Goal: Task Accomplishment & Management: Manage account settings

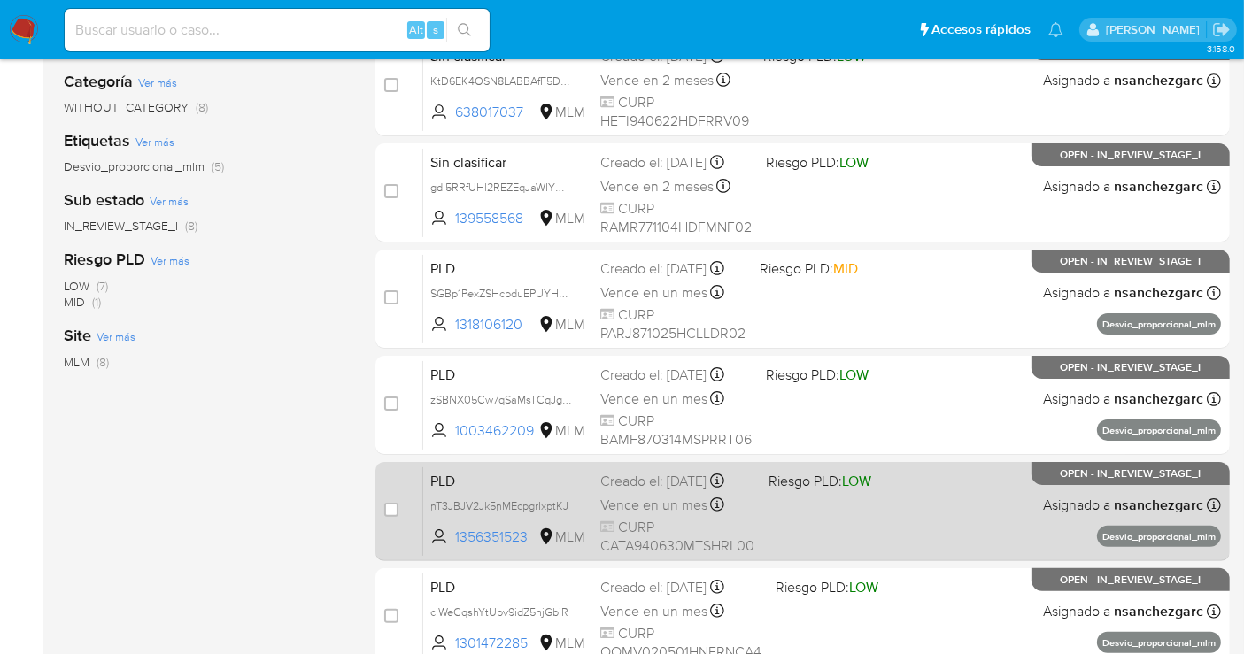
scroll to position [393, 0]
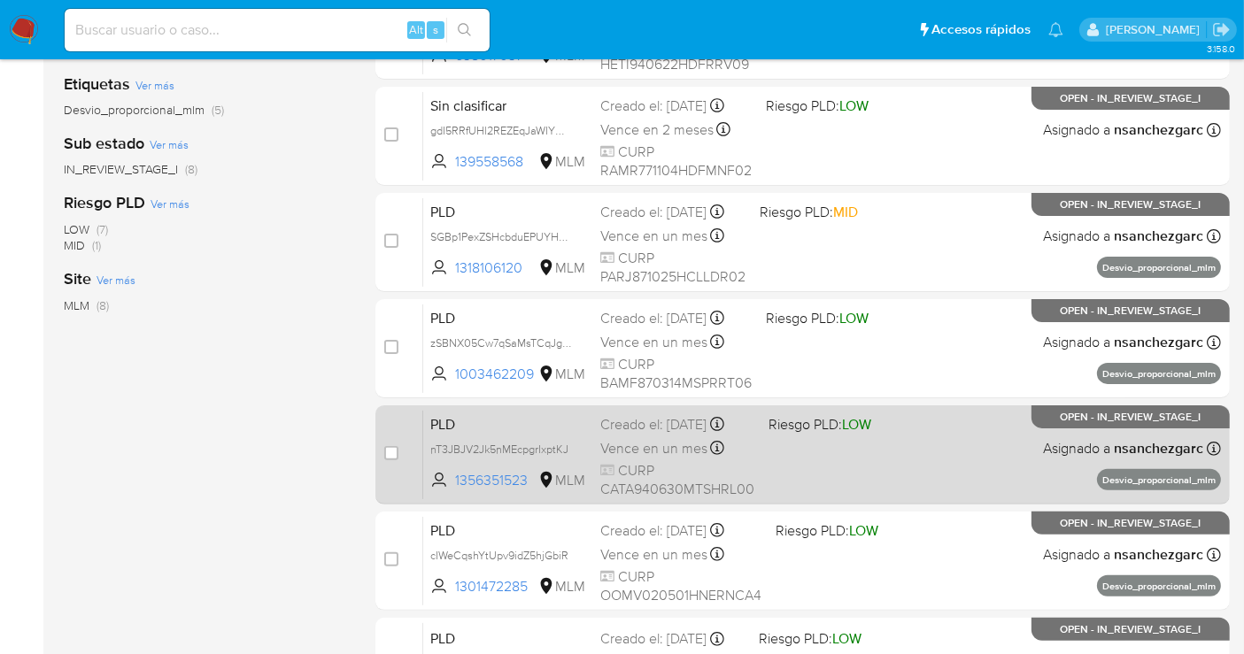
click at [643, 454] on span "Vence en un mes" at bounding box center [653, 448] width 107 height 19
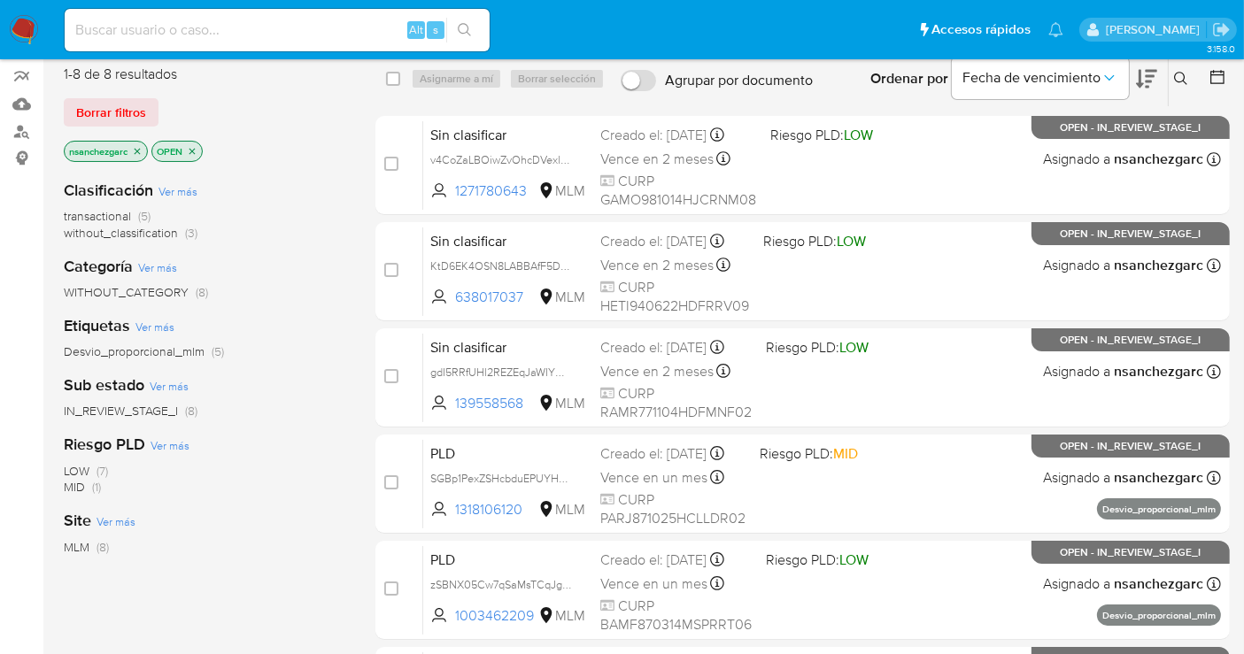
scroll to position [98, 0]
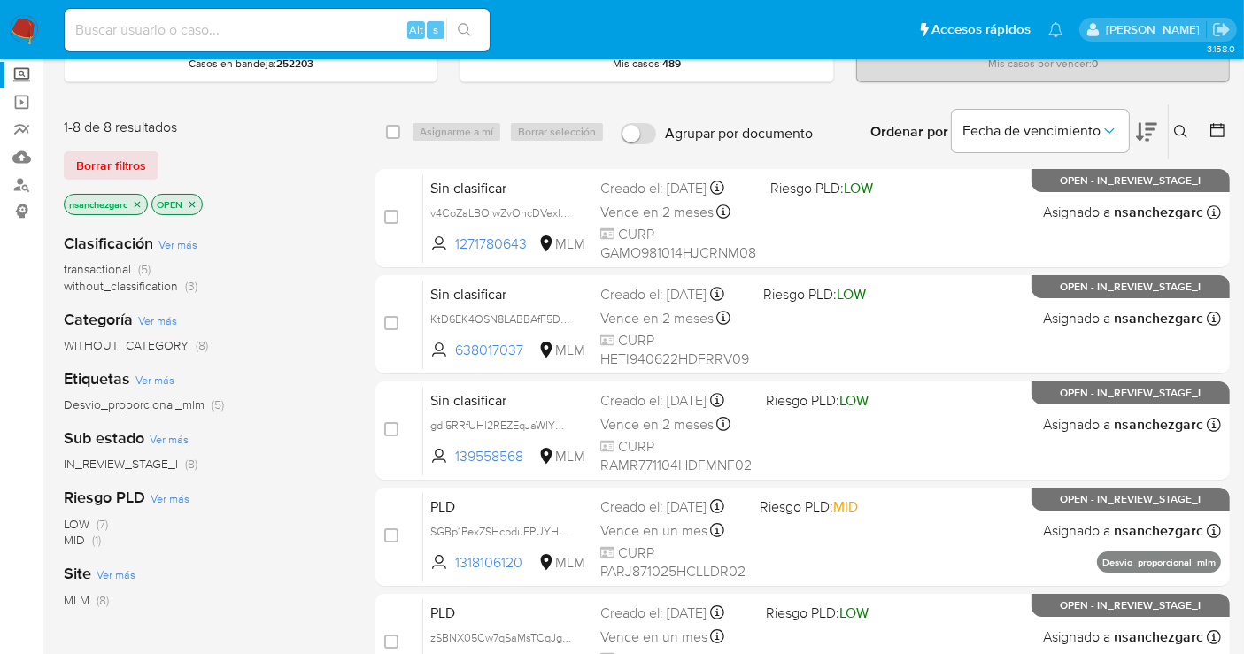
click at [21, 84] on label "Screening" at bounding box center [105, 75] width 211 height 27
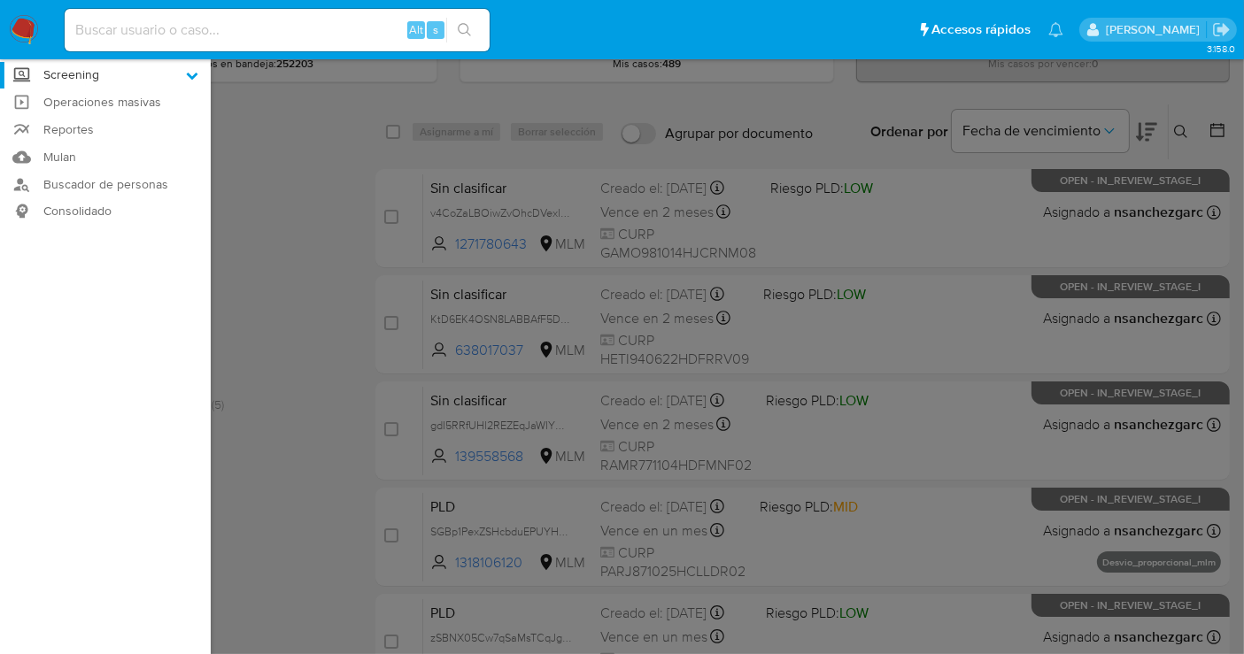
click at [0, 0] on input "Screening" at bounding box center [0, 0] width 0 height 0
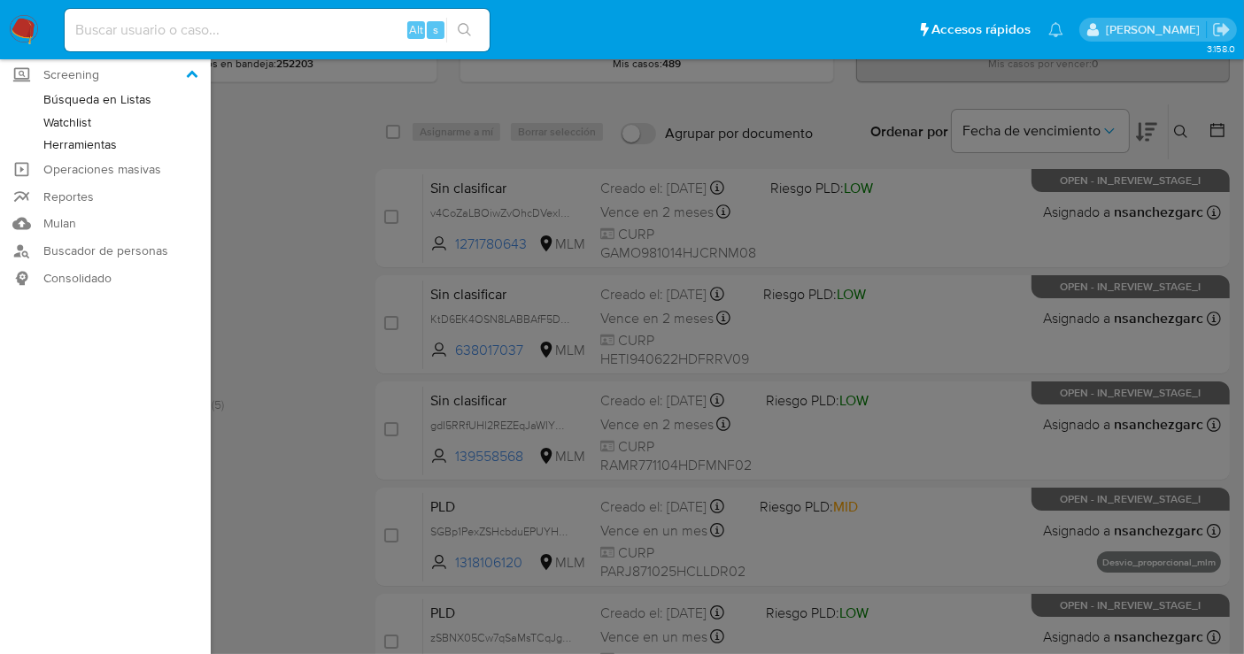
click at [59, 148] on link "Herramientas" at bounding box center [105, 145] width 211 height 22
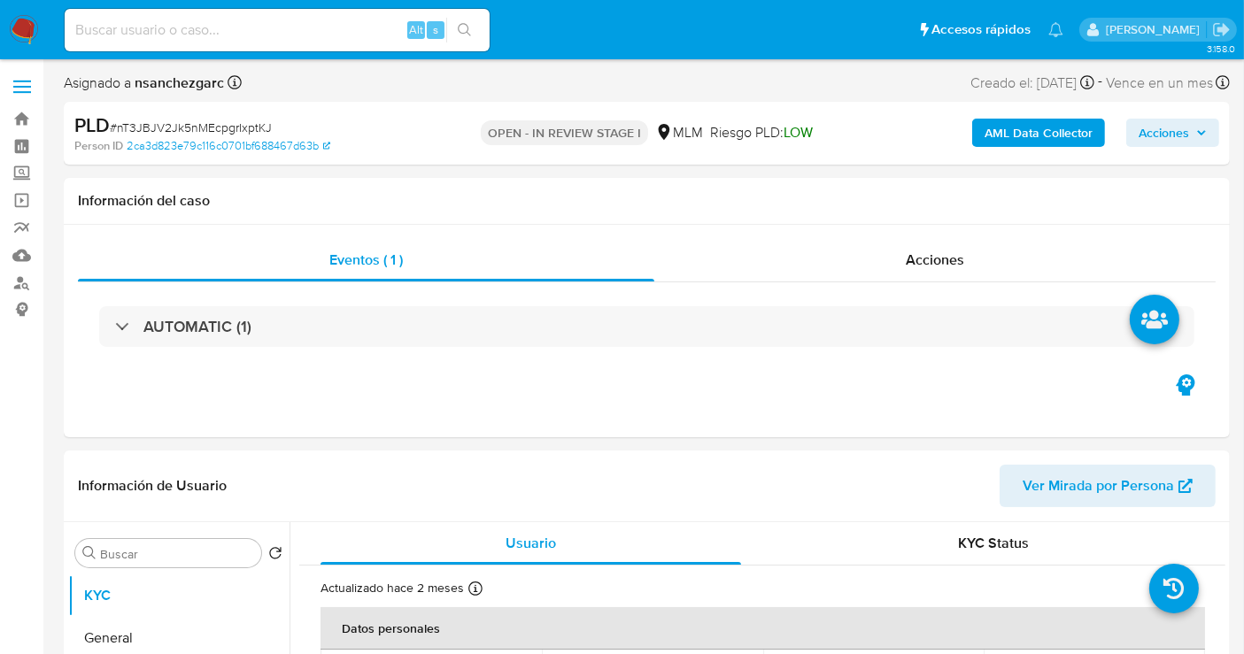
select select "10"
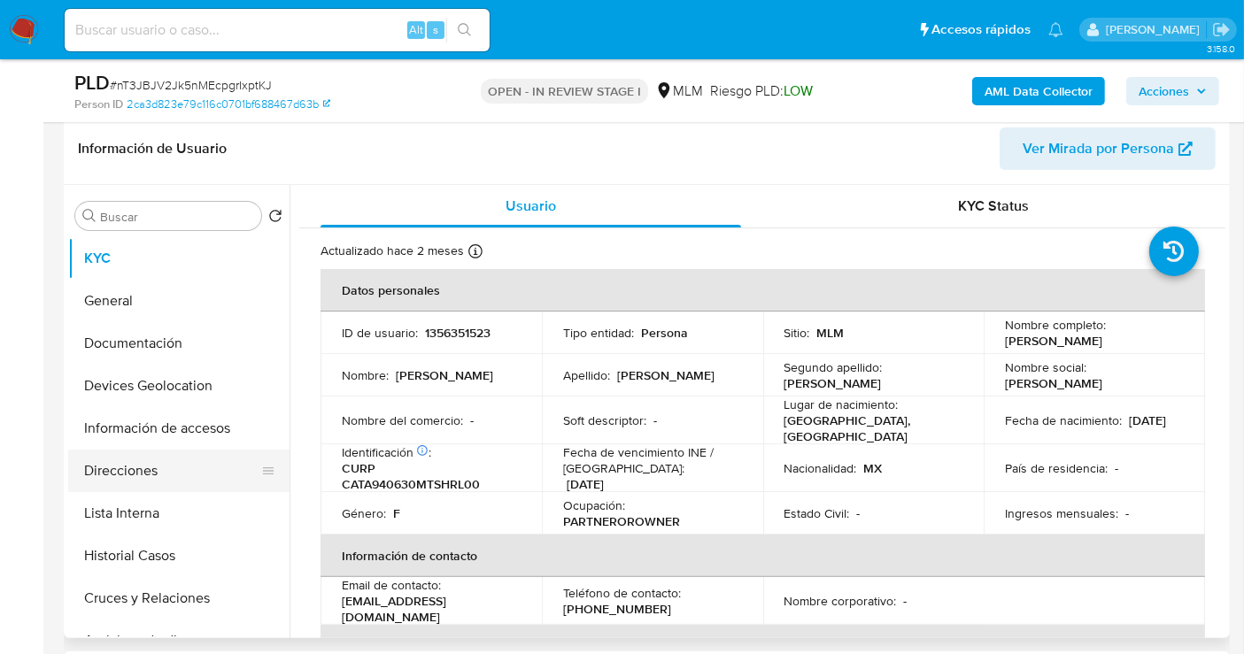
scroll to position [295, 0]
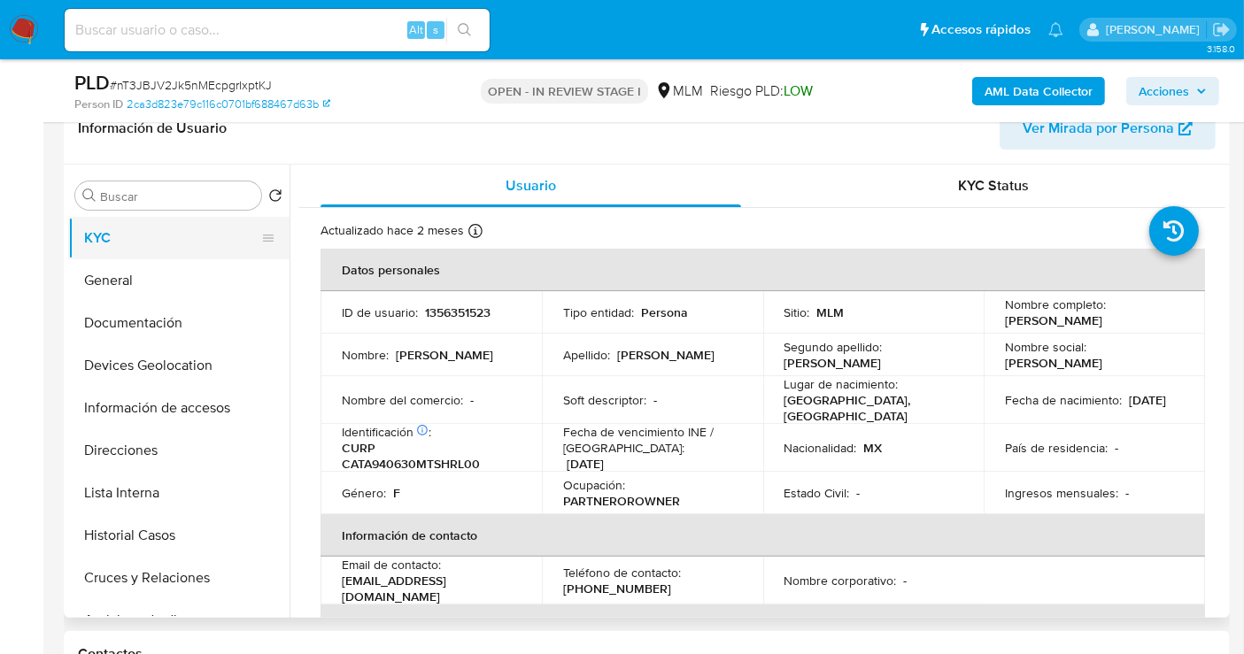
click at [122, 241] on button "KYC" at bounding box center [171, 238] width 207 height 43
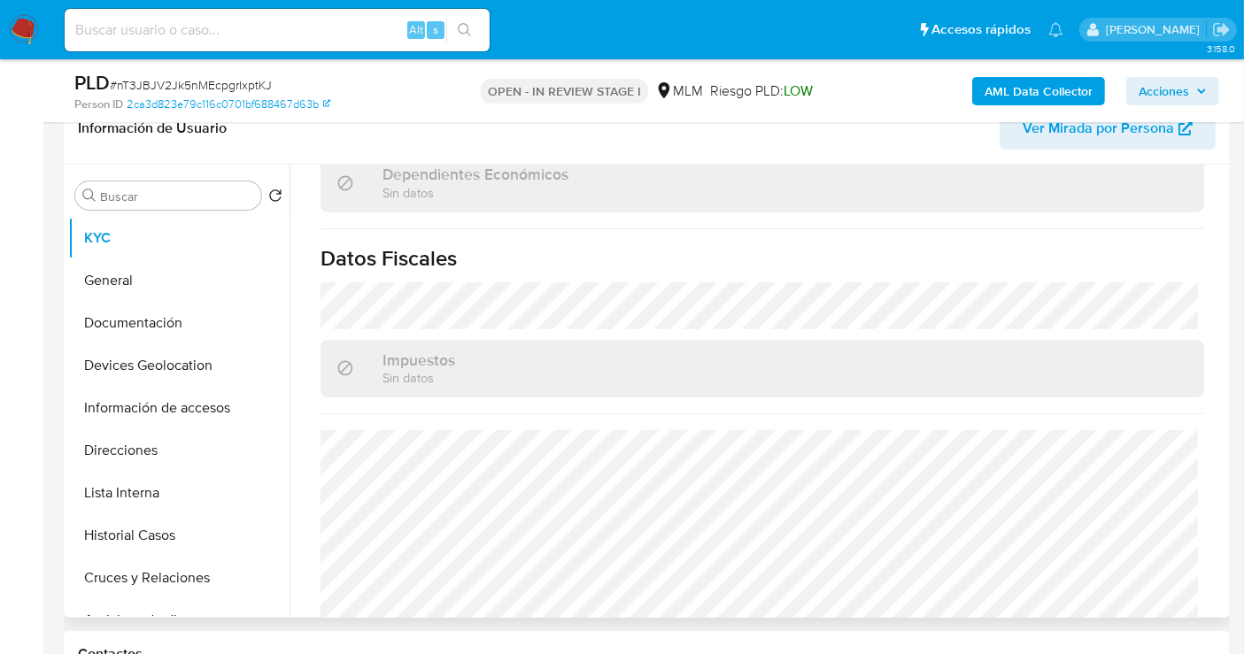
scroll to position [1118, 0]
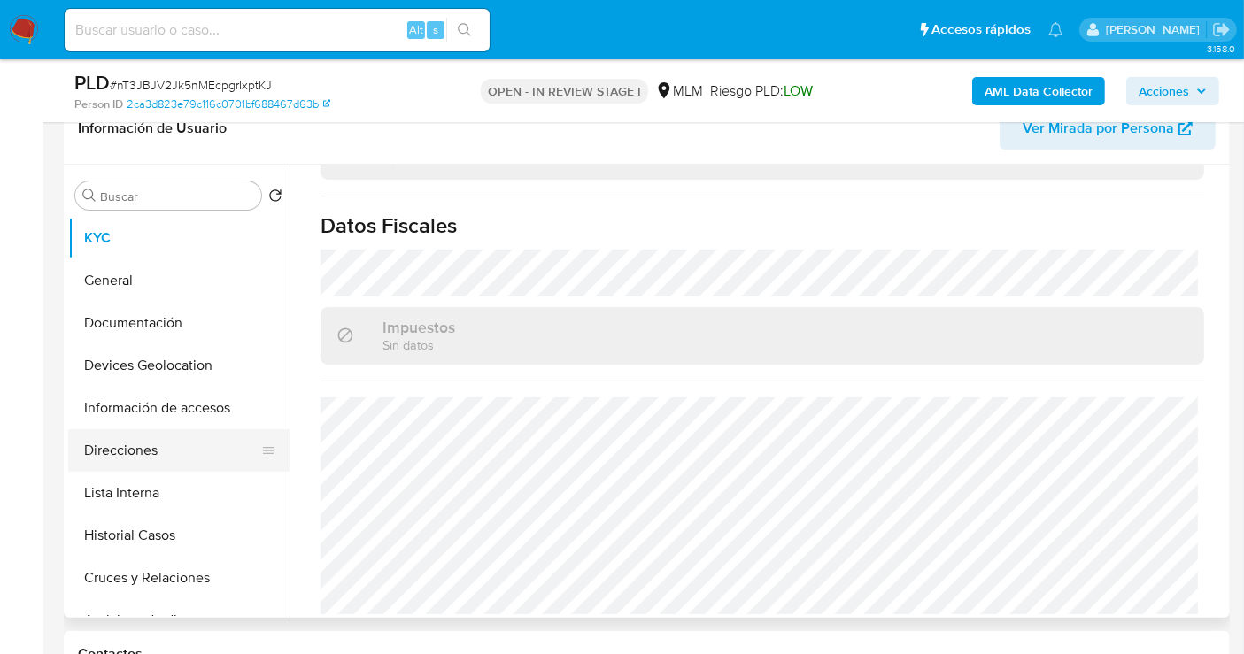
click at [132, 449] on button "Direcciones" at bounding box center [171, 451] width 207 height 43
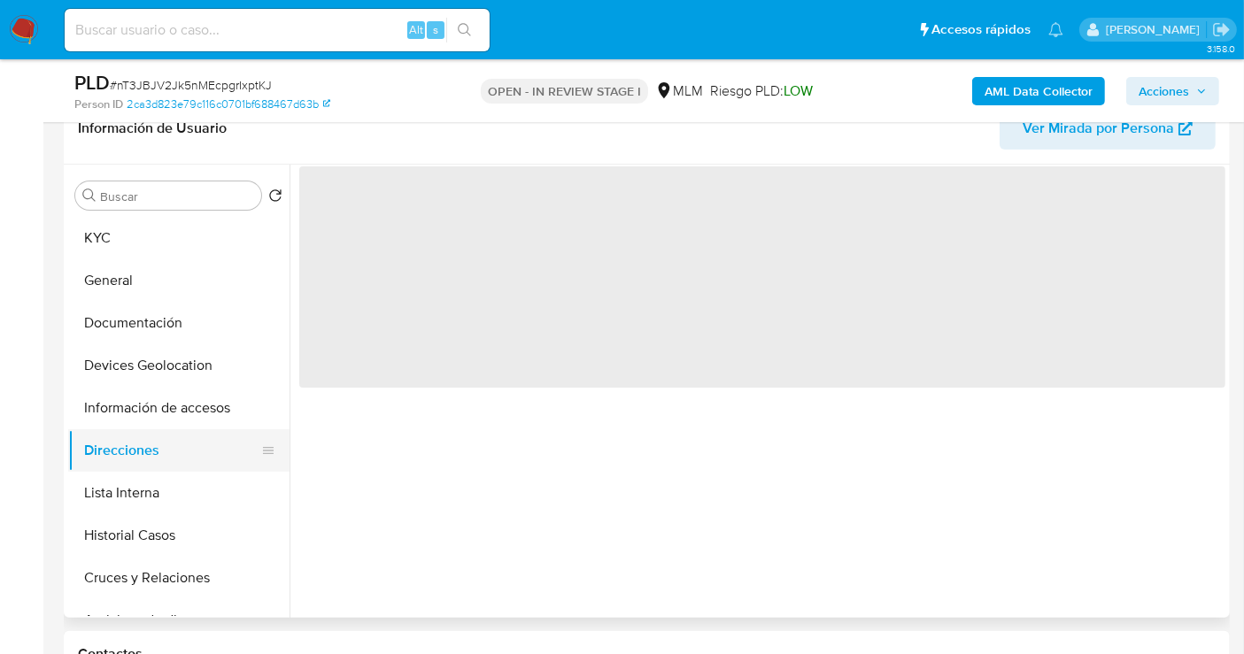
scroll to position [0, 0]
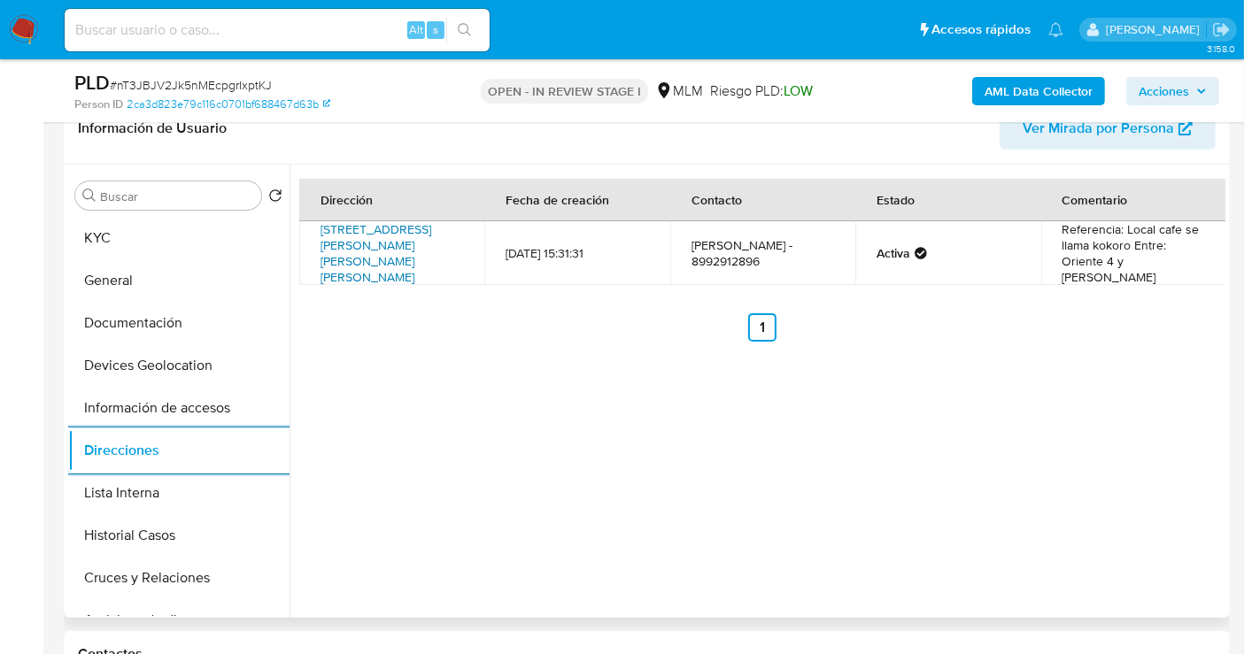
click at [375, 240] on link "Avenida José María Morelos Y Pavón 417, Río Bravo, Tamaulipas, 88950, Mexico 417" at bounding box center [376, 254] width 111 height 66
click at [783, 255] on td "Alejandra Edith Chavero Trejo - 8992912896" at bounding box center [762, 253] width 185 height 64
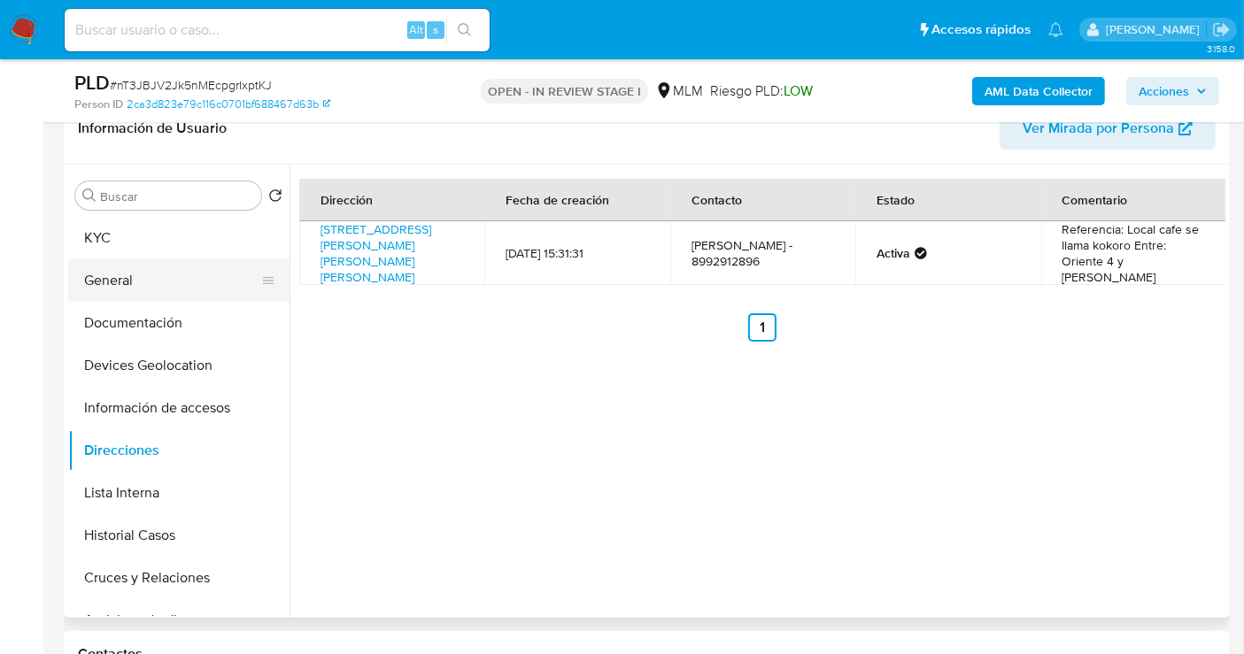
copy td "8992912896"
click at [128, 241] on button "KYC" at bounding box center [171, 238] width 207 height 43
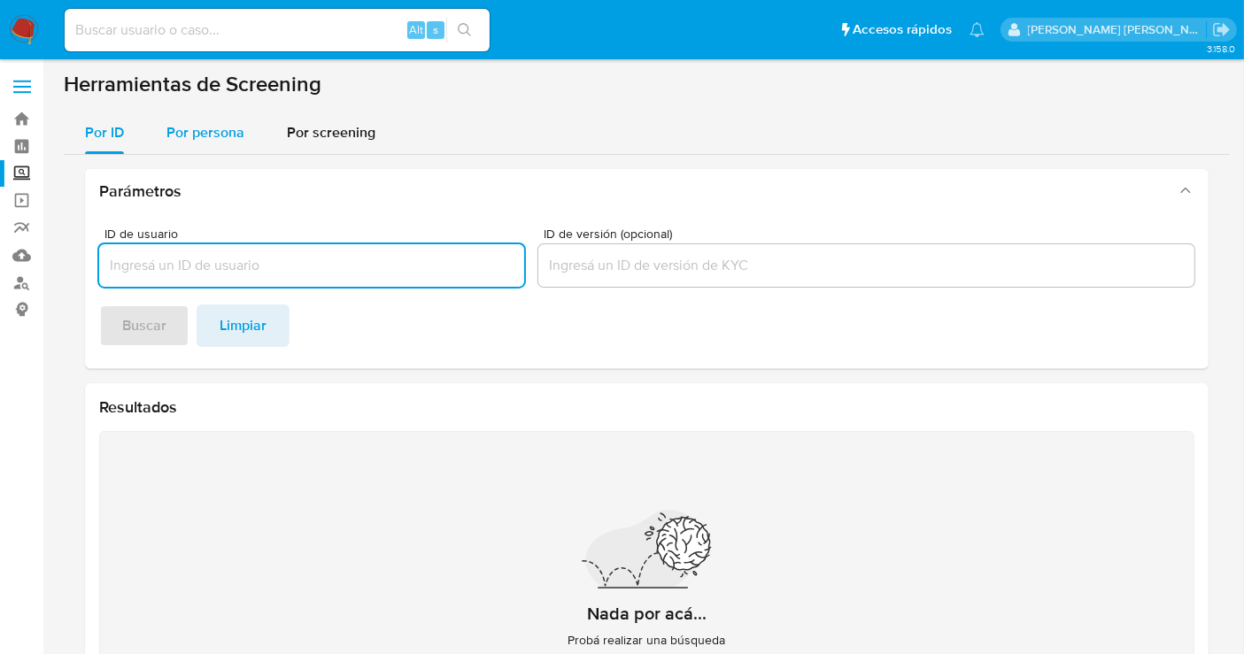
click at [203, 142] on span "Por persona" at bounding box center [205, 132] width 78 height 20
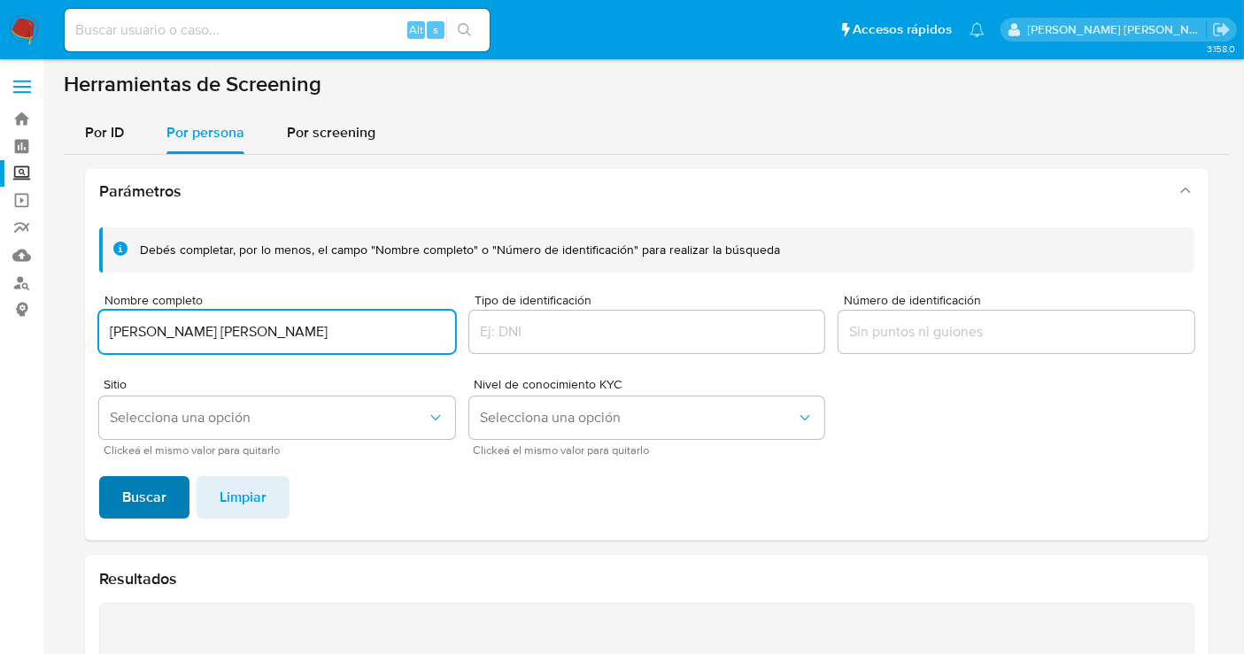
type input "[PERSON_NAME] [PERSON_NAME]"
click at [133, 507] on span "Buscar" at bounding box center [144, 497] width 44 height 39
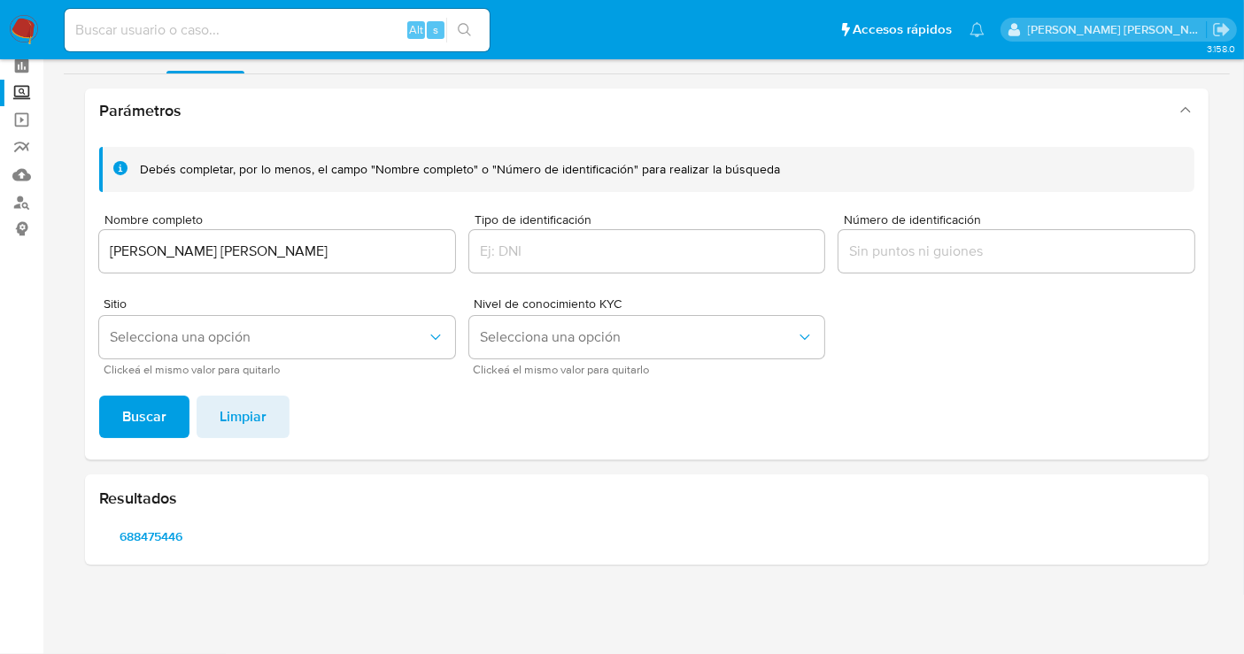
scroll to position [80, 0]
click at [157, 540] on span "688475446" at bounding box center [151, 537] width 79 height 25
click at [208, 242] on input "[PERSON_NAME] [PERSON_NAME]" at bounding box center [277, 252] width 356 height 23
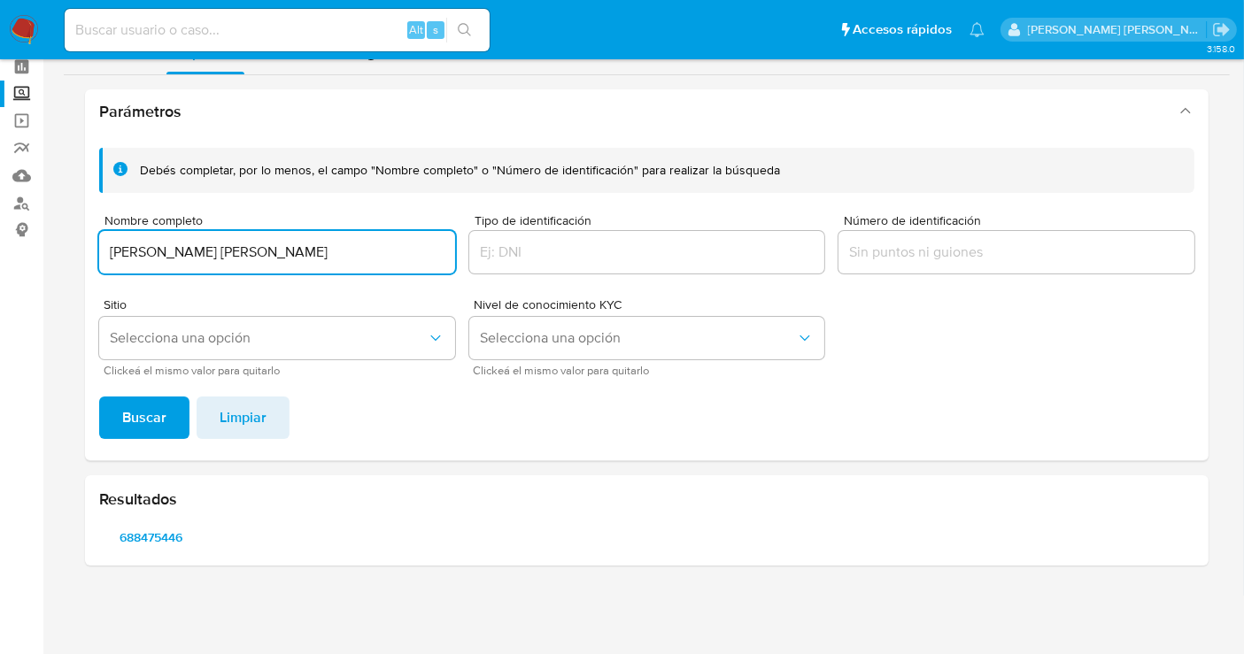
click at [208, 242] on input "[PERSON_NAME] [PERSON_NAME]" at bounding box center [277, 252] width 356 height 23
type input "CRISTAL [PERSON_NAME]"
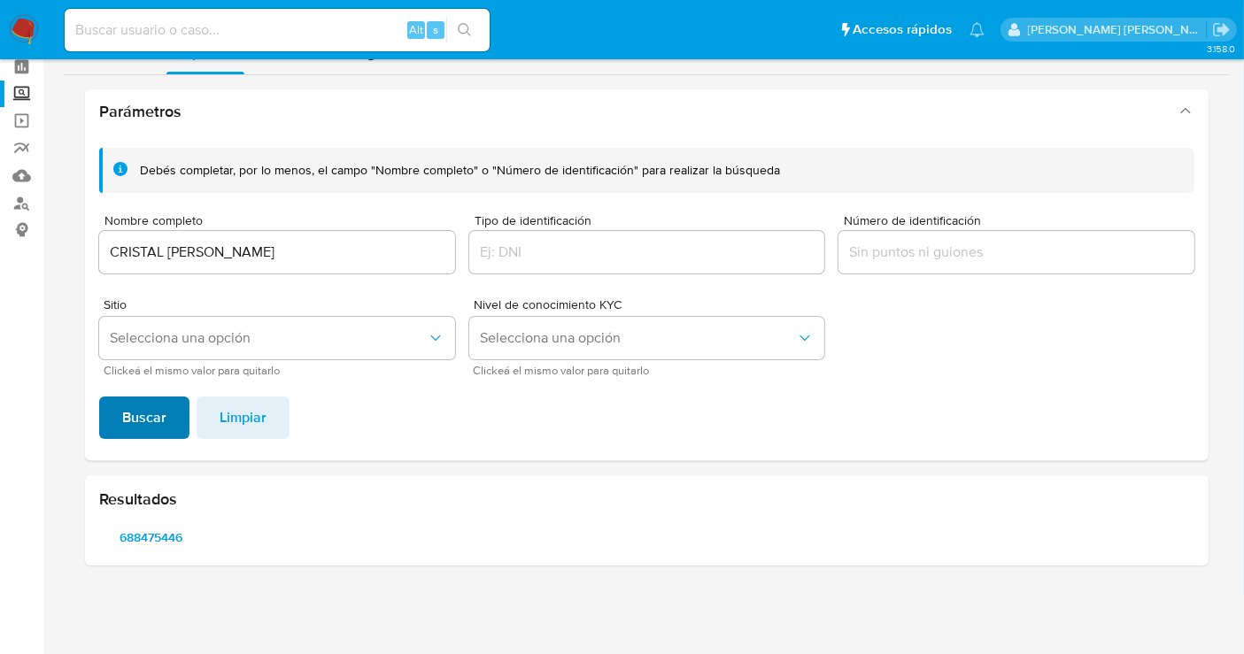
click at [128, 422] on span "Buscar" at bounding box center [144, 418] width 44 height 39
click at [151, 540] on span "1051220278" at bounding box center [151, 537] width 79 height 25
click at [185, 267] on div "CRISTAL [PERSON_NAME]" at bounding box center [277, 252] width 356 height 43
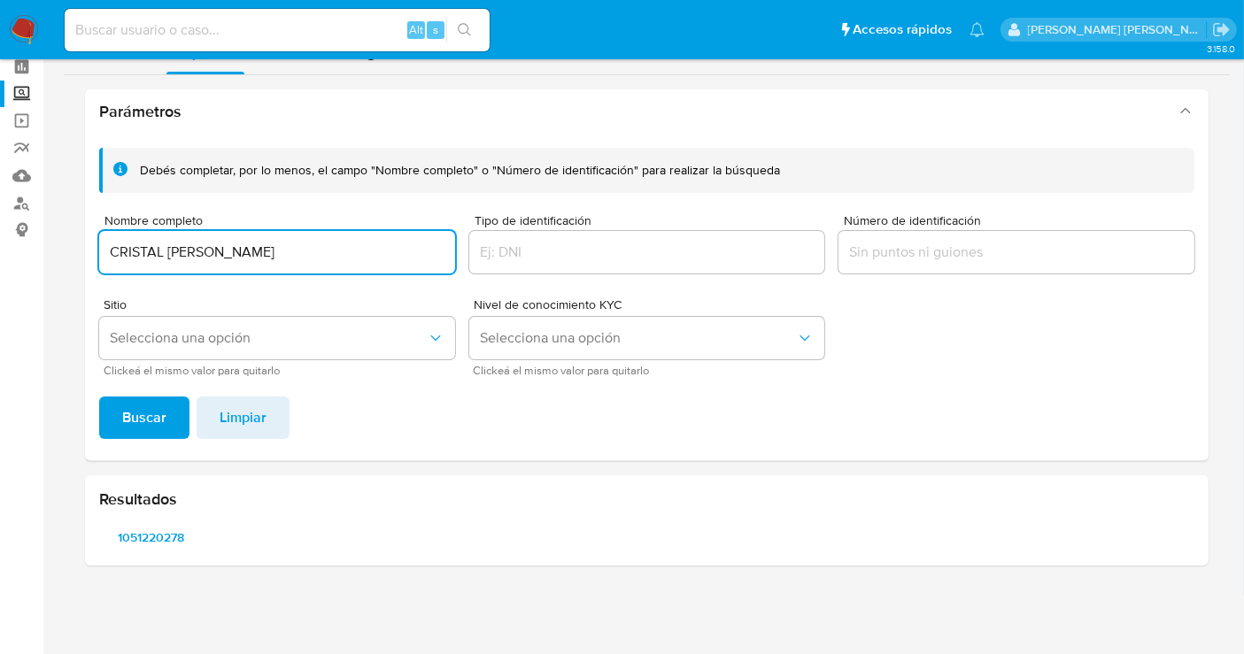
click at [172, 259] on input "CRISTAL [PERSON_NAME]" at bounding box center [277, 252] width 356 height 23
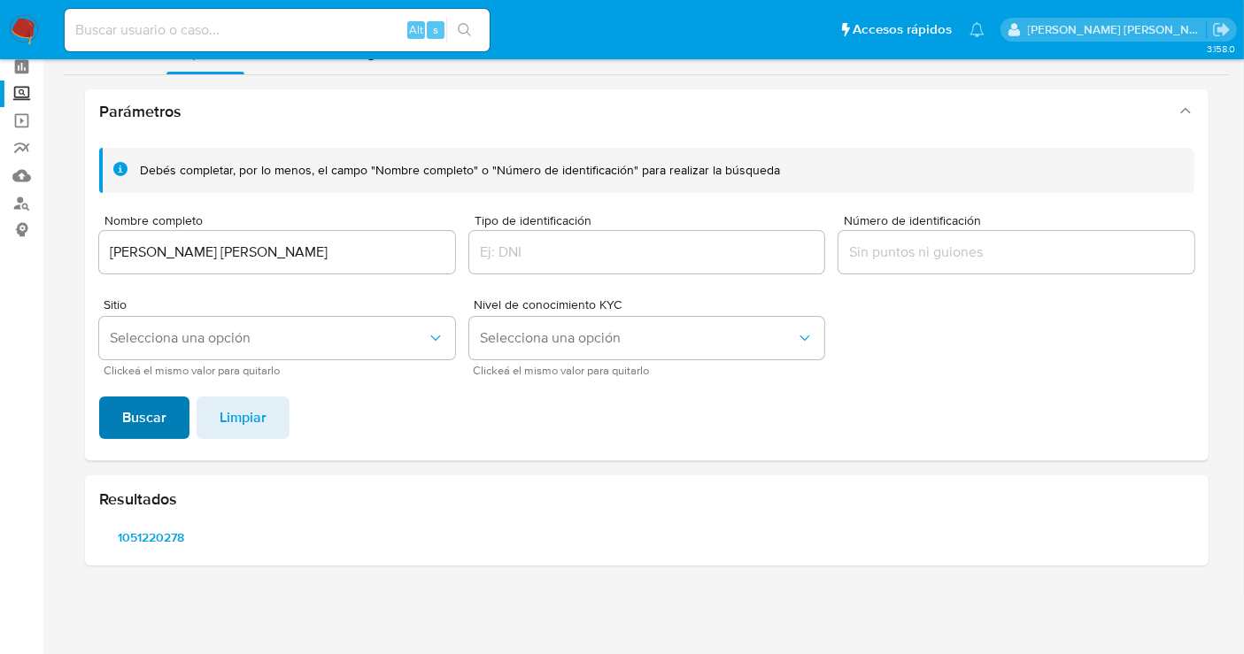
click at [145, 418] on span "Buscar" at bounding box center [144, 418] width 44 height 39
click at [152, 546] on span "648635998" at bounding box center [151, 537] width 79 height 25
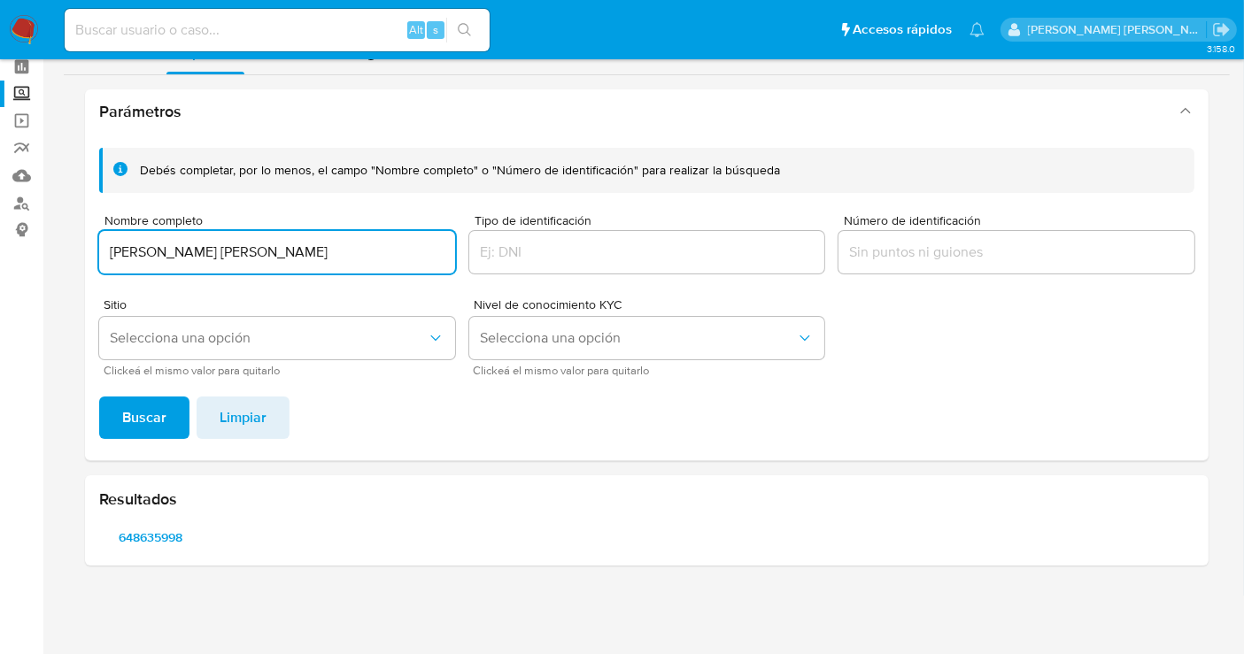
click at [266, 250] on input "[PERSON_NAME] [PERSON_NAME]" at bounding box center [277, 252] width 356 height 23
type input "[PERSON_NAME] [PERSON_NAME]"
click at [144, 431] on span "Buscar" at bounding box center [144, 418] width 44 height 39
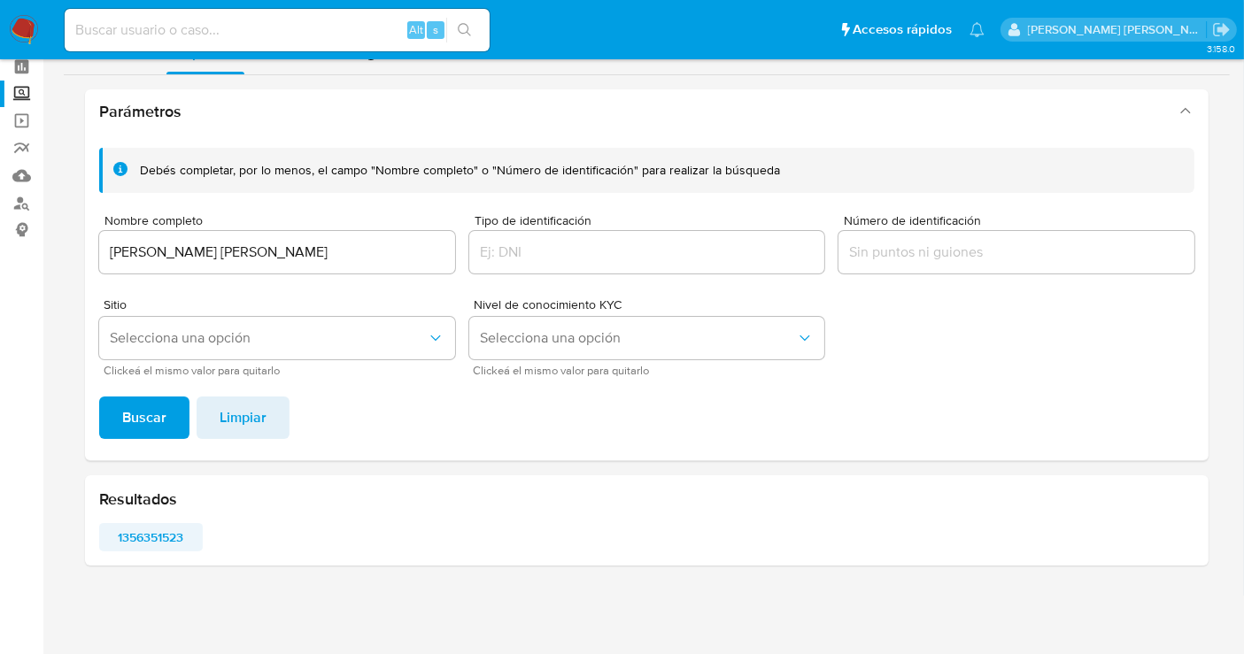
click at [142, 539] on span "1356351523" at bounding box center [151, 537] width 79 height 25
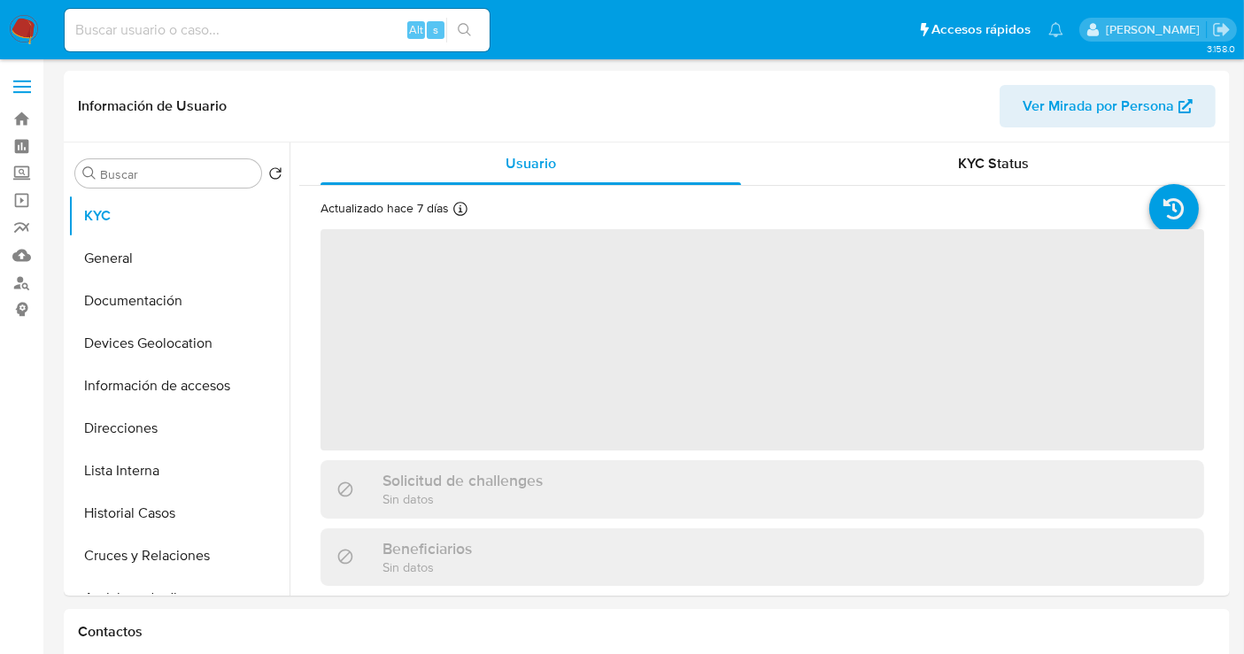
select select "10"
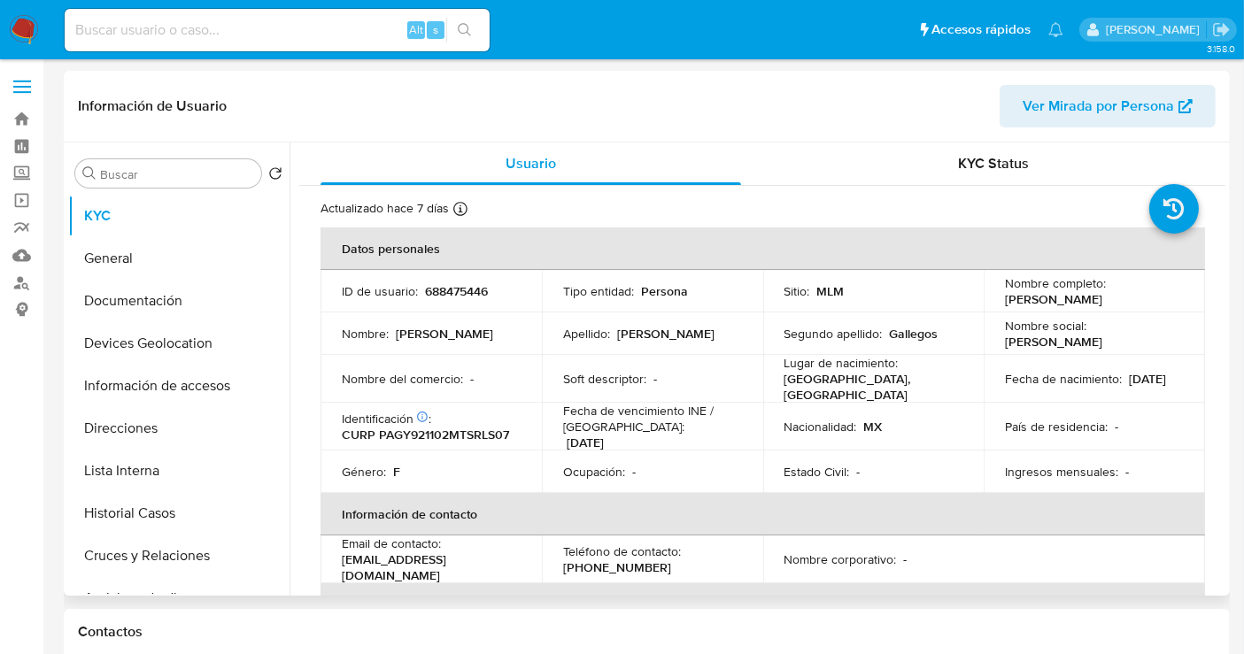
click at [449, 295] on p "688475446" at bounding box center [456, 291] width 63 height 16
copy p "688475446"
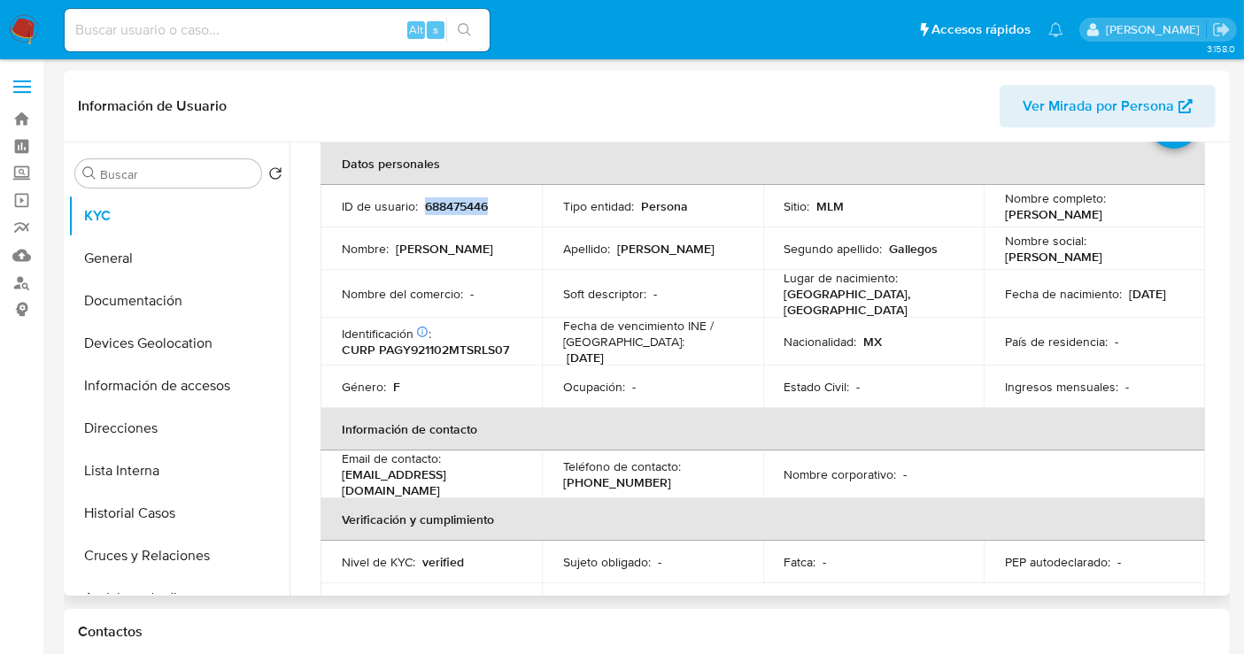
scroll to position [40, 0]
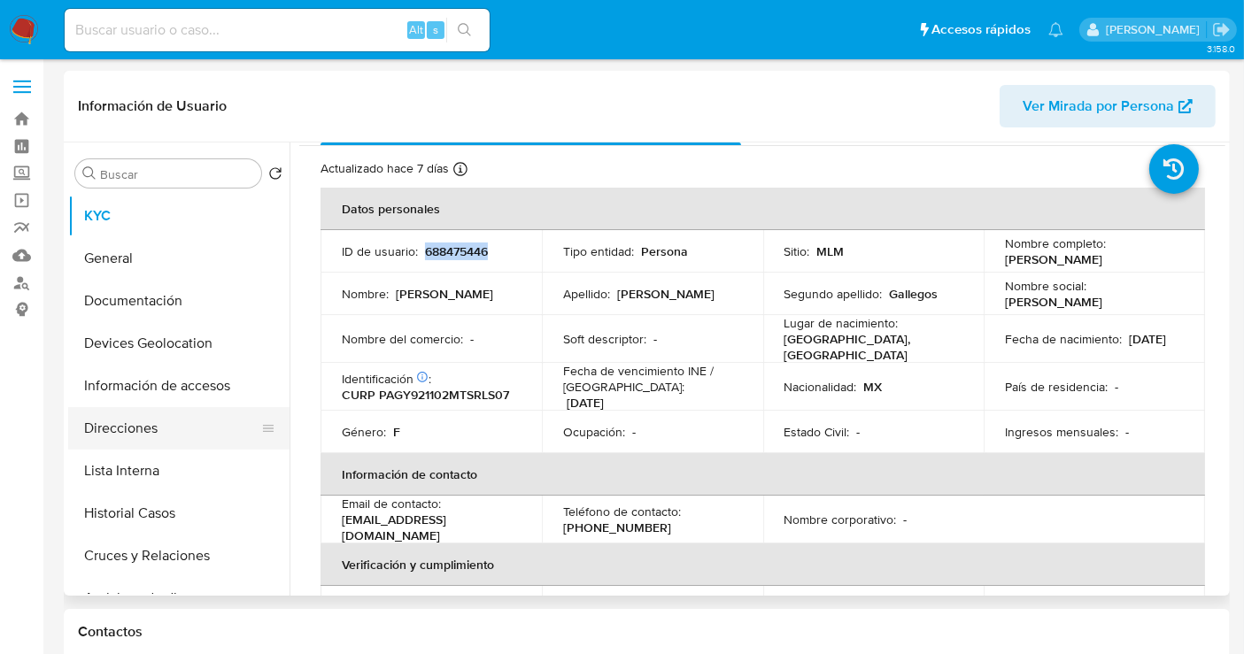
click at [123, 433] on button "Direcciones" at bounding box center [171, 428] width 207 height 43
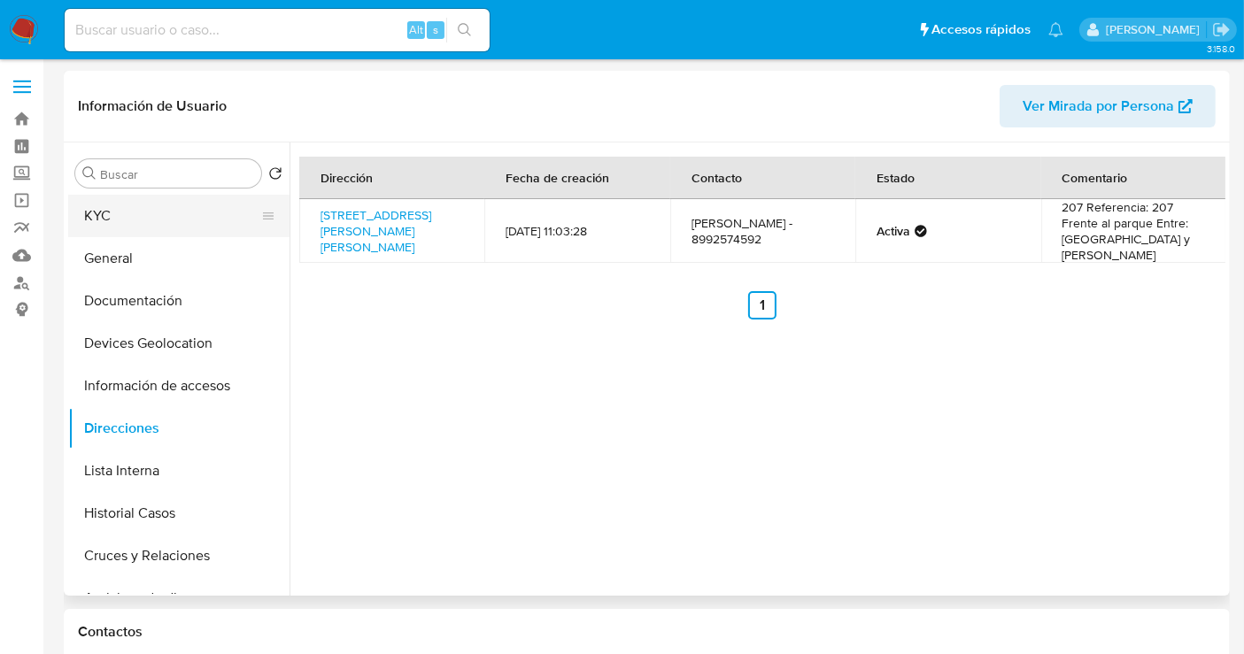
click at [132, 201] on button "KYC" at bounding box center [171, 216] width 207 height 43
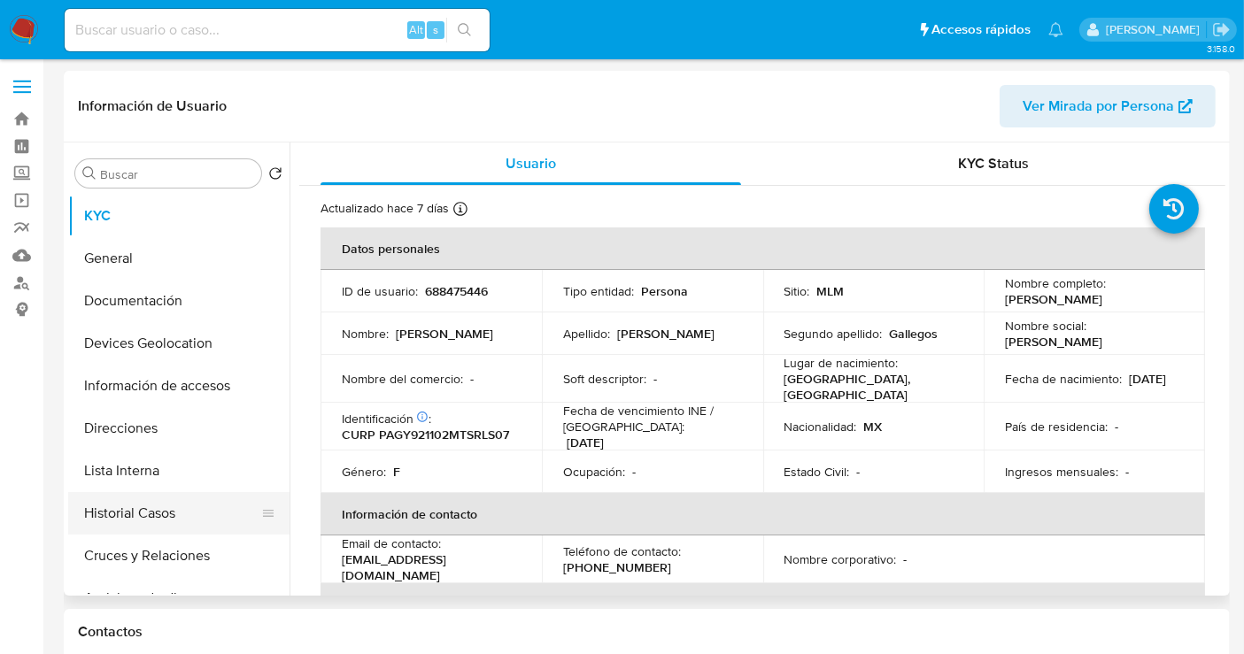
click at [154, 516] on button "Historial Casos" at bounding box center [171, 513] width 207 height 43
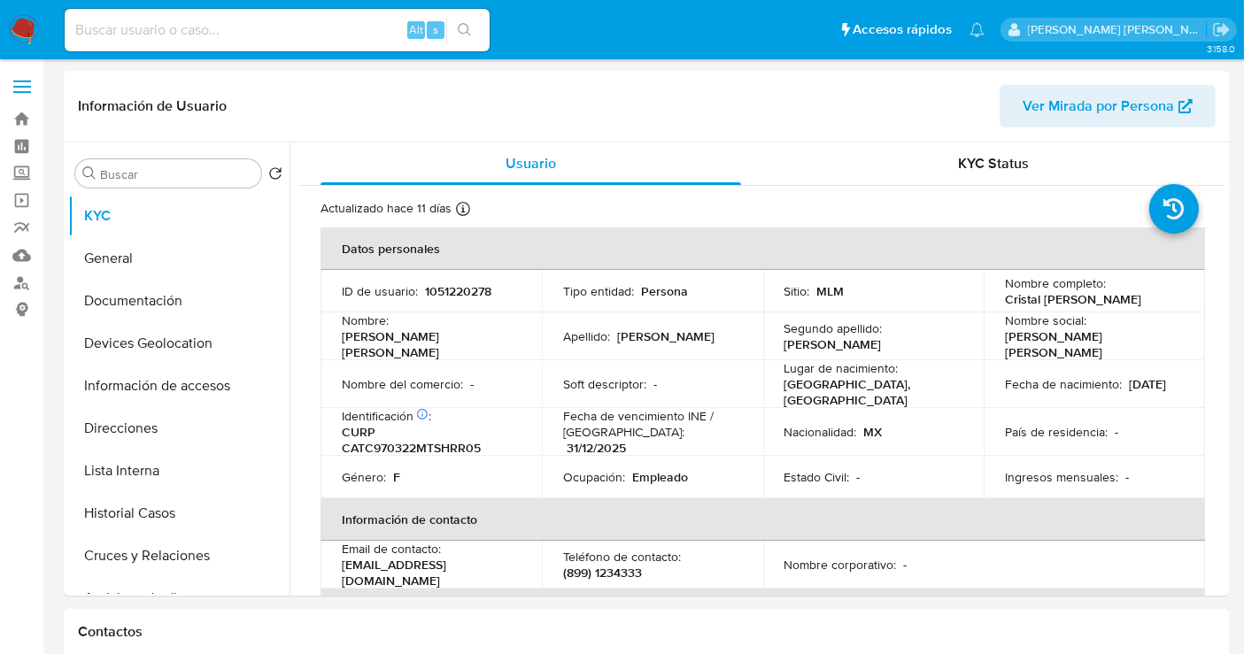
select select "10"
click at [439, 291] on p "1051220278" at bounding box center [458, 291] width 66 height 16
copy p "1051220278"
click at [128, 519] on button "Historial Casos" at bounding box center [171, 513] width 207 height 43
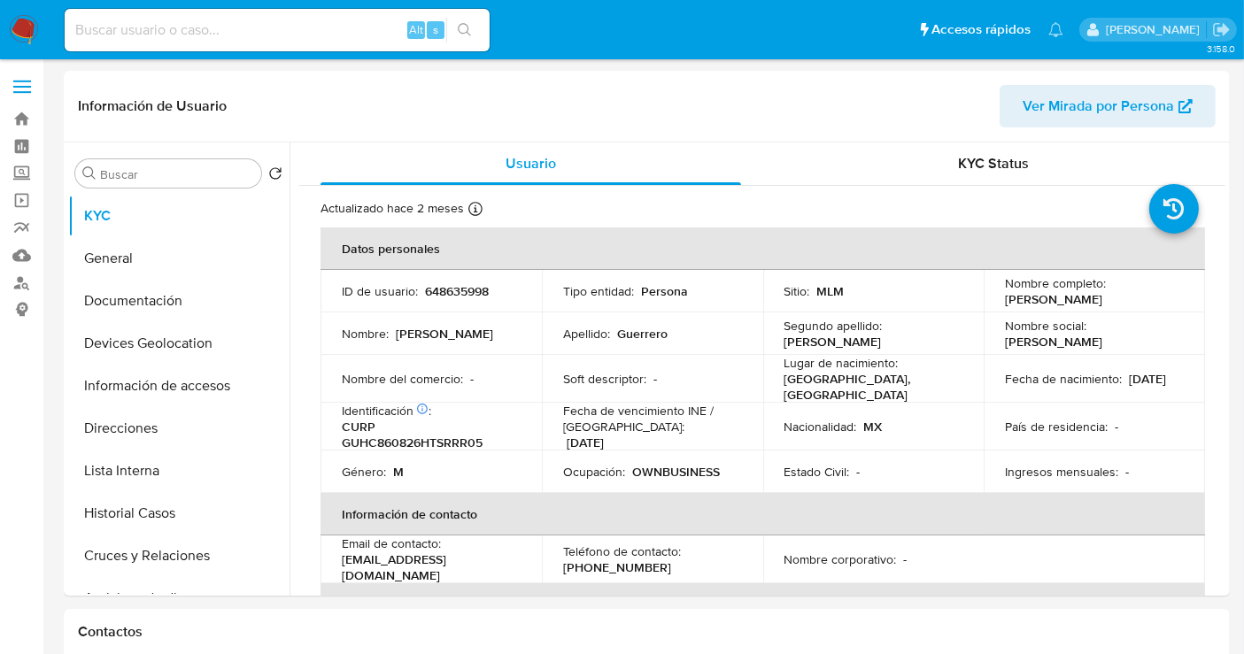
select select "10"
click at [446, 297] on p "648635998" at bounding box center [457, 291] width 64 height 16
copy p "648635998"
click at [120, 515] on button "Historial Casos" at bounding box center [171, 513] width 207 height 43
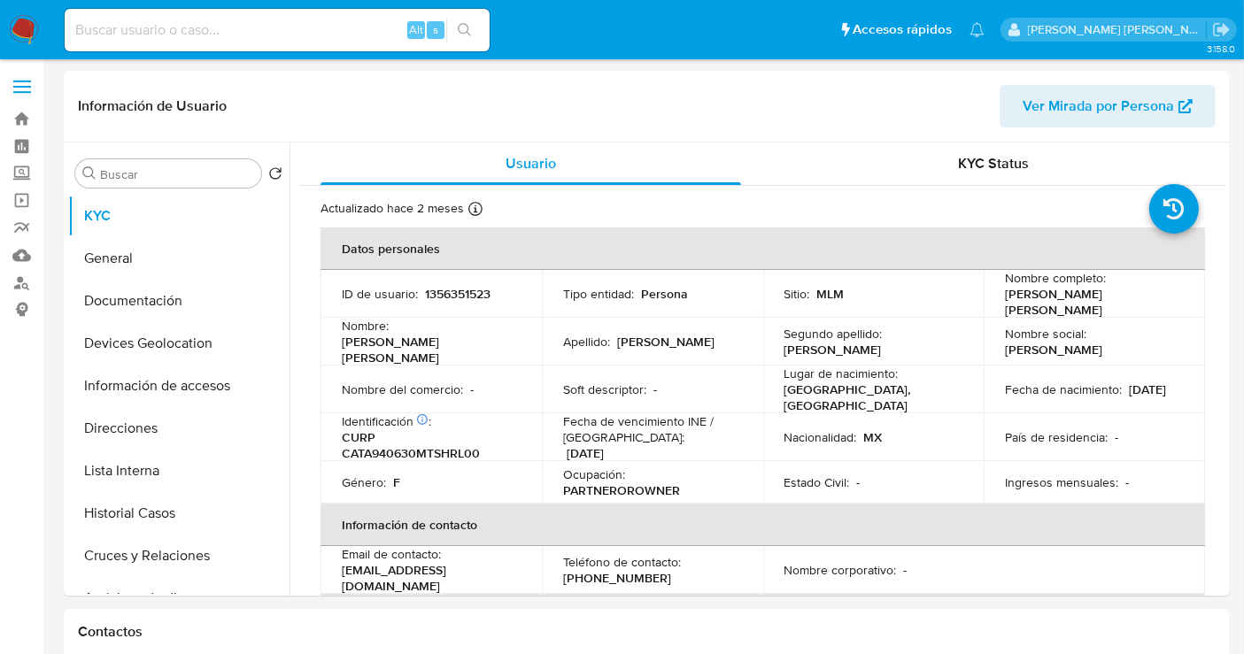
select select "10"
click at [458, 286] on p "1356351523" at bounding box center [458, 294] width 66 height 16
copy p "1356351523"
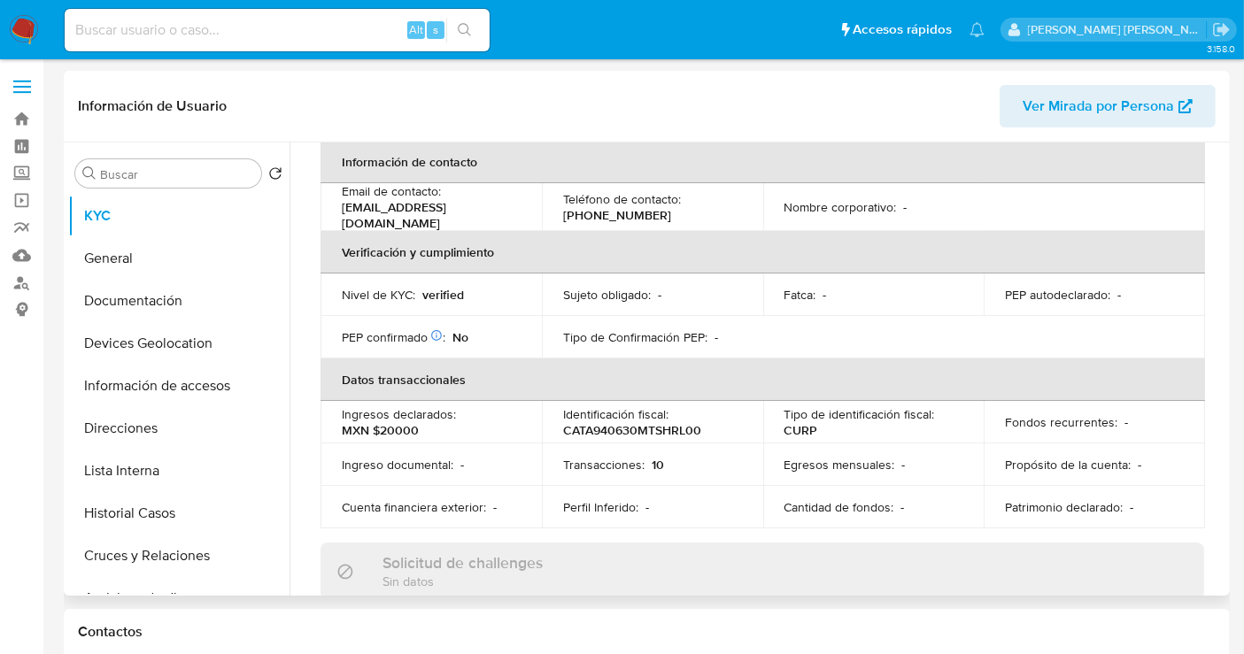
scroll to position [134, 0]
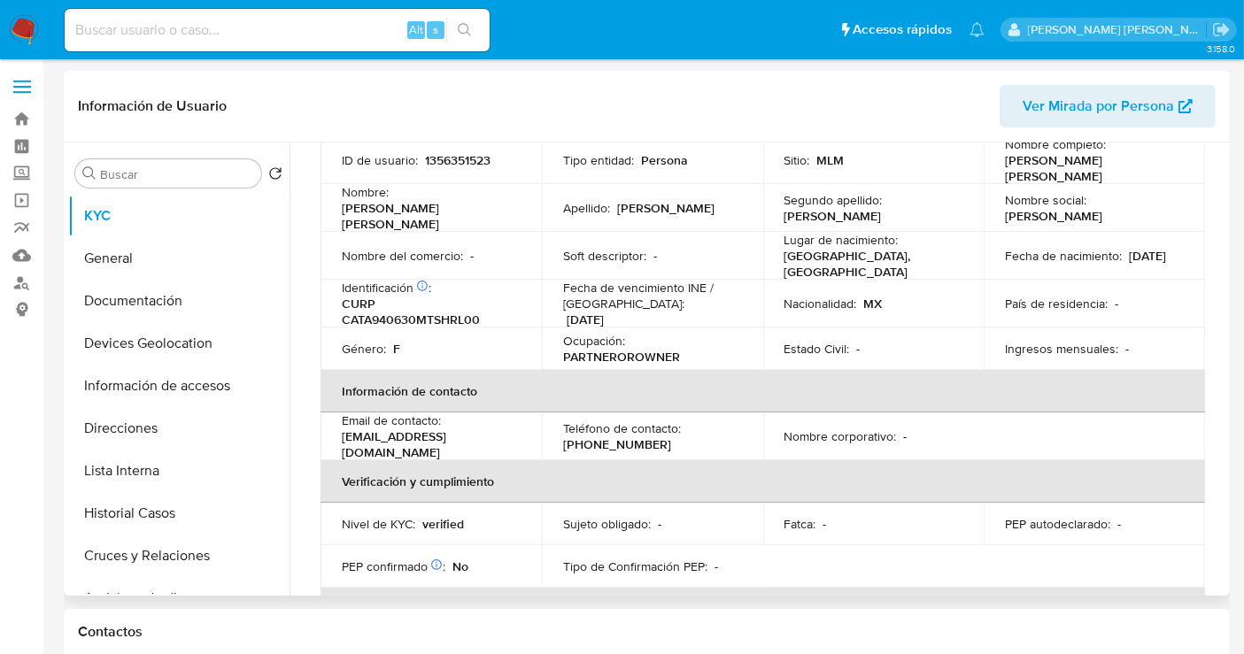
drag, startPoint x: 710, startPoint y: 358, endPoint x: 918, endPoint y: 399, distance: 212.1
drag, startPoint x: 918, startPoint y: 399, endPoint x: 1151, endPoint y: 244, distance: 279.8
click at [1151, 248] on div "Fecha de nacimiento : 30/06/1994" at bounding box center [1094, 256] width 179 height 16
click at [166, 505] on button "Historial Casos" at bounding box center [171, 513] width 207 height 43
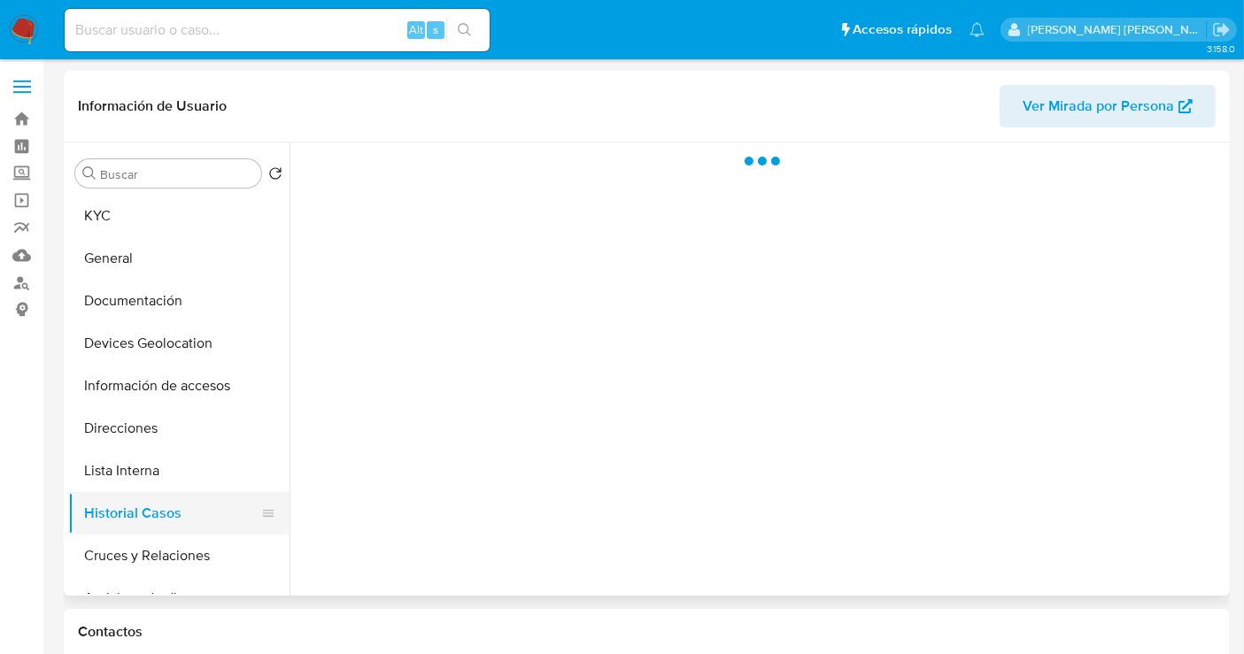
scroll to position [0, 0]
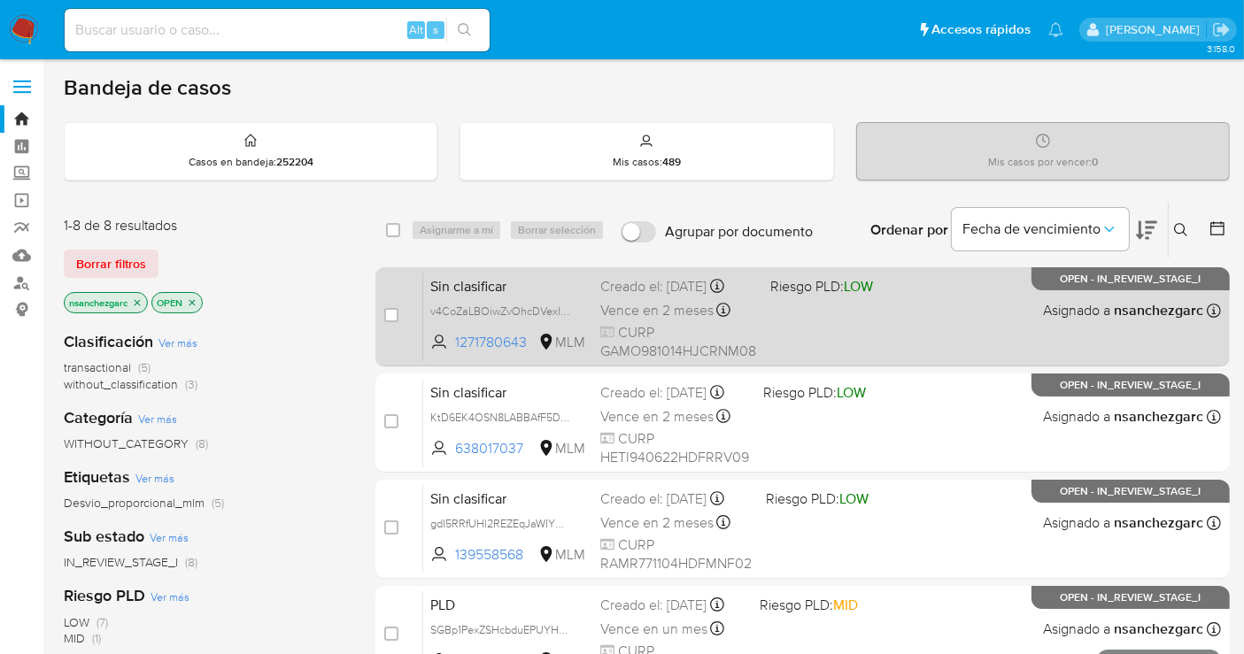
click at [645, 291] on div "Creado el: [DATE] Creado el: [DATE] 22:43:46" at bounding box center [678, 286] width 156 height 19
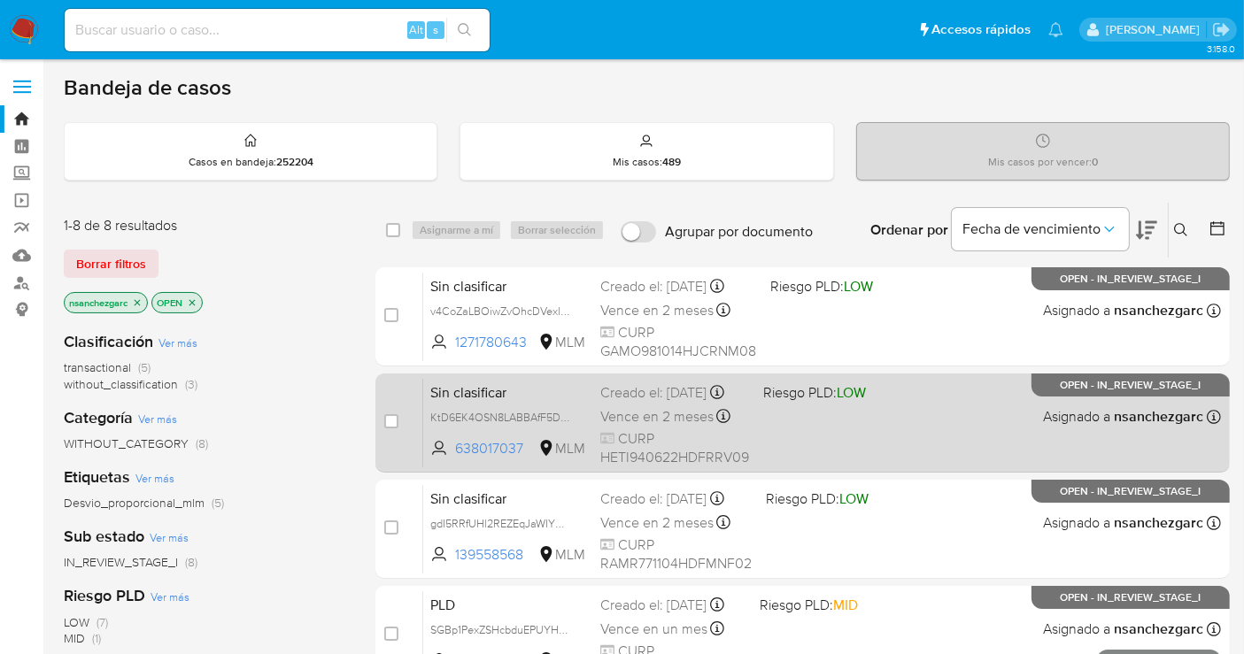
click at [656, 400] on div "Creado el: [DATE] Creado el: [DATE] 21:36:29" at bounding box center [674, 392] width 149 height 19
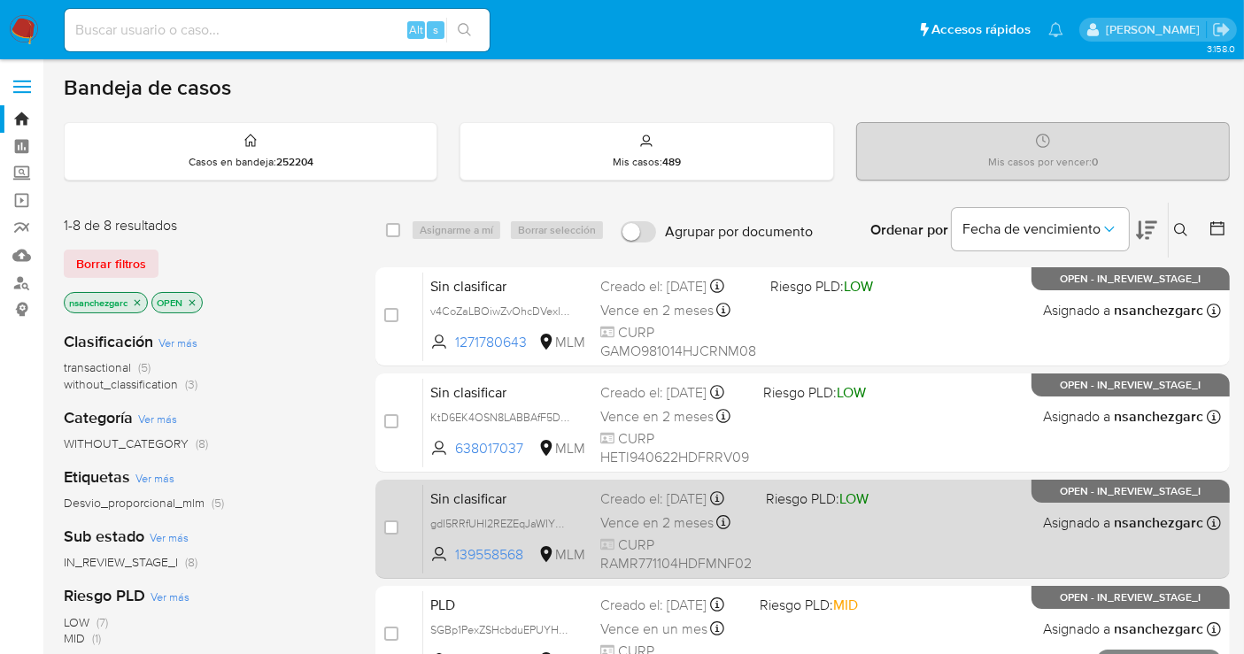
click at [640, 524] on div "Vence en 2 meses Vence el 01/11/2025 19:31:30" at bounding box center [675, 523] width 151 height 24
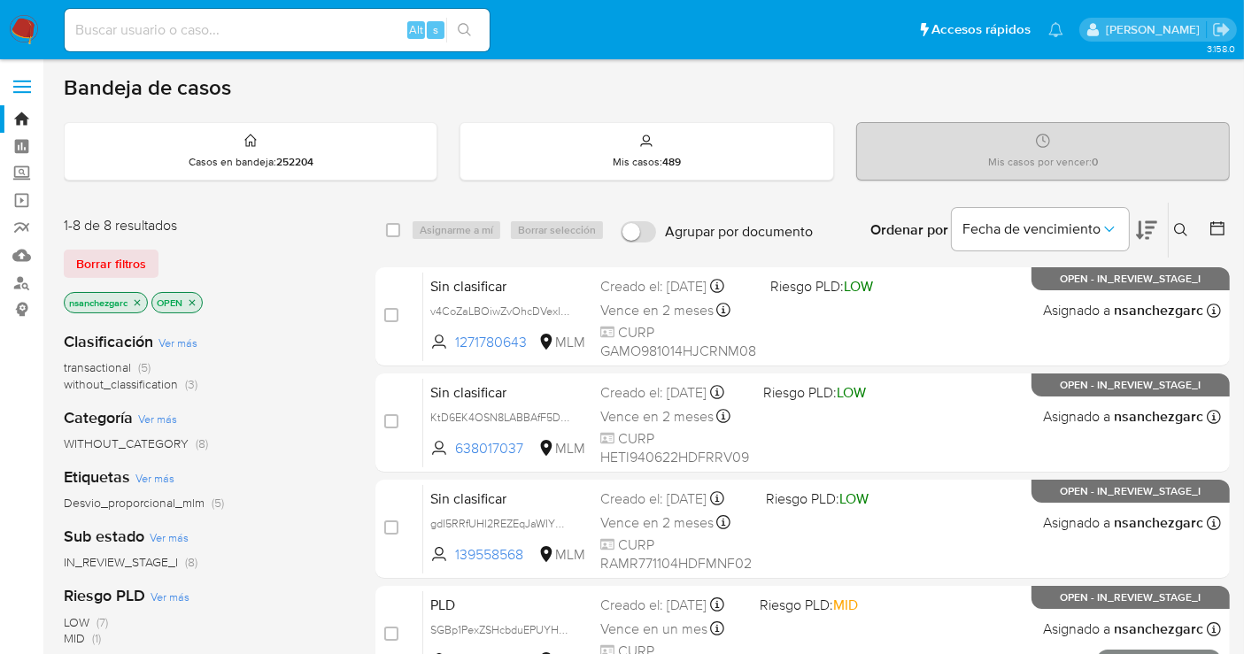
click at [27, 26] on img at bounding box center [24, 30] width 30 height 30
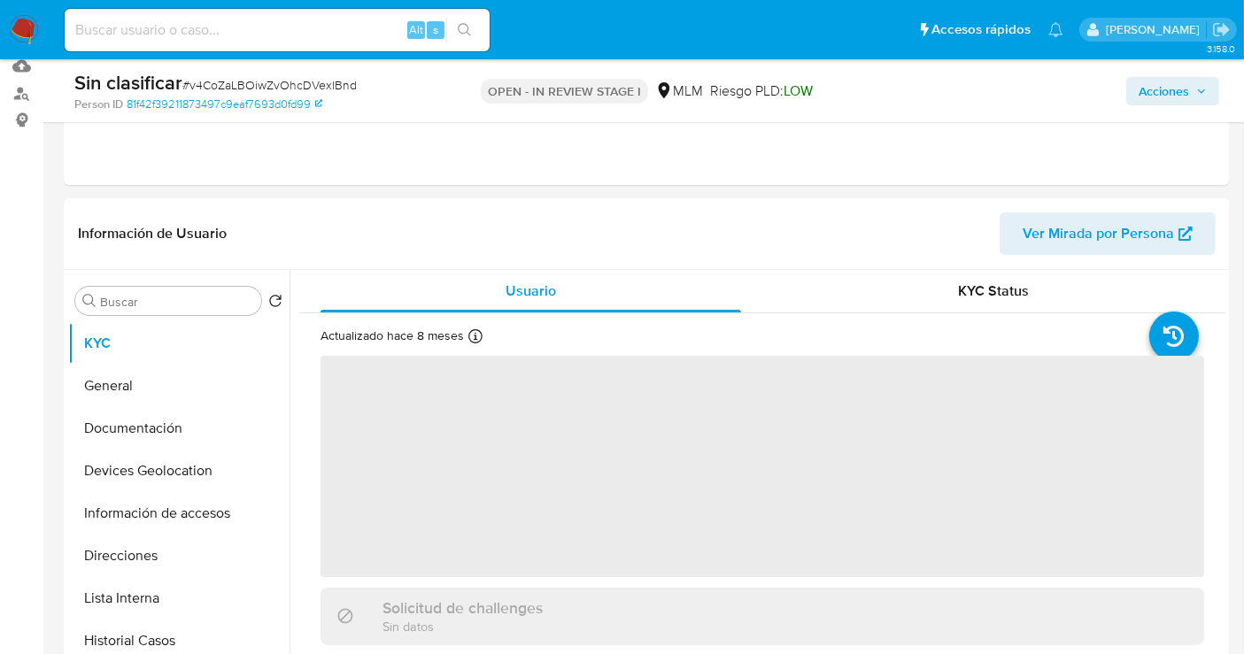
scroll to position [197, 0]
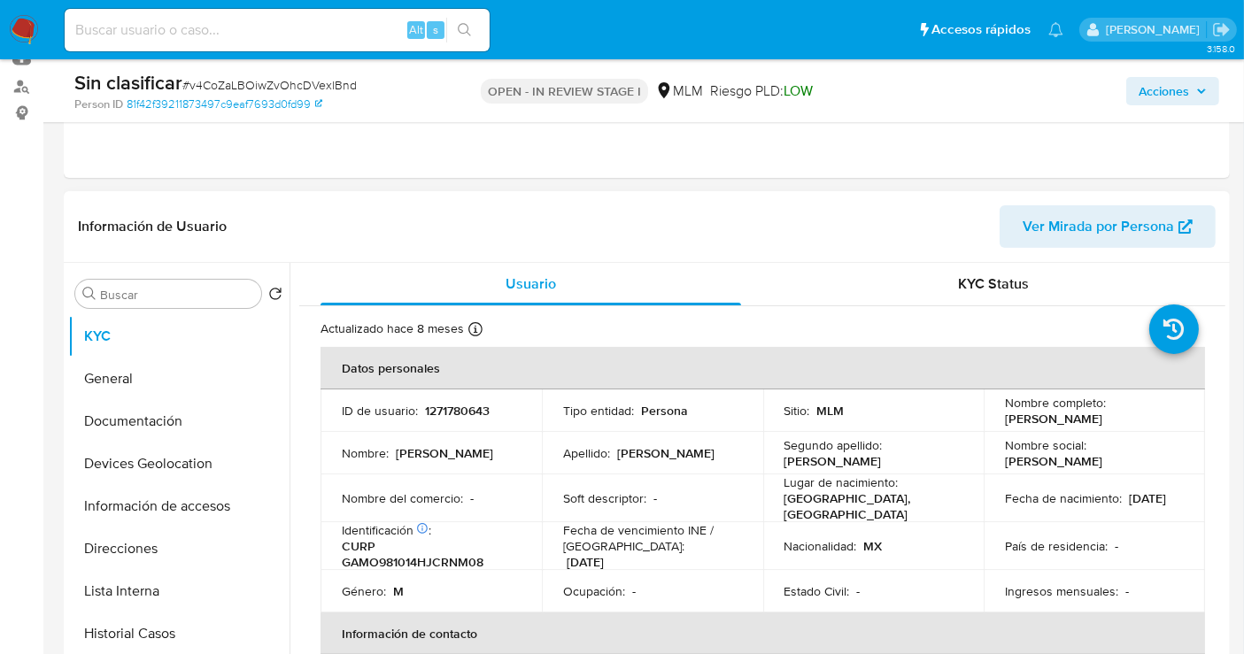
select select "10"
click at [470, 408] on p "1271780643" at bounding box center [457, 411] width 65 height 16
copy p "1271780643"
drag, startPoint x: 1167, startPoint y: 416, endPoint x: 1001, endPoint y: 422, distance: 166.6
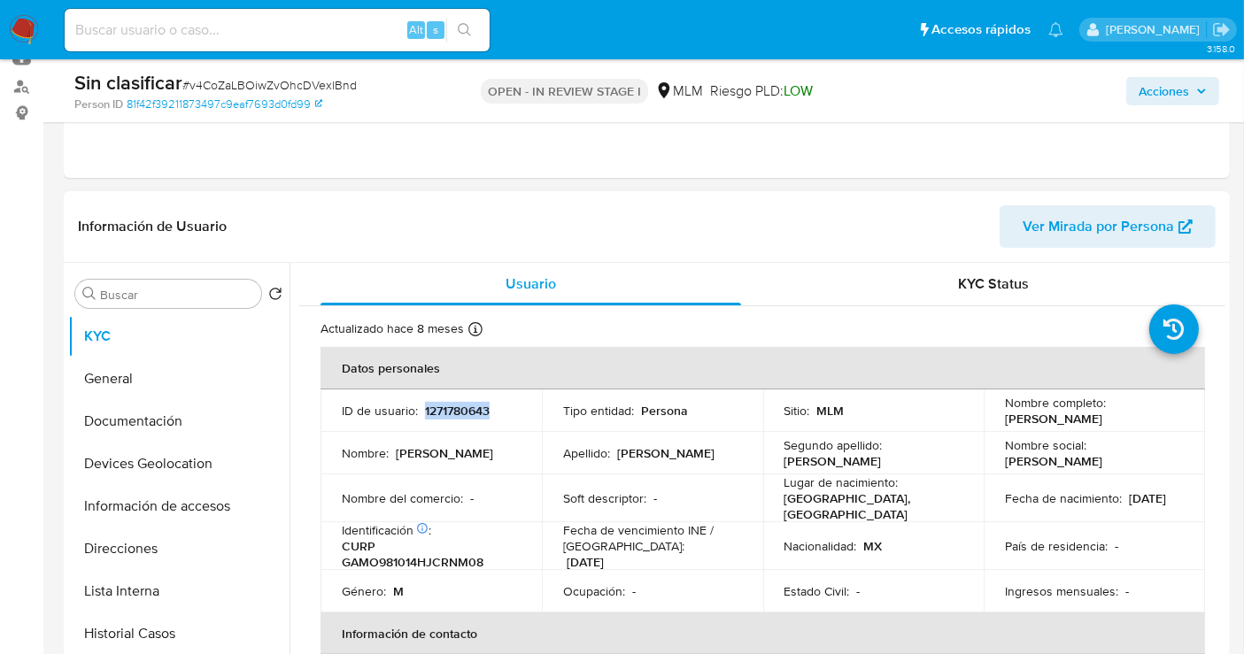
click at [1005, 422] on div "Nombre completo : Omar Daniel Garcia Montoya" at bounding box center [1094, 411] width 179 height 32
copy p "Omar Daniel Garcia Montoya"
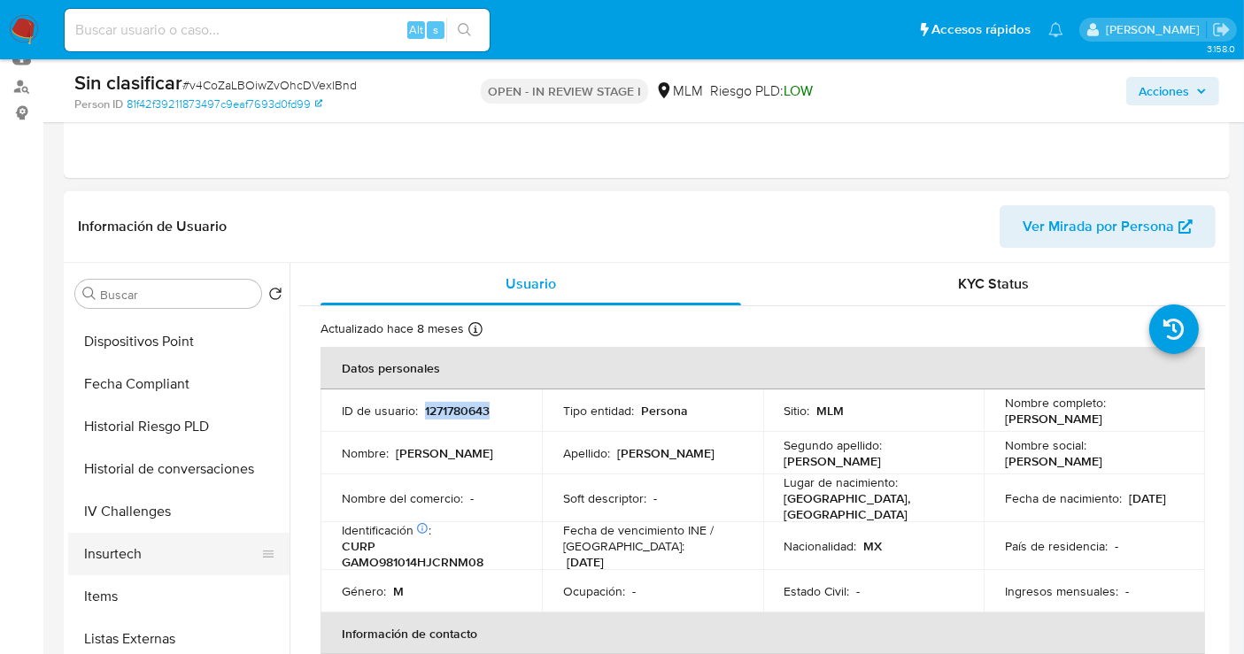
scroll to position [747, 0]
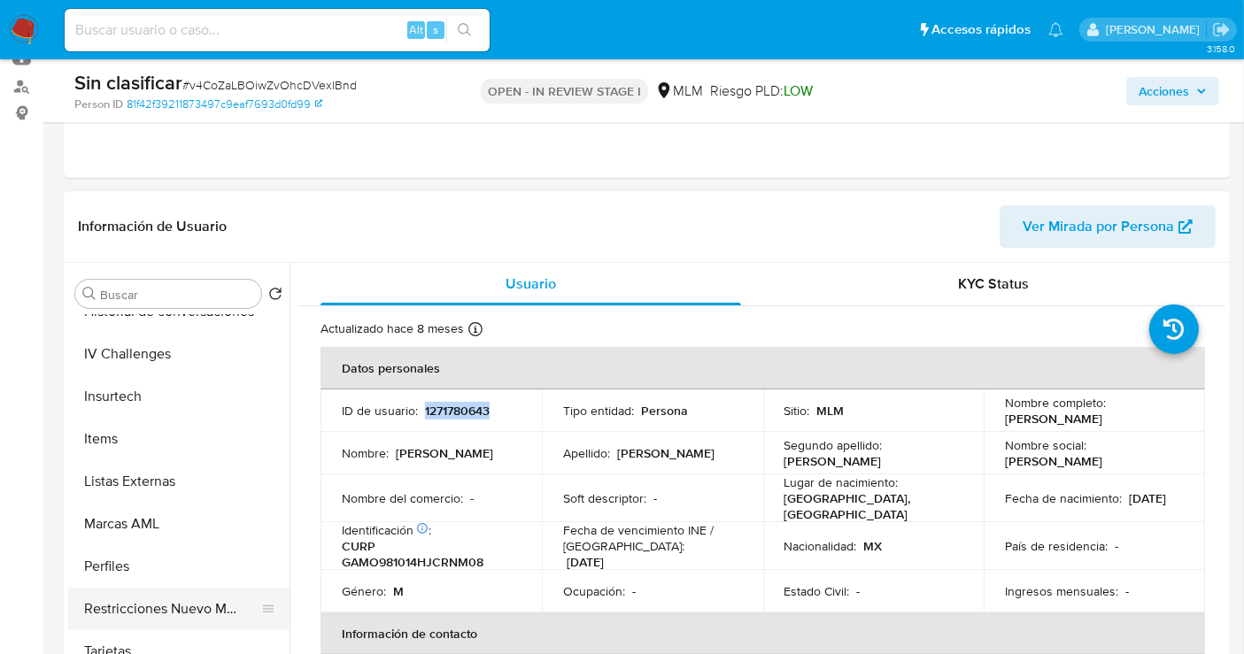
click at [197, 605] on button "Restricciones Nuevo Mundo" at bounding box center [171, 609] width 207 height 43
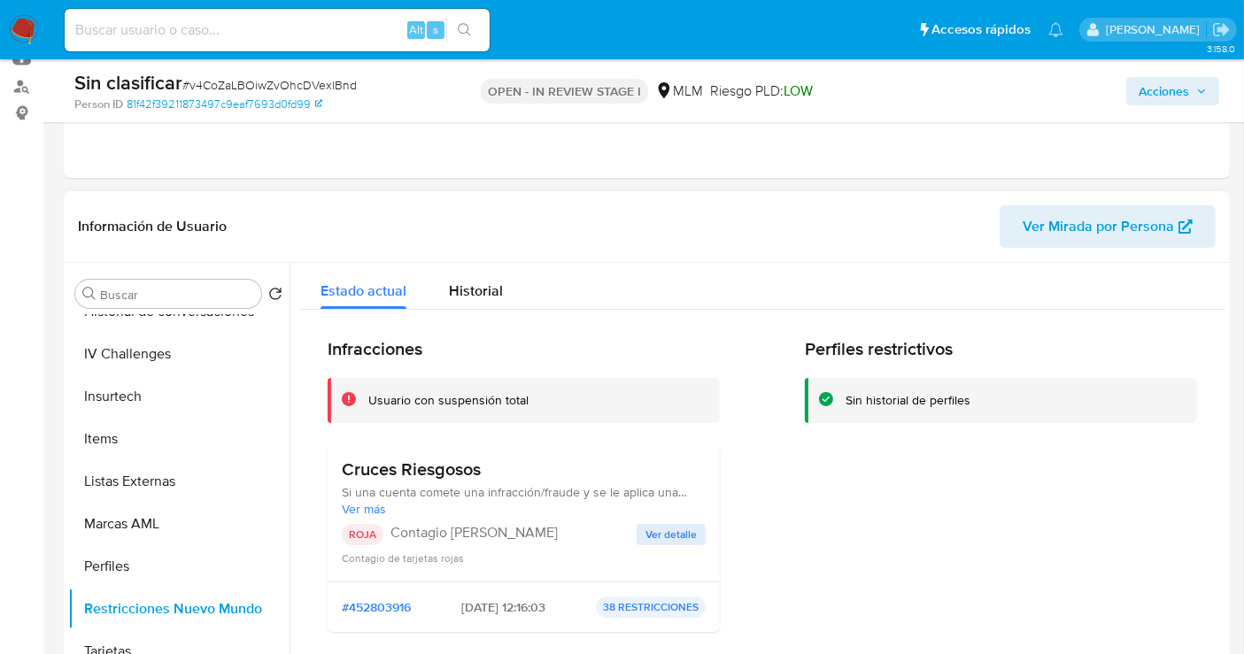
click at [670, 533] on span "Ver detalle" at bounding box center [671, 535] width 51 height 18
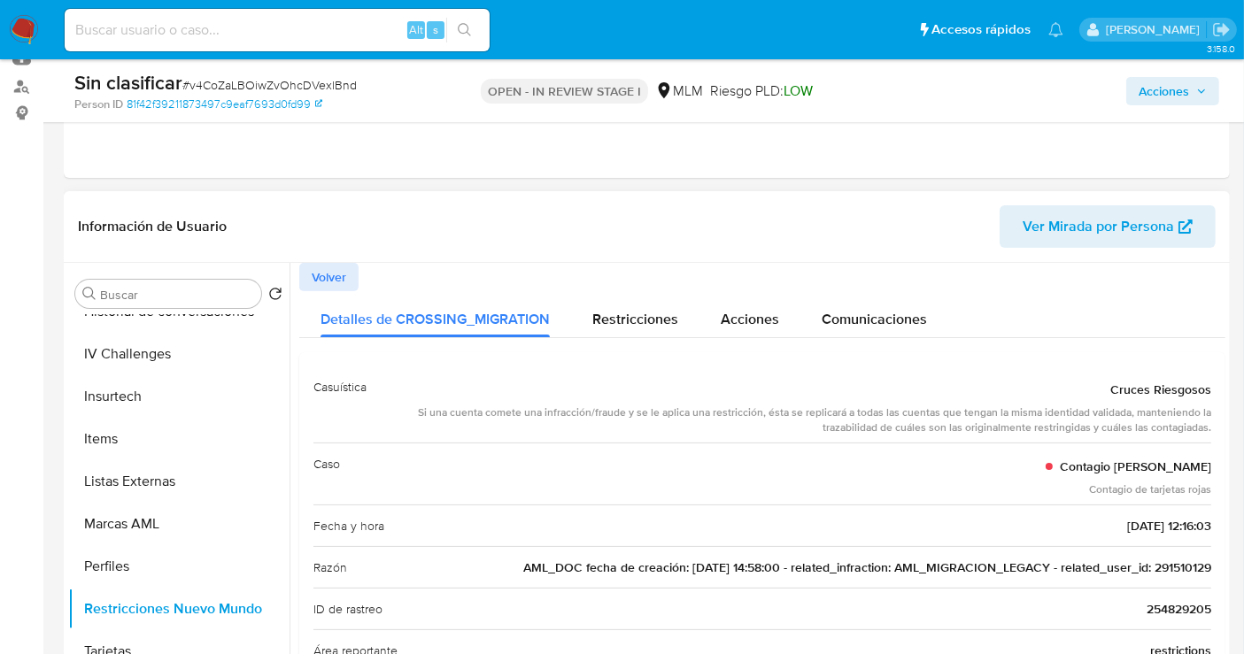
click at [1184, 569] on span "AML_DOC fecha de creación: 02/10/2020 14:58:00 - related_infraction: AML_MIGRAC…" at bounding box center [867, 568] width 688 height 18
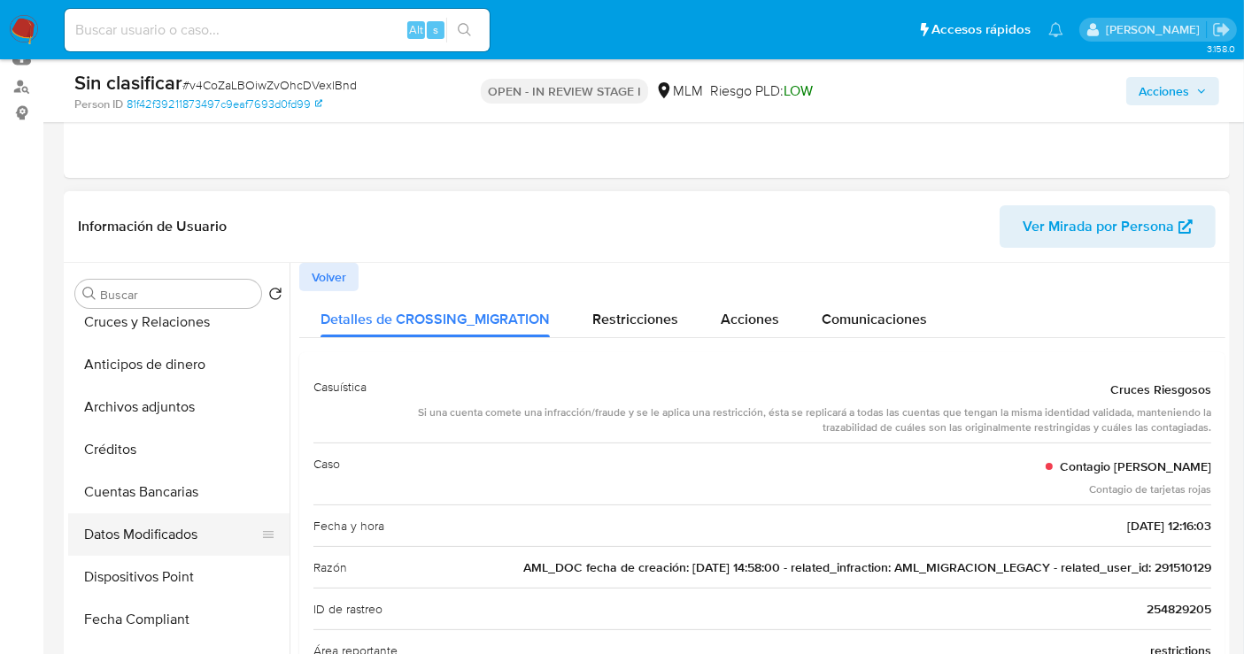
scroll to position [0, 0]
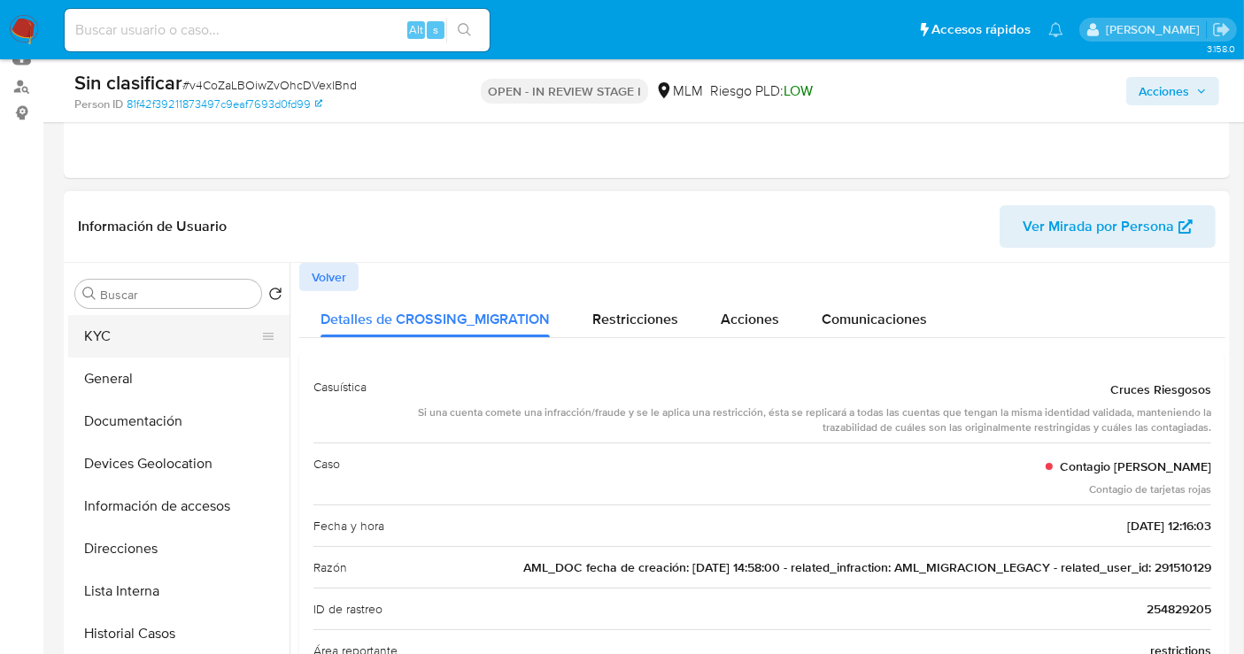
click at [111, 345] on button "KYC" at bounding box center [171, 336] width 207 height 43
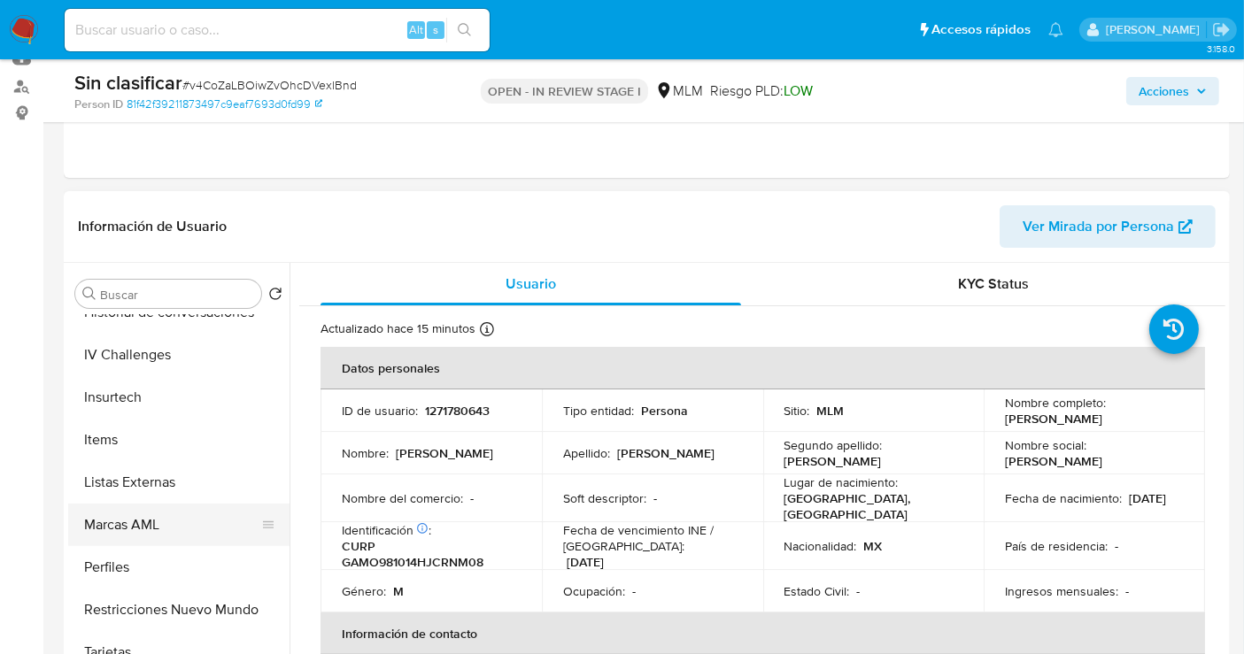
scroll to position [747, 0]
click at [177, 600] on button "Restricciones Nuevo Mundo" at bounding box center [171, 609] width 207 height 43
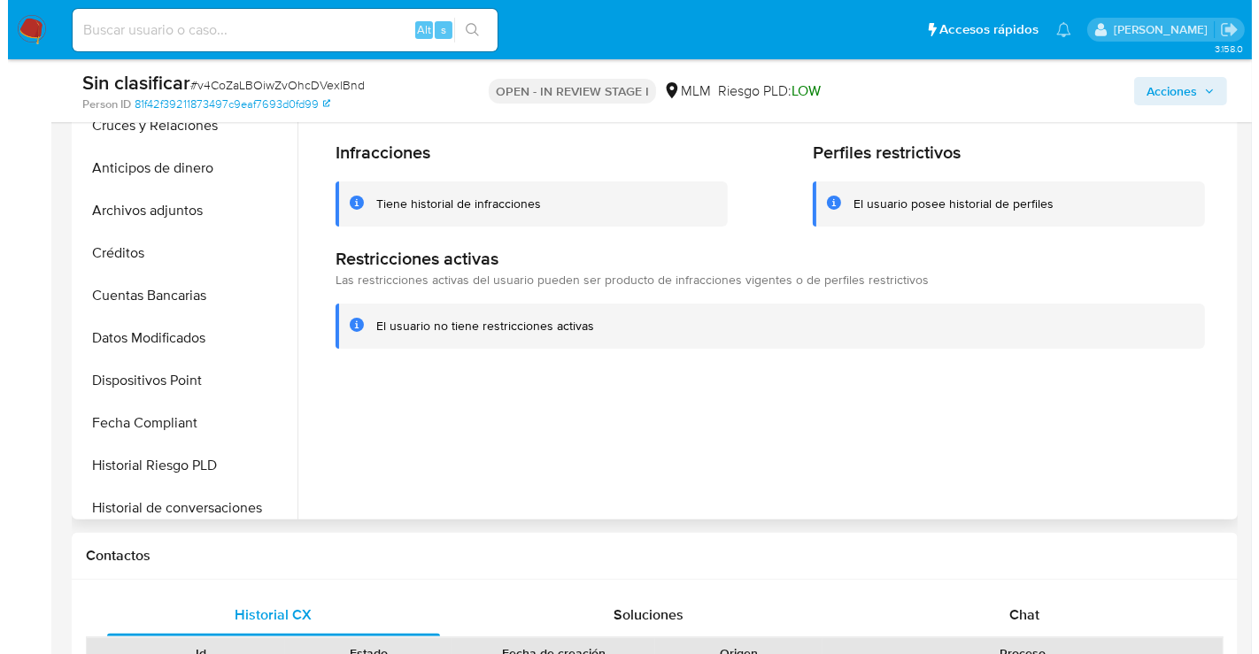
scroll to position [255, 0]
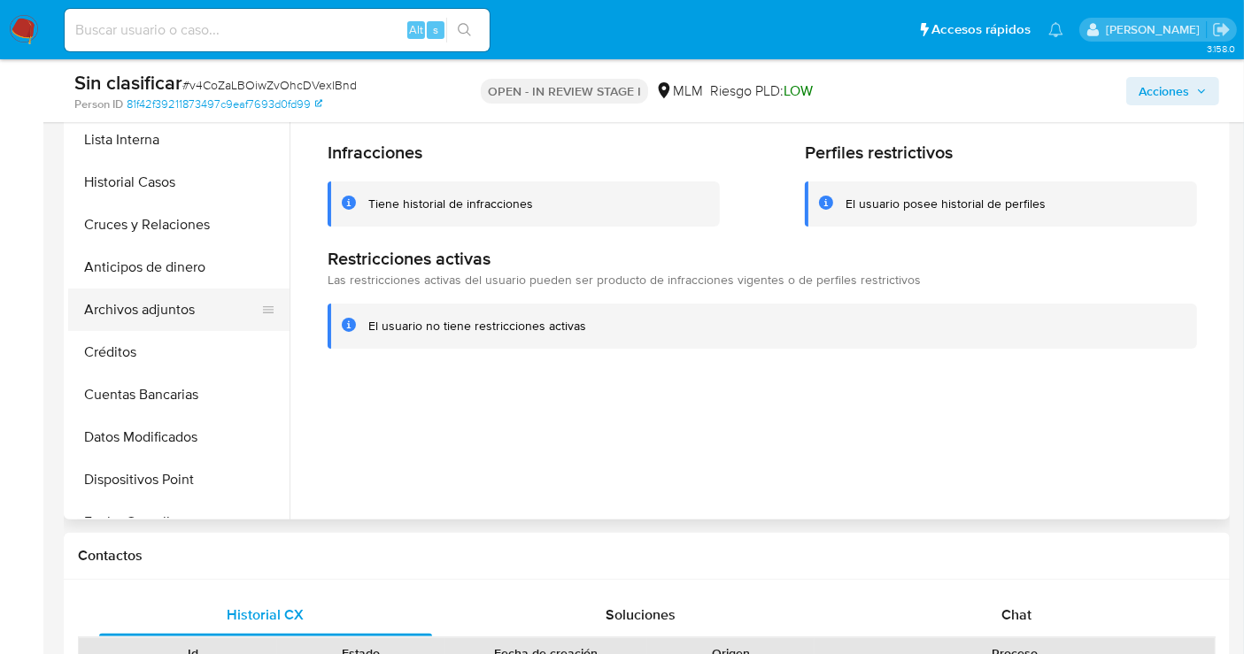
click at [142, 310] on button "Archivos adjuntos" at bounding box center [171, 310] width 207 height 43
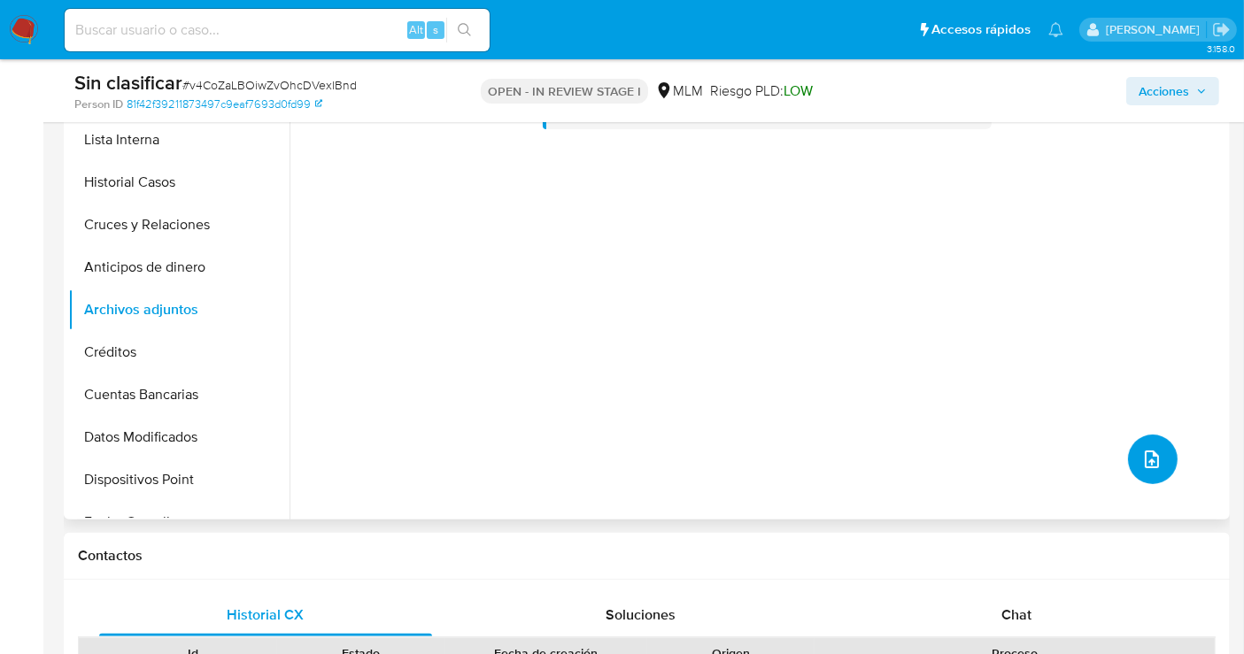
click at [1144, 468] on icon "upload-file" at bounding box center [1152, 459] width 21 height 21
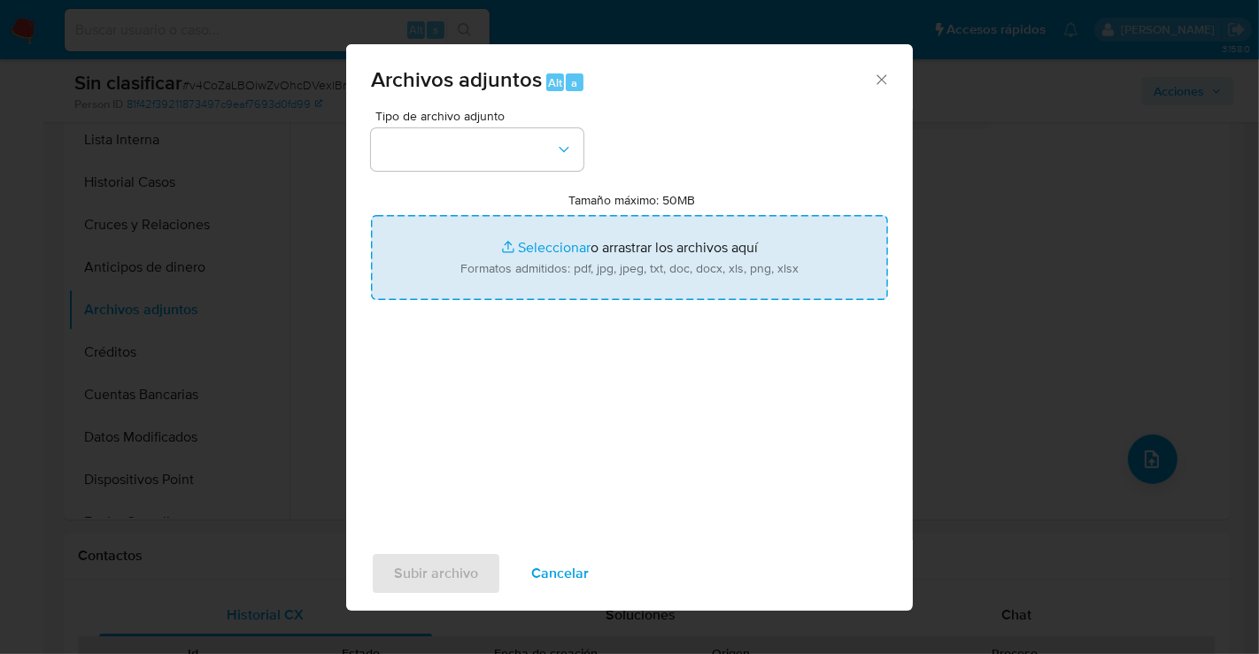
type input "C:\fakepath\1271780643_OMAR DANIEL GARCIA MONTOYA_SEP25.pdf"
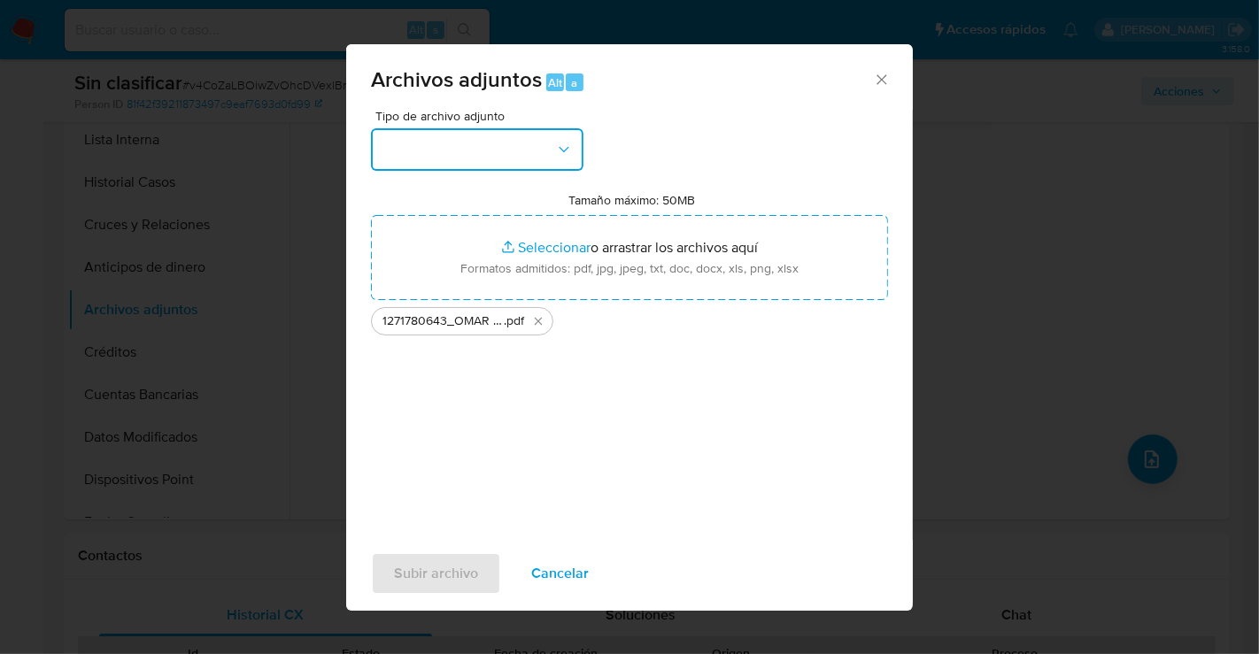
drag, startPoint x: 594, startPoint y: 287, endPoint x: 515, endPoint y: 160, distance: 149.2
click at [515, 160] on button "button" at bounding box center [477, 149] width 213 height 43
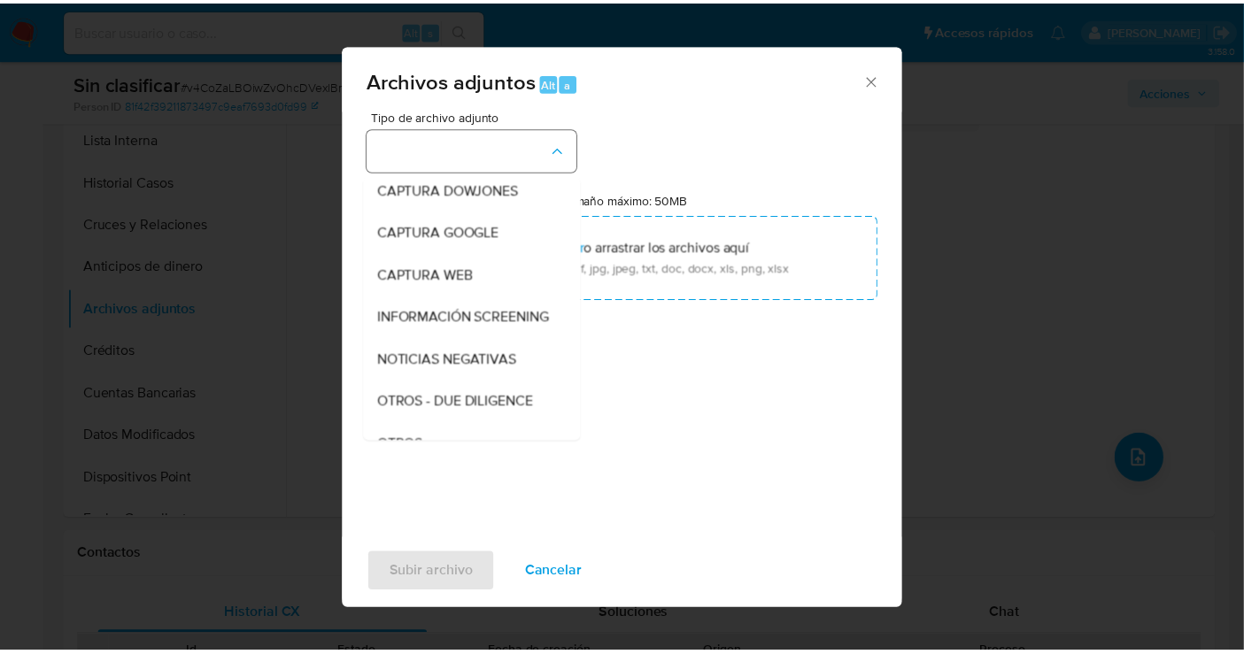
scroll to position [91, 0]
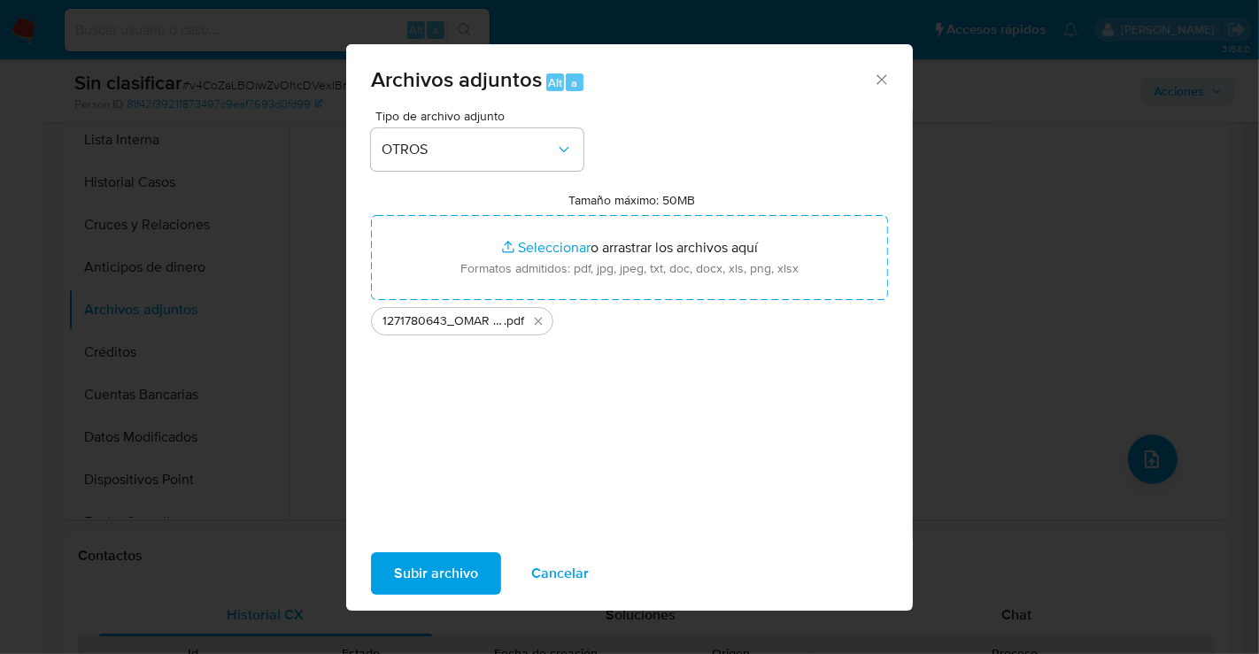
click at [420, 579] on span "Subir archivo" at bounding box center [436, 573] width 84 height 39
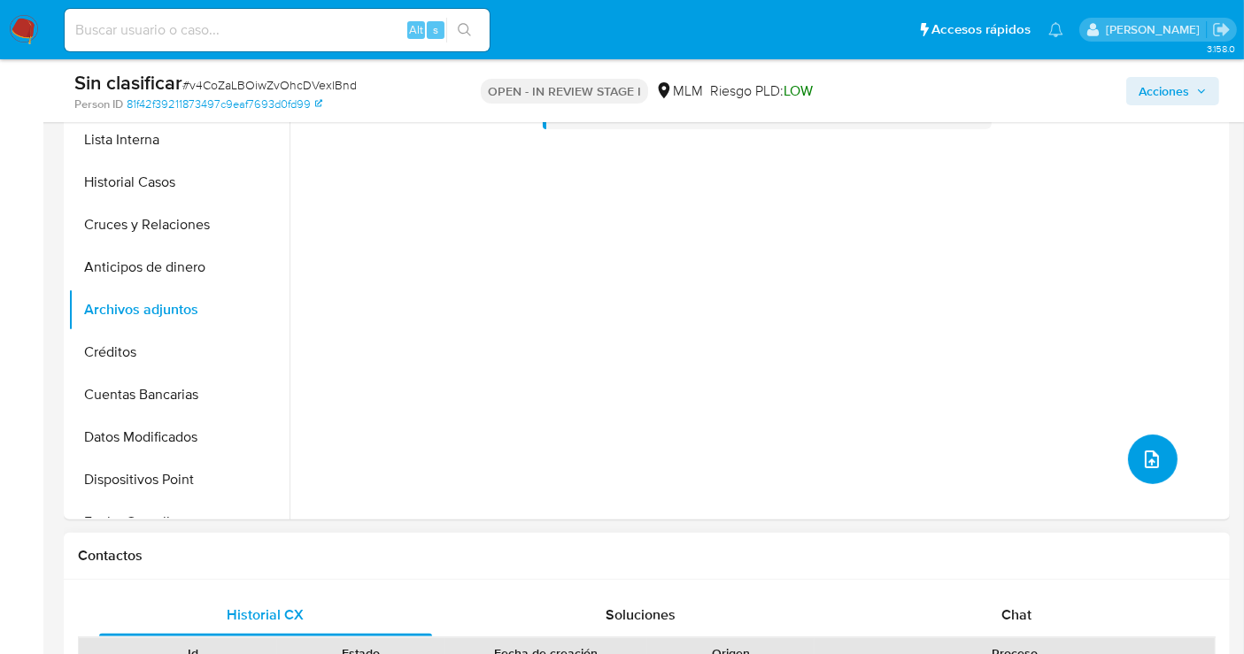
scroll to position [98, 0]
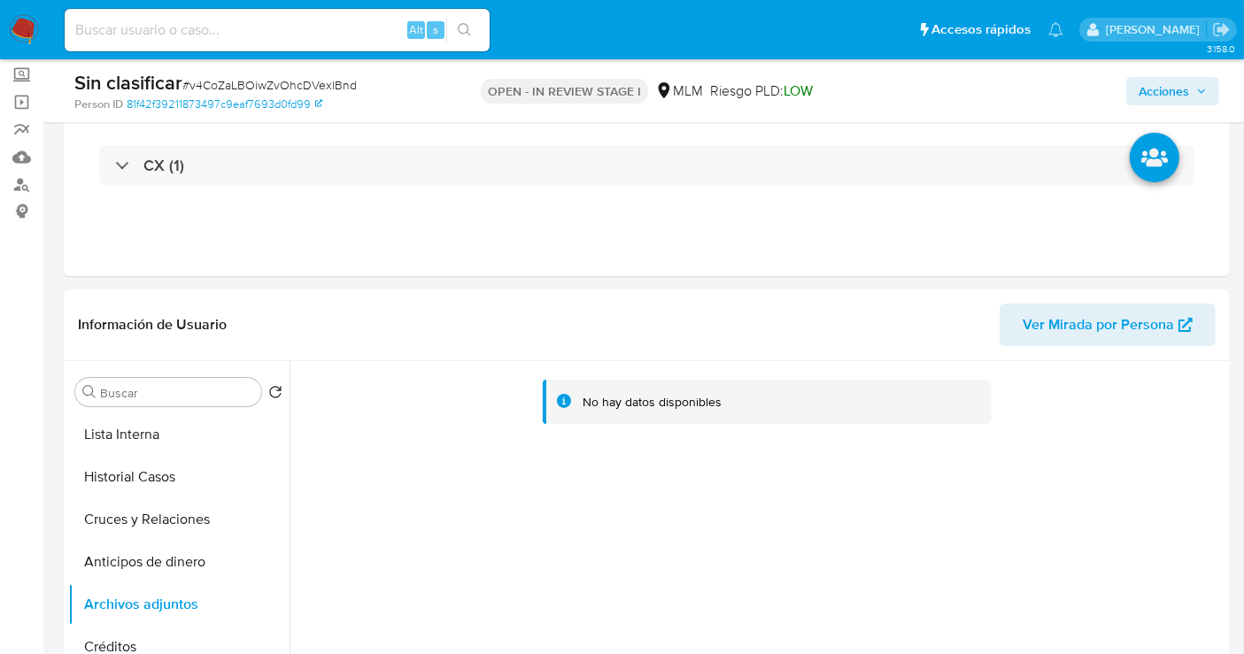
click at [1167, 90] on span "Acciones" at bounding box center [1164, 91] width 50 height 28
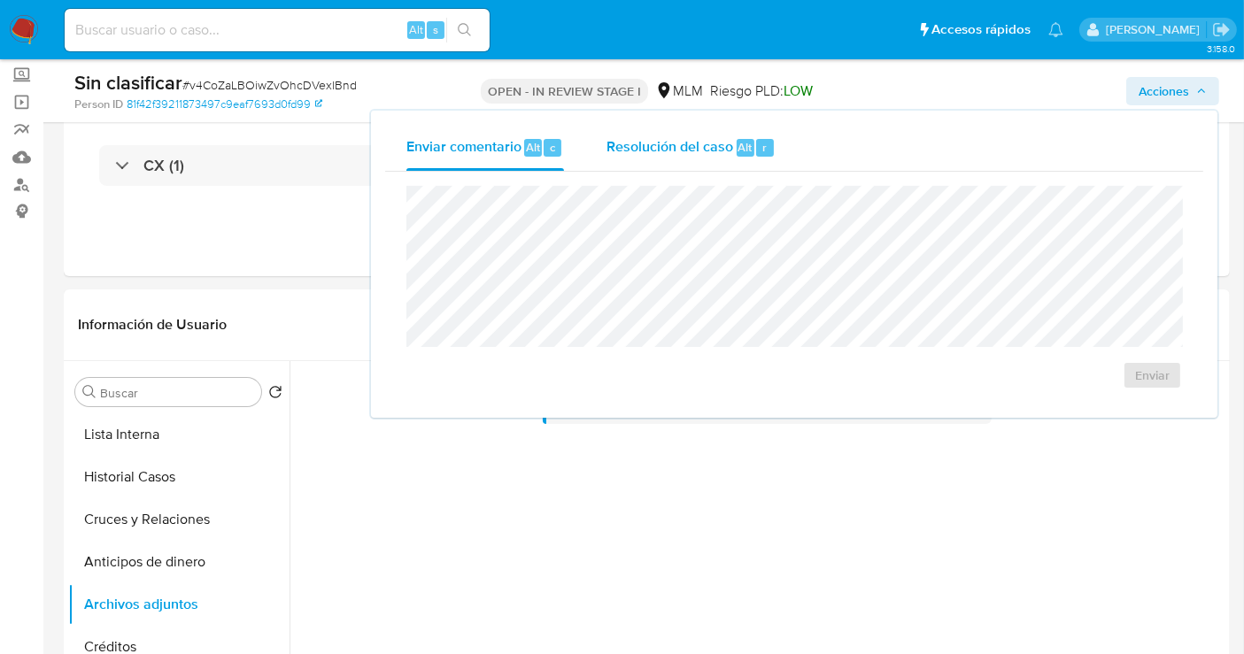
click at [666, 145] on span "Resolución del caso" at bounding box center [670, 146] width 127 height 20
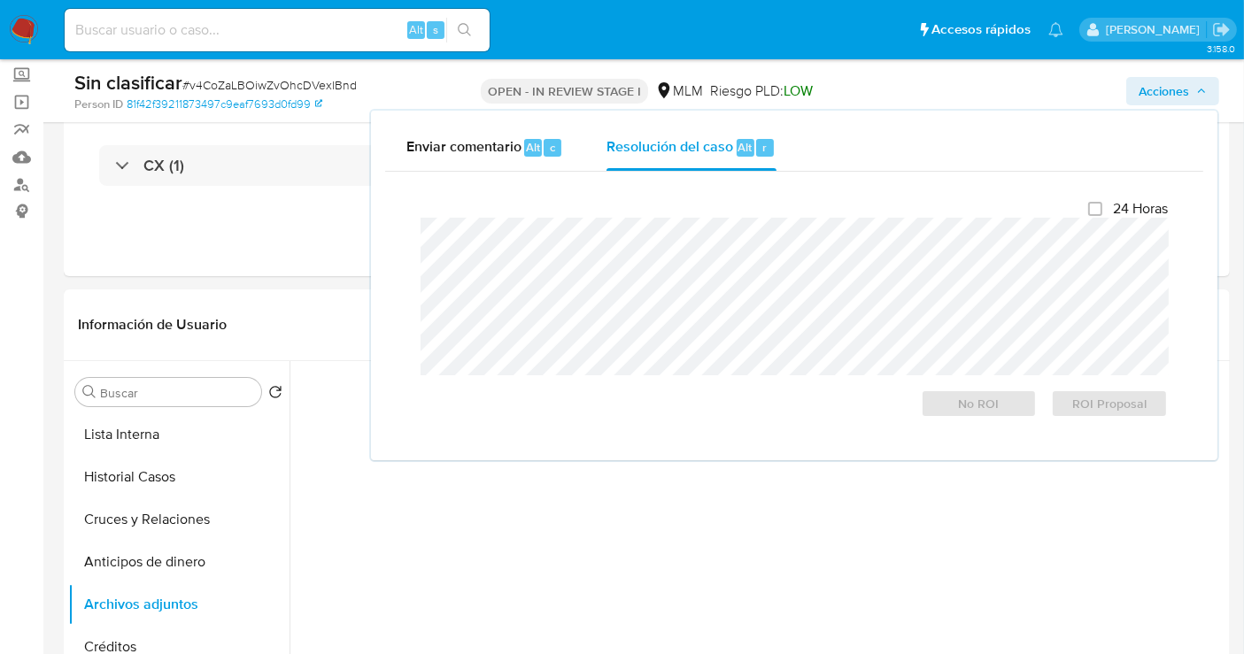
click at [1171, 89] on span "Acciones" at bounding box center [1164, 91] width 50 height 28
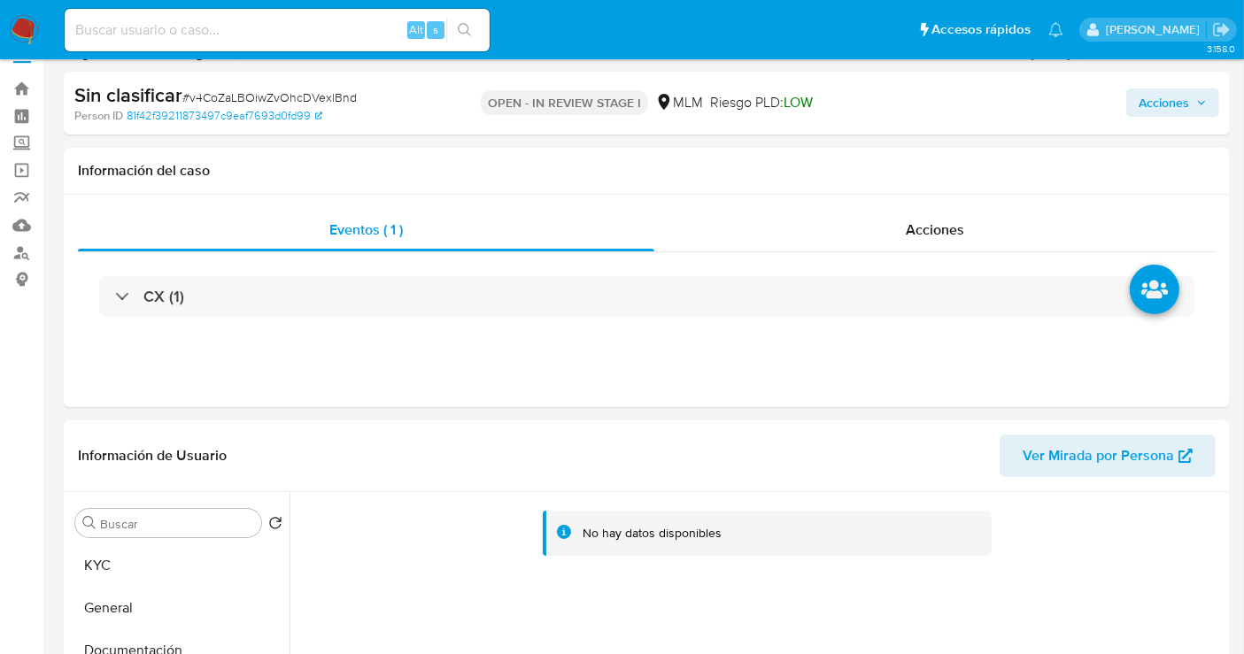
scroll to position [0, 0]
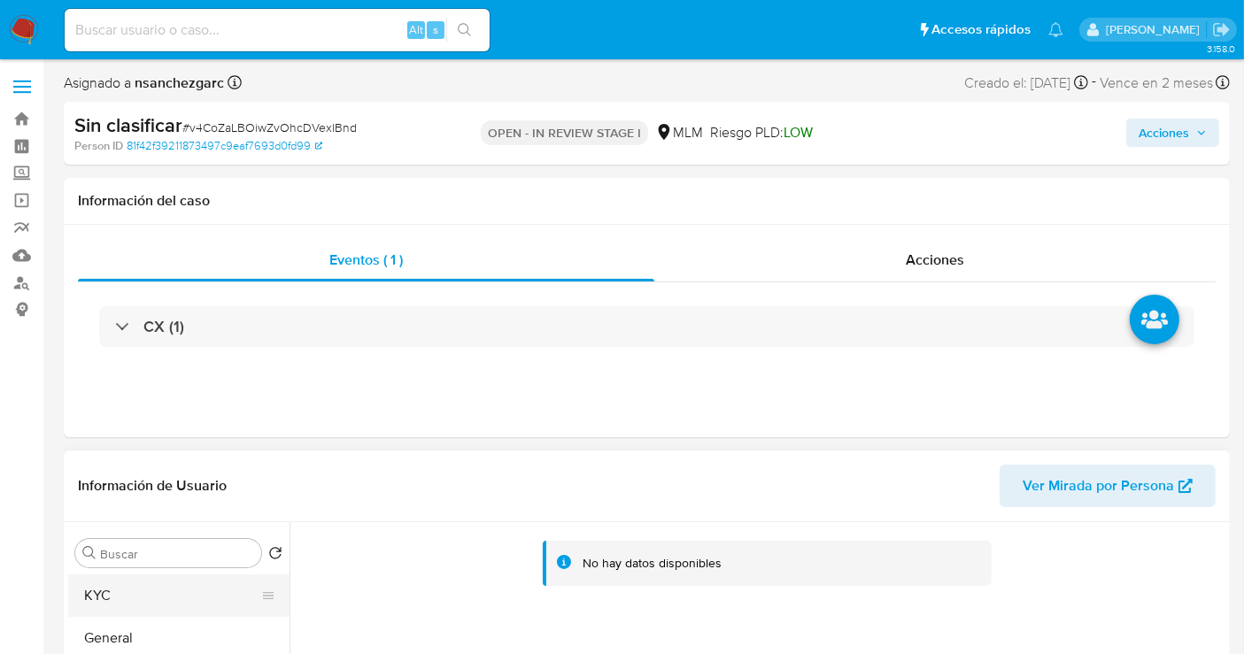
click at [89, 606] on button "KYC" at bounding box center [171, 596] width 207 height 43
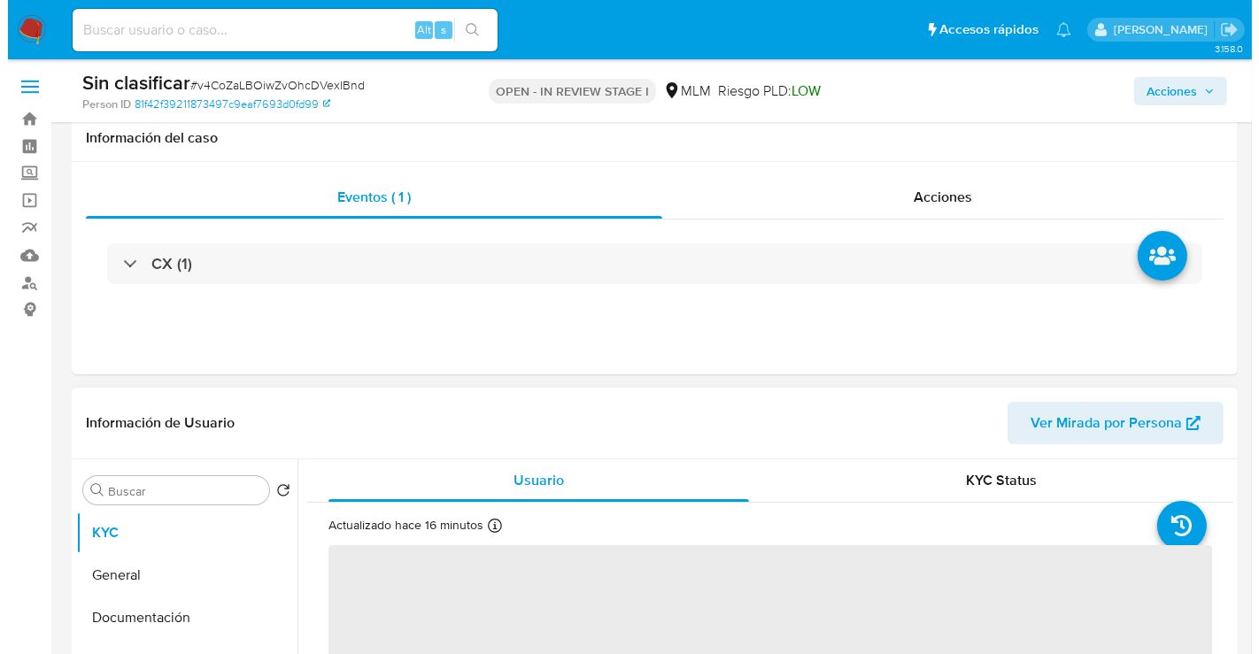
scroll to position [393, 0]
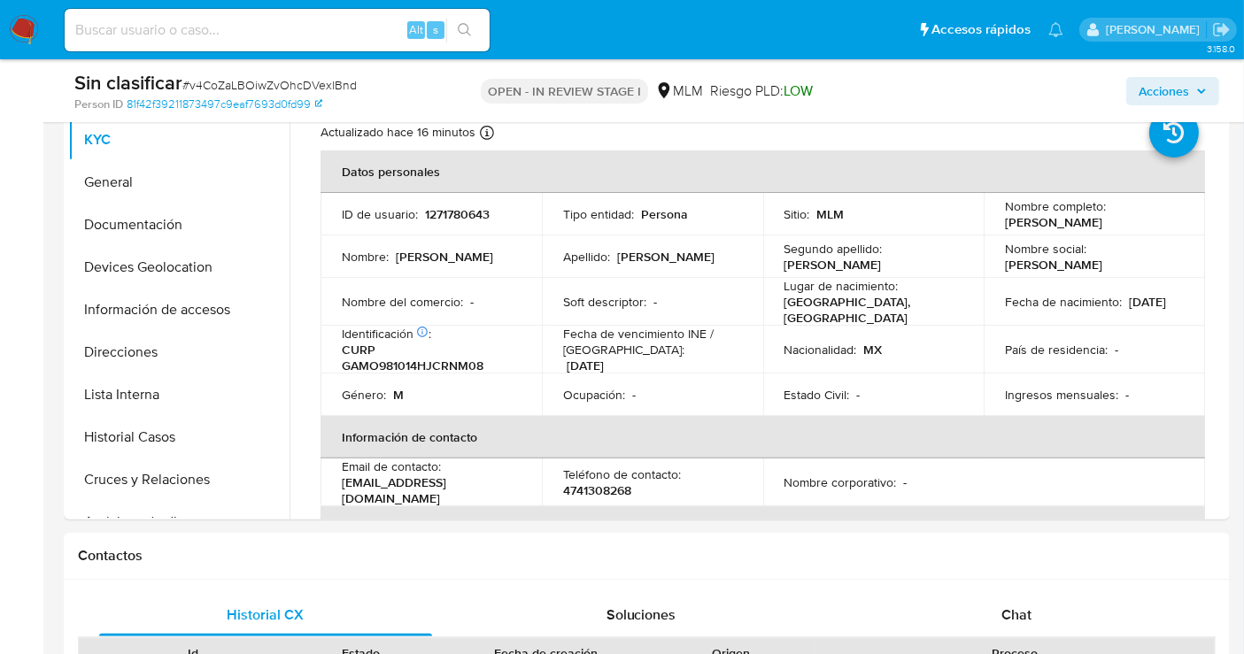
click at [1150, 97] on span "Acciones" at bounding box center [1164, 91] width 50 height 28
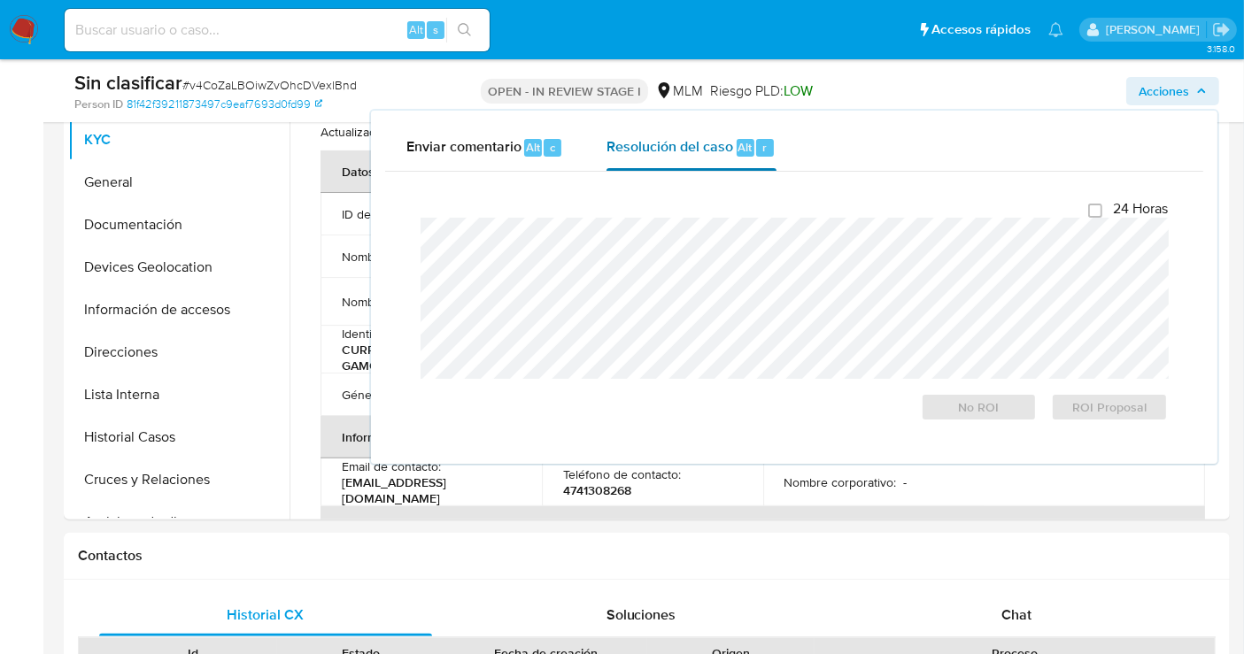
click at [665, 158] on div "Resolución del caso Alt r" at bounding box center [691, 148] width 169 height 46
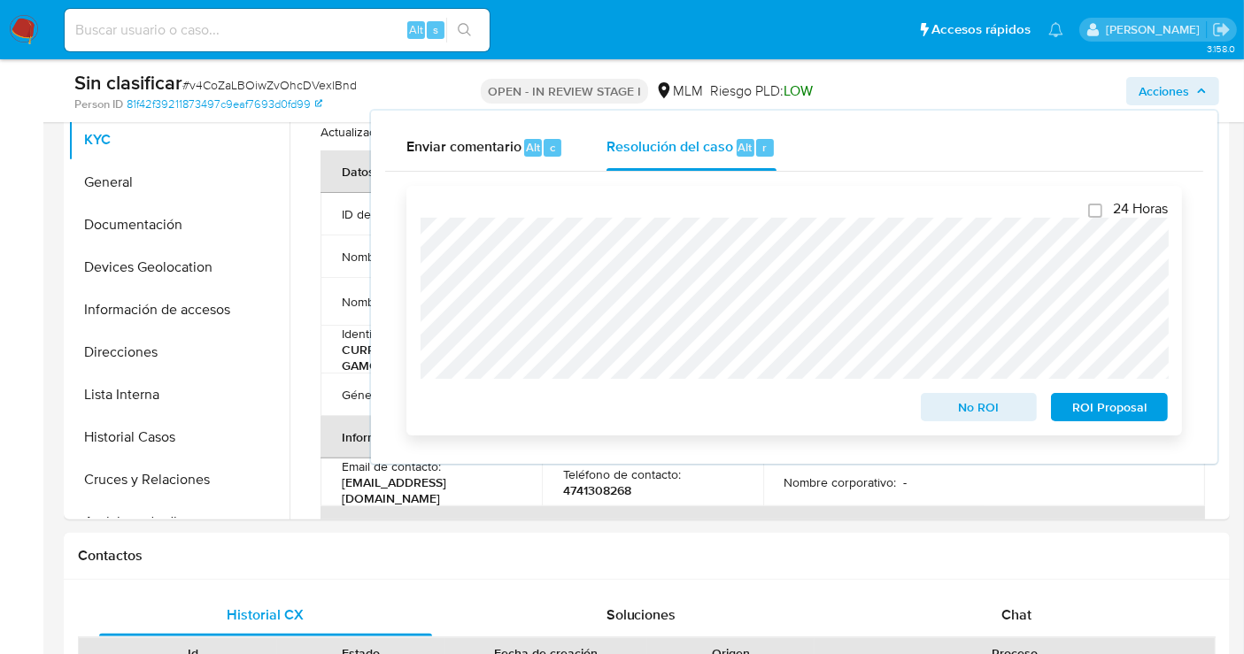
click at [961, 406] on span "No ROI" at bounding box center [979, 407] width 92 height 25
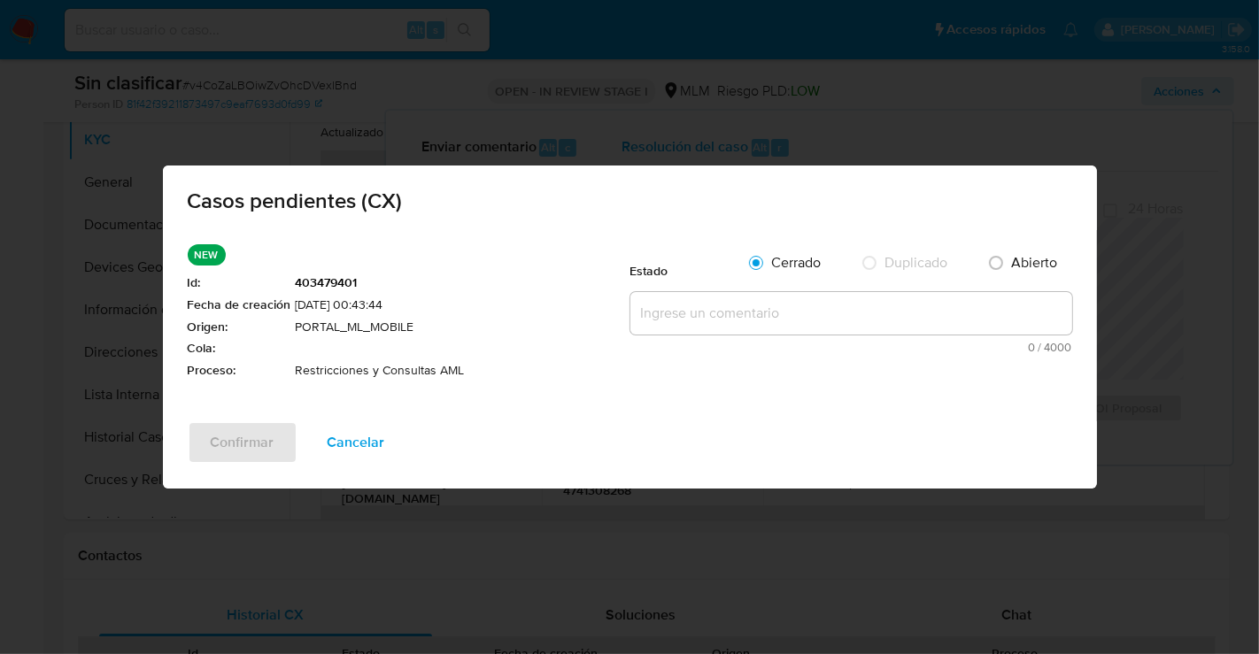
click at [670, 318] on textarea at bounding box center [852, 313] width 442 height 43
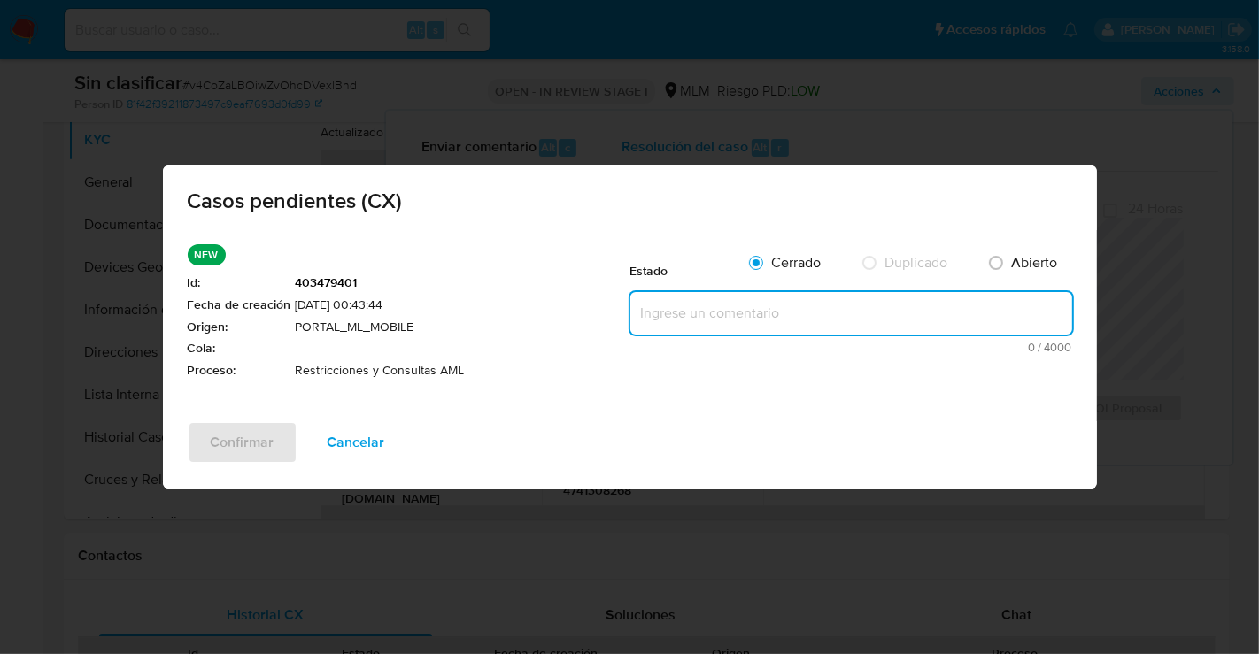
paste textarea "SE REALIZA VALIDACIÓN DE CASO GENERADO POR CX DONDE NO SE IDENTIFICA ALERTAS RE…"
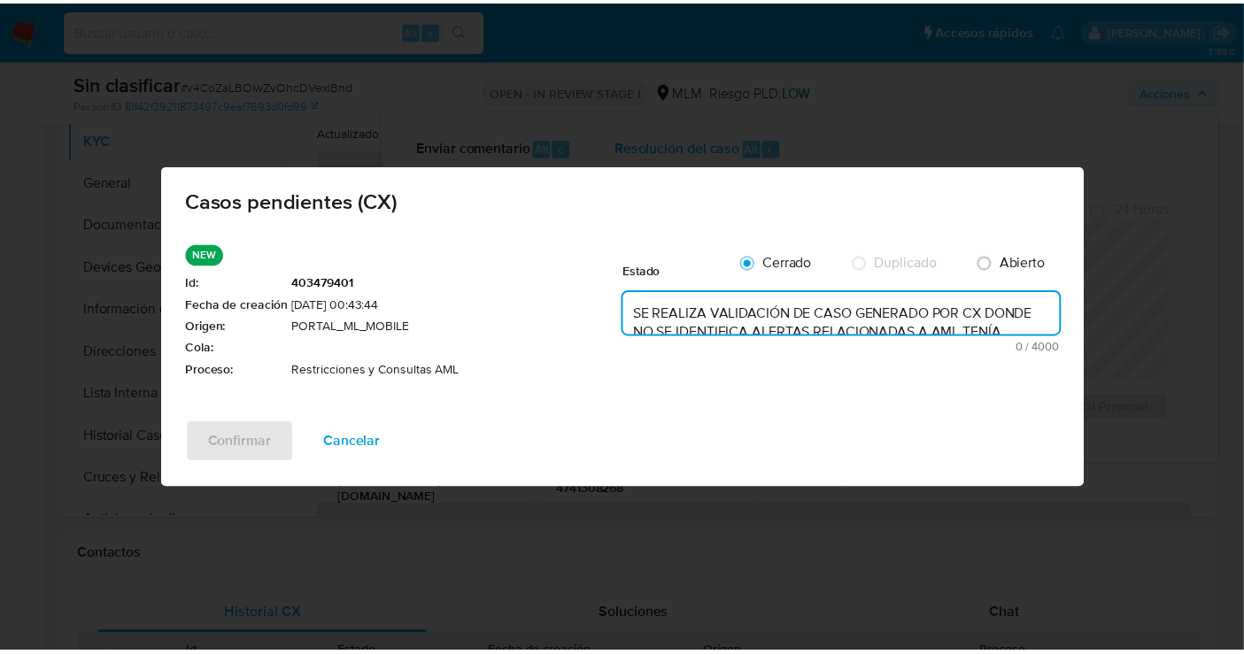
scroll to position [102, 0]
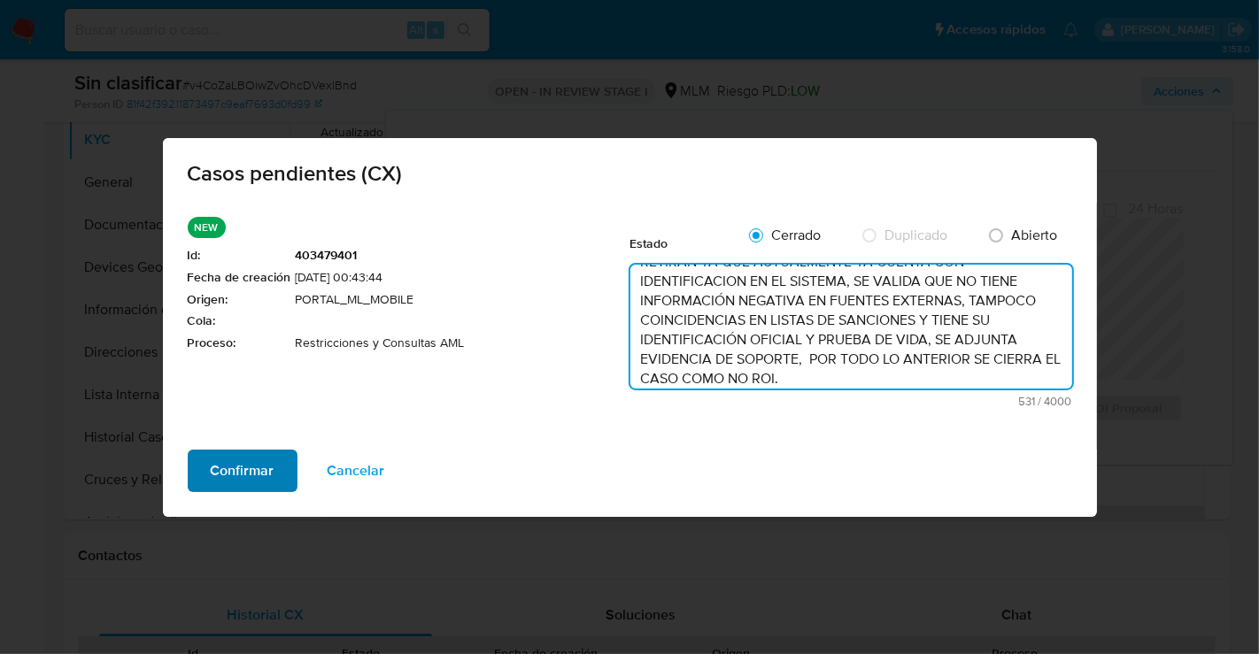
type textarea "SE REALIZA VALIDACIÓN DE CASO GENERADO POR CX DONDE NO SE IDENTIFICA ALERTAS RE…"
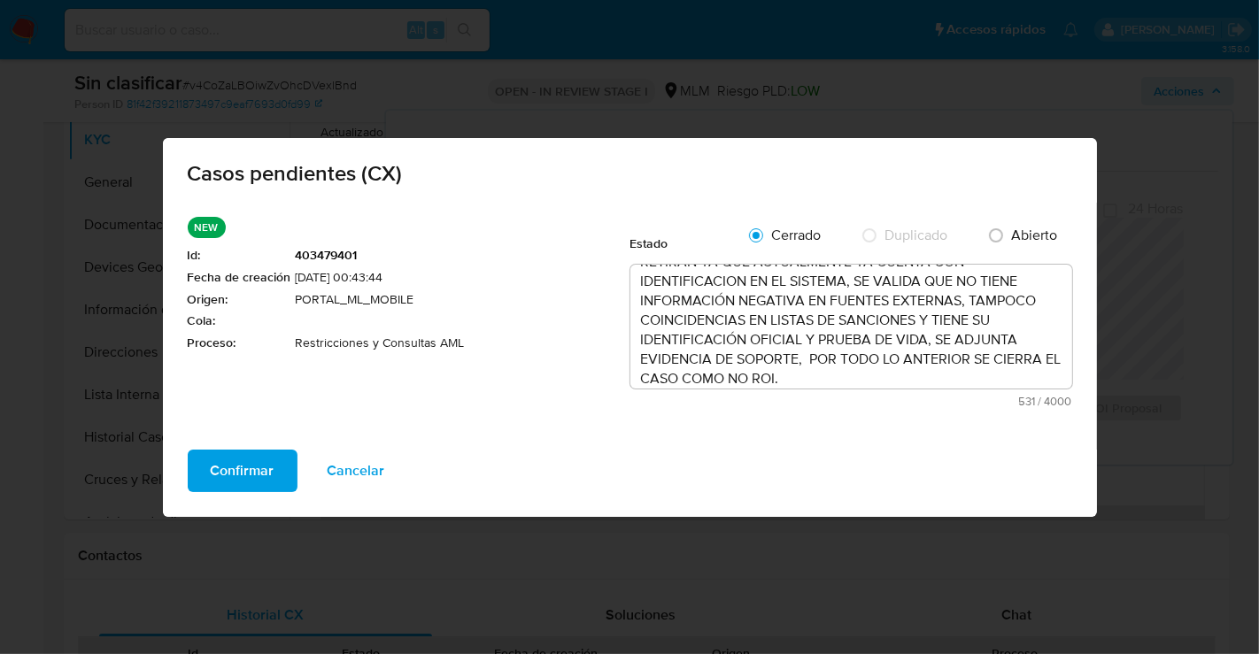
click at [266, 463] on span "Confirmar" at bounding box center [243, 471] width 64 height 39
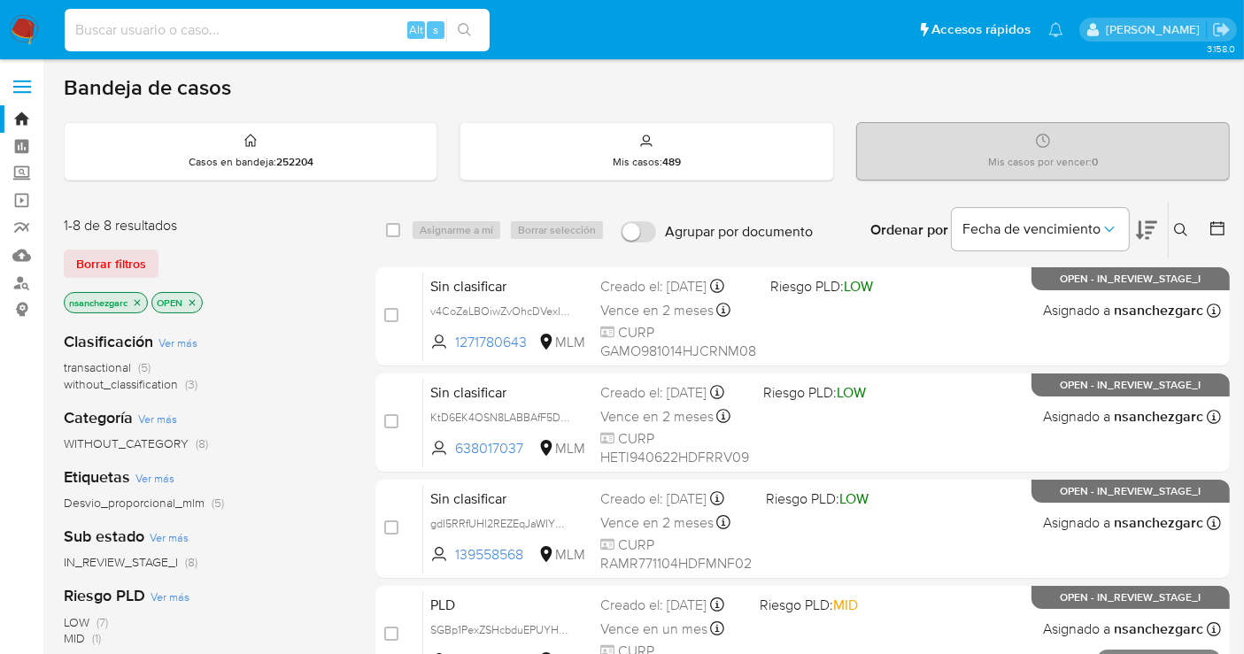
click at [114, 27] on input at bounding box center [277, 30] width 425 height 23
paste input "291510129"
type input "291510129"
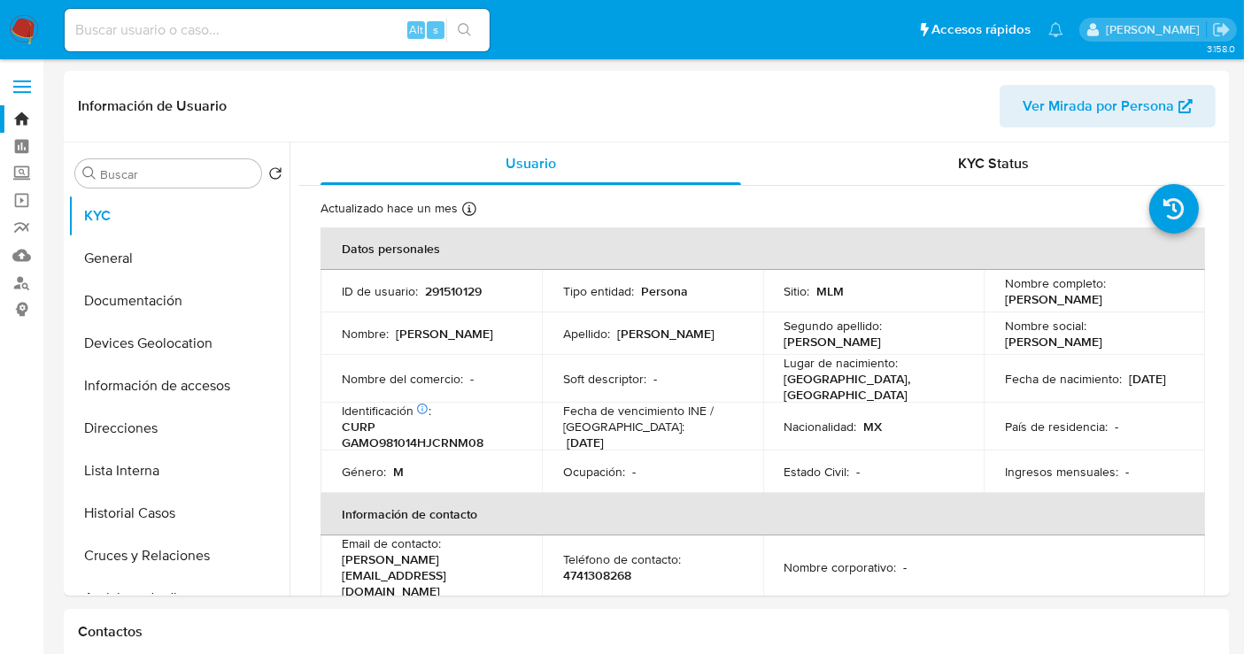
select select "10"
click at [98, 251] on button "General" at bounding box center [171, 258] width 207 height 43
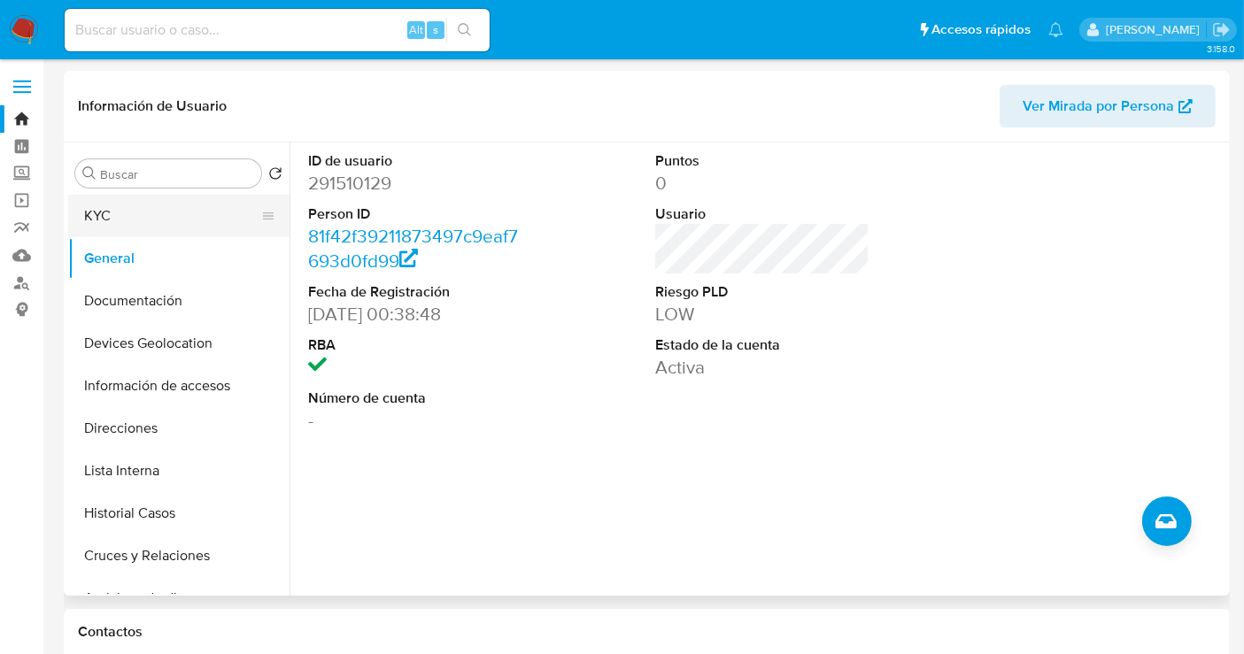
click at [154, 220] on button "KYC" at bounding box center [171, 216] width 207 height 43
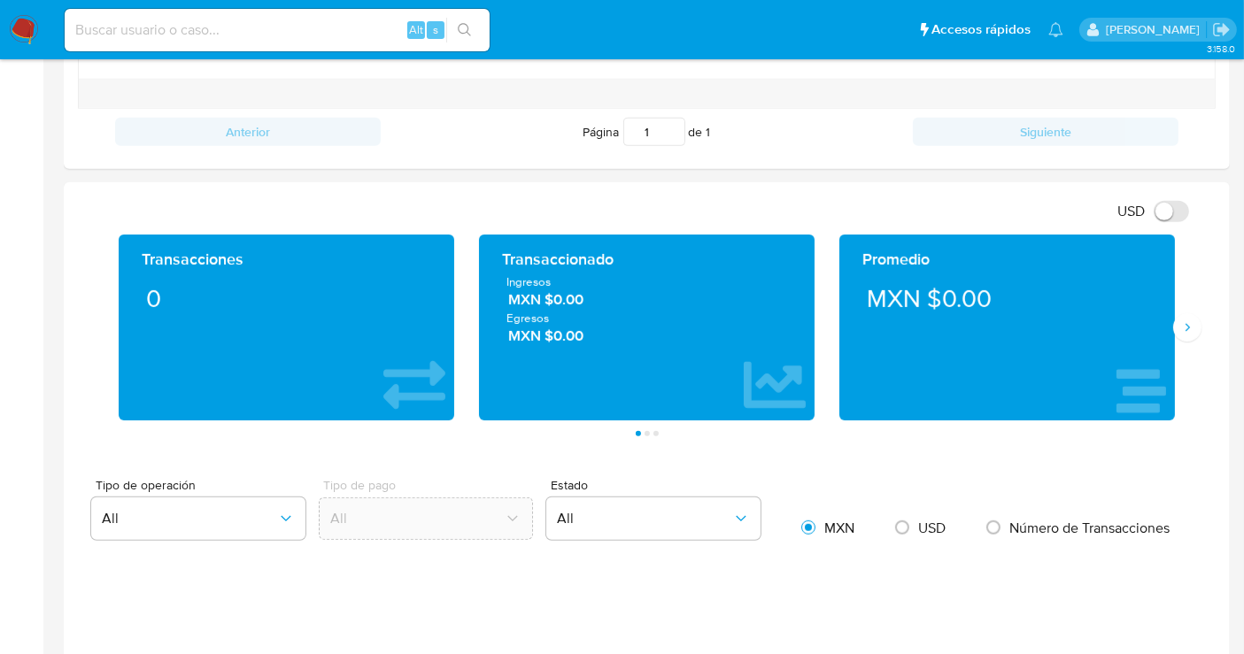
scroll to position [886, 0]
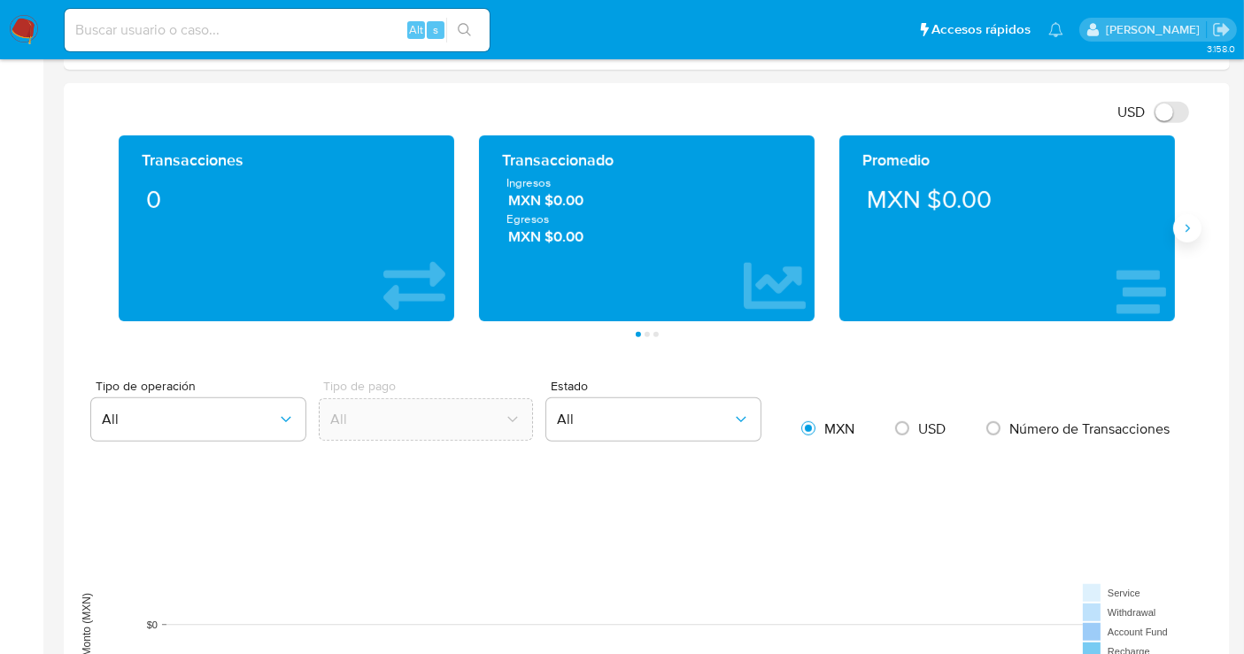
click at [1184, 231] on icon "Siguiente" at bounding box center [1187, 228] width 14 height 14
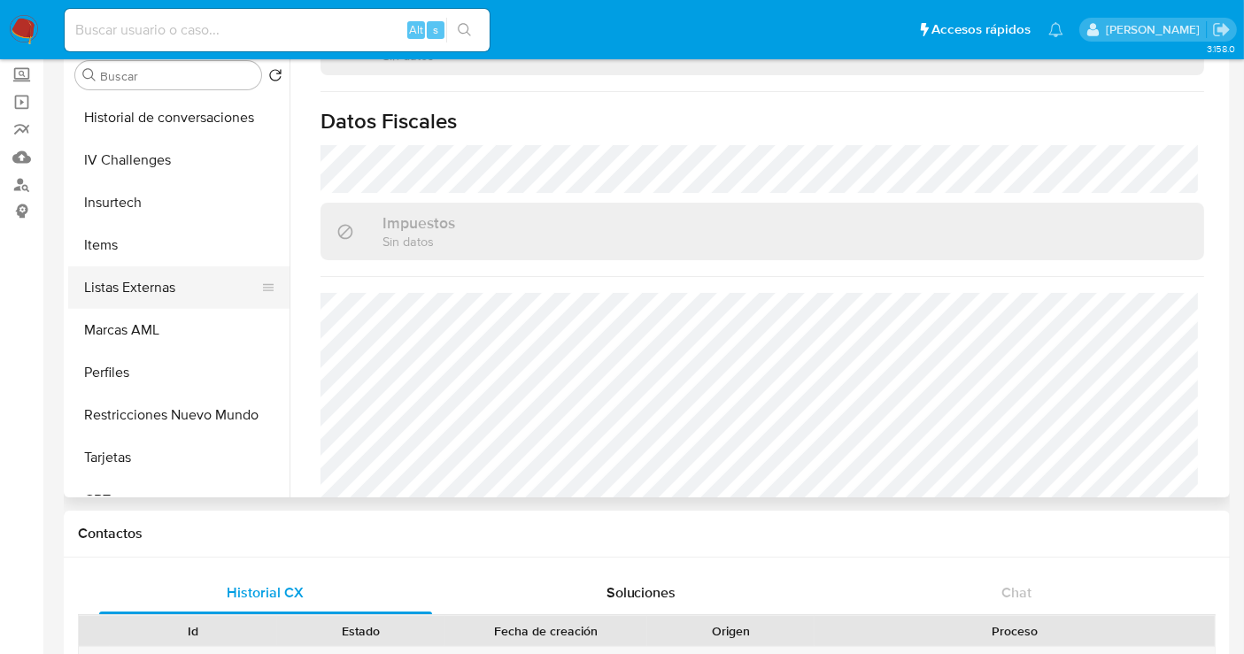
scroll to position [747, 0]
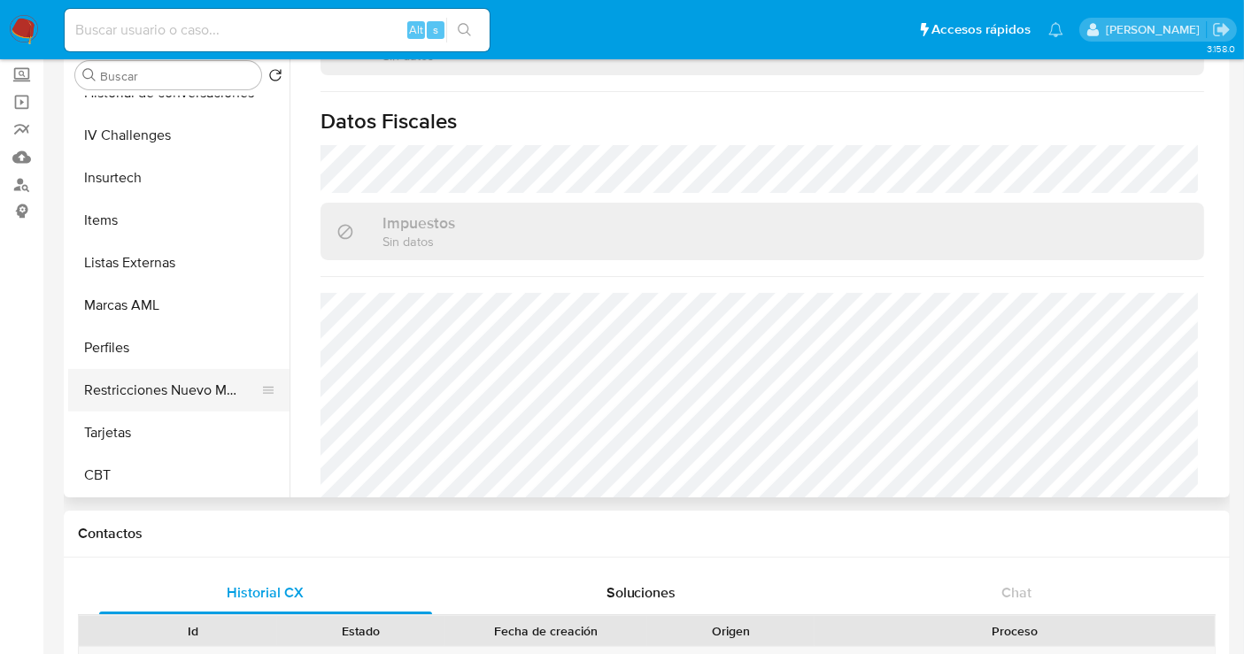
click at [164, 374] on button "Restricciones Nuevo Mundo" at bounding box center [171, 390] width 207 height 43
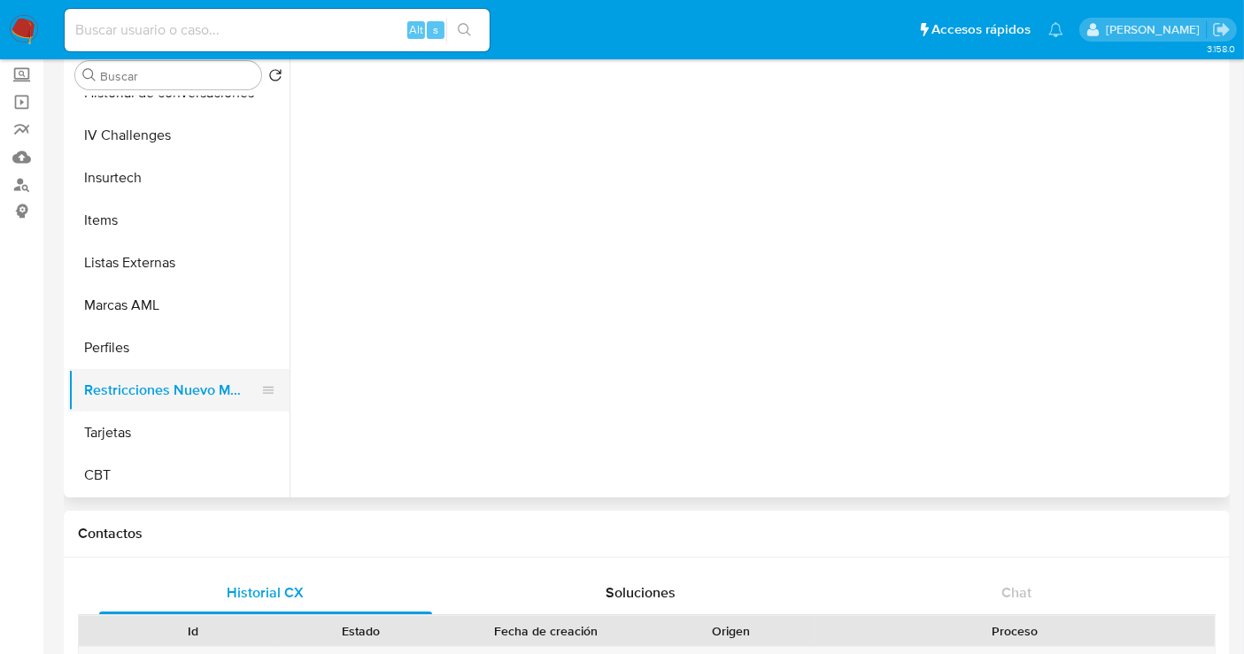
scroll to position [0, 0]
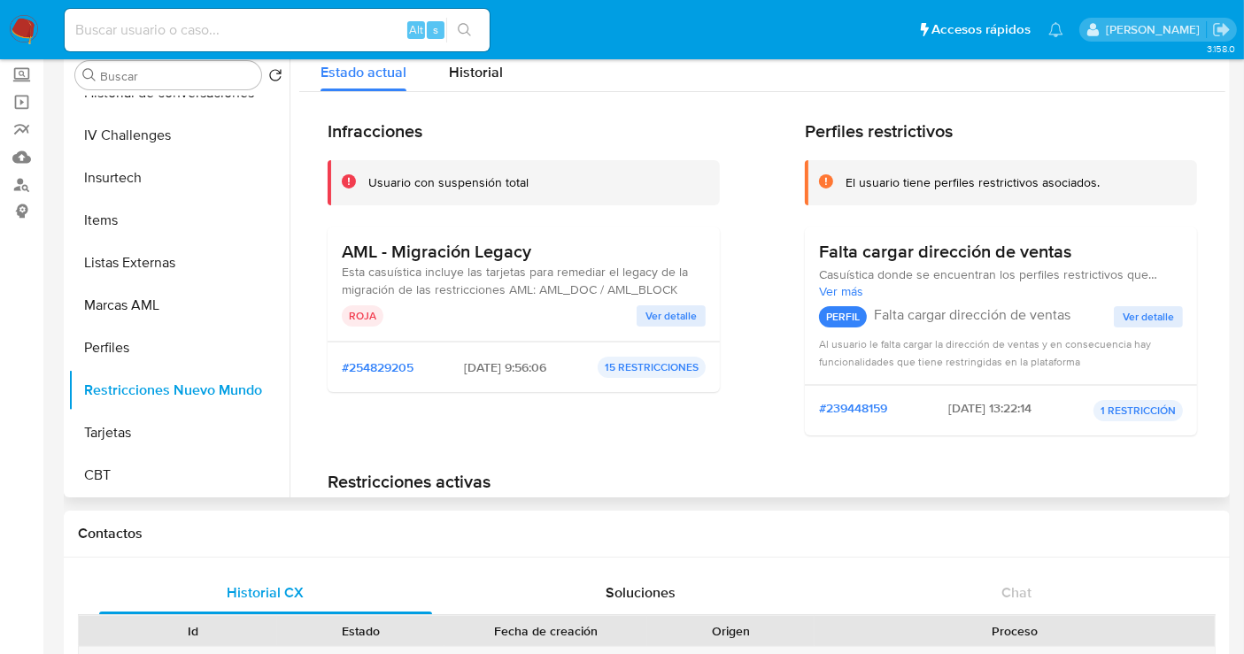
click at [664, 313] on span "Ver detalle" at bounding box center [671, 316] width 51 height 18
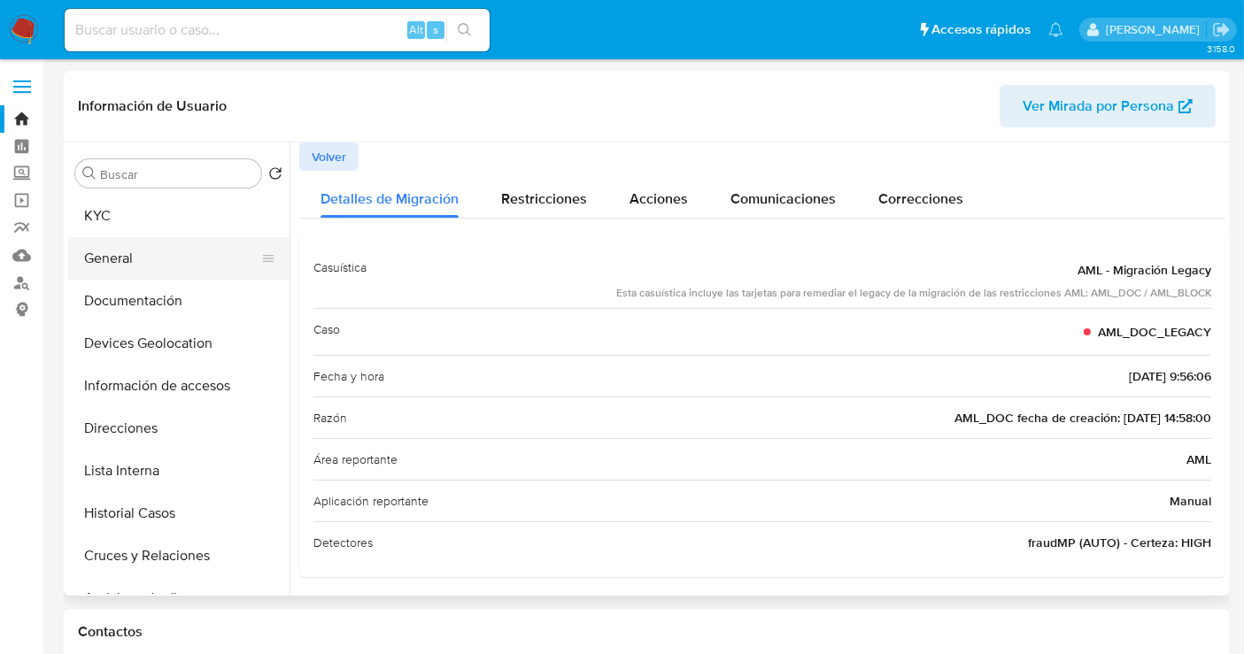
click at [143, 263] on button "General" at bounding box center [171, 258] width 207 height 43
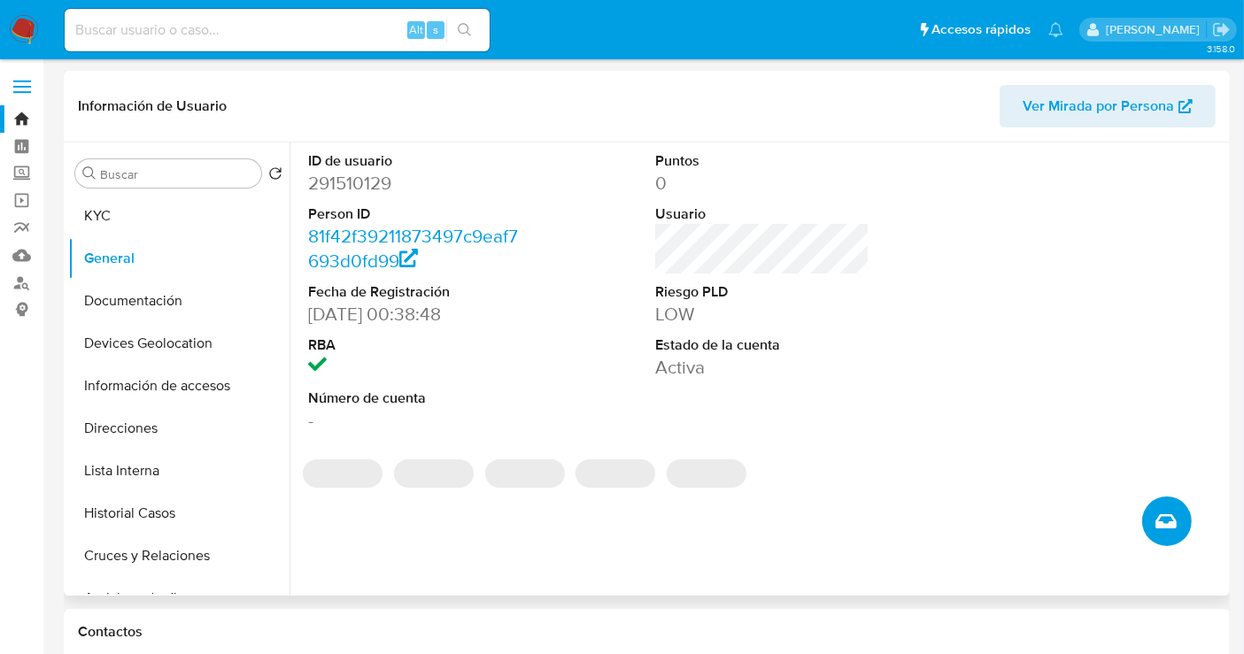
click at [1156, 537] on button "Crear caso manual" at bounding box center [1167, 522] width 50 height 50
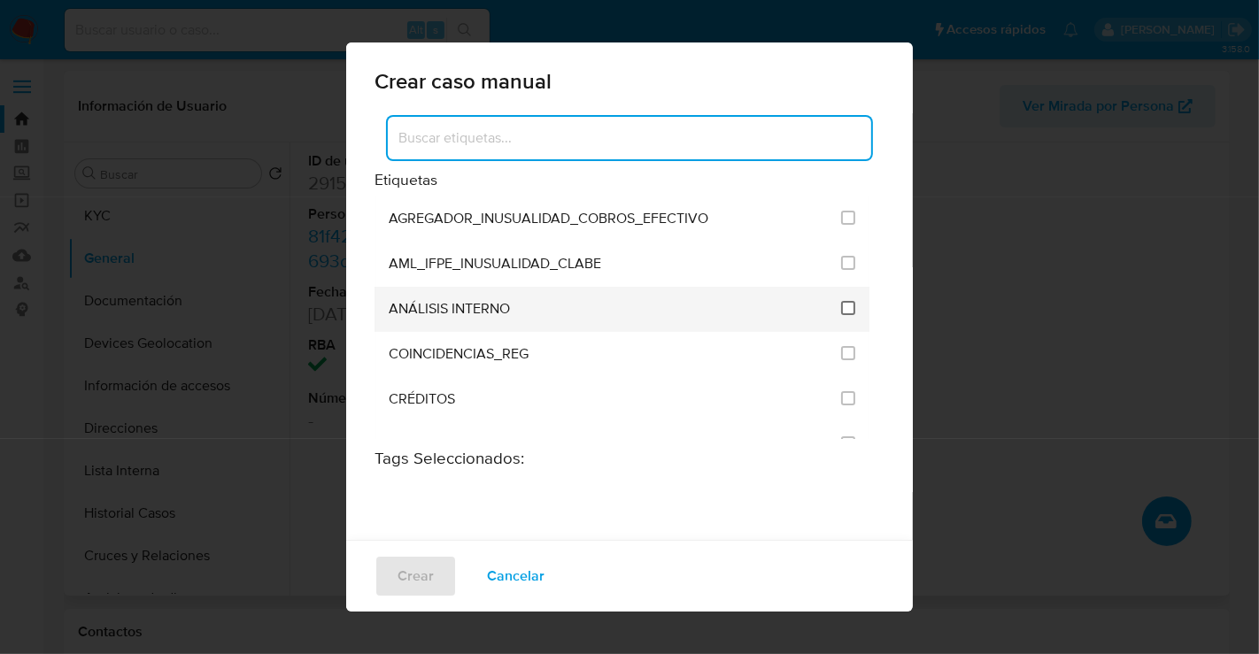
click at [841, 304] on input "1888" at bounding box center [848, 308] width 14 height 14
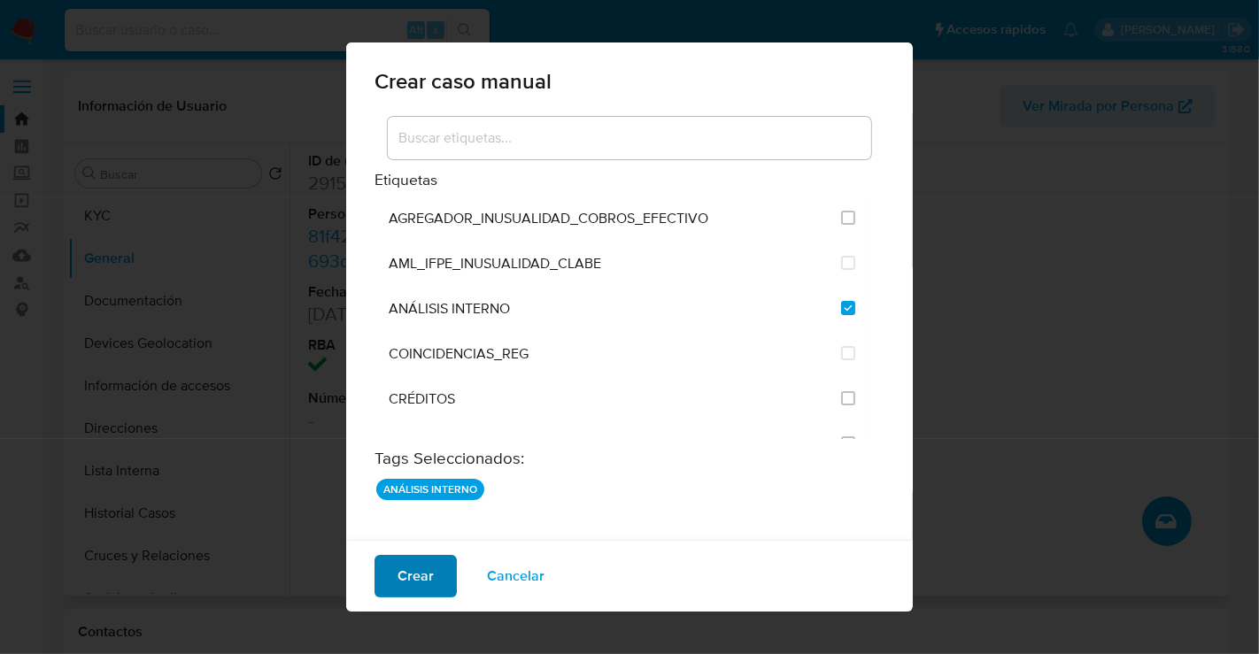
click at [429, 568] on span "Crear" at bounding box center [416, 576] width 36 height 39
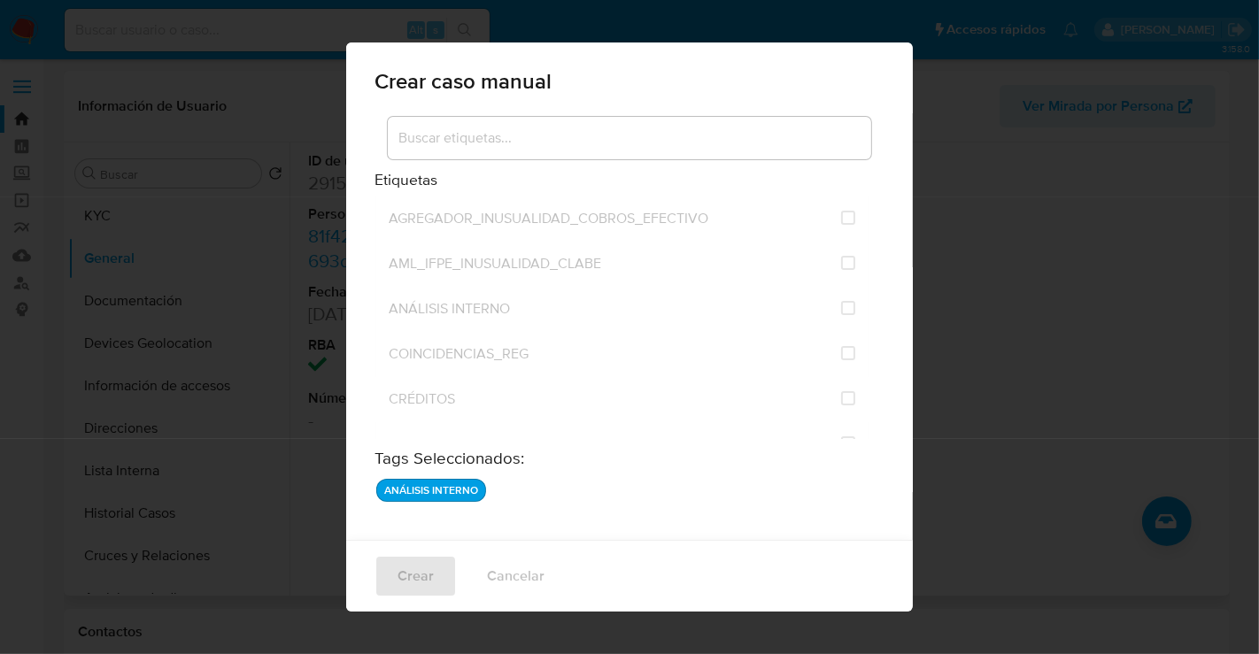
checkbox input "false"
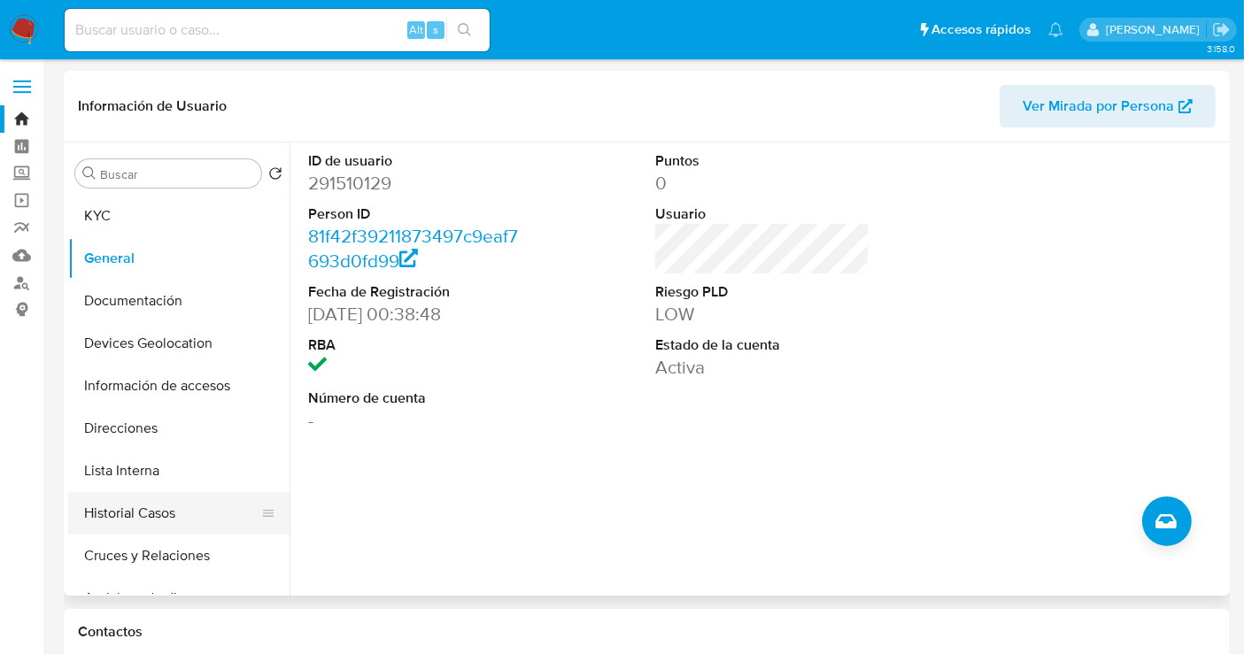
click at [151, 505] on button "Historial Casos" at bounding box center [171, 513] width 207 height 43
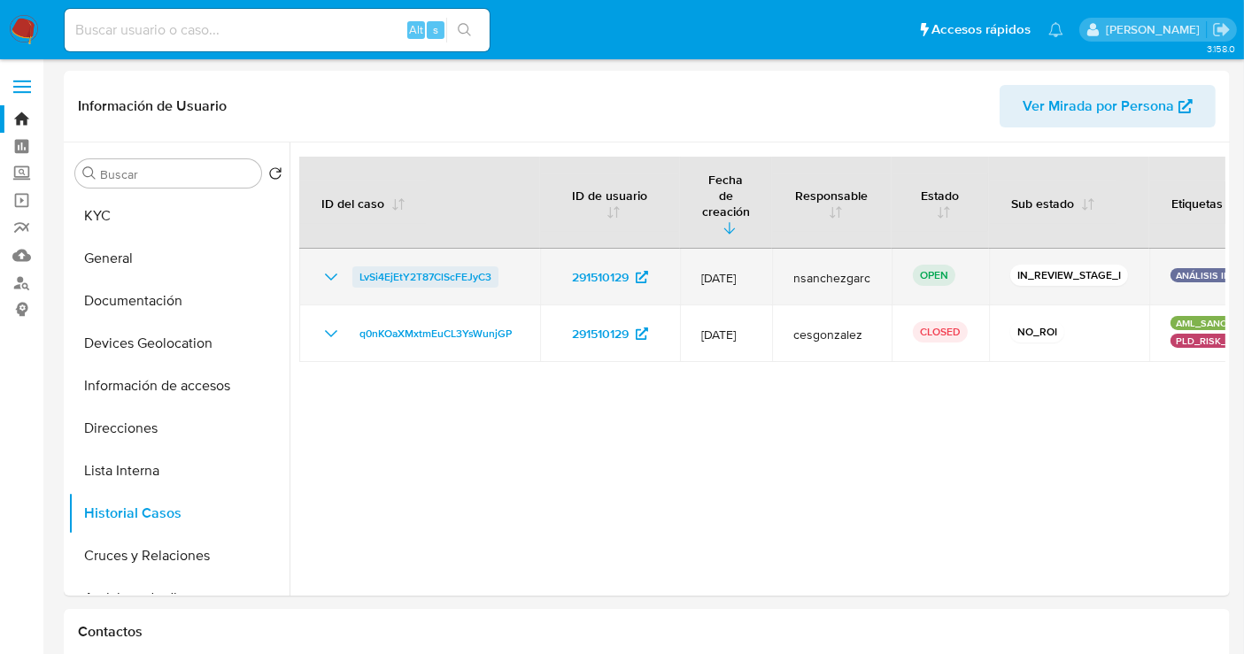
click at [397, 267] on span "LvSi4EjEtY2T87ClScFEJyC3" at bounding box center [426, 277] width 132 height 21
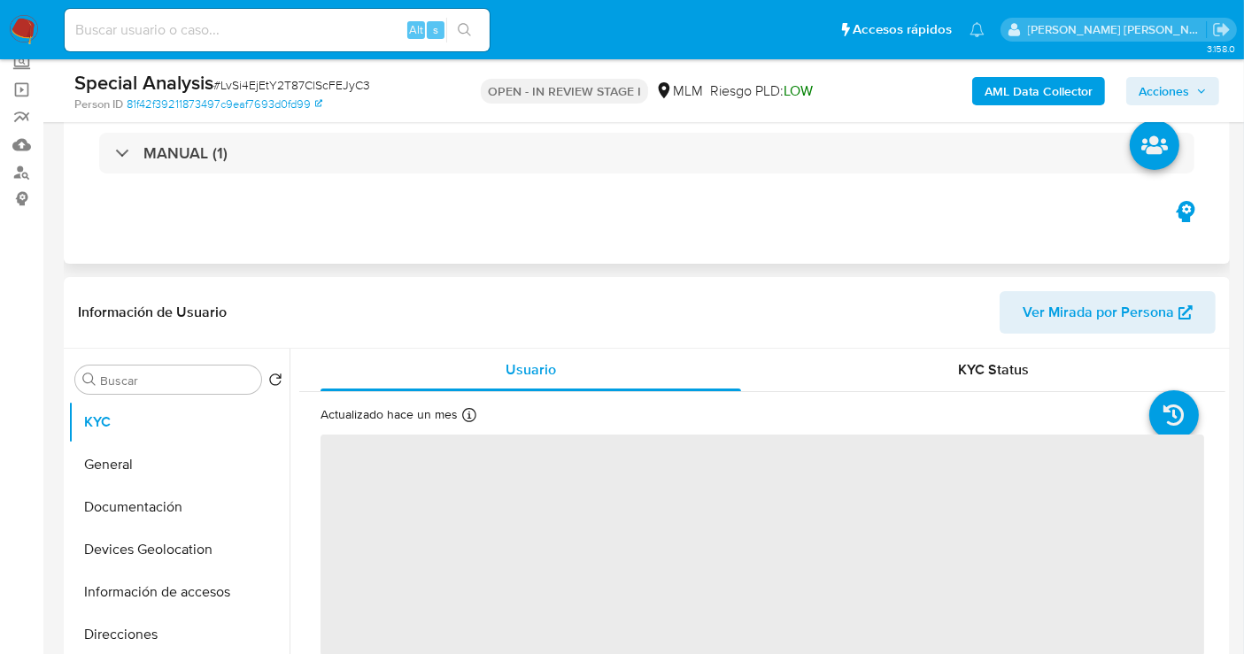
scroll to position [197, 0]
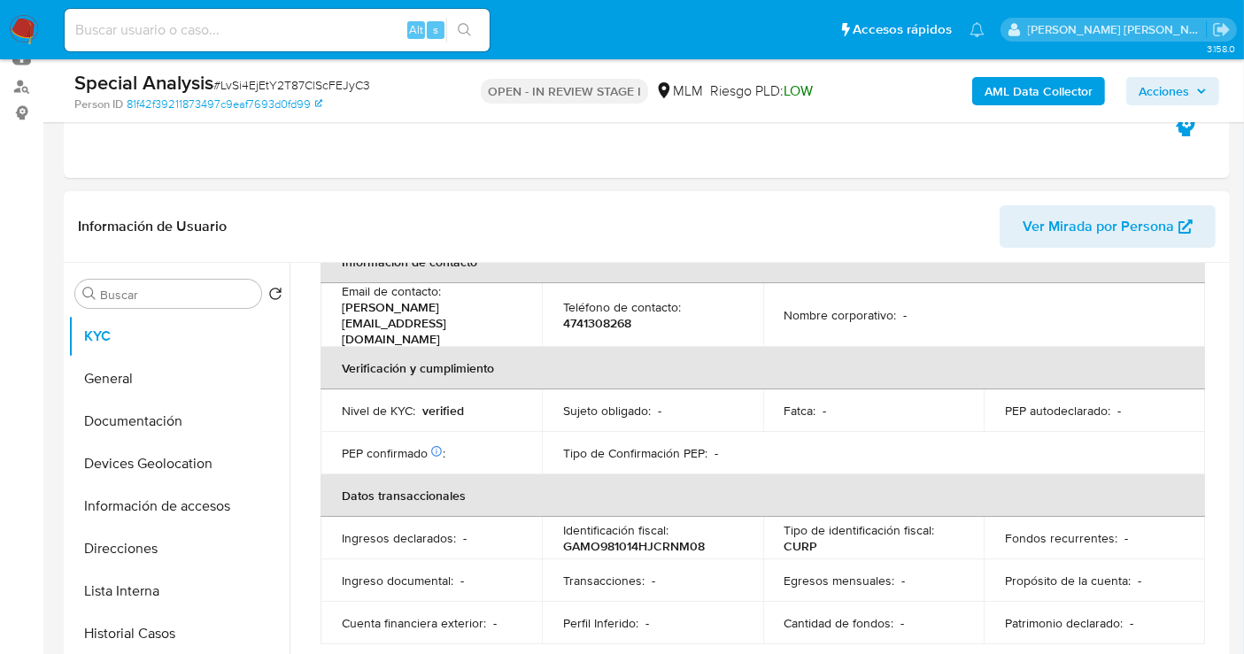
select select "10"
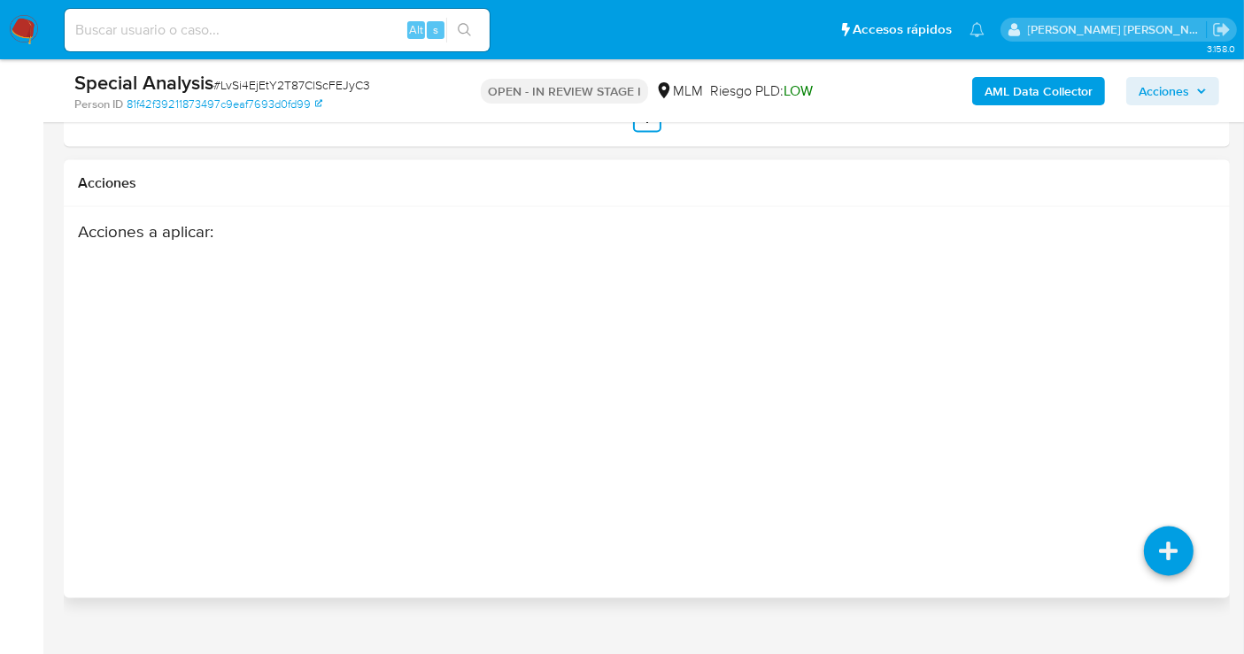
scroll to position [2819, 0]
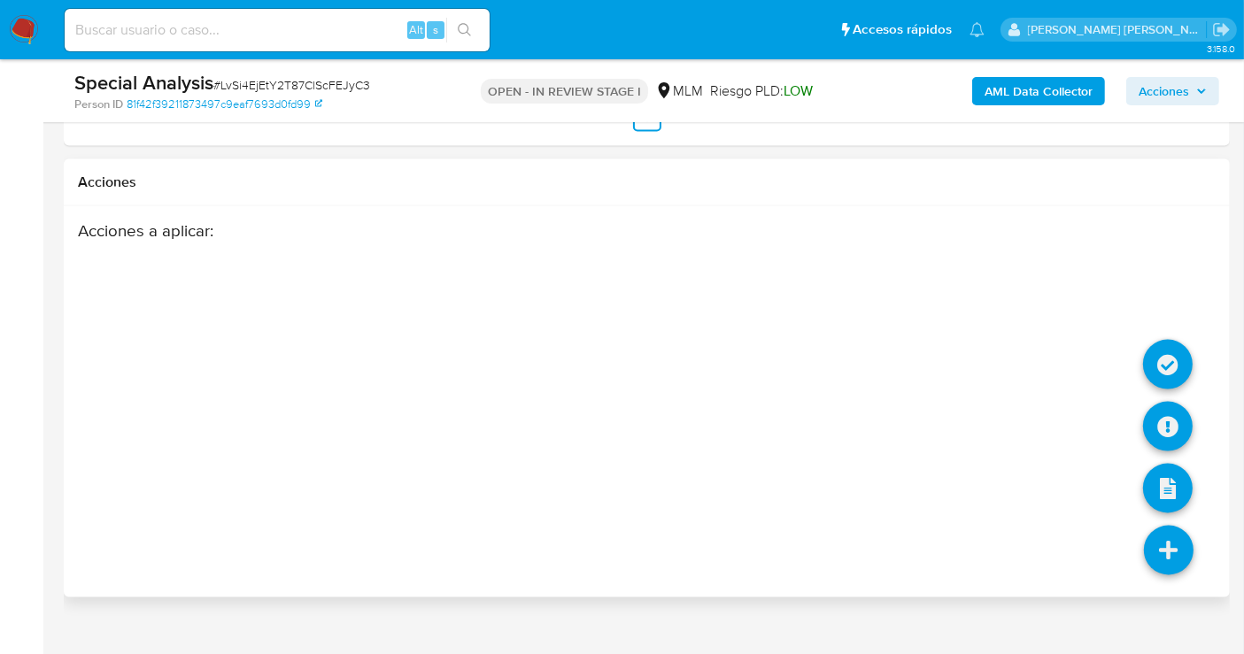
click at [1173, 526] on icon at bounding box center [1169, 551] width 50 height 50
click at [1158, 340] on icon at bounding box center [1168, 365] width 50 height 50
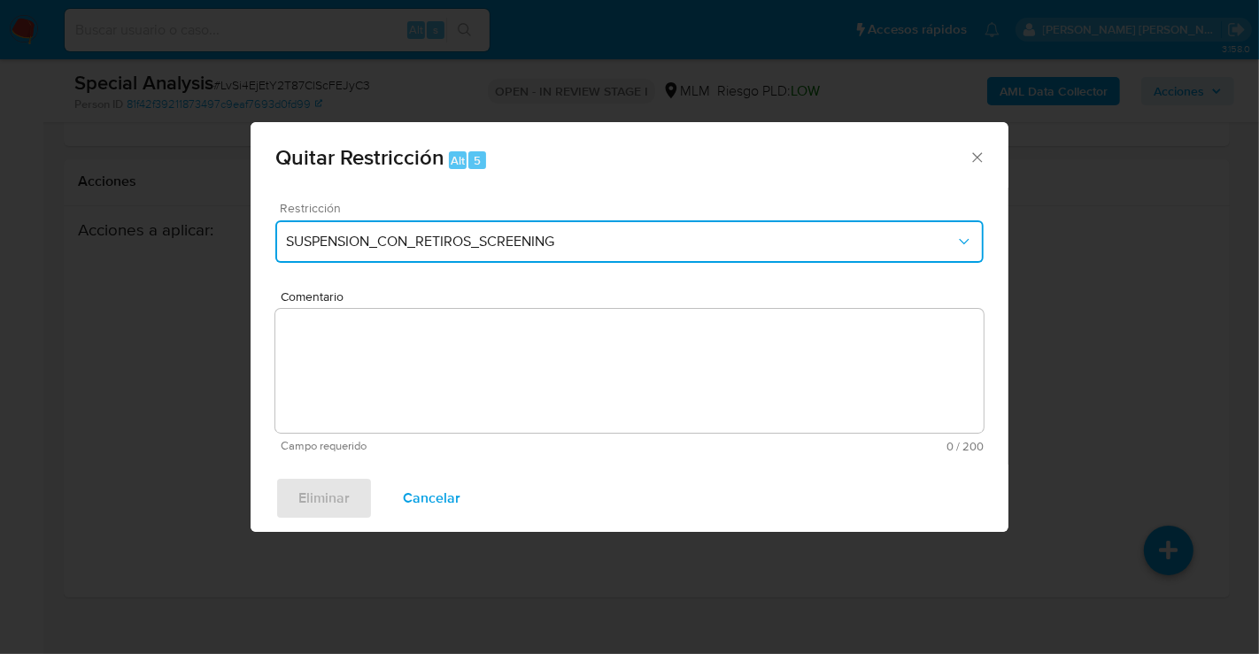
click at [493, 241] on span "SUSPENSION_CON_RETIROS_SCREENING" at bounding box center [621, 242] width 670 height 18
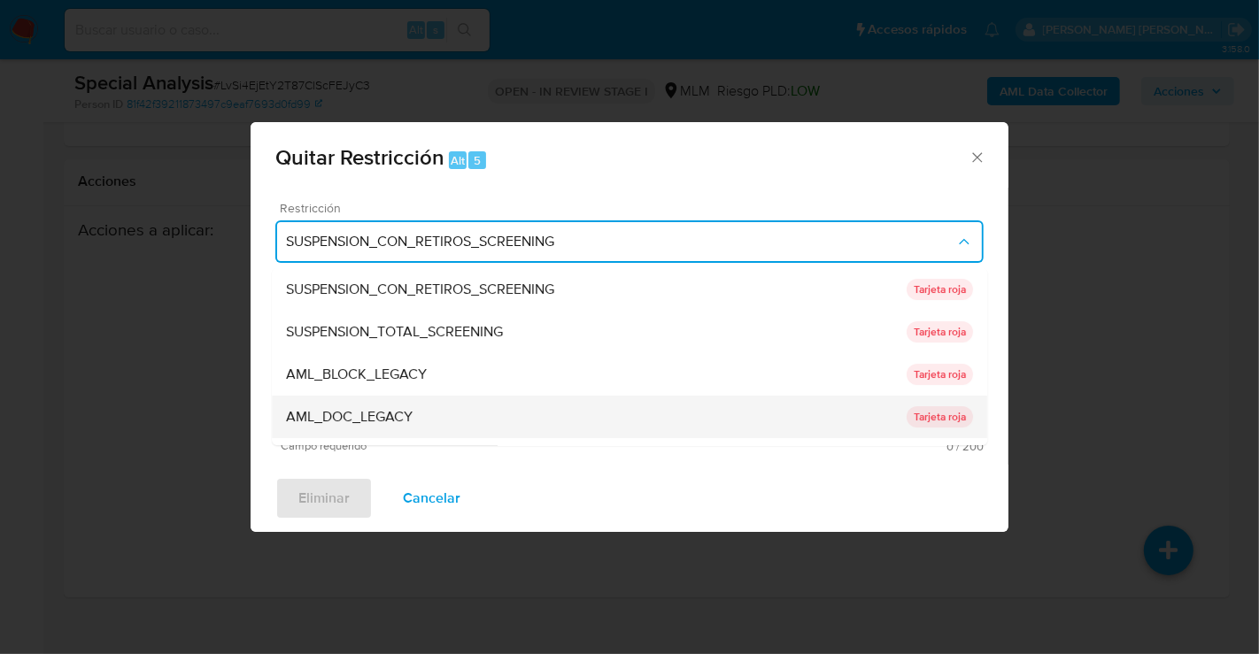
click at [392, 408] on span "AML_DOC_LEGACY" at bounding box center [349, 417] width 127 height 18
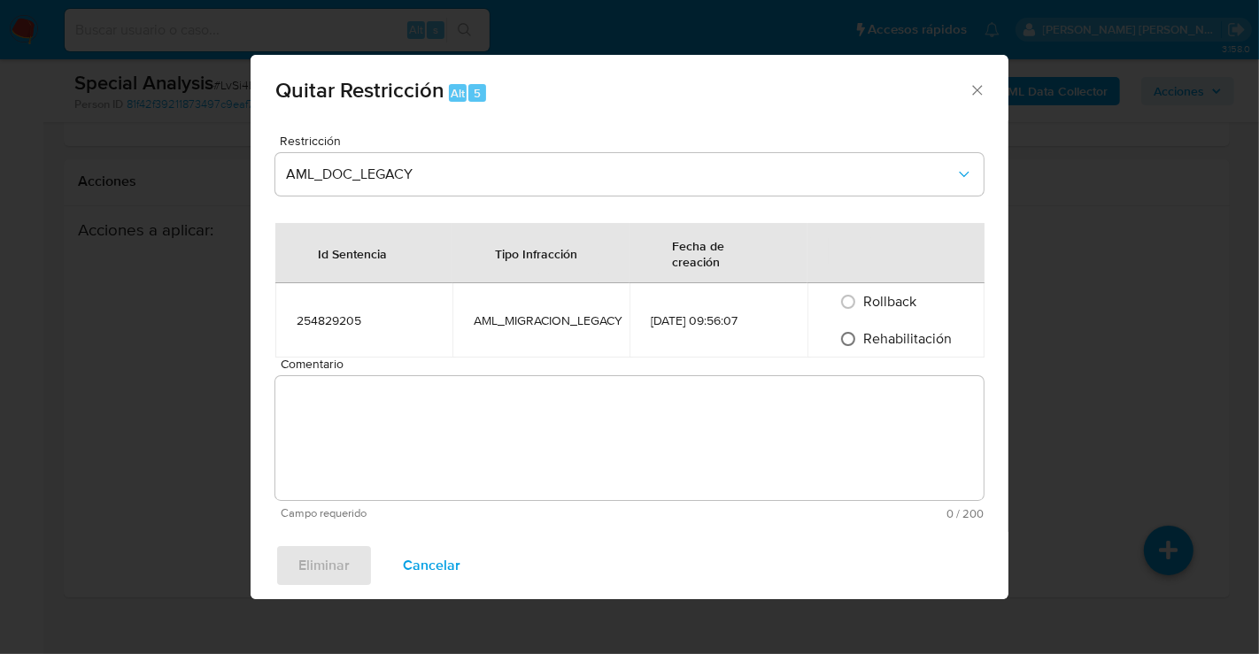
click at [858, 341] on input "Rehabilitación" at bounding box center [848, 339] width 28 height 28
radio input "true"
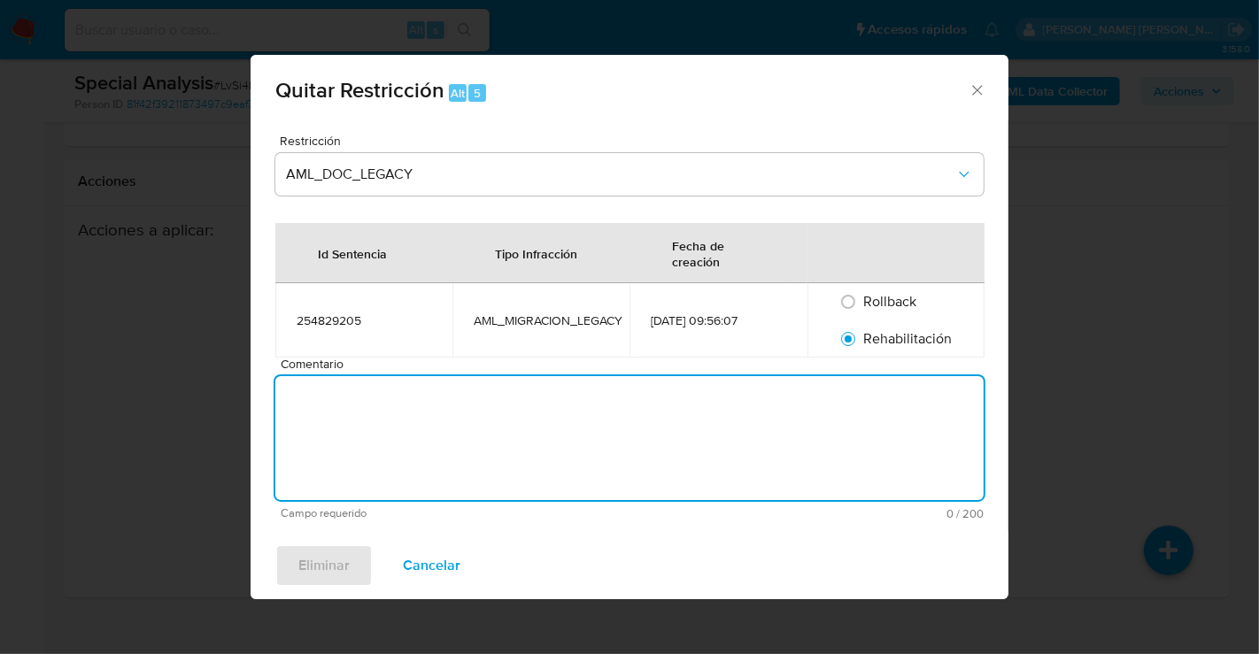
click at [447, 408] on textarea "Comentario" at bounding box center [629, 438] width 708 height 124
paste textarea "SE RETIRAN YA QUE ACTUALMENTE YA CUENTA CON IDENTIFICACION EN EL SISTEMA, SE VA…"
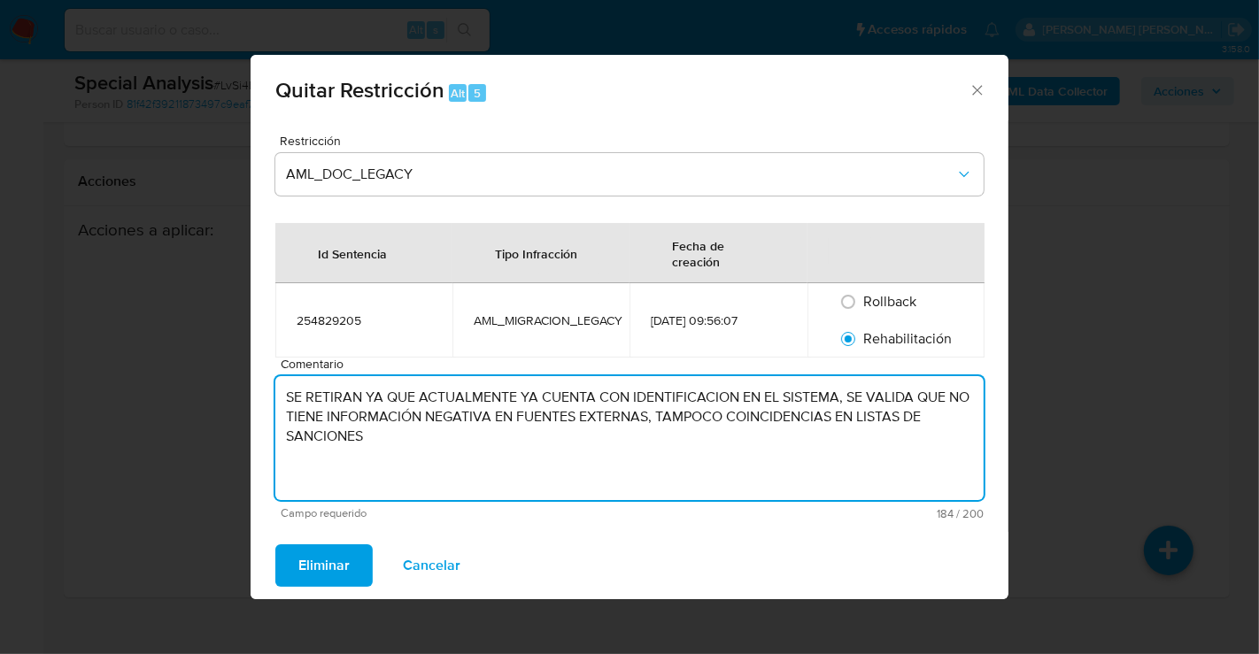
click at [365, 399] on textarea "SE RETIRAN YA QUE ACTUALMENTE YA CUENTA CON IDENTIFICACION EN EL SISTEMA, SE VA…" at bounding box center [629, 438] width 708 height 124
click at [612, 399] on textarea "SE RETIRA RESTRICCION YA QUE ACTUALMENTE YA CUENTA CON IDENTIFICACION EN EL SIS…" at bounding box center [629, 438] width 708 height 124
click at [441, 449] on textarea "SE RETIRA RESTRICCION YA QUE ACTUALMENTE CUENTA CON IDENTIFICACION EN EL SISTEM…" at bounding box center [629, 438] width 708 height 124
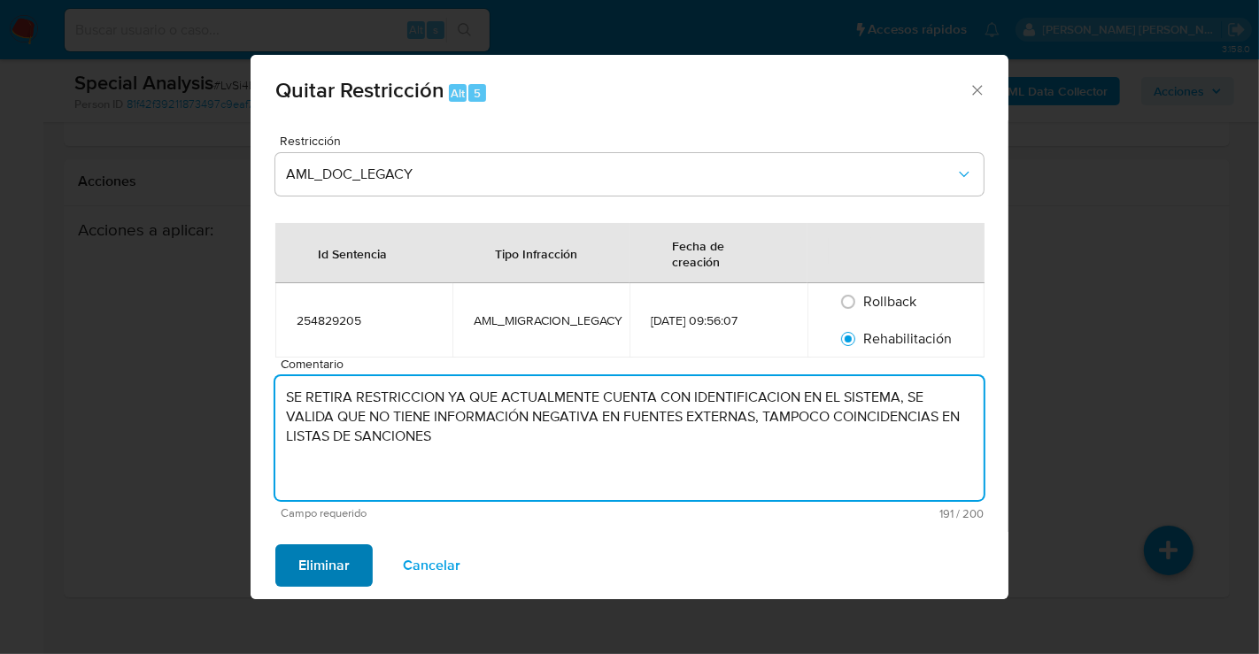
type textarea "SE RETIRA RESTRICCION YA QUE ACTUALMENTE CUENTA CON IDENTIFICACION EN EL SISTEM…"
click at [301, 561] on span "Eliminar" at bounding box center [323, 565] width 51 height 39
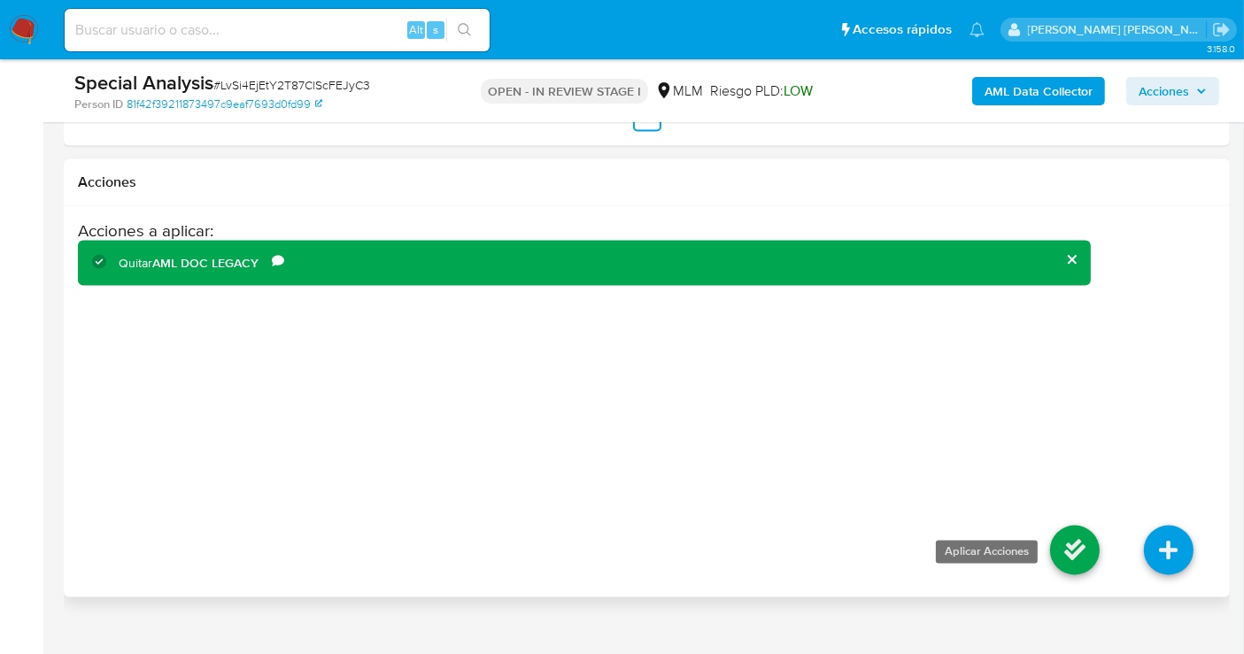
click at [1075, 526] on icon at bounding box center [1075, 551] width 50 height 50
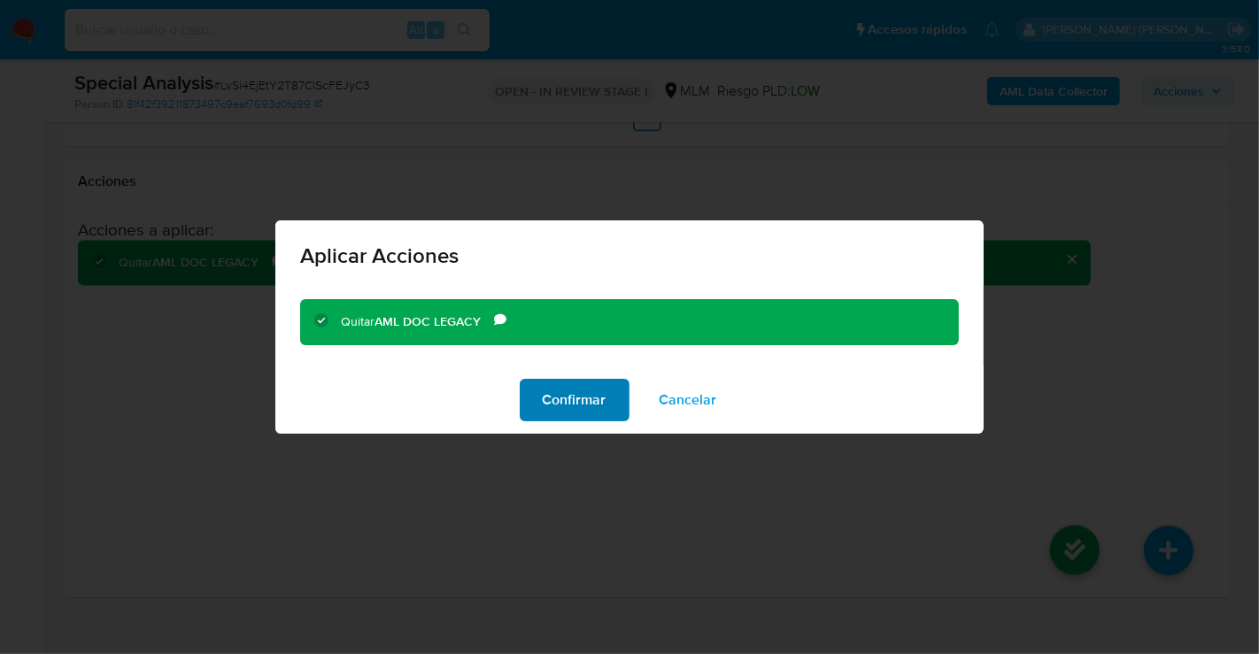
click at [579, 404] on span "Confirmar" at bounding box center [575, 400] width 64 height 39
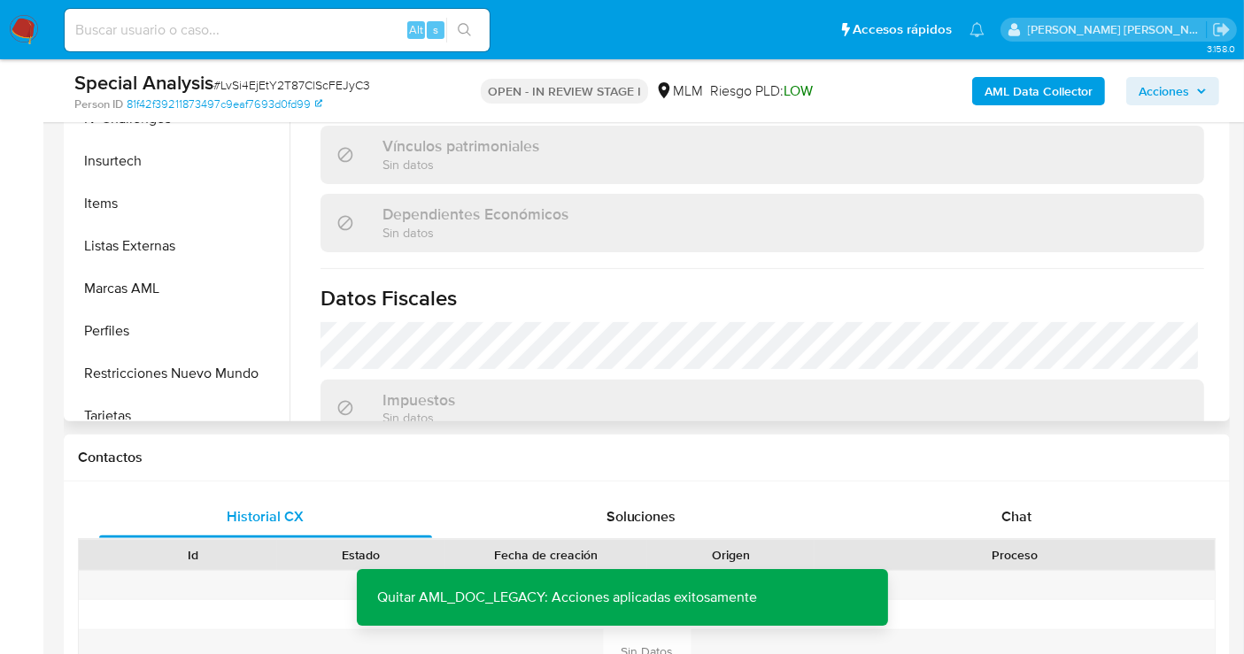
scroll to position [747, 0]
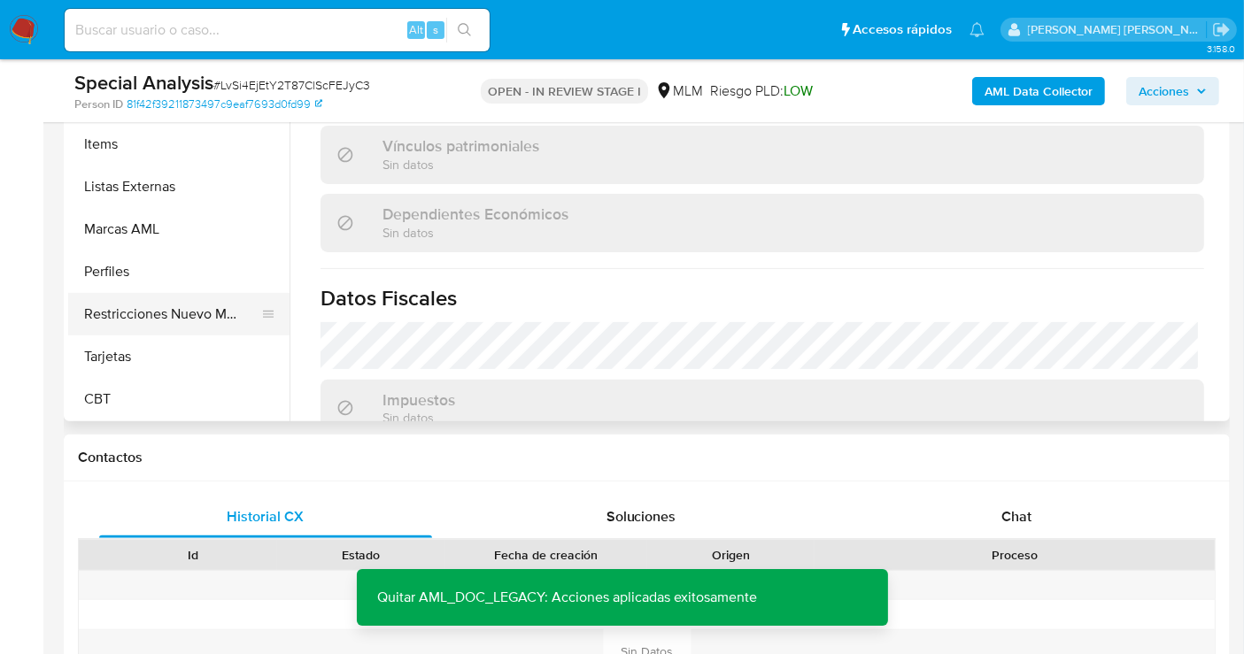
click at [188, 306] on button "Restricciones Nuevo Mundo" at bounding box center [171, 314] width 207 height 43
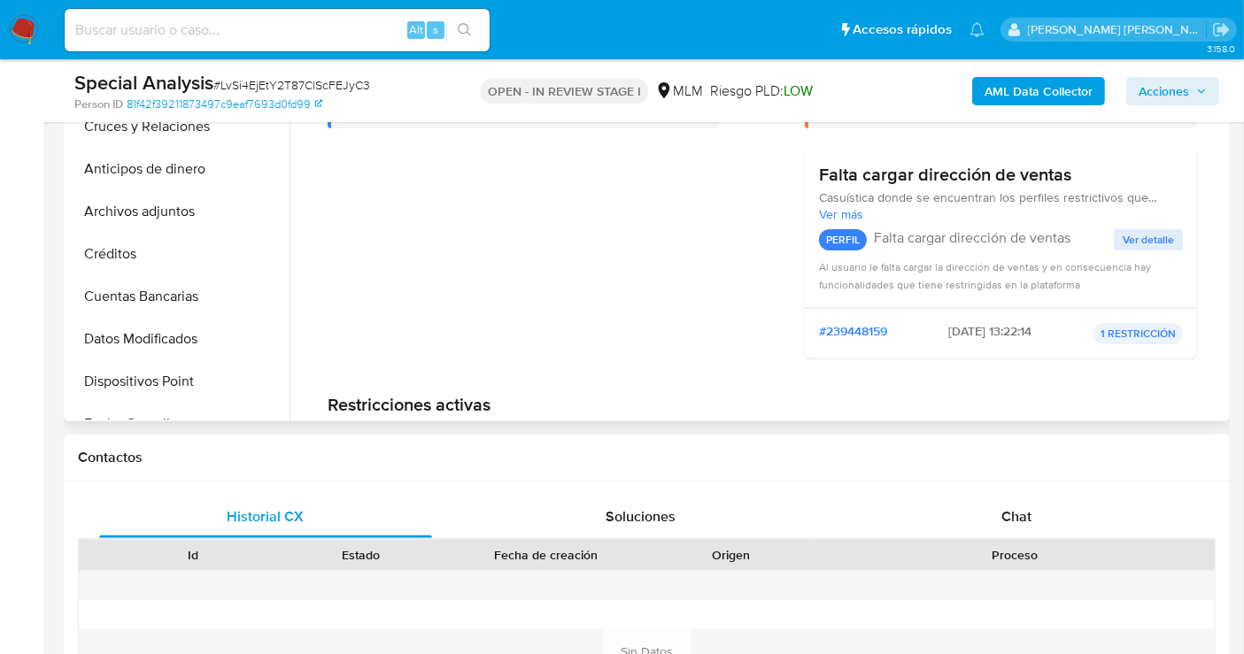
scroll to position [393, 0]
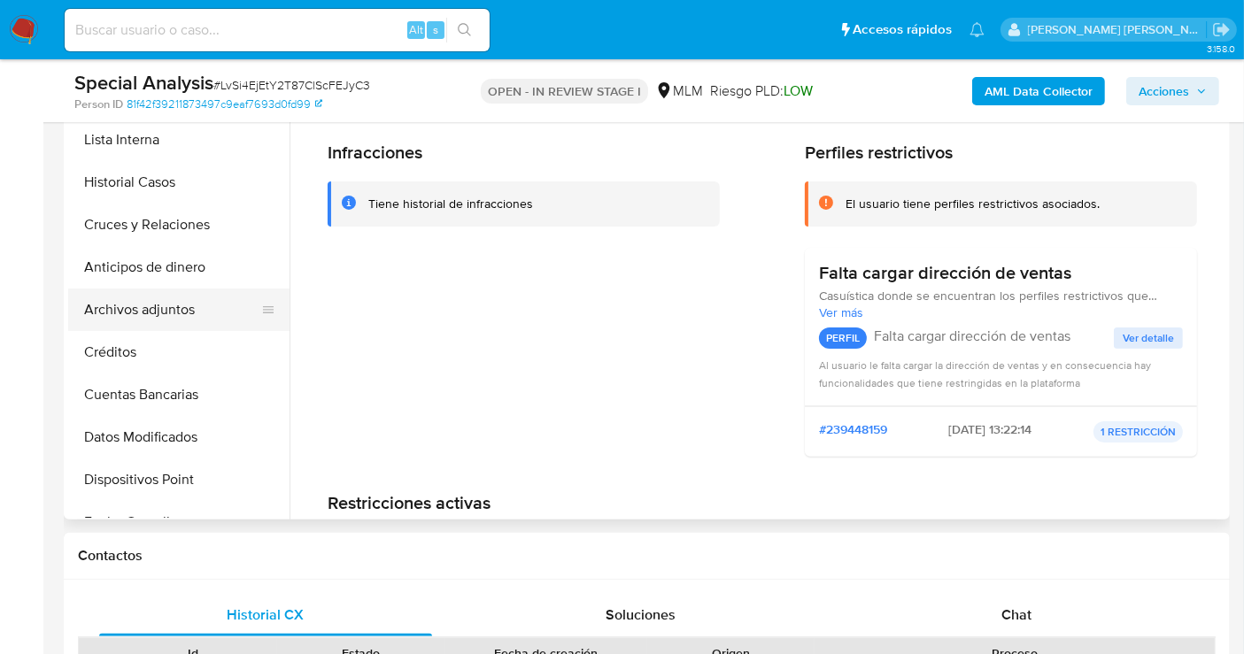
click at [143, 315] on button "Archivos adjuntos" at bounding box center [171, 310] width 207 height 43
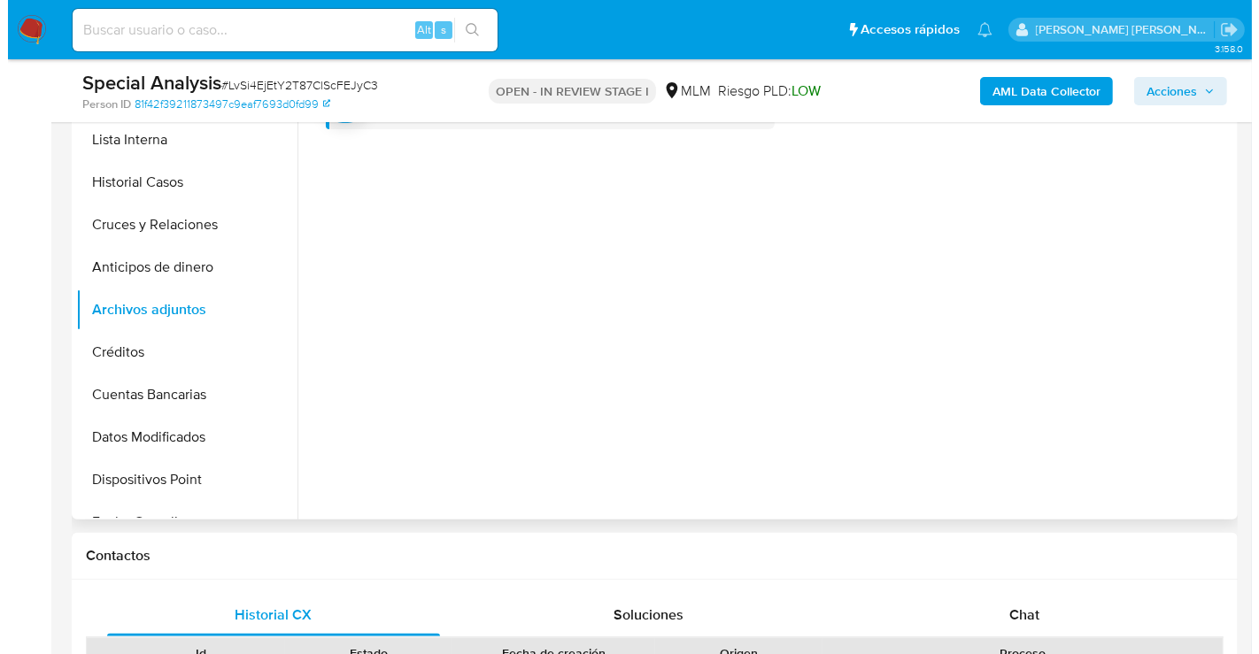
scroll to position [295, 0]
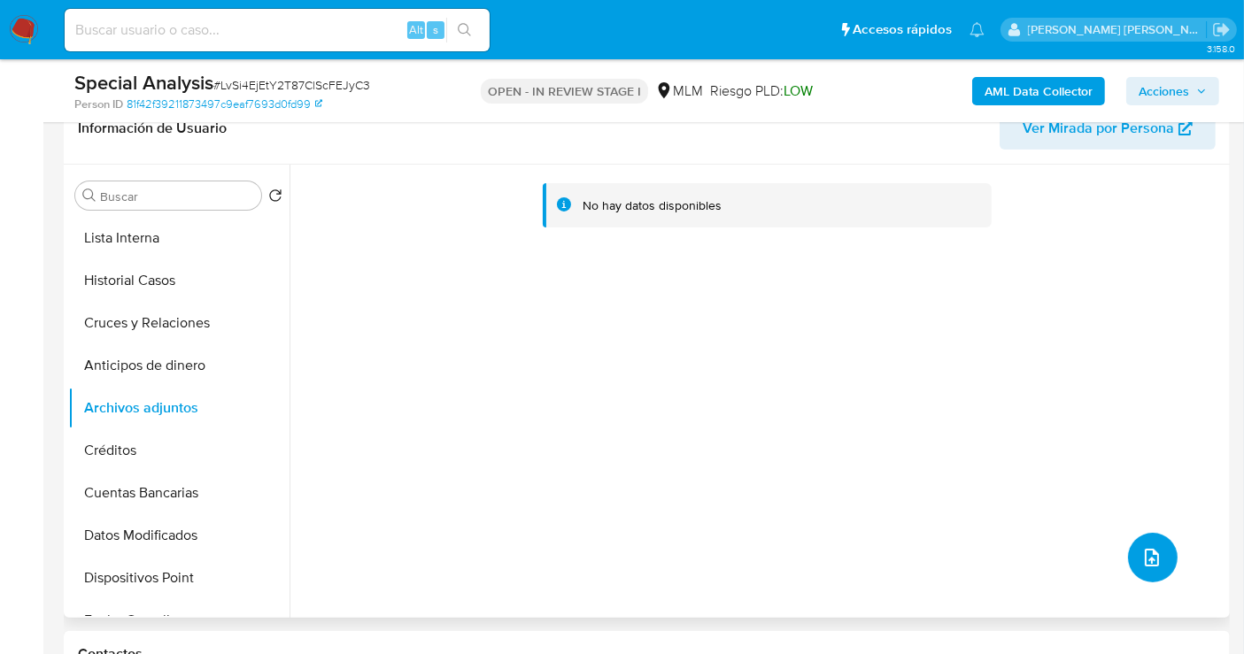
click at [1143, 555] on icon "upload-file" at bounding box center [1152, 557] width 21 height 21
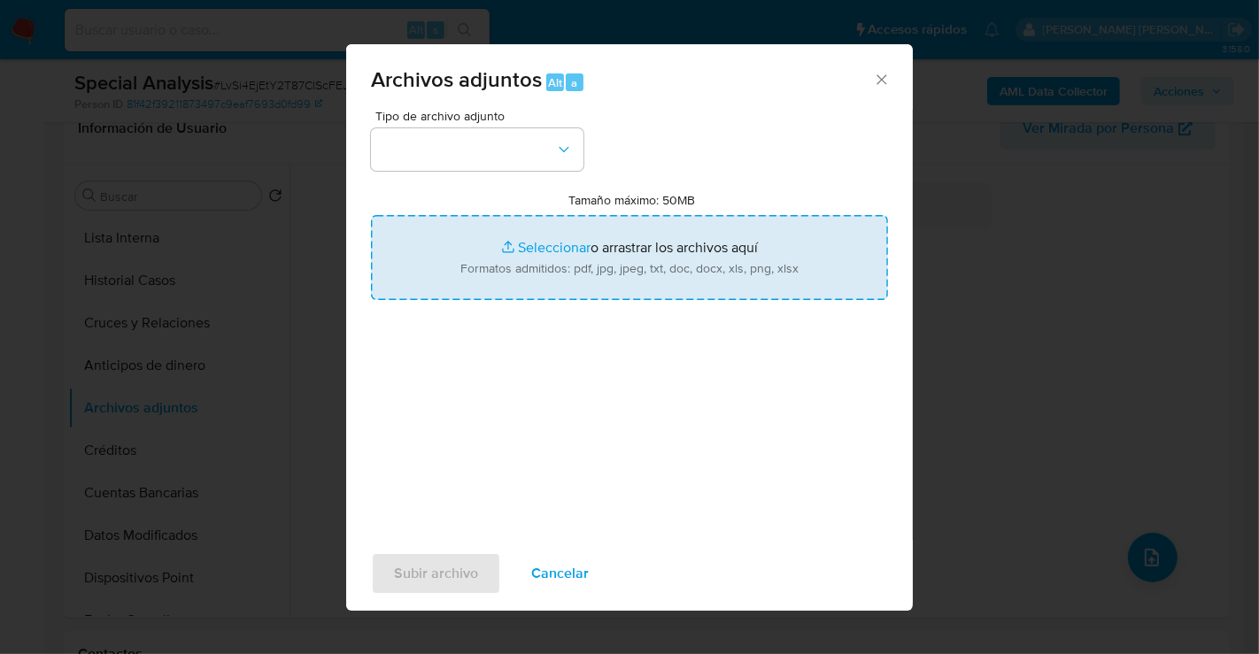
type input "C:\fakepath\1271780643_OMAR DANIEL GARCIA MONTOYA_SEP25.pdf"
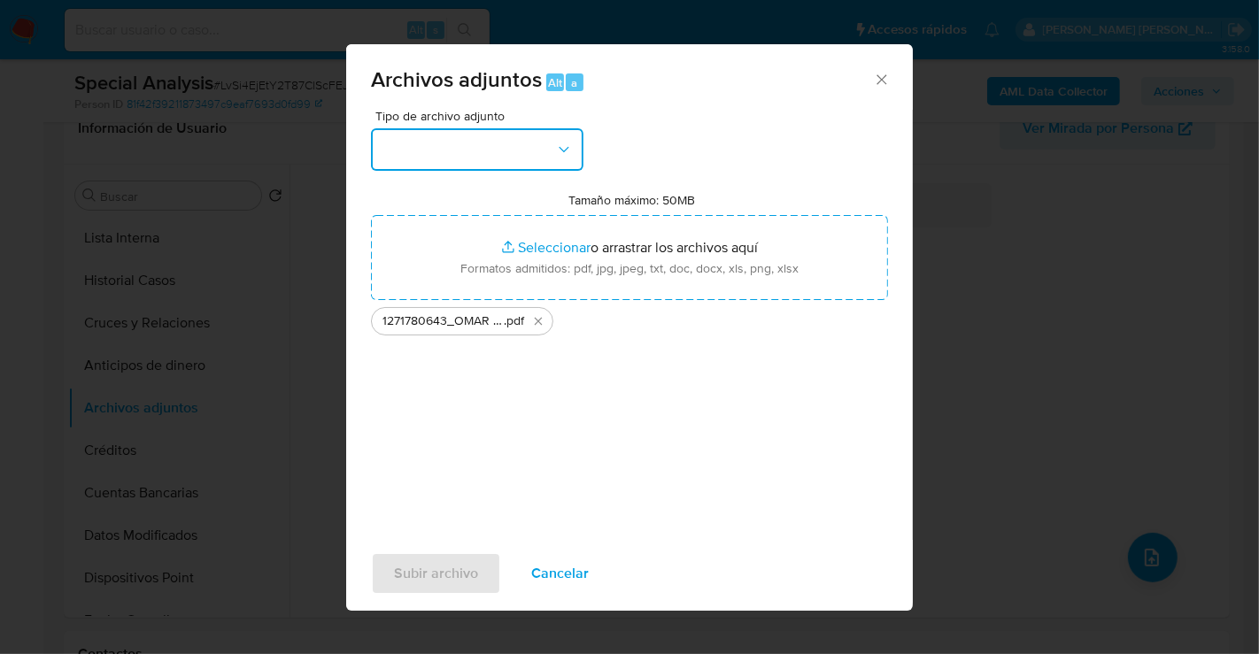
click at [481, 169] on button "button" at bounding box center [477, 149] width 213 height 43
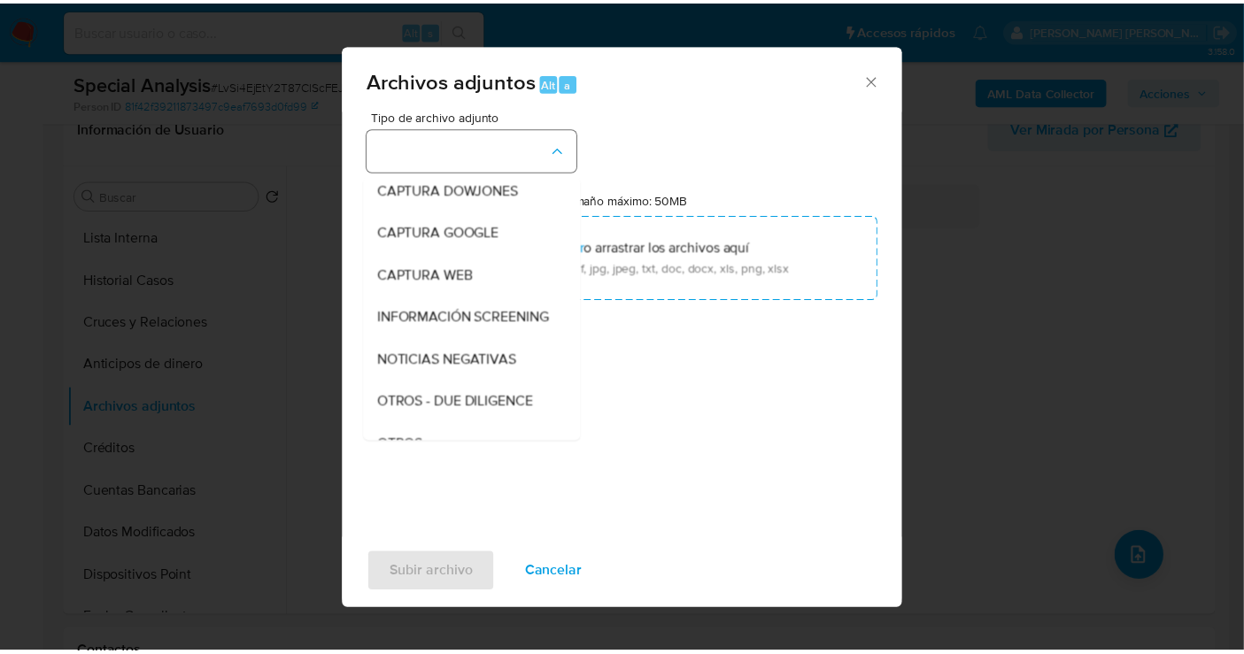
scroll to position [91, 0]
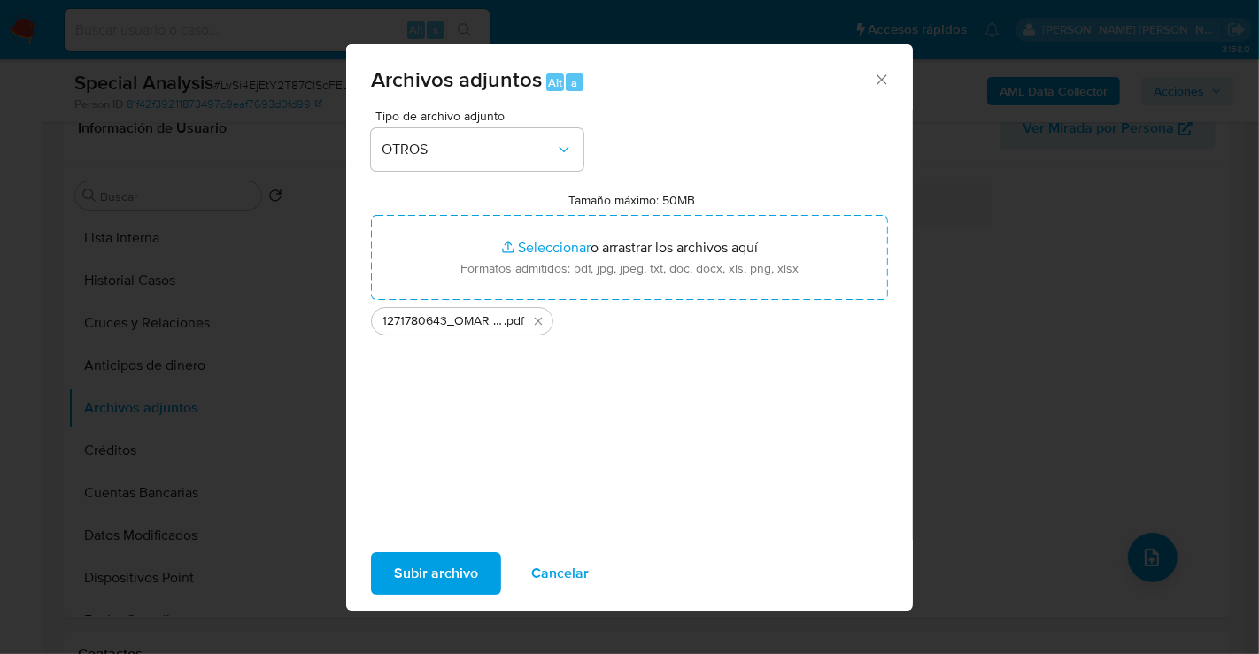
click at [462, 583] on span "Subir archivo" at bounding box center [436, 573] width 84 height 39
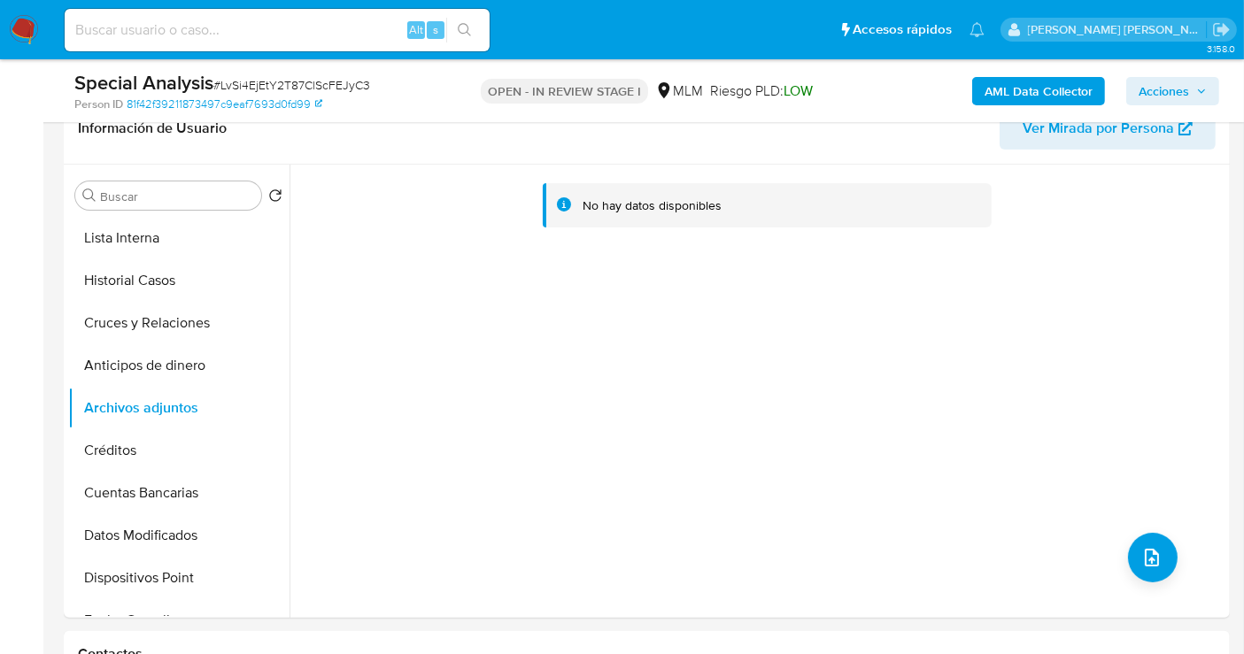
click at [1145, 95] on span "Acciones" at bounding box center [1164, 91] width 50 height 28
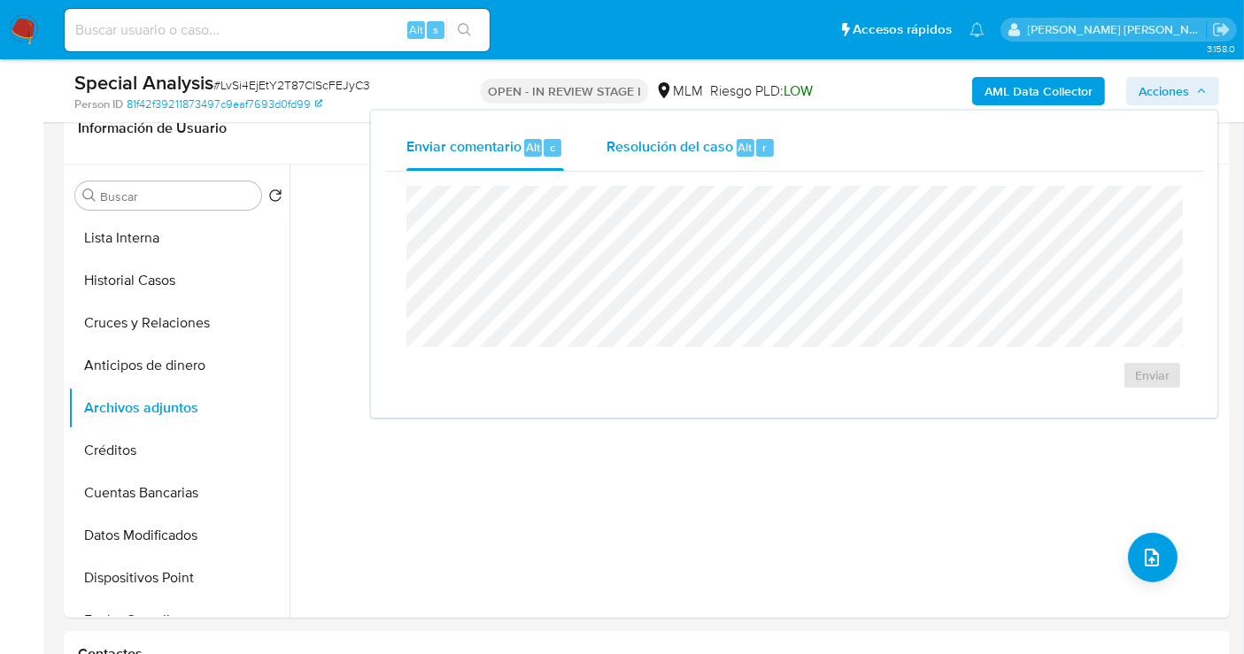
click at [674, 145] on span "Resolución del caso" at bounding box center [670, 146] width 127 height 20
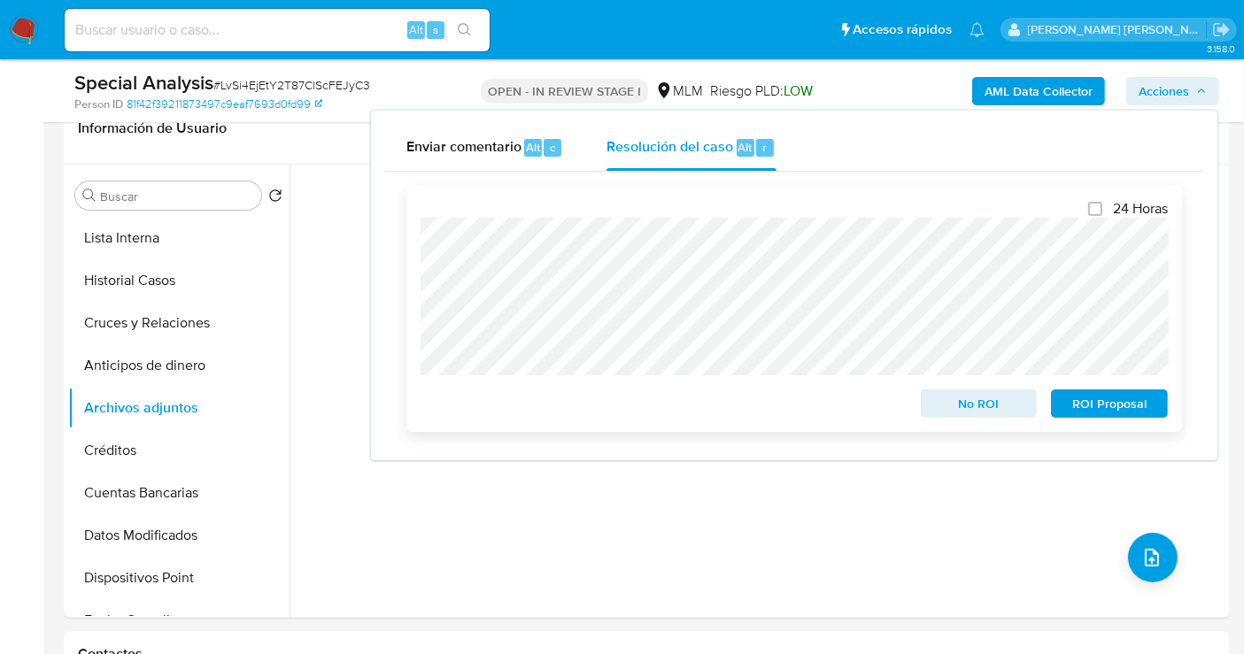
click at [956, 399] on span "No ROI" at bounding box center [979, 403] width 92 height 25
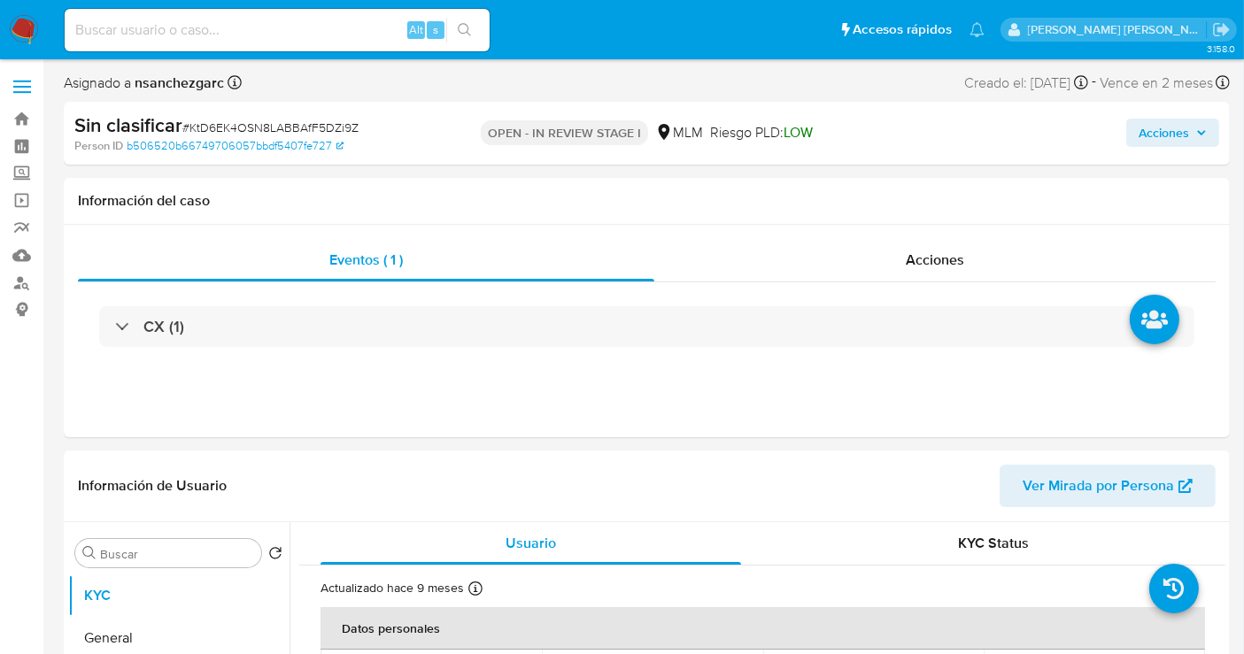
select select "10"
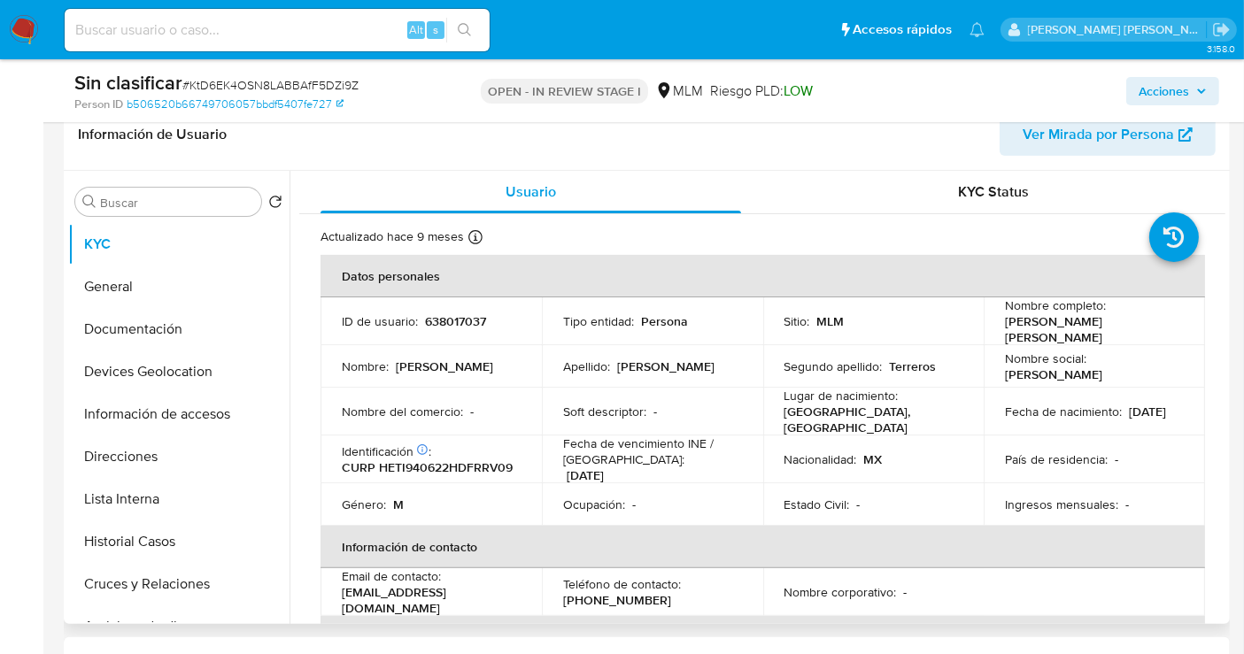
scroll to position [295, 0]
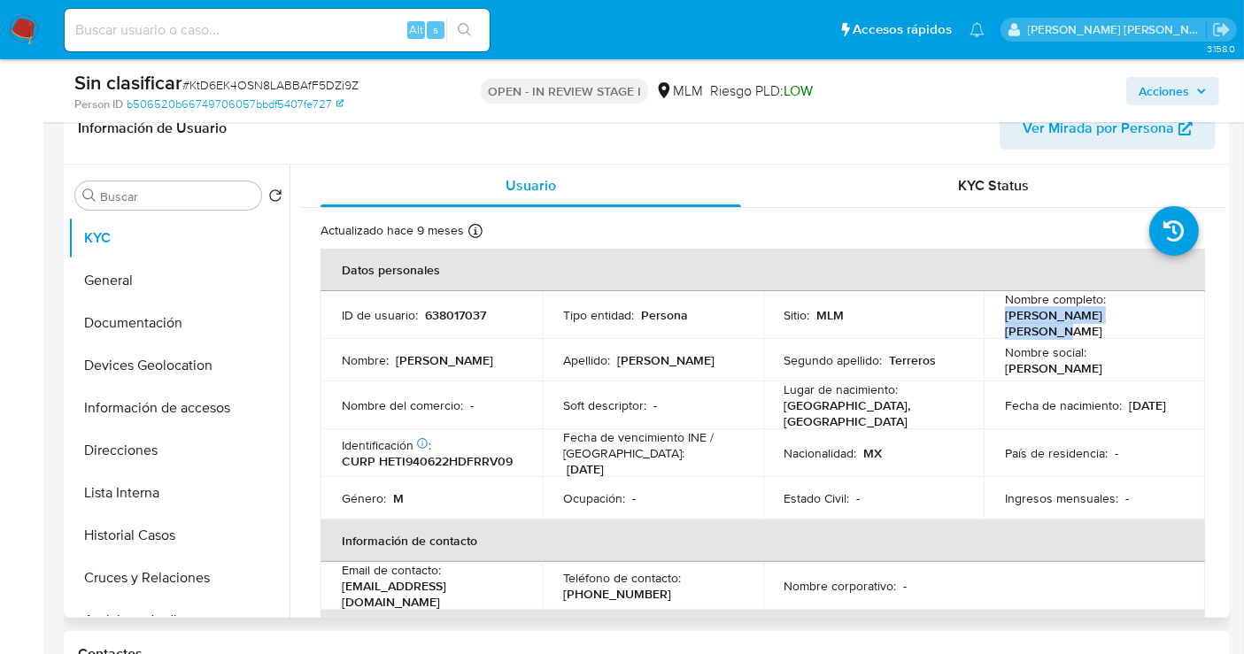
drag, startPoint x: 1135, startPoint y: 321, endPoint x: 994, endPoint y: 325, distance: 141.8
click at [994, 325] on td "Nombre completo : [PERSON_NAME] [PERSON_NAME]" at bounding box center [1094, 315] width 221 height 48
copy p "[PERSON_NAME] [PERSON_NAME]"
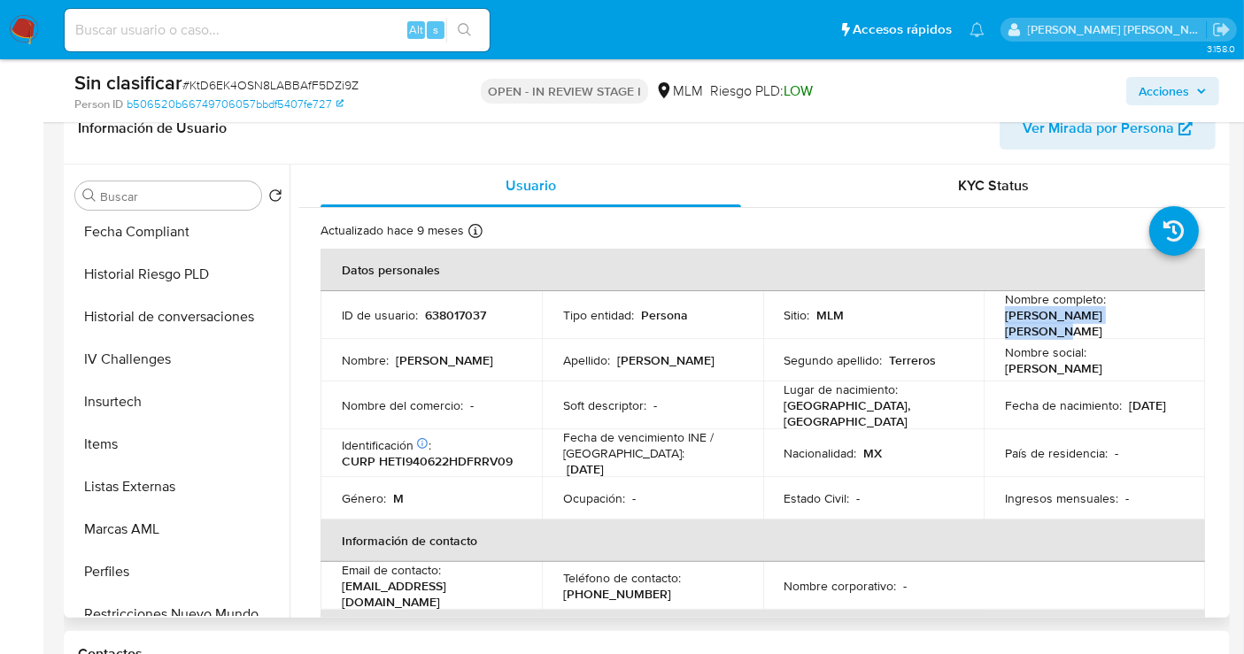
scroll to position [688, 0]
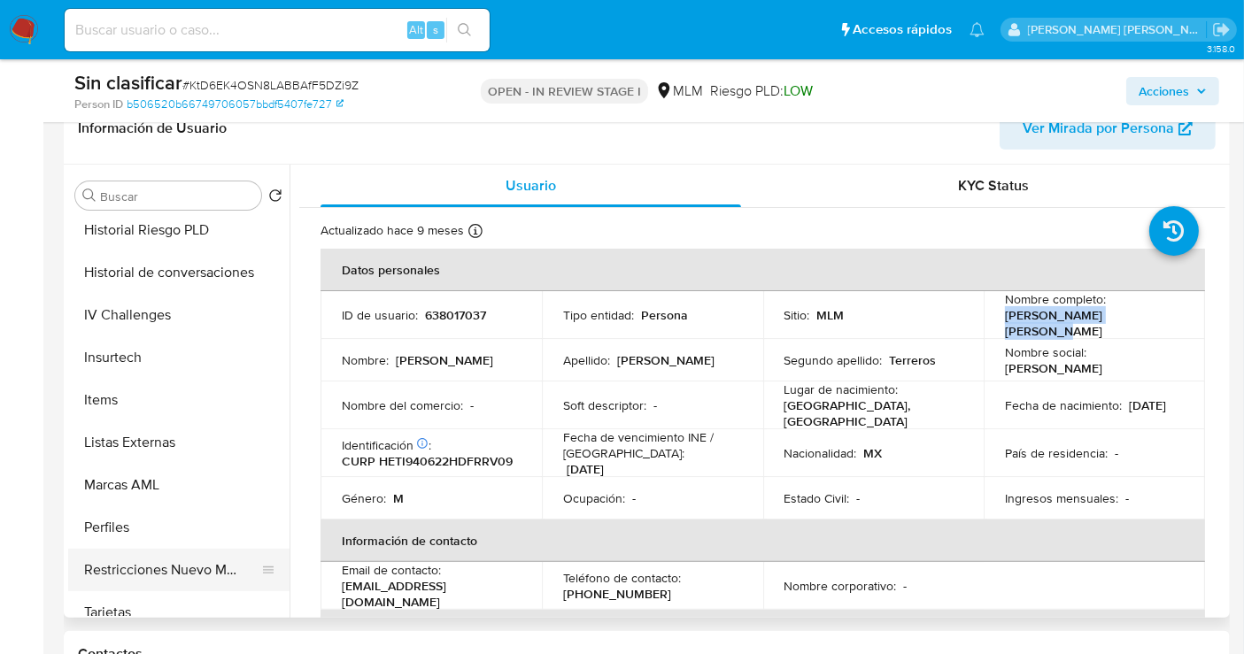
click at [178, 561] on button "Restricciones Nuevo Mundo" at bounding box center [171, 570] width 207 height 43
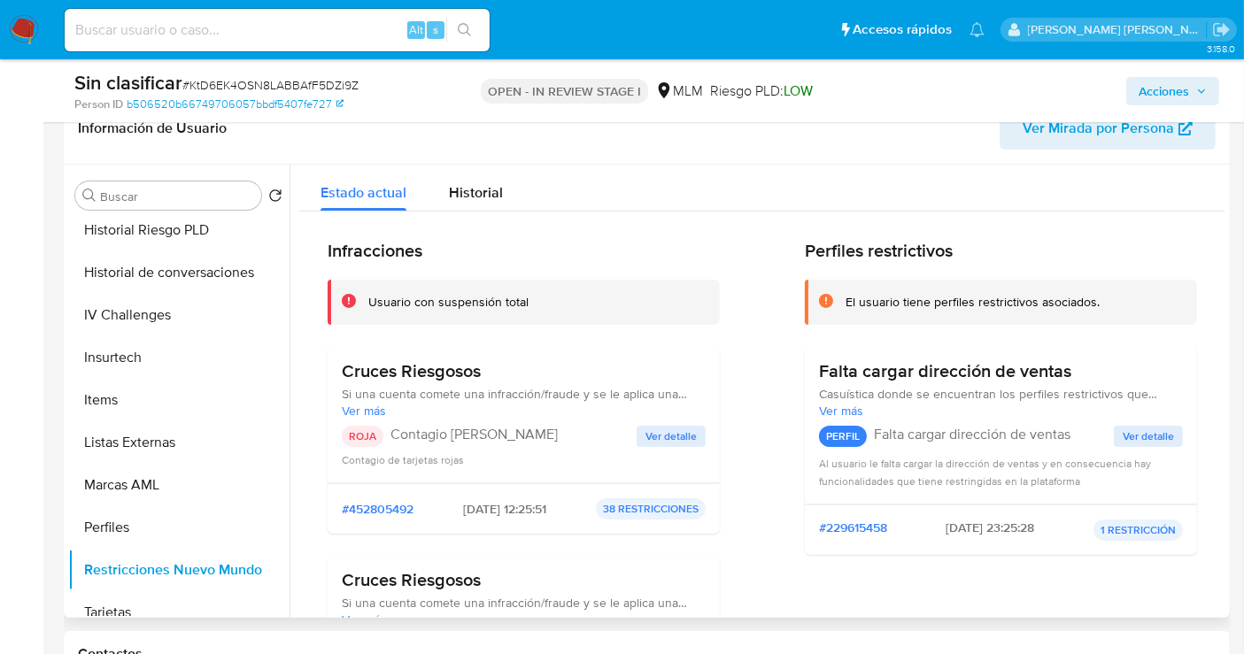
click at [656, 435] on span "Ver detalle" at bounding box center [671, 437] width 51 height 18
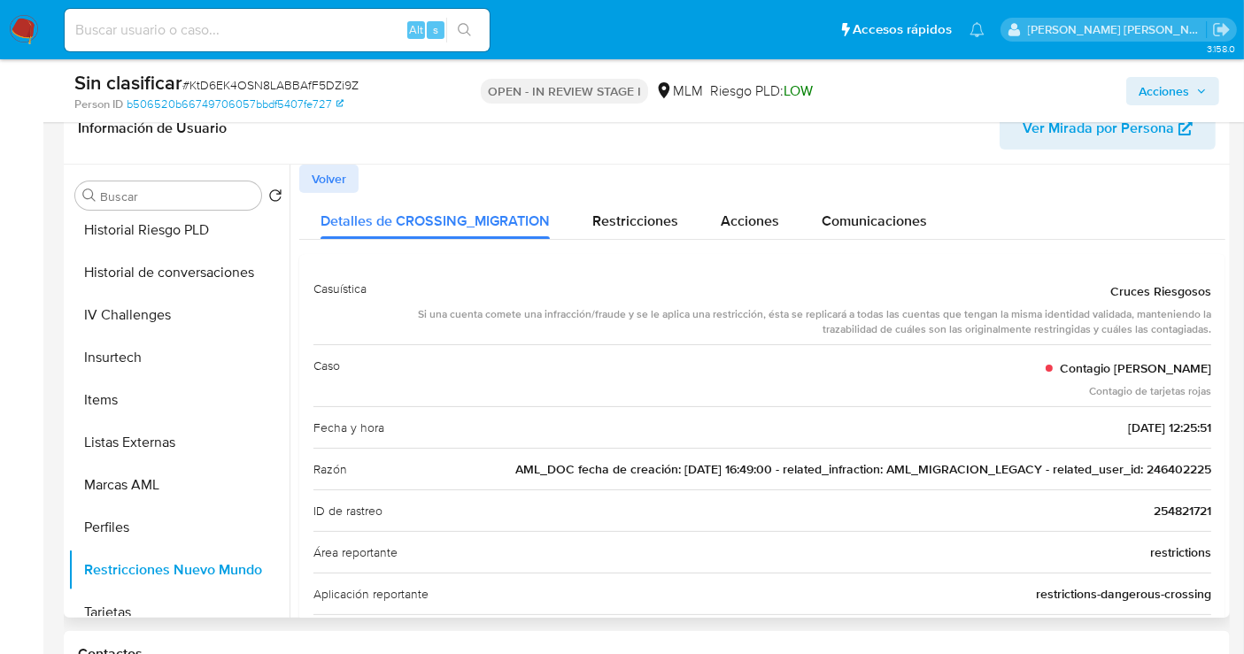
click at [1157, 468] on span "AML_DOC fecha de creación: [DATE] 16:49:00 - related_infraction: AML_MIGRACION_…" at bounding box center [863, 470] width 696 height 18
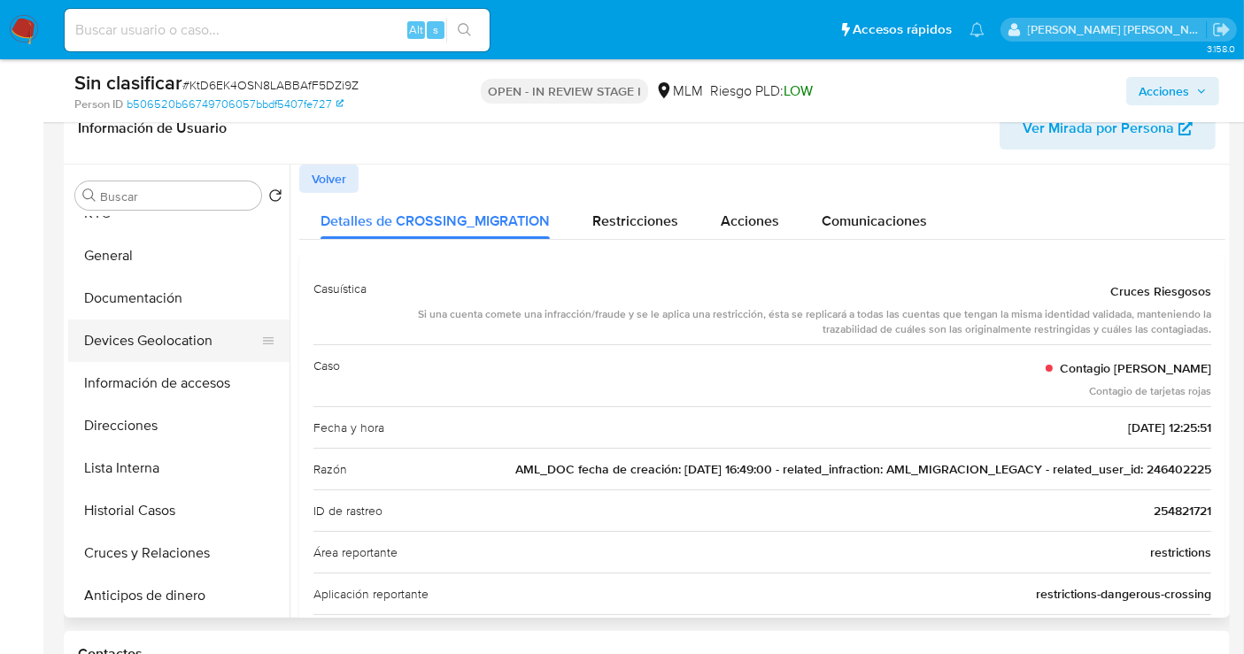
scroll to position [0, 0]
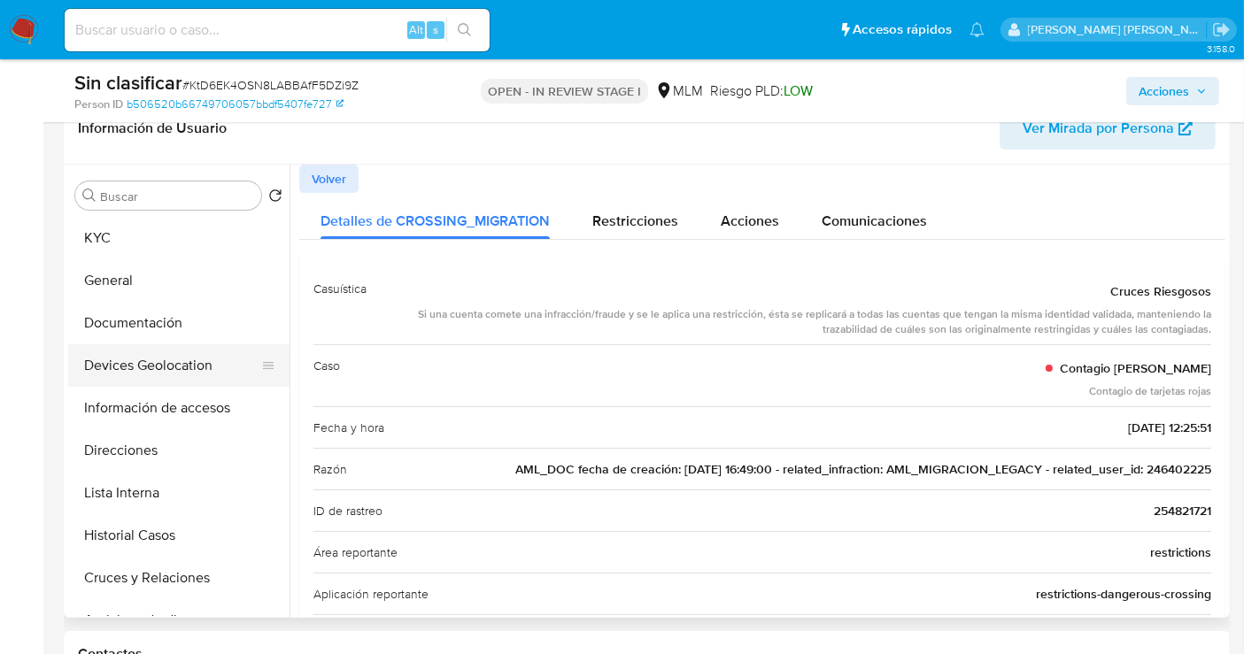
click at [122, 244] on button "KYC" at bounding box center [178, 238] width 221 height 43
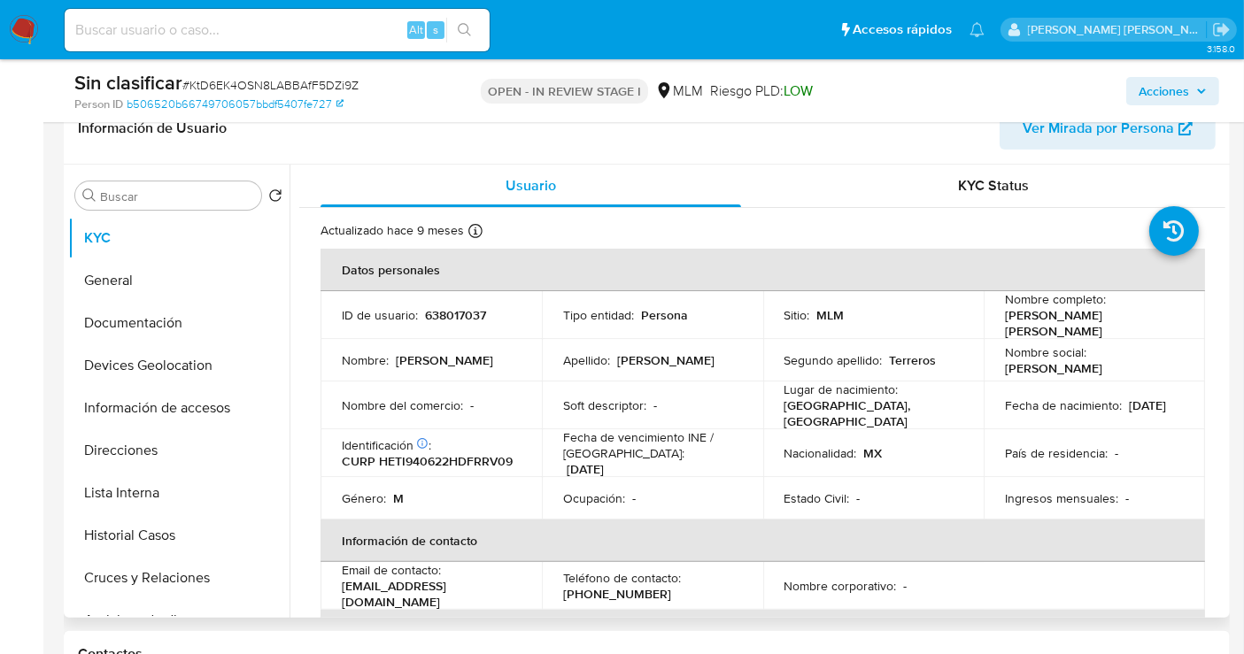
click at [465, 307] on p "638017037" at bounding box center [455, 315] width 61 height 16
copy p "638017037"
drag, startPoint x: 1139, startPoint y: 320, endPoint x: 988, endPoint y: 321, distance: 150.6
click at [988, 321] on td "Nombre completo : [PERSON_NAME] [PERSON_NAME]" at bounding box center [1094, 315] width 221 height 48
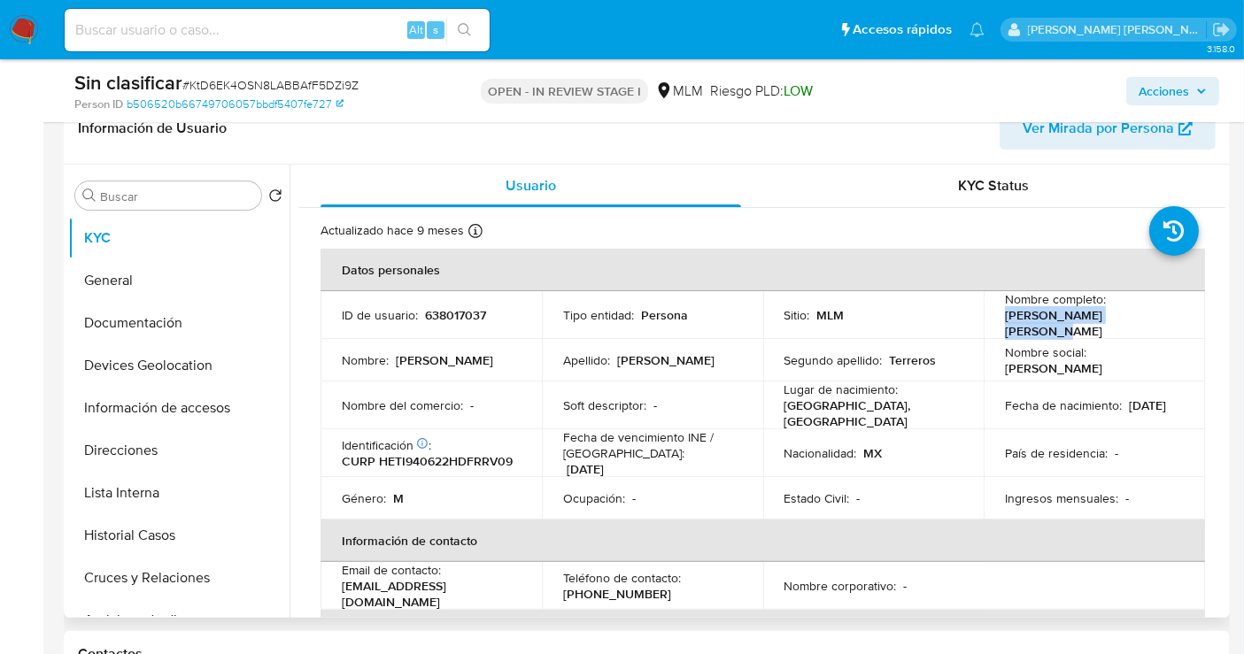
copy p "[PERSON_NAME] [PERSON_NAME]"
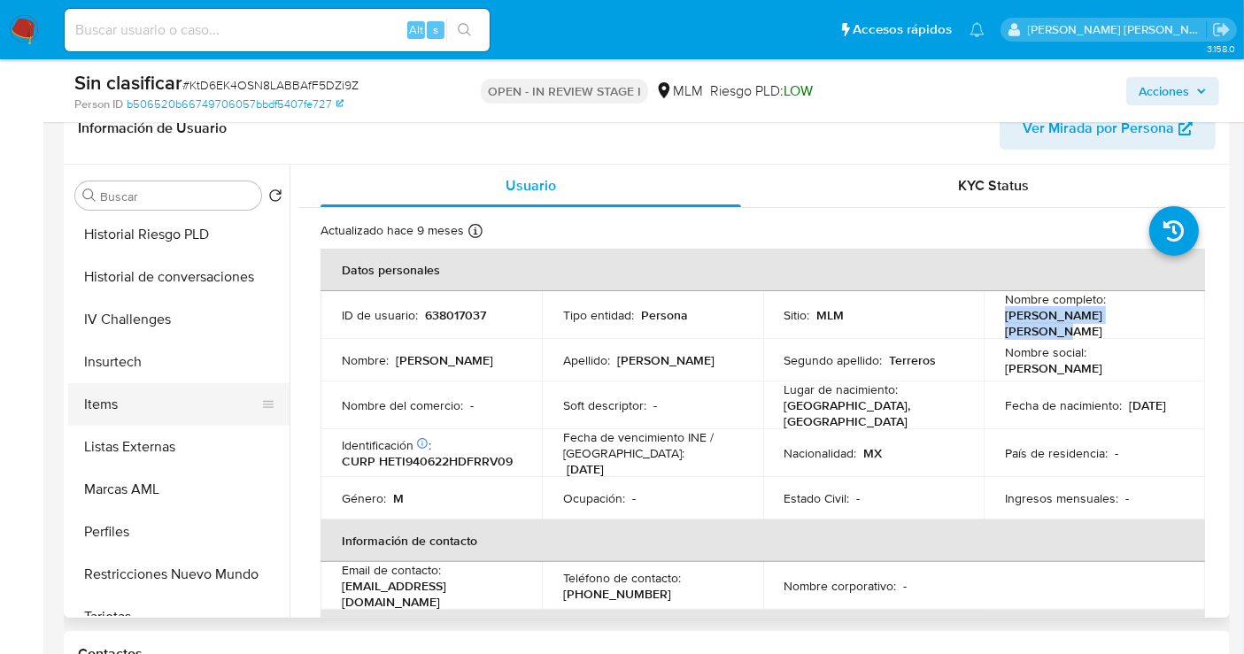
scroll to position [747, 0]
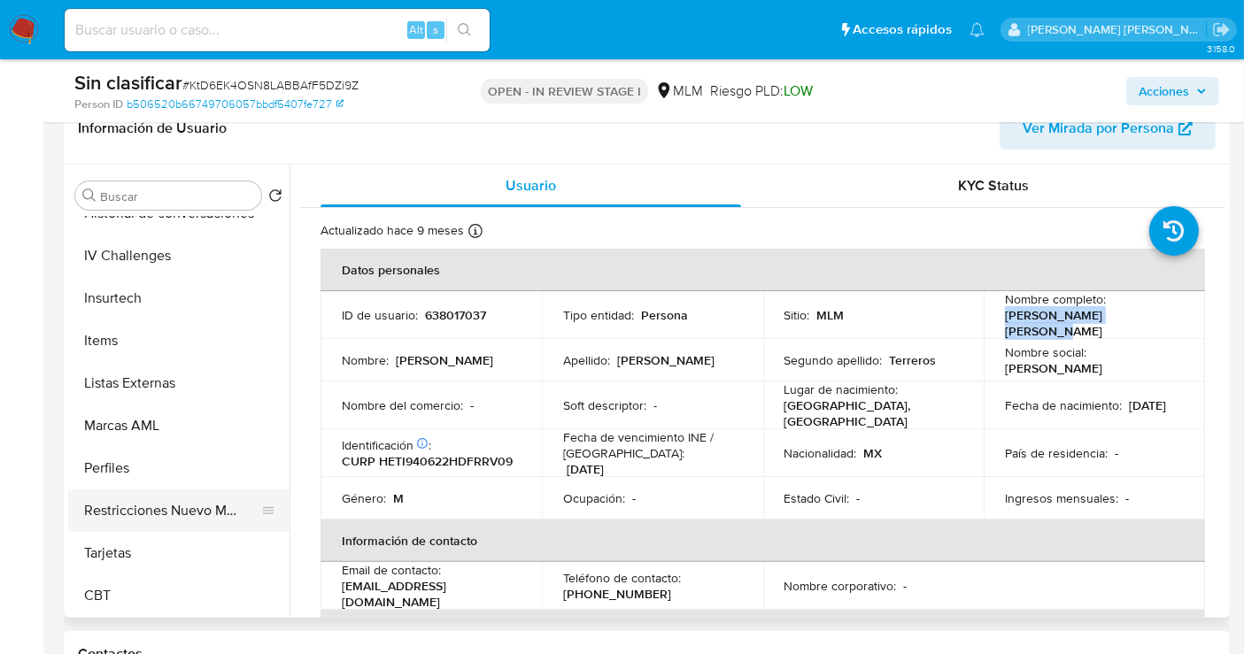
click at [192, 498] on button "Restricciones Nuevo Mundo" at bounding box center [171, 511] width 207 height 43
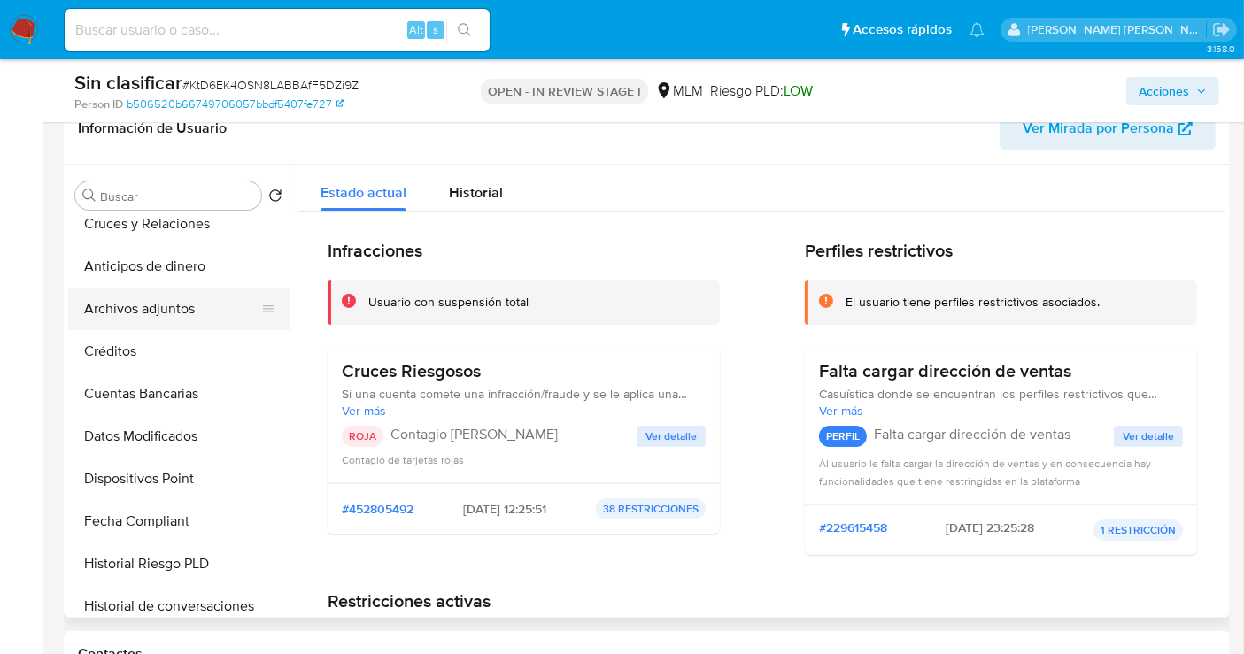
scroll to position [255, 0]
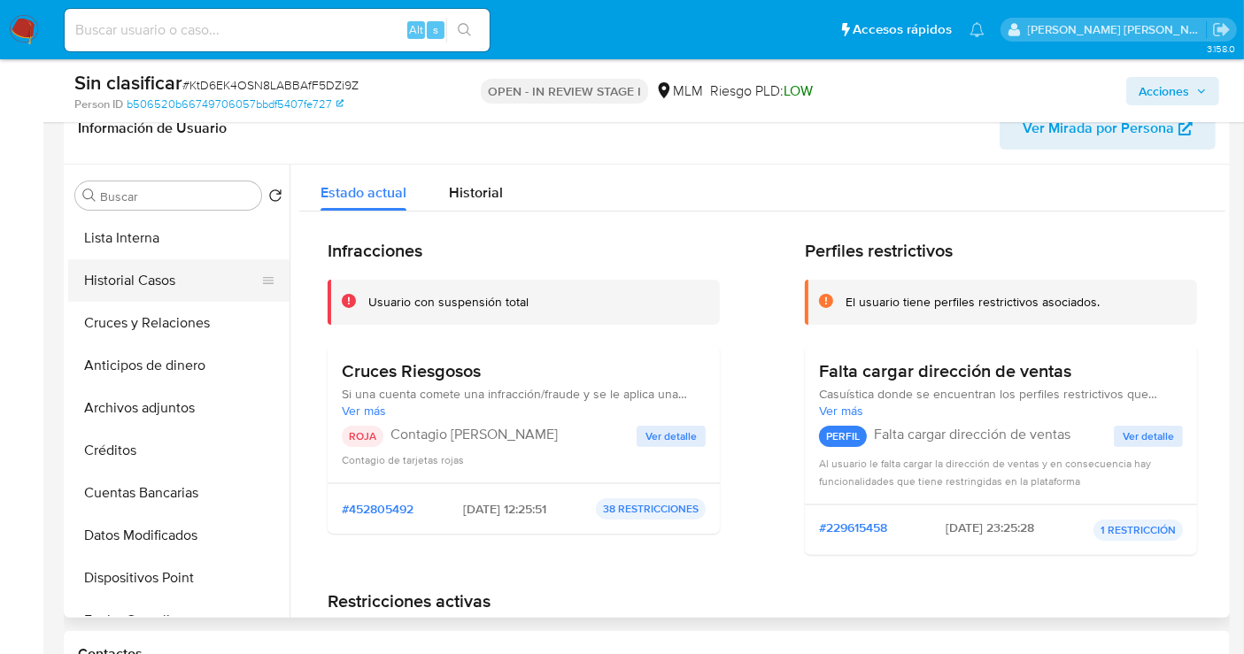
click at [139, 279] on button "Historial Casos" at bounding box center [171, 280] width 207 height 43
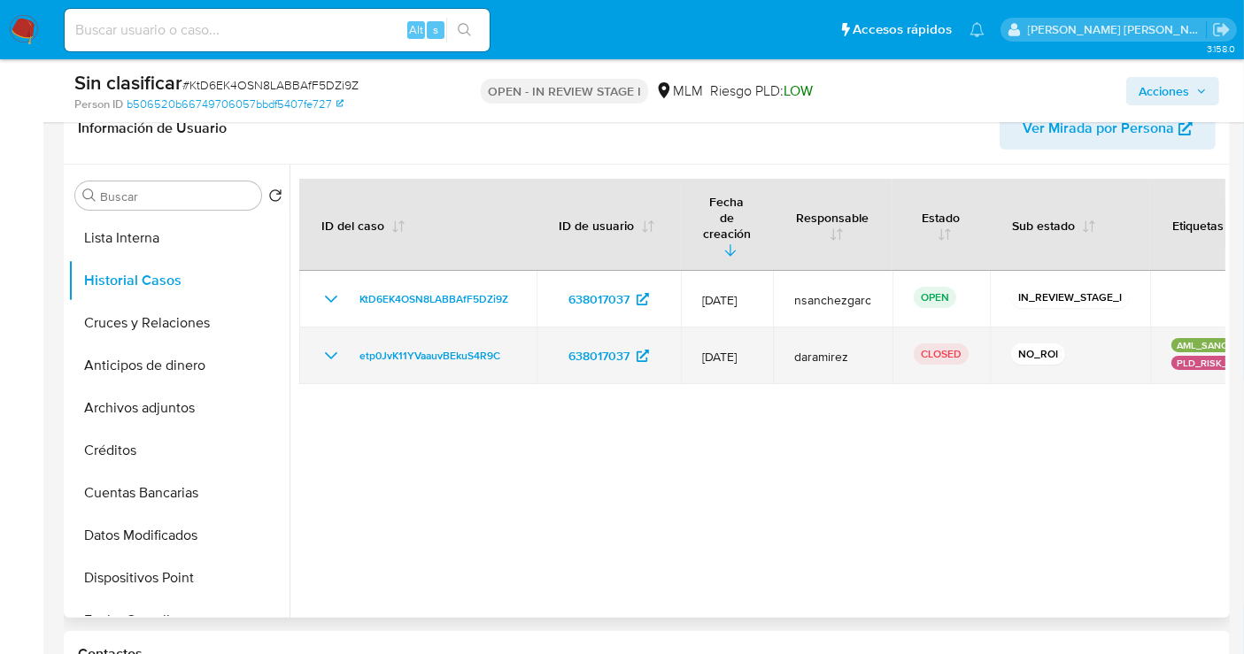
click at [323, 345] on icon "Mostrar/Ocultar" at bounding box center [331, 355] width 21 height 21
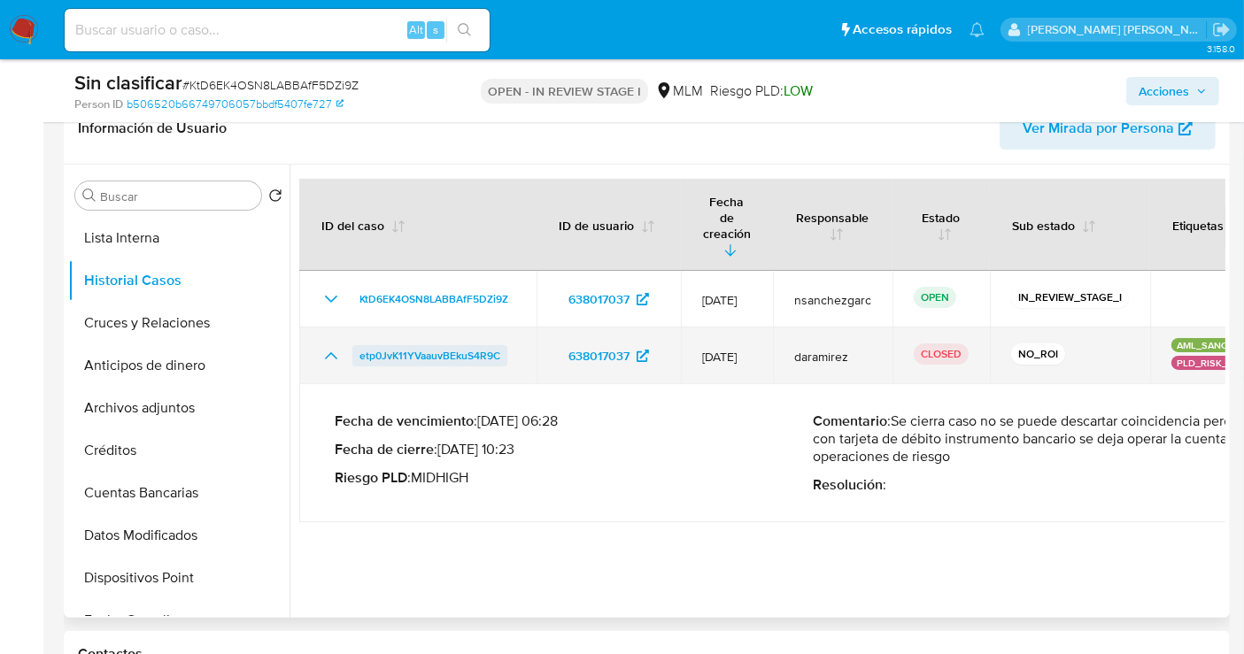
click at [480, 345] on span "etp0JvK11YVaauvBEkuS4R9C" at bounding box center [430, 355] width 141 height 21
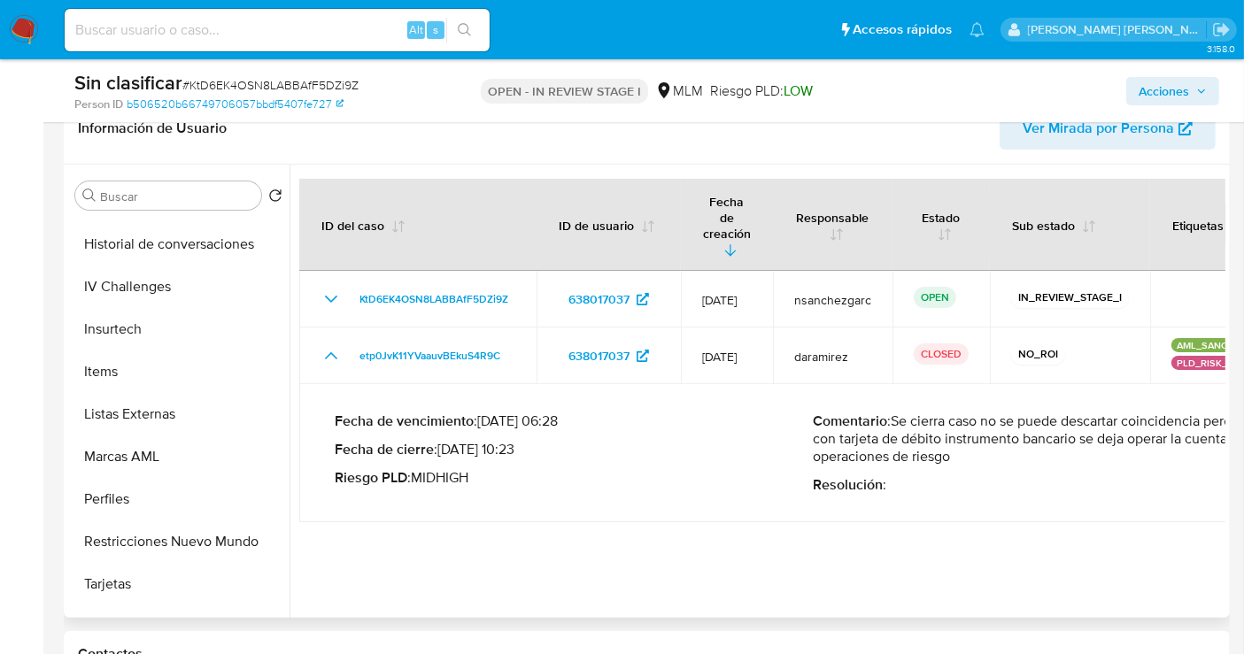
scroll to position [747, 0]
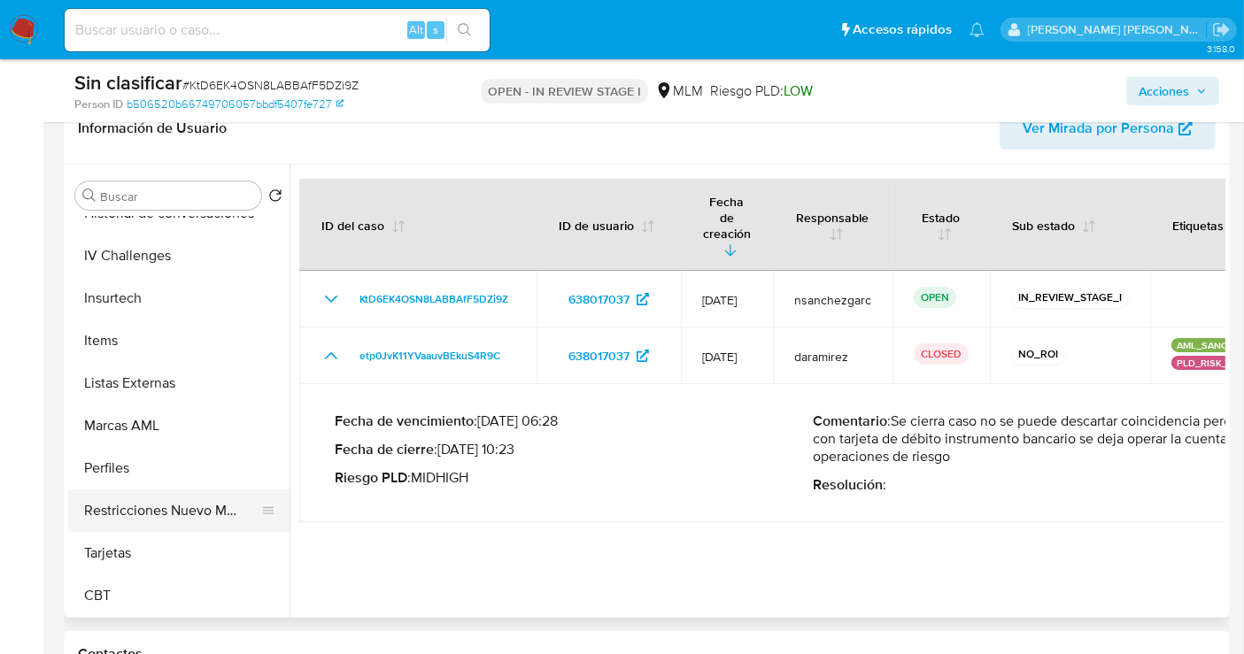
click at [177, 499] on button "Restricciones Nuevo Mundo" at bounding box center [171, 511] width 207 height 43
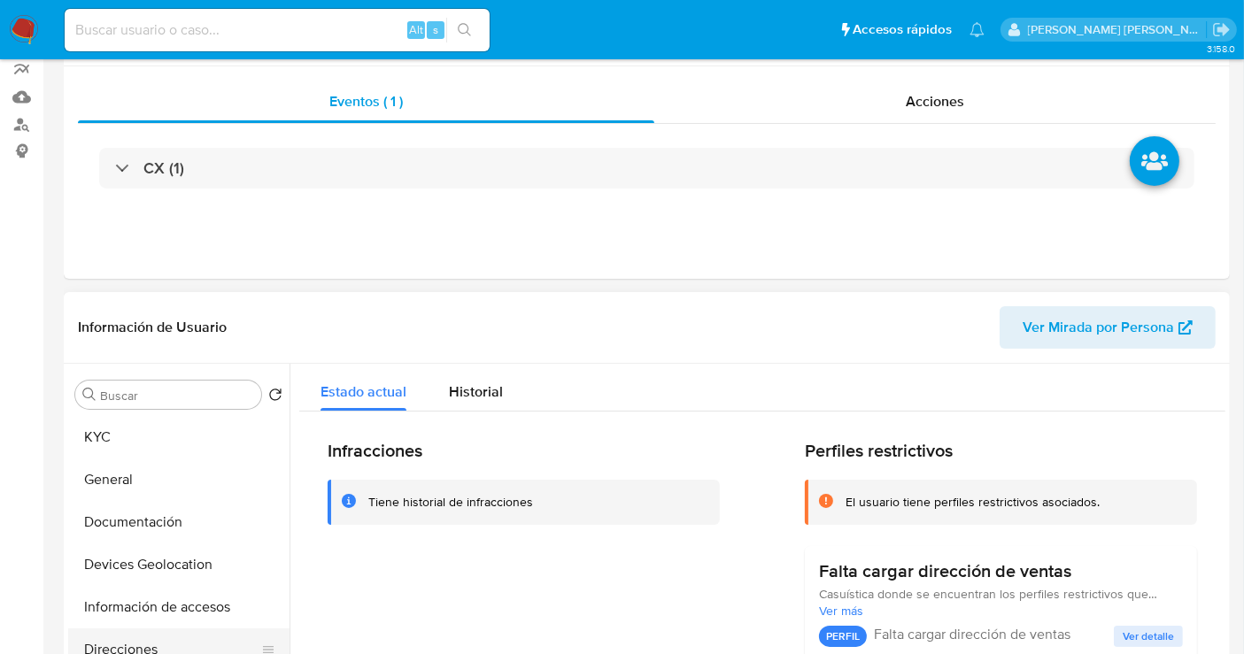
scroll to position [295, 0]
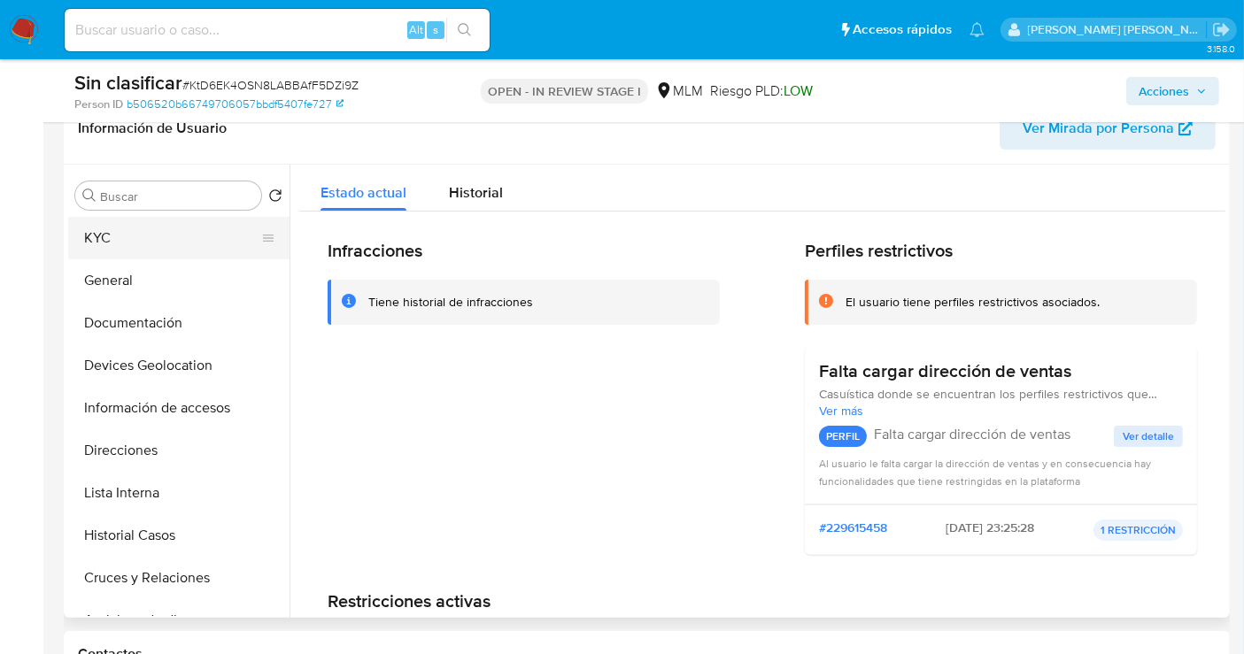
click at [127, 239] on button "KYC" at bounding box center [171, 238] width 207 height 43
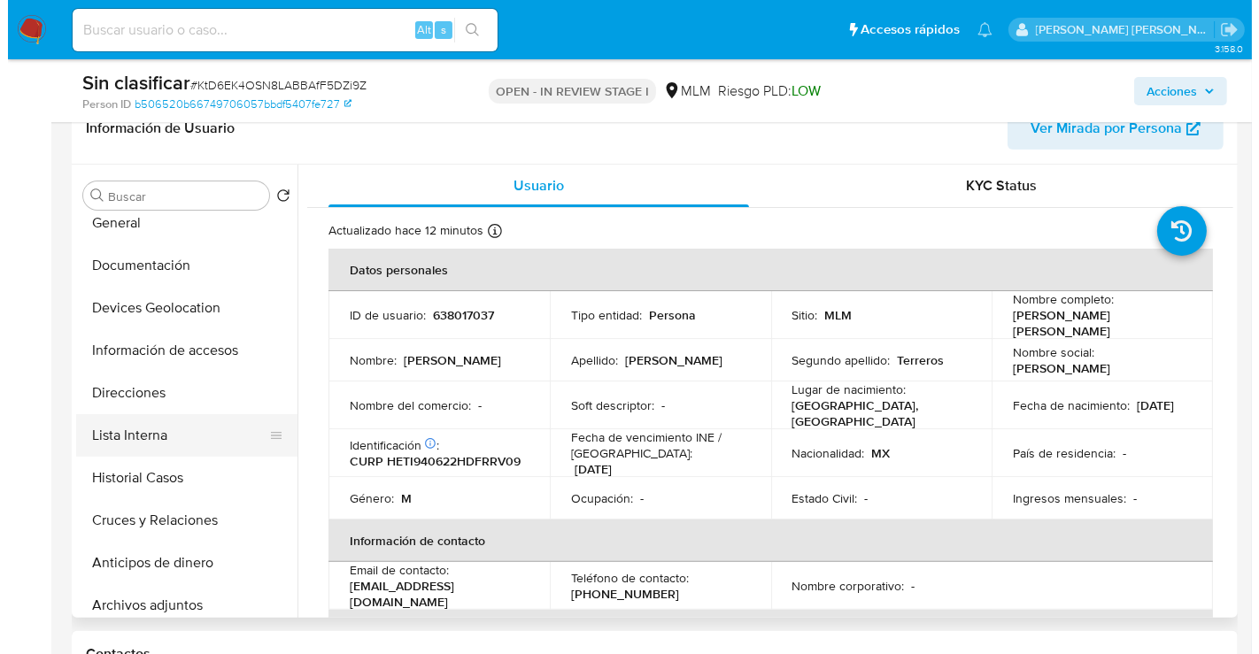
scroll to position [98, 0]
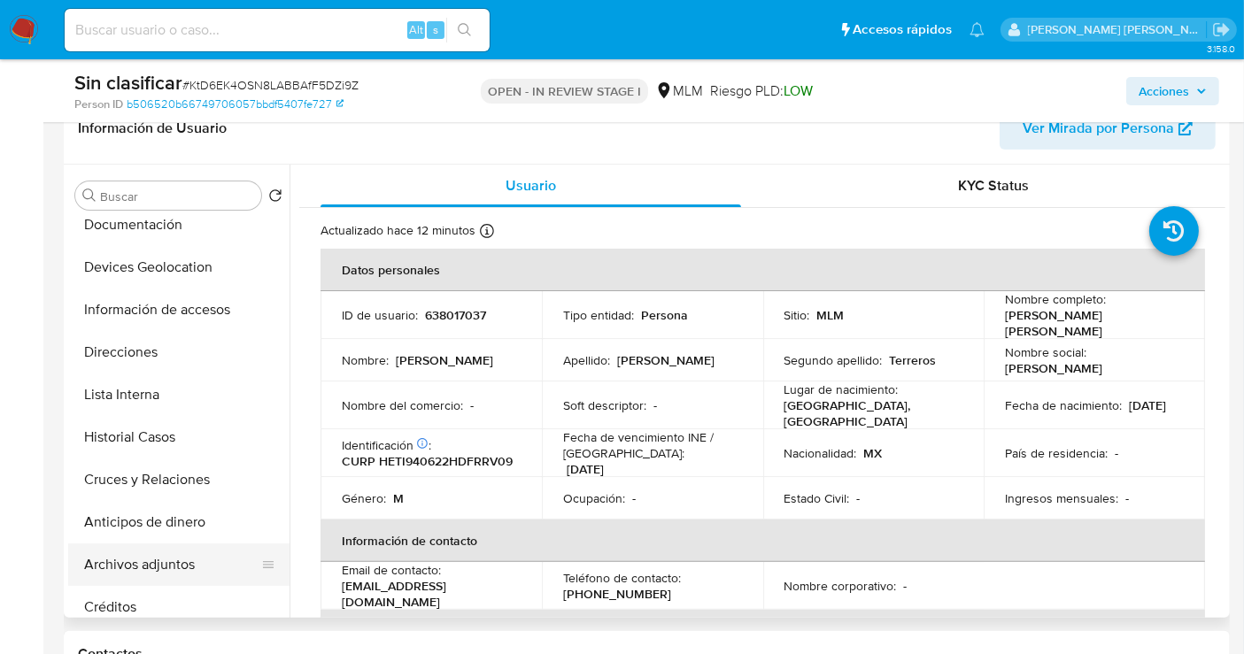
click at [169, 558] on button "Archivos adjuntos" at bounding box center [171, 565] width 207 height 43
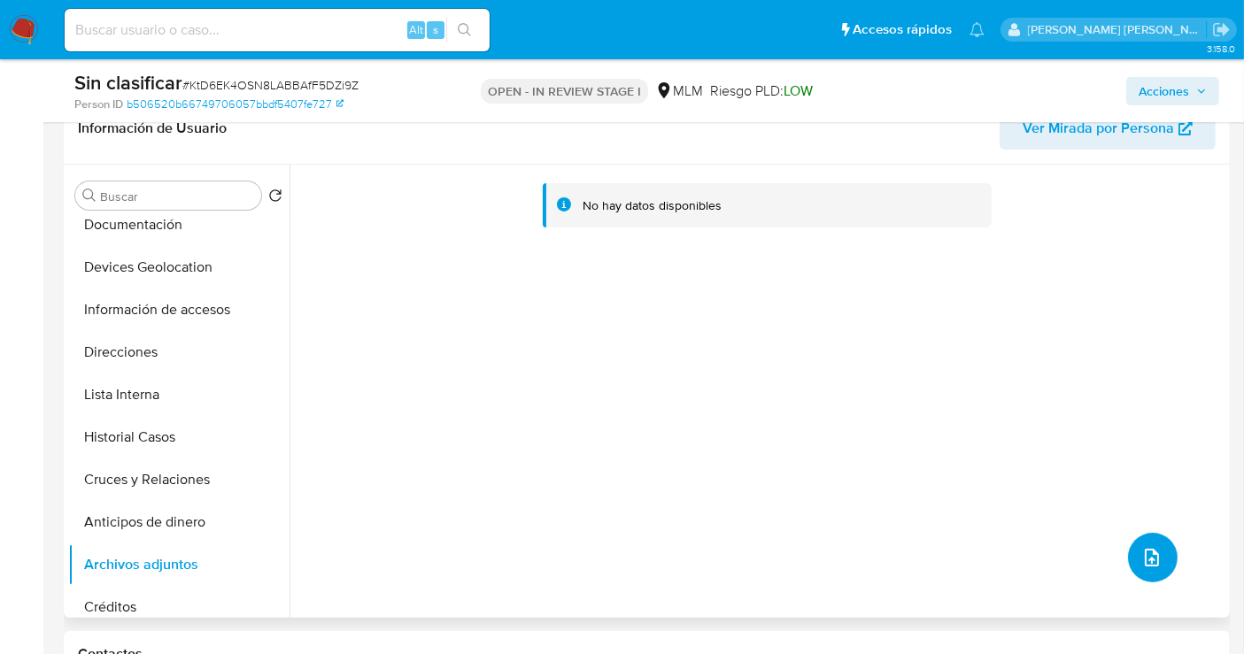
click at [1146, 558] on icon "upload-file" at bounding box center [1152, 557] width 21 height 21
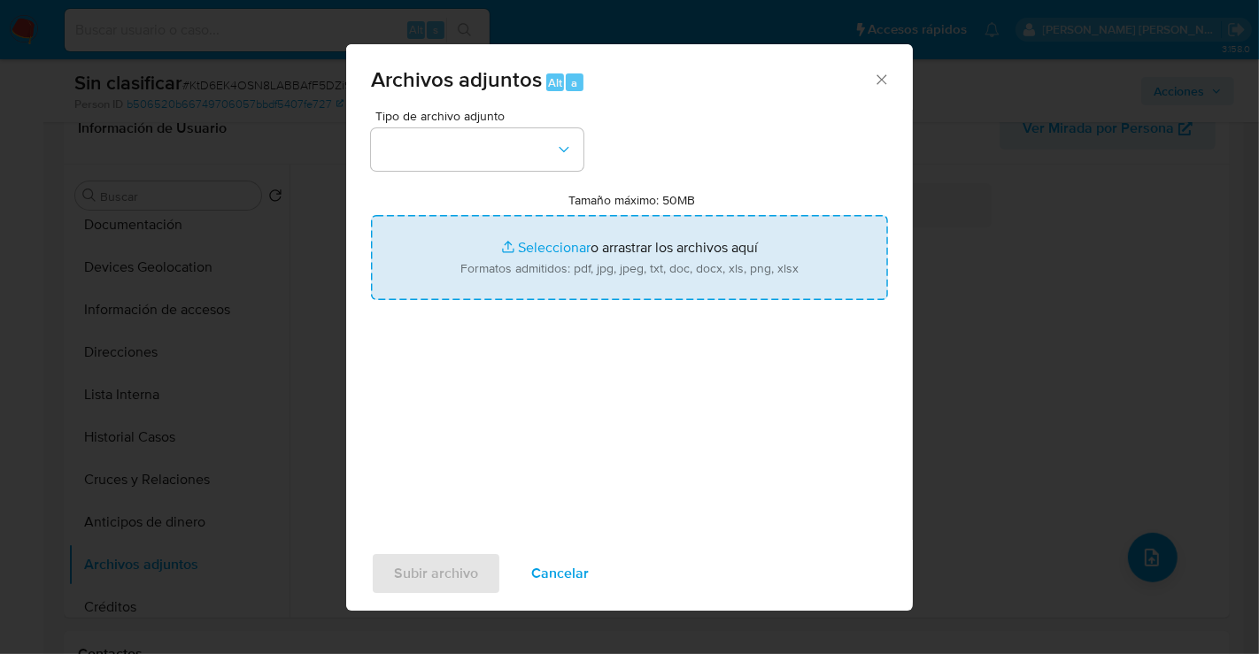
type input "C:\fakepath\638017037_IVAN [PERSON_NAME] TERREROS_SEP25.pdf"
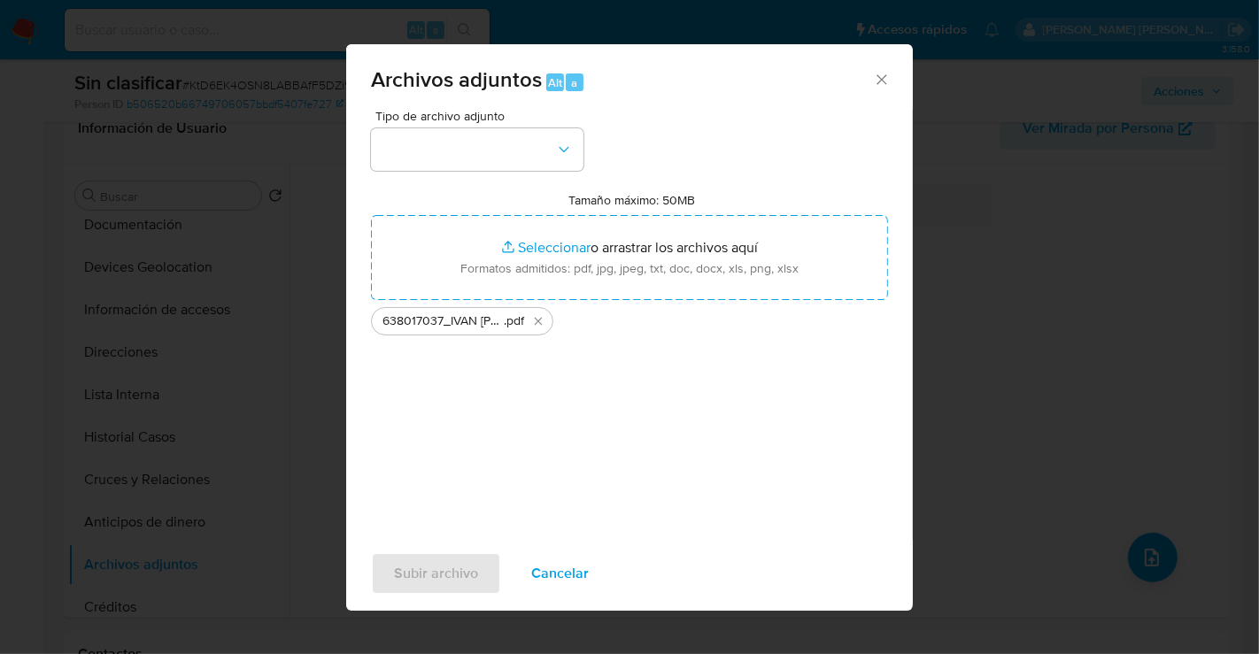
click at [543, 118] on span "Tipo de archivo adjunto" at bounding box center [481, 116] width 213 height 12
click at [461, 157] on button "button" at bounding box center [477, 149] width 213 height 43
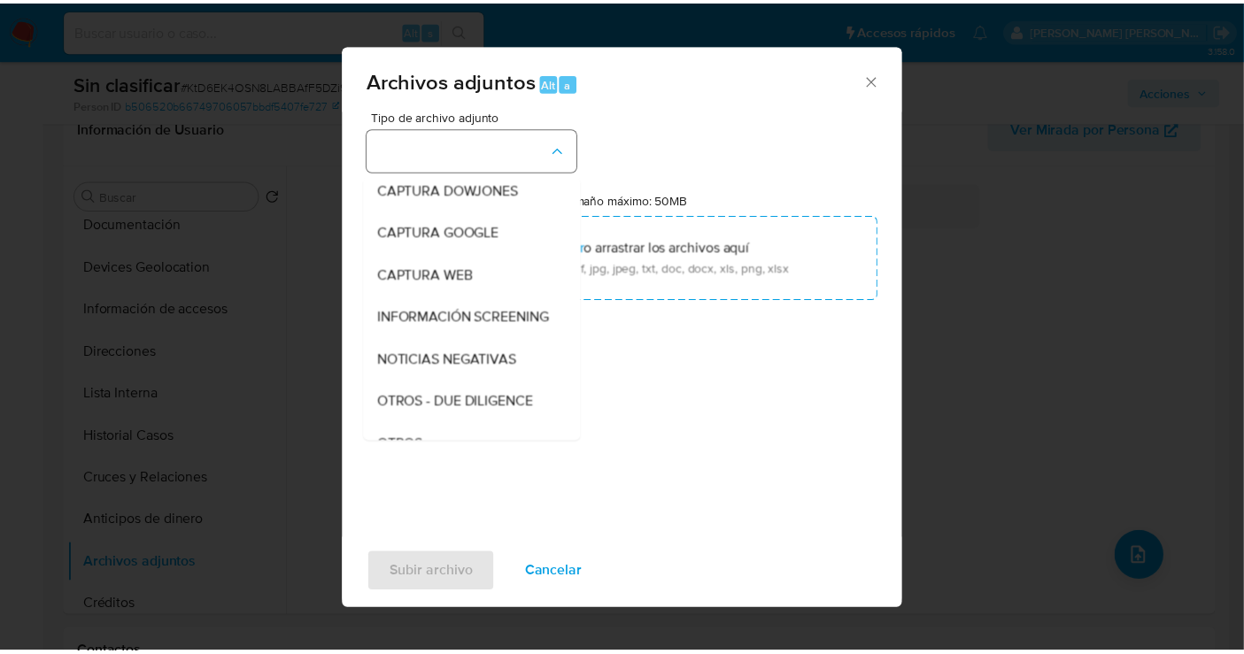
scroll to position [91, 0]
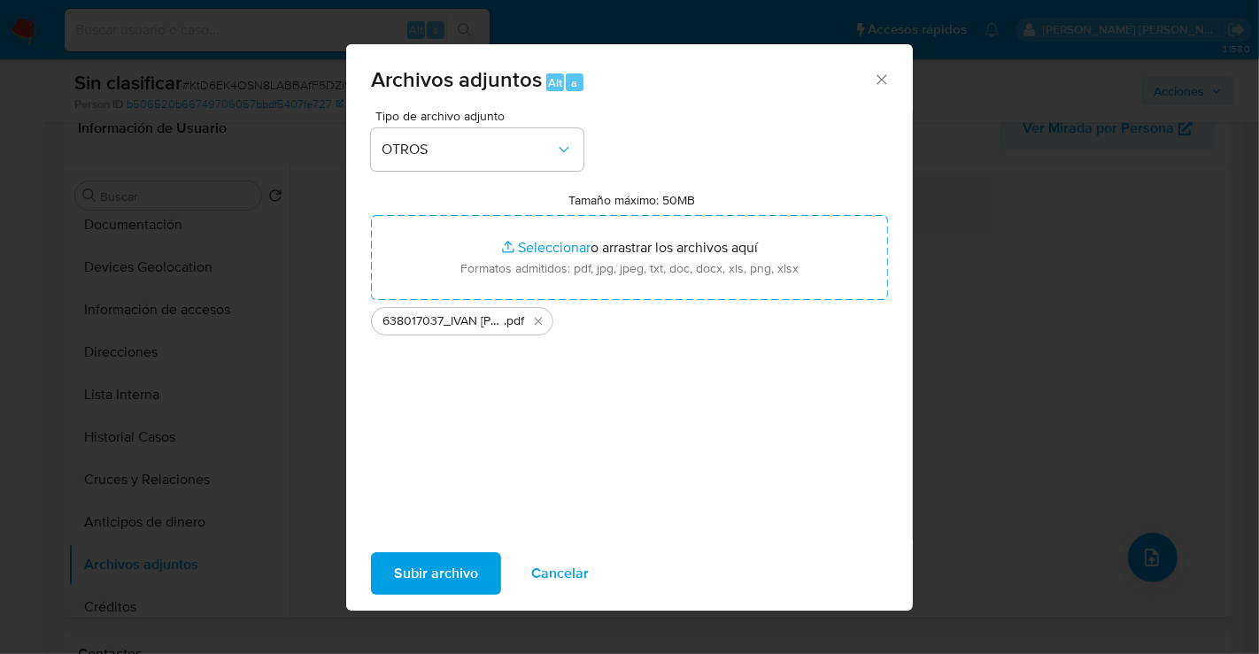
click at [448, 570] on span "Subir archivo" at bounding box center [436, 573] width 84 height 39
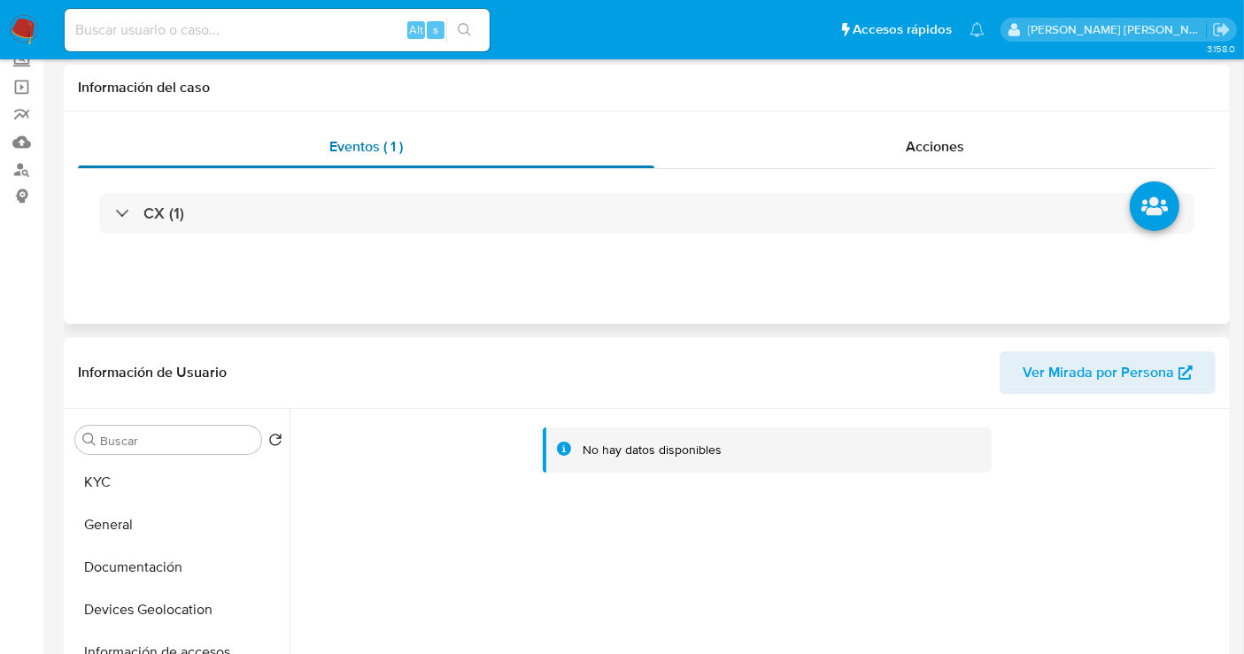
scroll to position [0, 0]
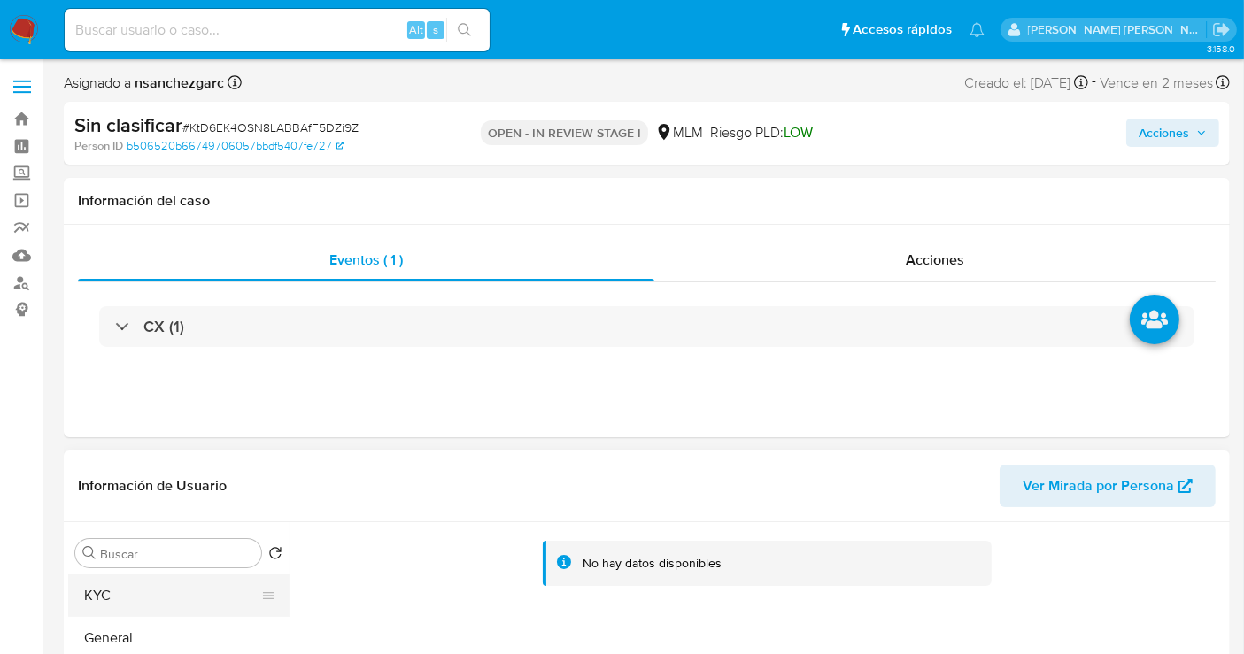
click at [151, 598] on button "KYC" at bounding box center [171, 596] width 207 height 43
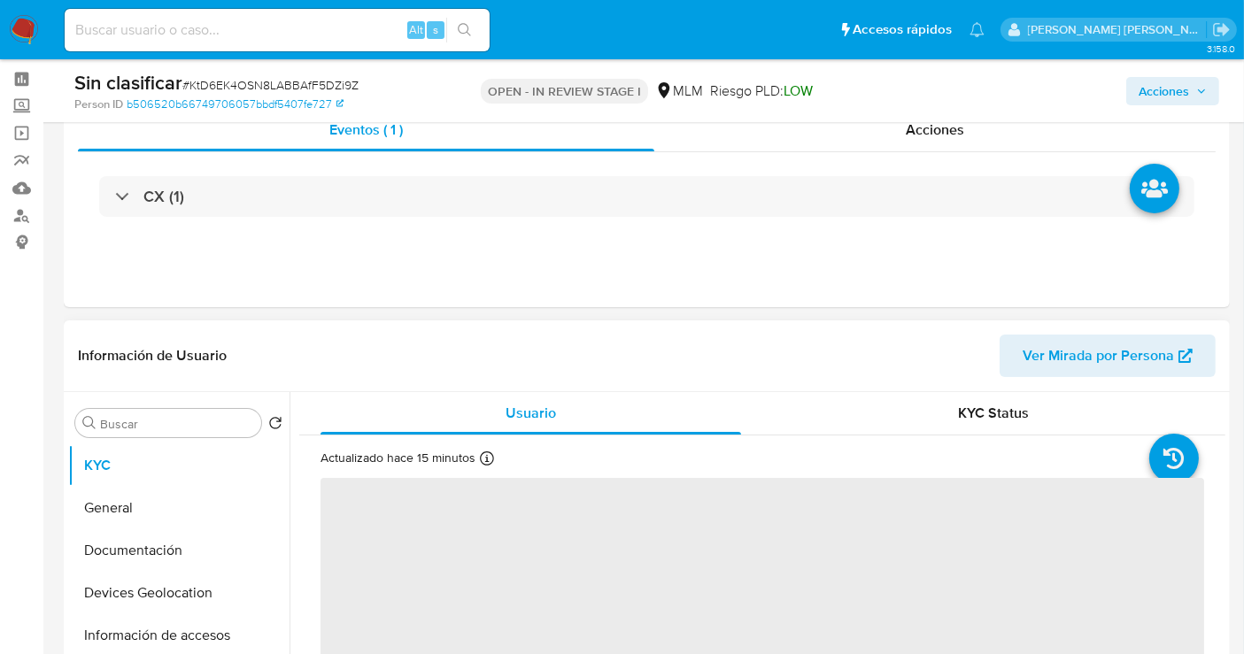
scroll to position [98, 0]
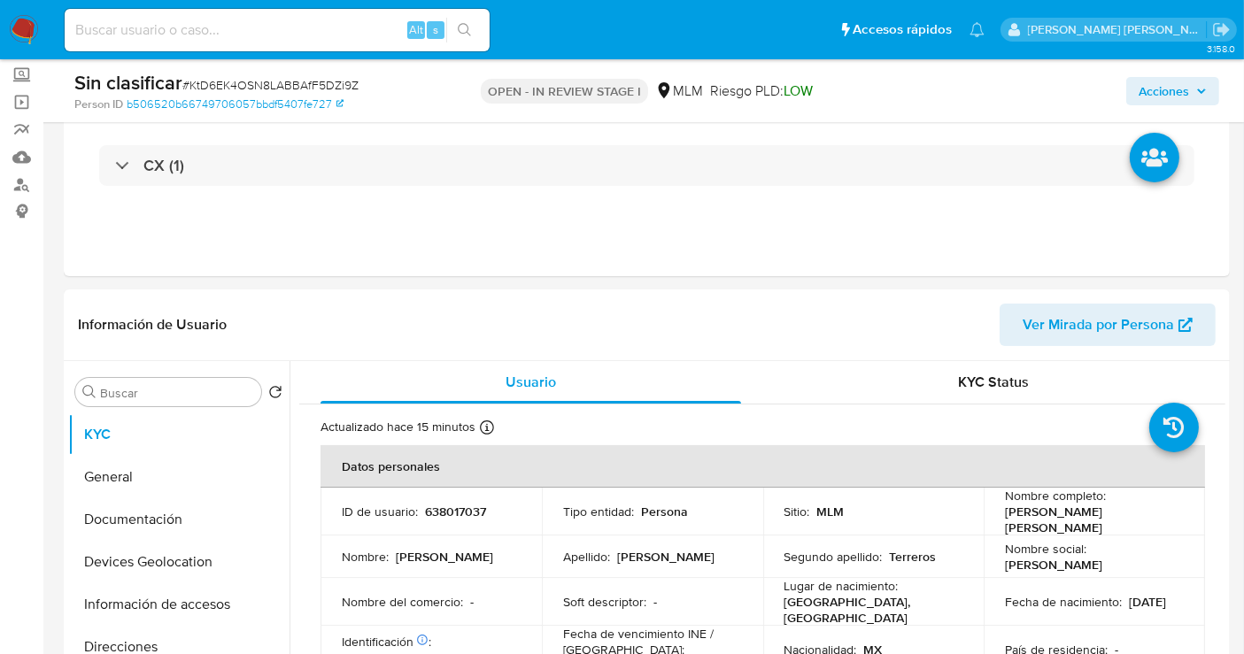
click at [1183, 87] on span "Acciones" at bounding box center [1164, 91] width 50 height 28
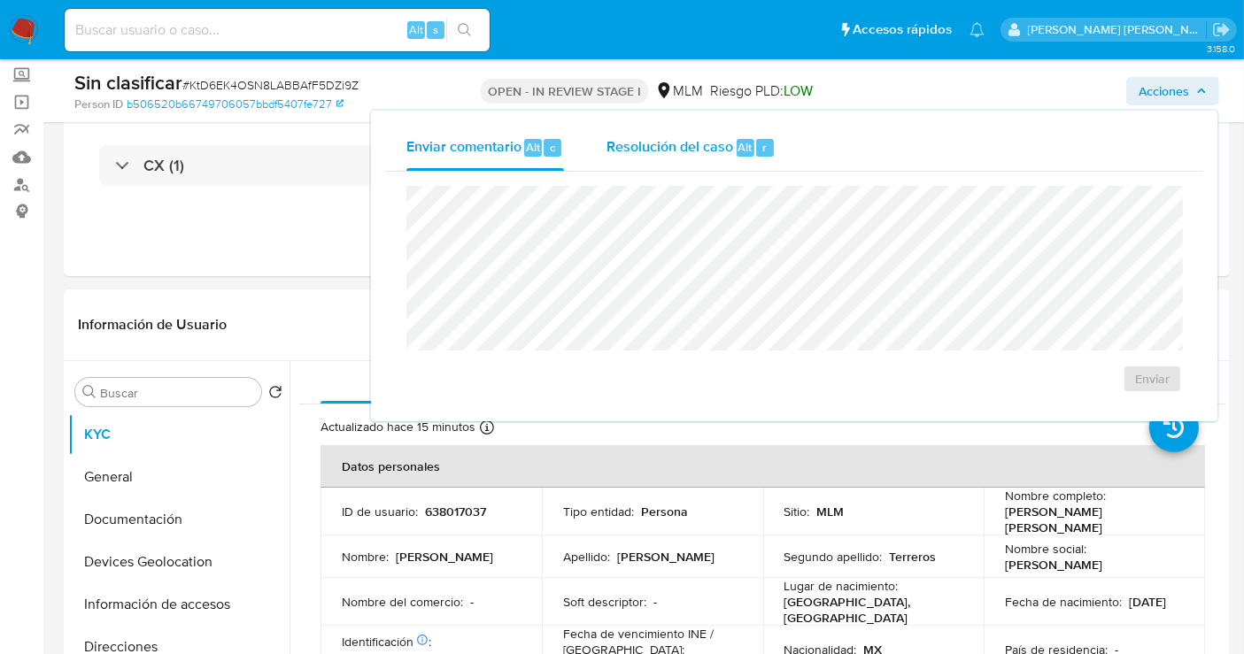
click at [703, 148] on span "Resolución del caso" at bounding box center [670, 146] width 127 height 20
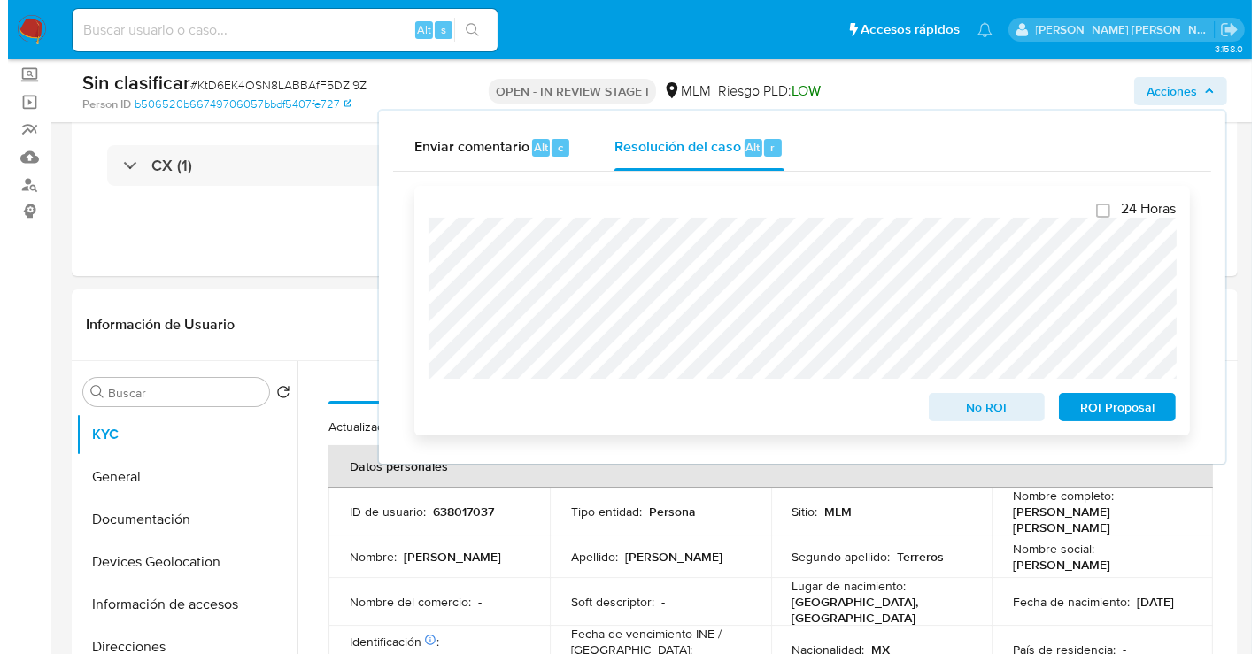
scroll to position [0, 0]
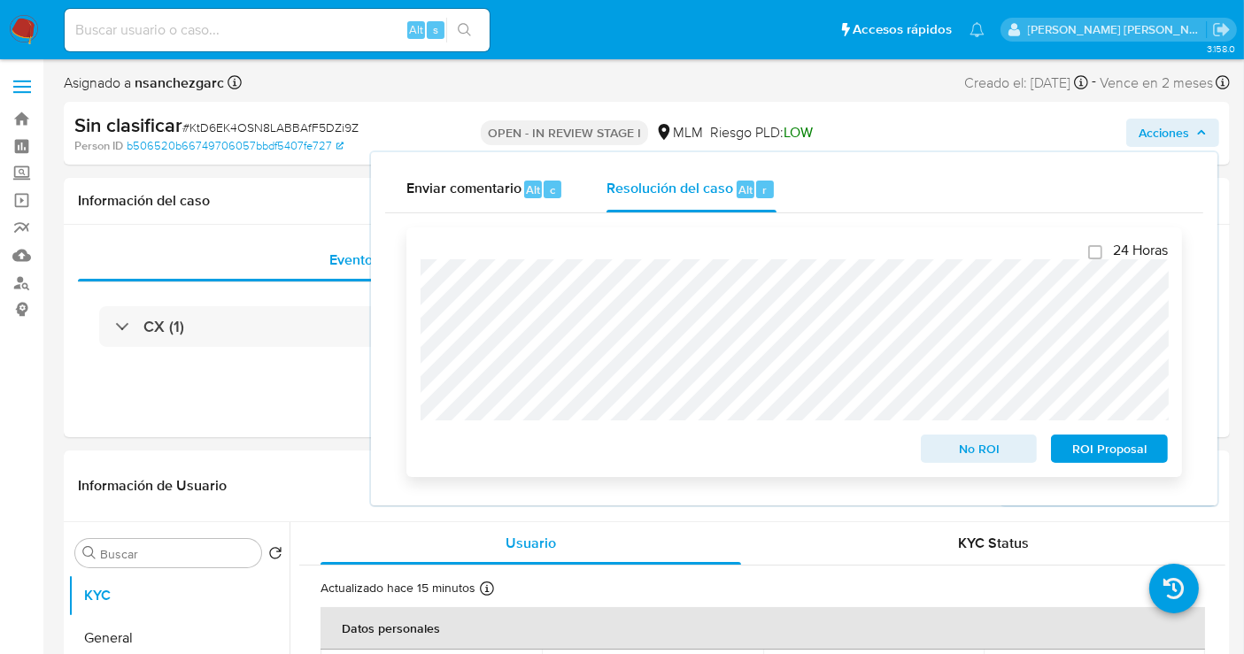
click at [971, 453] on span "No ROI" at bounding box center [979, 449] width 92 height 25
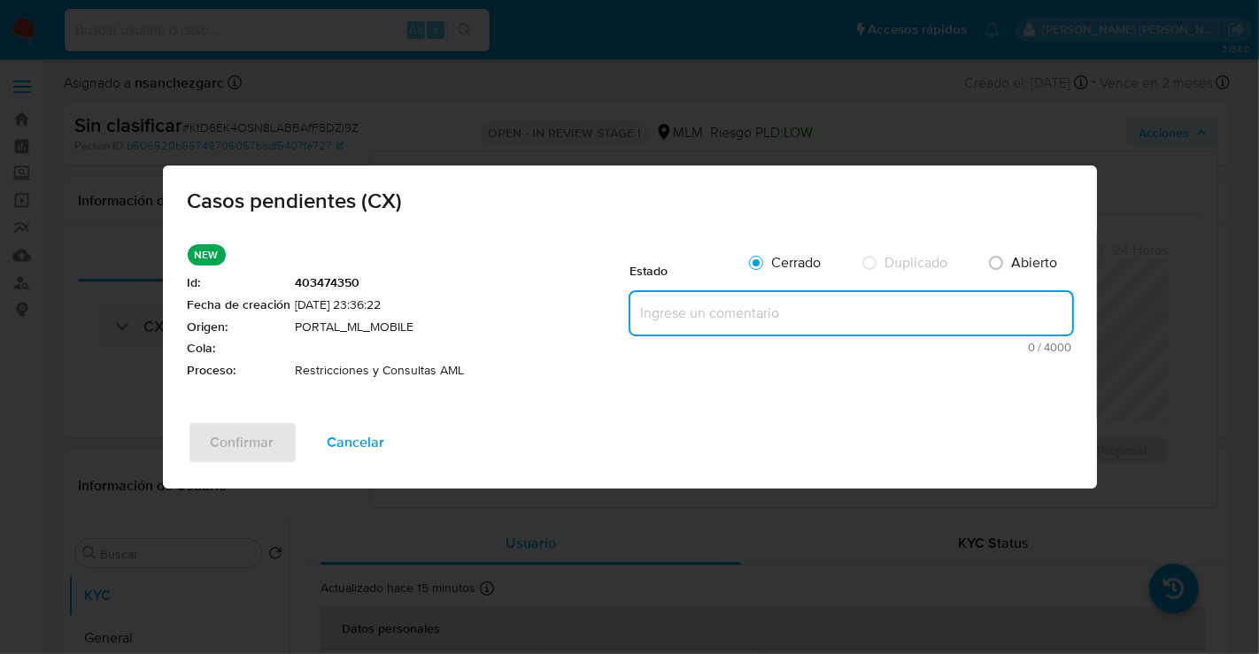
click at [686, 309] on textarea at bounding box center [852, 313] width 442 height 43
paste textarea "SE REALIZA VALIDACIÓN DE CASO GENERADO POR CX DONDE NO SE IDENTIFICA ALERTAS RE…"
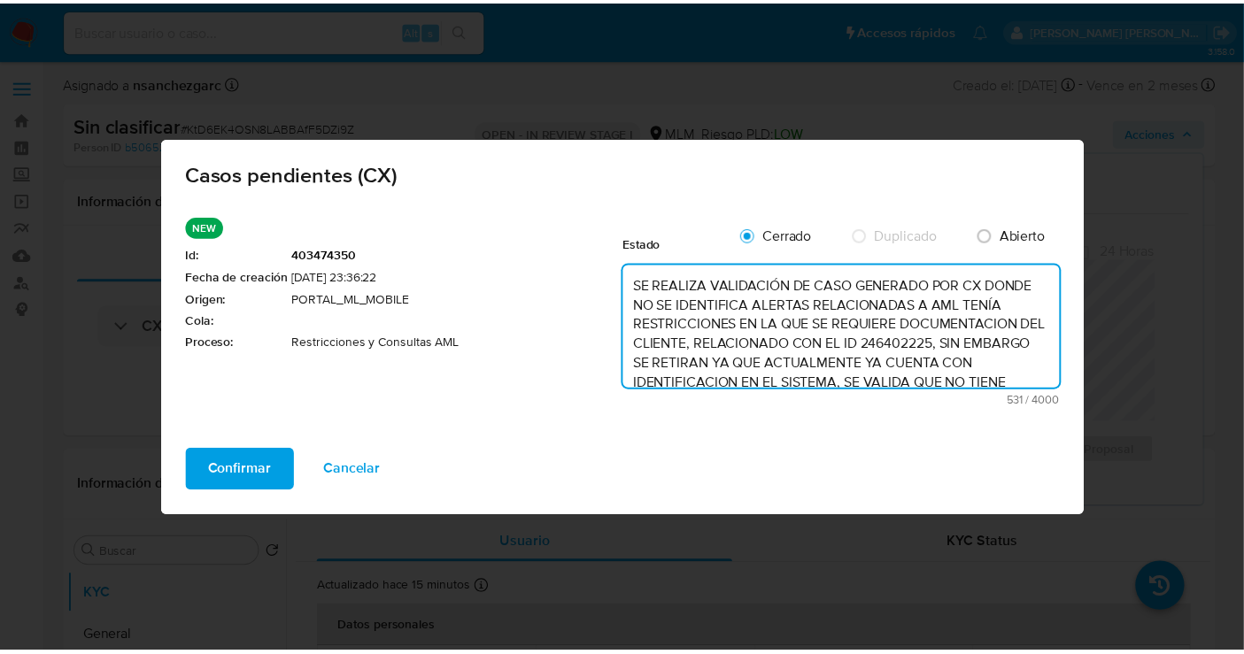
scroll to position [102, 0]
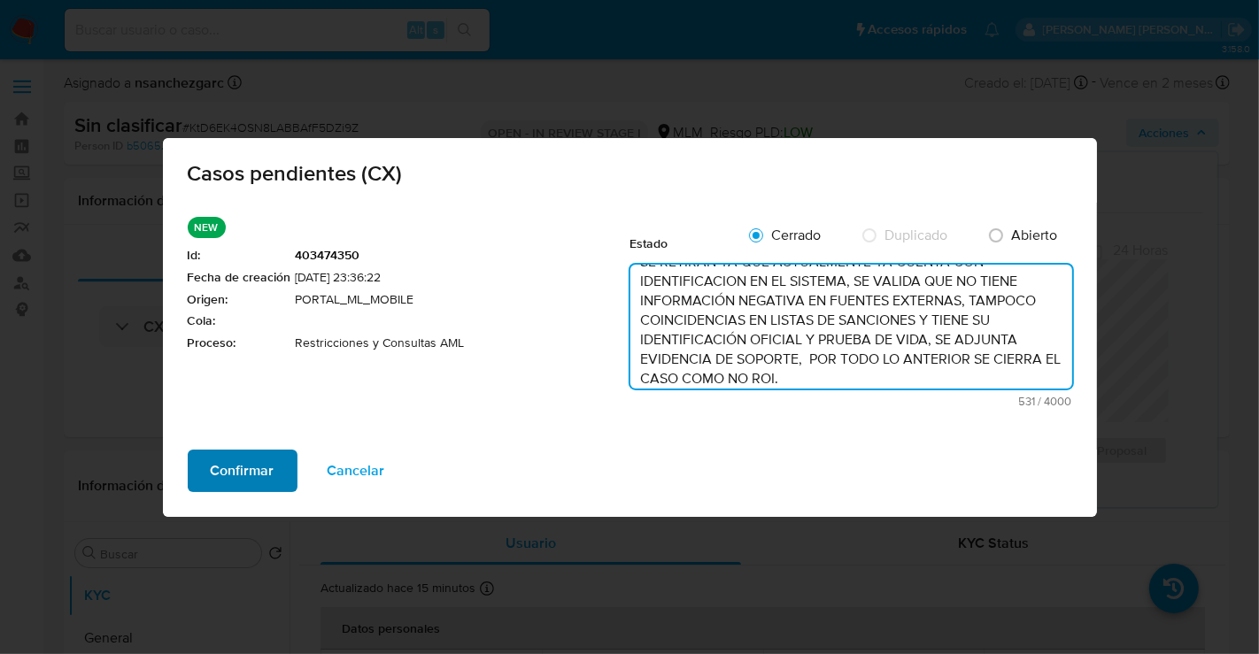
type textarea "SE REALIZA VALIDACIÓN DE CASO GENERADO POR CX DONDE NO SE IDENTIFICA ALERTAS RE…"
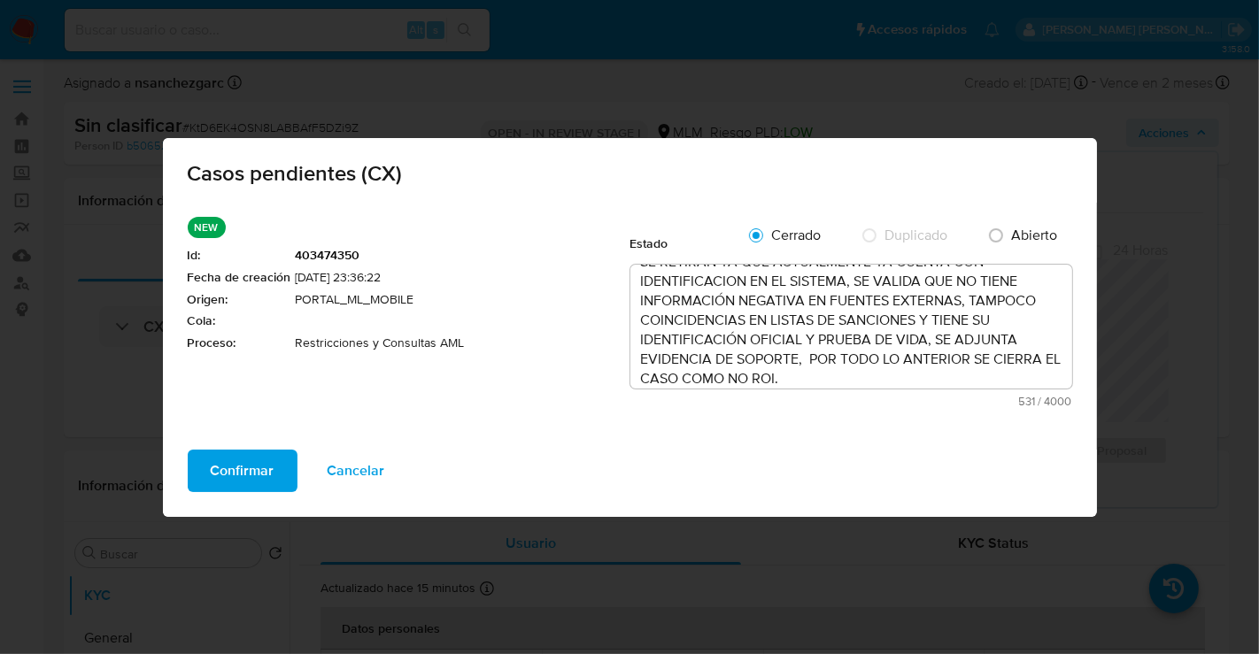
click at [259, 466] on span "Confirmar" at bounding box center [243, 471] width 64 height 39
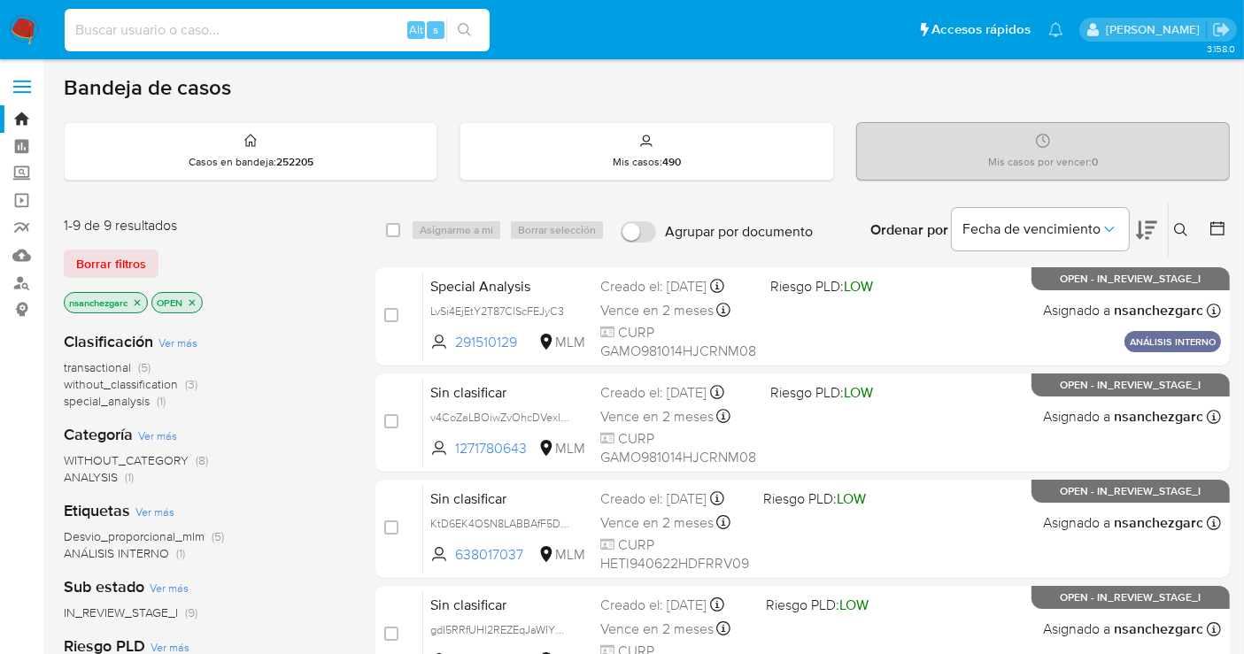
click at [248, 23] on input at bounding box center [277, 30] width 425 height 23
paste input "246402225"
type input "246402225"
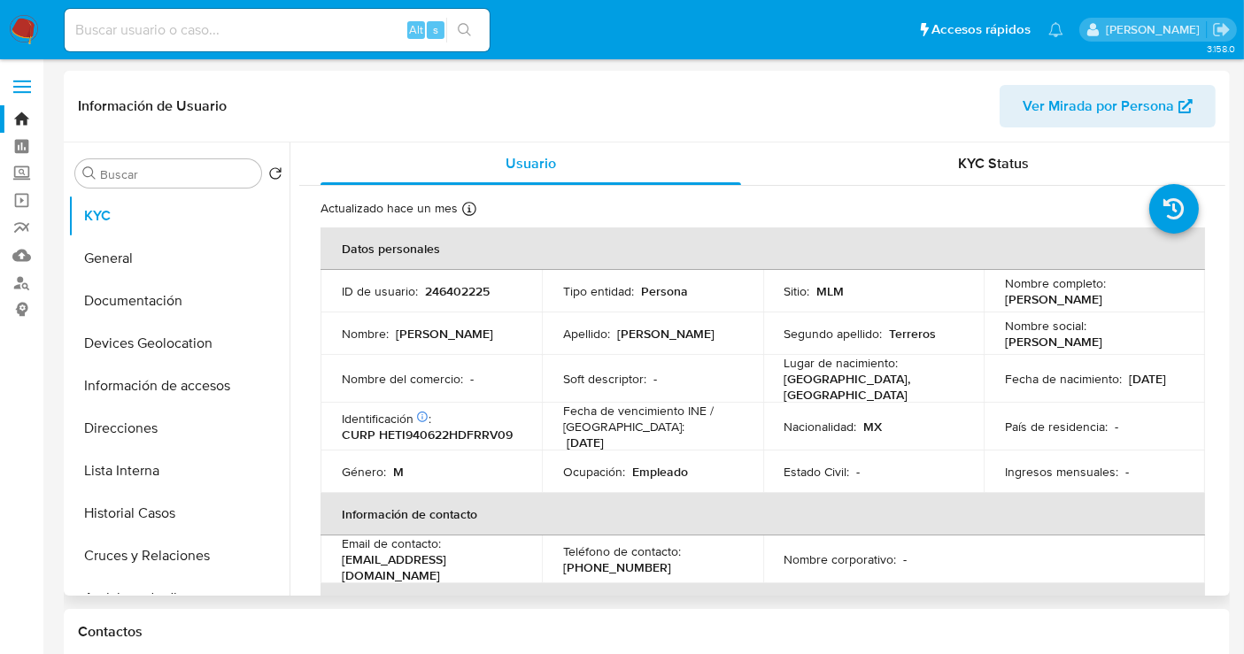
select select "10"
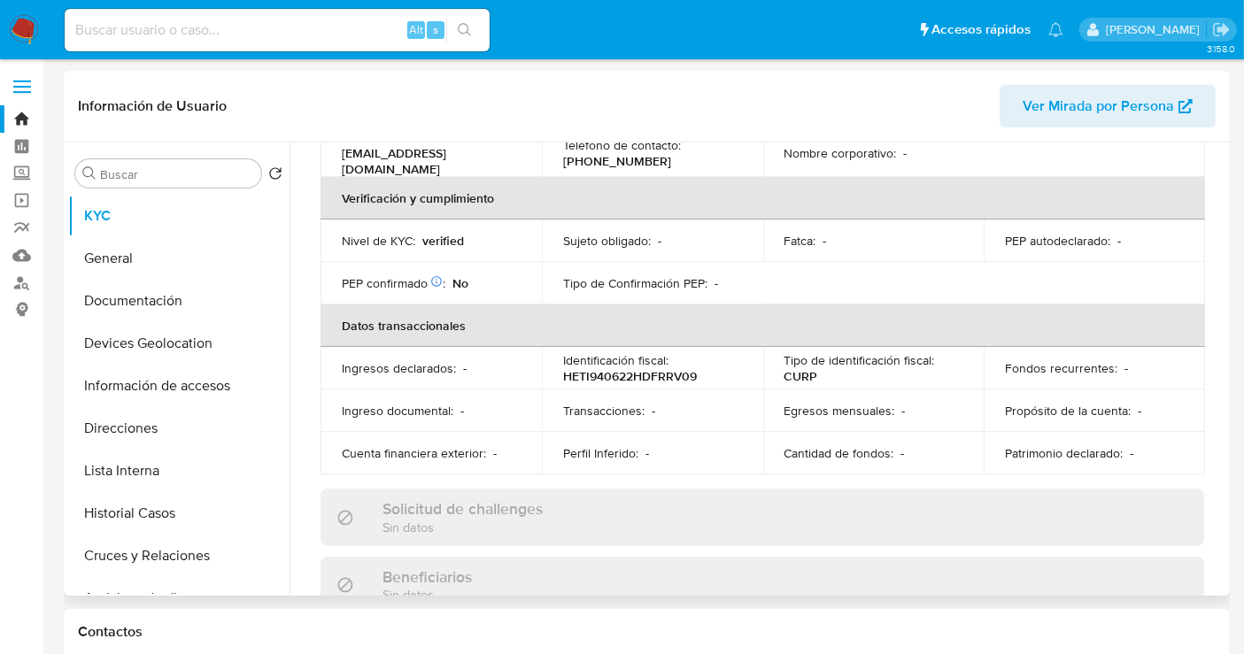
scroll to position [417, 0]
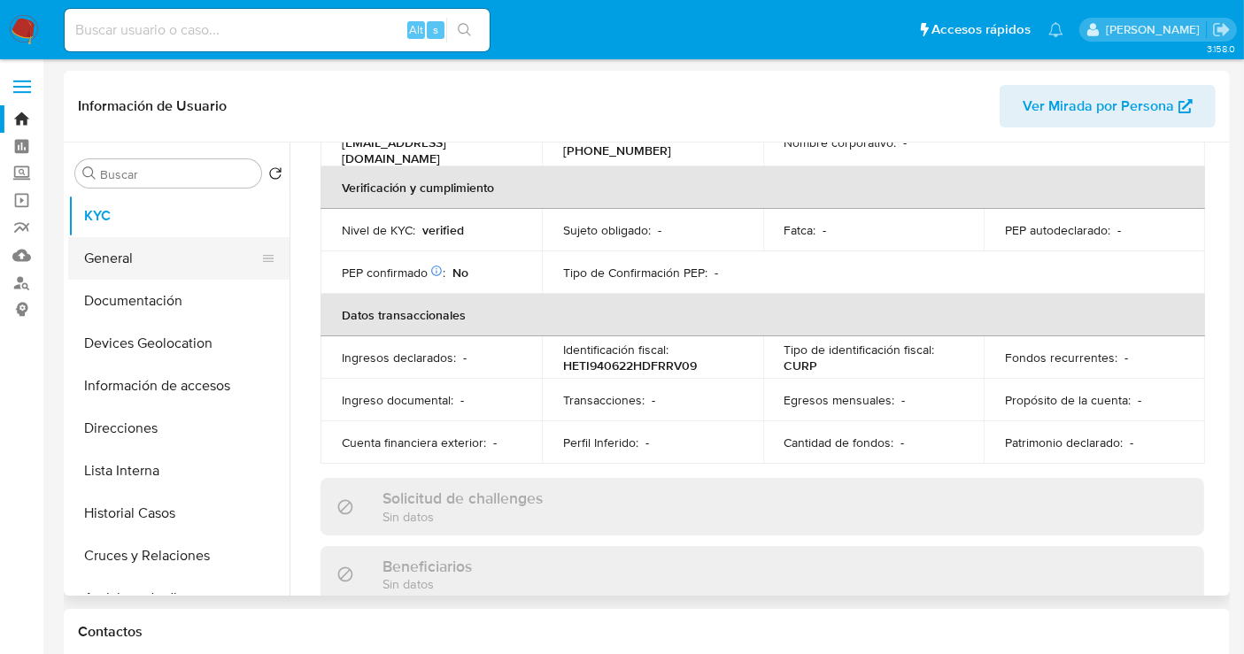
click at [128, 264] on button "General" at bounding box center [171, 258] width 207 height 43
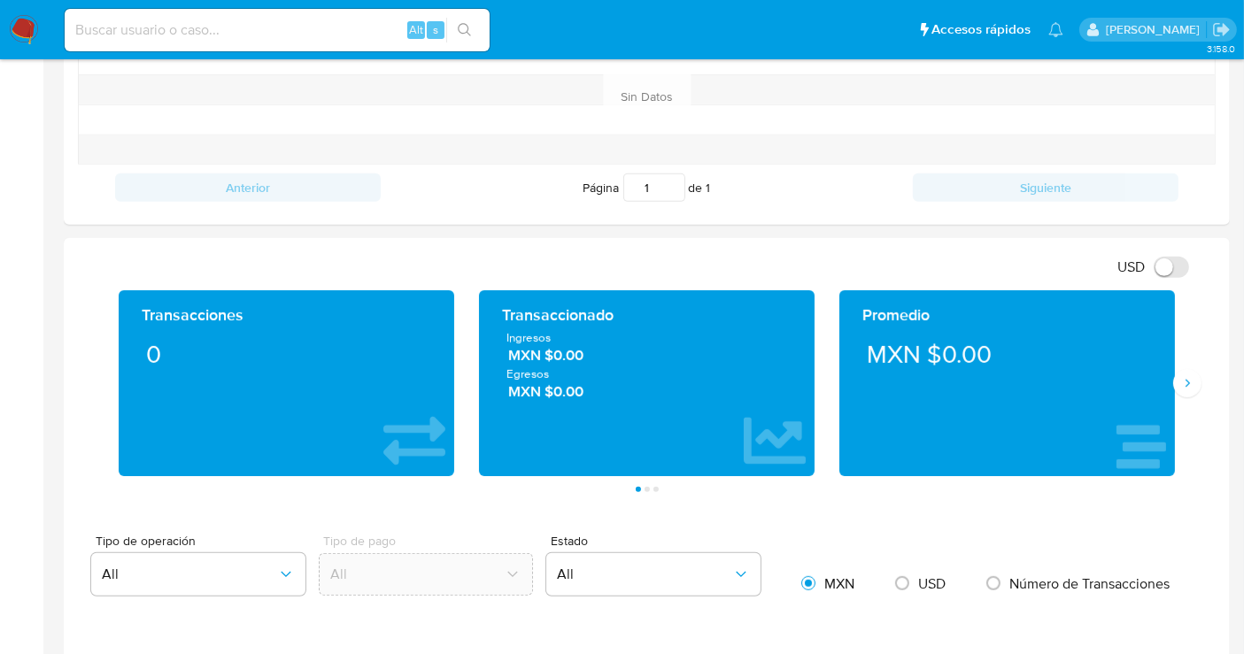
scroll to position [886, 0]
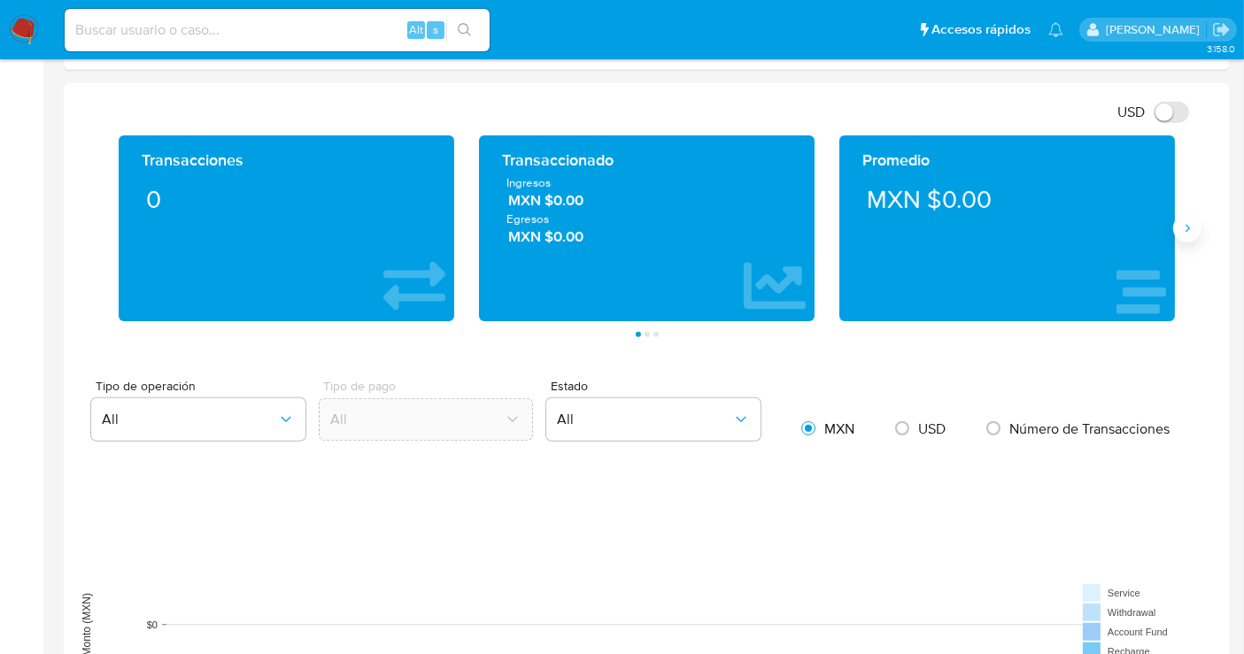
click at [1187, 229] on icon "Siguiente" at bounding box center [1187, 228] width 14 height 14
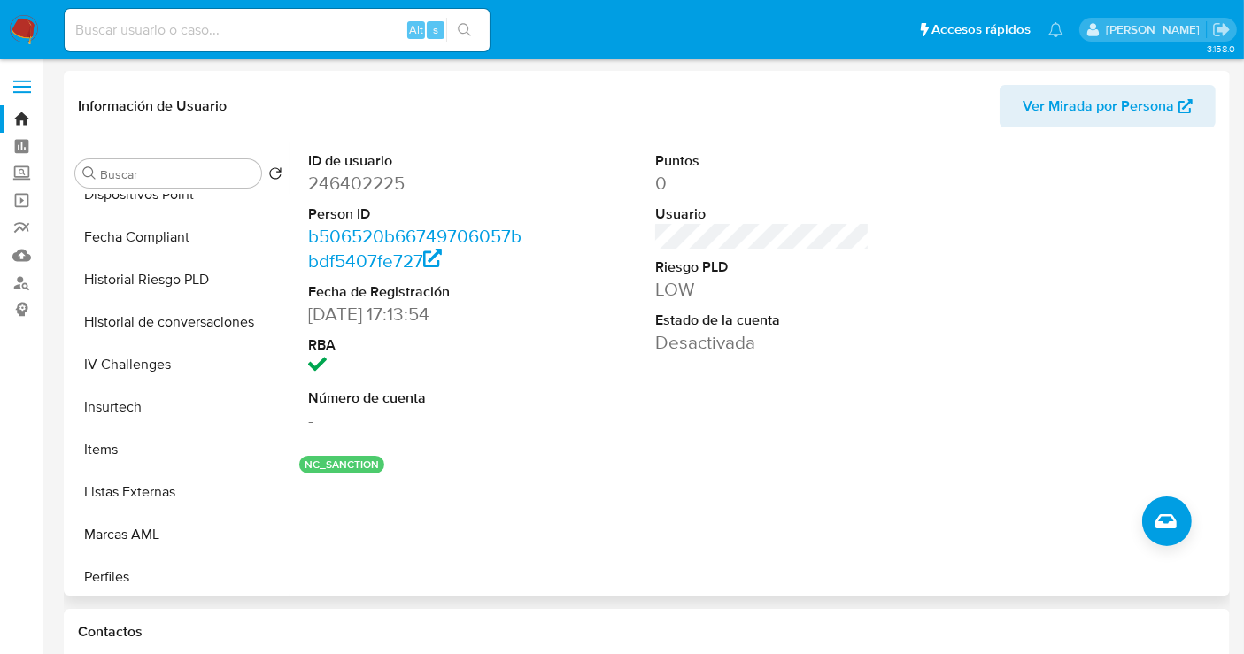
scroll to position [747, 0]
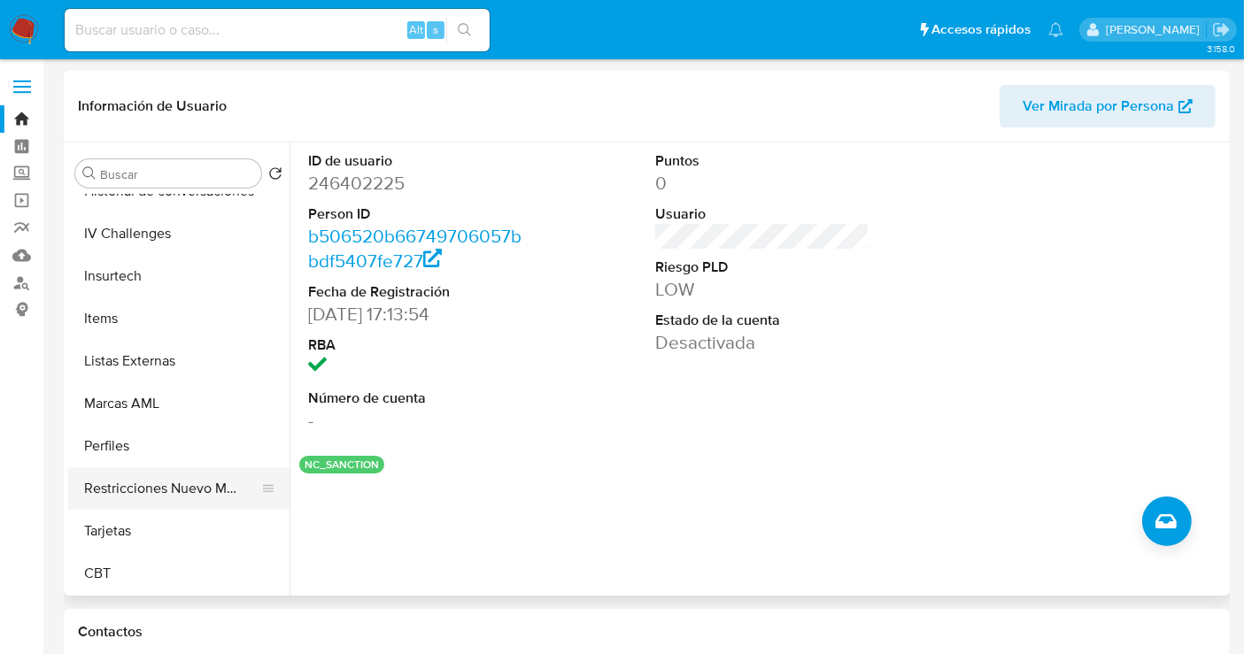
click at [160, 487] on button "Restricciones Nuevo Mundo" at bounding box center [171, 489] width 207 height 43
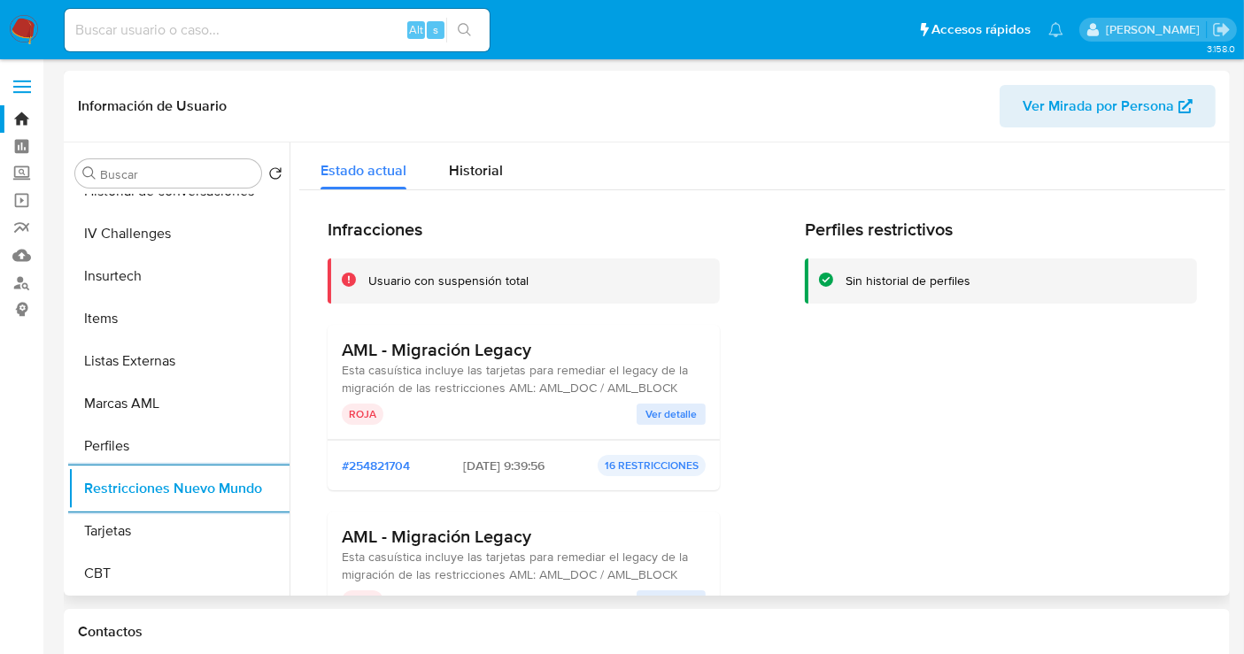
click at [689, 414] on span "Ver detalle" at bounding box center [671, 415] width 51 height 18
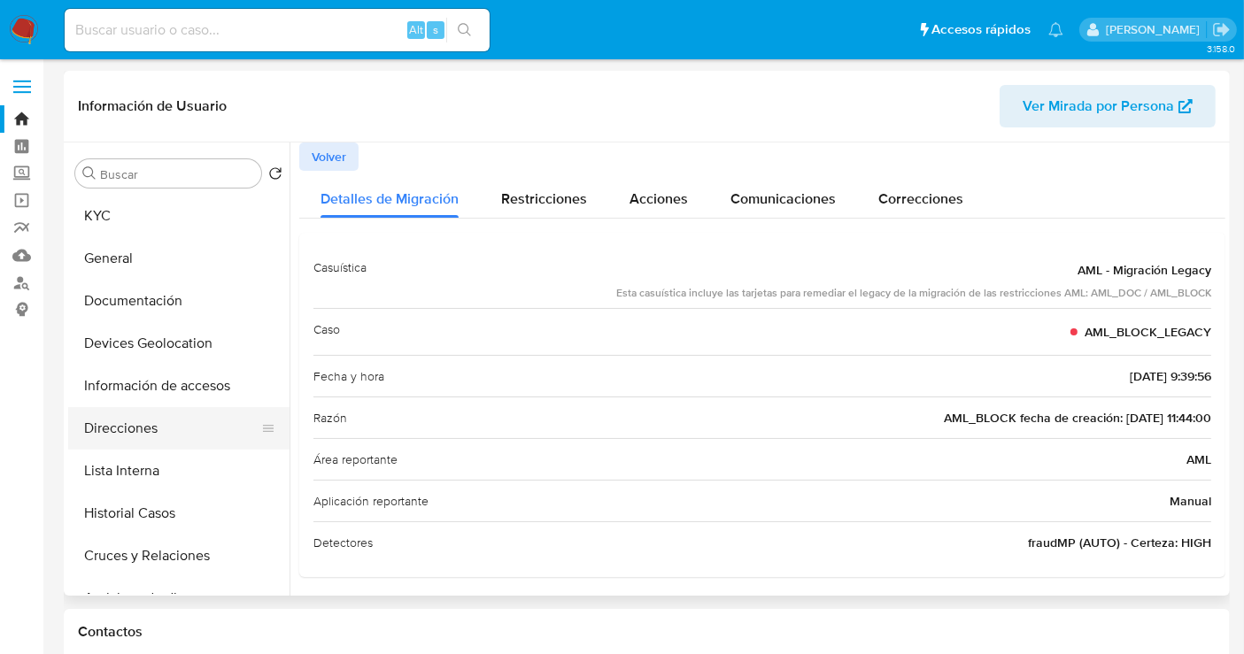
scroll to position [0, 0]
click at [134, 297] on button "Documentación" at bounding box center [171, 301] width 207 height 43
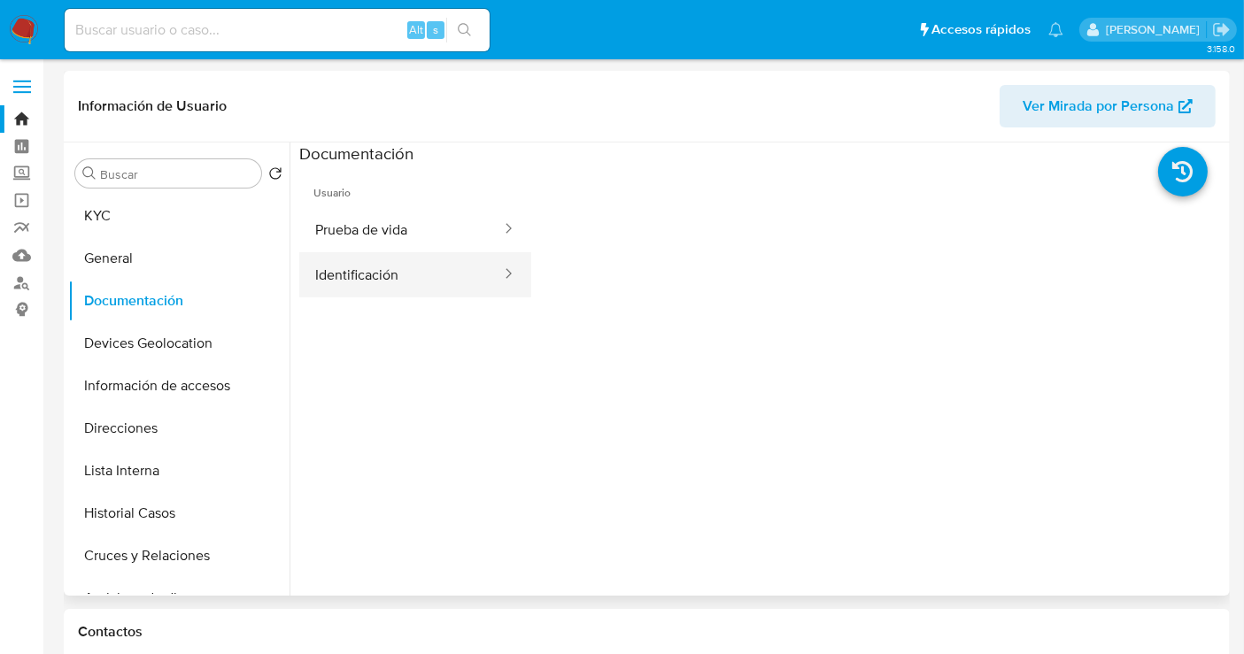
click at [391, 276] on button "Identificación" at bounding box center [401, 274] width 204 height 45
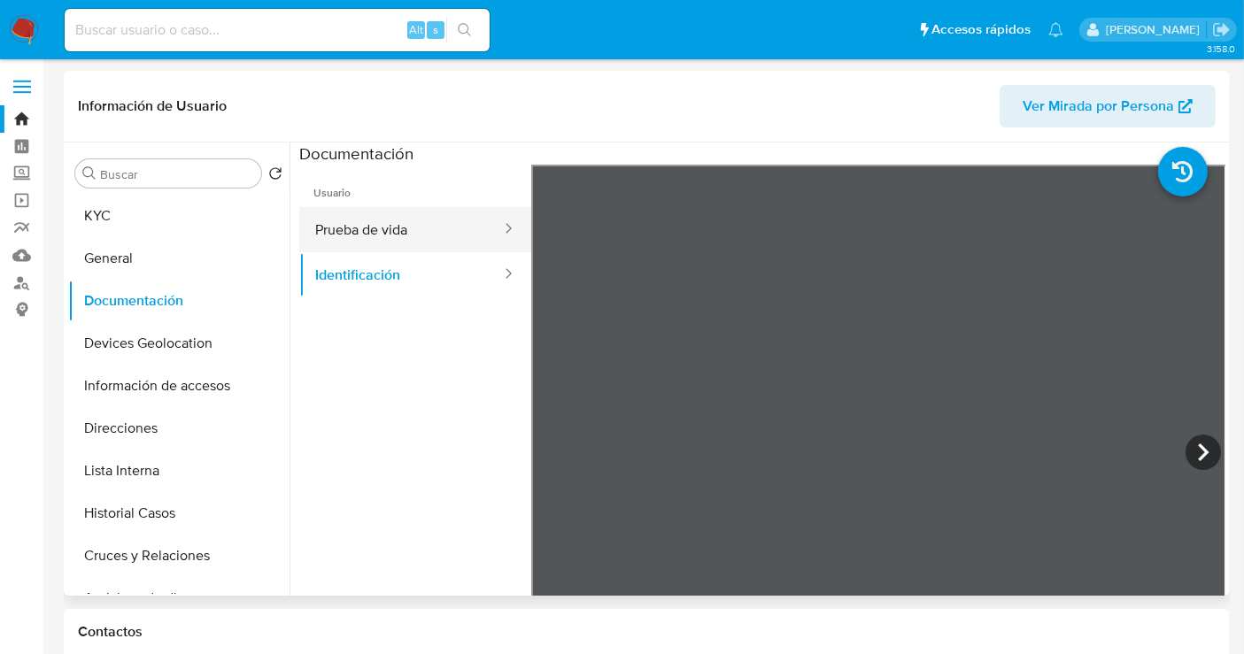
click at [390, 244] on button "Prueba de vida" at bounding box center [401, 229] width 204 height 45
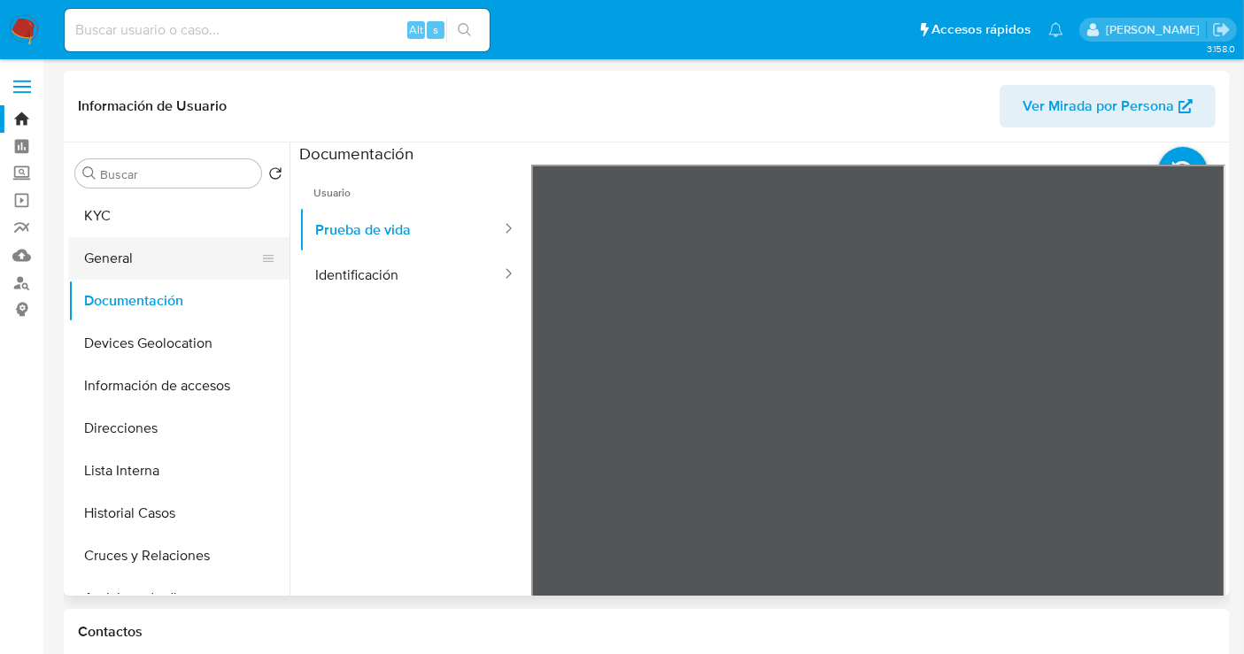
click at [136, 265] on button "General" at bounding box center [171, 258] width 207 height 43
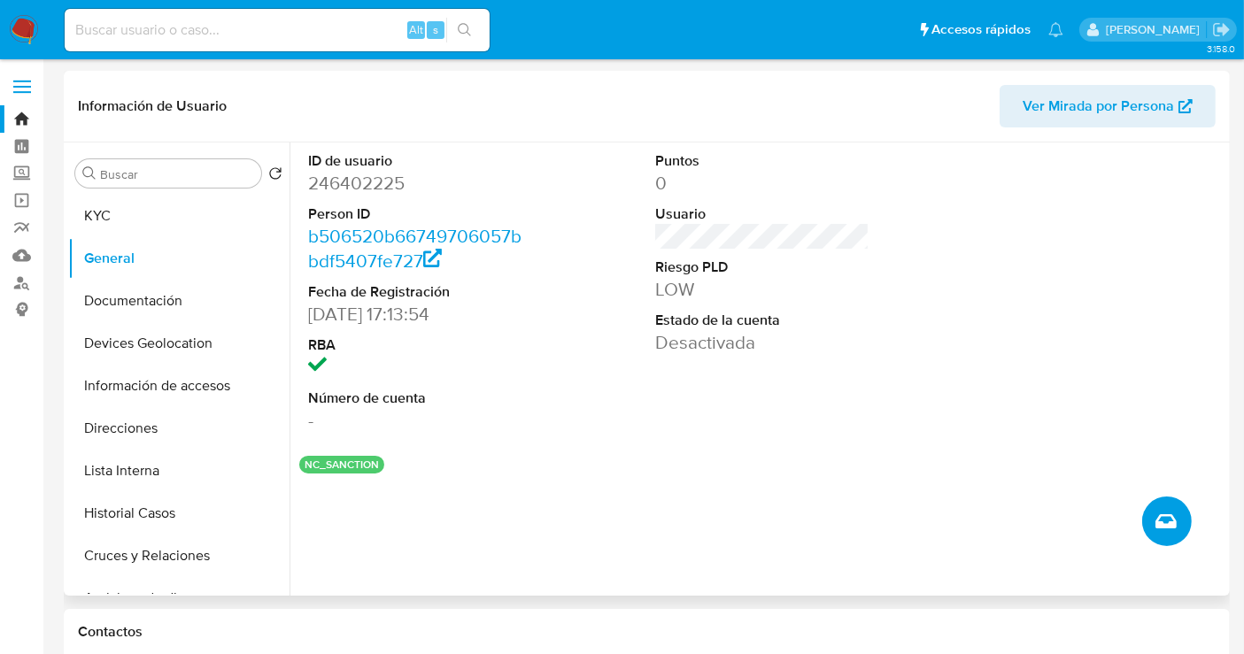
click at [1165, 515] on icon "Crear caso manual" at bounding box center [1166, 522] width 21 height 14
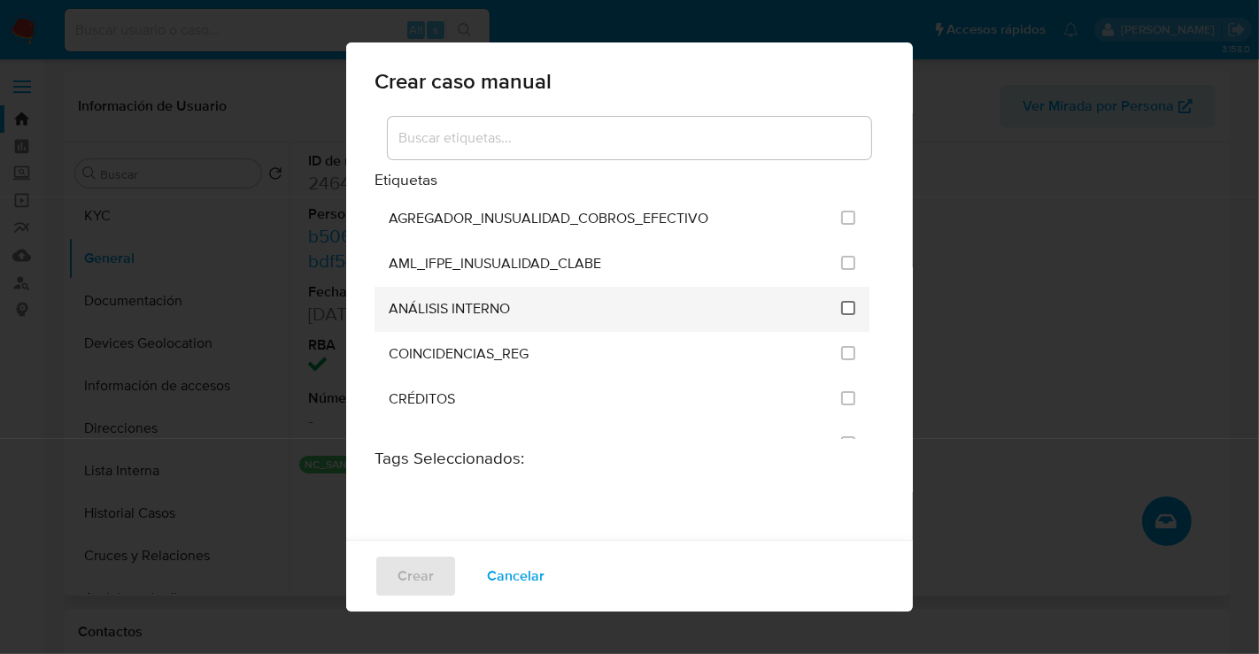
click at [841, 302] on input "1888" at bounding box center [848, 308] width 14 height 14
checkbox input "true"
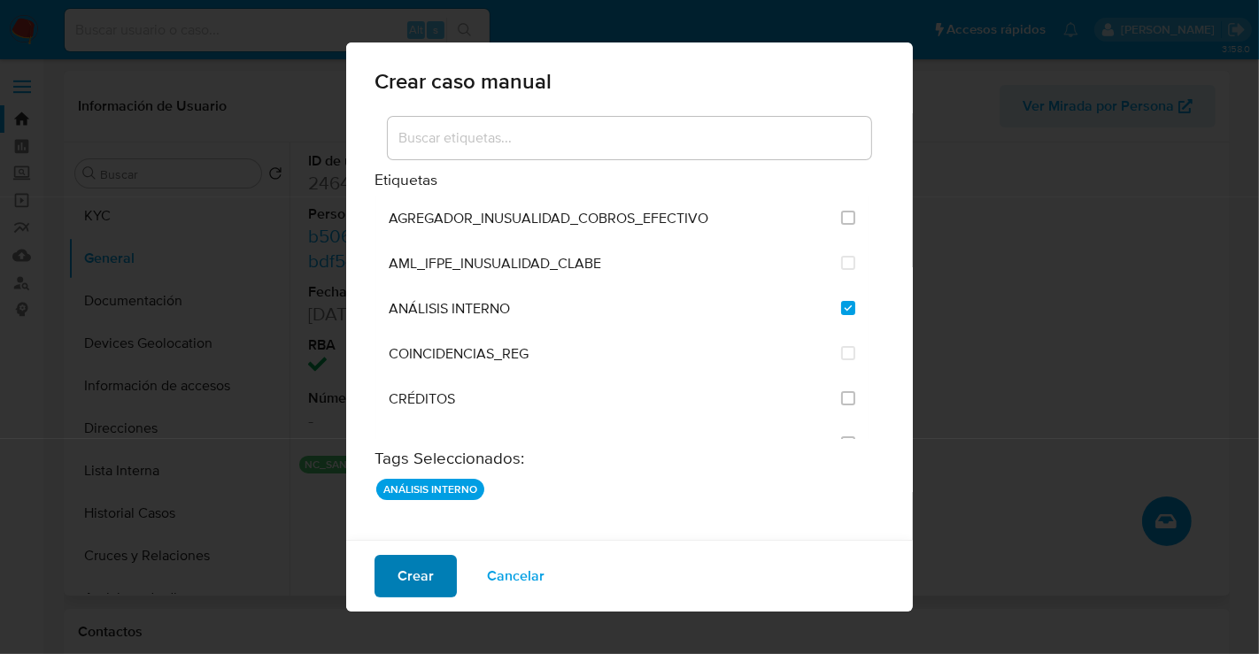
click at [423, 575] on span "Crear" at bounding box center [416, 576] width 36 height 39
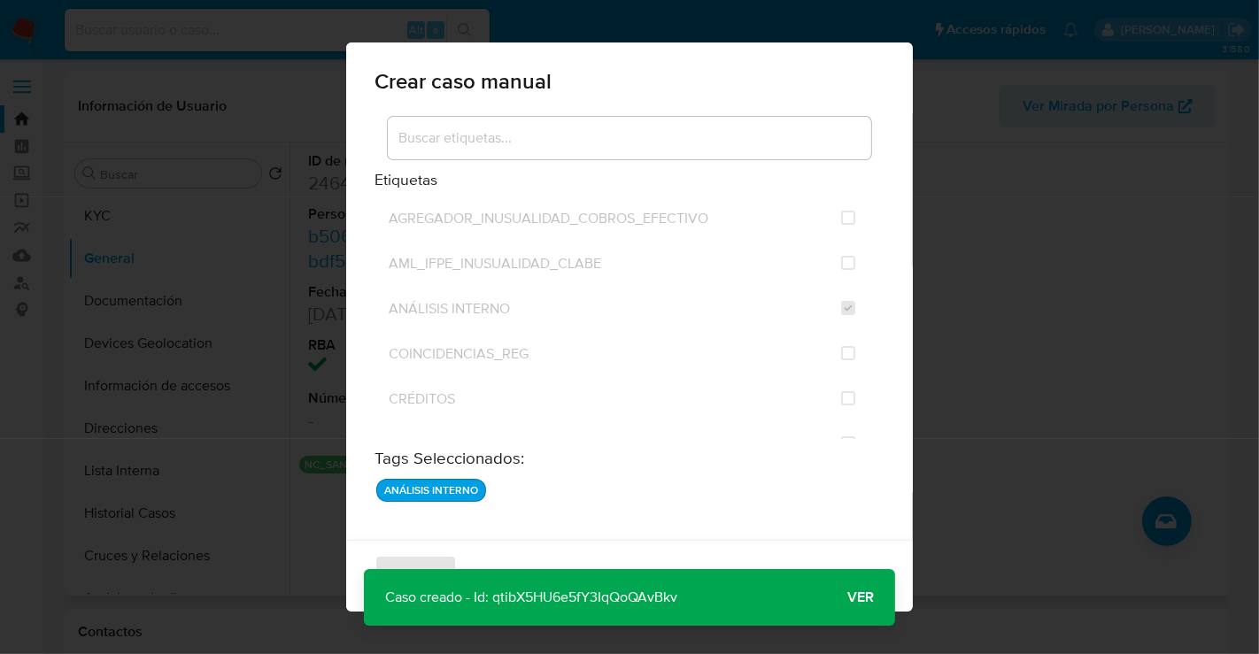
click at [860, 598] on span "Ver" at bounding box center [861, 598] width 27 height 0
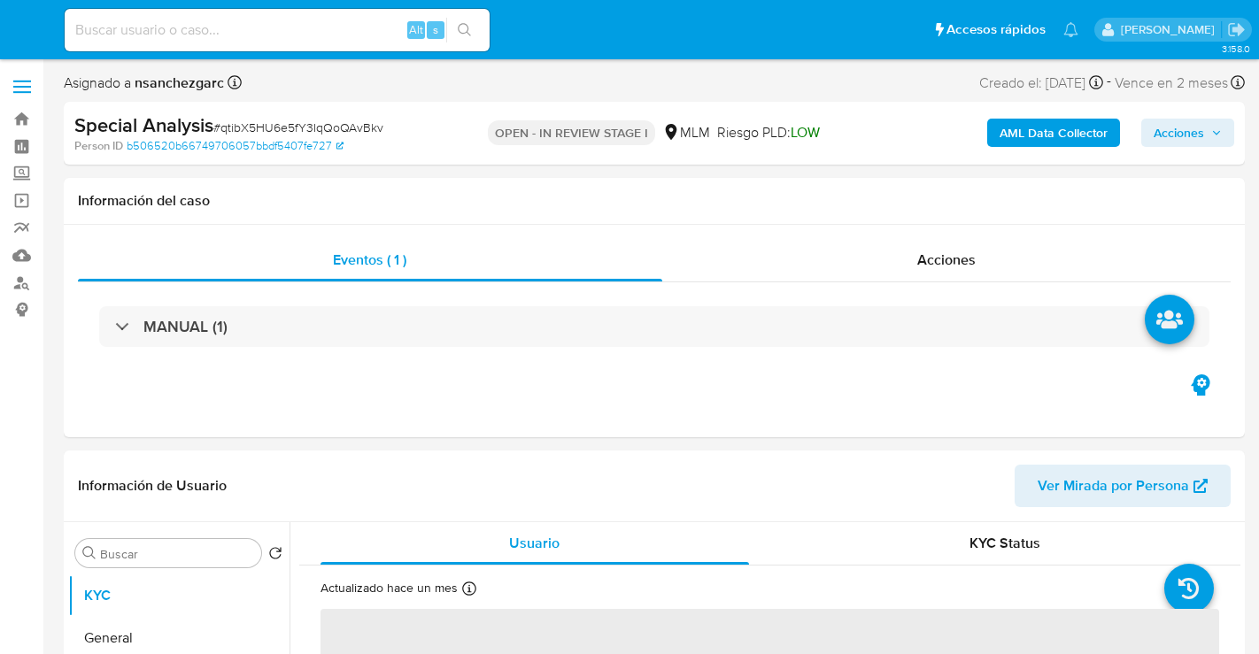
select select "10"
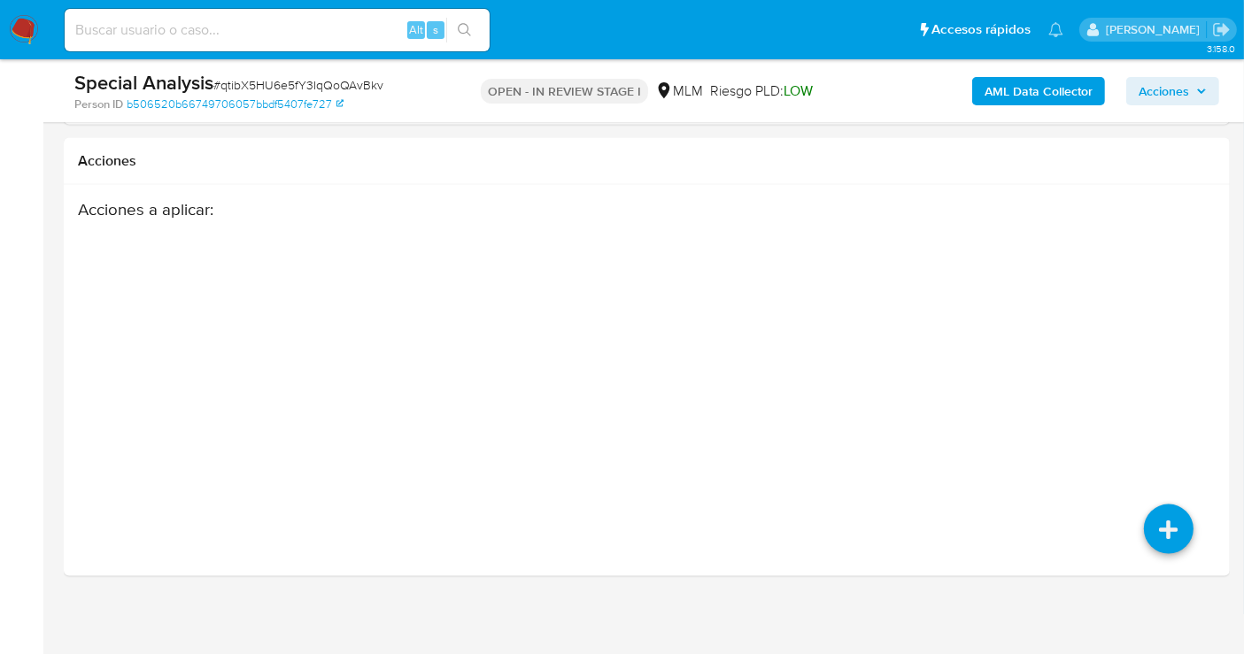
scroll to position [2763, 0]
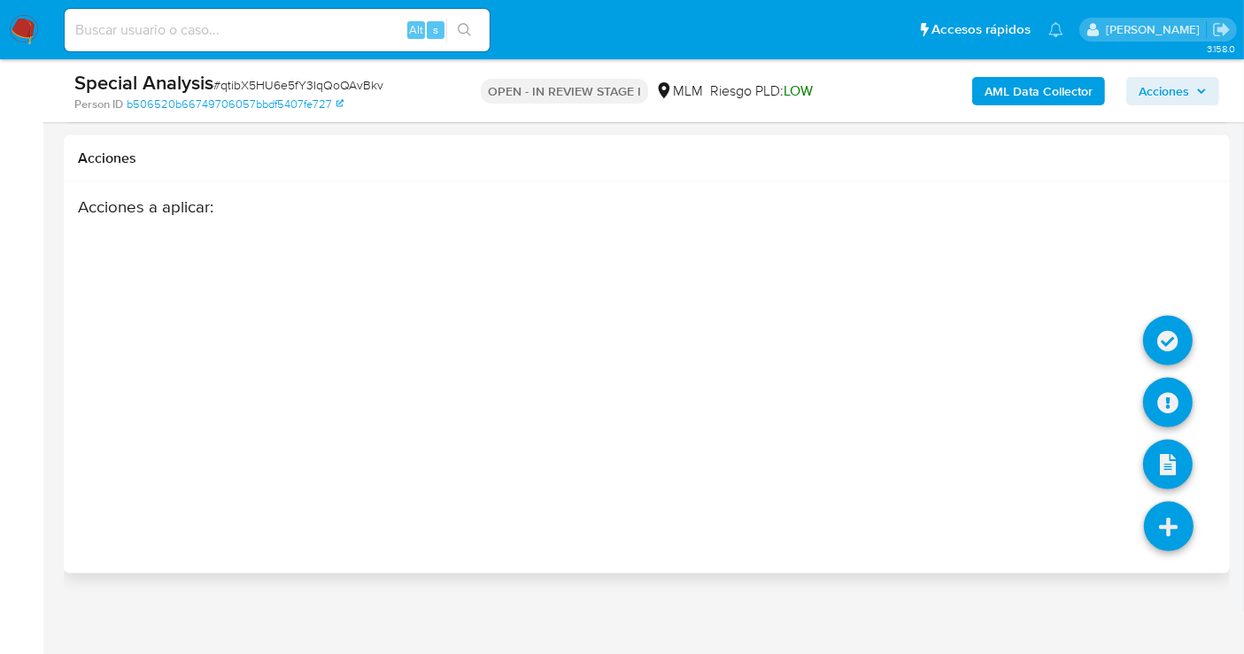
click at [1170, 510] on icon at bounding box center [1169, 527] width 50 height 50
click at [1169, 336] on icon at bounding box center [1168, 341] width 50 height 50
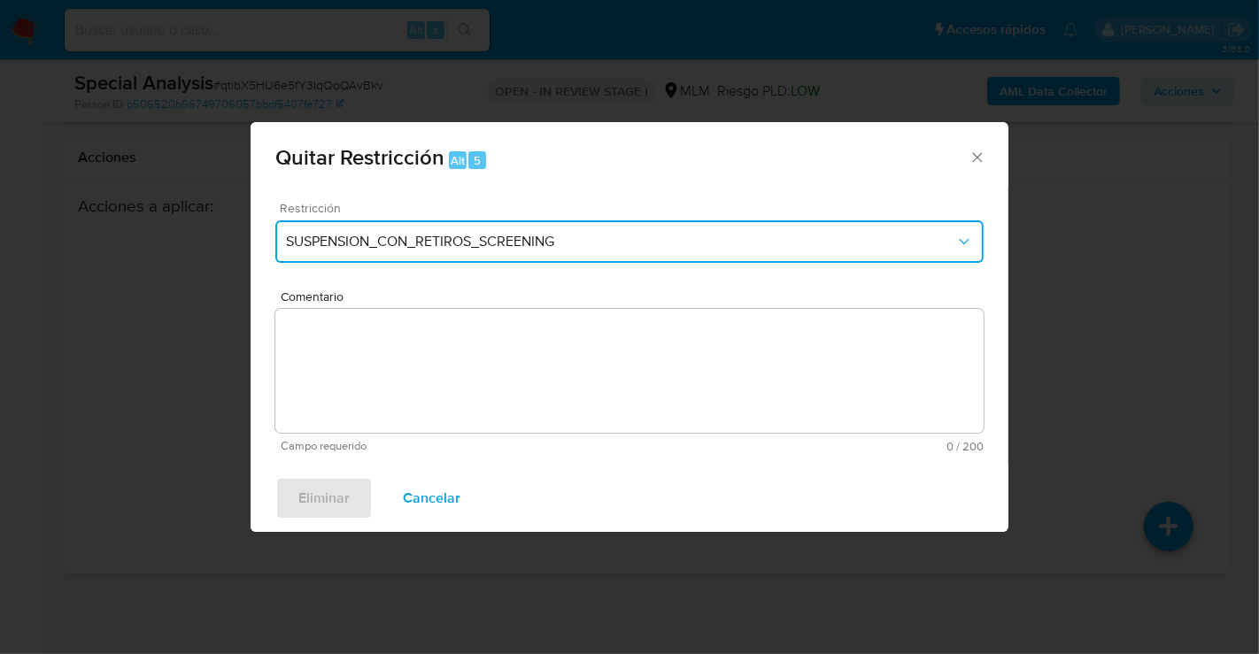
click at [450, 237] on span "SUSPENSION_CON_RETIROS_SCREENING" at bounding box center [621, 242] width 670 height 18
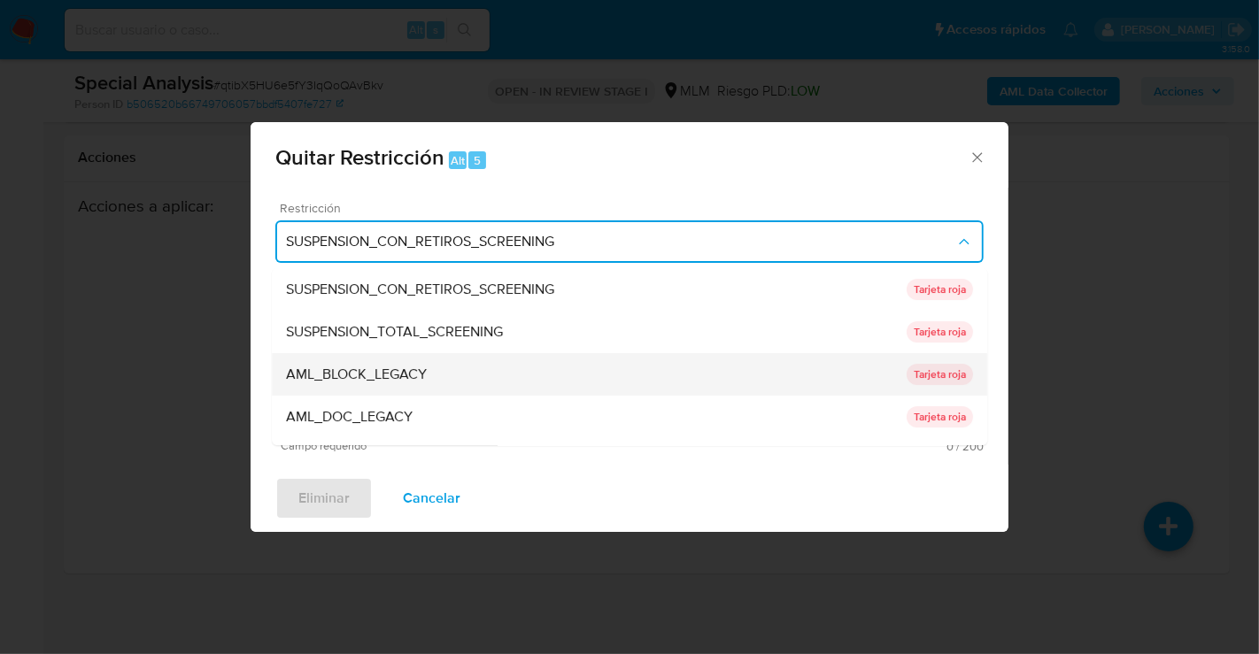
click at [391, 377] on span "AML_BLOCK_LEGACY" at bounding box center [356, 375] width 141 height 18
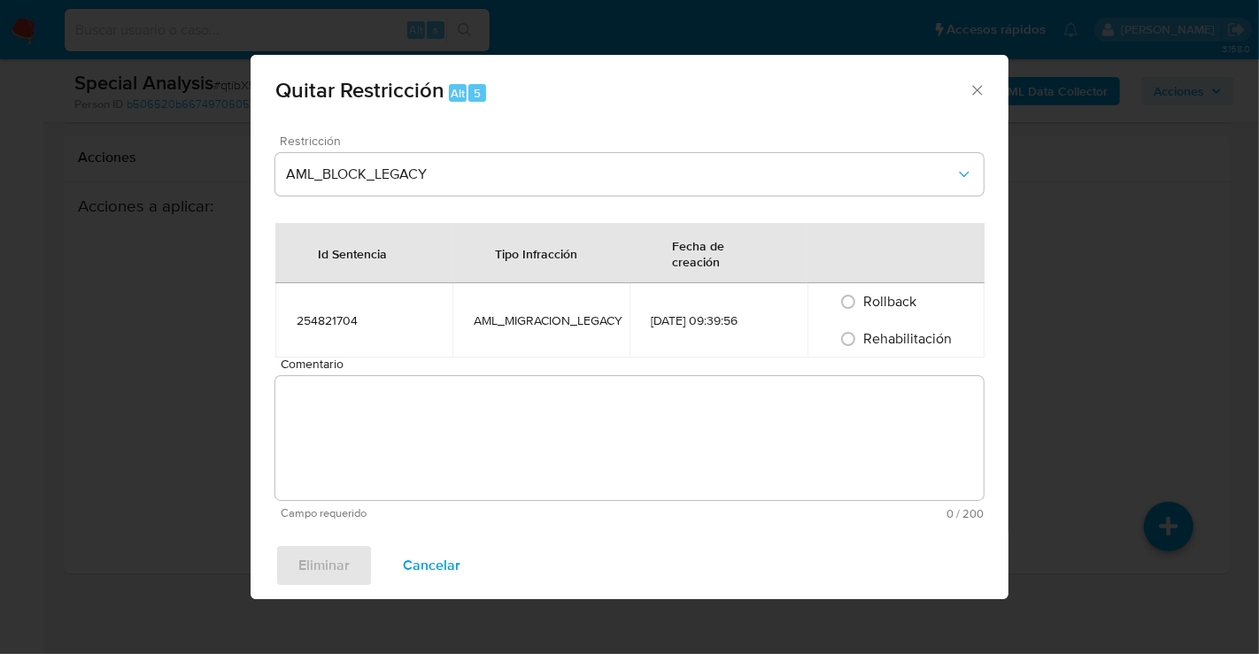
click at [374, 355] on td "254821704" at bounding box center [363, 320] width 177 height 74
click at [855, 337] on input "Rehabilitación" at bounding box center [848, 339] width 28 height 28
radio input "true"
click at [738, 422] on textarea "Comentario" at bounding box center [629, 438] width 708 height 124
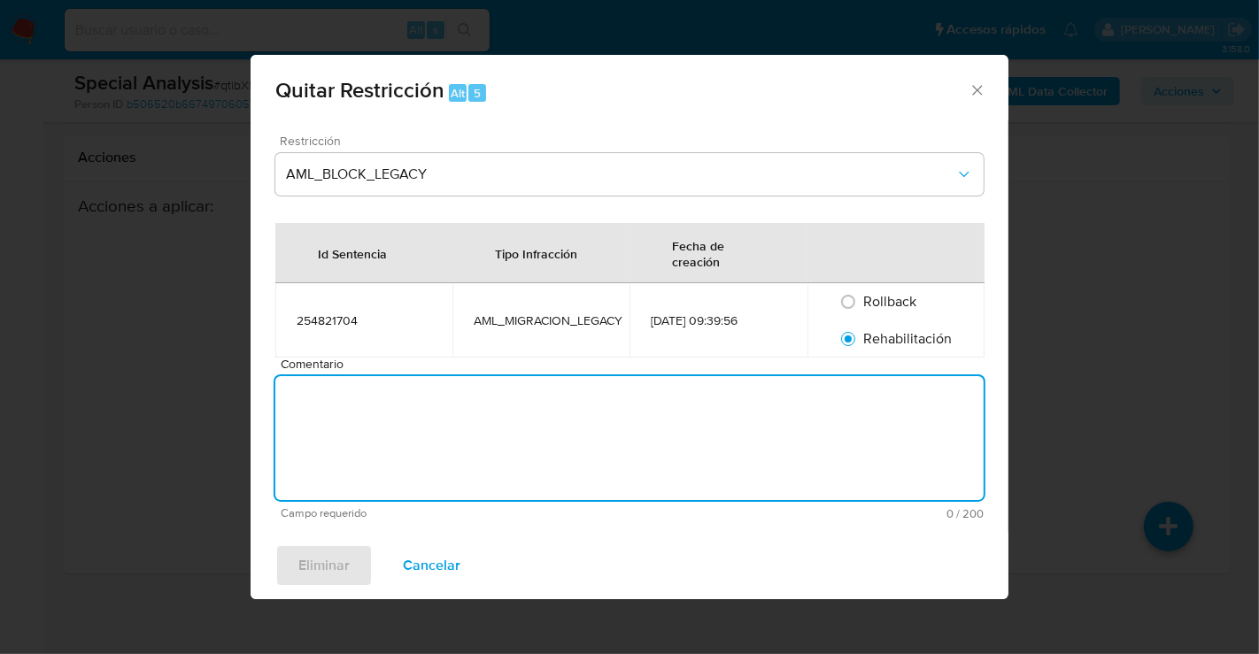
paste textarea "SE RETIRAN YA QUE ACTUALMENTE YA CUENTA CON IDENTIFICACION EN EL SISTEMA, SE VA…"
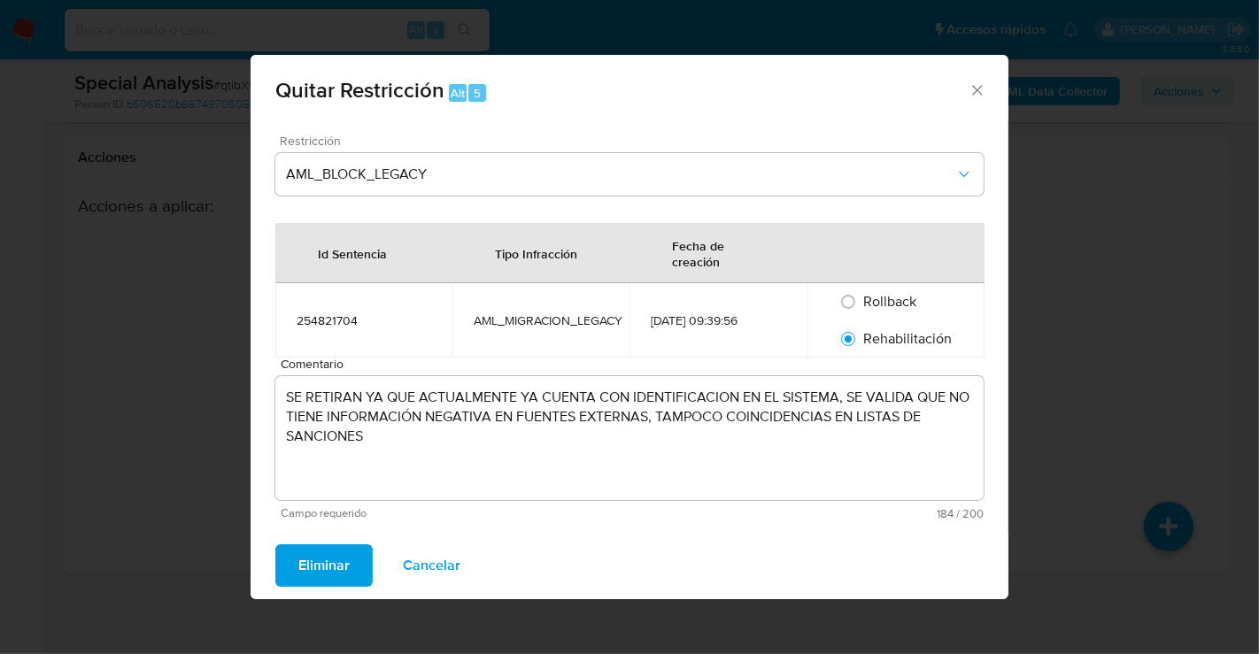
drag, startPoint x: 349, startPoint y: 561, endPoint x: 374, endPoint y: 400, distance: 163.1
click at [424, 406] on div "Quitar Restricción Alt 5 Restricción AML_BLOCK_LEGACY Id Sentencia Tipo Infracc…" at bounding box center [630, 328] width 758 height 546
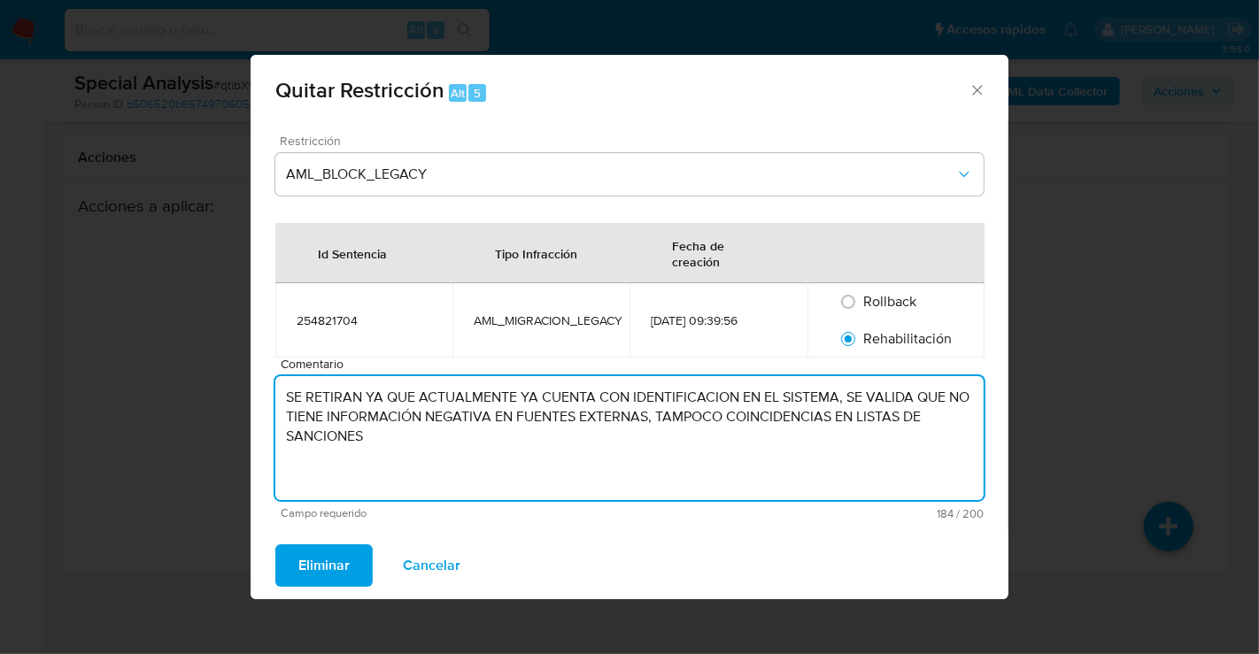
drag, startPoint x: 364, startPoint y: 399, endPoint x: 383, endPoint y: 437, distance: 42.8
click at [363, 400] on textarea "SE RETIRAN YA QUE ACTUALMENTE YA CUENTA CON IDENTIFICACION EN EL SISTEMA, SE VA…" at bounding box center [629, 438] width 708 height 124
type textarea "SE RETIRA RESTRICCION YA QUE ACTUALMENTE YA CUENTA CON IDENTIFICACION EN EL SIS…"
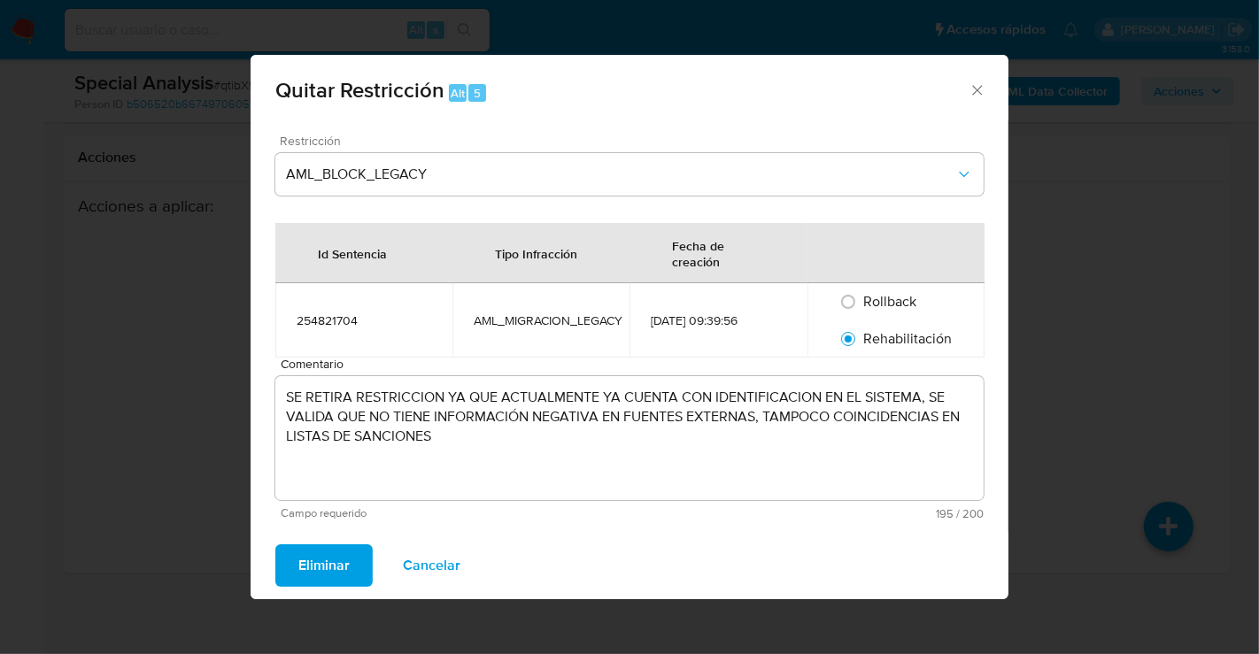
click at [307, 574] on span "Eliminar" at bounding box center [323, 565] width 51 height 39
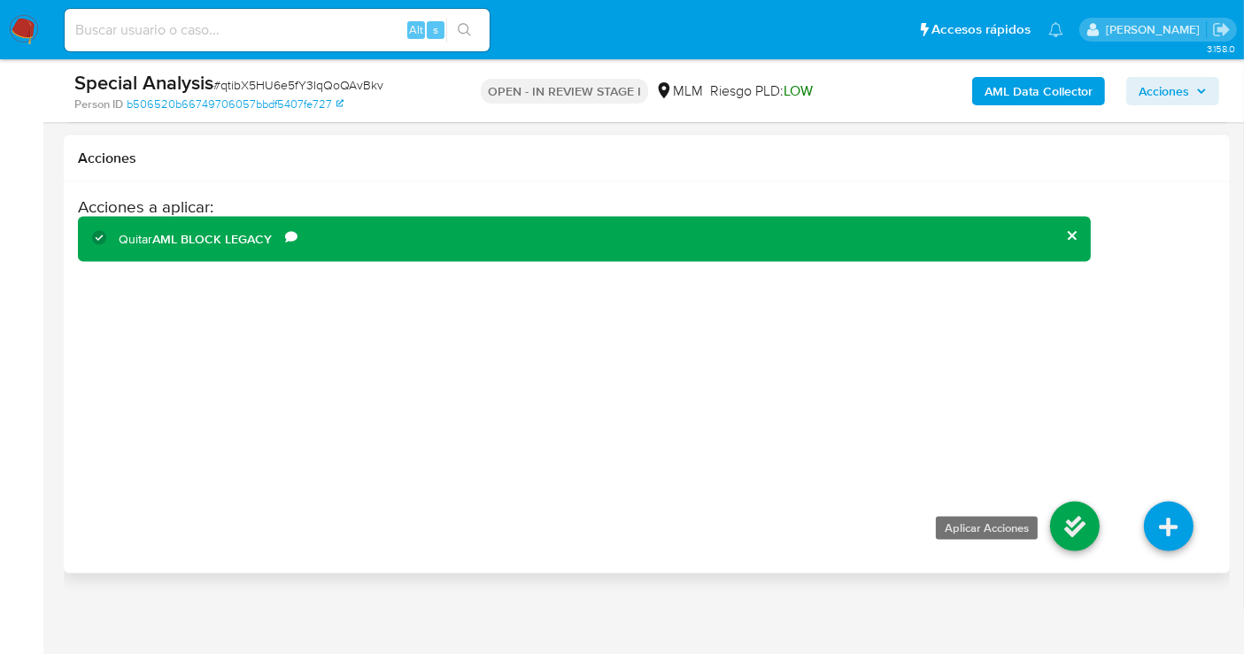
click at [1072, 525] on icon at bounding box center [1075, 527] width 50 height 50
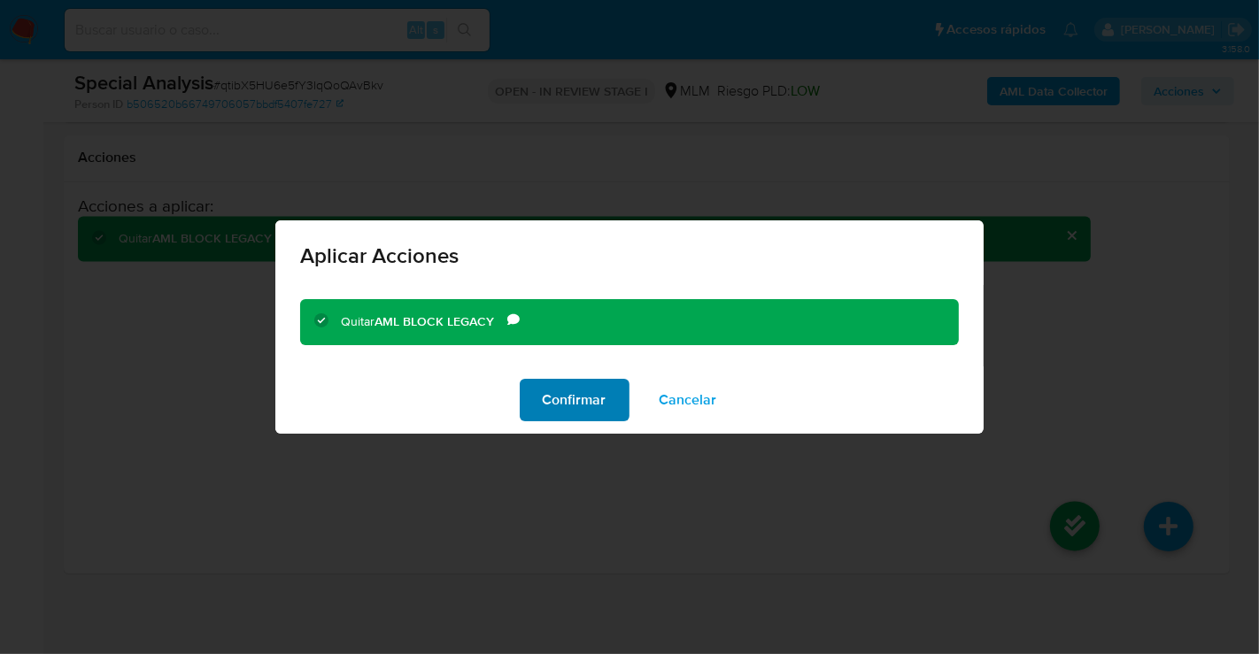
click at [565, 415] on span "Confirmar" at bounding box center [575, 400] width 64 height 39
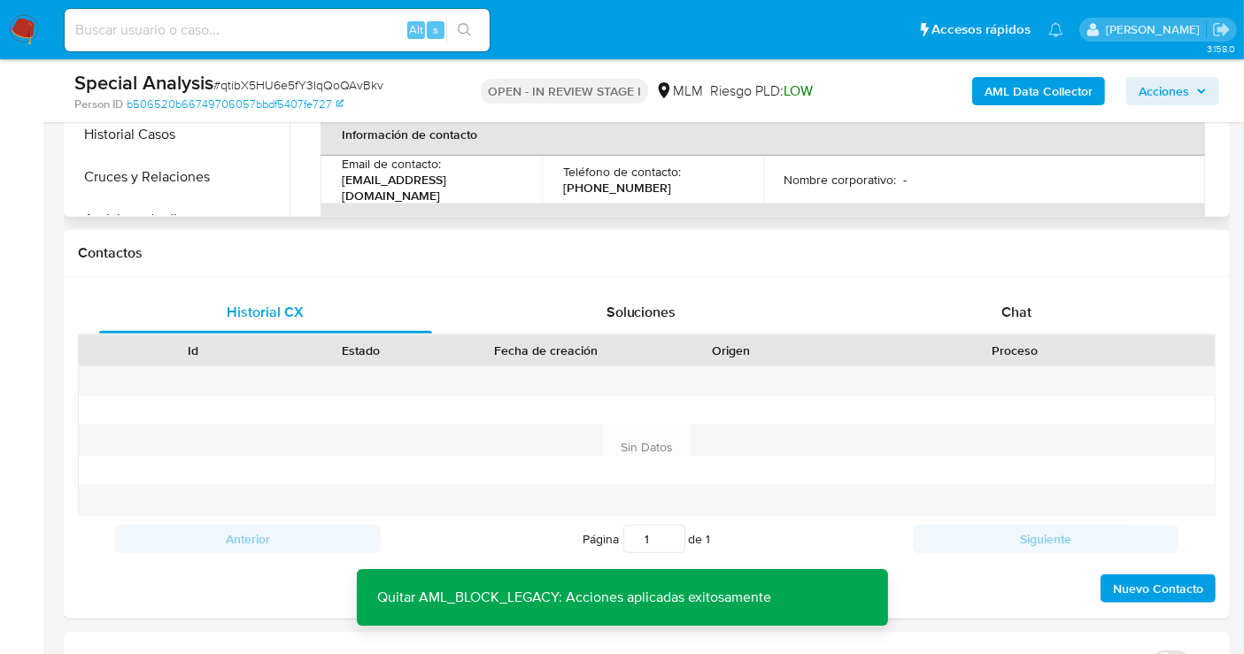
scroll to position [303, 0]
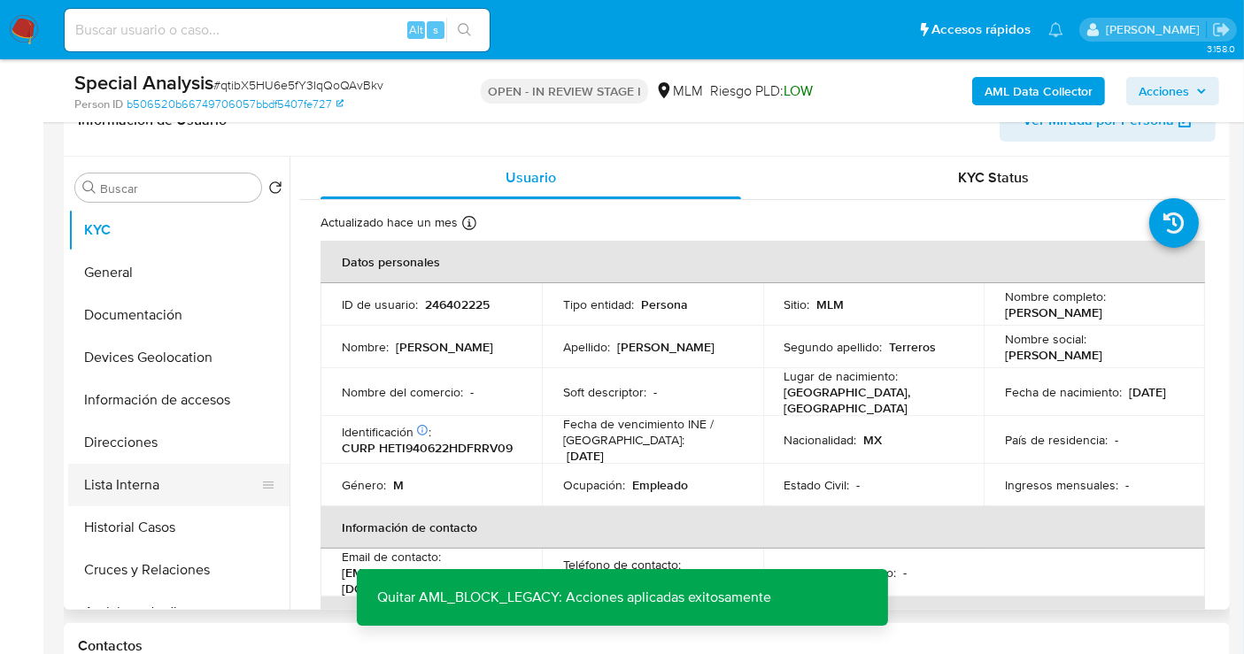
click at [138, 476] on button "Lista Interna" at bounding box center [171, 485] width 207 height 43
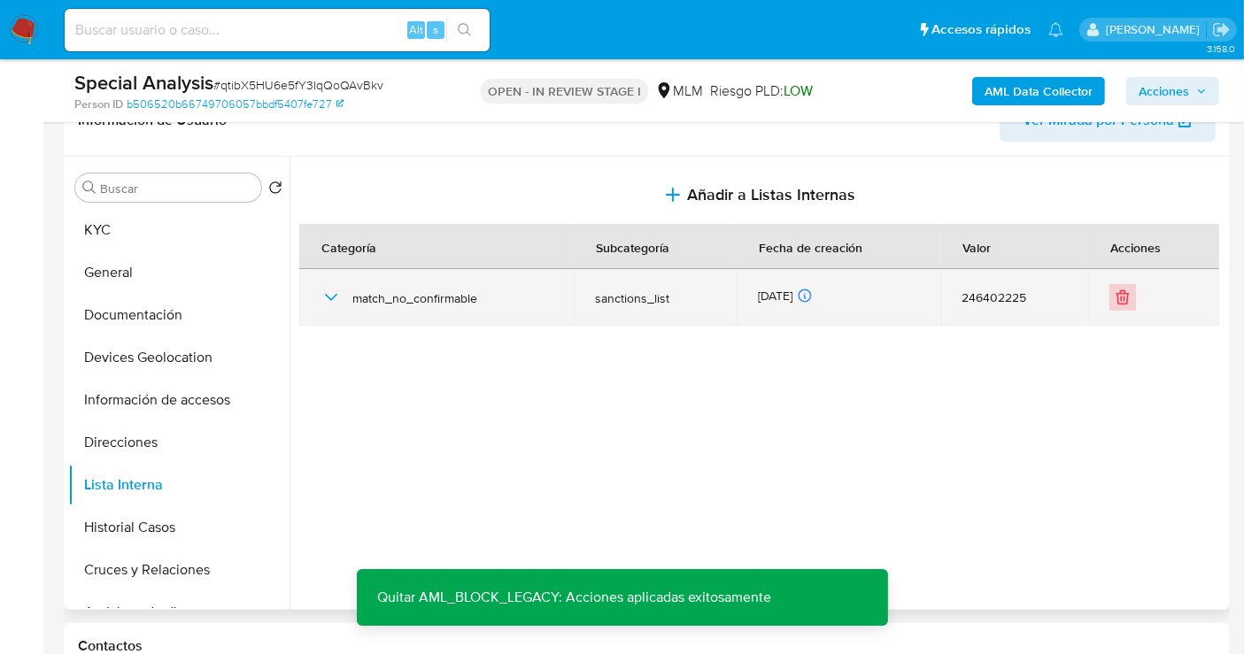
click at [1119, 303] on icon "Eliminar" at bounding box center [1124, 298] width 11 height 11
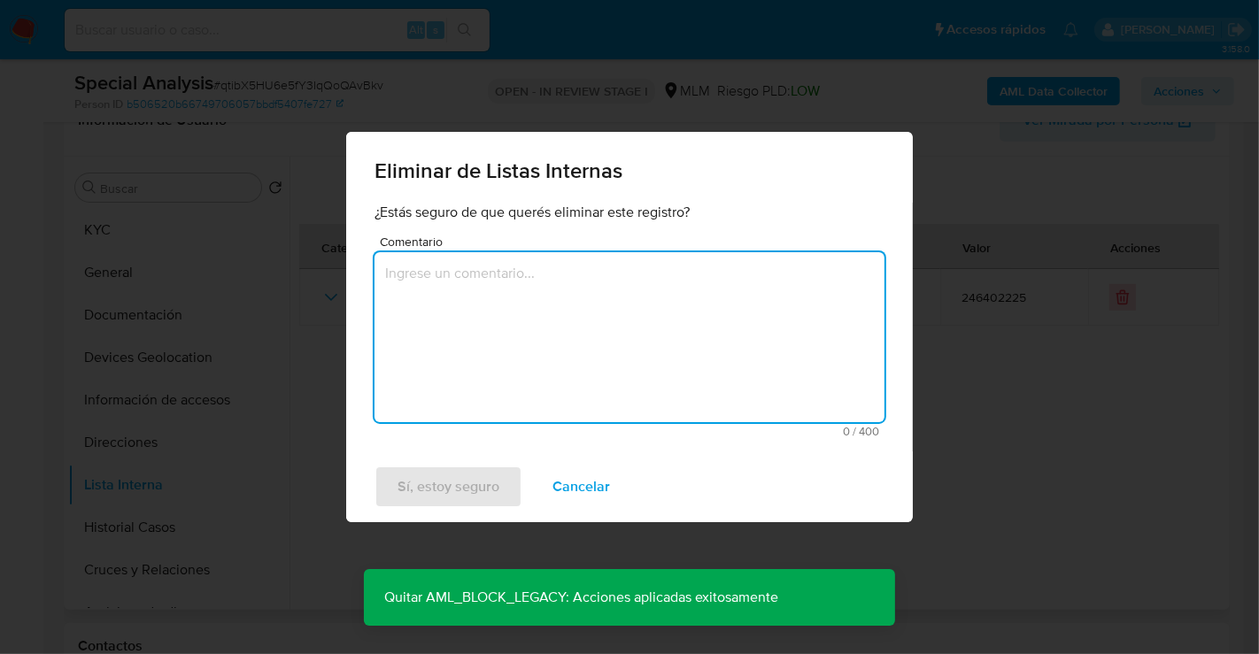
click at [536, 287] on textarea "Comentario" at bounding box center [630, 337] width 510 height 170
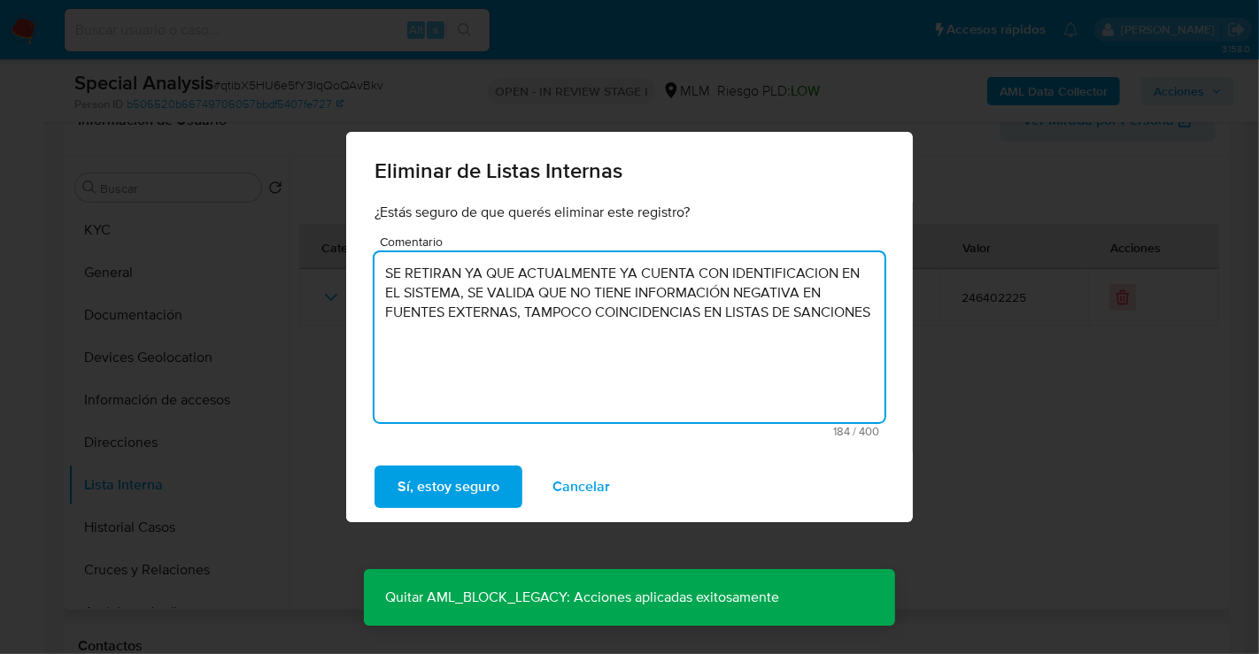
click at [462, 274] on textarea "SE RETIRAN YA QUE ACTUALMENTE YA CUENTA CON IDENTIFICACION EN EL SISTEMA, SE VA…" at bounding box center [630, 337] width 510 height 170
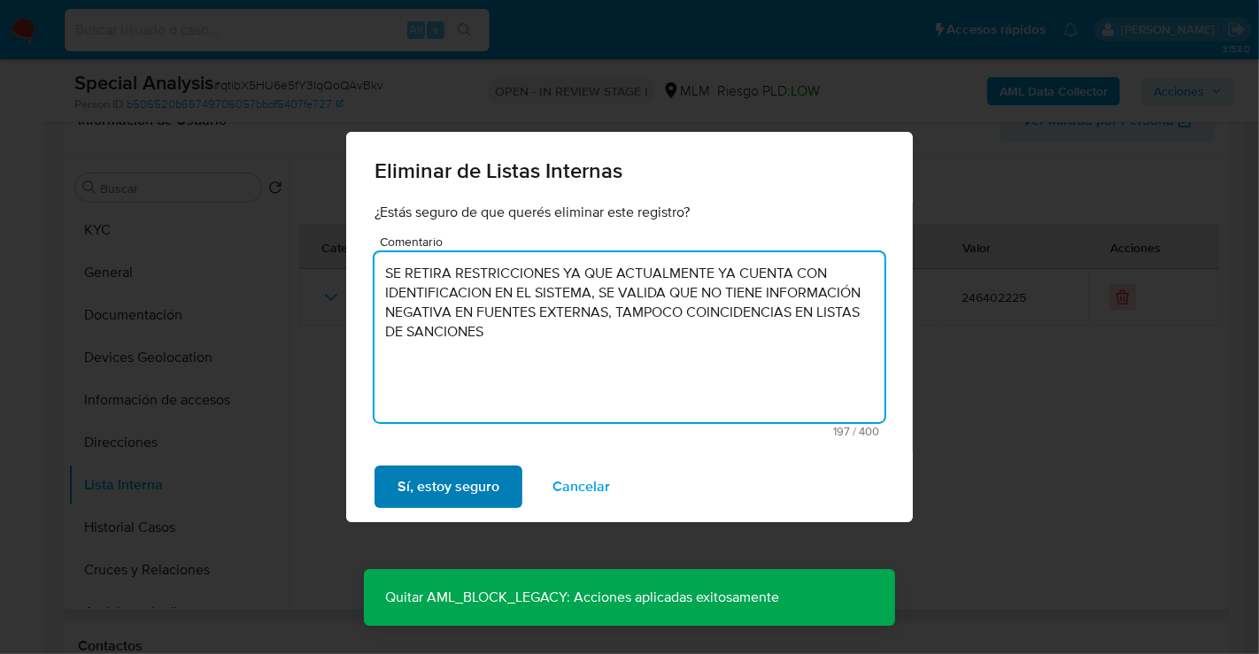
type textarea "SE RETIRA RESTRICCIONES YA QUE ACTUALMENTE YA CUENTA CON IDENTIFICACION EN EL S…"
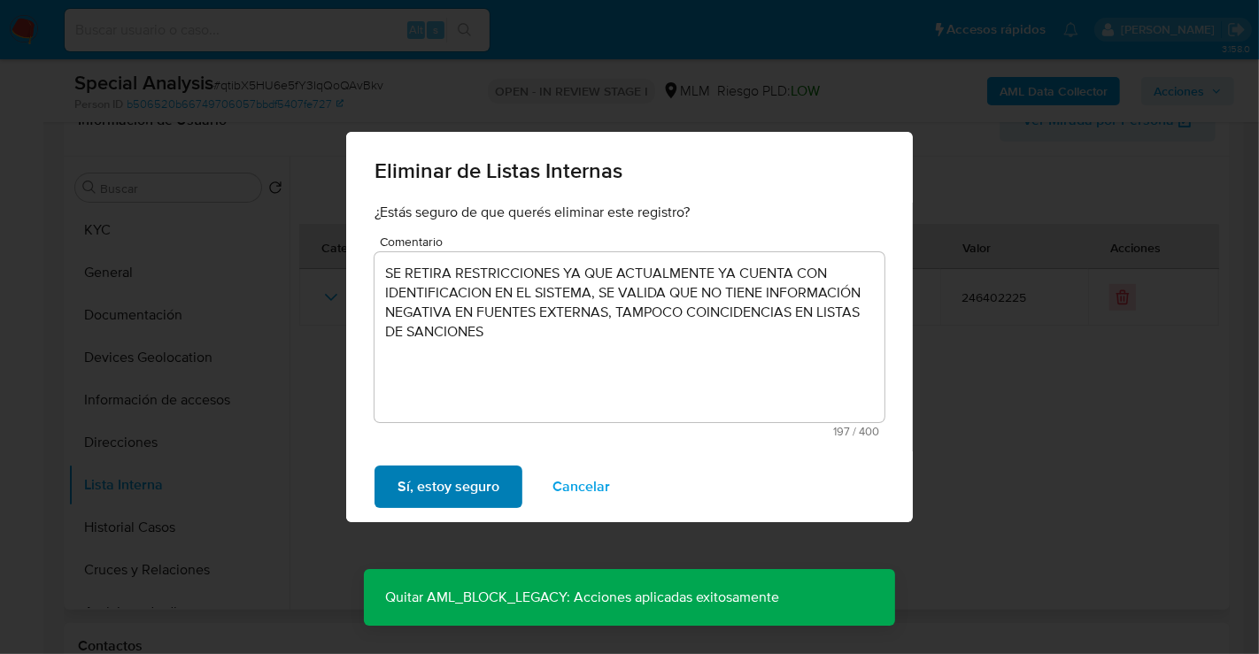
click at [430, 493] on span "Sí, estoy seguro" at bounding box center [449, 487] width 102 height 39
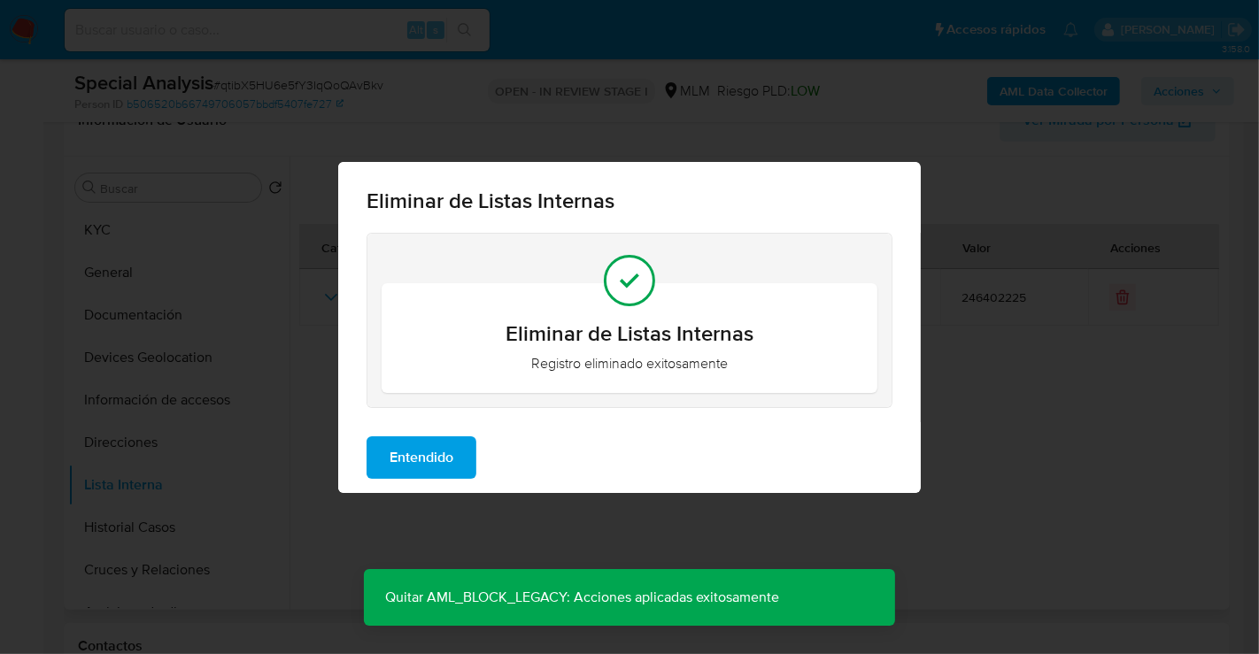
click at [435, 463] on span "Entendido" at bounding box center [422, 457] width 64 height 39
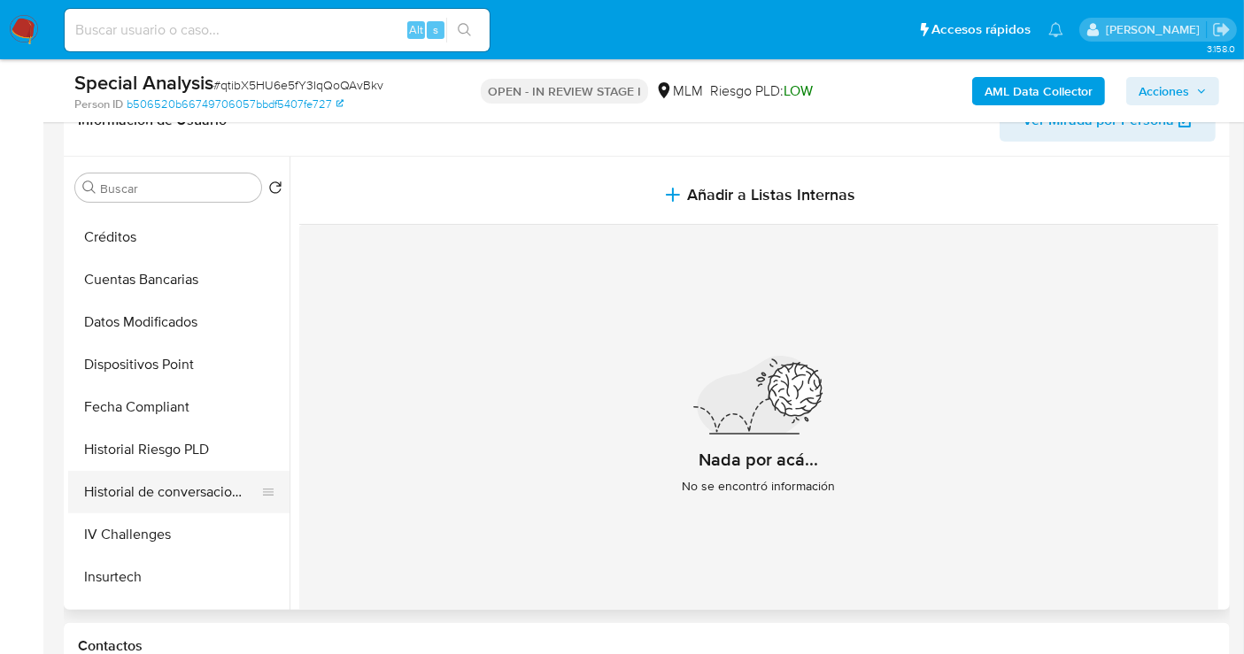
scroll to position [492, 0]
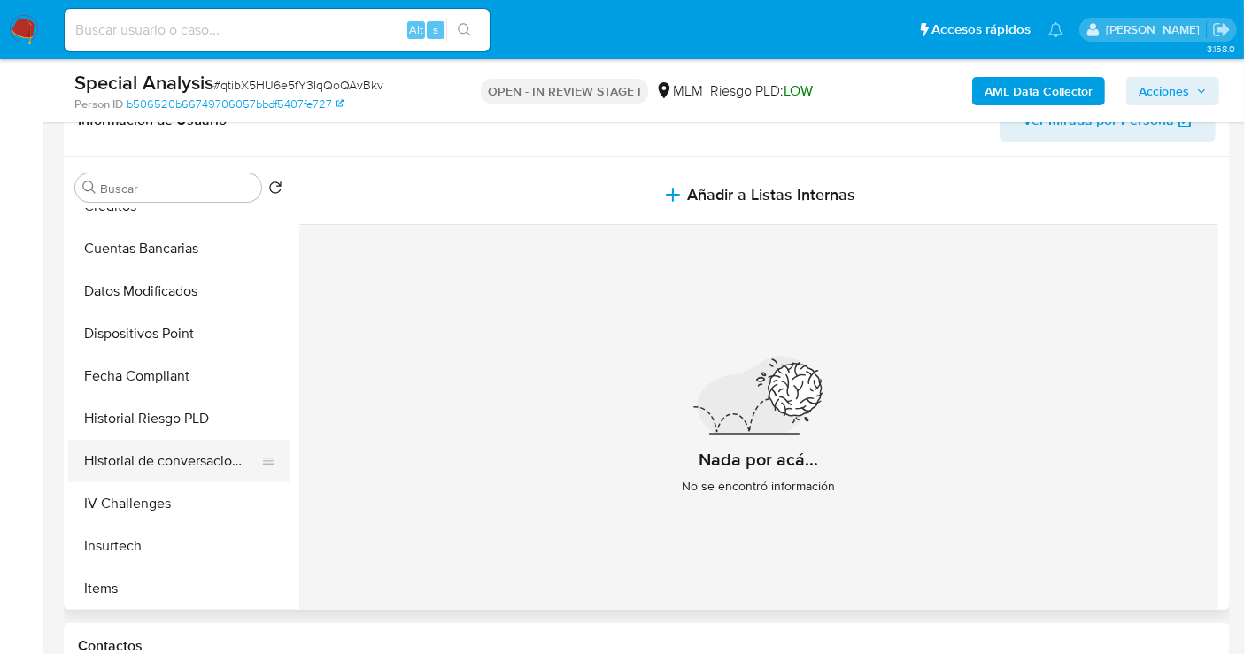
click at [166, 465] on button "Historial de conversaciones" at bounding box center [171, 461] width 207 height 43
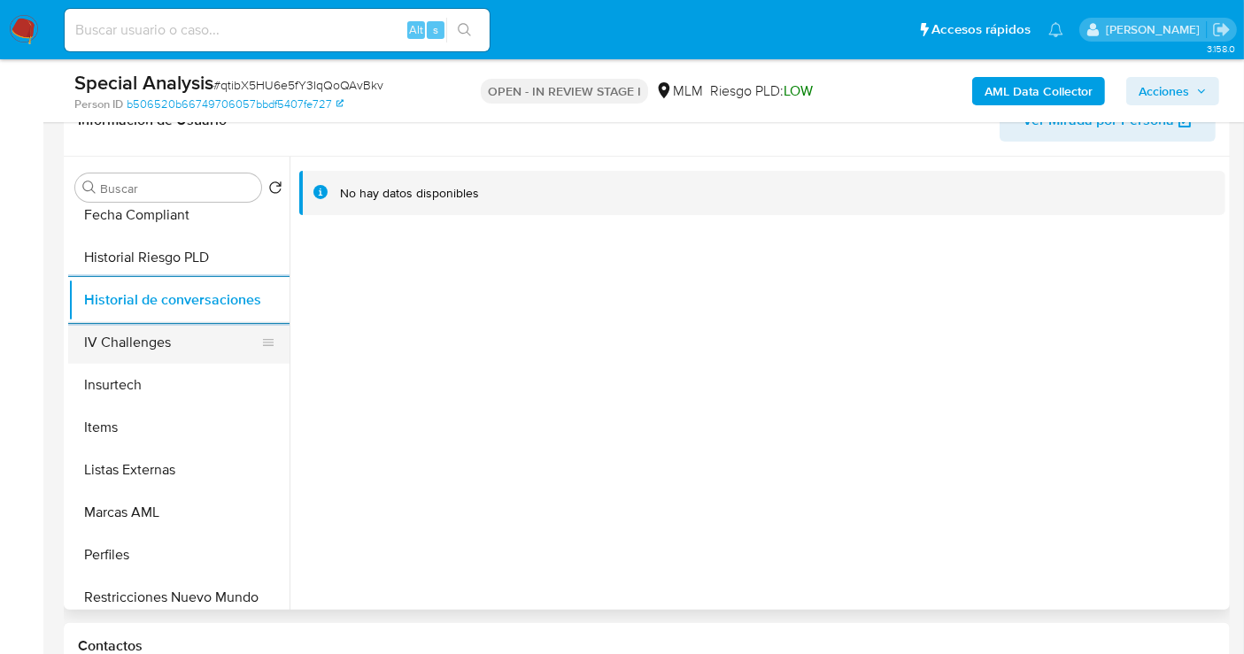
scroll to position [747, 0]
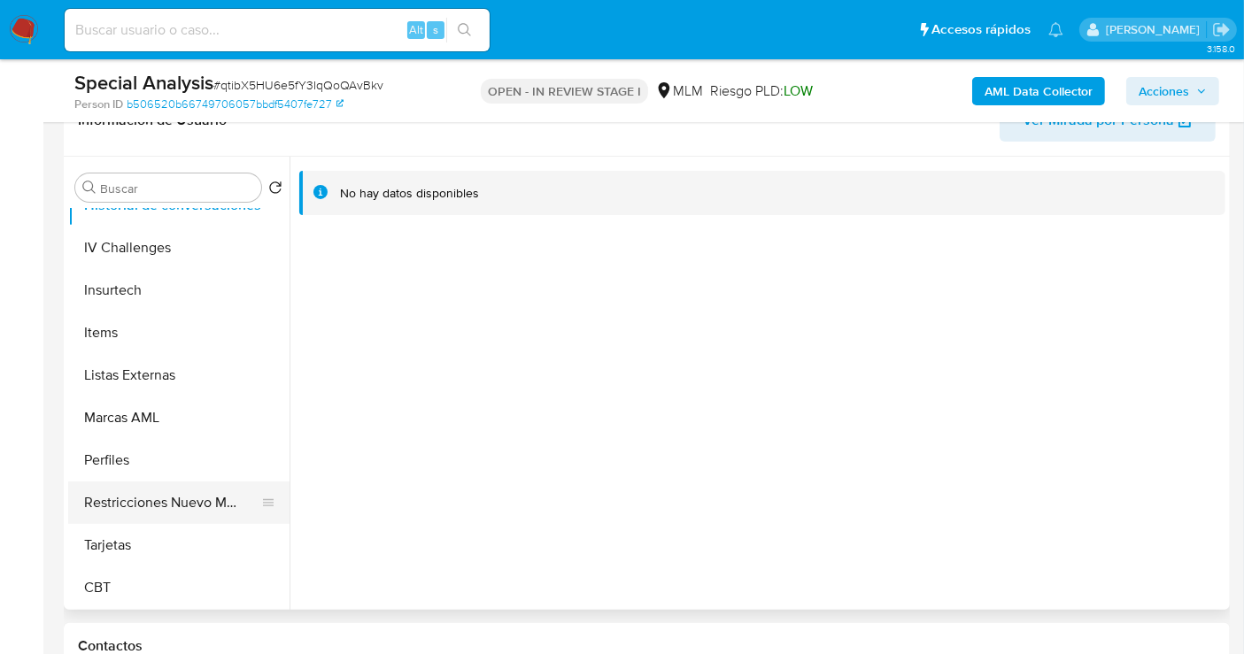
click at [154, 504] on button "Restricciones Nuevo Mundo" at bounding box center [171, 503] width 207 height 43
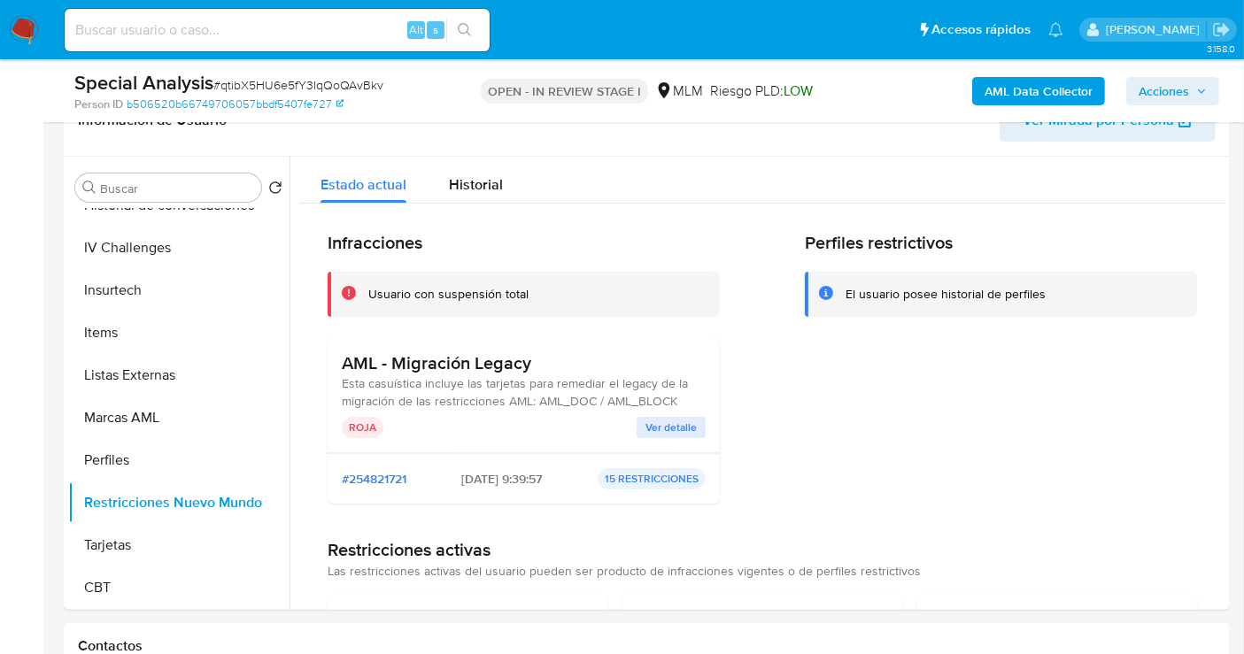
click at [691, 430] on span "Ver detalle" at bounding box center [671, 428] width 51 height 18
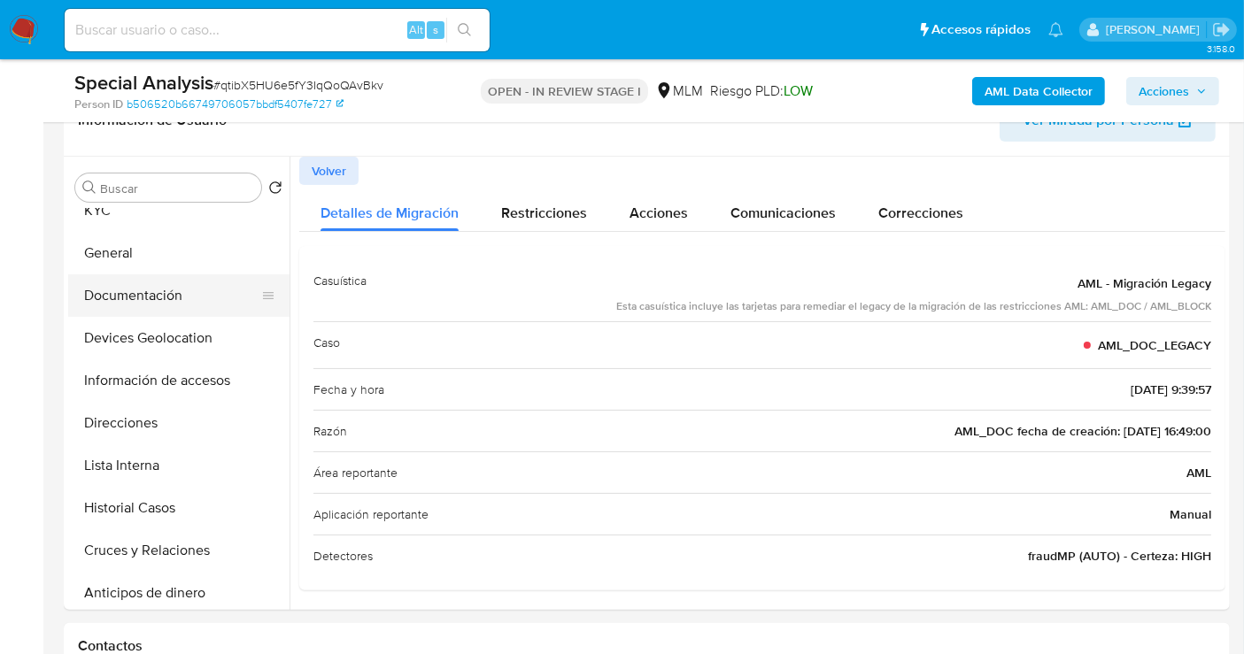
scroll to position [0, 0]
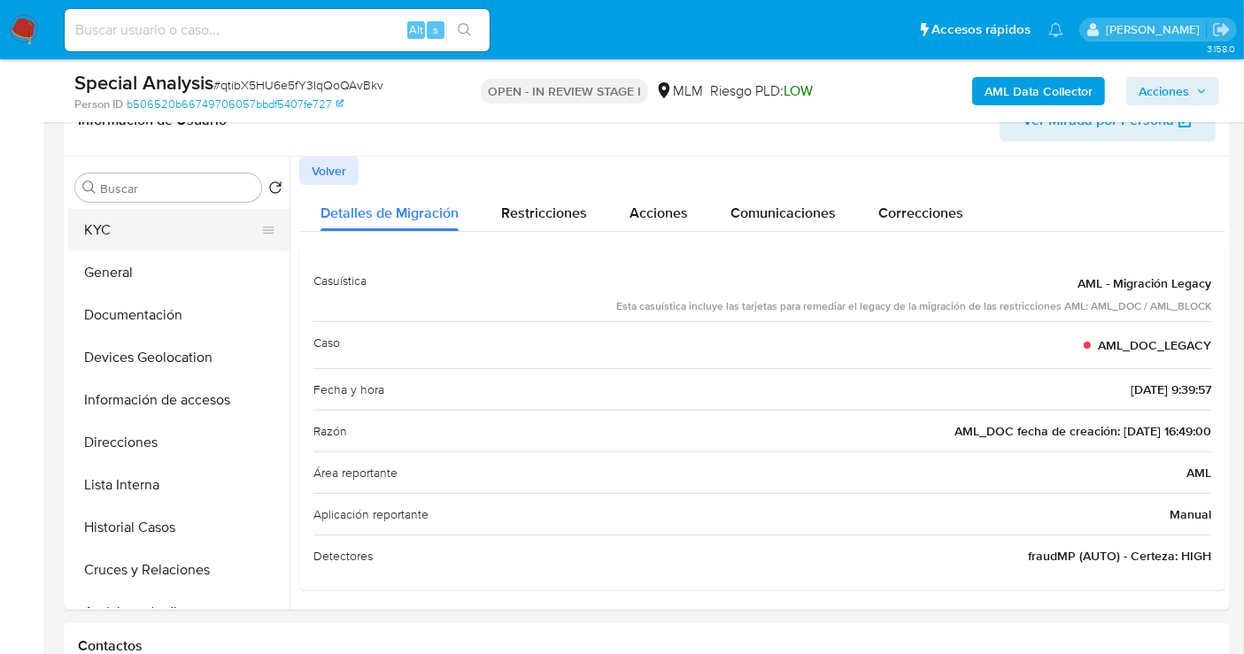
click at [108, 231] on button "KYC" at bounding box center [171, 230] width 207 height 43
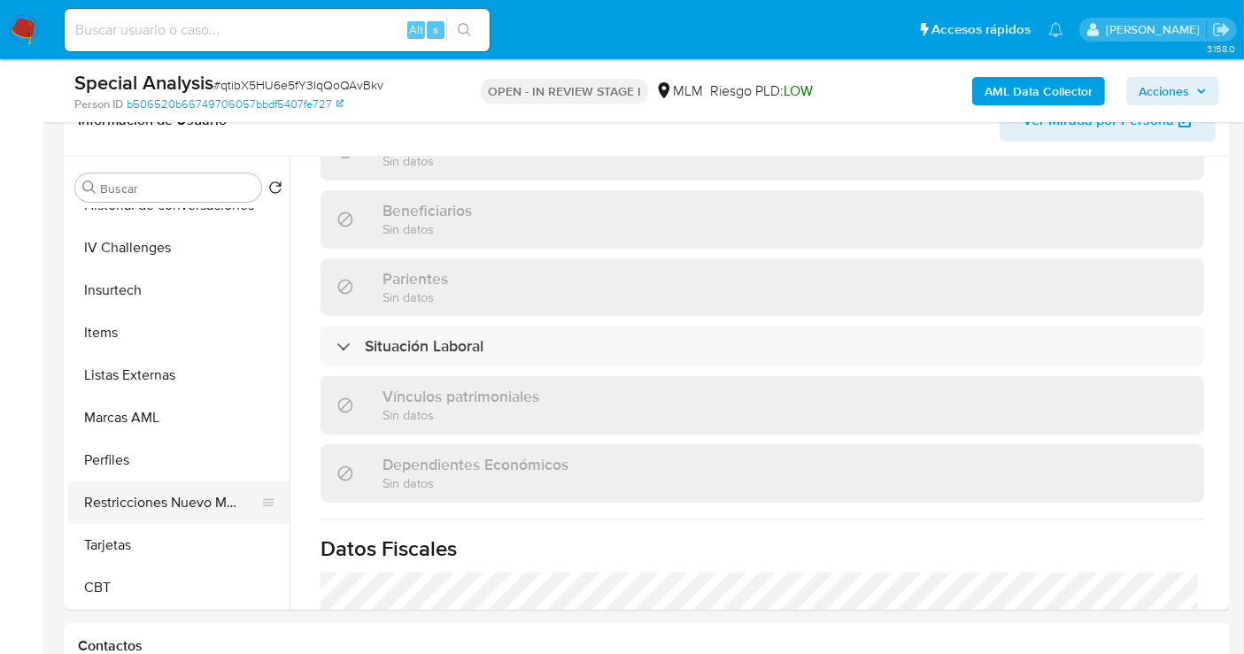
scroll to position [499, 0]
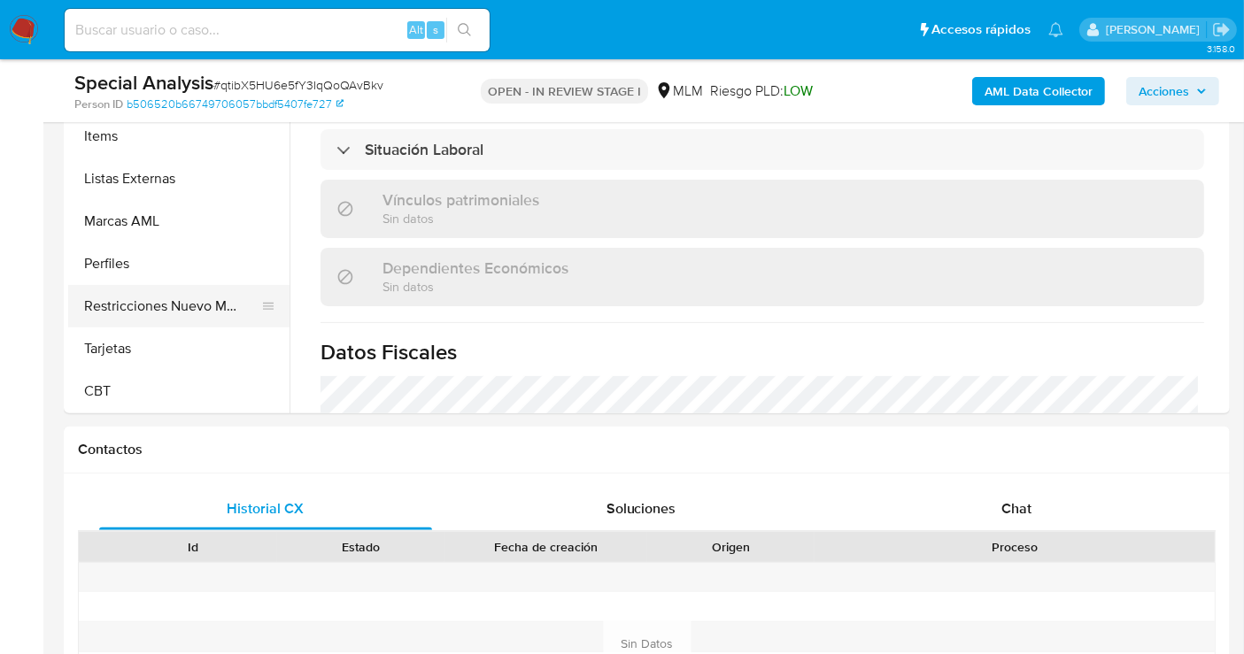
click at [161, 311] on button "Restricciones Nuevo Mundo" at bounding box center [171, 306] width 207 height 43
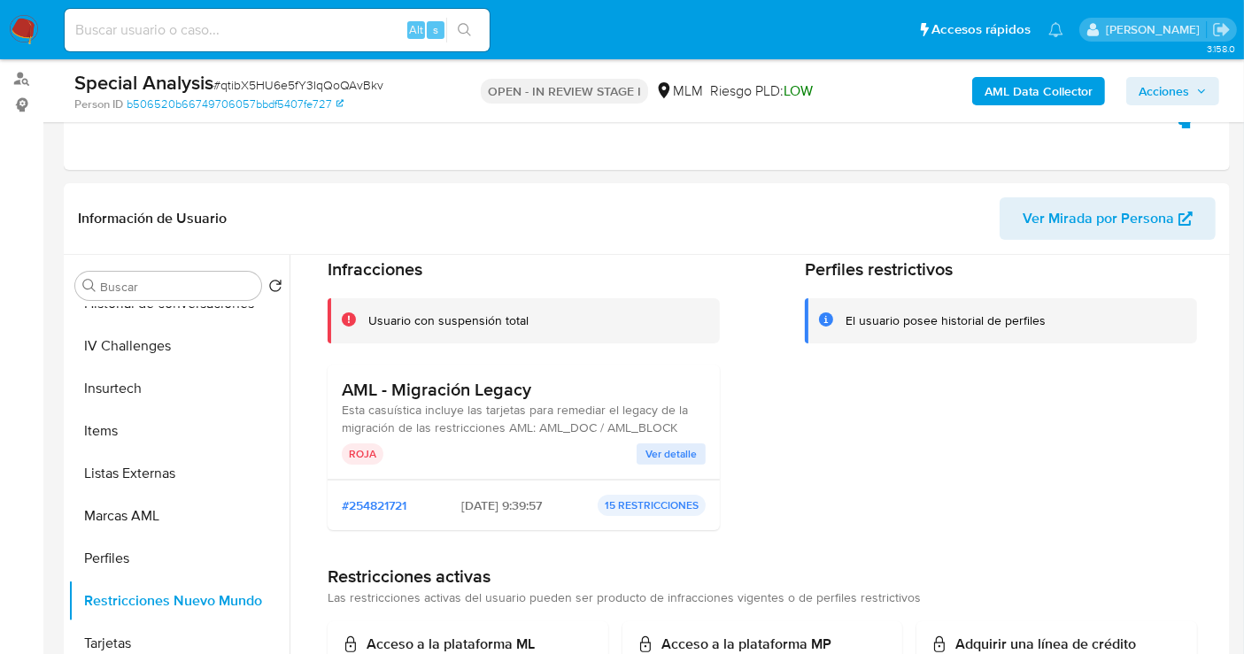
scroll to position [98, 0]
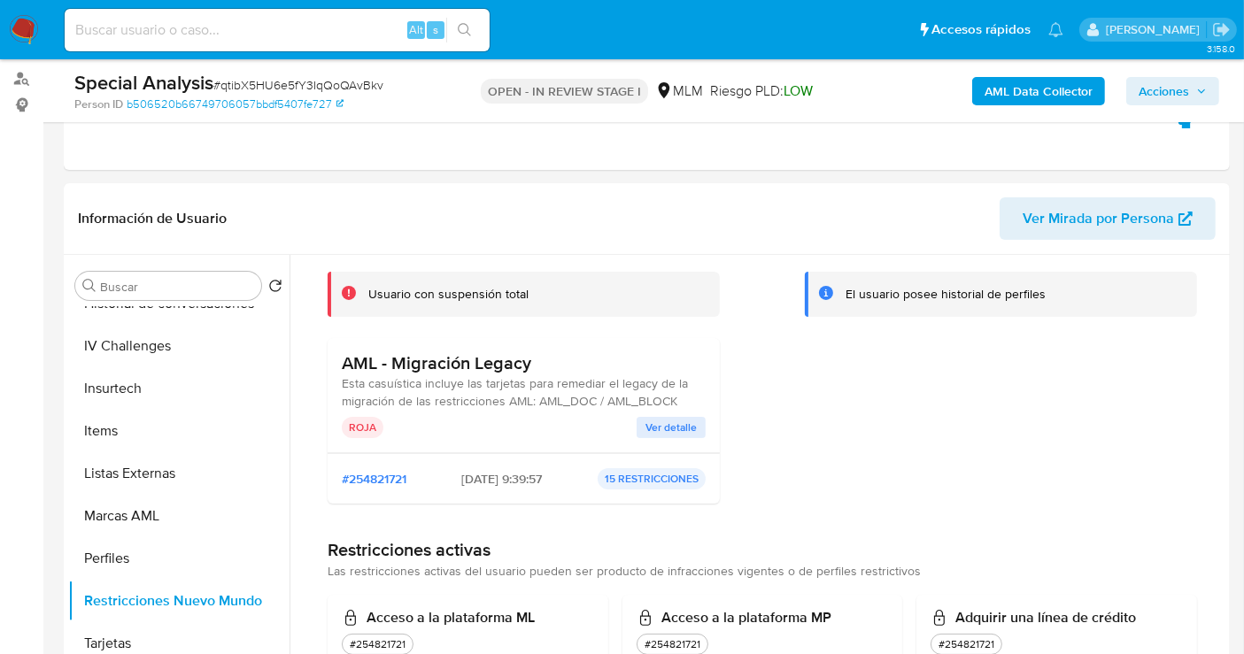
click at [662, 428] on span "Ver detalle" at bounding box center [671, 428] width 51 height 18
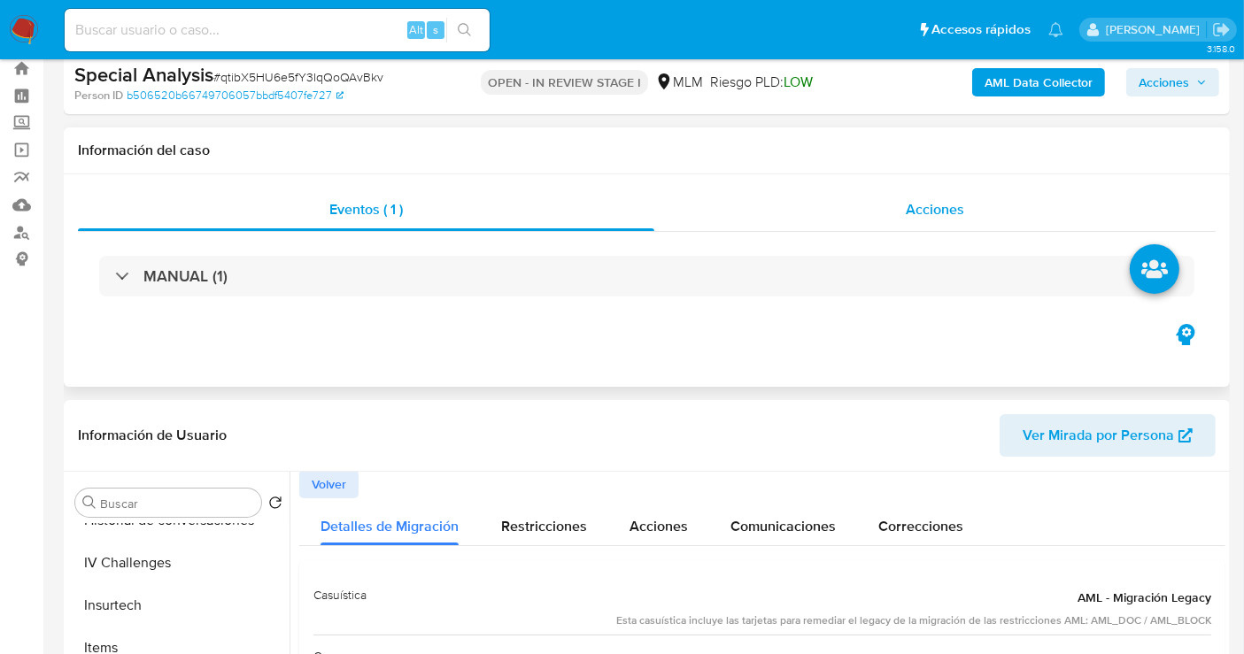
scroll to position [0, 0]
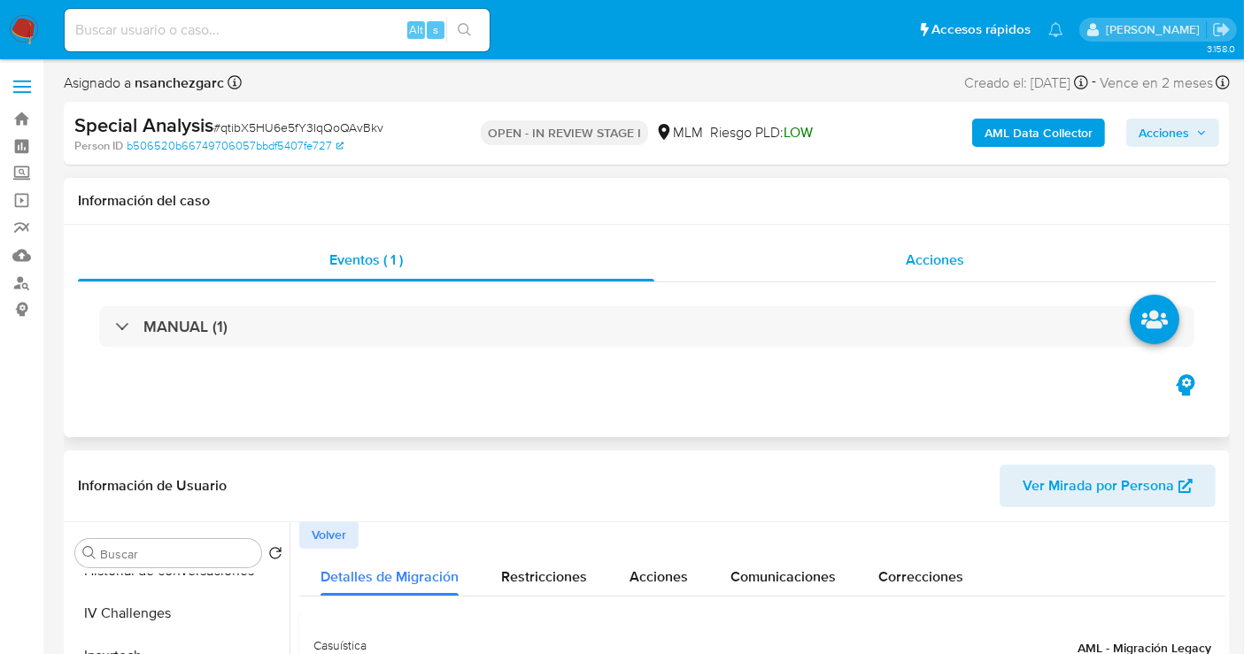
click at [935, 256] on span "Acciones" at bounding box center [935, 260] width 58 height 20
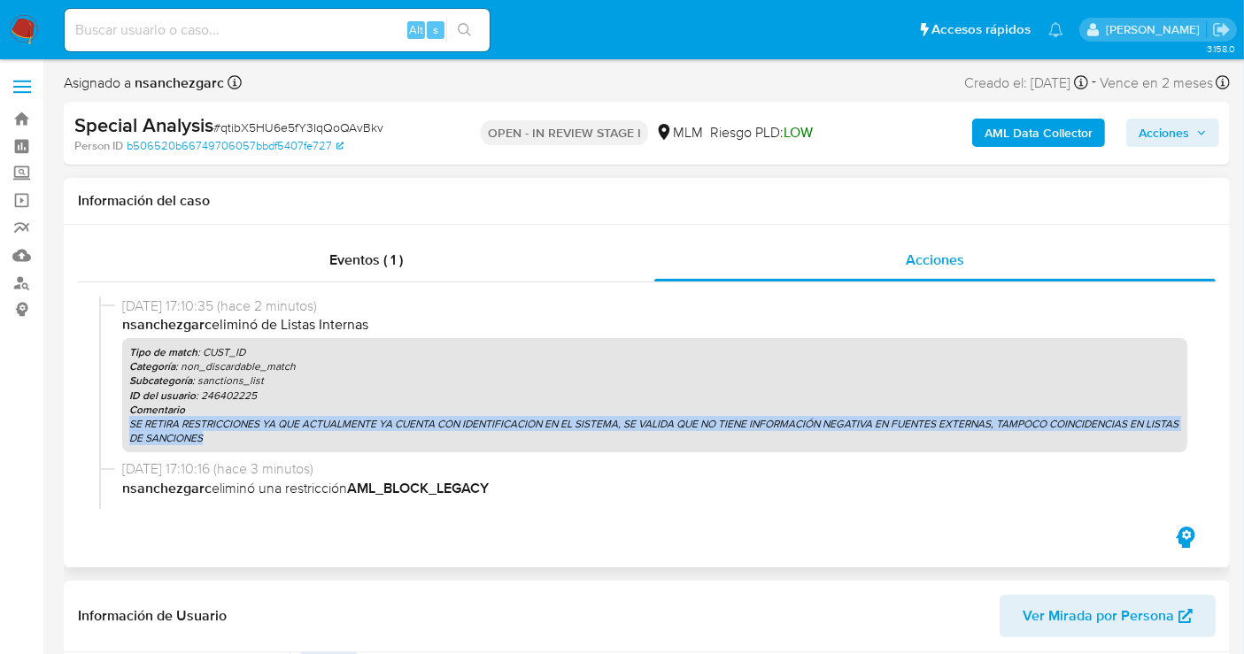
drag, startPoint x: 130, startPoint y: 427, endPoint x: 254, endPoint y: 442, distance: 124.9
click at [254, 442] on p "SE RETIRA RESTRICCIONES YA QUE ACTUALMENTE YA CUENTA CON IDENTIFICACION EN EL S…" at bounding box center [654, 431] width 1051 height 28
copy p "SE RETIRA RESTRICCIONES YA QUE ACTUALMENTE YA CUENTA CON IDENTIFICACION EN EL S…"
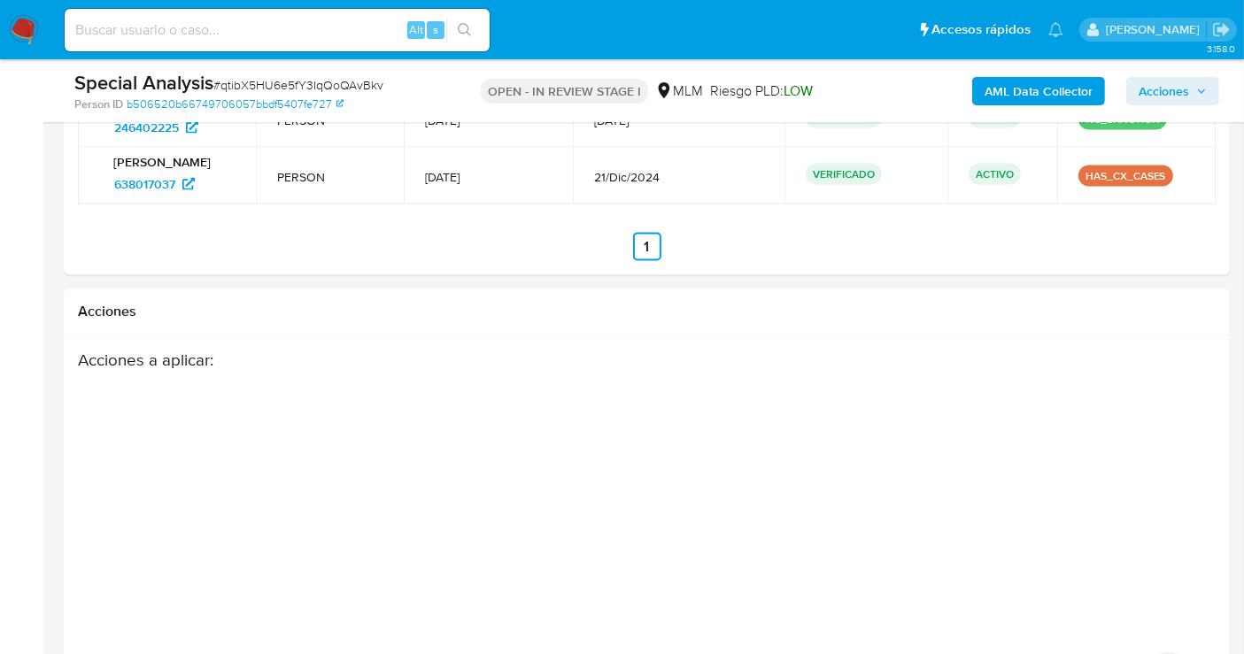
scroll to position [2892, 0]
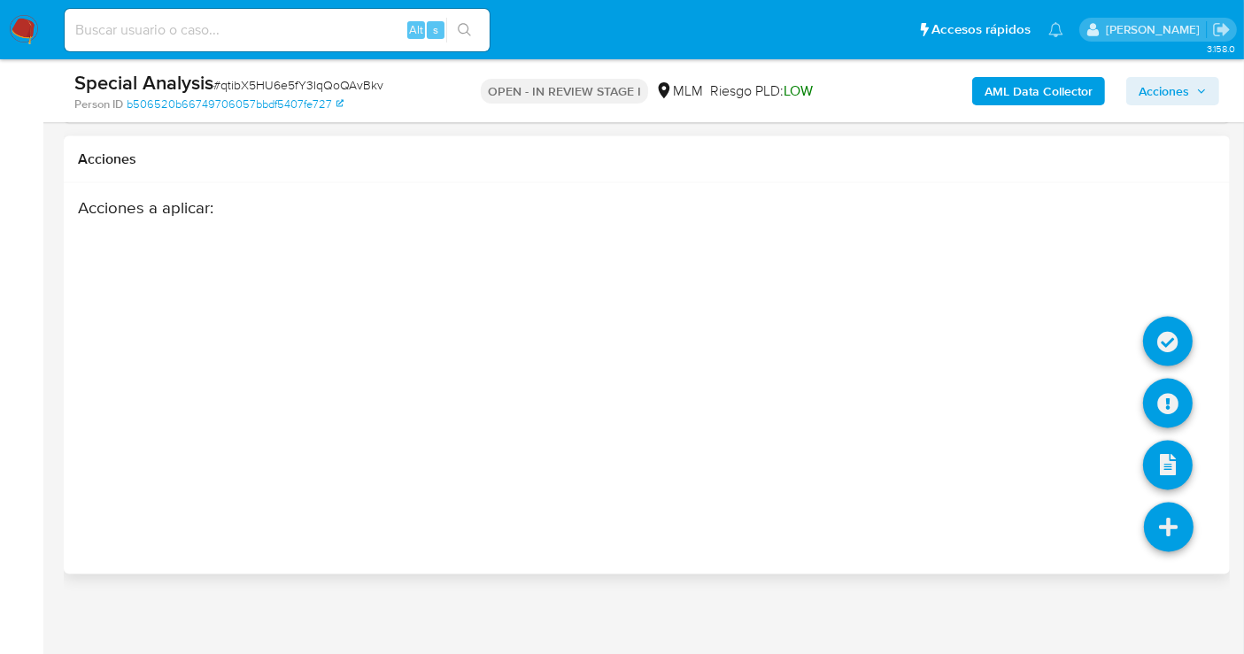
click at [1173, 520] on icon at bounding box center [1169, 528] width 50 height 50
click at [1171, 337] on icon at bounding box center [1168, 342] width 50 height 50
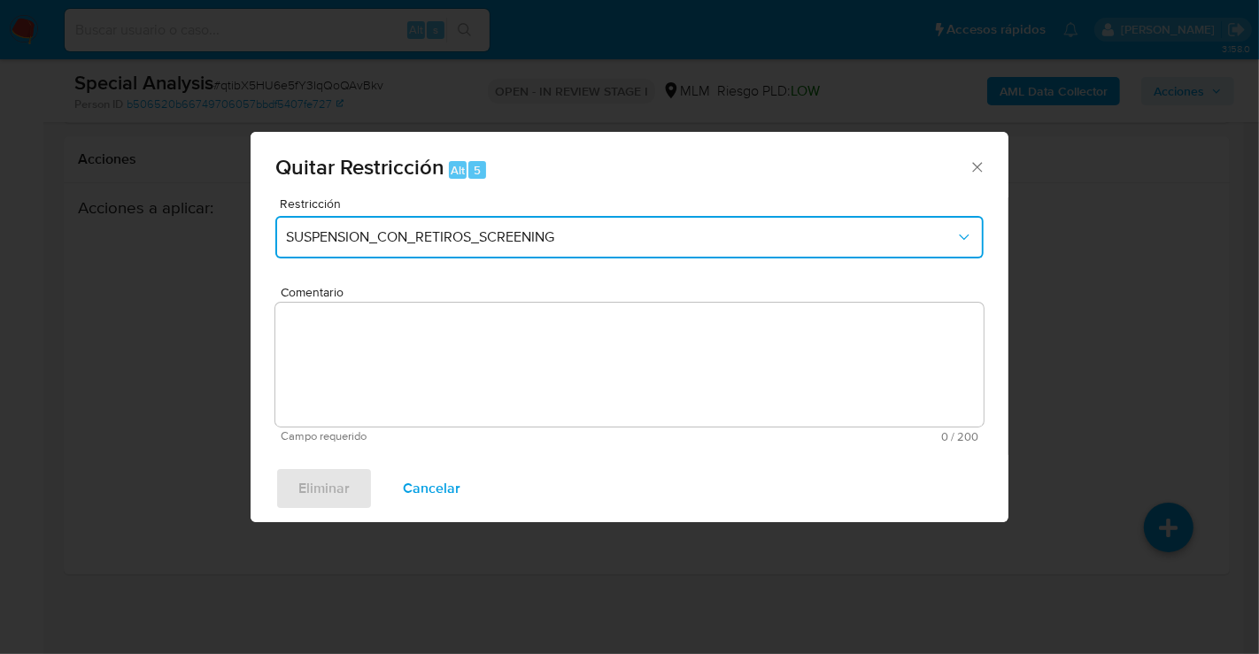
click at [430, 238] on span "SUSPENSION_CON_RETIROS_SCREENING" at bounding box center [621, 237] width 670 height 18
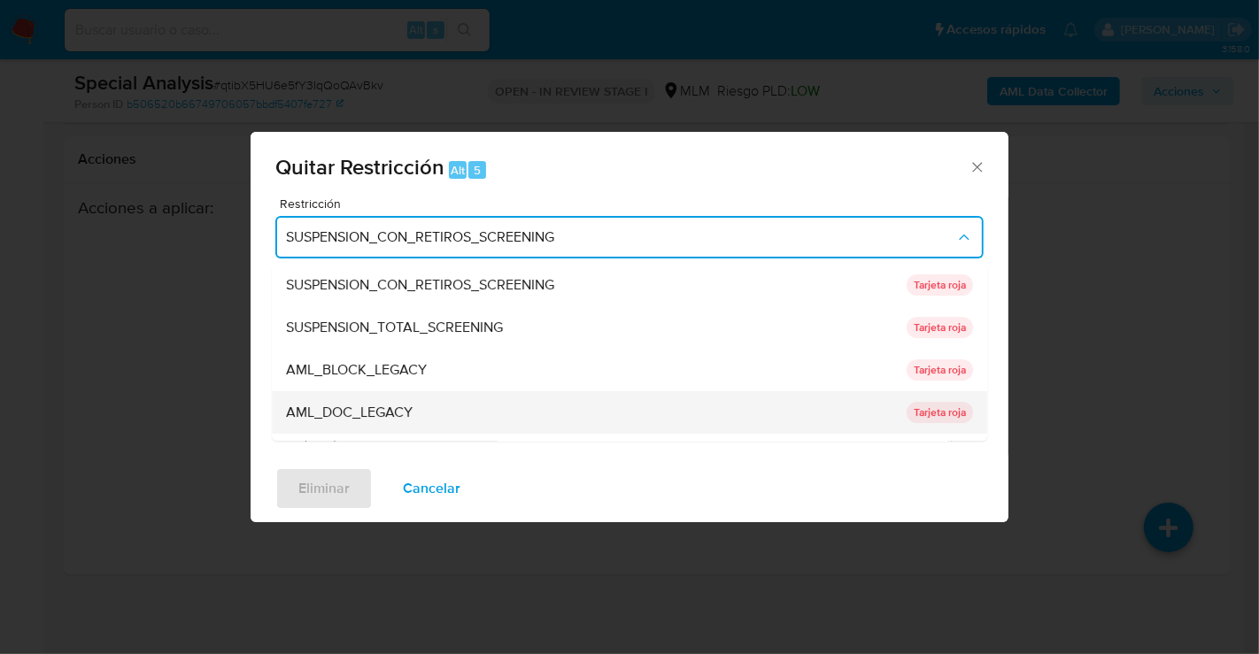
click at [376, 414] on span "AML_DOC_LEGACY" at bounding box center [349, 413] width 127 height 18
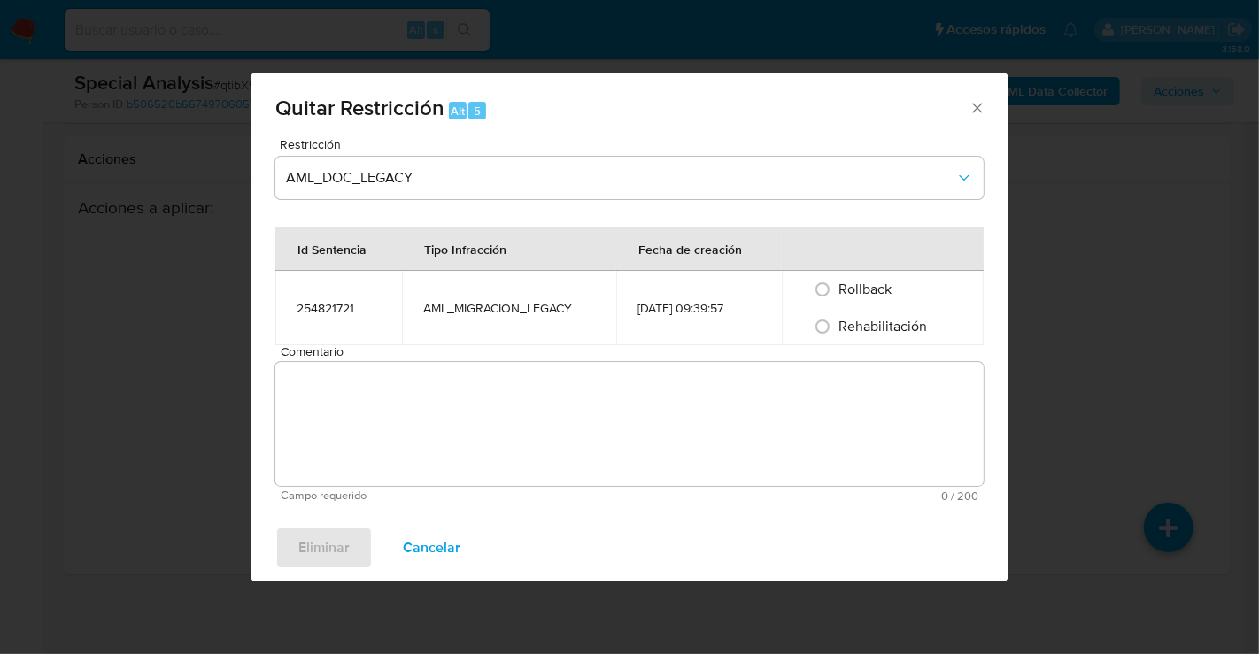
click at [368, 345] on span "Comentario" at bounding box center [635, 351] width 708 height 13
click at [368, 362] on textarea "Comentario" at bounding box center [629, 424] width 708 height 124
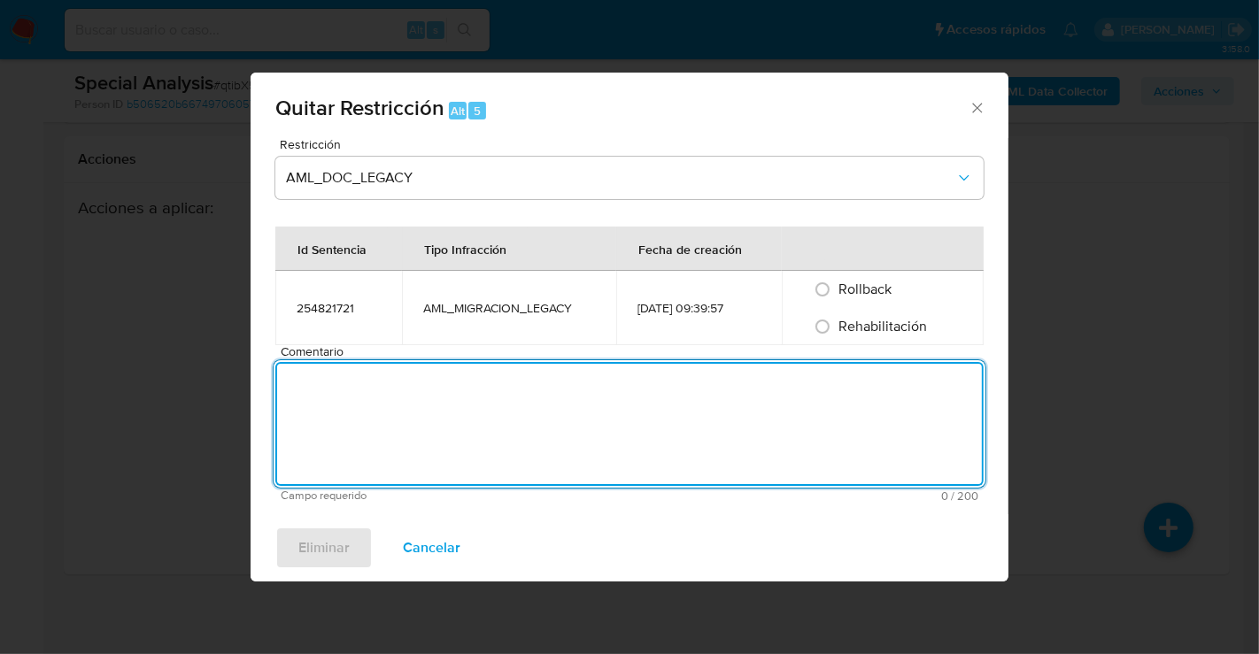
paste textarea "SE RETIRA RESTRICCIONES YA QUE ACTUALMENTE YA CUENTA CON IDENTIFICACION EN EL S…"
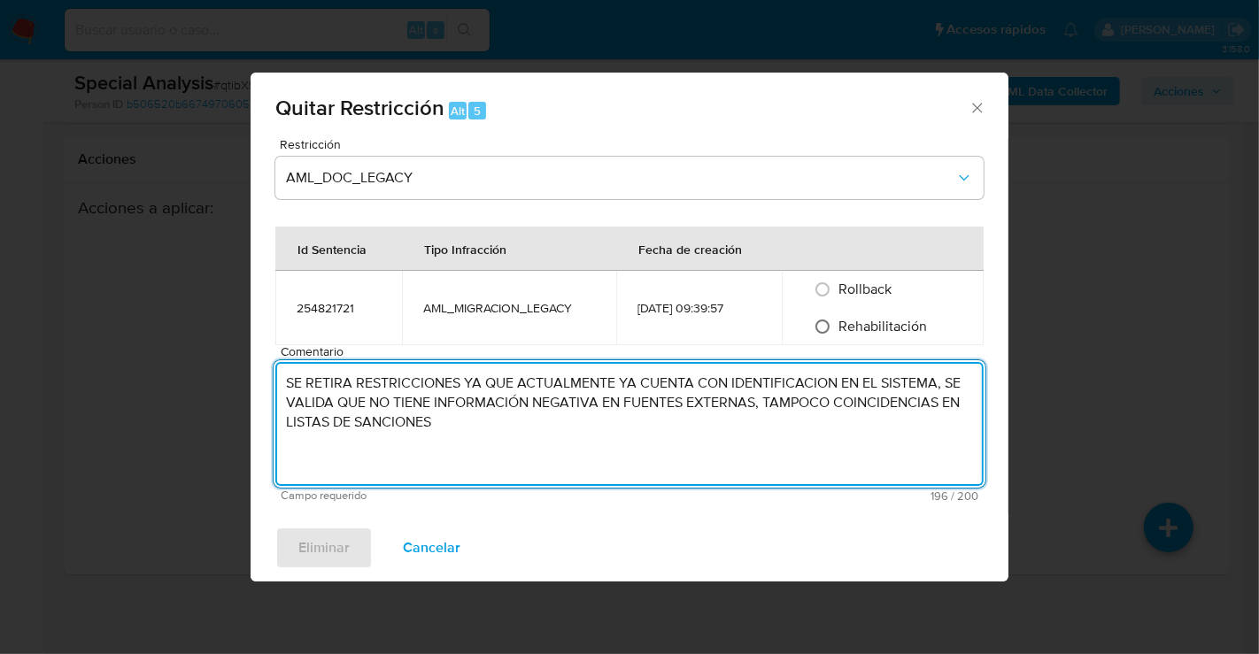
type textarea "SE RETIRA RESTRICCIONES YA QUE ACTUALMENTE YA CUENTA CON IDENTIFICACION EN EL S…"
click at [831, 323] on input "Rehabilitación" at bounding box center [823, 327] width 28 height 28
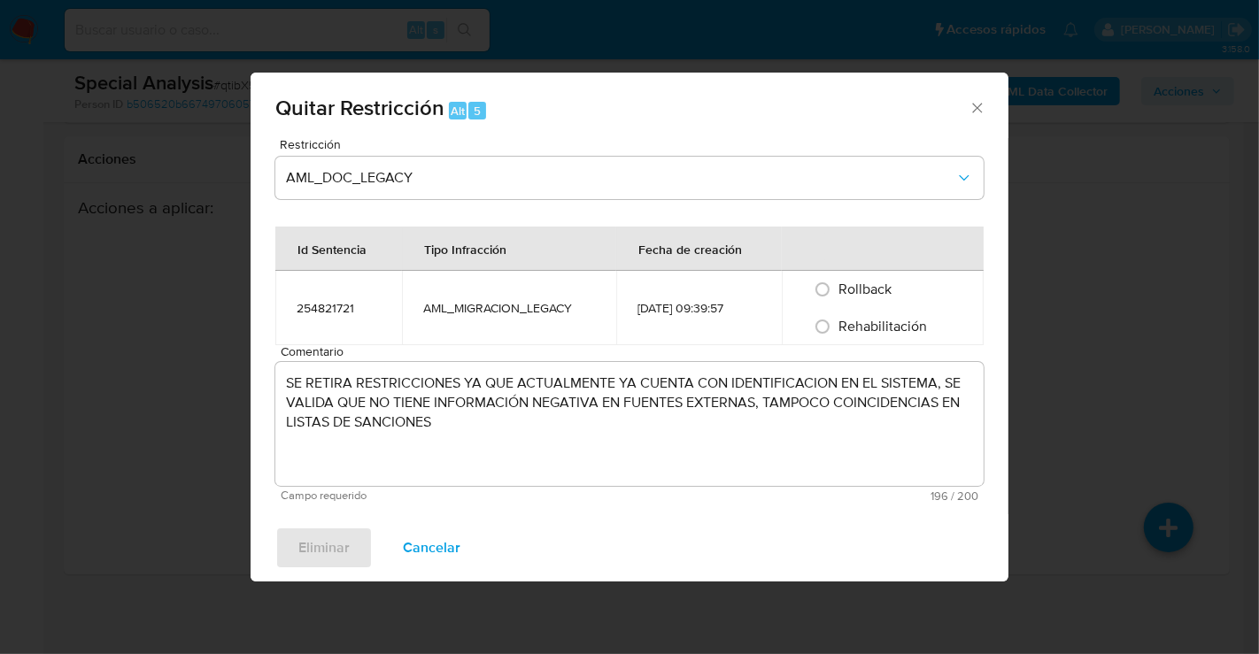
radio input "true"
click at [341, 546] on span "Eliminar" at bounding box center [323, 548] width 51 height 39
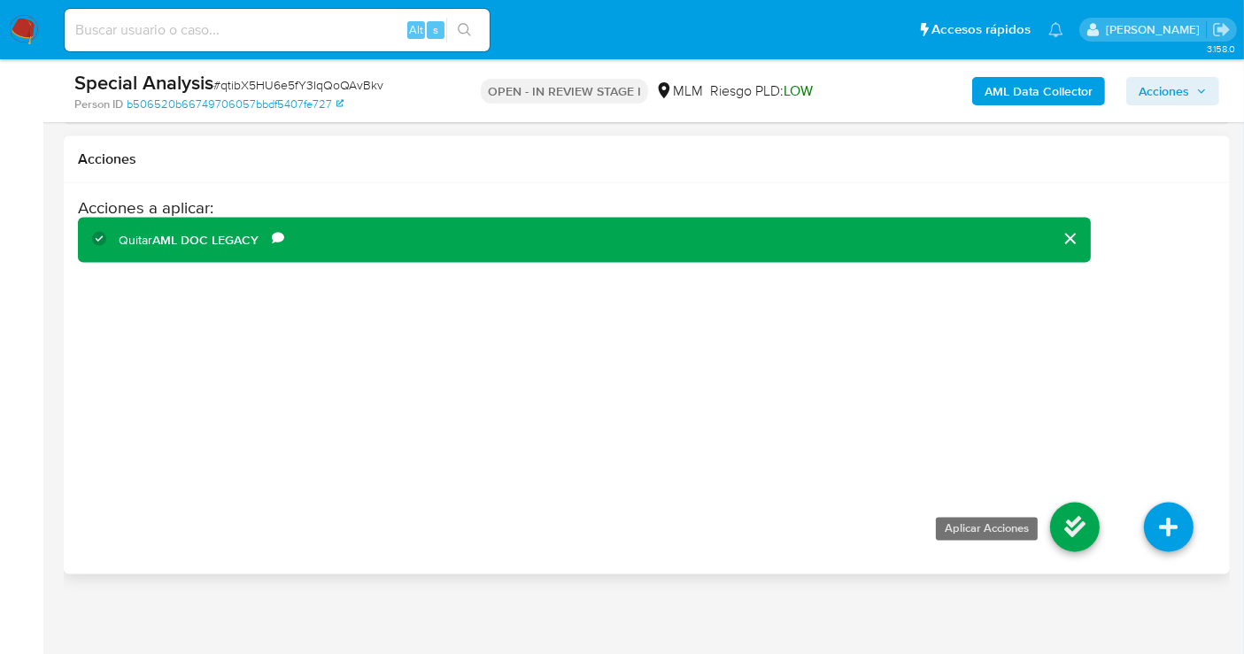
click at [1064, 521] on icon at bounding box center [1075, 528] width 50 height 50
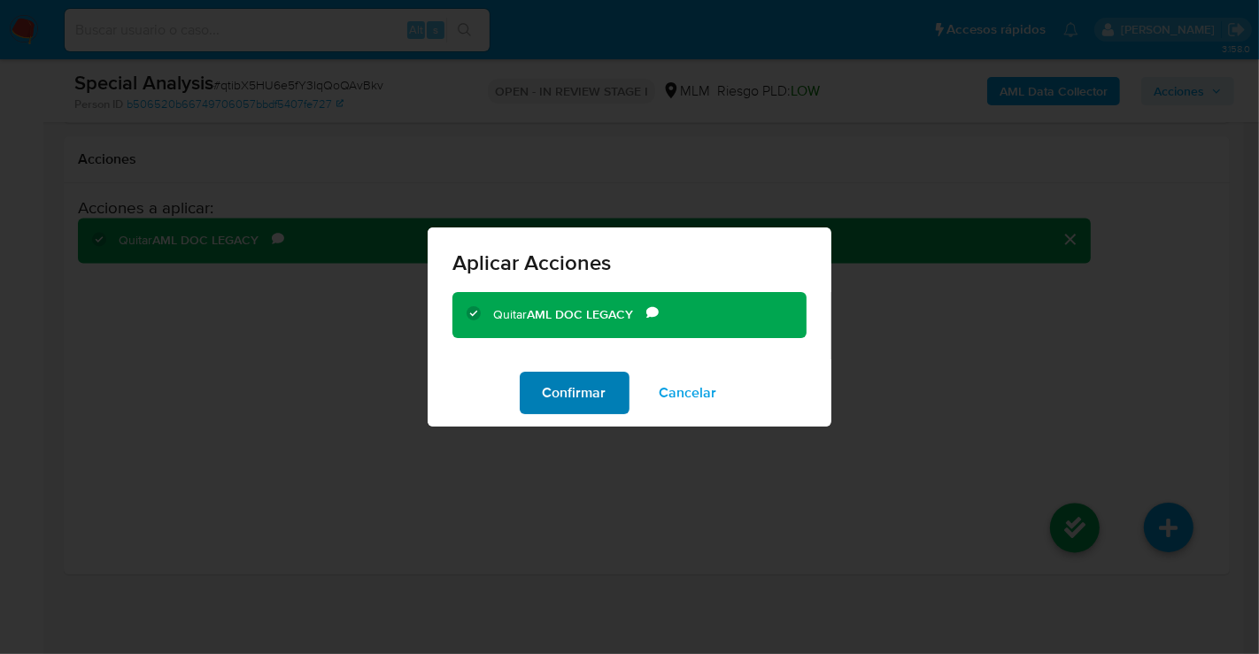
click at [563, 405] on span "Confirmar" at bounding box center [575, 393] width 64 height 39
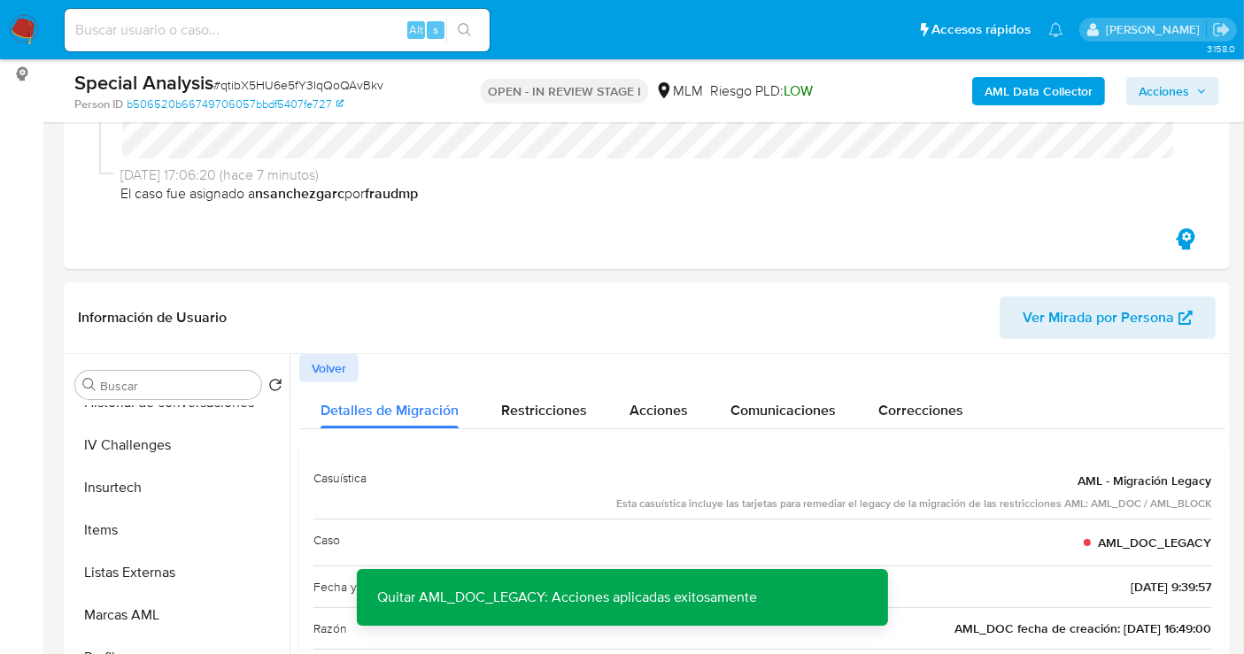
scroll to position [531, 0]
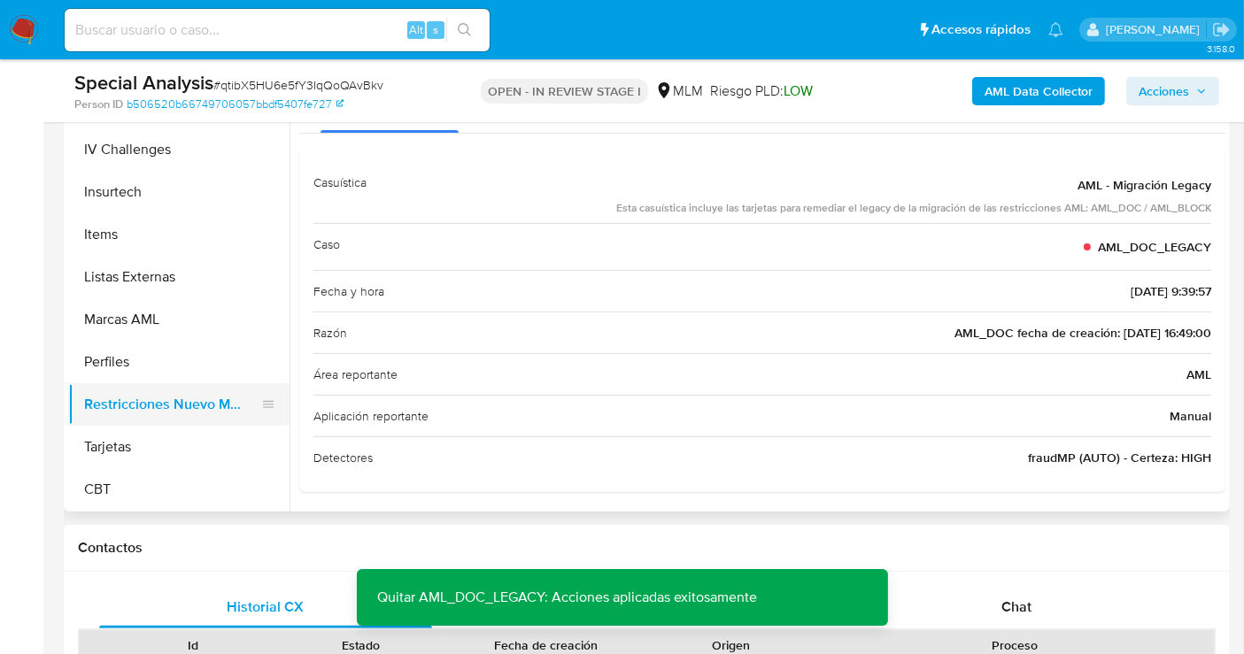
click at [196, 396] on button "Restricciones Nuevo Mundo" at bounding box center [171, 404] width 207 height 43
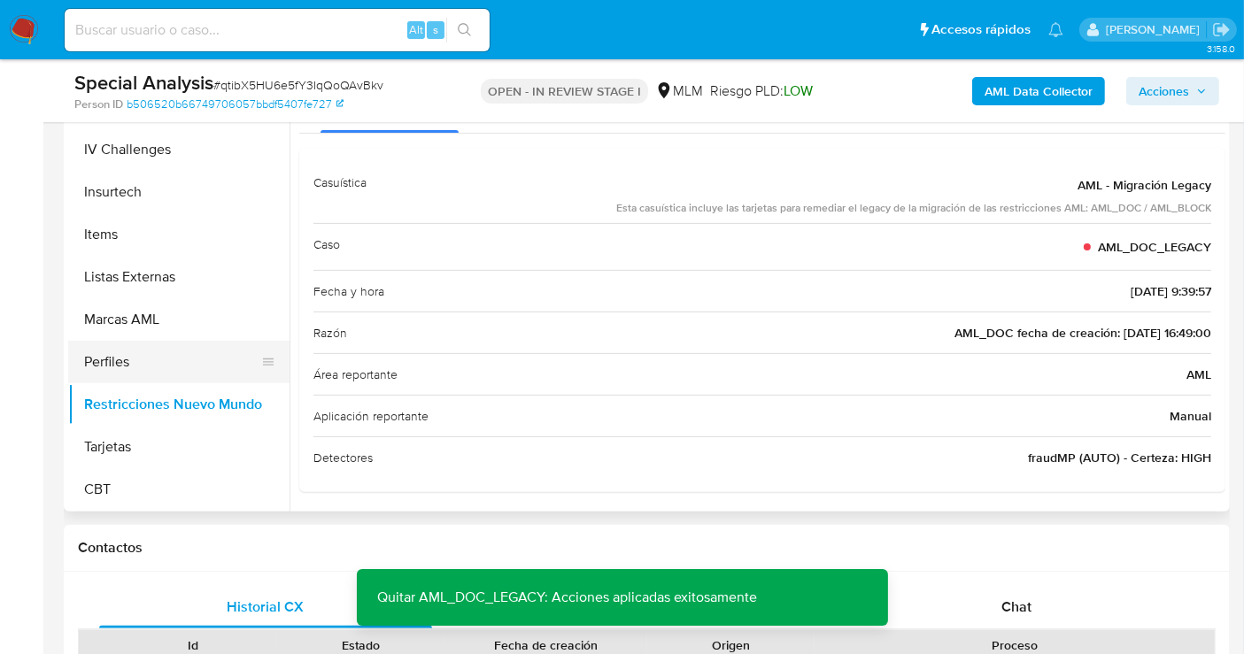
click at [145, 358] on button "Perfiles" at bounding box center [171, 362] width 207 height 43
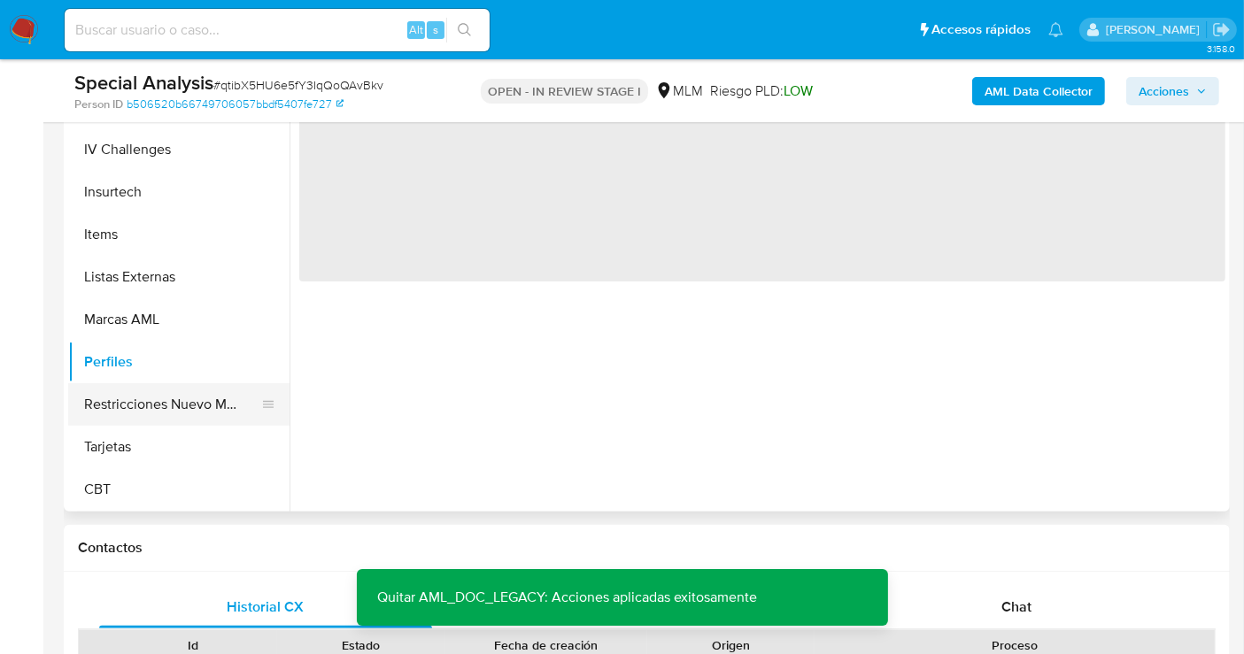
click at [142, 403] on button "Restricciones Nuevo Mundo" at bounding box center [171, 404] width 207 height 43
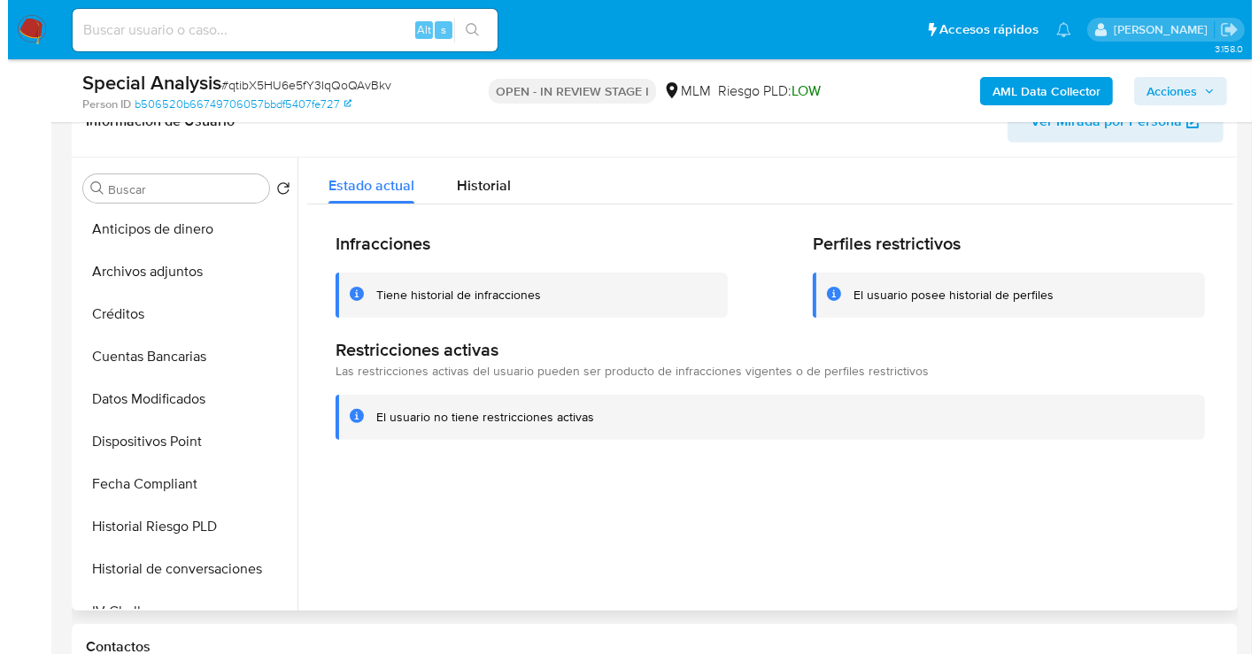
scroll to position [354, 0]
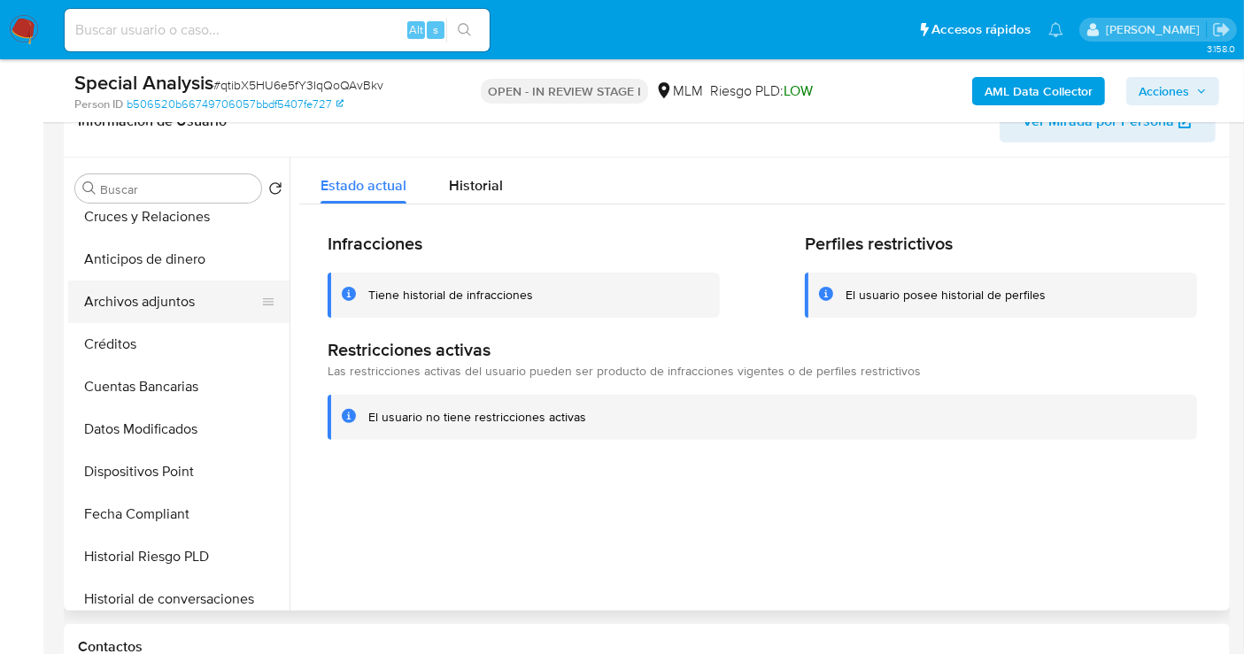
click at [145, 290] on button "Archivos adjuntos" at bounding box center [171, 302] width 207 height 43
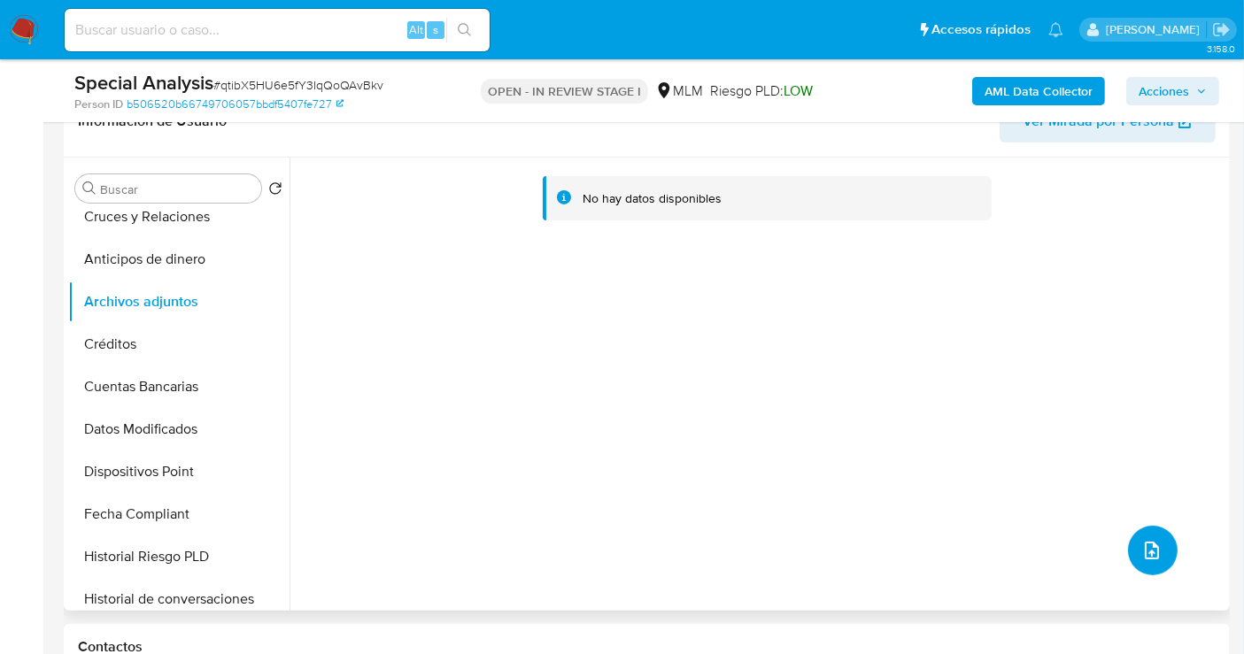
click at [1146, 556] on icon "upload-file" at bounding box center [1152, 550] width 21 height 21
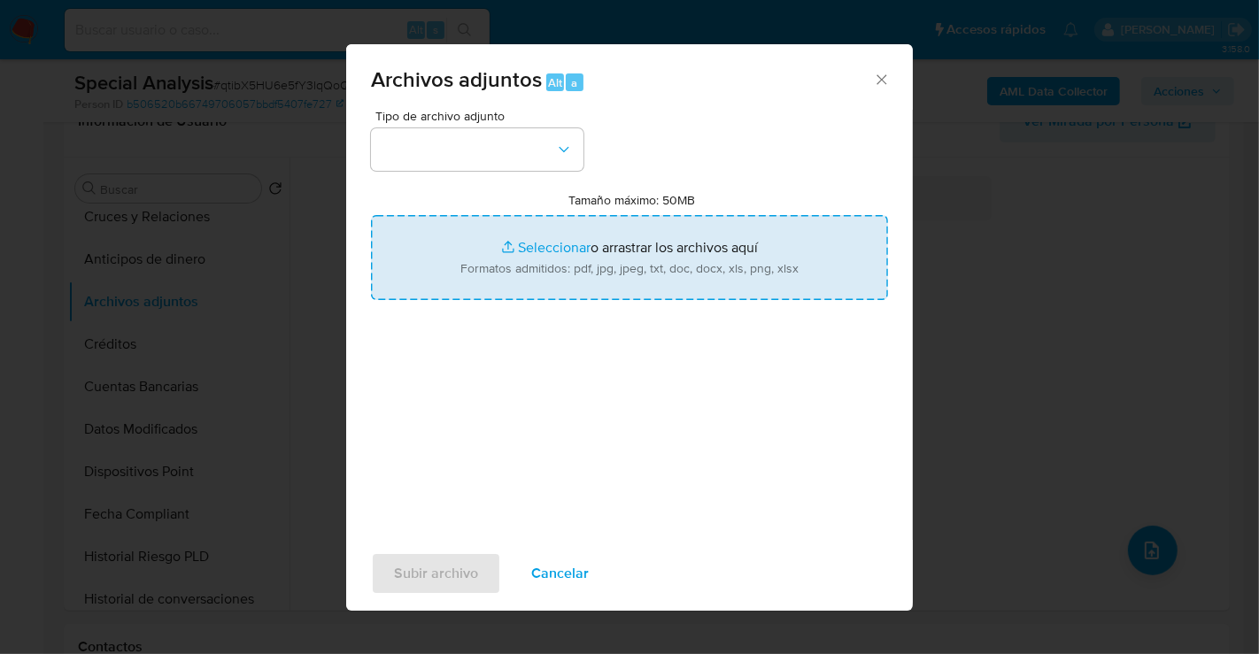
type input "C:\fakepath\638017037_IVAN HERNANDEZ TERREROS_SEP25.pdf"
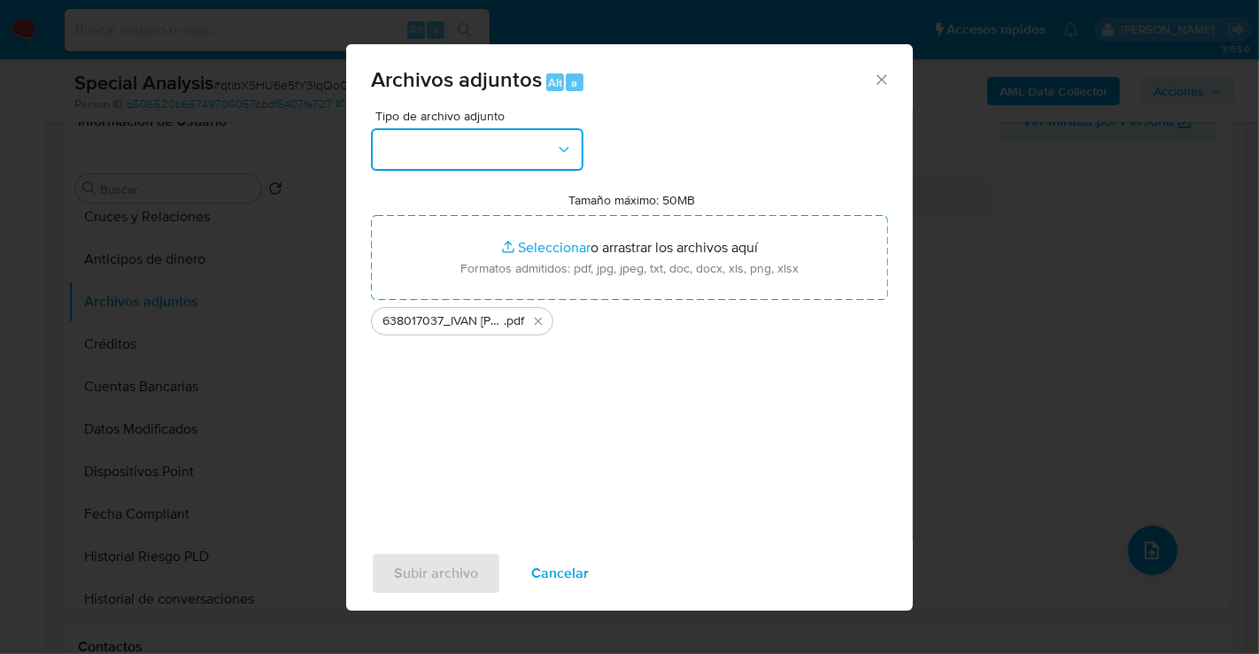
drag, startPoint x: 499, startPoint y: 271, endPoint x: 388, endPoint y: 151, distance: 164.2
click at [388, 151] on button "button" at bounding box center [477, 149] width 213 height 43
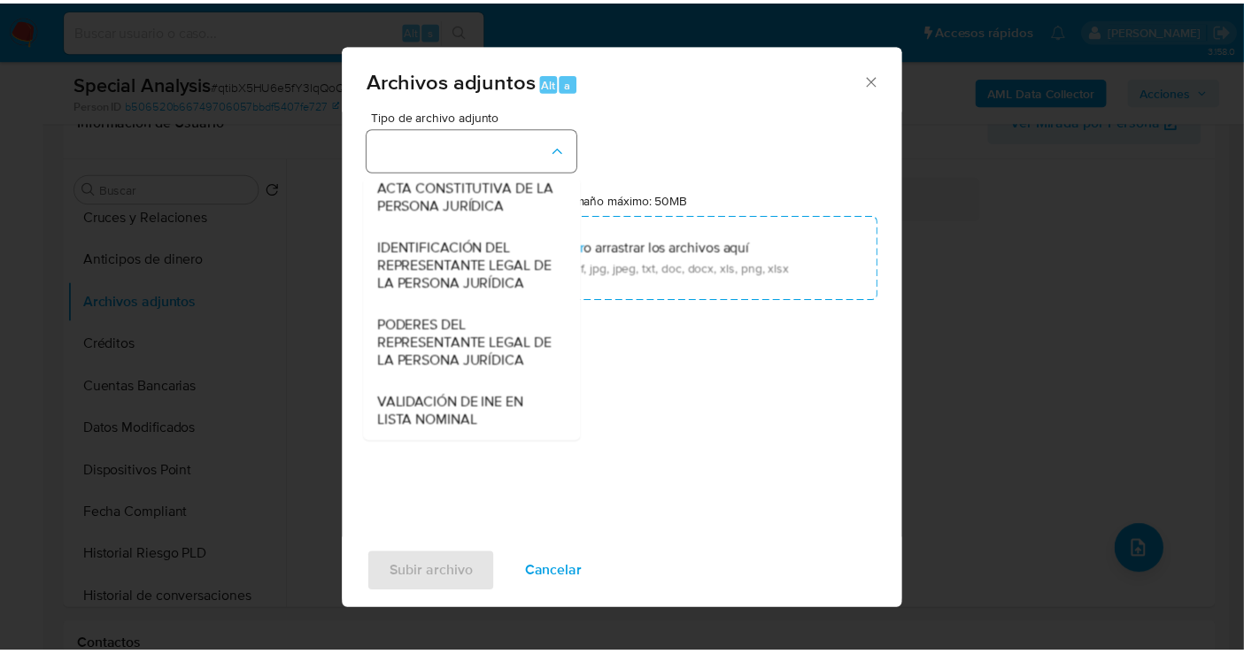
scroll to position [273, 0]
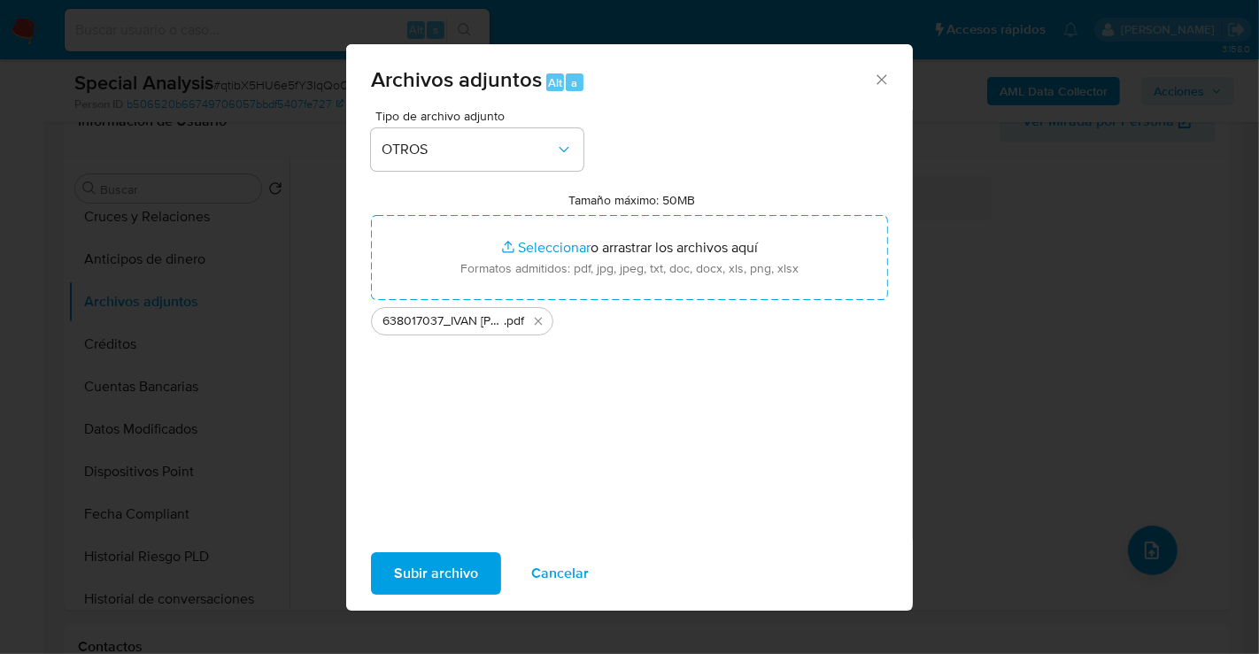
click at [465, 560] on span "Subir archivo" at bounding box center [436, 573] width 84 height 39
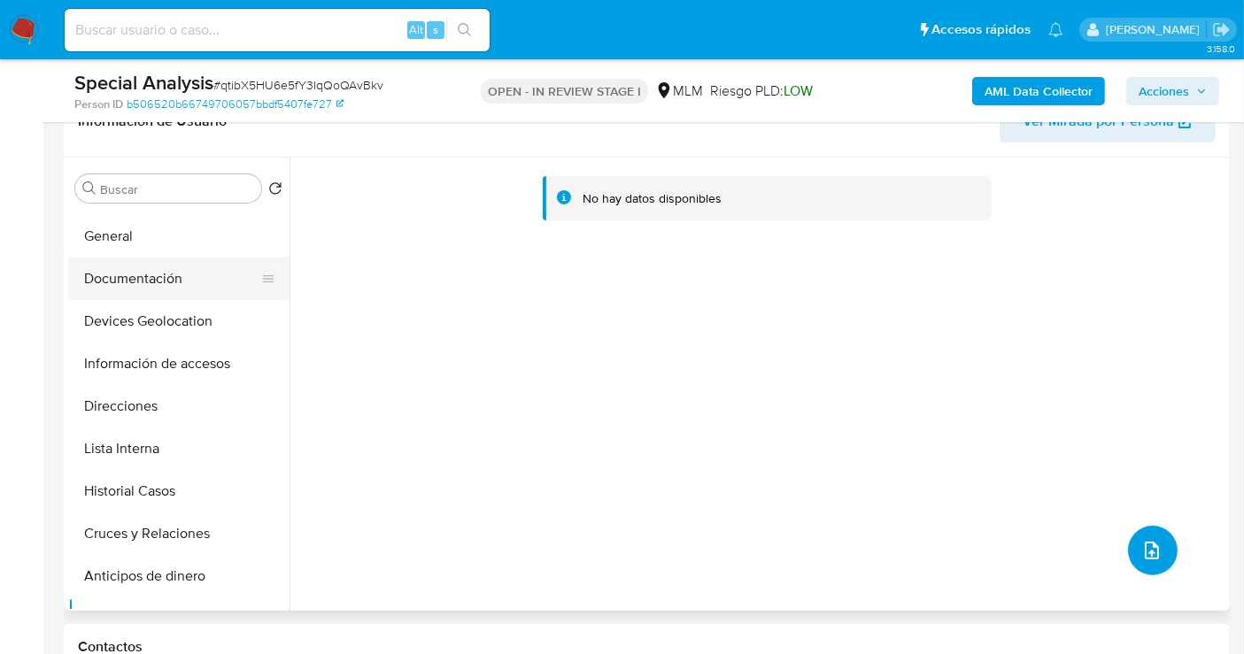
scroll to position [0, 0]
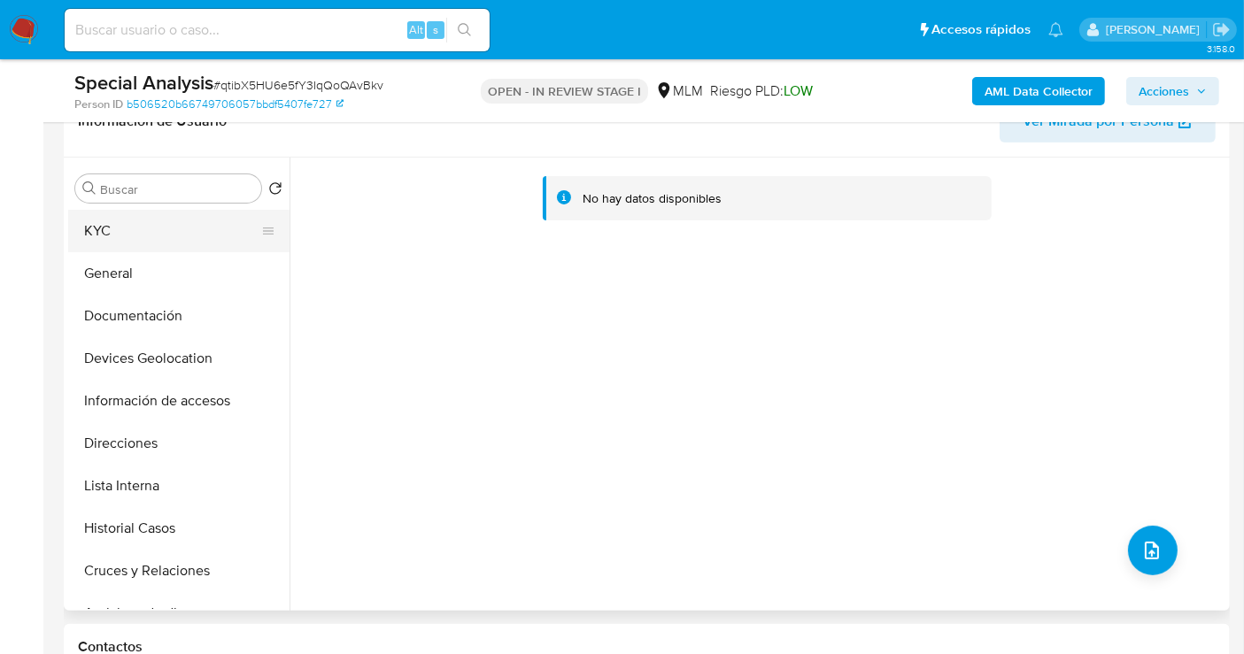
click at [118, 236] on button "KYC" at bounding box center [171, 231] width 207 height 43
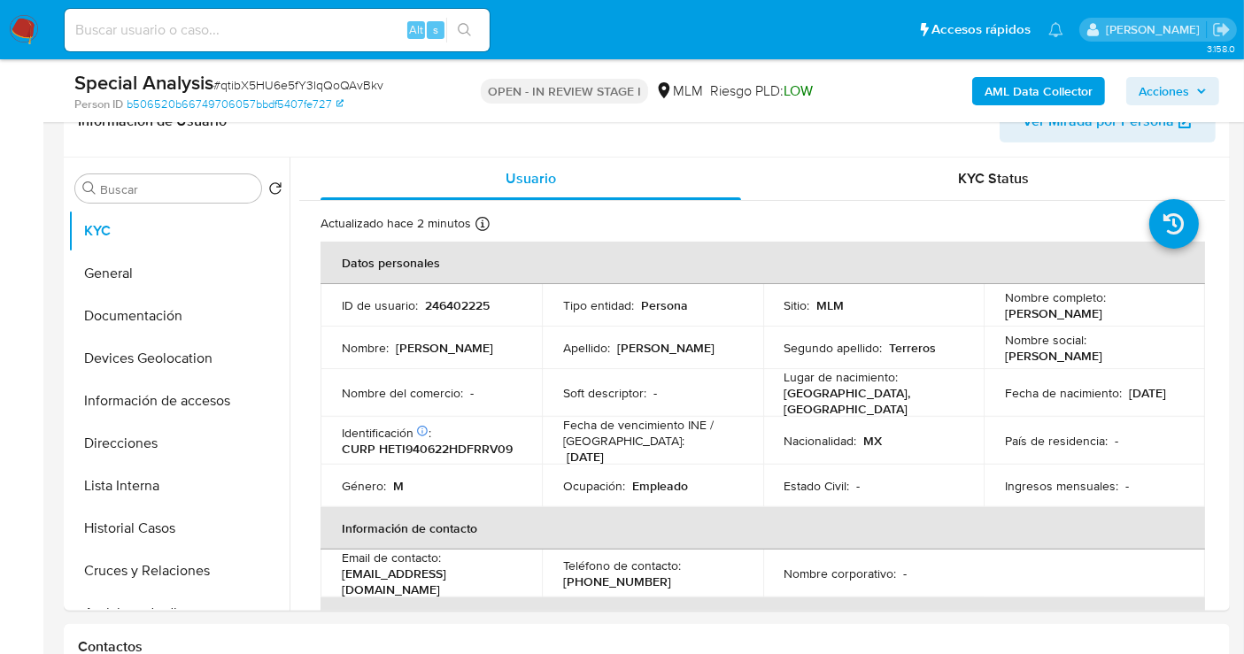
click at [1165, 90] on span "Acciones" at bounding box center [1164, 91] width 50 height 28
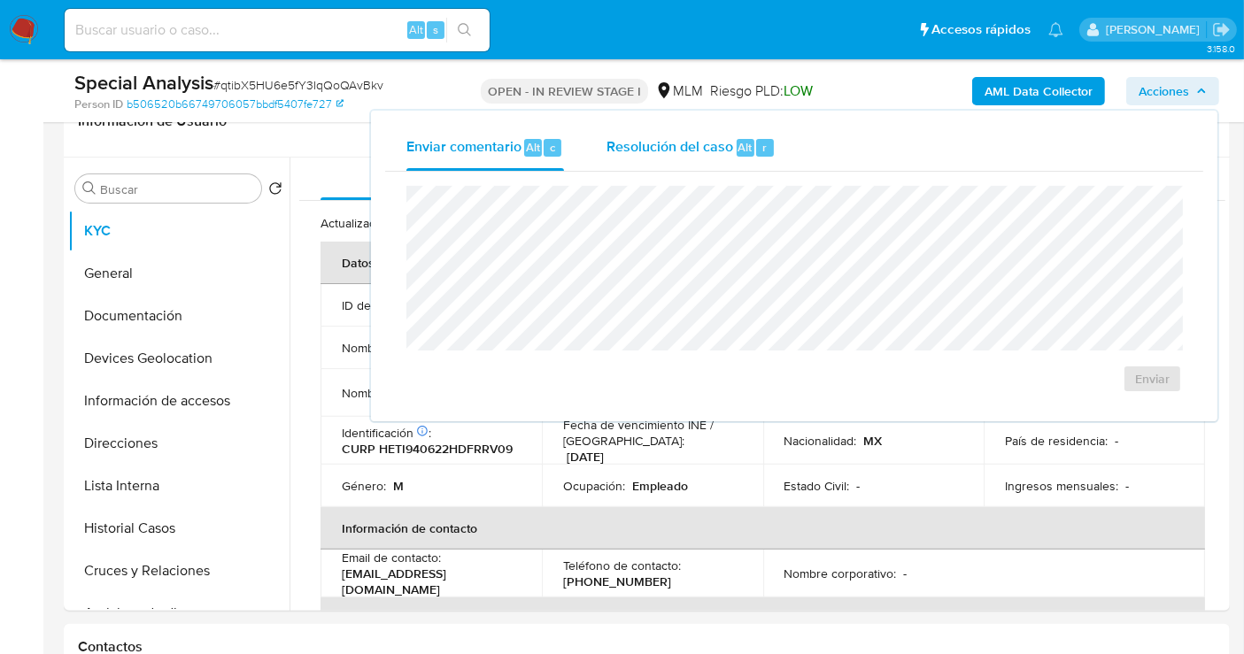
click at [698, 142] on span "Resolución del caso" at bounding box center [670, 146] width 127 height 20
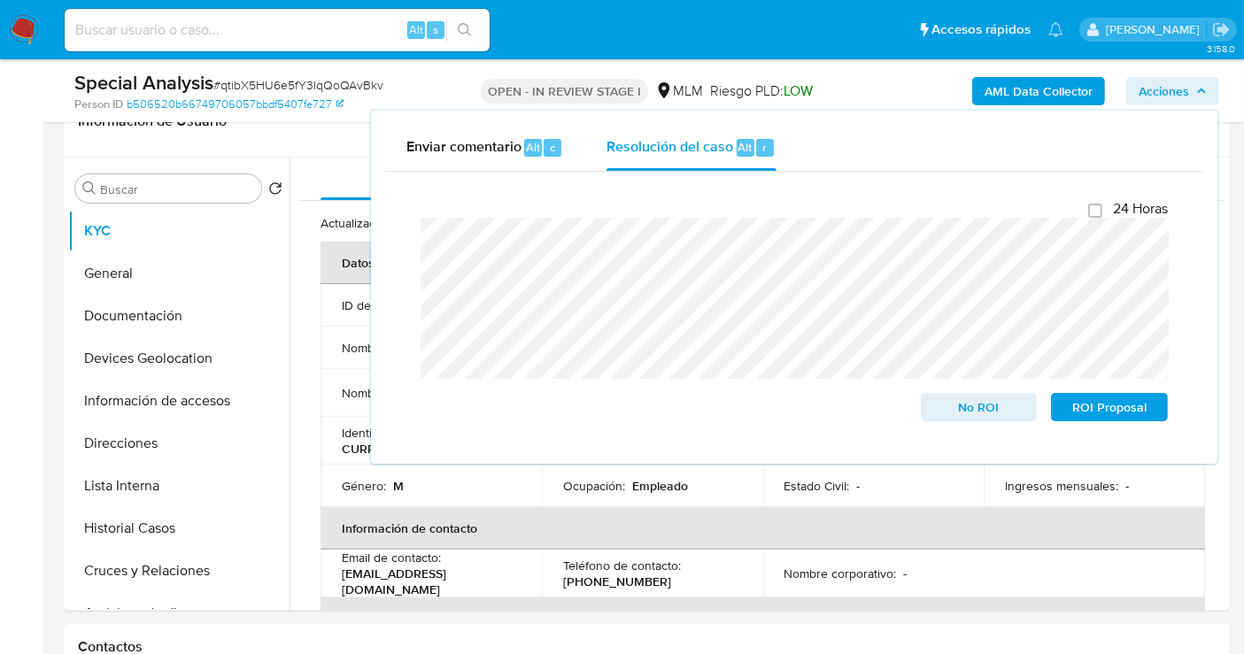
click at [1161, 94] on span "Acciones" at bounding box center [1164, 91] width 50 height 28
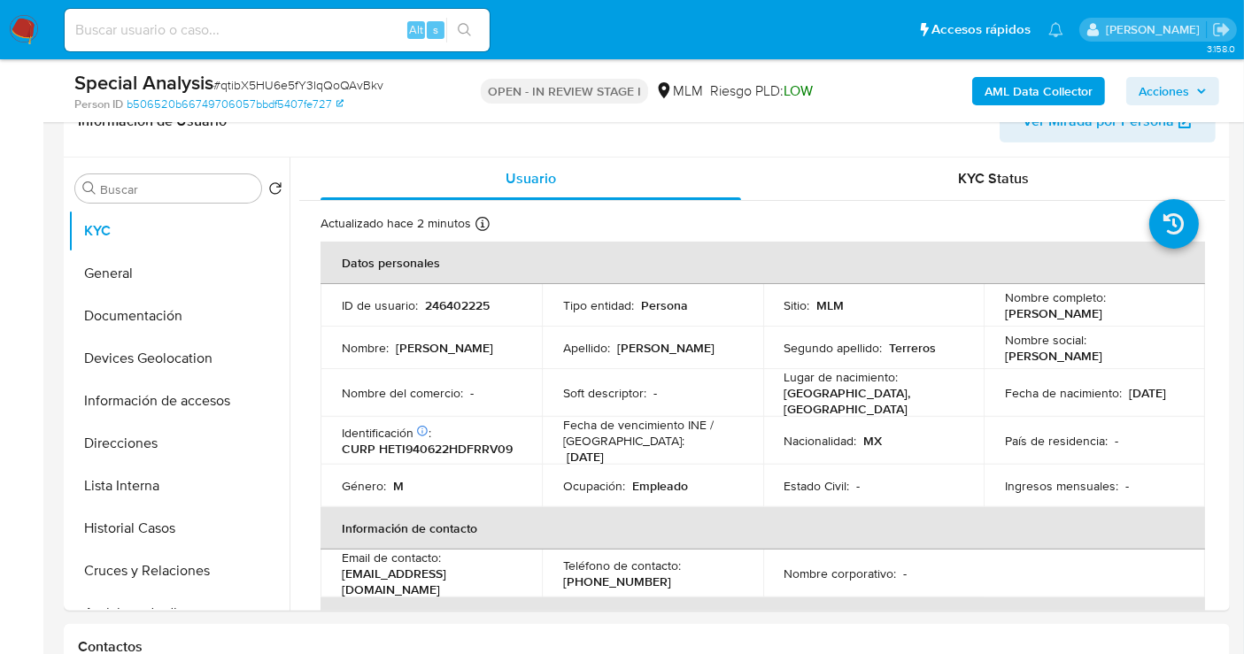
click at [1161, 94] on span "Acciones" at bounding box center [1164, 91] width 50 height 28
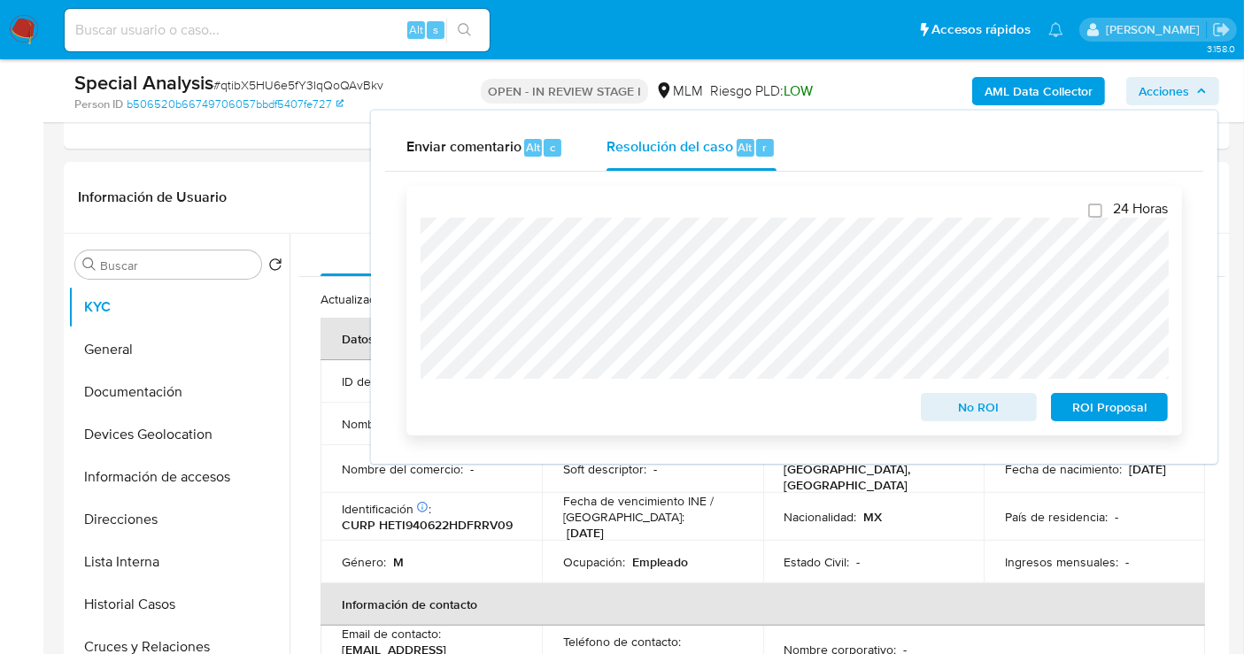
scroll to position [334, 0]
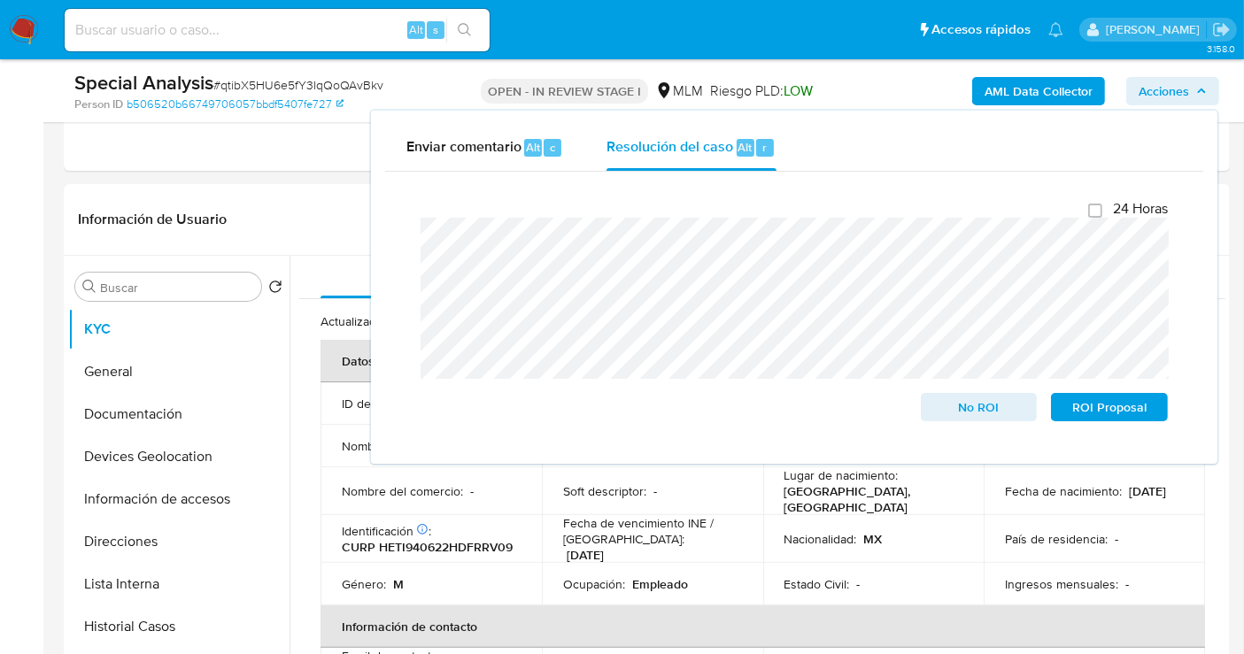
click at [1161, 88] on span "Acciones" at bounding box center [1164, 91] width 50 height 28
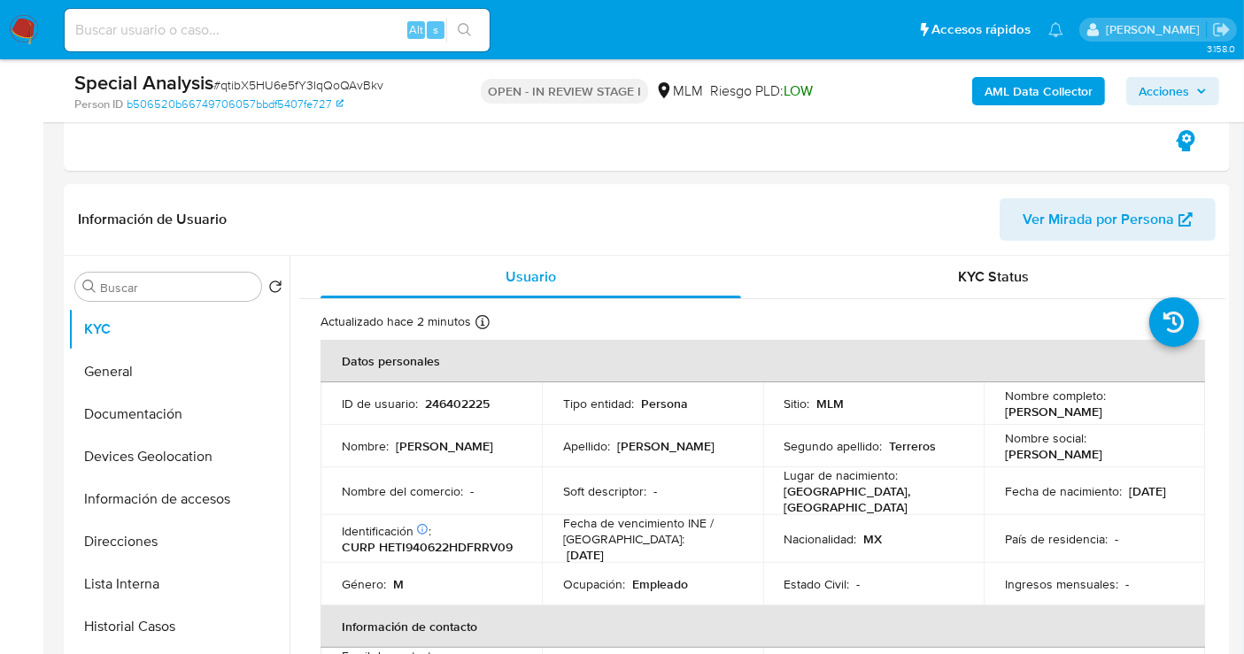
click at [1146, 89] on span "Acciones" at bounding box center [1164, 91] width 50 height 28
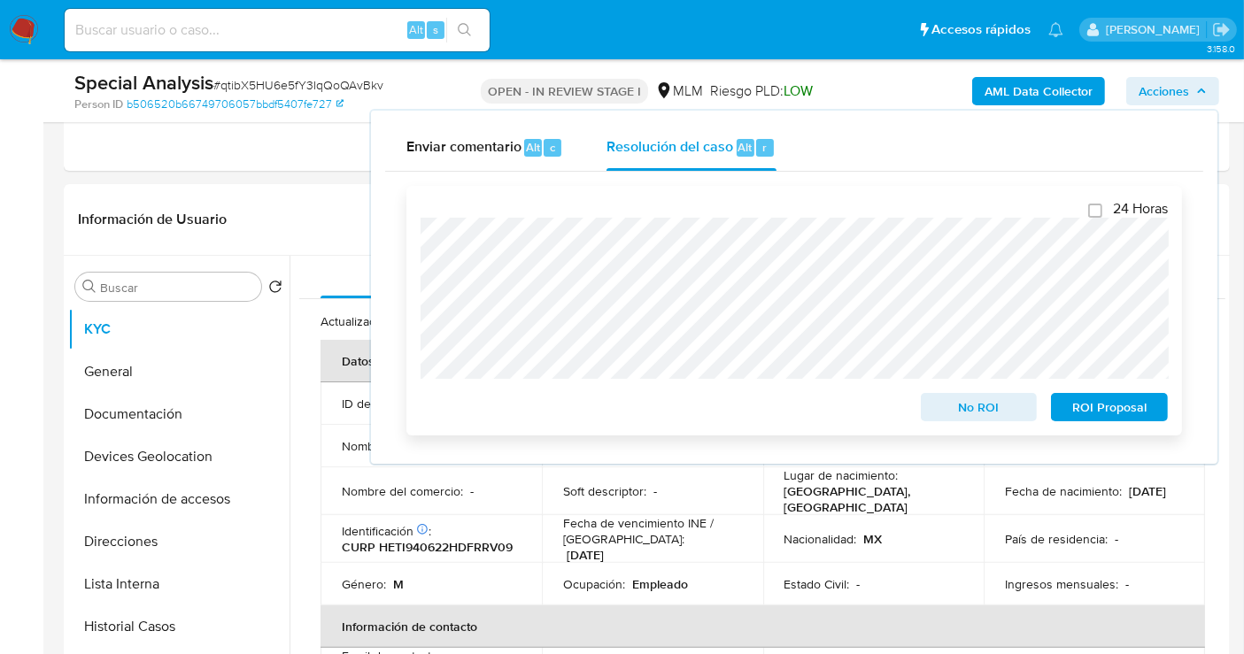
click at [970, 408] on span "No ROI" at bounding box center [979, 407] width 92 height 25
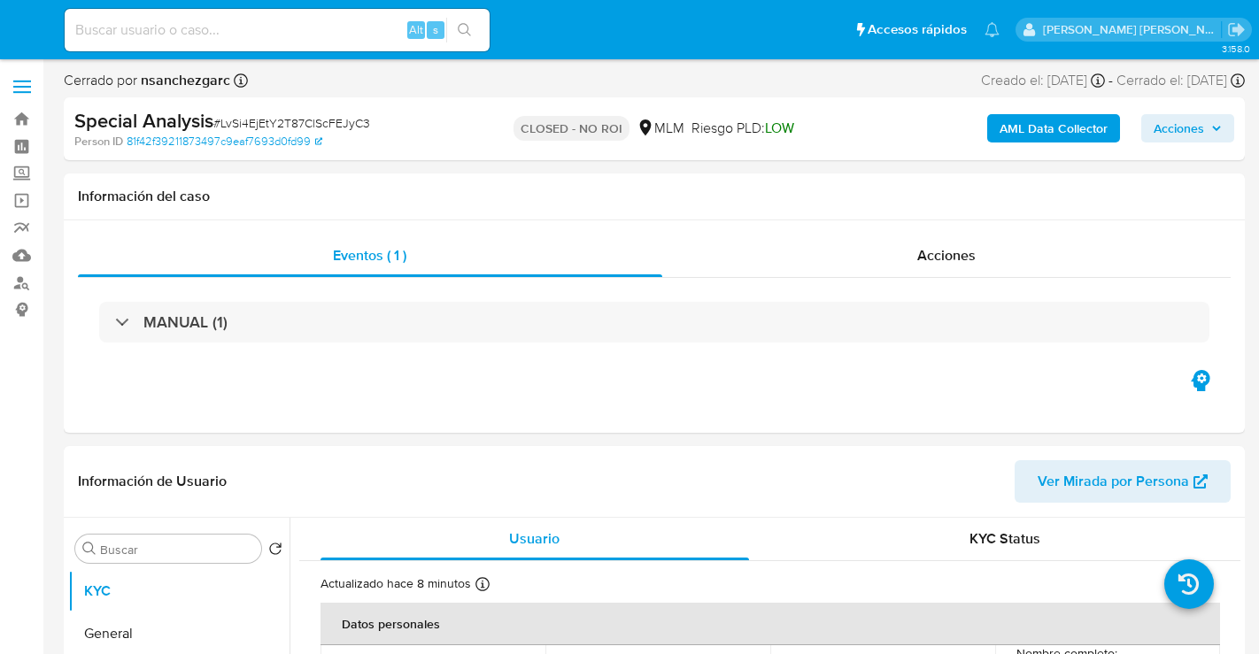
select select "10"
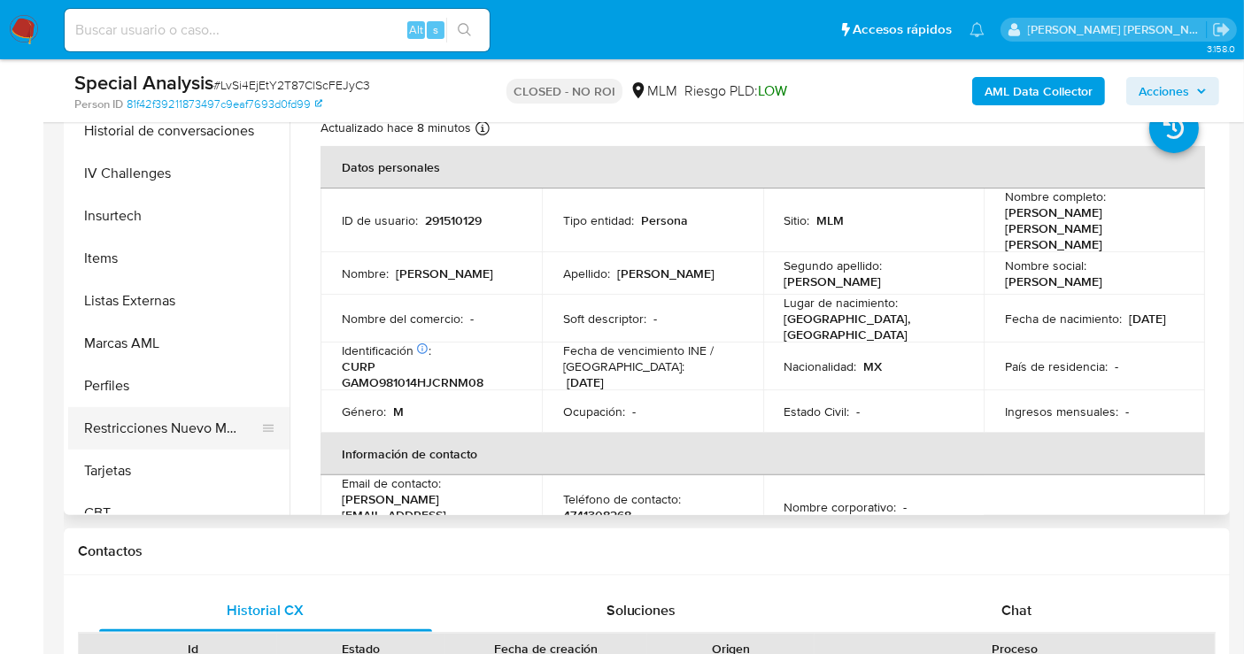
scroll to position [747, 0]
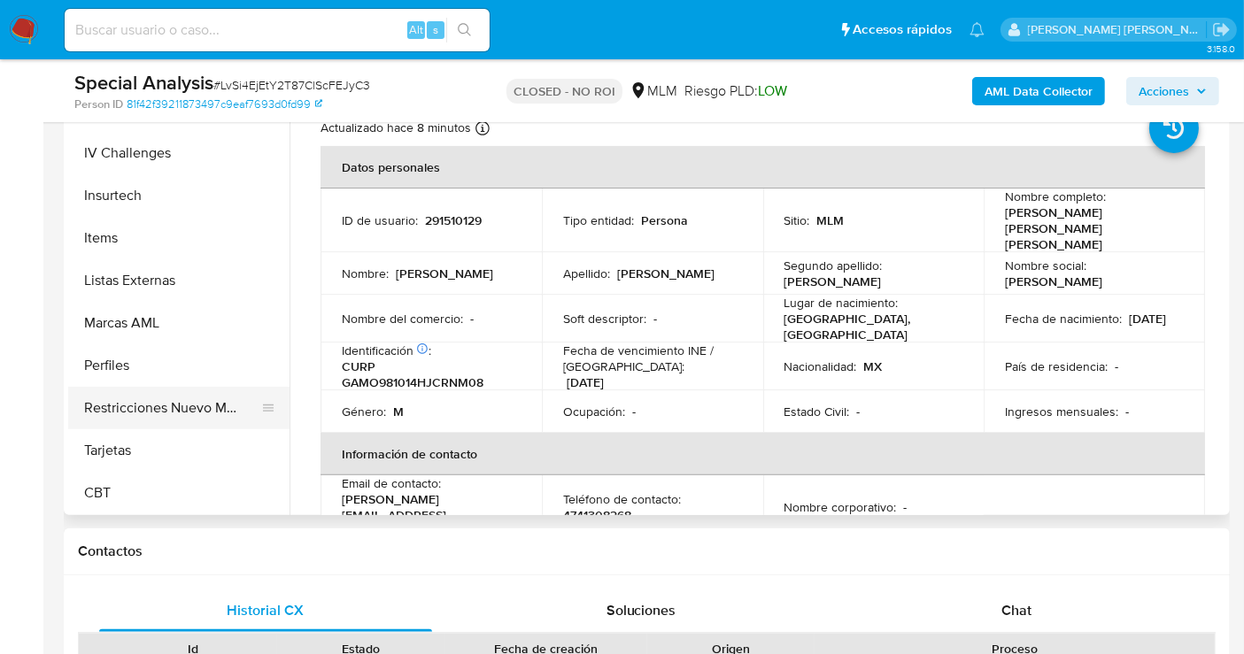
click at [200, 419] on button "Restricciones Nuevo Mundo" at bounding box center [171, 408] width 207 height 43
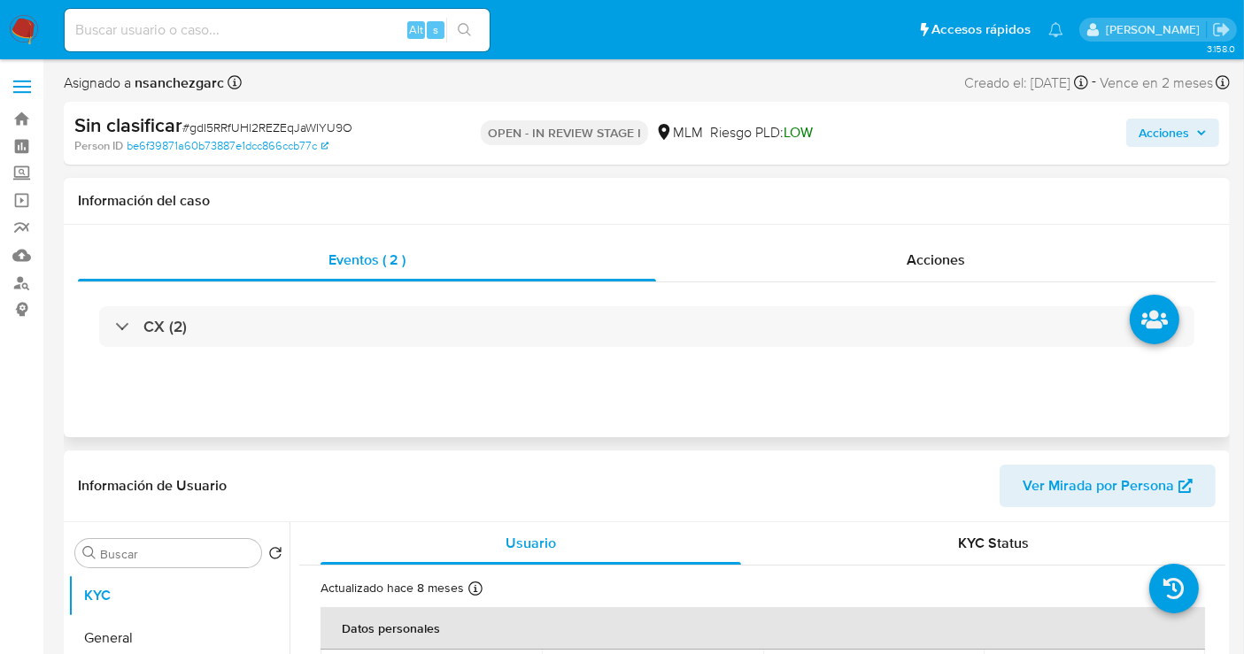
scroll to position [197, 0]
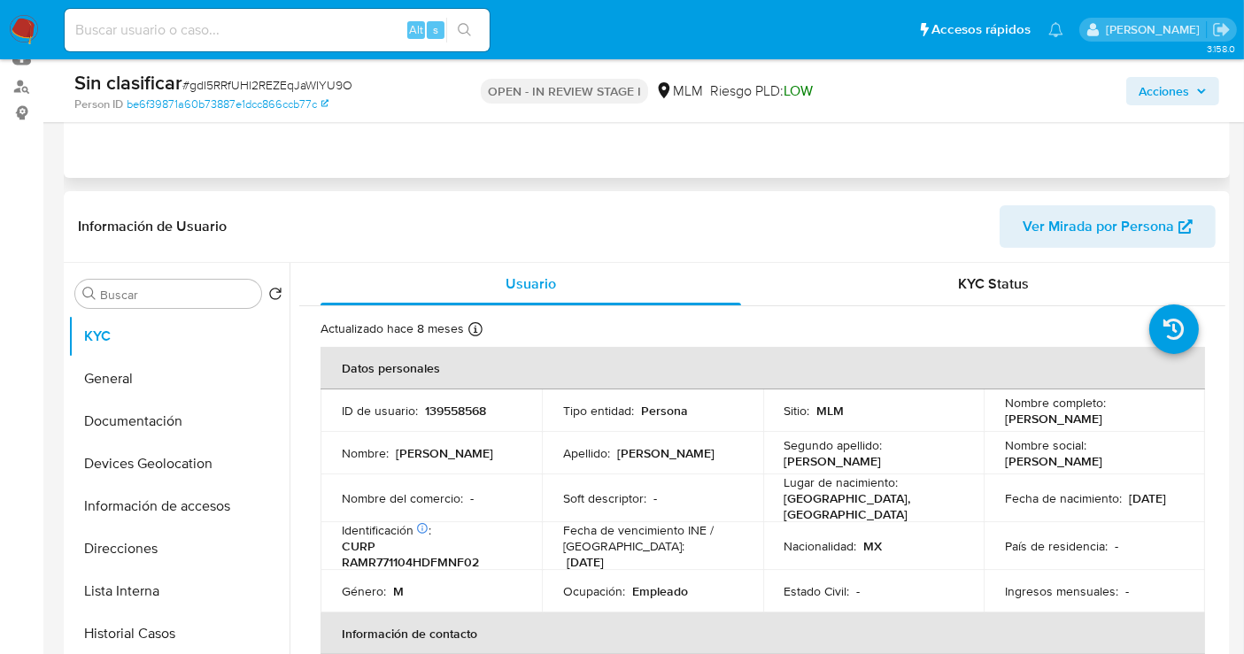
select select "10"
click at [463, 406] on p "139558568" at bounding box center [455, 411] width 61 height 16
copy p "139558568"
drag, startPoint x: 1139, startPoint y: 416, endPoint x: 1003, endPoint y: 423, distance: 135.7
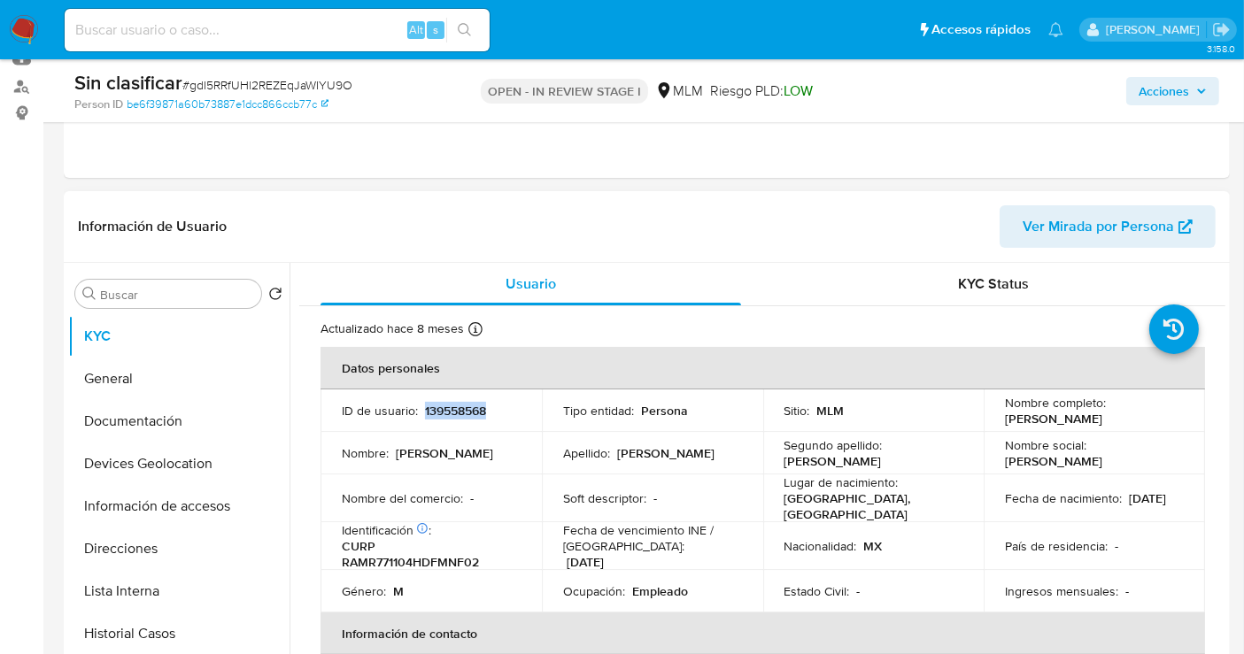
click at [1005, 423] on div "Nombre completo : [PERSON_NAME]" at bounding box center [1094, 411] width 179 height 32
copy p "[PERSON_NAME]"
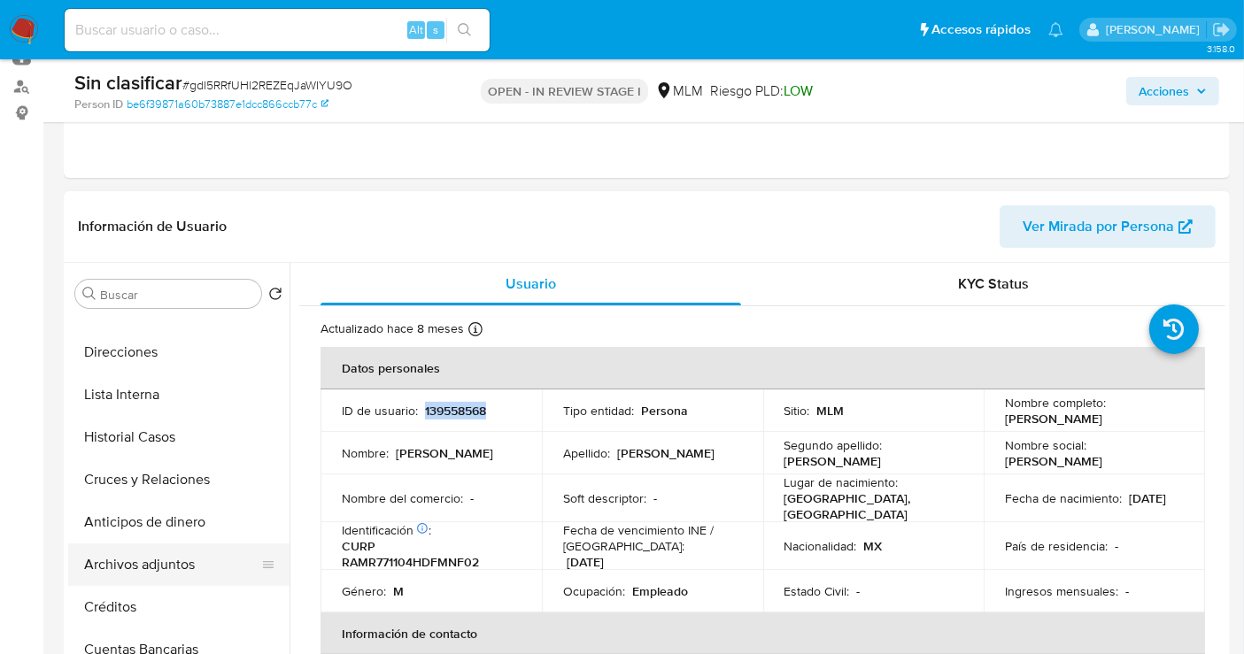
click at [143, 558] on button "Archivos adjuntos" at bounding box center [171, 565] width 207 height 43
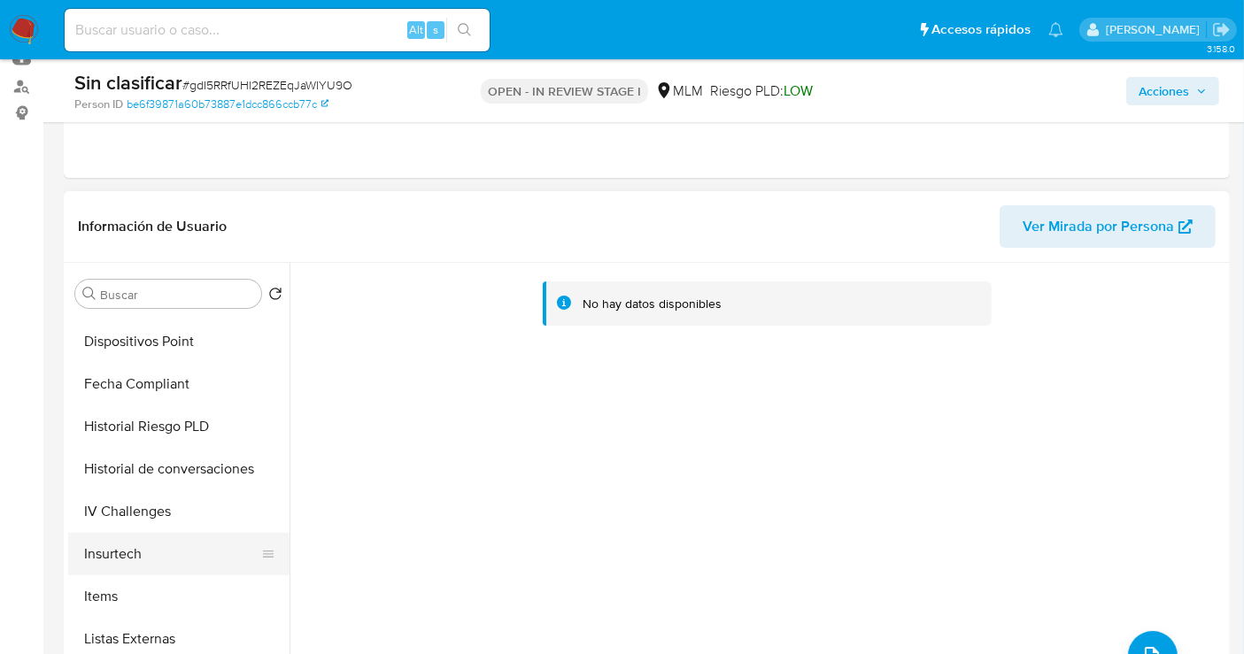
scroll to position [747, 0]
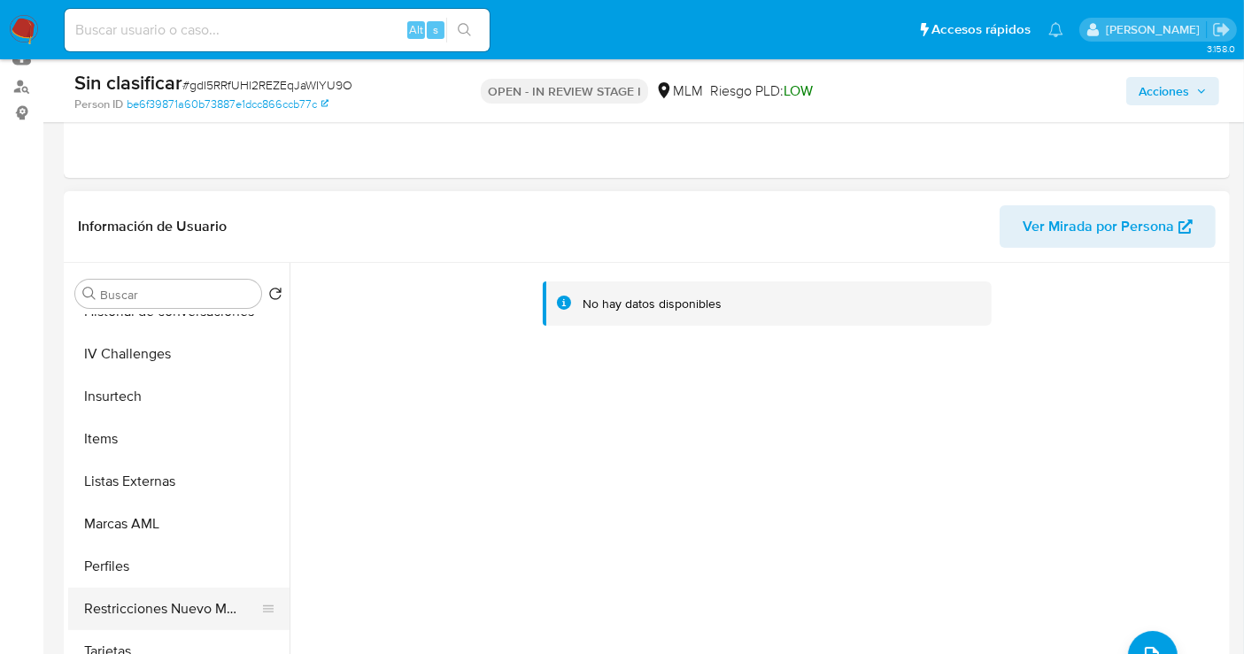
click at [179, 605] on button "Restricciones Nuevo Mundo" at bounding box center [171, 609] width 207 height 43
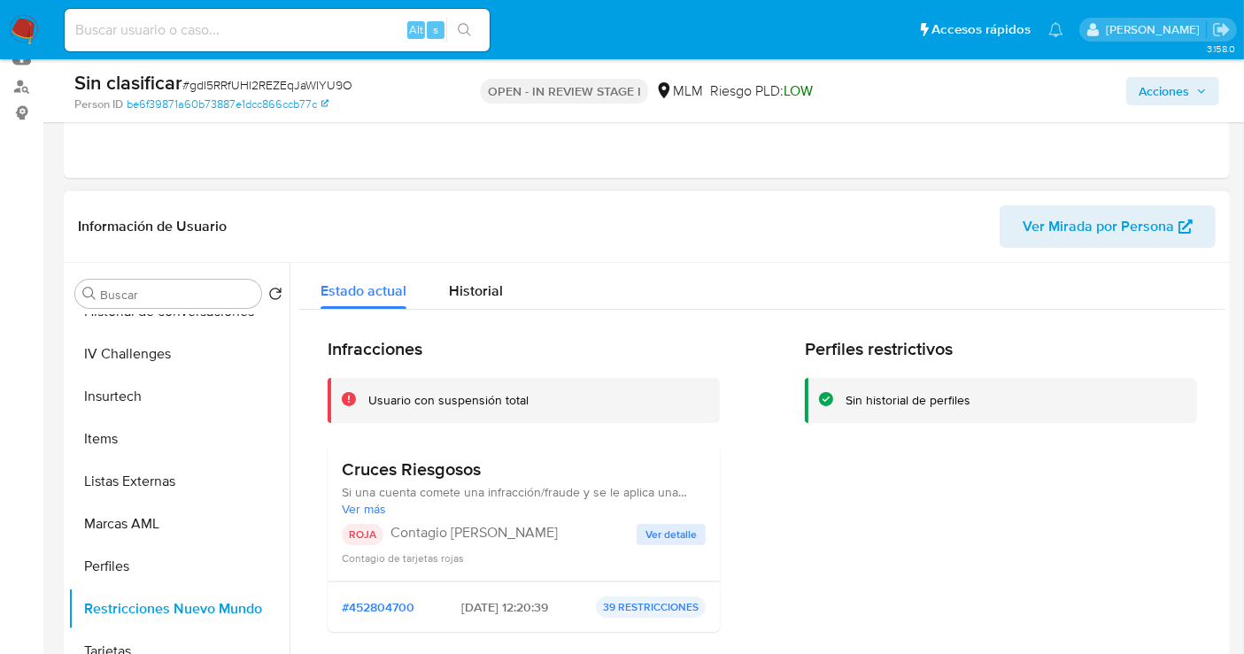
click at [670, 527] on span "Ver detalle" at bounding box center [671, 535] width 51 height 18
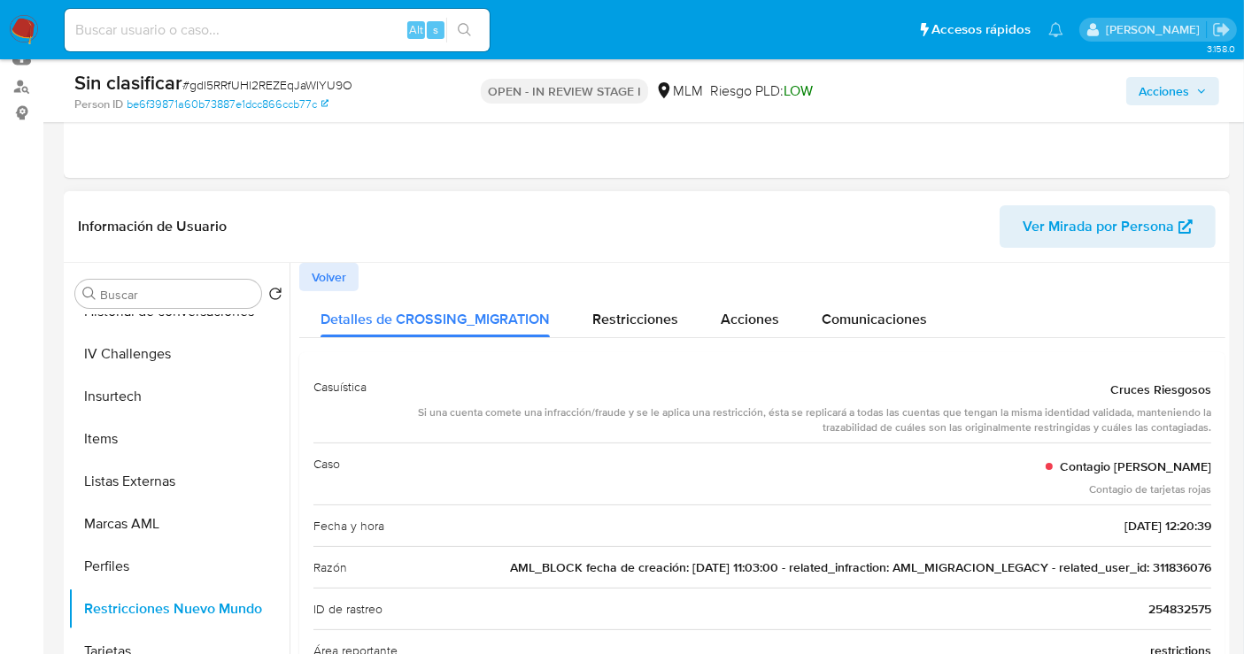
click at [1163, 566] on span "AML_BLOCK fecha de creación: [DATE] 11:03:00 - related_infraction: AML_MIGRACIO…" at bounding box center [860, 568] width 701 height 18
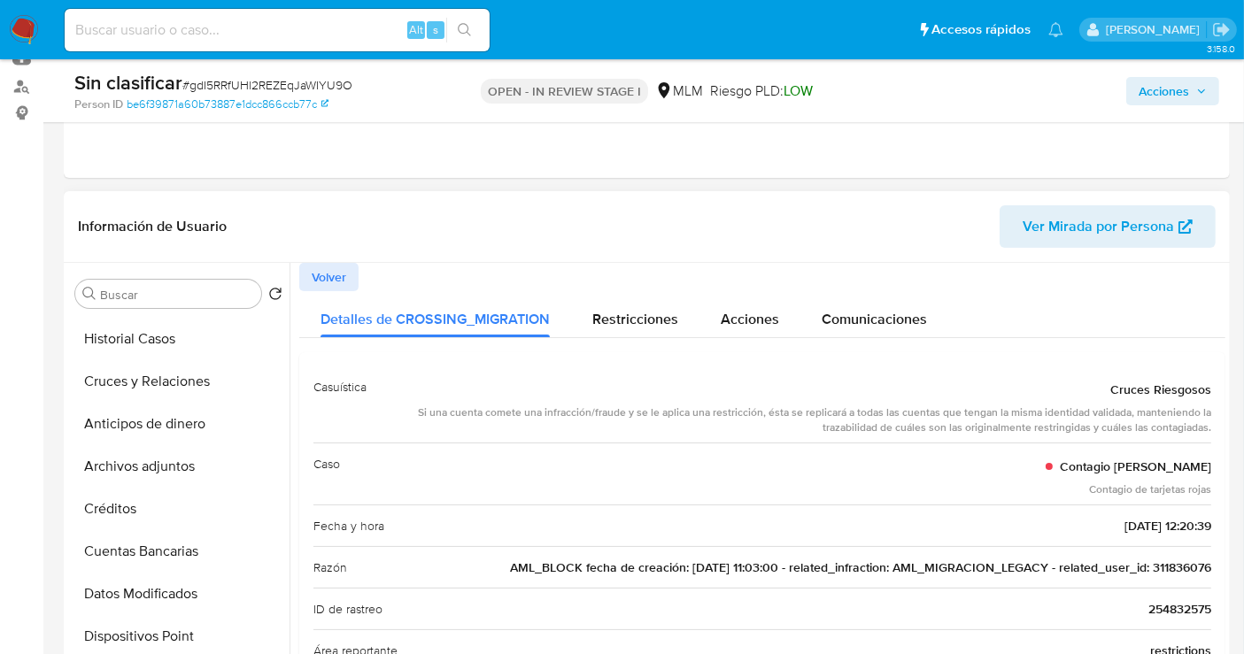
scroll to position [255, 0]
click at [164, 375] on button "Historial Casos" at bounding box center [171, 379] width 207 height 43
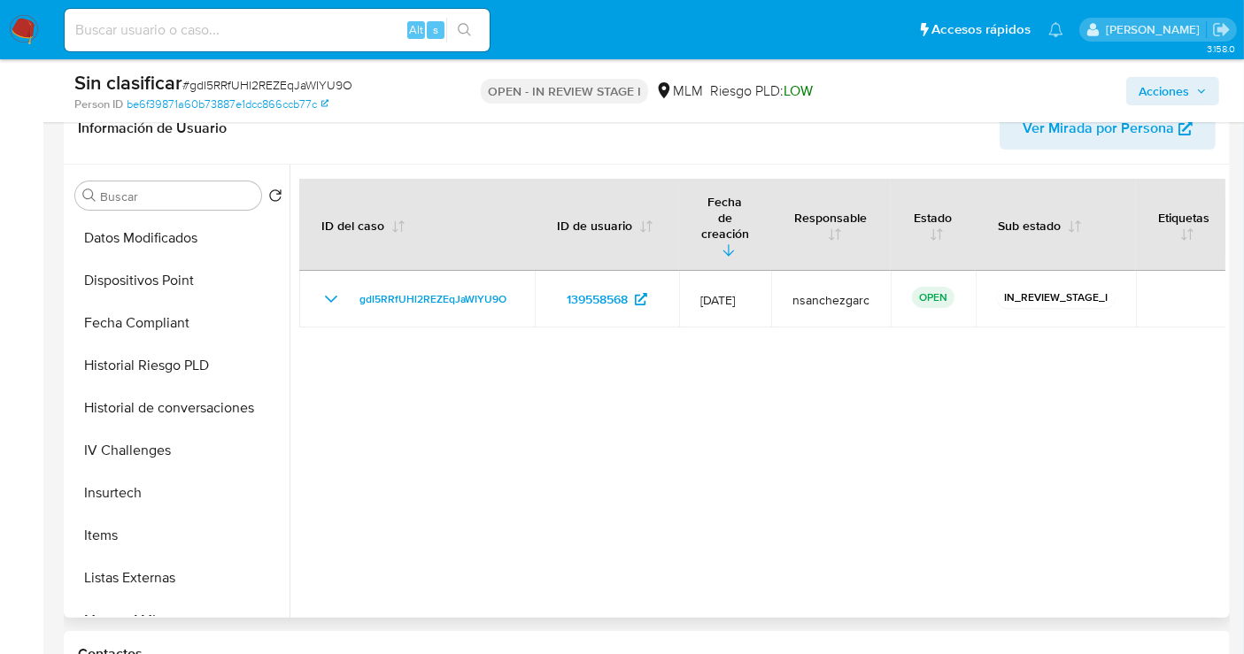
scroll to position [747, 0]
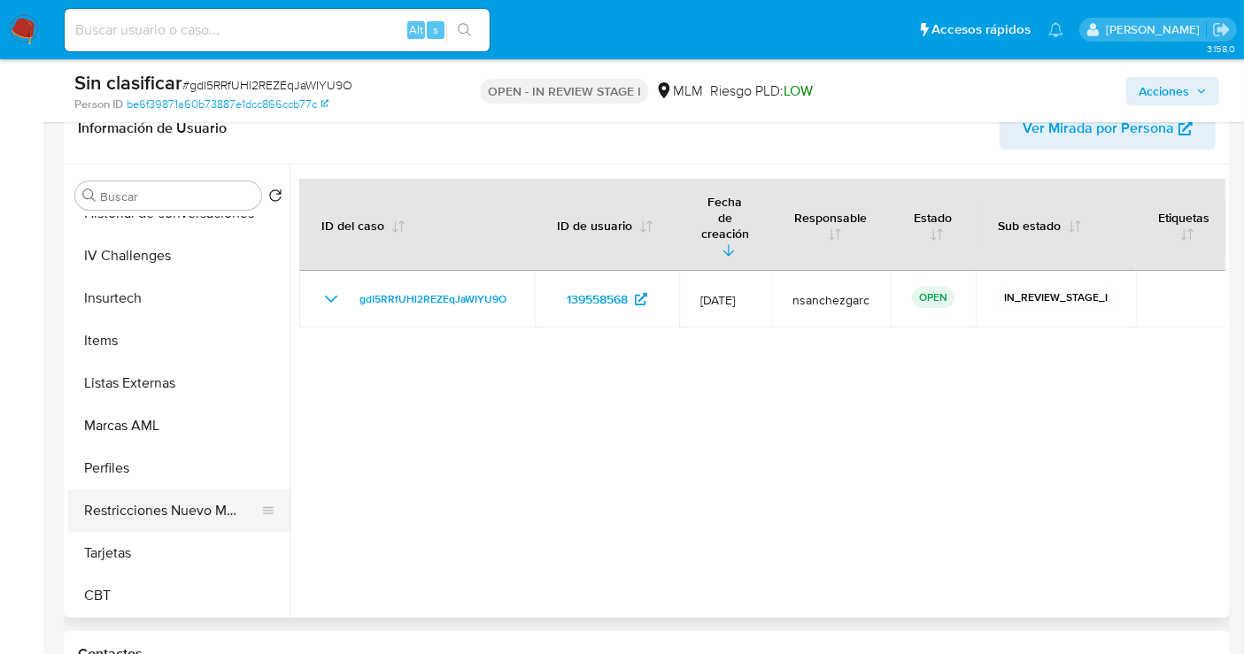
click at [128, 525] on button "Restricciones Nuevo Mundo" at bounding box center [171, 511] width 207 height 43
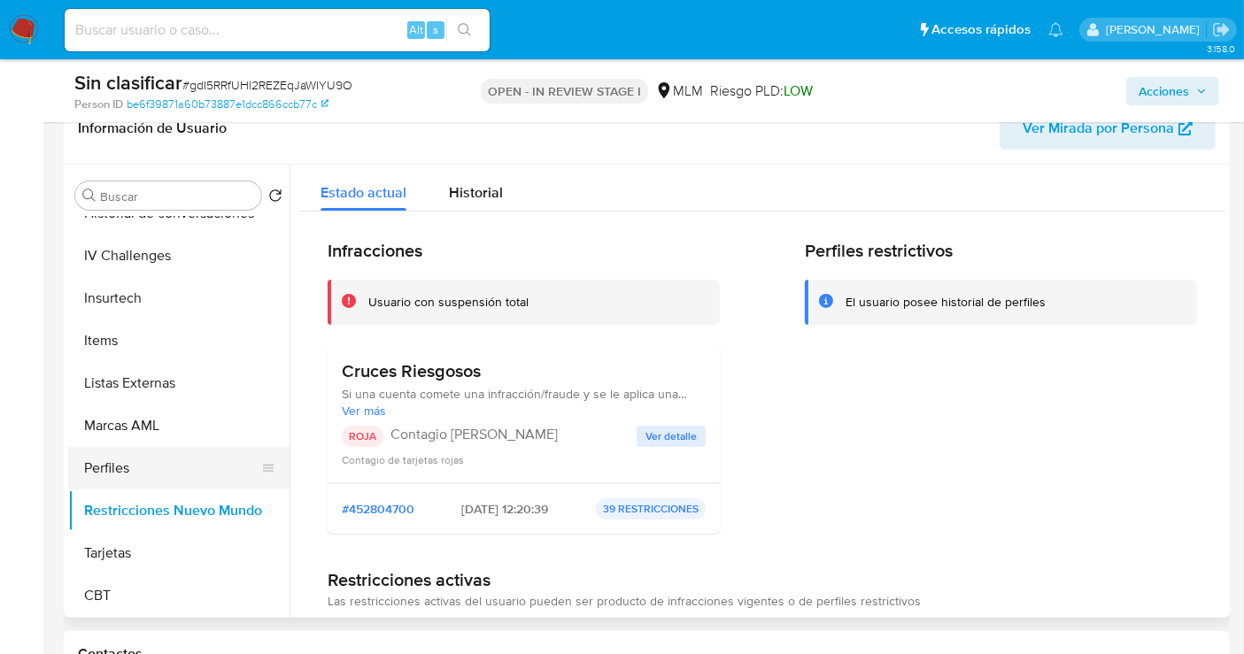
click at [123, 487] on button "Perfiles" at bounding box center [171, 468] width 207 height 43
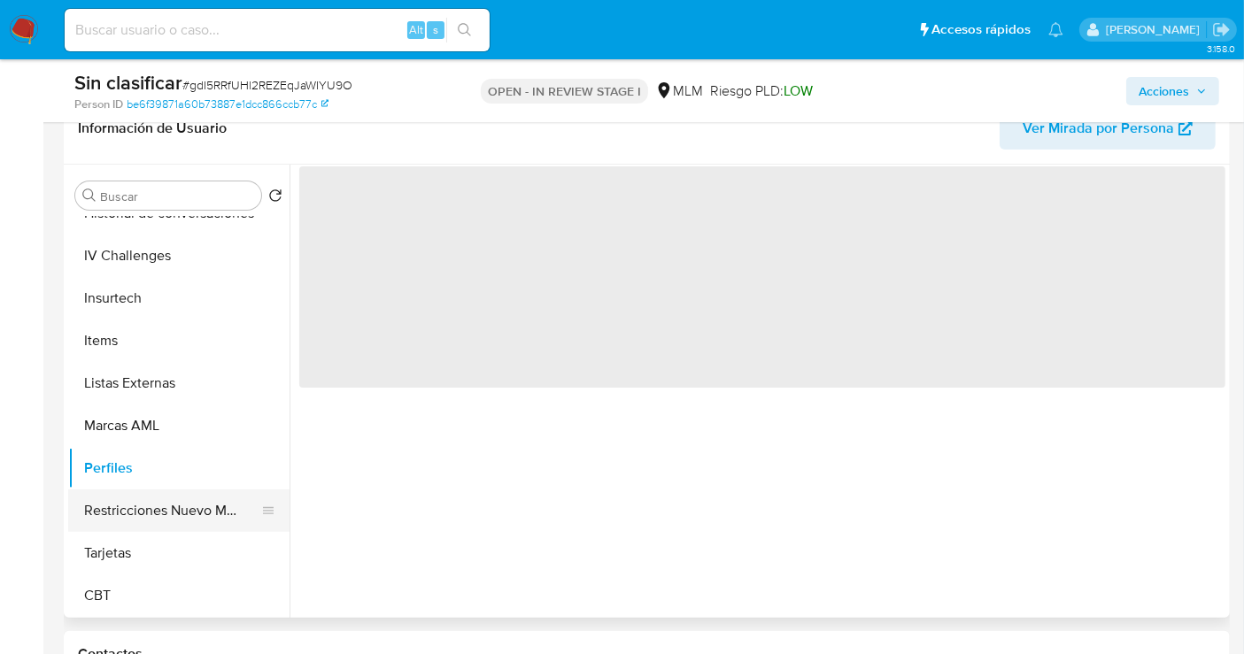
click at [143, 511] on button "Restricciones Nuevo Mundo" at bounding box center [171, 511] width 207 height 43
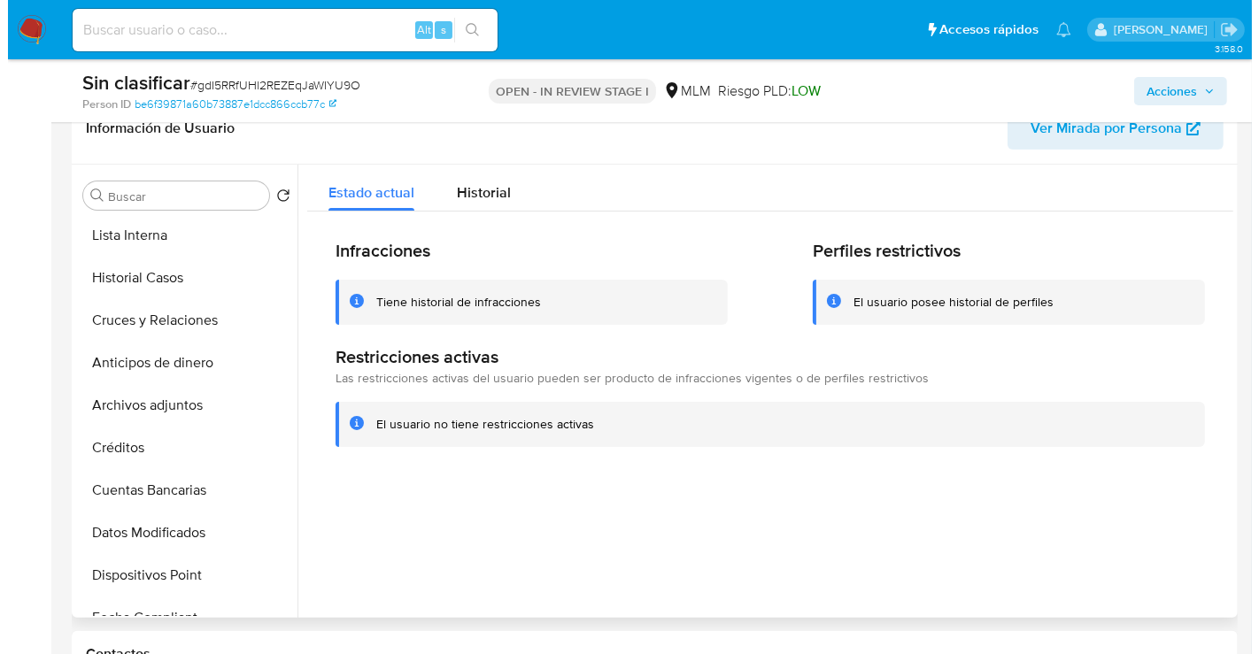
scroll to position [255, 0]
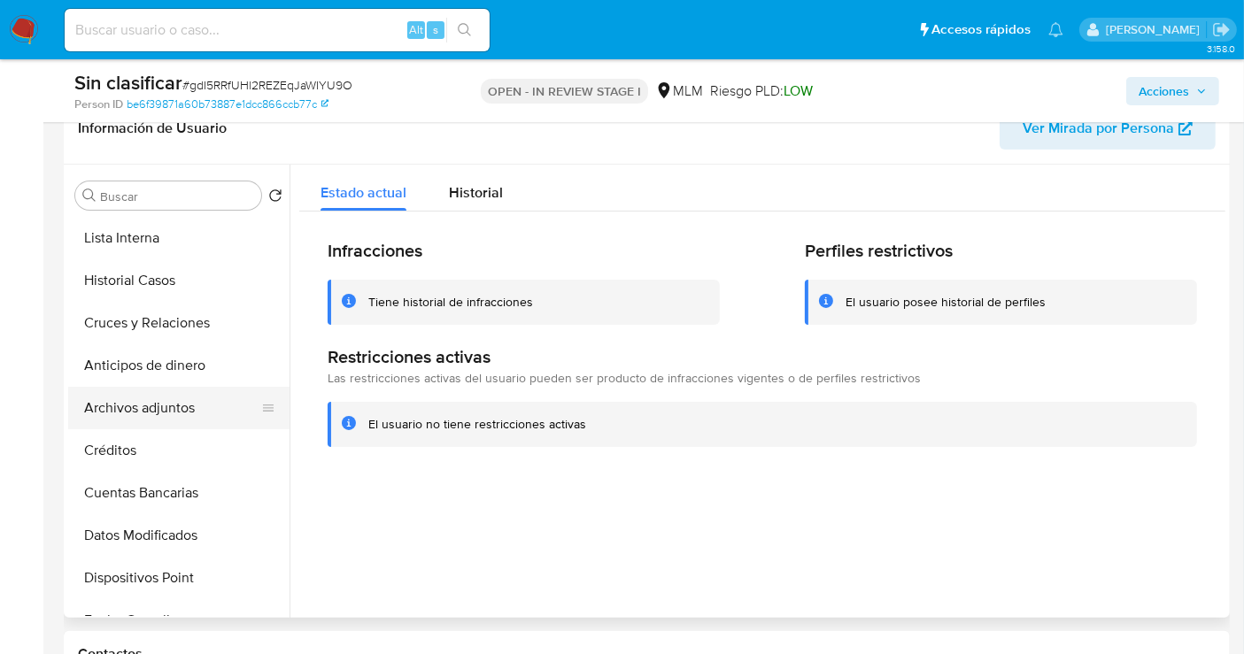
click at [154, 418] on button "Archivos adjuntos" at bounding box center [171, 408] width 207 height 43
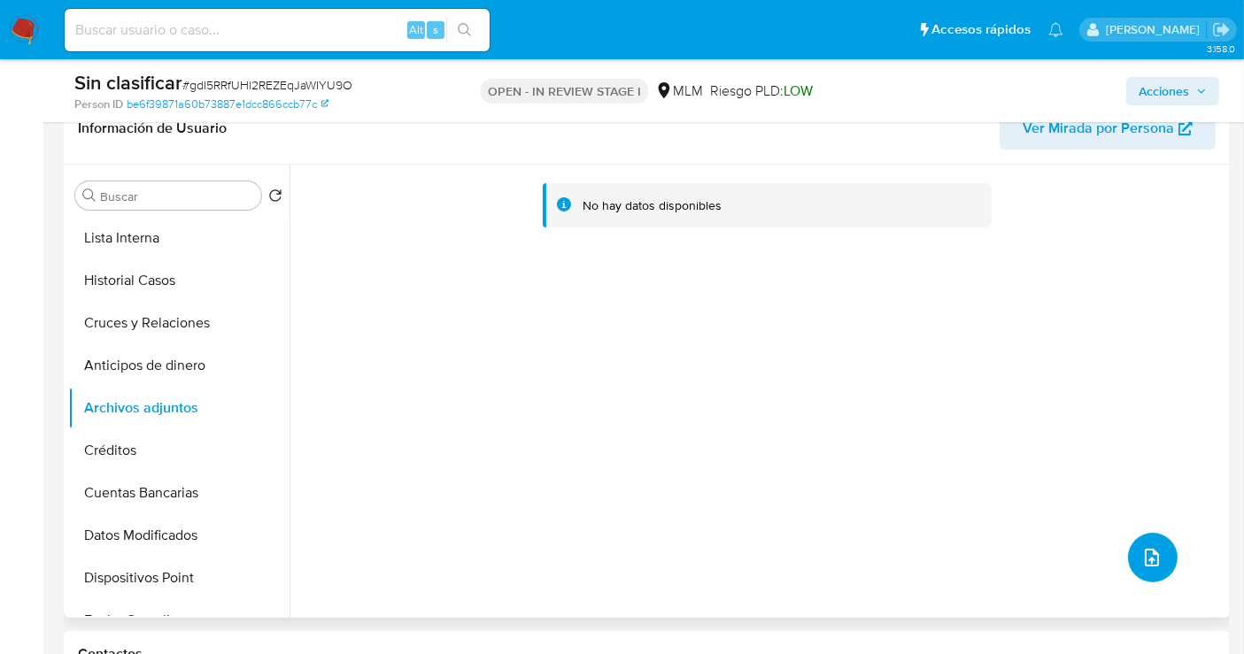
click at [1159, 560] on button "upload-file" at bounding box center [1153, 558] width 50 height 50
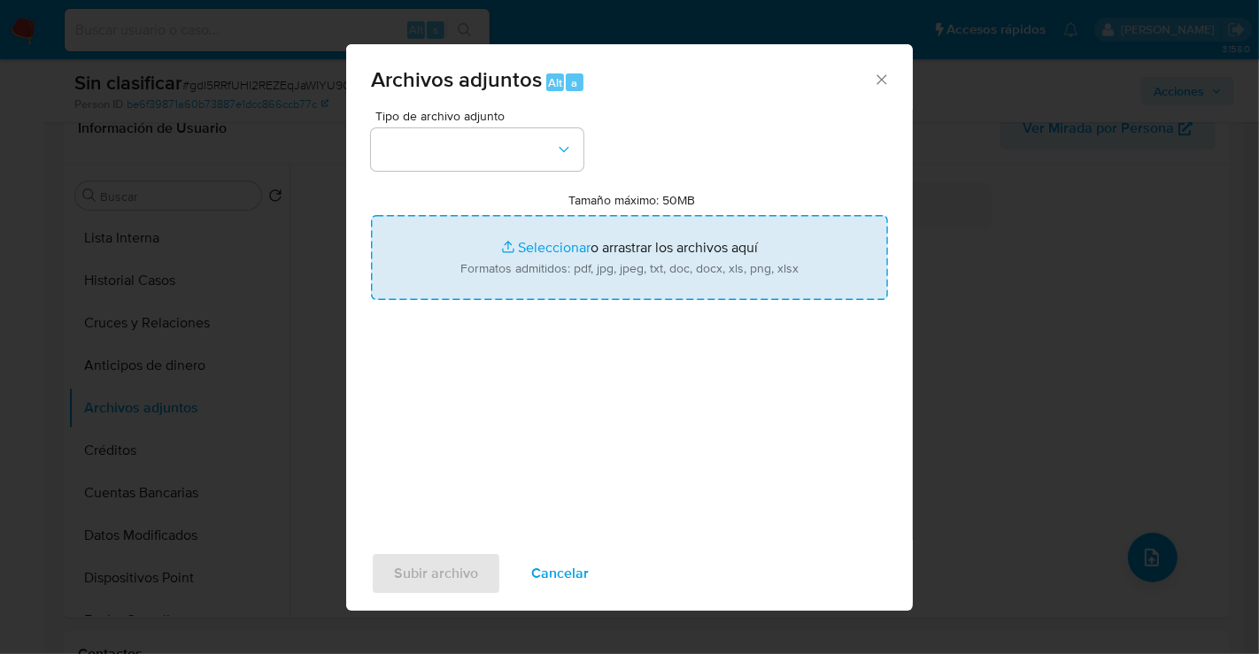
type input "C:\fakepath\139558568_RAFAEL [PERSON_NAME] MENESES_SEP25.pdf"
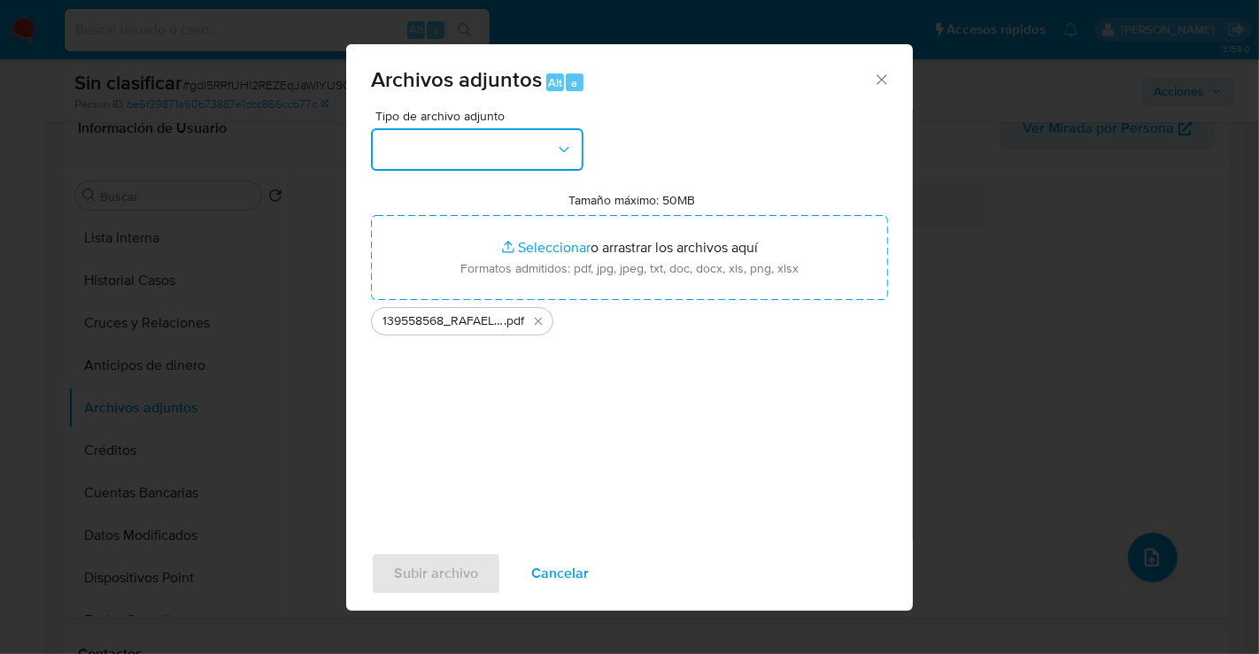
click at [505, 165] on button "button" at bounding box center [477, 149] width 213 height 43
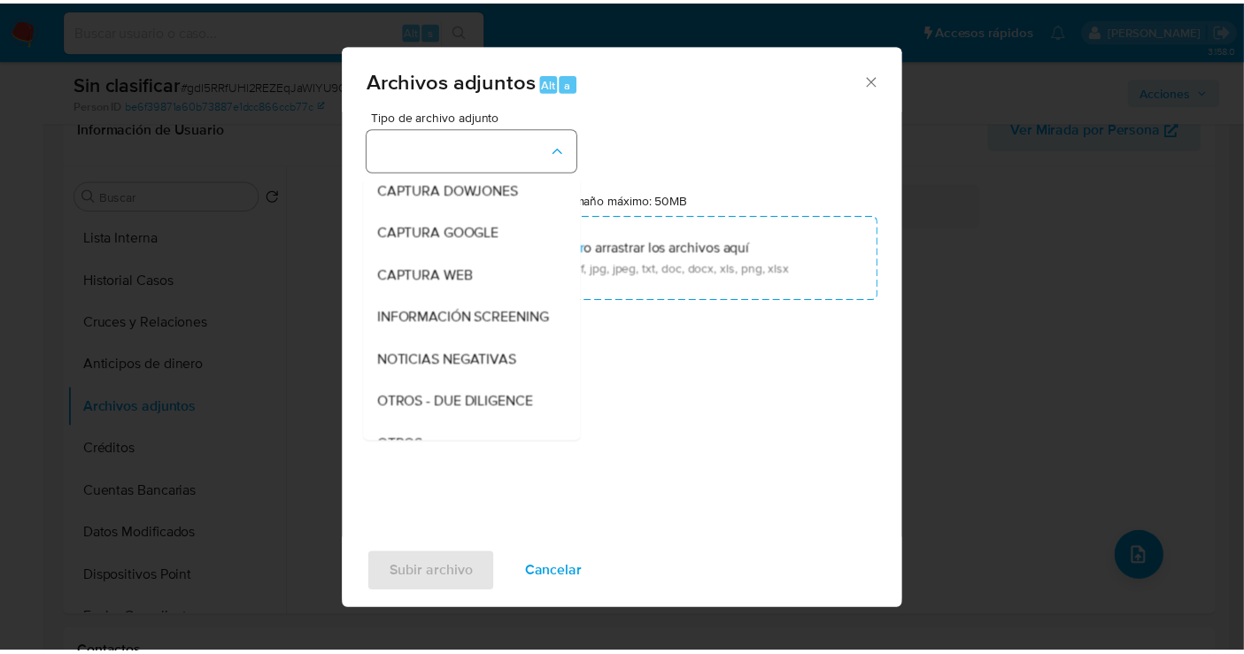
scroll to position [91, 0]
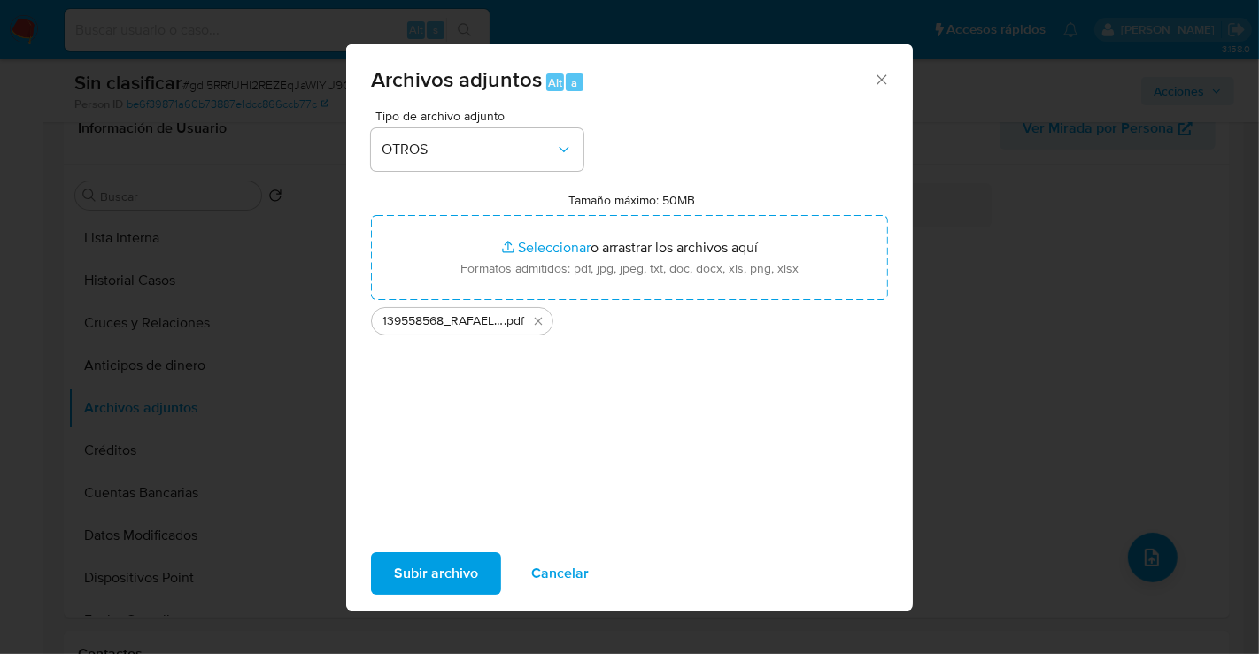
click at [424, 575] on span "Subir archivo" at bounding box center [436, 573] width 84 height 39
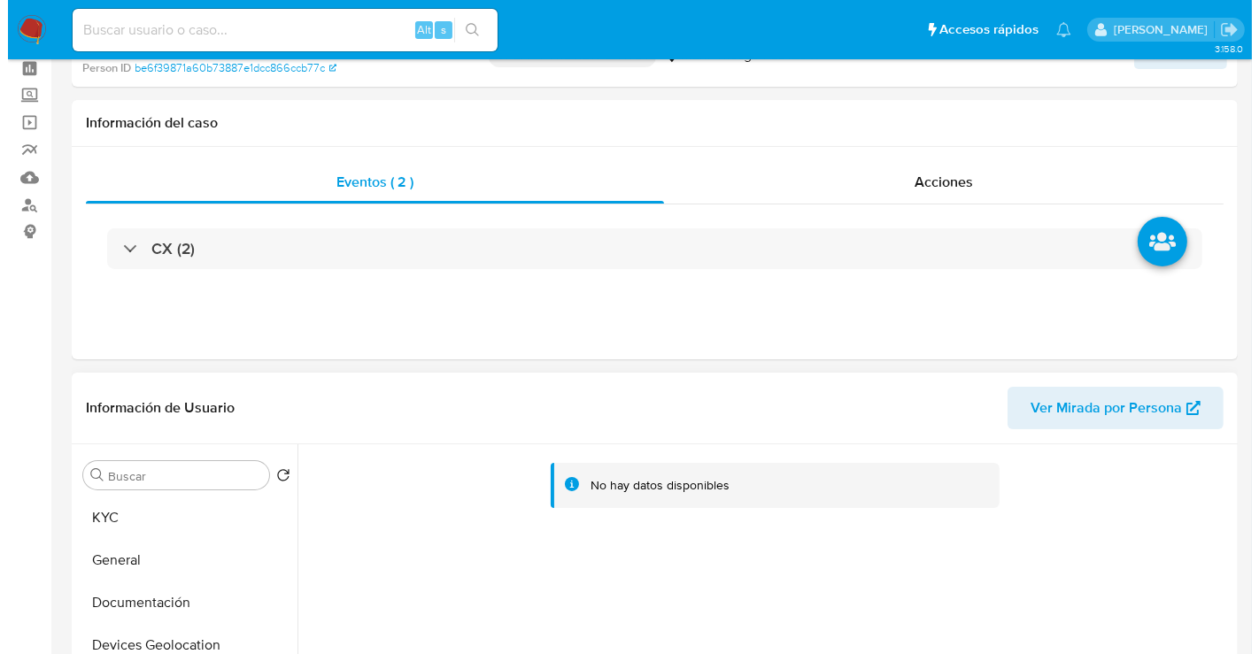
scroll to position [295, 0]
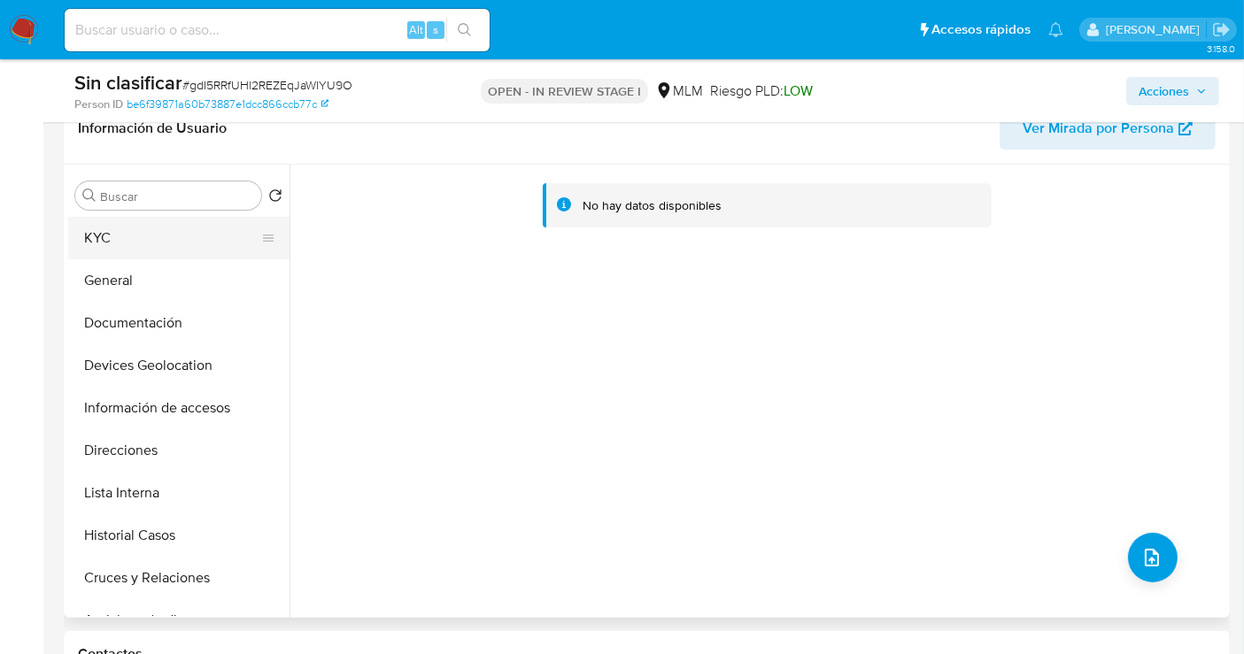
click at [128, 234] on button "KYC" at bounding box center [171, 238] width 207 height 43
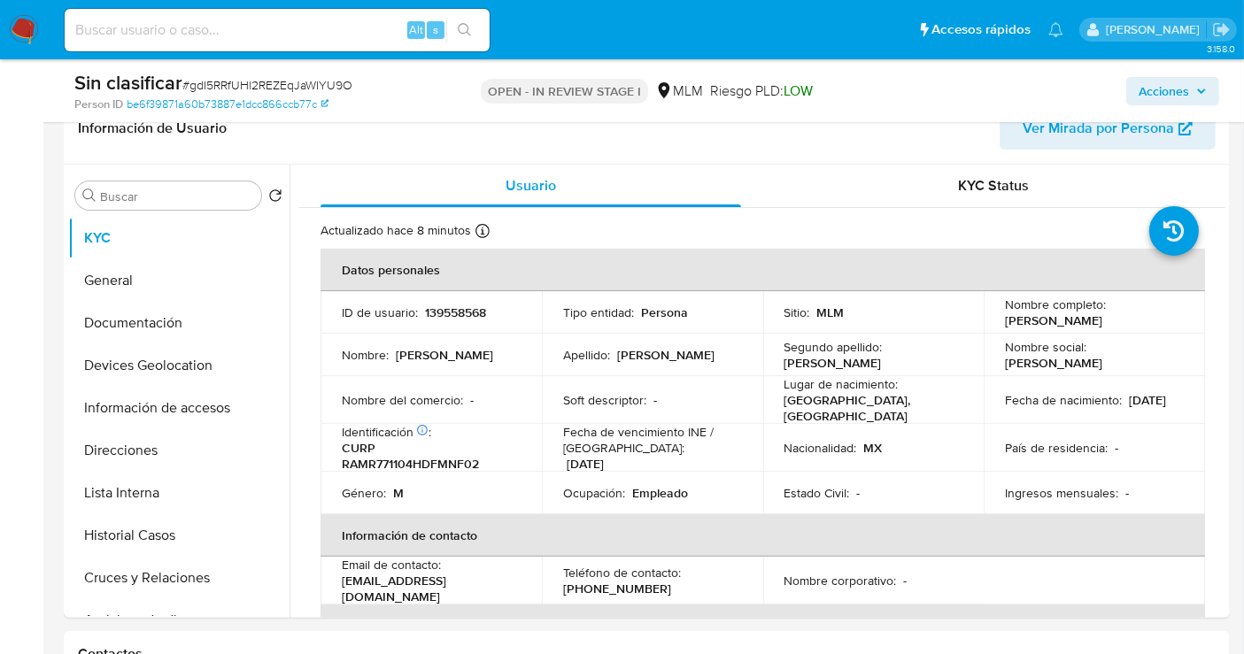
click at [1174, 93] on span "Acciones" at bounding box center [1164, 91] width 50 height 28
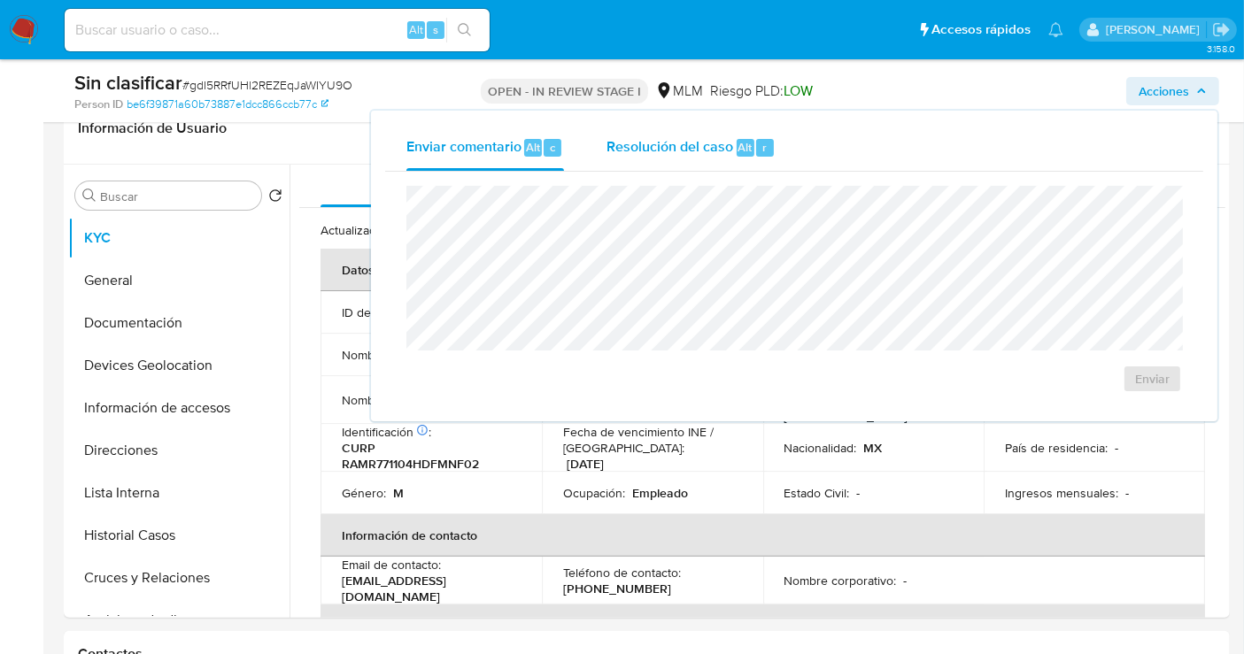
click at [670, 148] on span "Resolución del caso" at bounding box center [670, 146] width 127 height 20
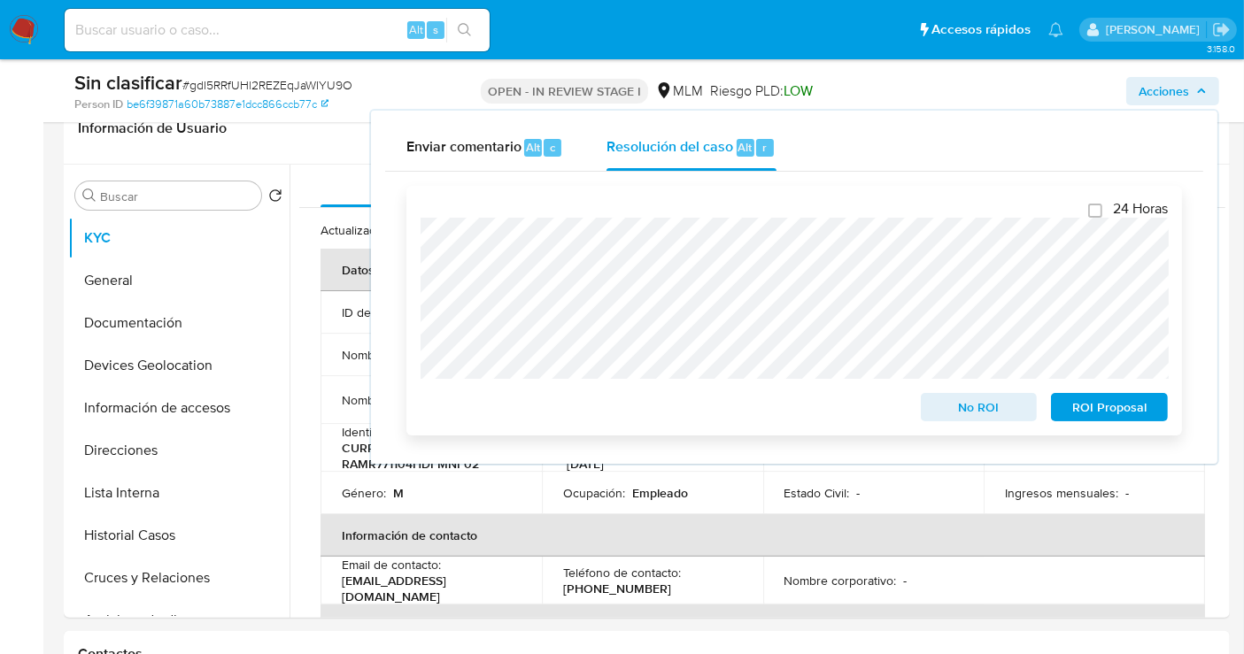
click at [964, 409] on span "No ROI" at bounding box center [979, 407] width 92 height 25
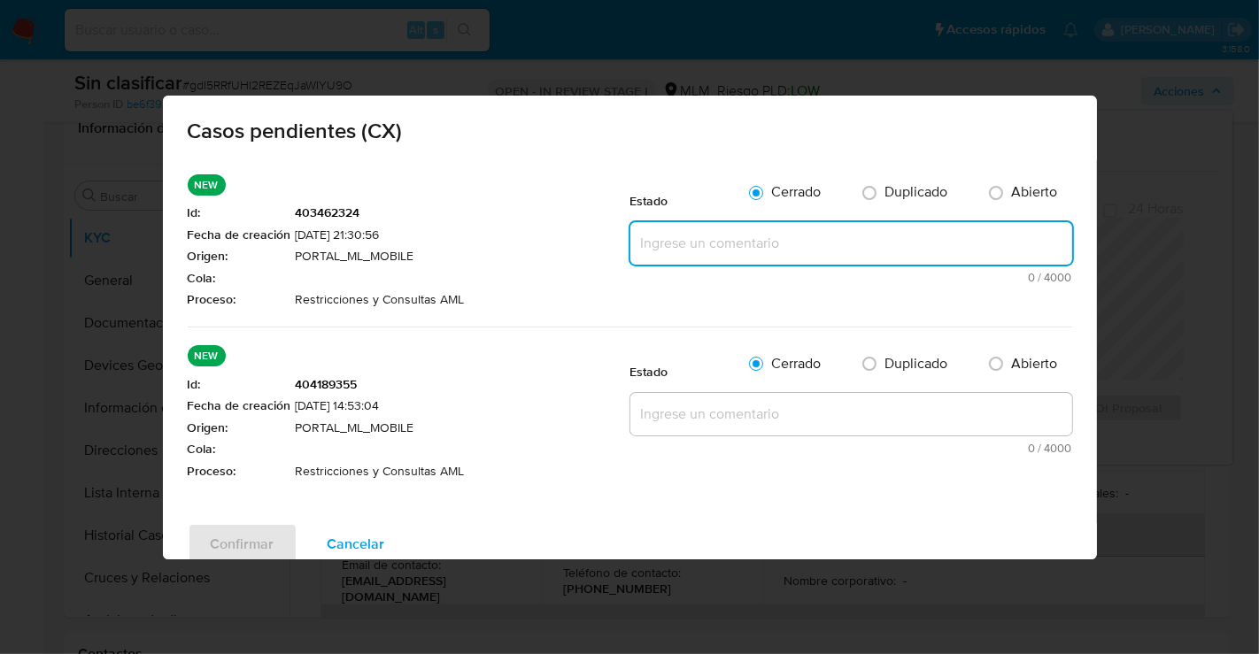
click at [677, 265] on textarea at bounding box center [852, 243] width 442 height 43
paste textarea "SE REALIZA VALIDACIÓN DE CASO GENERADO POR CX DONDE NO SE IDENTIFICA ALERTAS RE…"
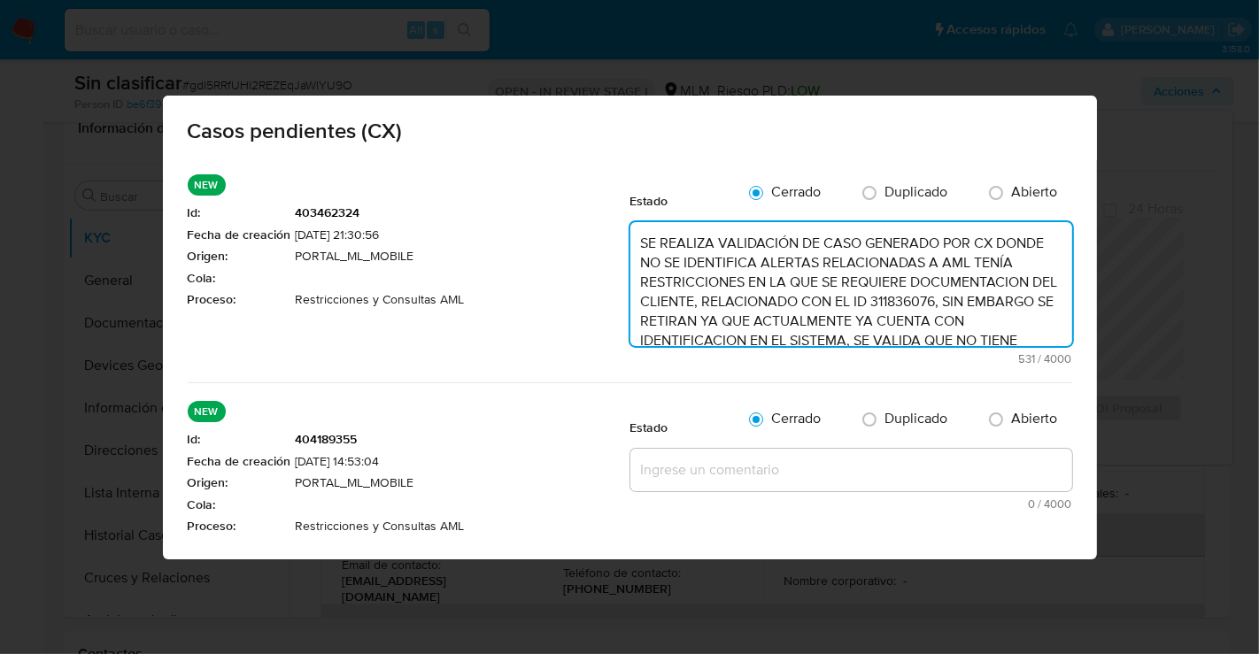
scroll to position [103, 0]
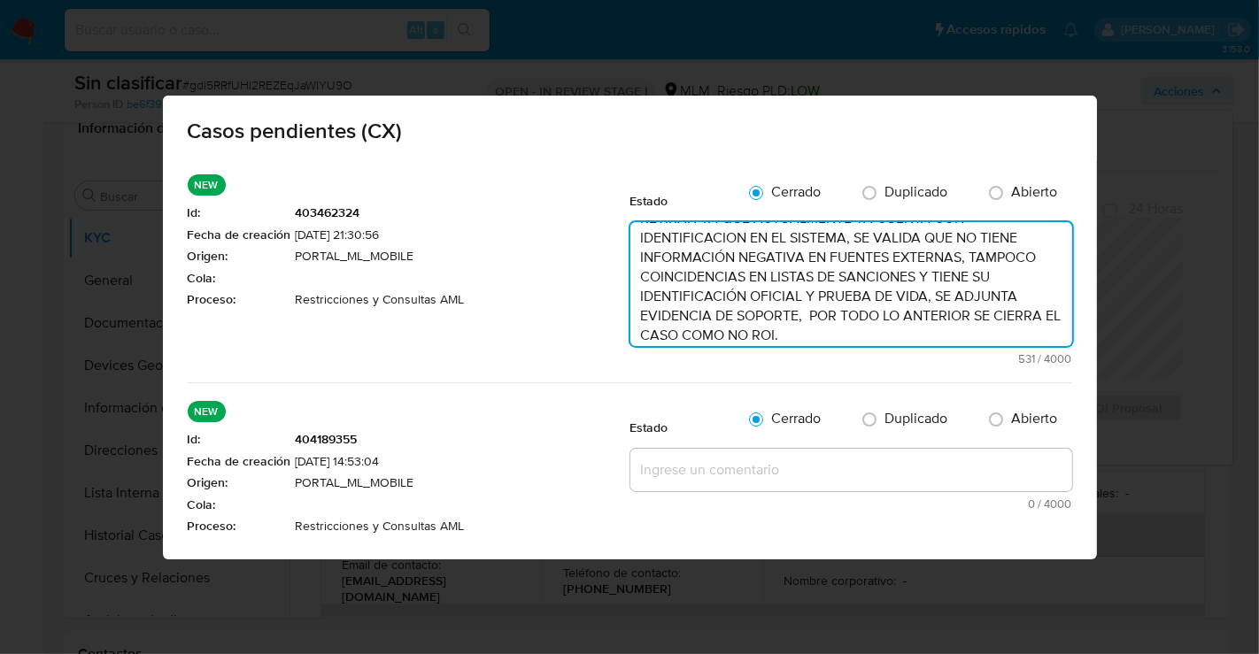
type textarea "SE REALIZA VALIDACIÓN DE CASO GENERADO POR CX DONDE NO SE IDENTIFICA ALERTAS RE…"
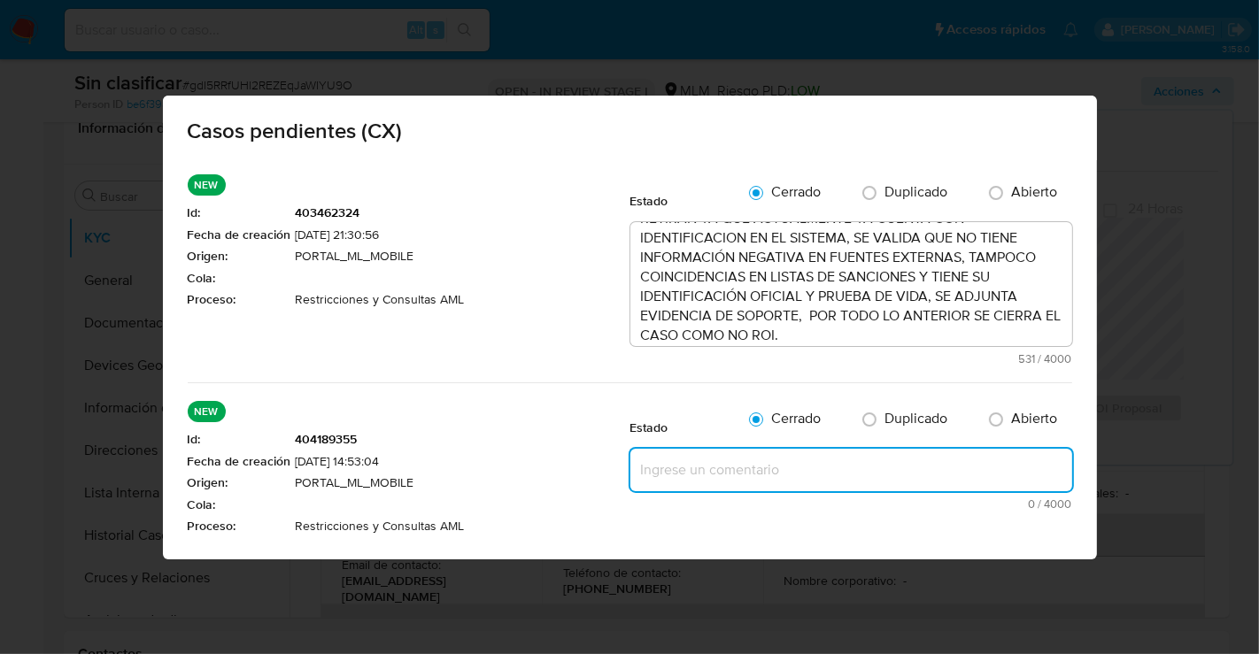
click at [668, 492] on textarea at bounding box center [852, 470] width 442 height 43
paste textarea "SE REALIZA VALIDACIÓN DE CASO GENERADO POR CX DONDE NO SE IDENTIFICA ALERTAS RE…"
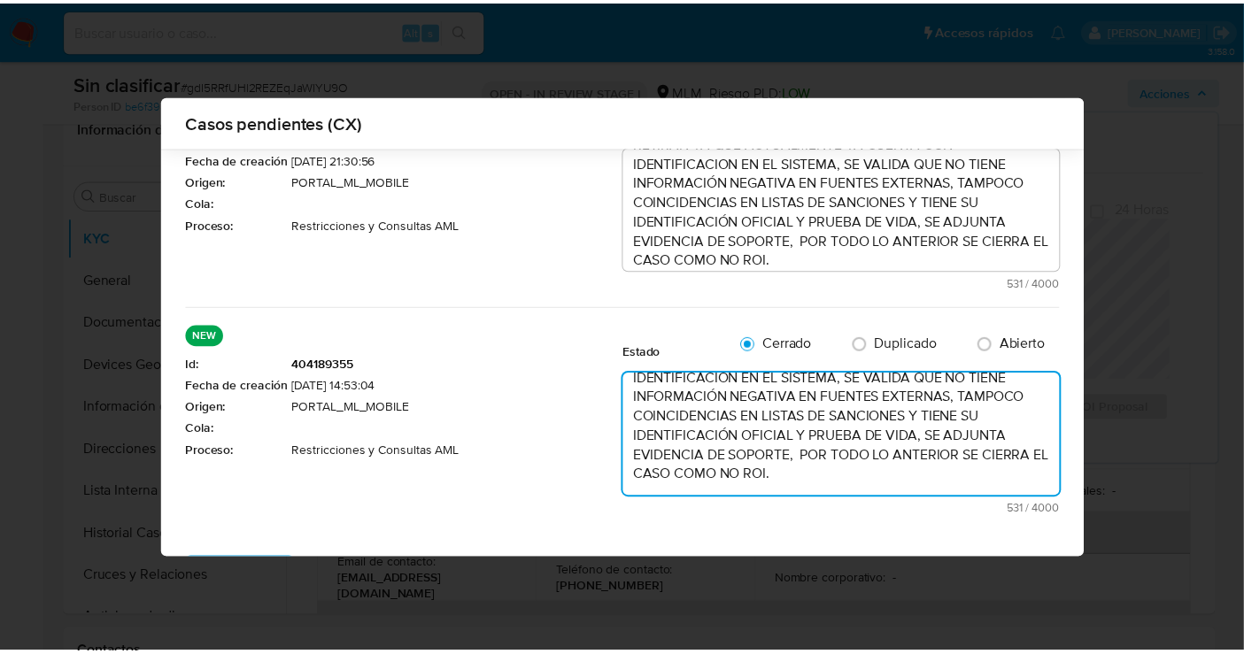
scroll to position [190, 0]
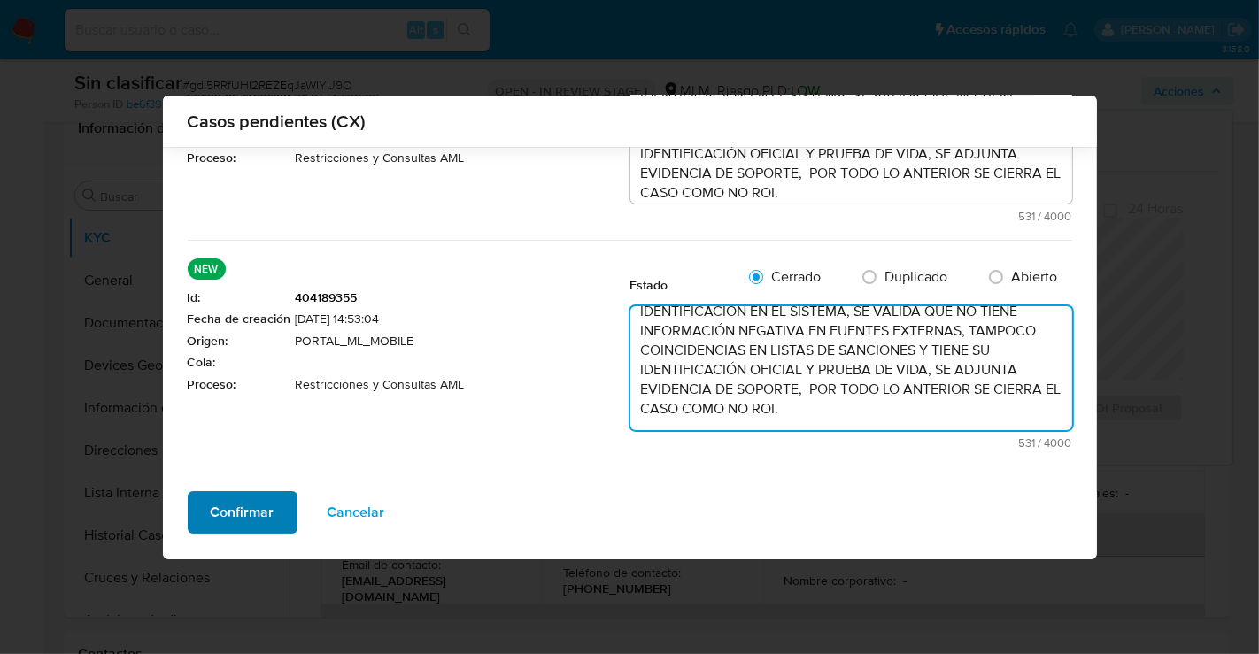
type textarea "SE REALIZA VALIDACIÓN DE CASO GENERADO POR CX DONDE NO SE IDENTIFICA ALERTAS RE…"
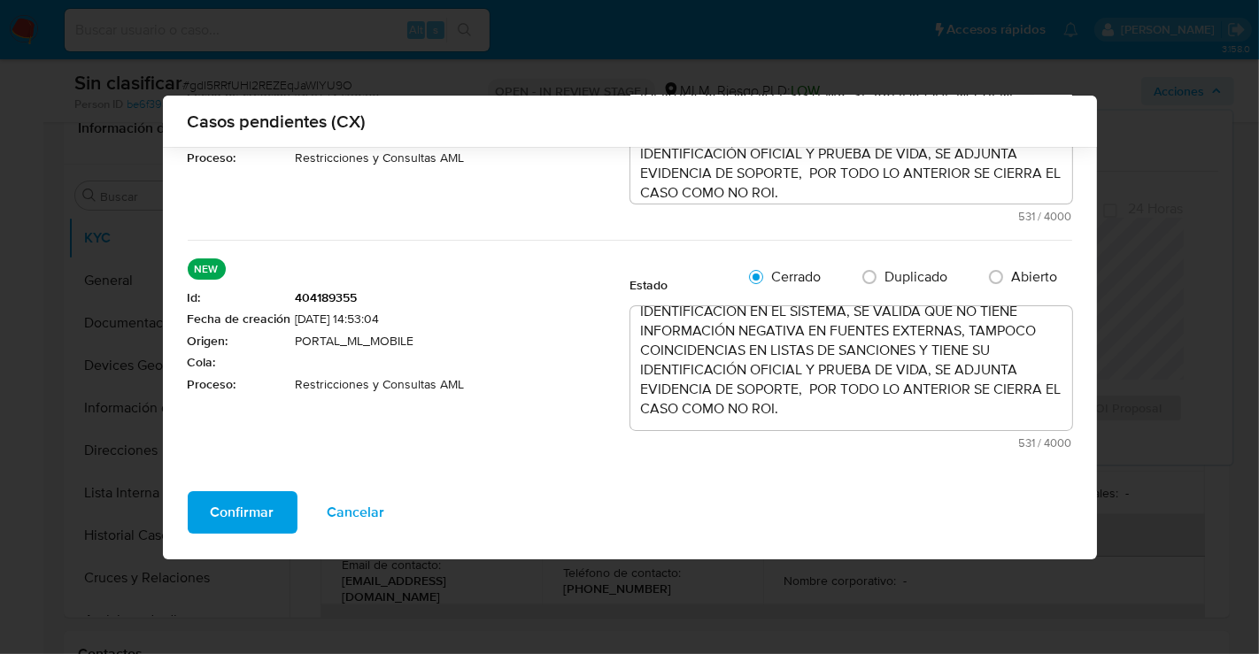
click at [282, 513] on button "Confirmar" at bounding box center [243, 513] width 110 height 43
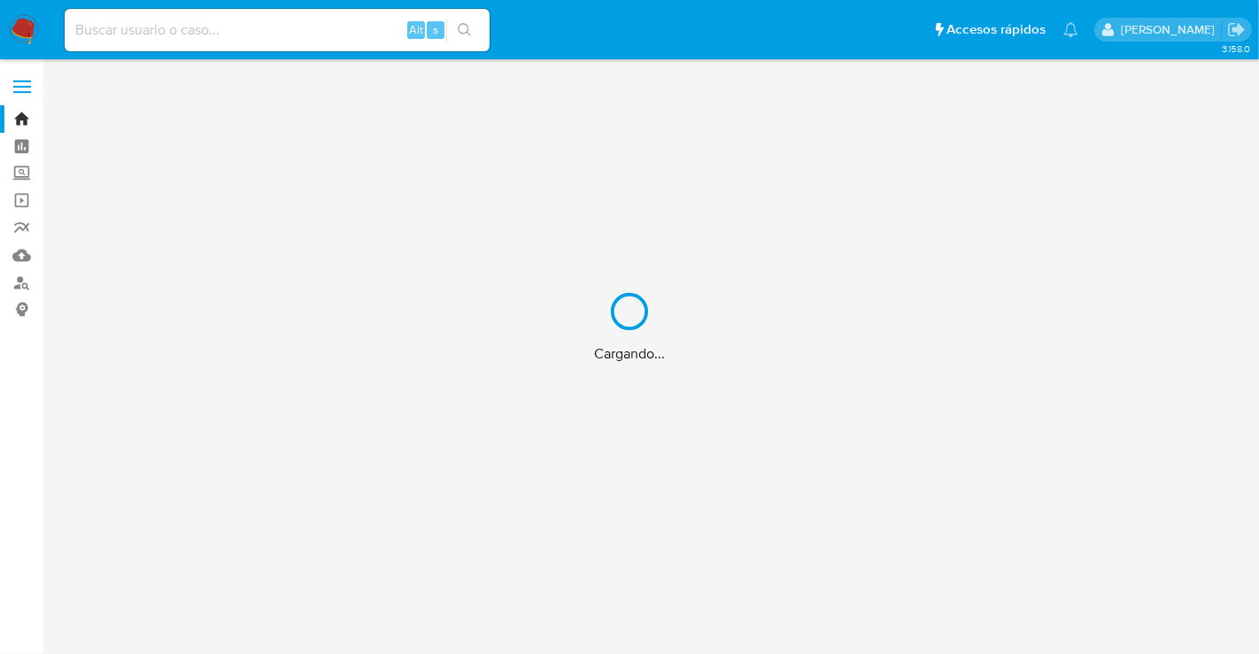
click at [156, 24] on div "Cargando..." at bounding box center [629, 327] width 1259 height 654
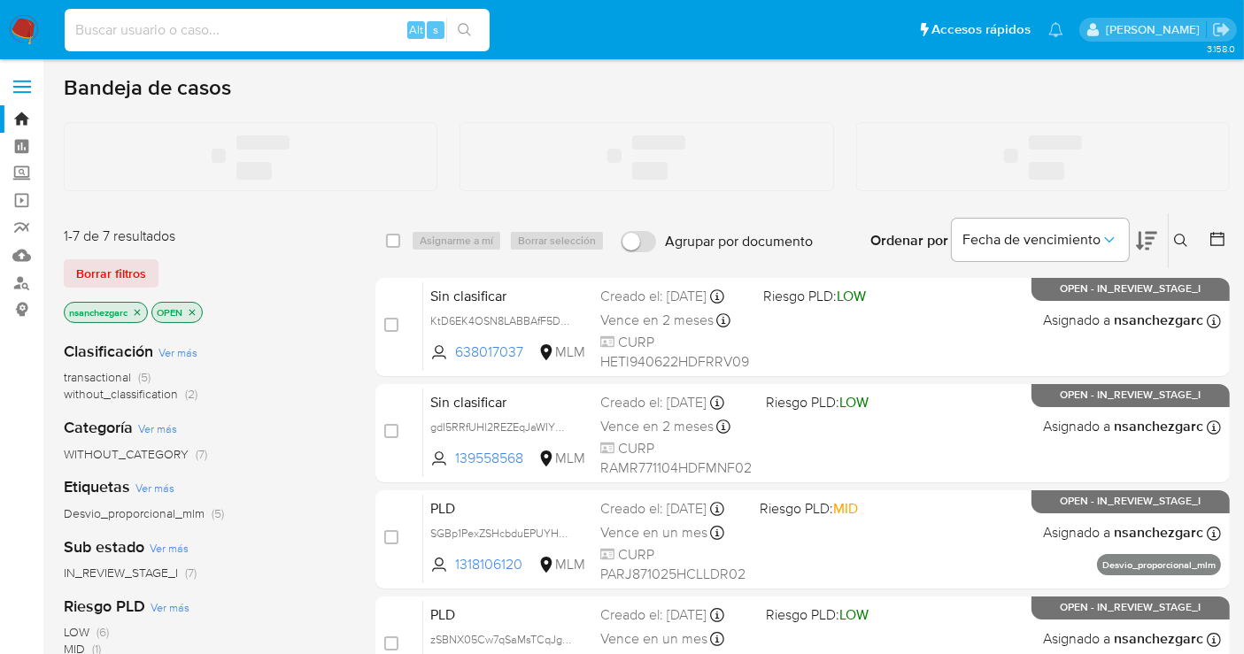
click at [111, 40] on input at bounding box center [277, 30] width 425 height 23
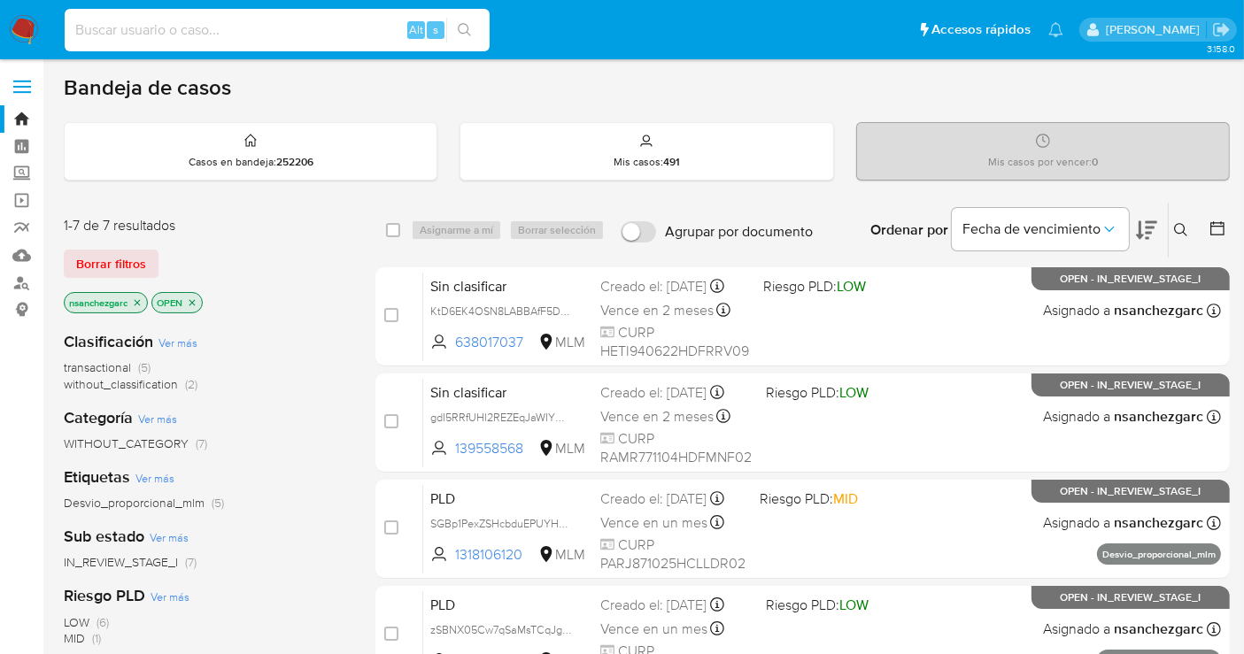
paste input "311836076"
type input "311836076"
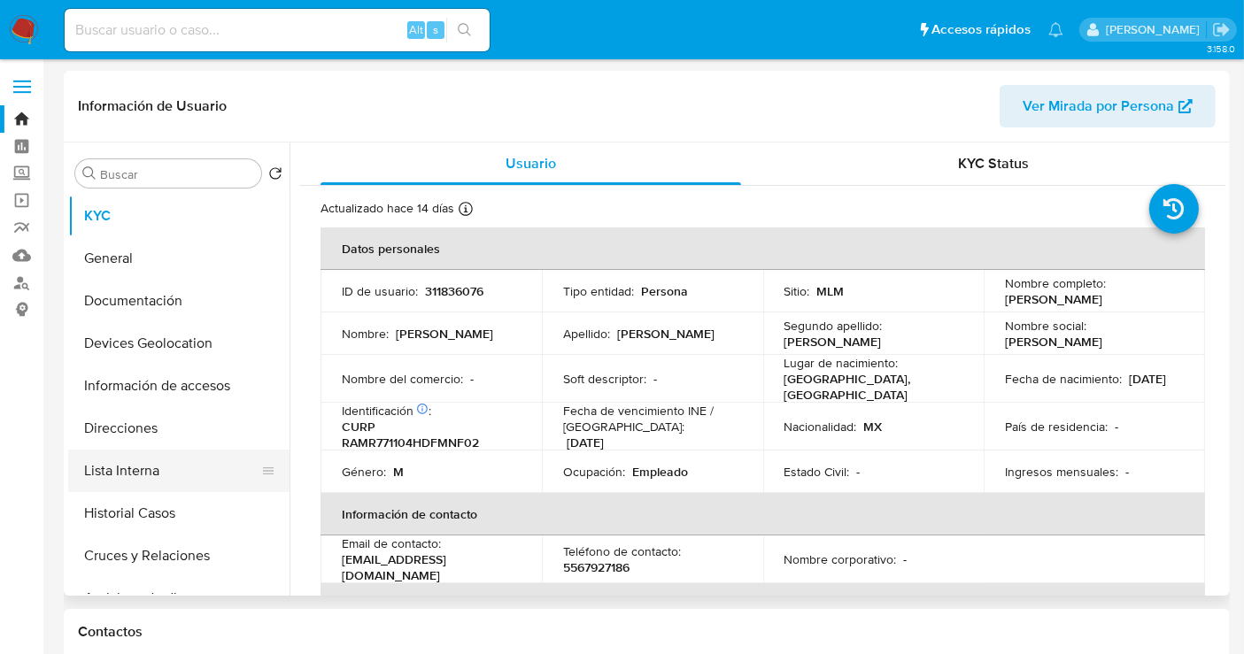
select select "10"
click button "General"
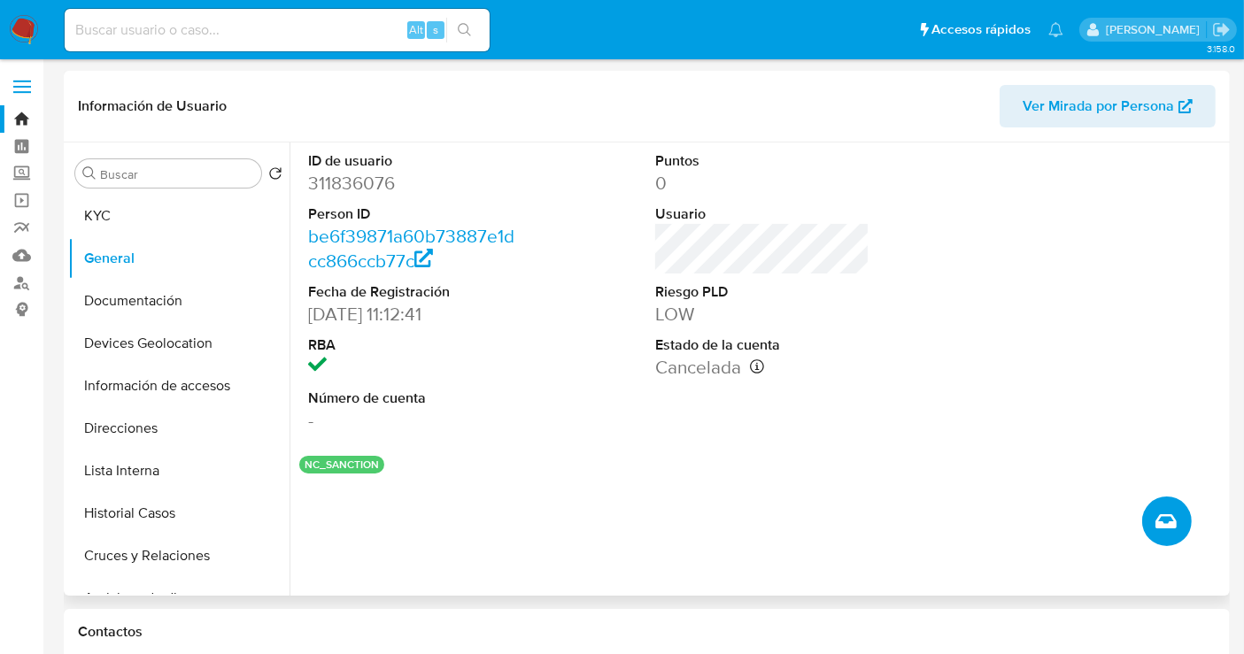
click icon "Crear caso manual"
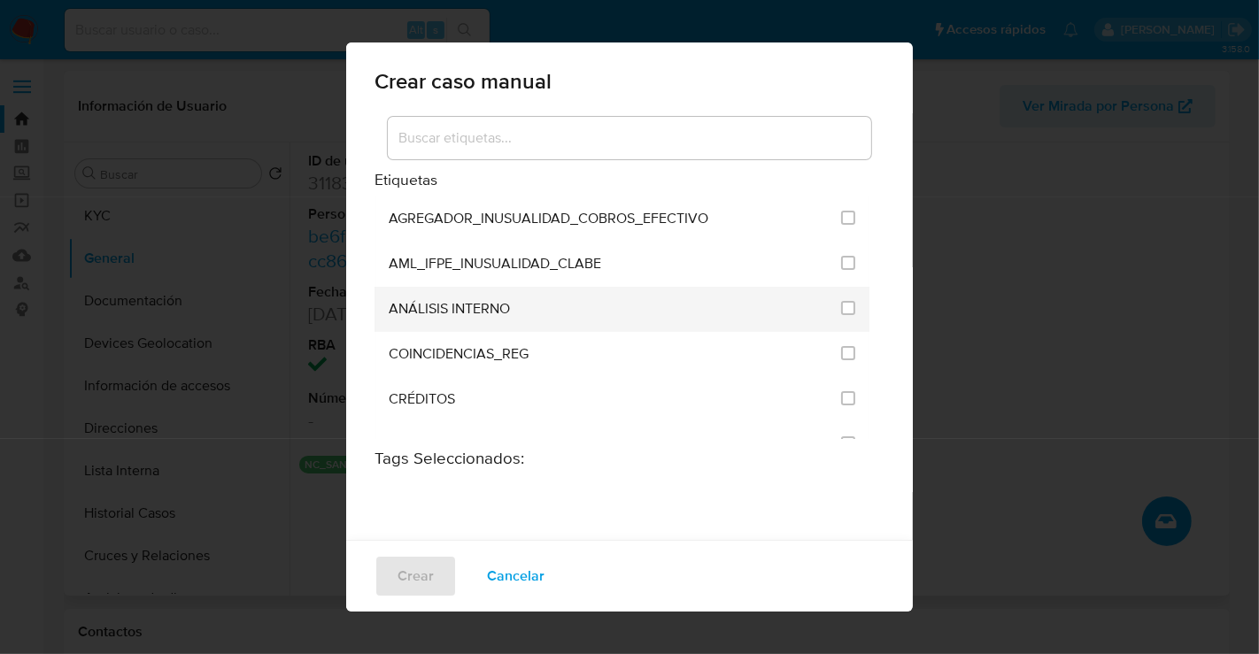
click li "ANÁLISIS INTERNO"
click input "1888"
checkbox input "true"
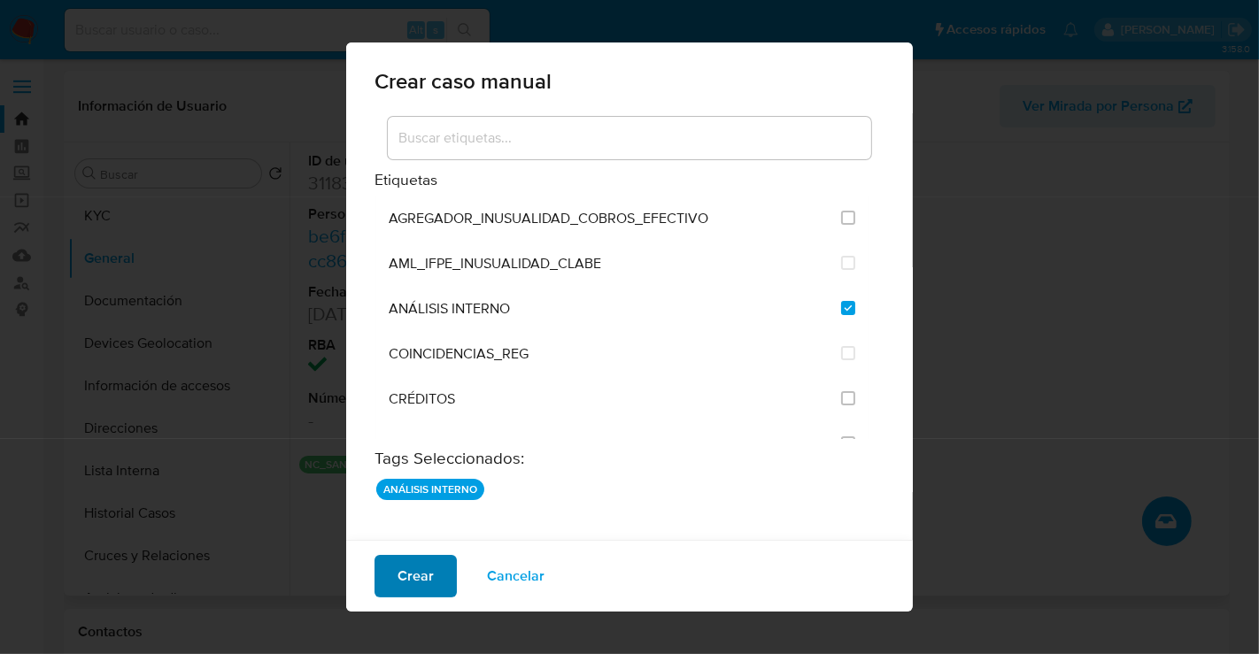
click span "Crear"
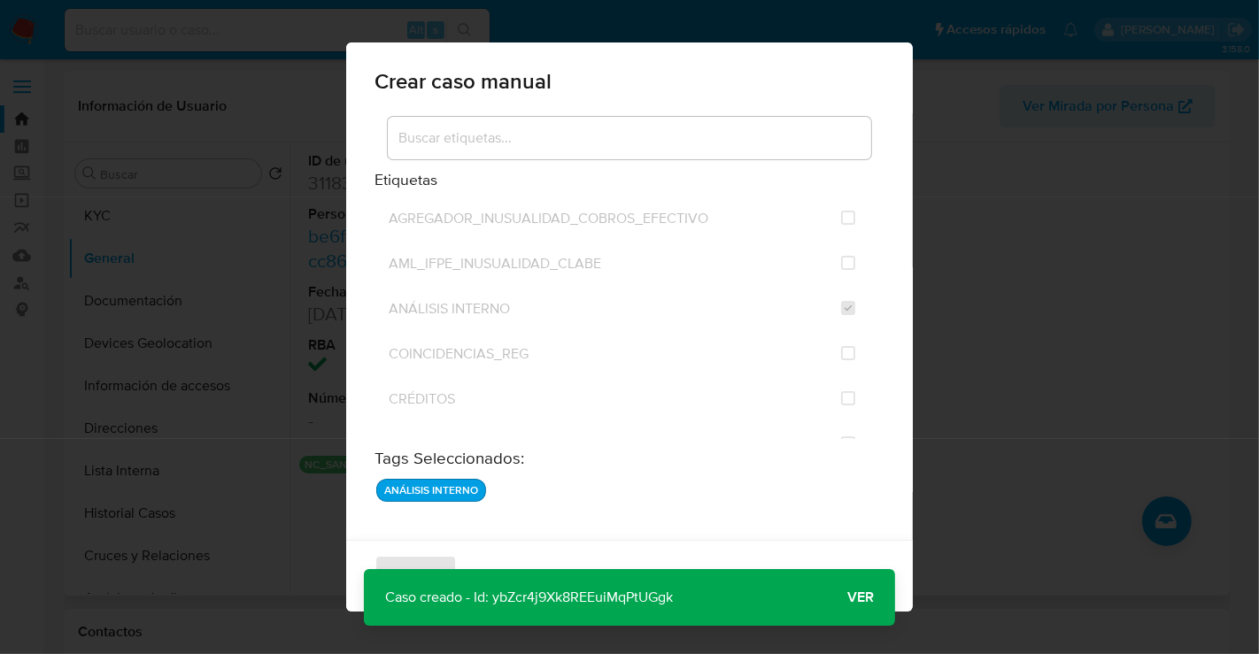
click span "Ver"
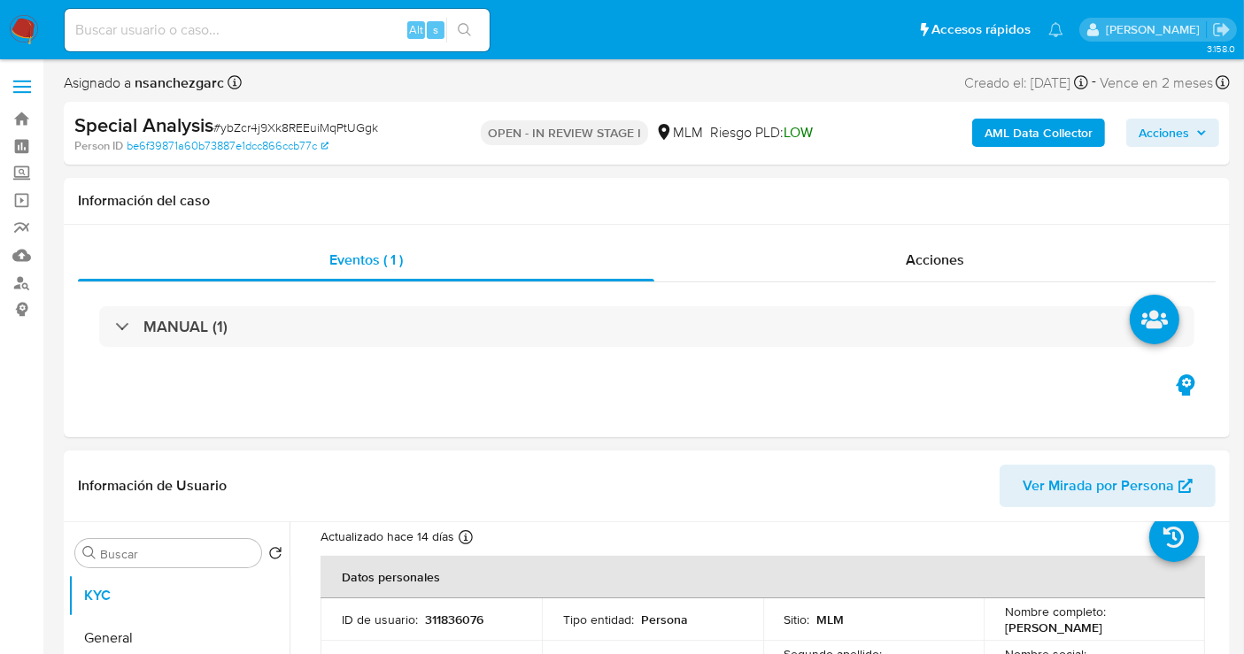
select select "10"
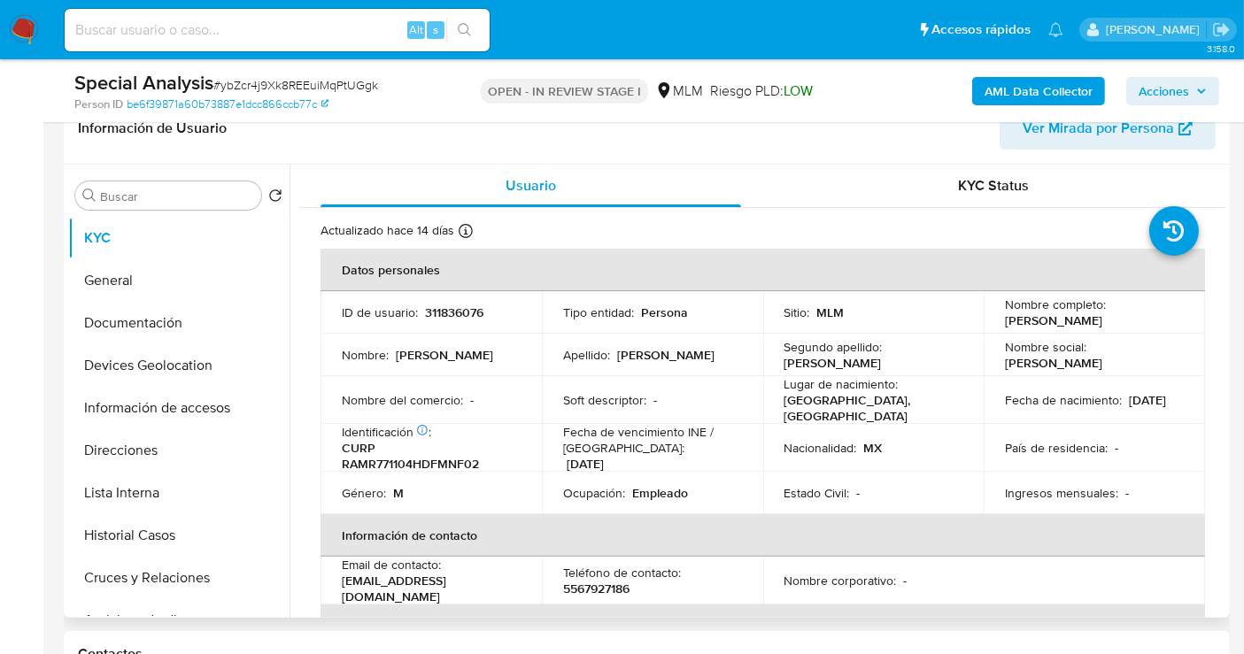
click at [449, 310] on p "311836076" at bounding box center [454, 313] width 58 height 16
copy p "311836076"
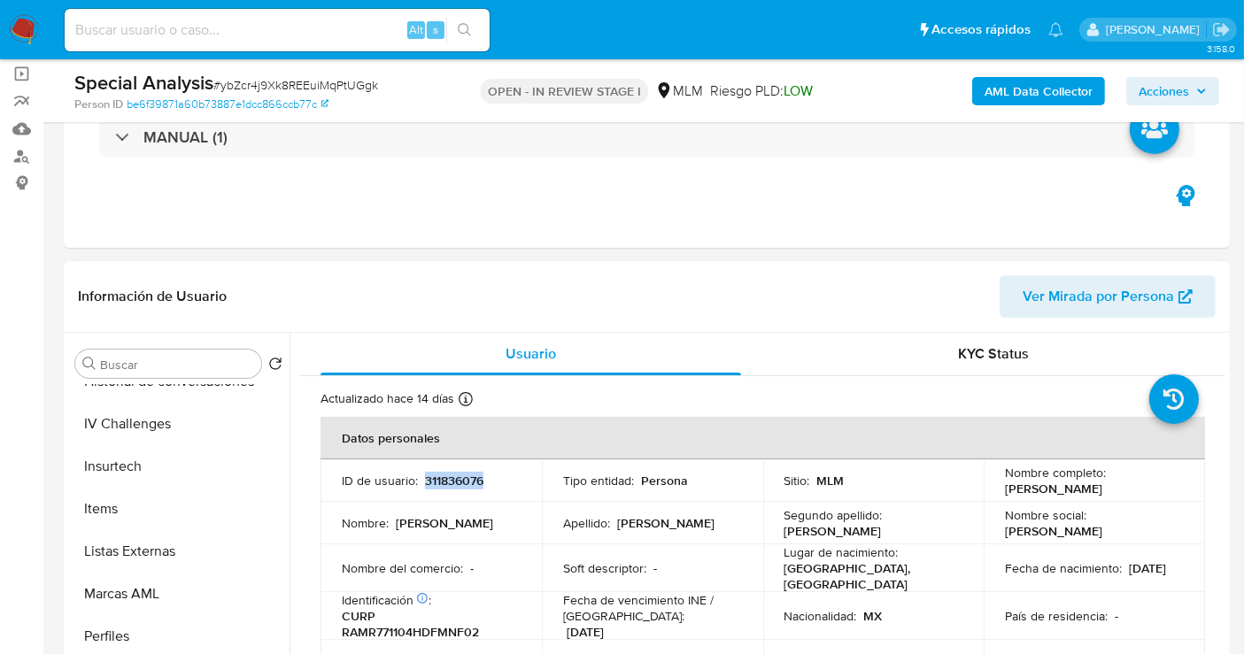
scroll to position [295, 0]
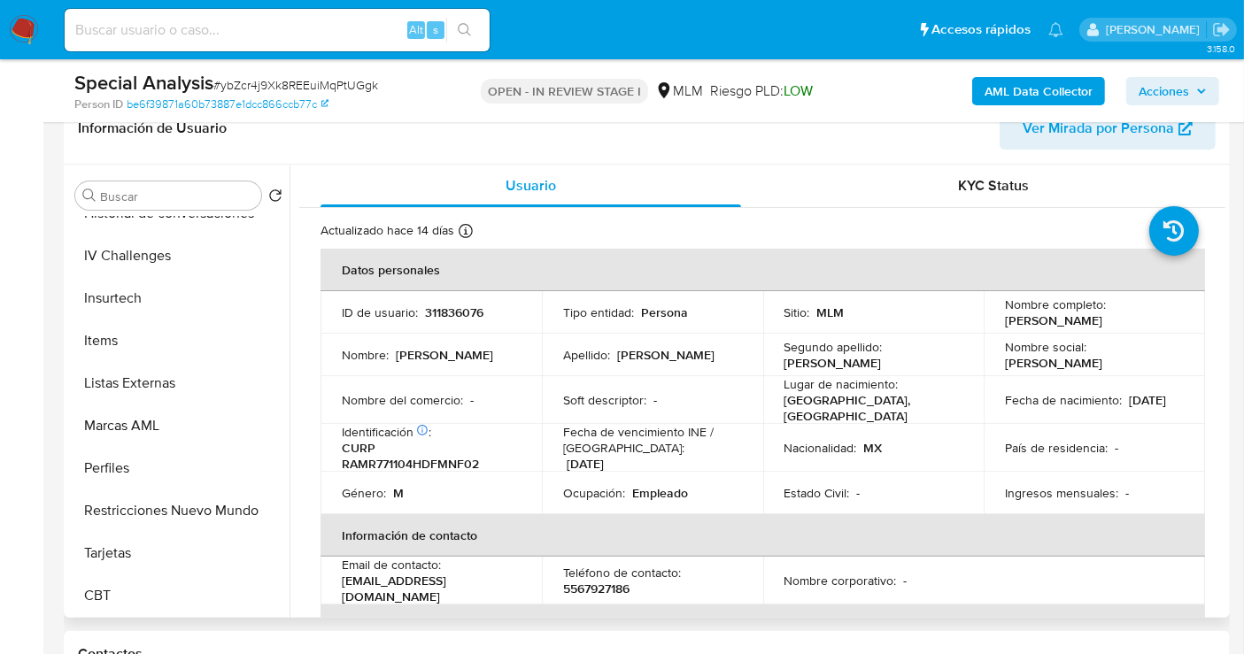
click at [1174, 487] on div "Ingresos mensuales : -" at bounding box center [1094, 493] width 179 height 16
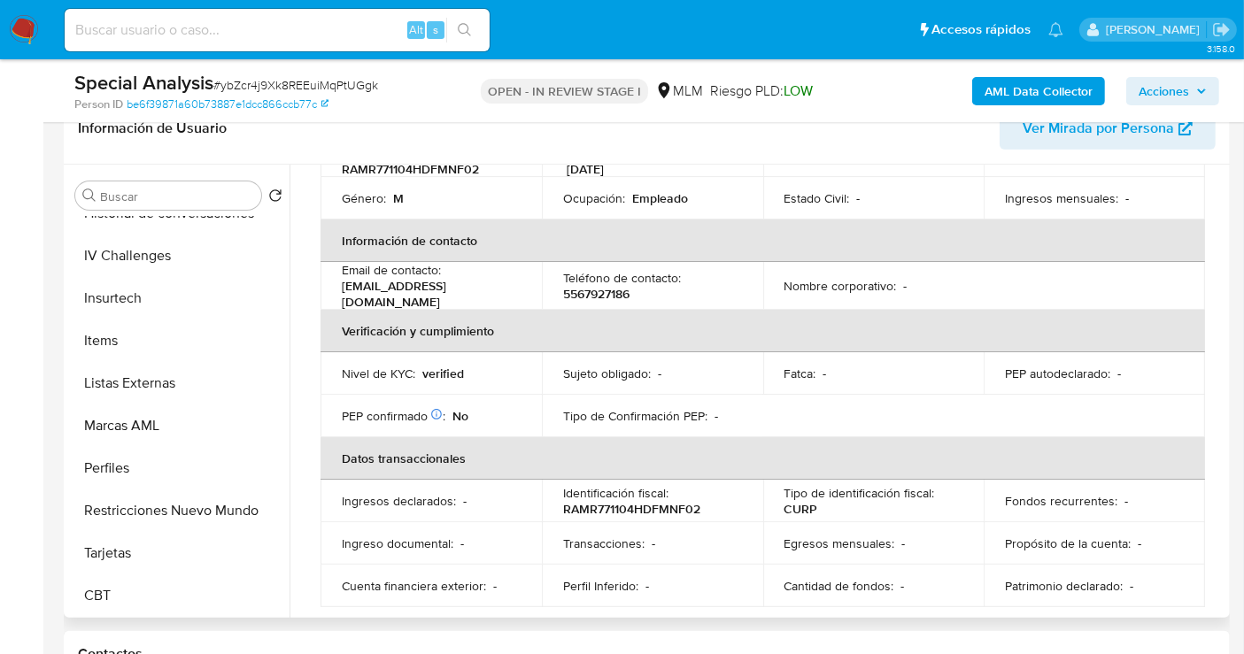
drag, startPoint x: 1219, startPoint y: 301, endPoint x: 1227, endPoint y: 321, distance: 22.2
click at [1227, 321] on div "Buscar Volver al orden por defecto KYC General Documentación Devices Geolocatio…" at bounding box center [647, 391] width 1166 height 453
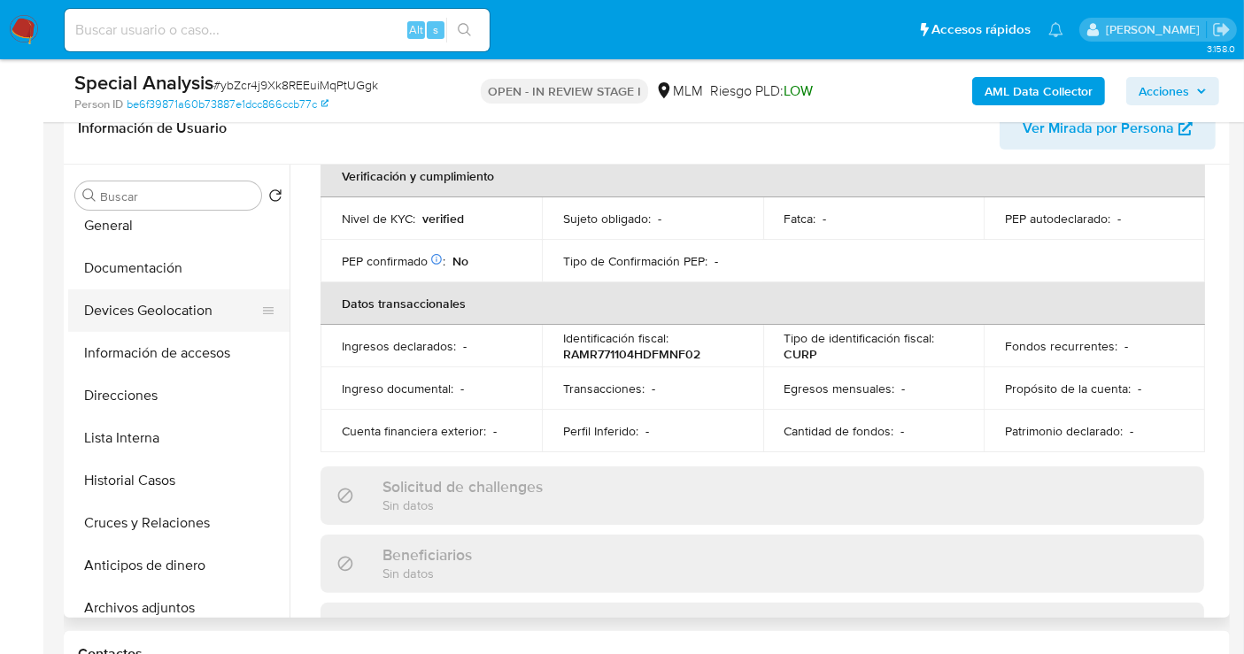
scroll to position [0, 0]
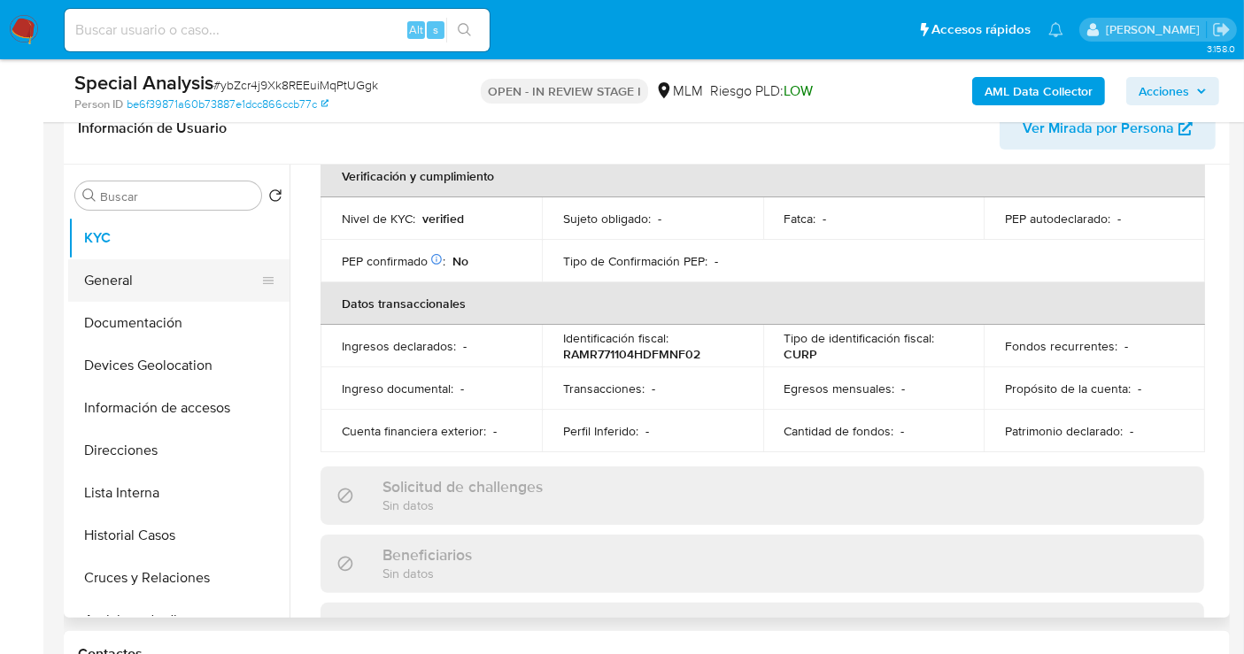
click at [122, 275] on button "General" at bounding box center [171, 280] width 207 height 43
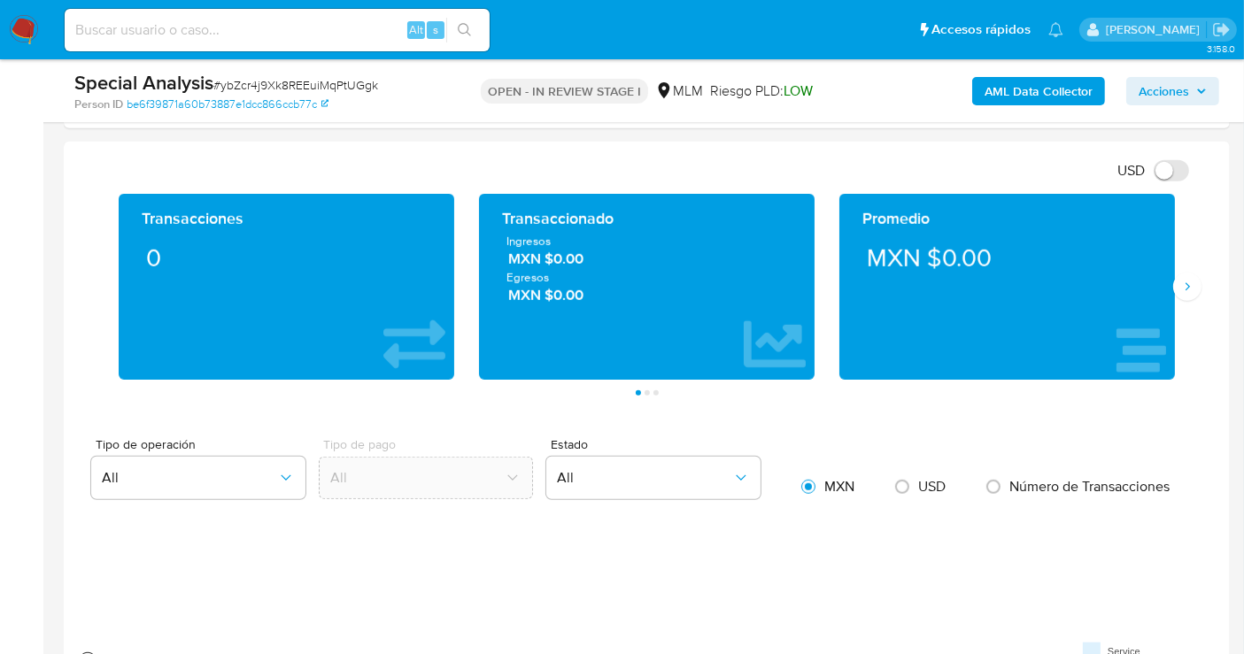
scroll to position [1180, 0]
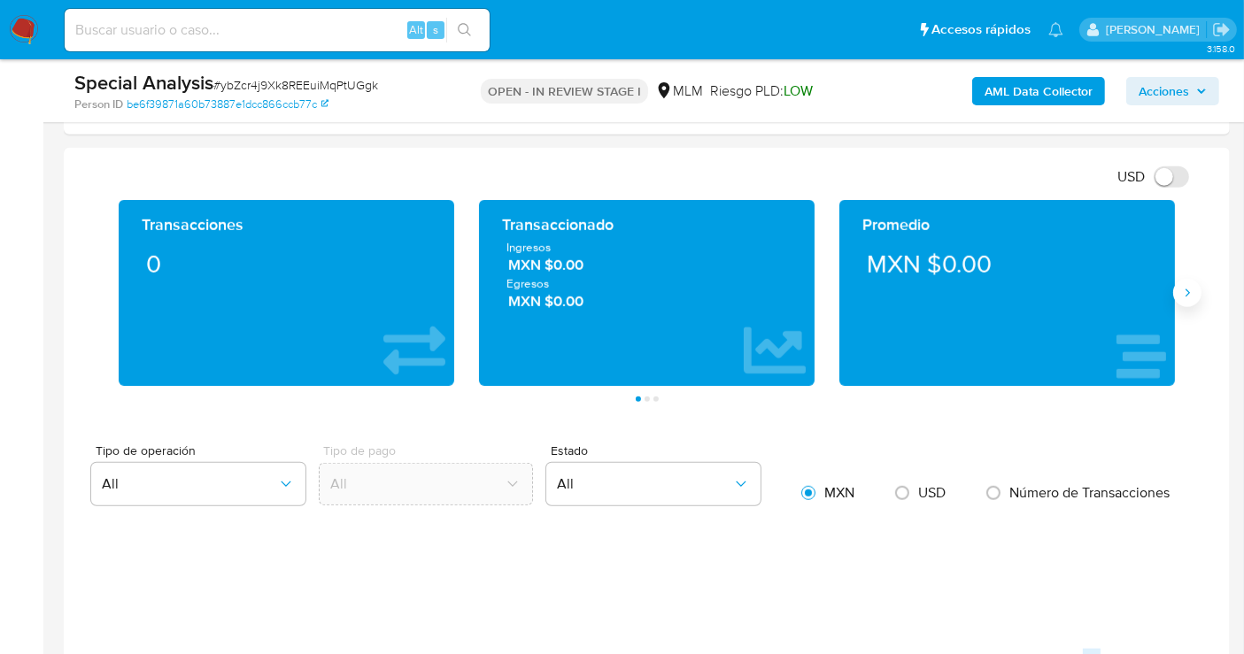
click at [1188, 286] on icon "Siguiente" at bounding box center [1187, 293] width 14 height 14
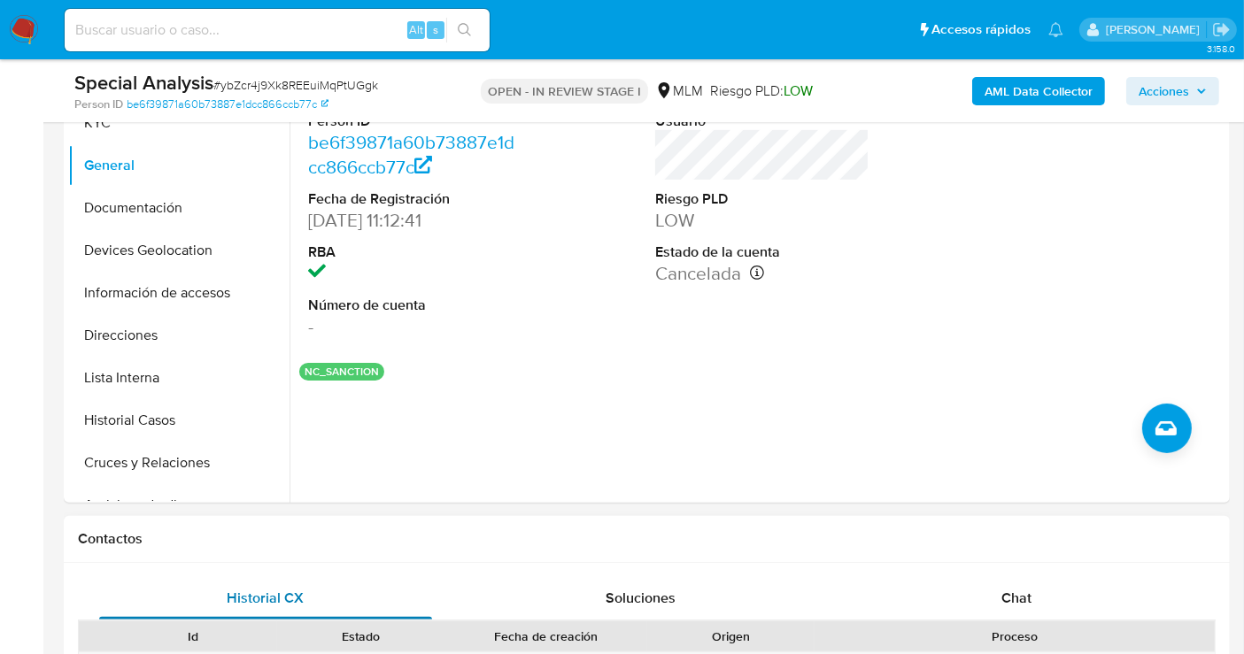
scroll to position [295, 0]
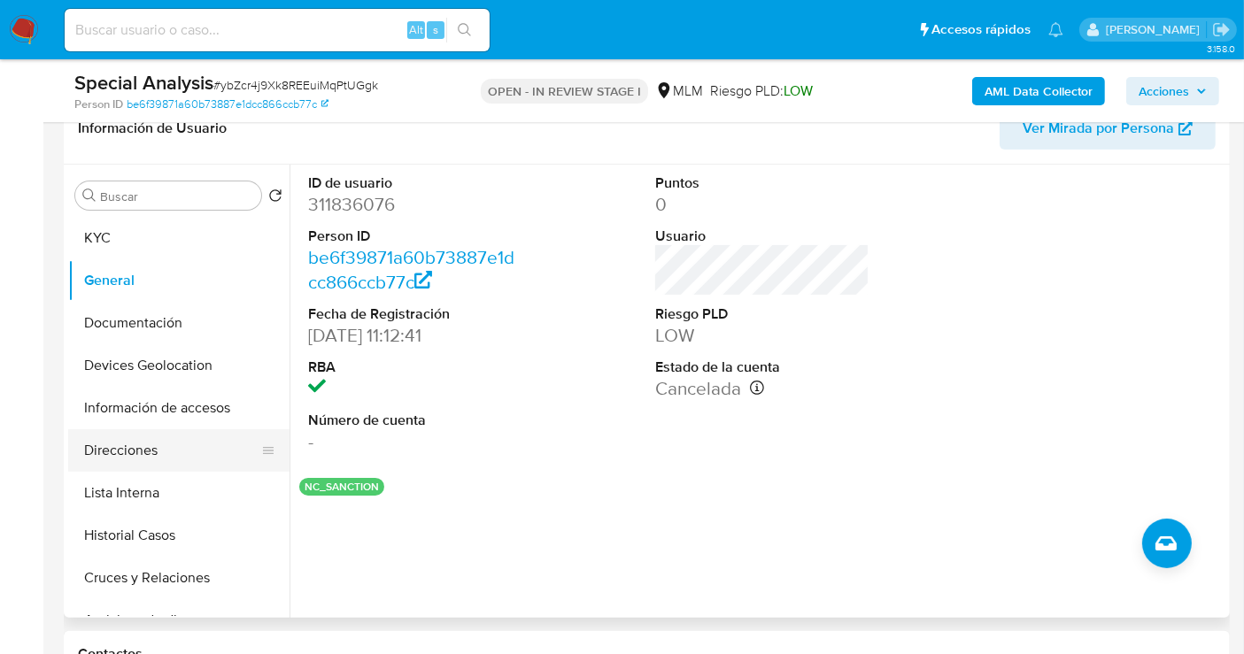
click at [117, 459] on button "Direcciones" at bounding box center [171, 451] width 207 height 43
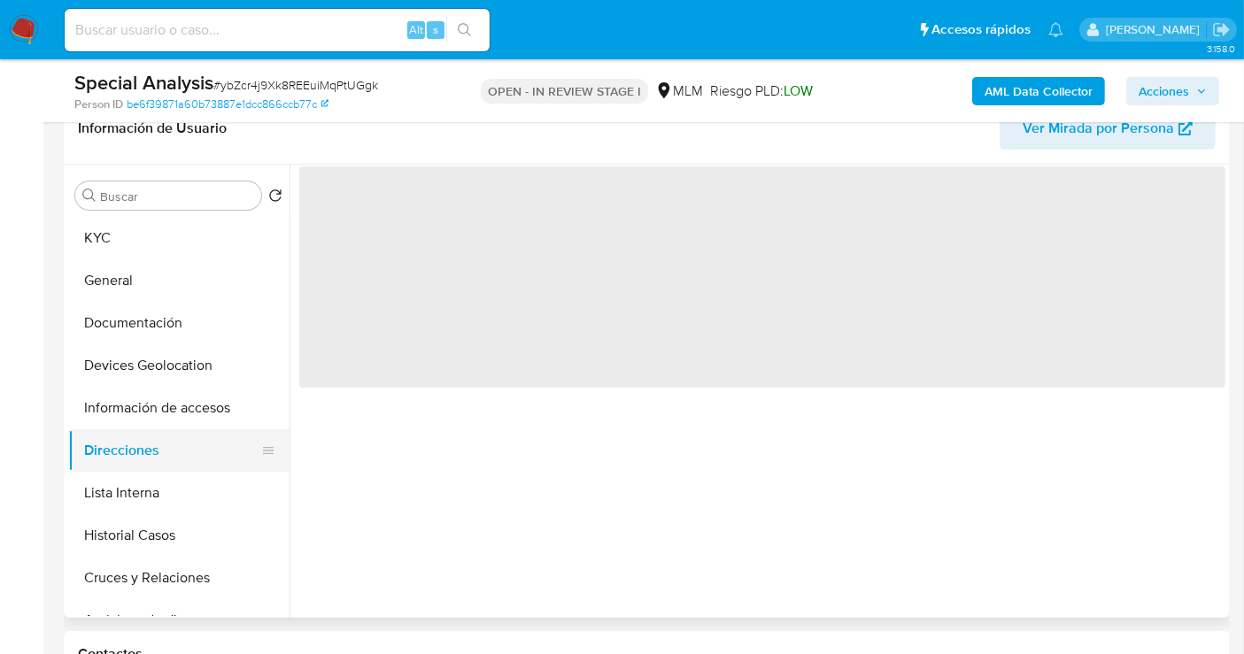
drag, startPoint x: 117, startPoint y: 459, endPoint x: 135, endPoint y: 464, distance: 19.3
click at [119, 468] on button "Direcciones" at bounding box center [171, 451] width 207 height 43
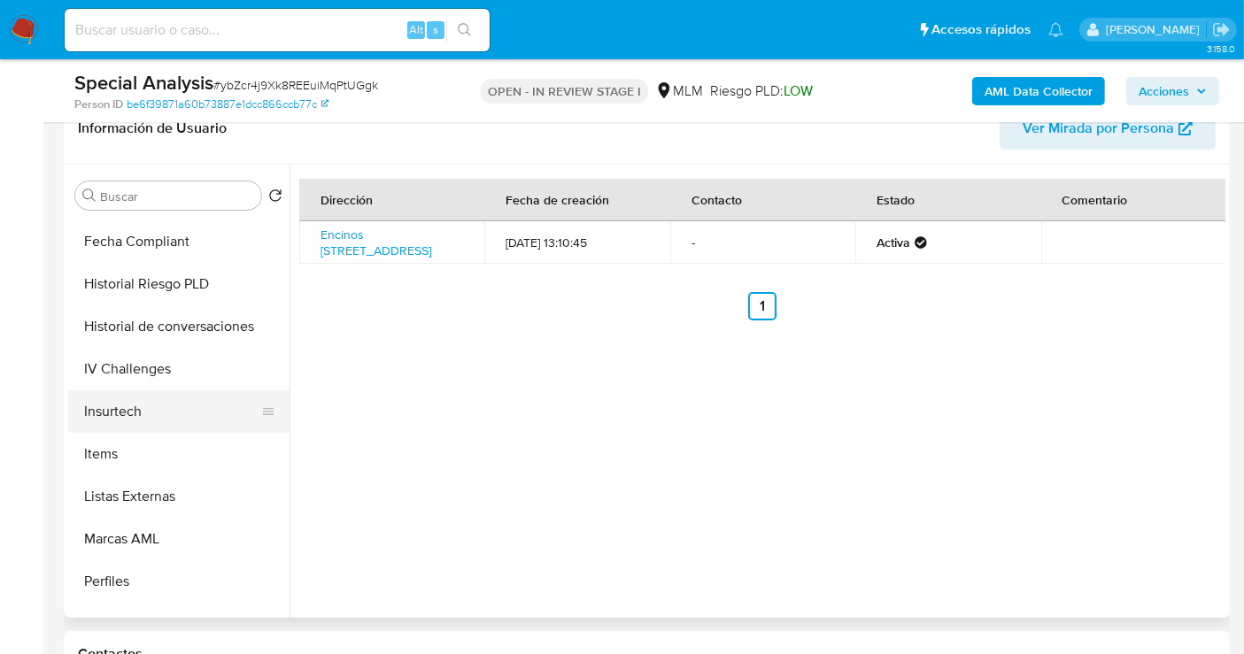
scroll to position [747, 0]
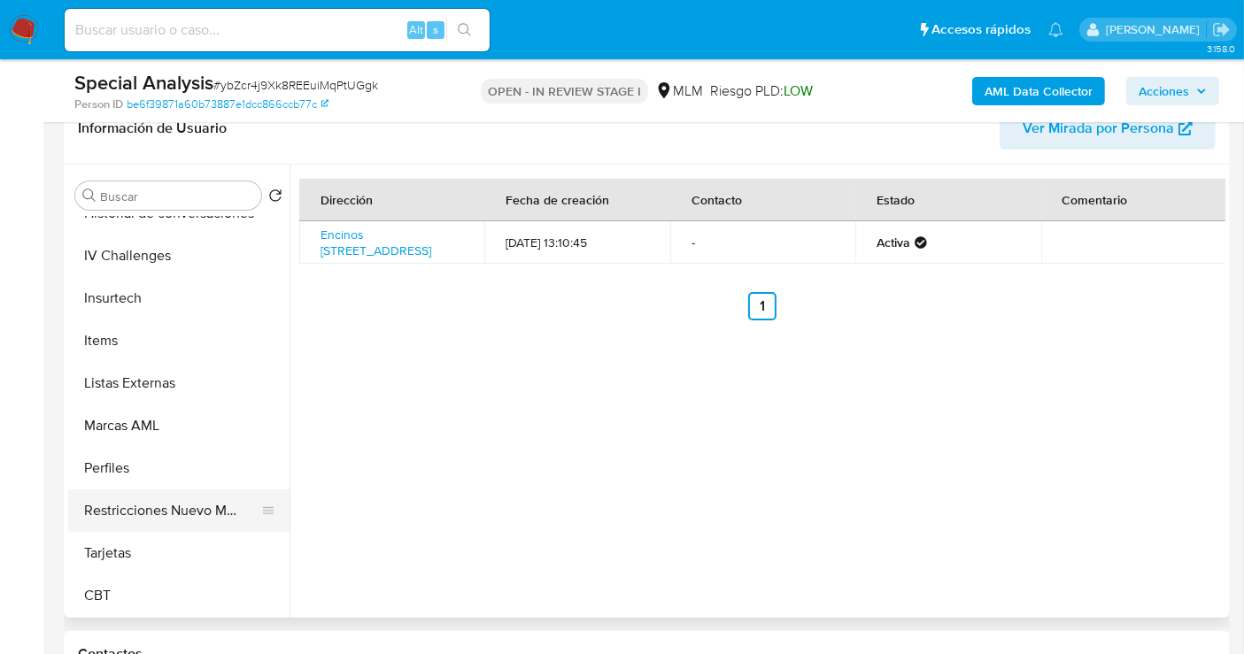
click at [207, 502] on button "Restricciones Nuevo Mundo" at bounding box center [171, 511] width 207 height 43
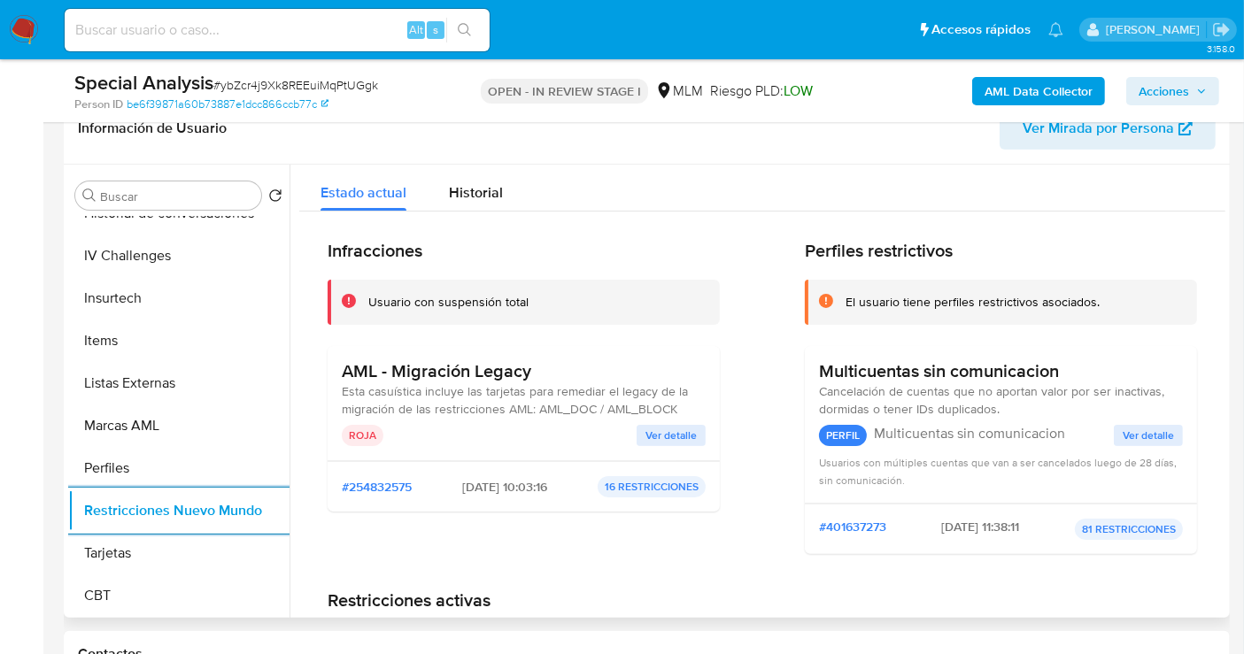
click at [650, 437] on span "Ver detalle" at bounding box center [671, 436] width 51 height 18
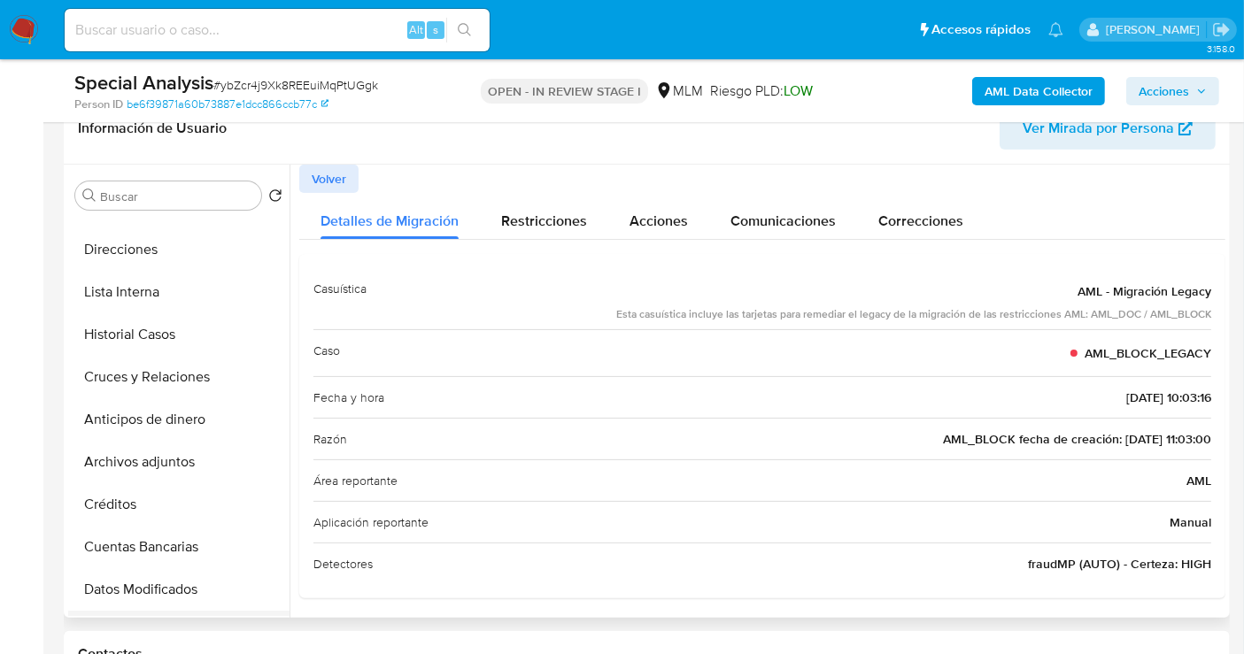
scroll to position [157, 0]
click at [158, 385] on button "Historial Casos" at bounding box center [171, 379] width 207 height 43
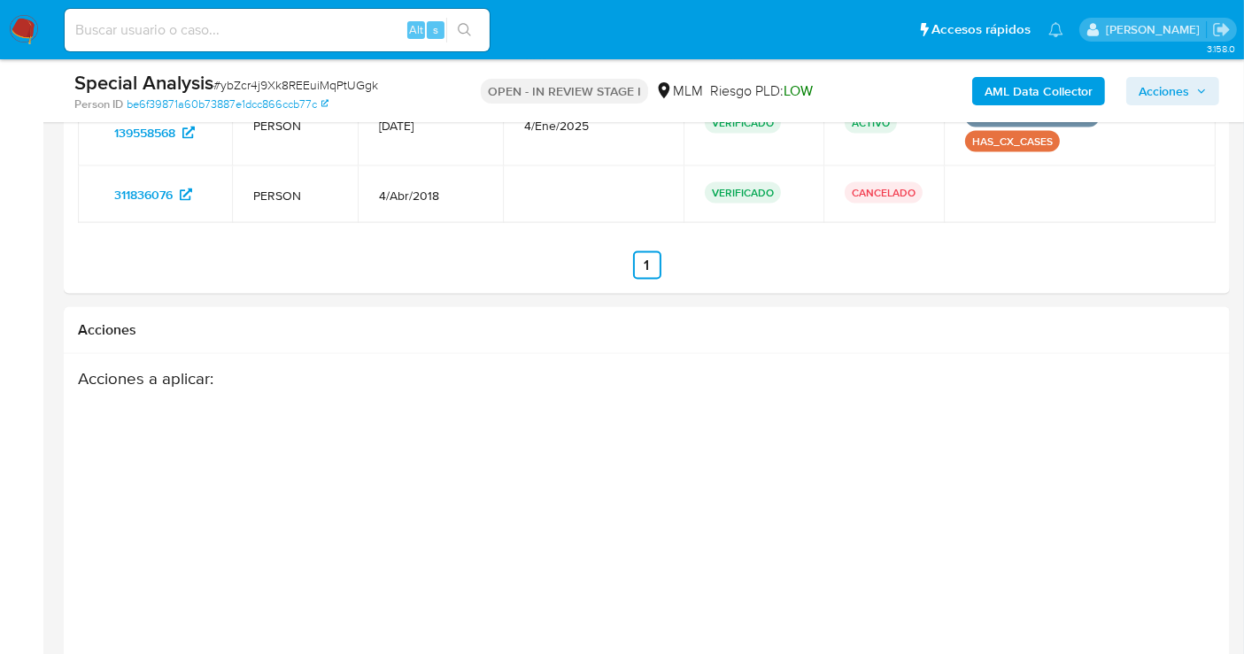
scroll to position [2806, 0]
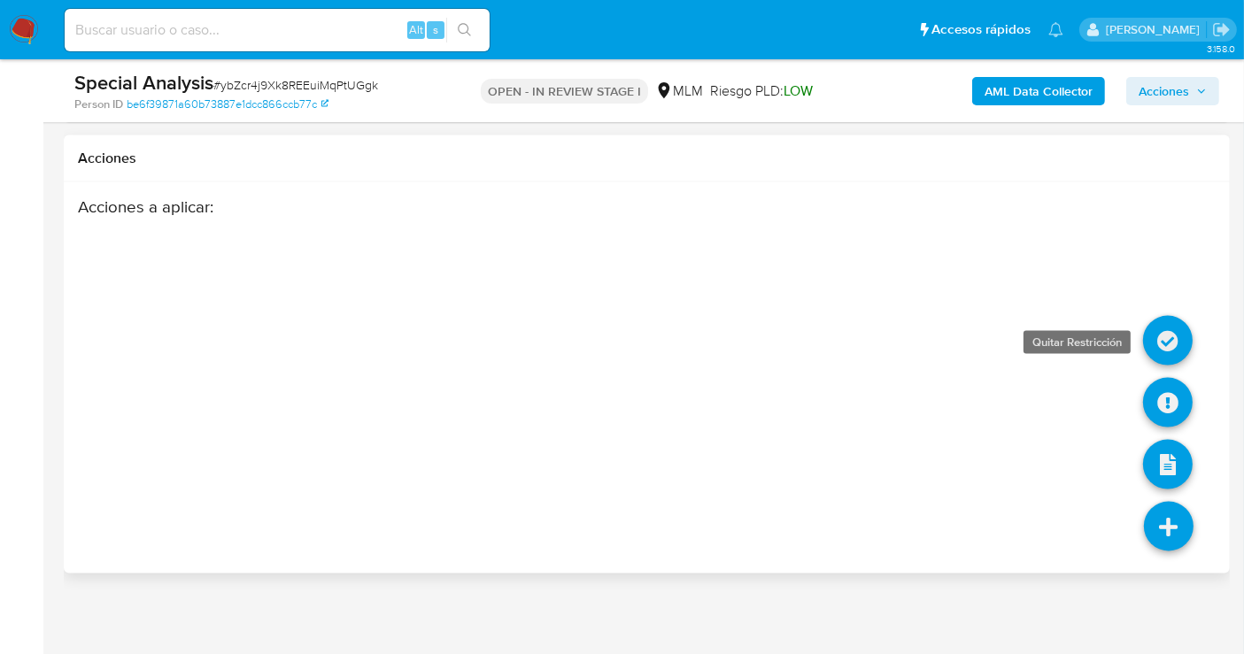
click at [1169, 335] on icon at bounding box center [1168, 341] width 50 height 50
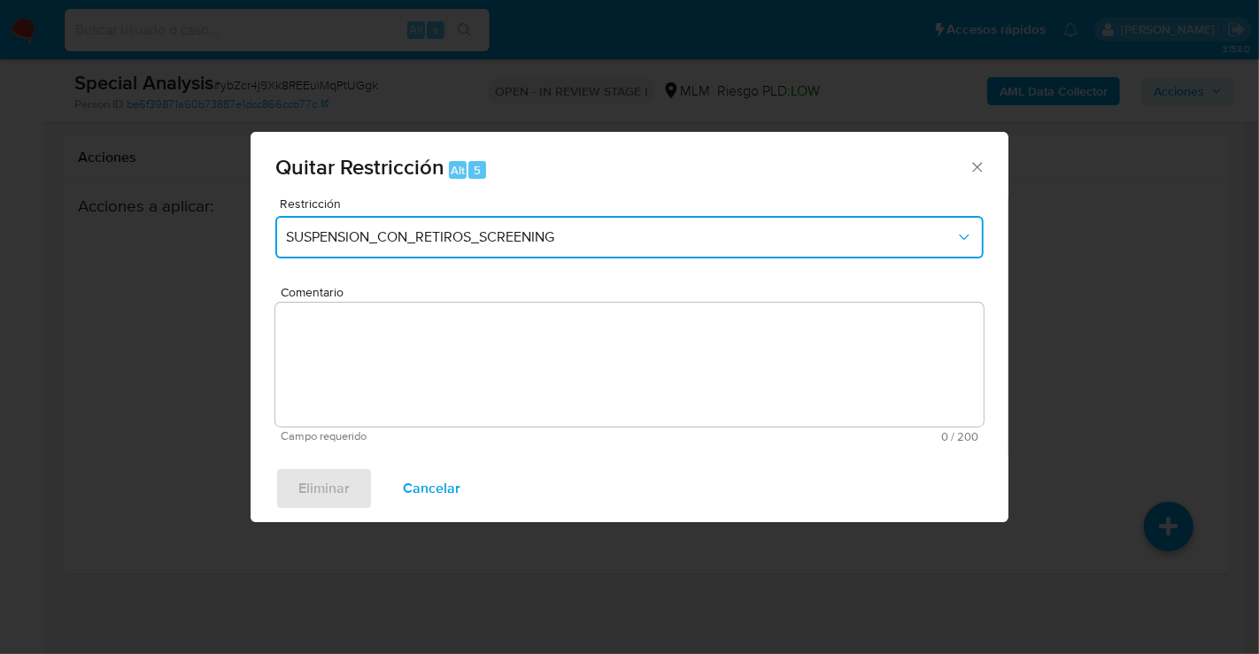
click at [410, 246] on button "SUSPENSION_CON_RETIROS_SCREENING" at bounding box center [629, 237] width 708 height 43
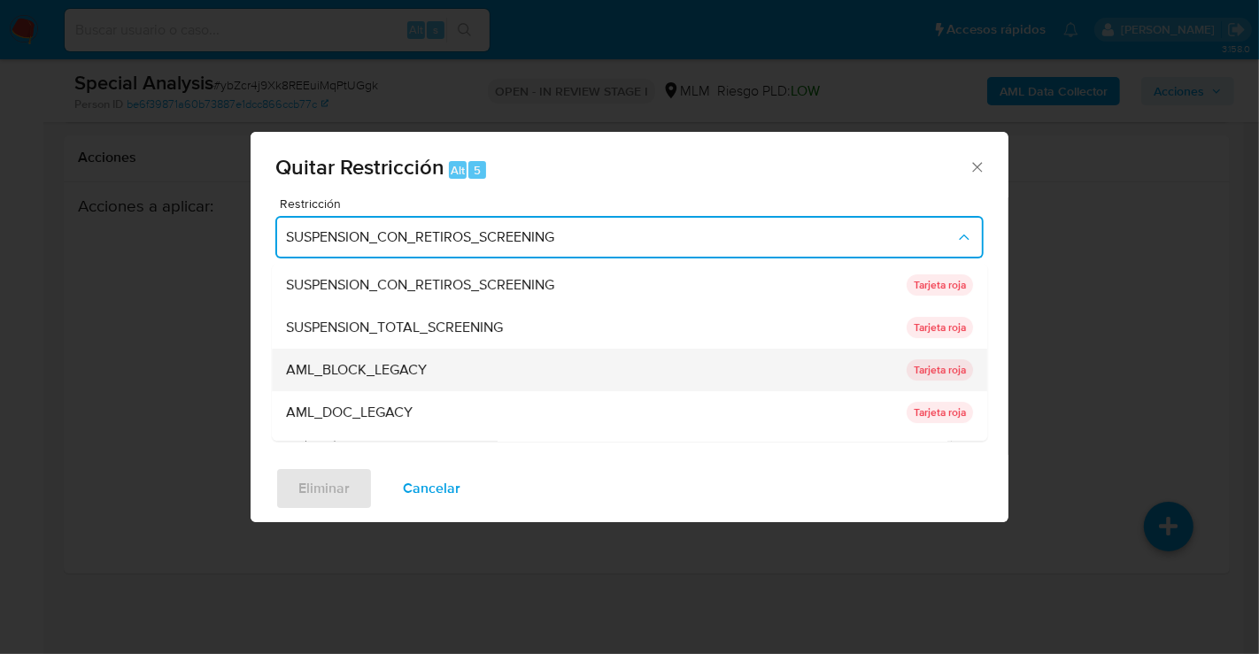
click at [377, 376] on span "AML_BLOCK_LEGACY" at bounding box center [356, 370] width 141 height 18
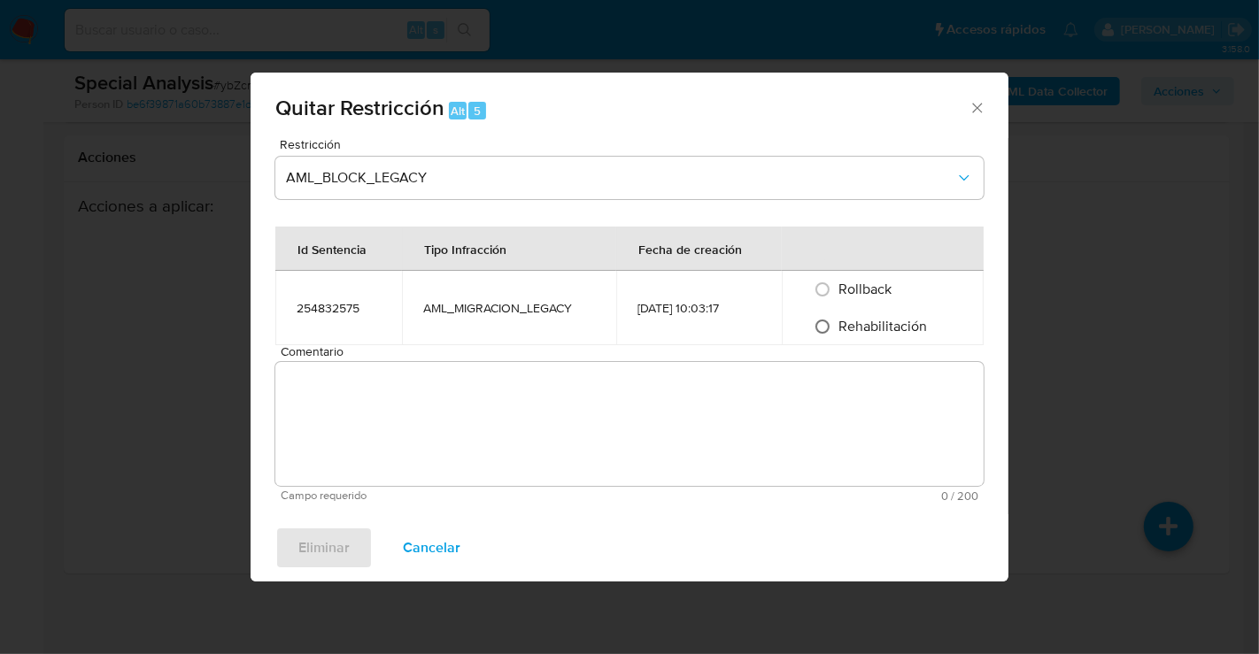
click at [824, 329] on input "Rehabilitación" at bounding box center [823, 327] width 28 height 28
radio input "true"
click at [522, 452] on textarea "Comentario" at bounding box center [629, 424] width 708 height 124
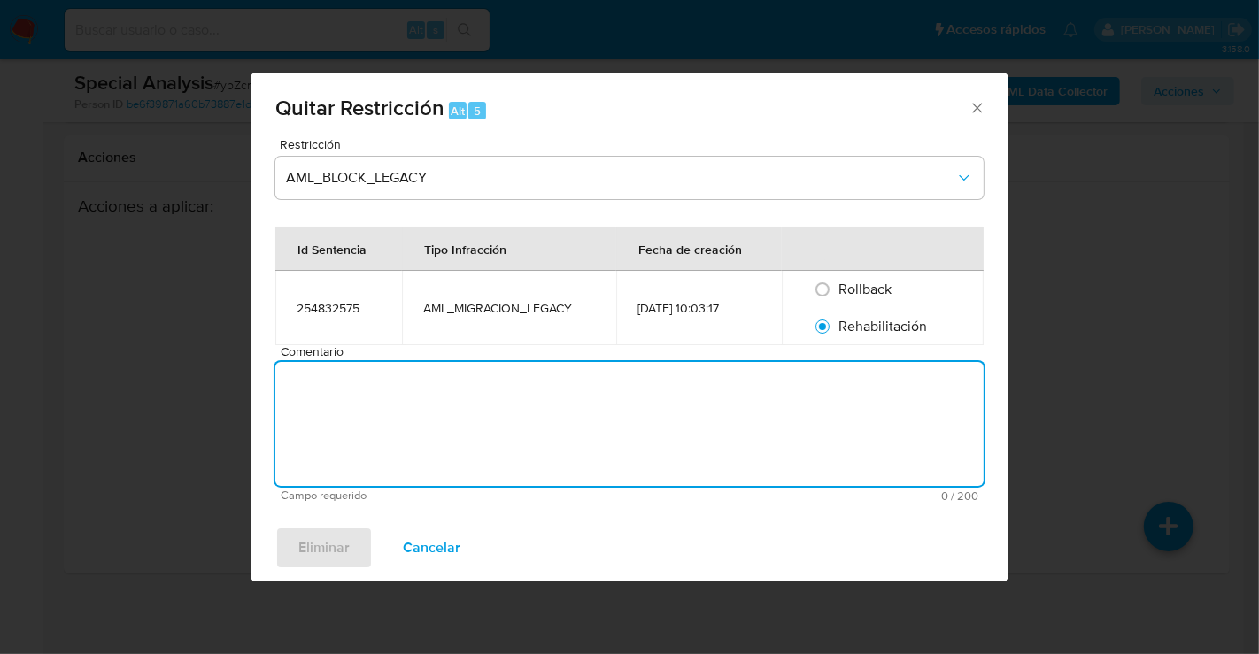
paste textarea "SE RETIRAN YA QUE ACTUALMENTE YA CUENTA CON IDENTIFICACION EN EL SISTEMA, SE VA…"
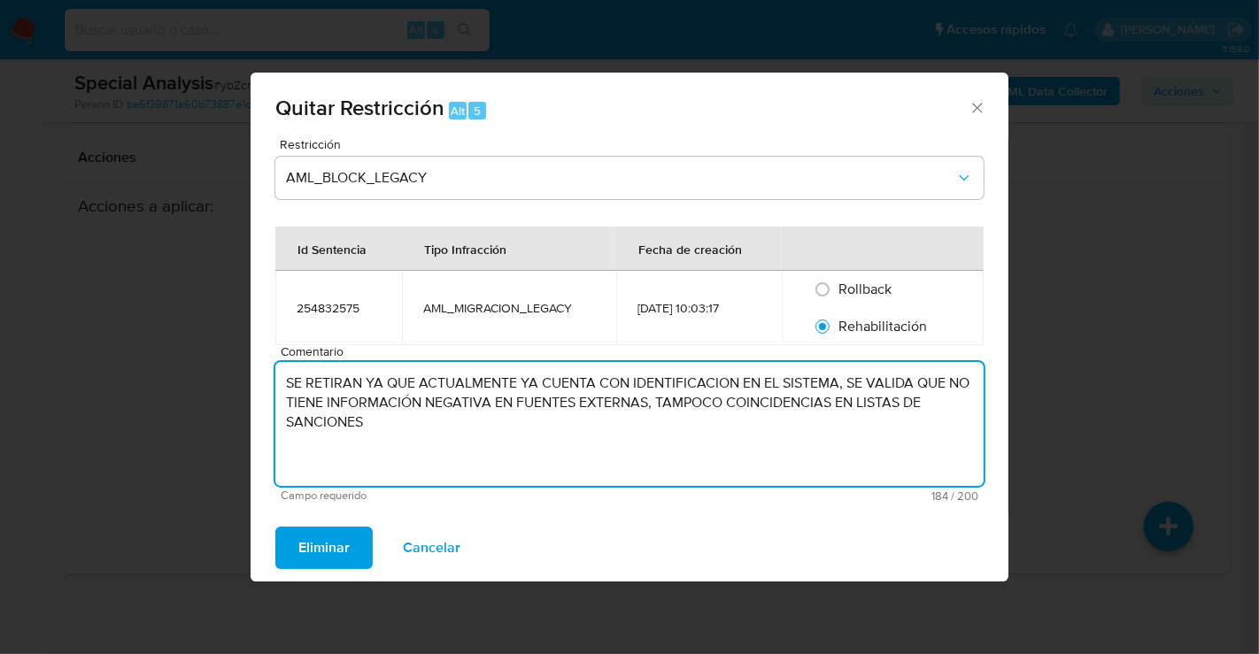
drag, startPoint x: 360, startPoint y: 384, endPoint x: 379, endPoint y: 418, distance: 38.4
click at [366, 391] on textarea "SE RETIRAN YA QUE ACTUALMENTE YA CUENTA CON IDENTIFICACION EN EL SISTEMA, SE VA…" at bounding box center [629, 424] width 708 height 124
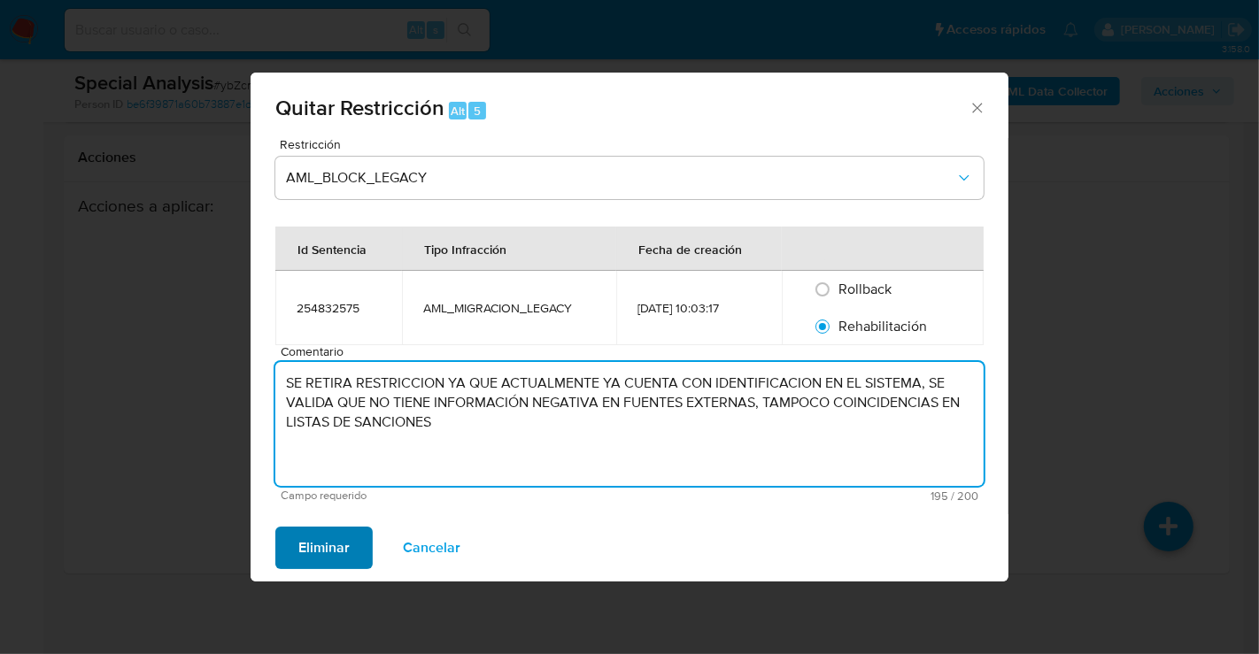
type textarea "SE RETIRA RESTRICCION YA QUE ACTUALMENTE YA CUENTA CON IDENTIFICACION EN EL SIS…"
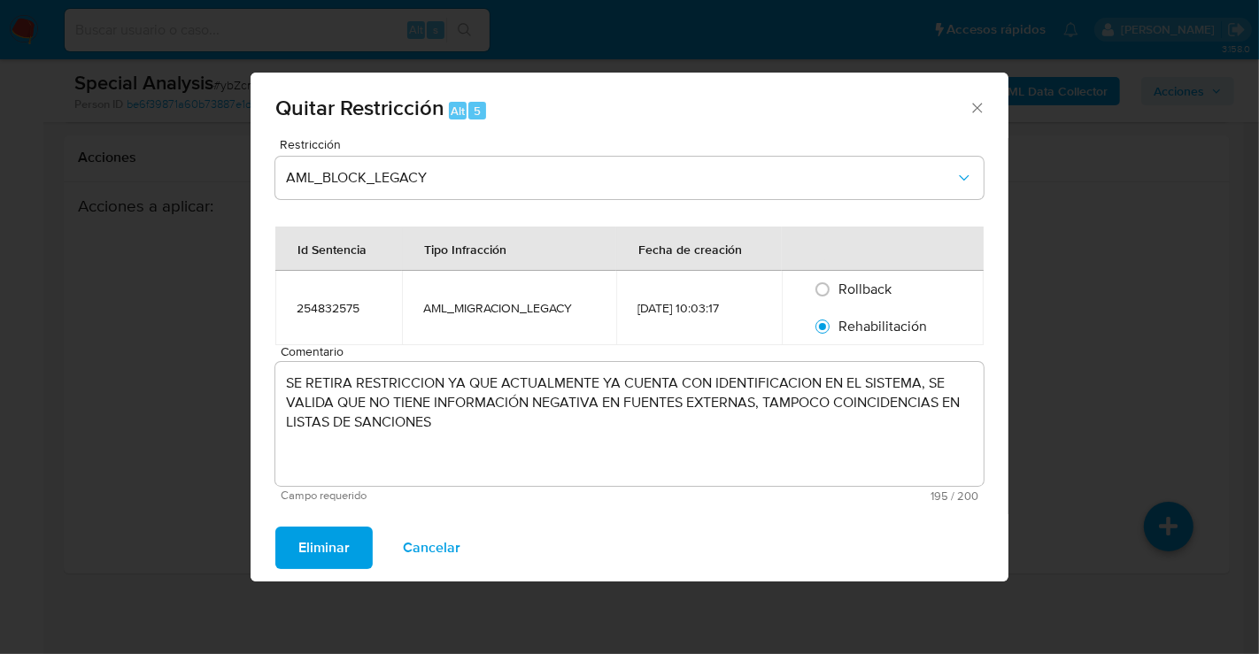
click at [346, 551] on span "Eliminar" at bounding box center [323, 548] width 51 height 39
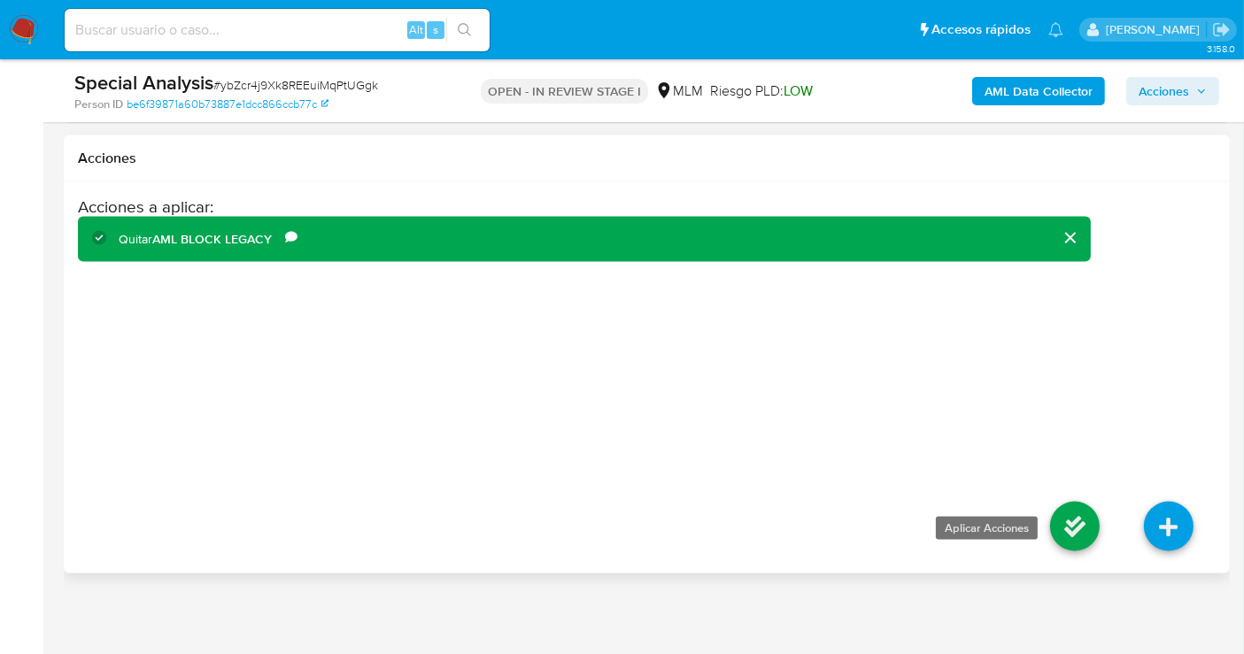
click at [1059, 523] on icon at bounding box center [1075, 527] width 50 height 50
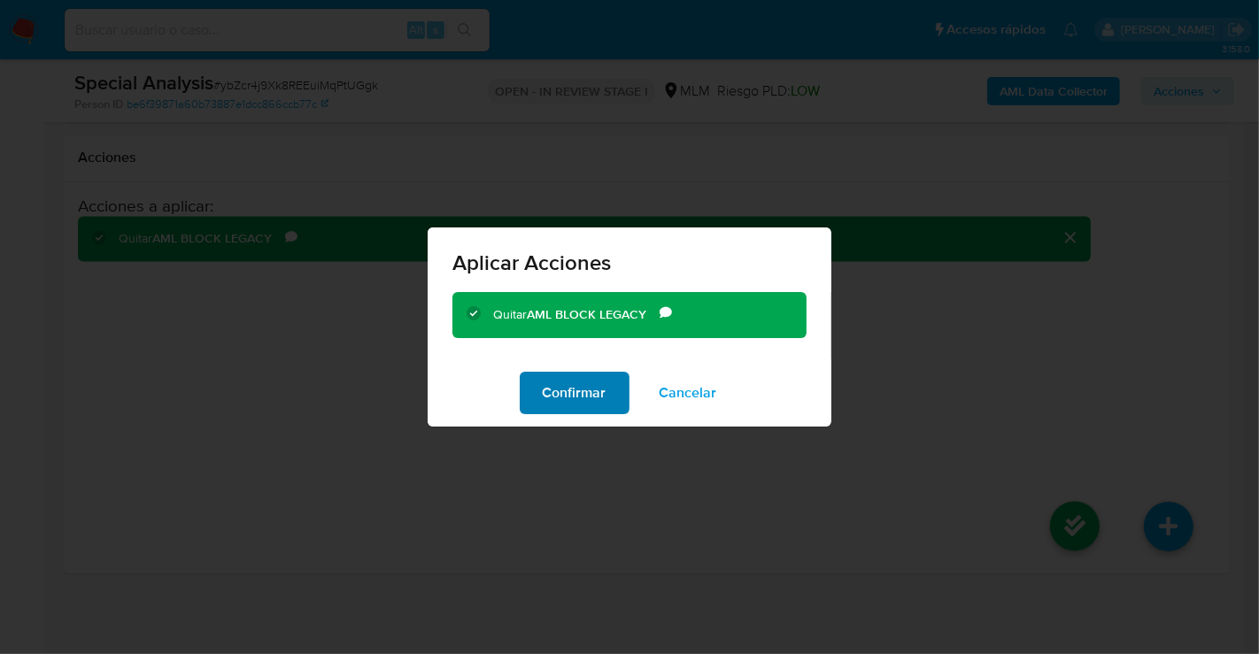
click at [601, 399] on span "Confirmar" at bounding box center [575, 393] width 64 height 39
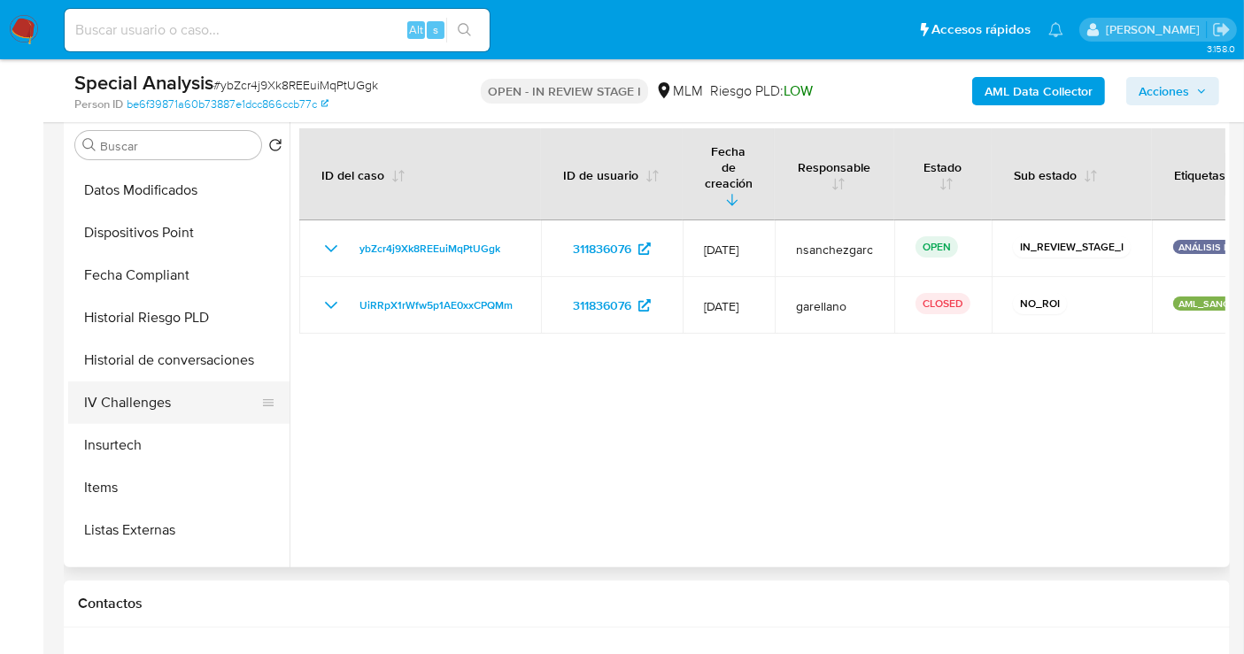
scroll to position [747, 0]
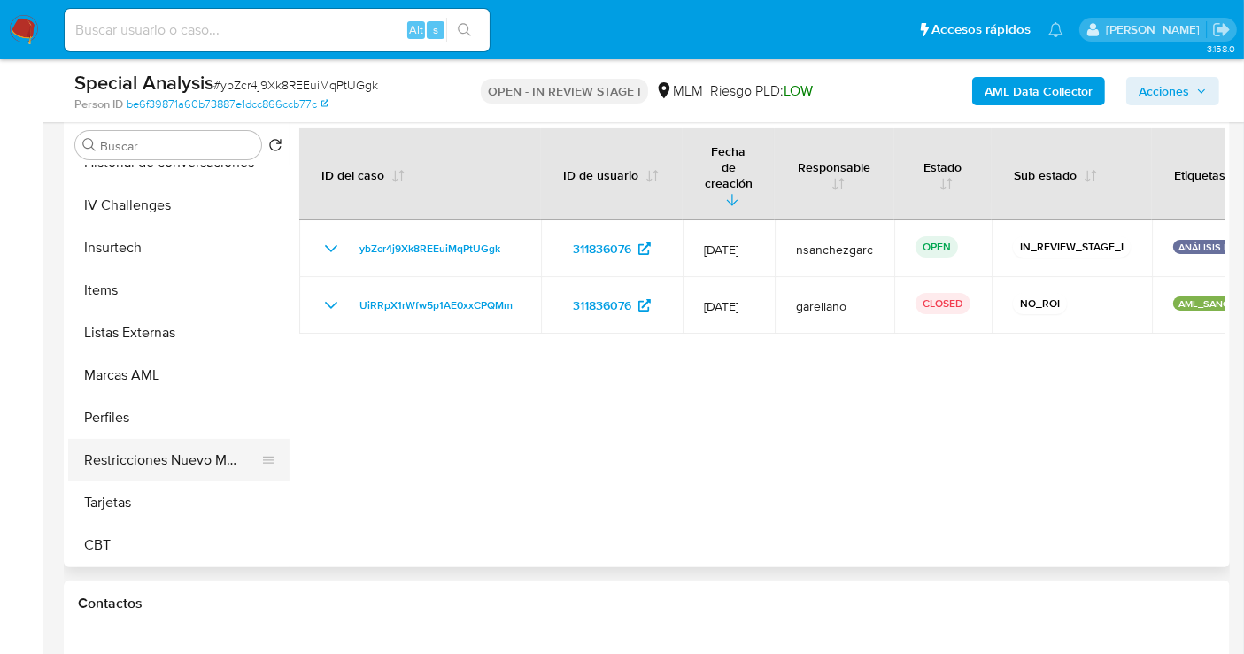
click at [183, 464] on button "Restricciones Nuevo Mundo" at bounding box center [171, 460] width 207 height 43
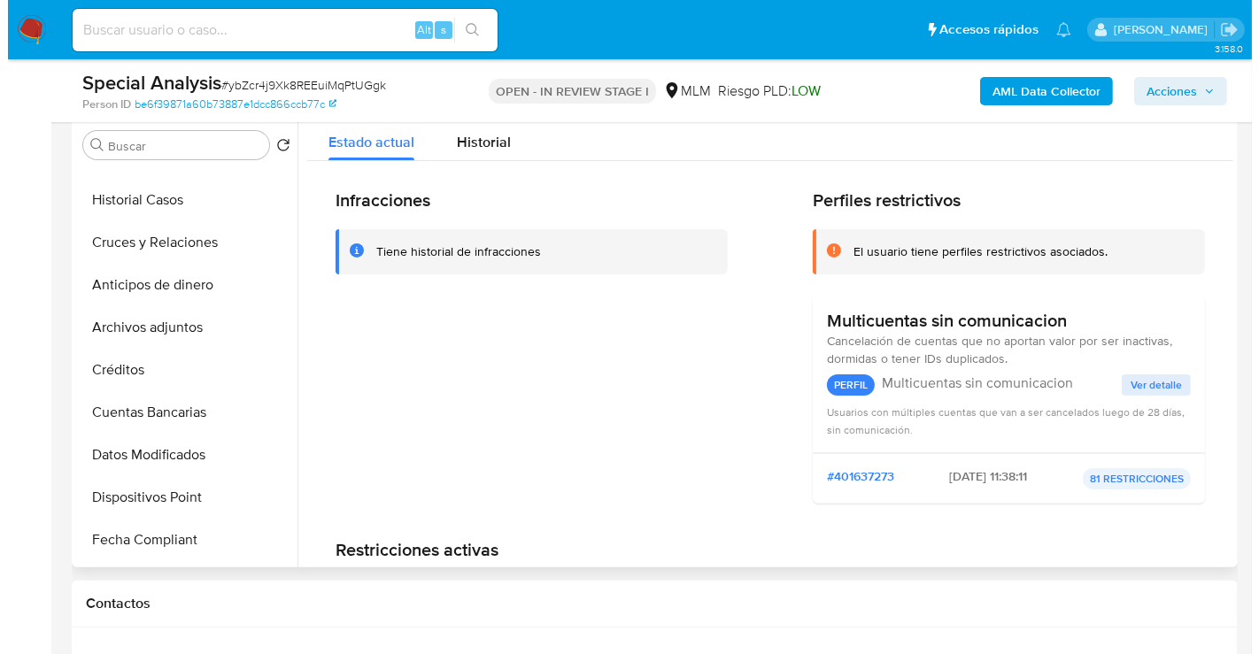
scroll to position [255, 0]
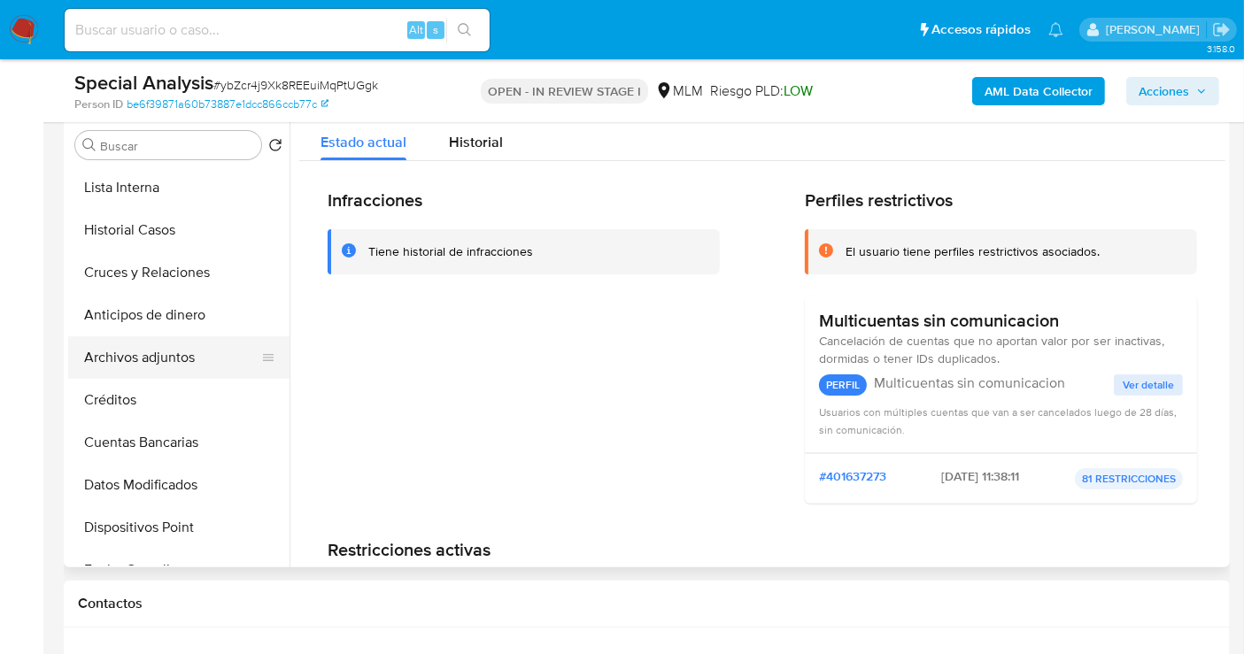
click at [168, 358] on button "Archivos adjuntos" at bounding box center [171, 358] width 207 height 43
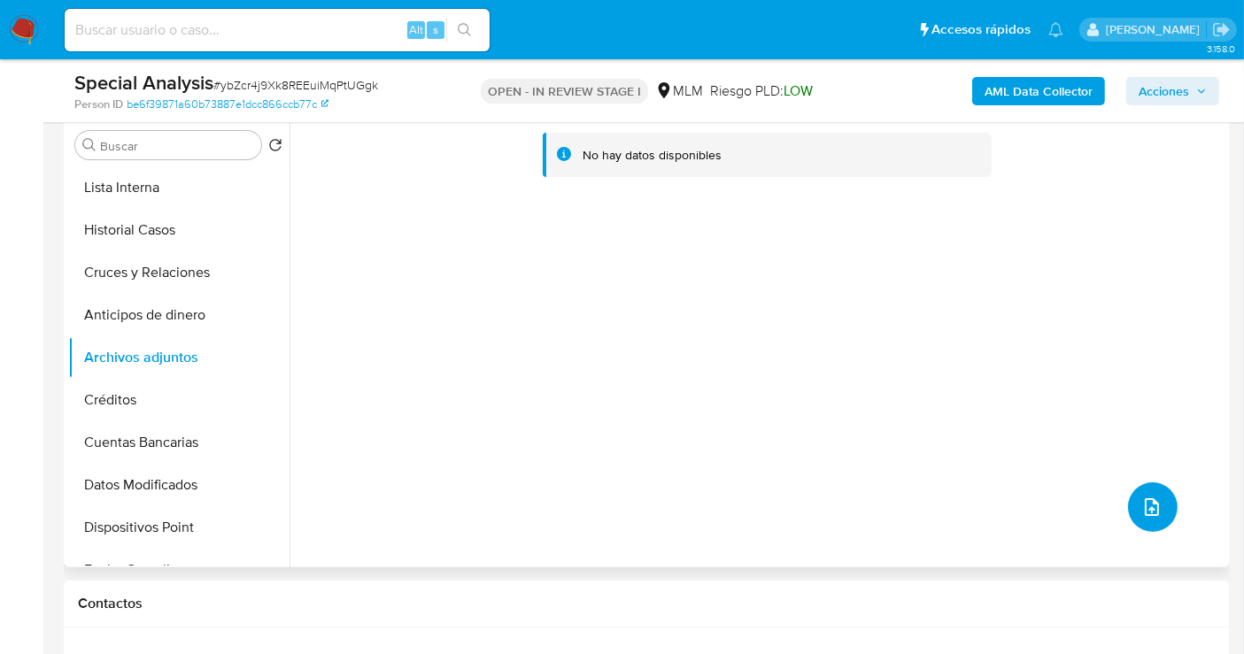
click at [1142, 501] on icon "upload-file" at bounding box center [1152, 507] width 21 height 21
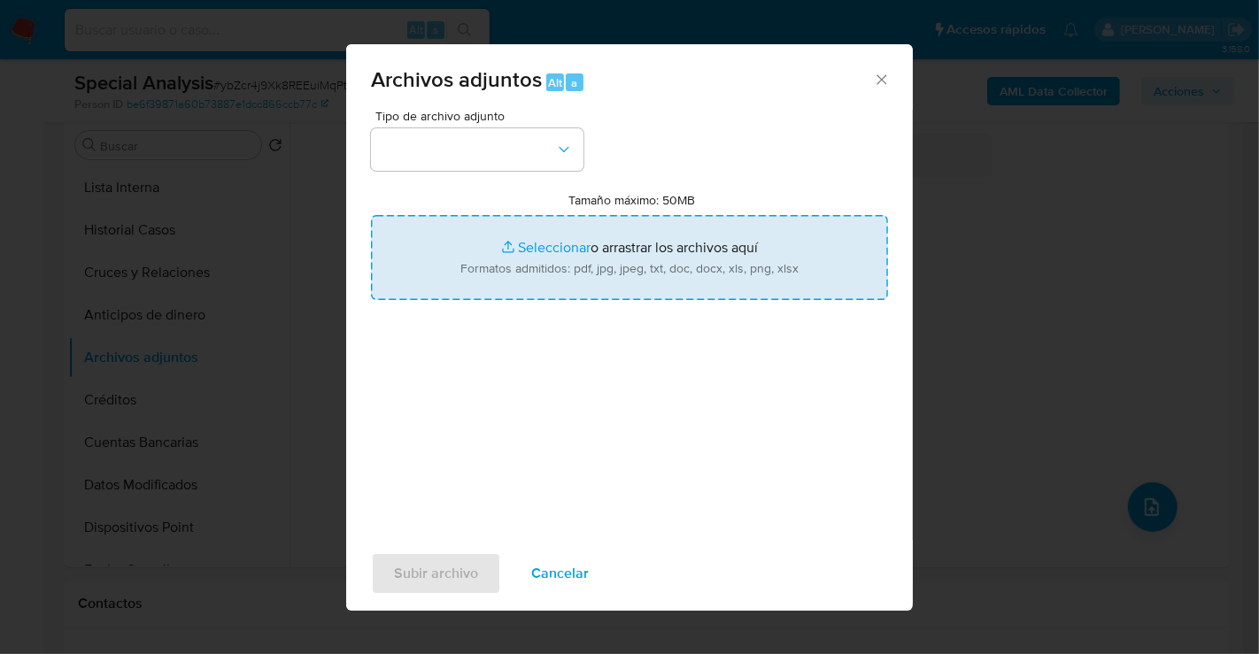
type input "C:\fakepath\139558568_RAFAEL [PERSON_NAME] MENESES_SEP25.pdf"
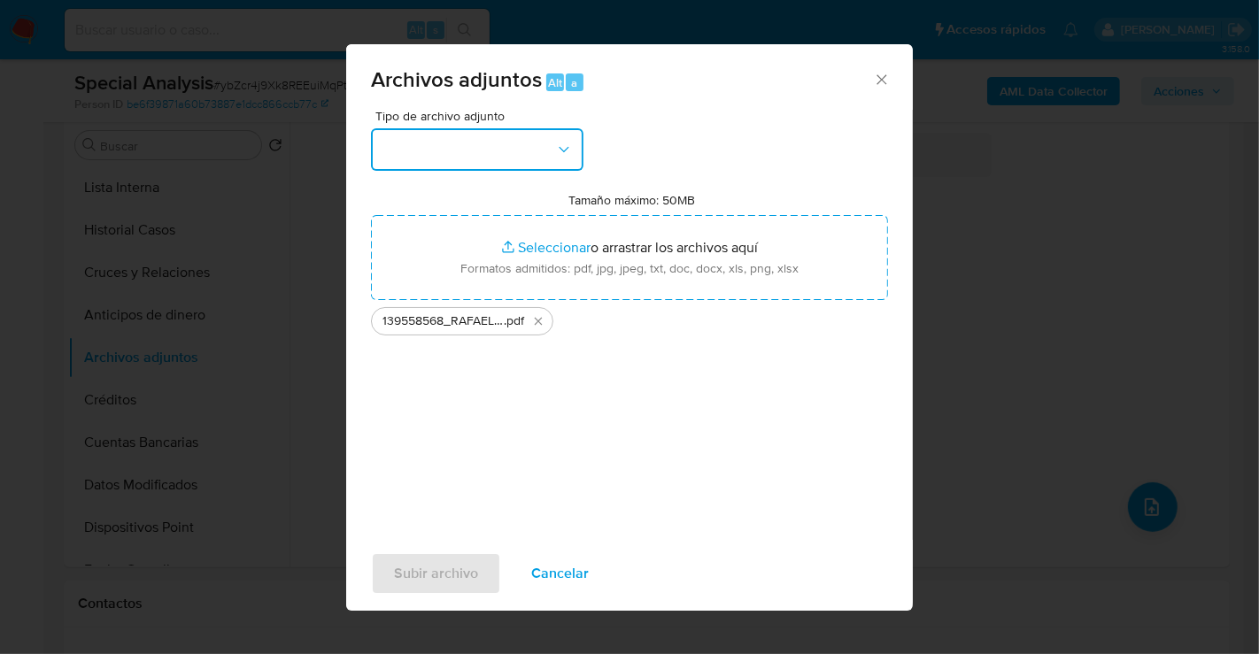
click at [484, 155] on button "button" at bounding box center [477, 149] width 213 height 43
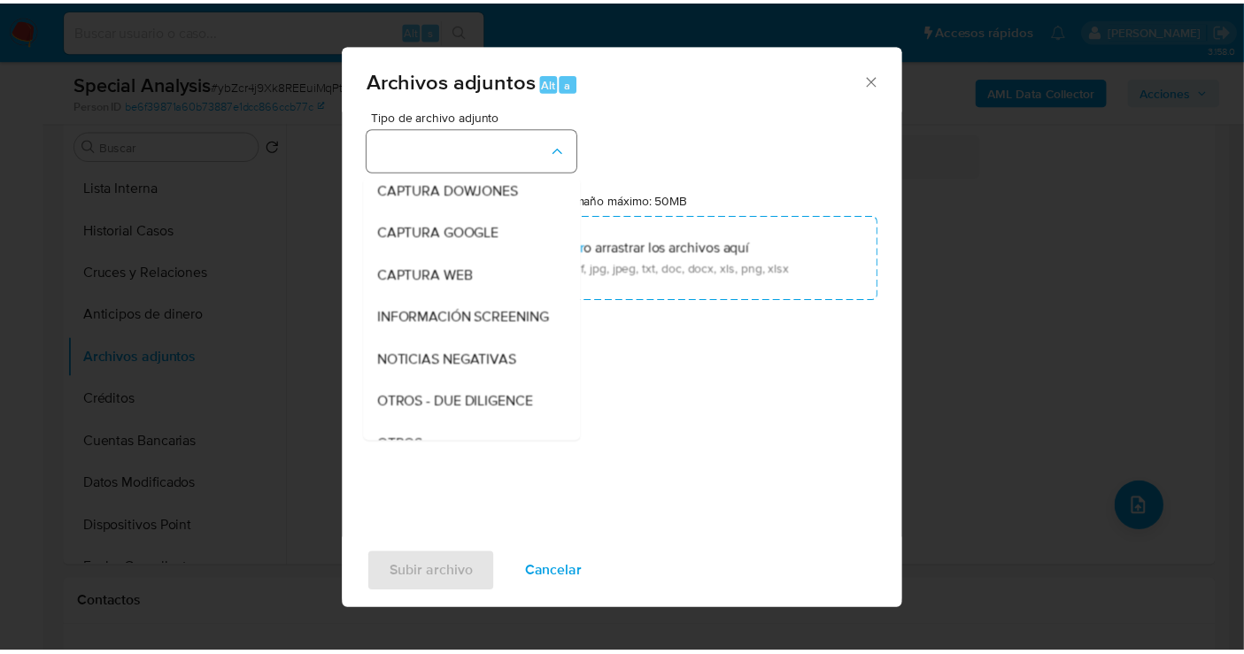
scroll to position [91, 0]
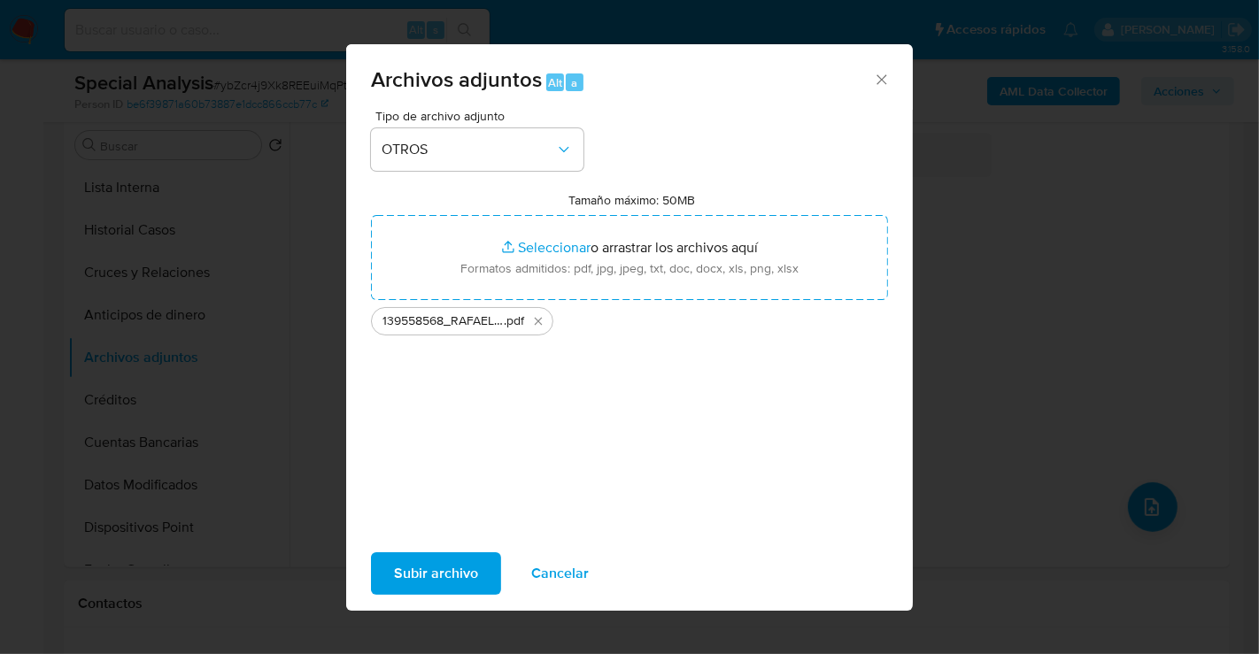
click at [444, 577] on span "Subir archivo" at bounding box center [436, 573] width 84 height 39
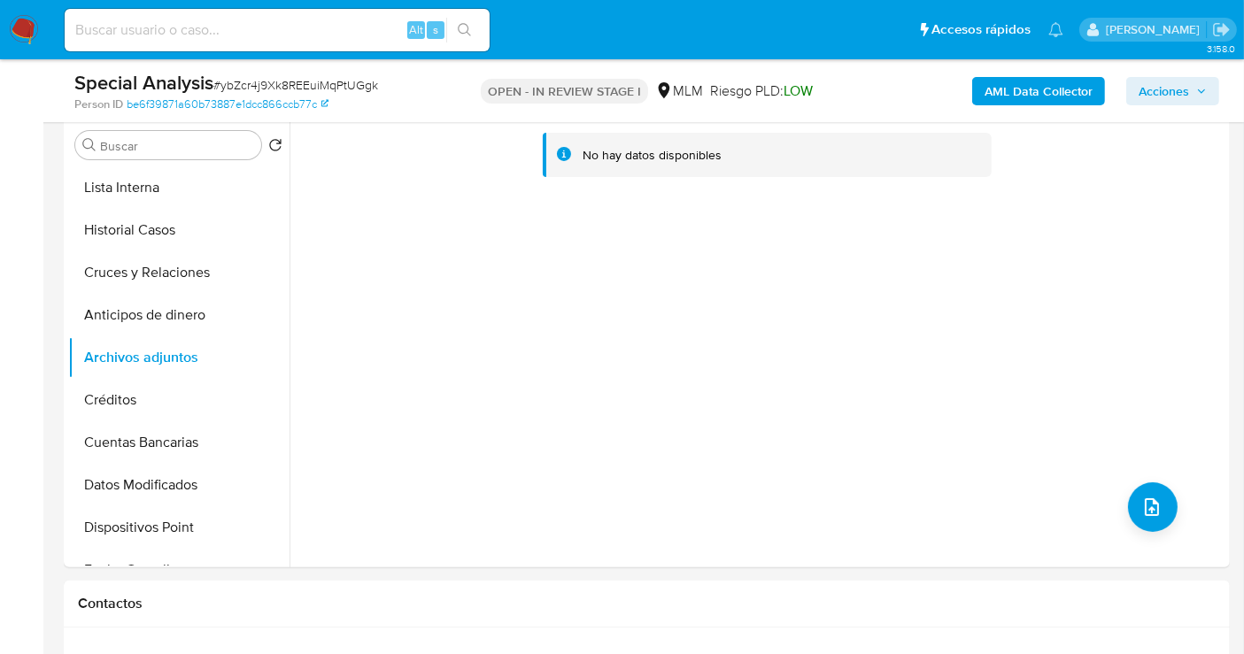
click at [1165, 88] on span "Acciones" at bounding box center [1164, 91] width 50 height 28
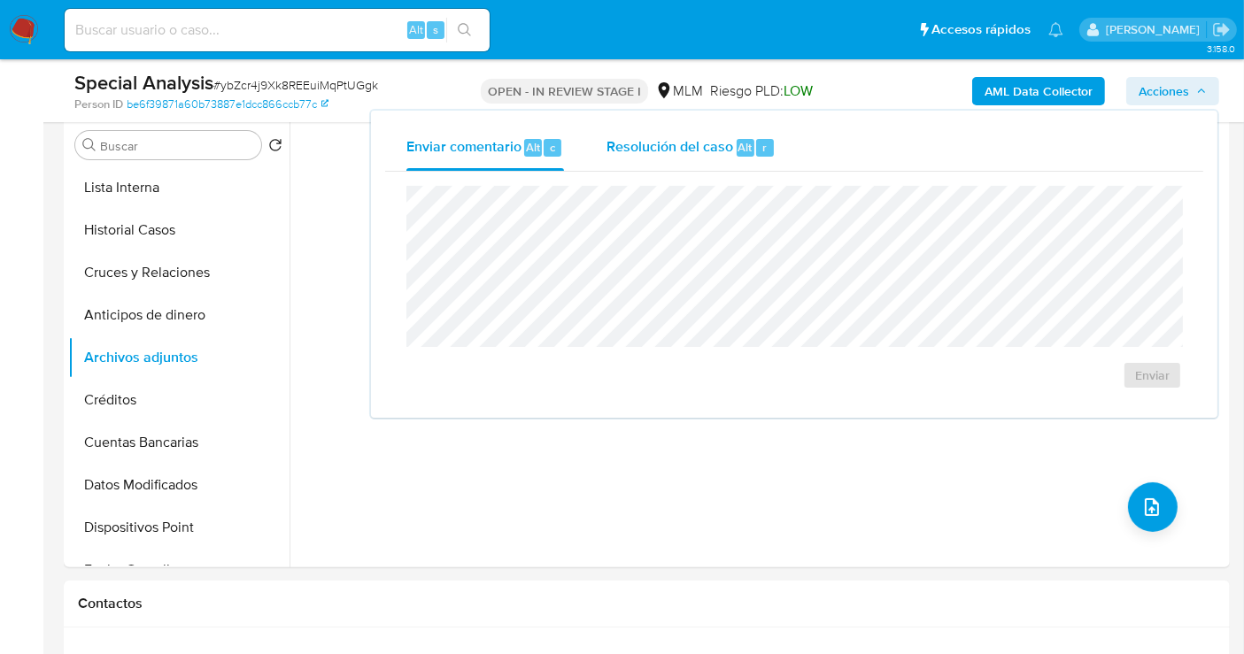
click at [618, 156] on div "Resolución del caso Alt r" at bounding box center [691, 148] width 169 height 46
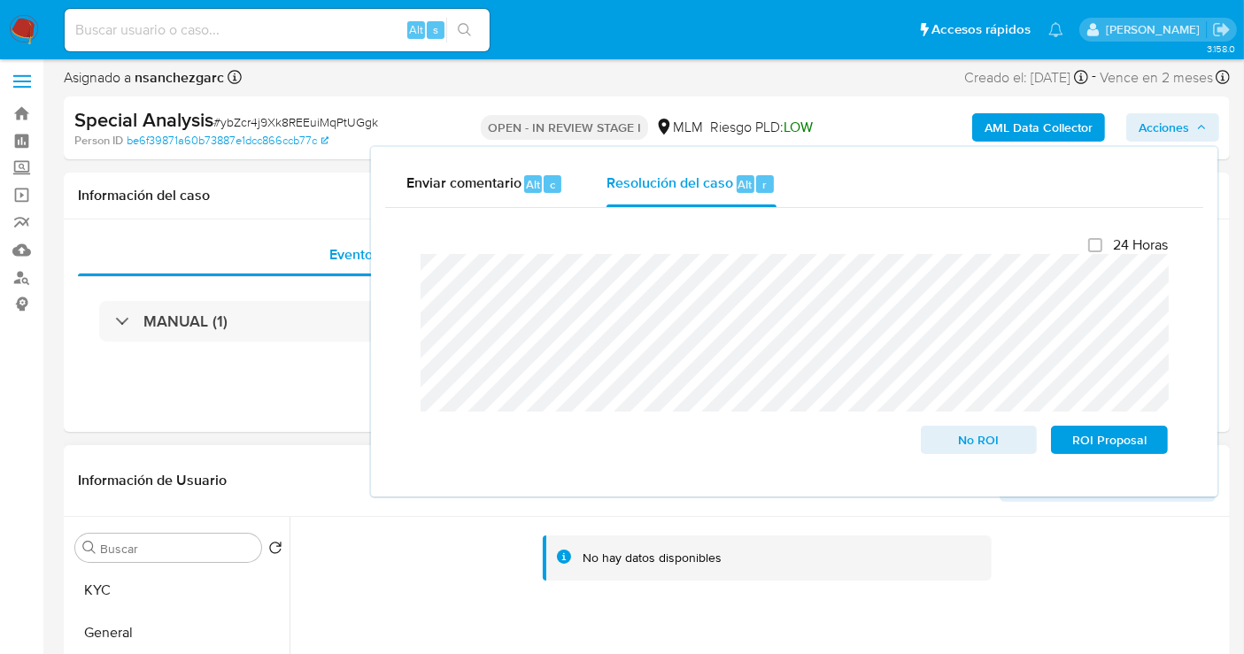
scroll to position [0, 0]
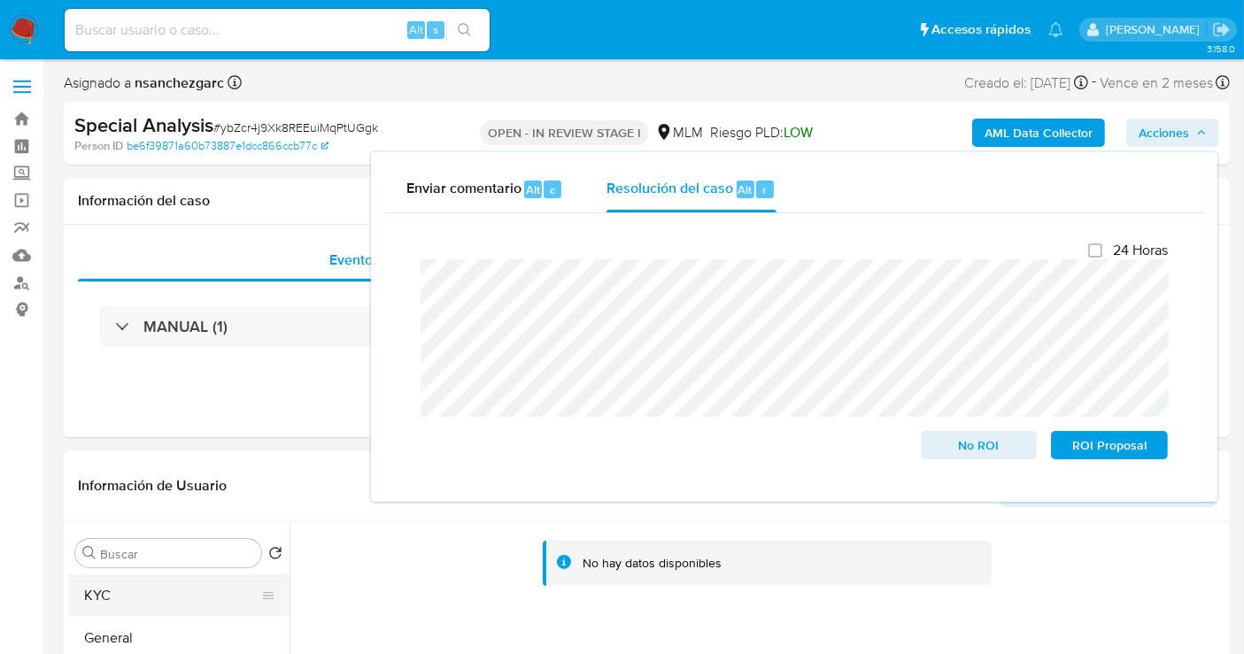
click at [151, 605] on button "KYC" at bounding box center [171, 596] width 207 height 43
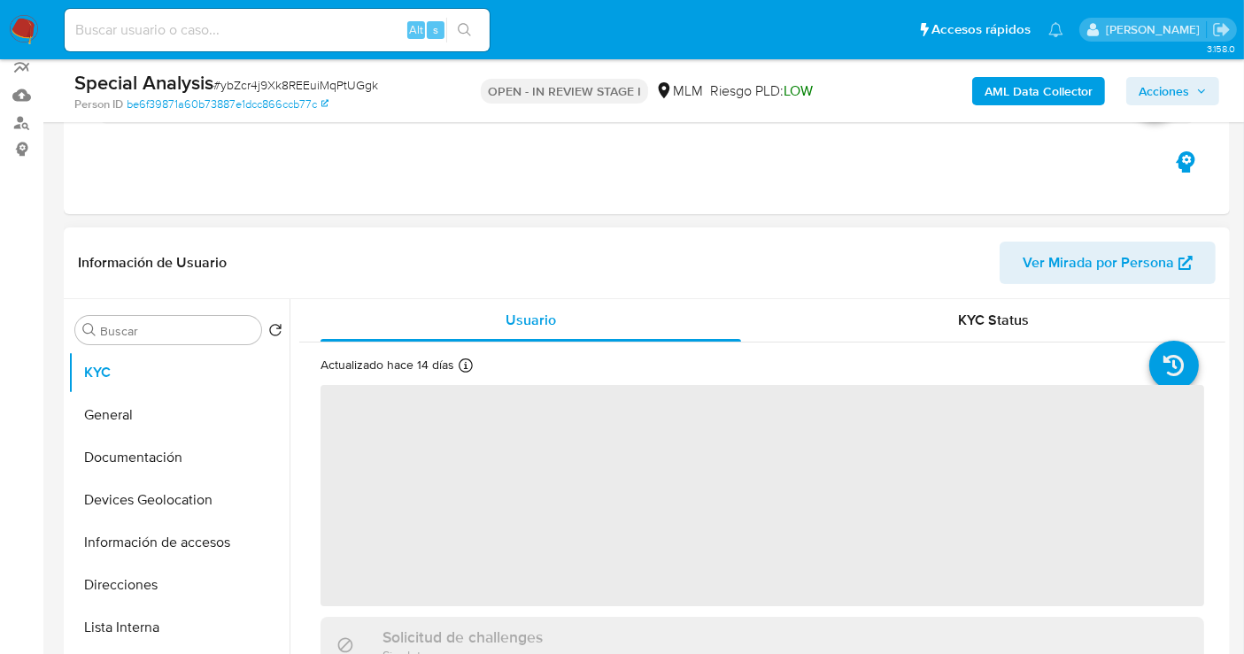
scroll to position [197, 0]
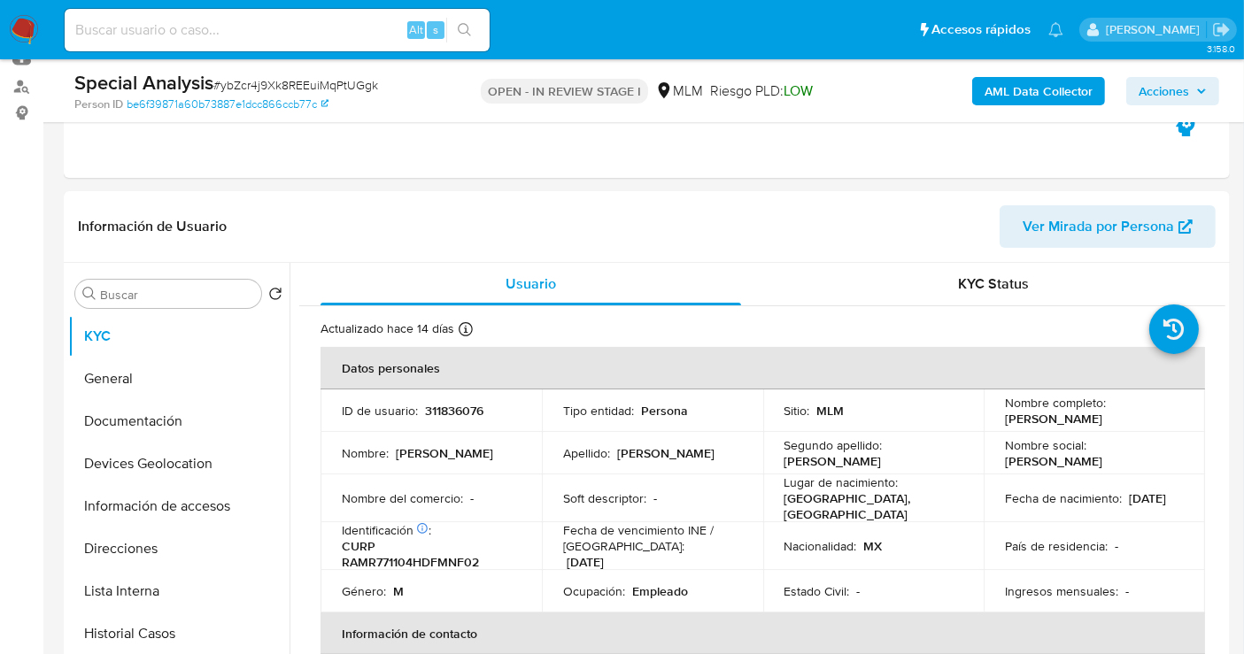
click at [1171, 97] on span "Acciones" at bounding box center [1164, 91] width 50 height 28
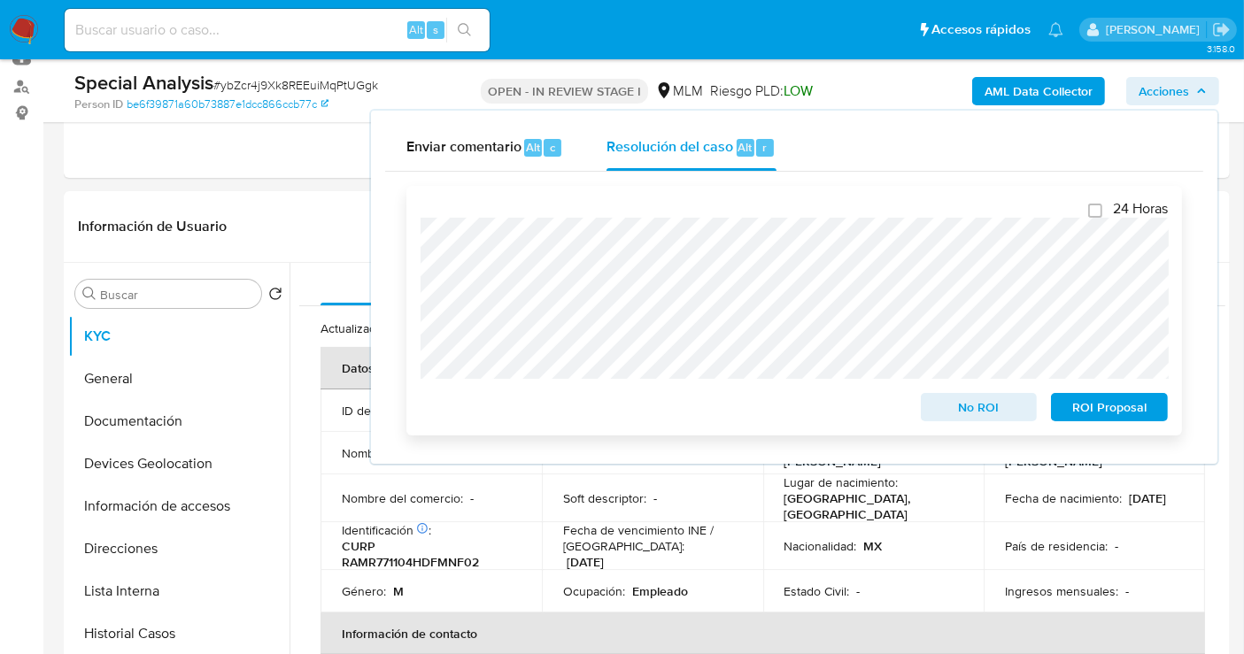
click at [958, 414] on span "No ROI" at bounding box center [979, 407] width 92 height 25
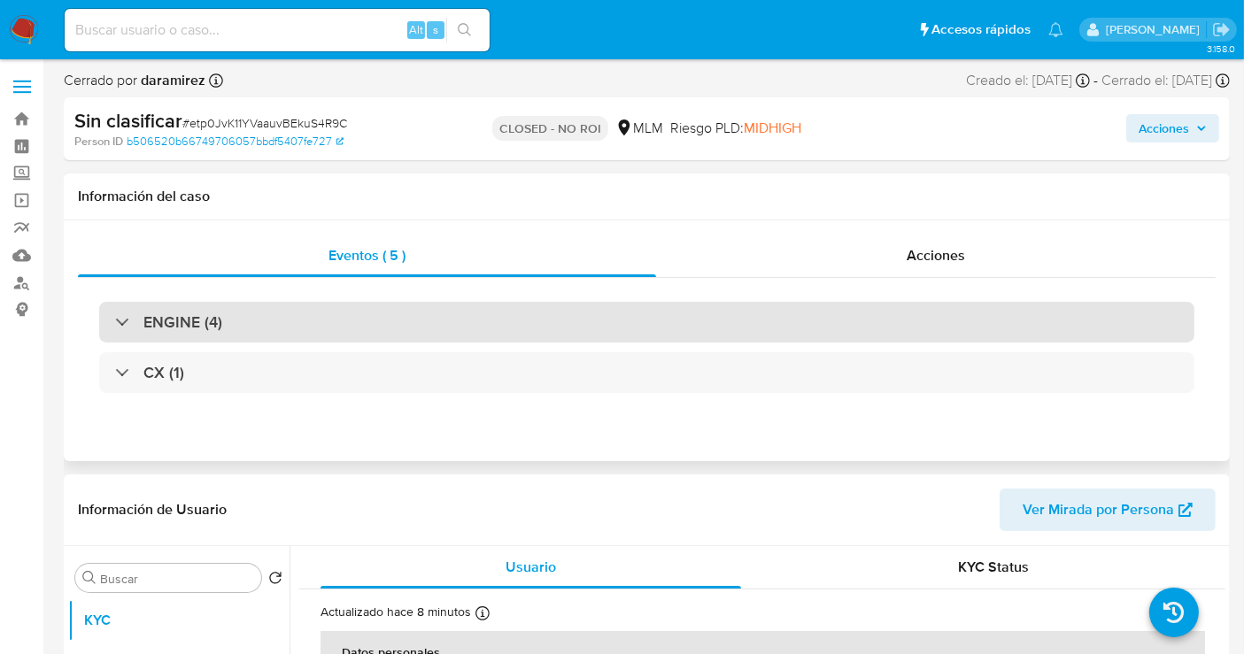
scroll to position [197, 0]
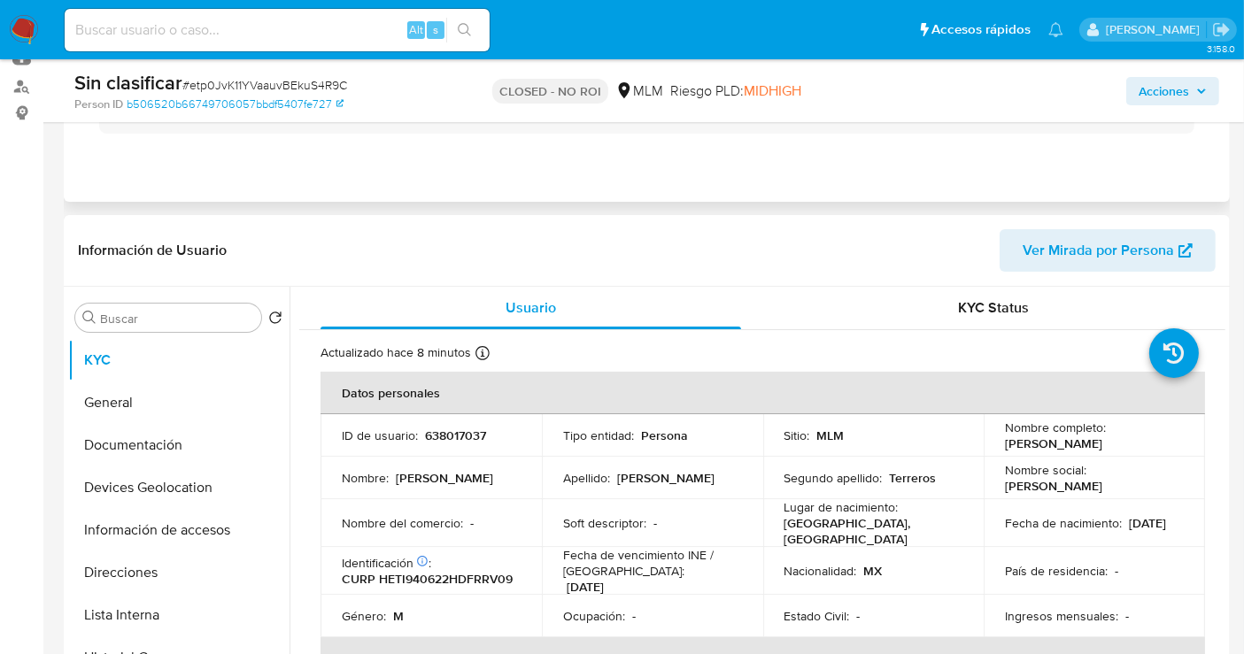
select select "10"
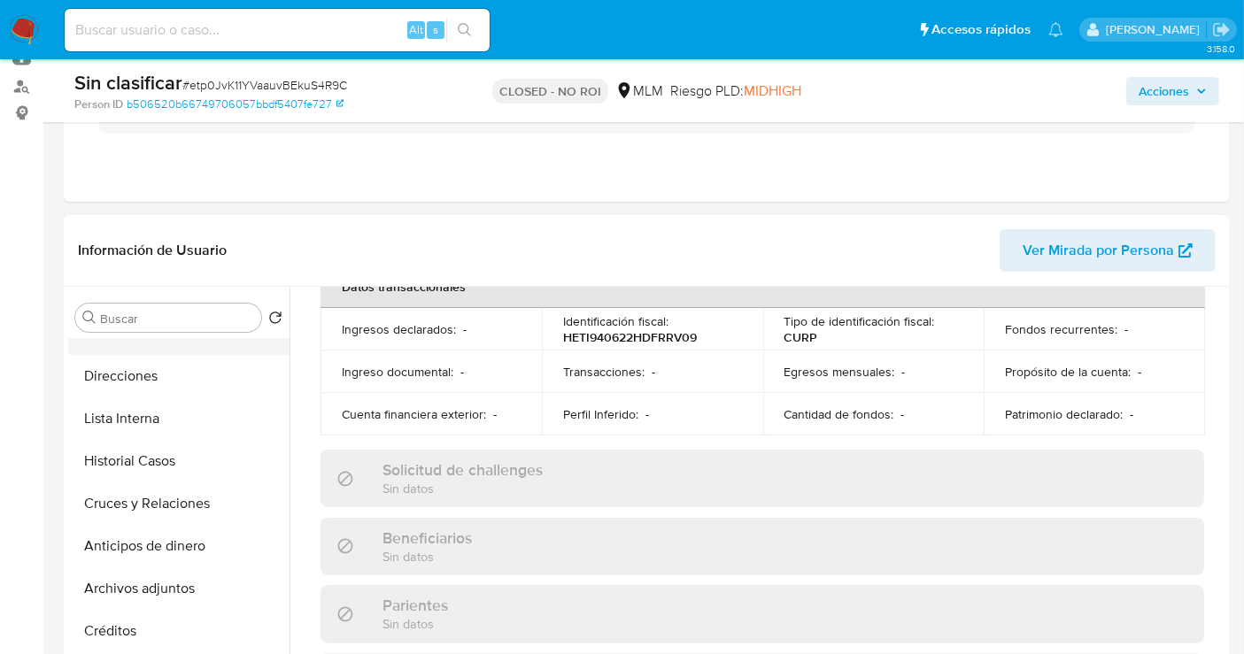
scroll to position [295, 0]
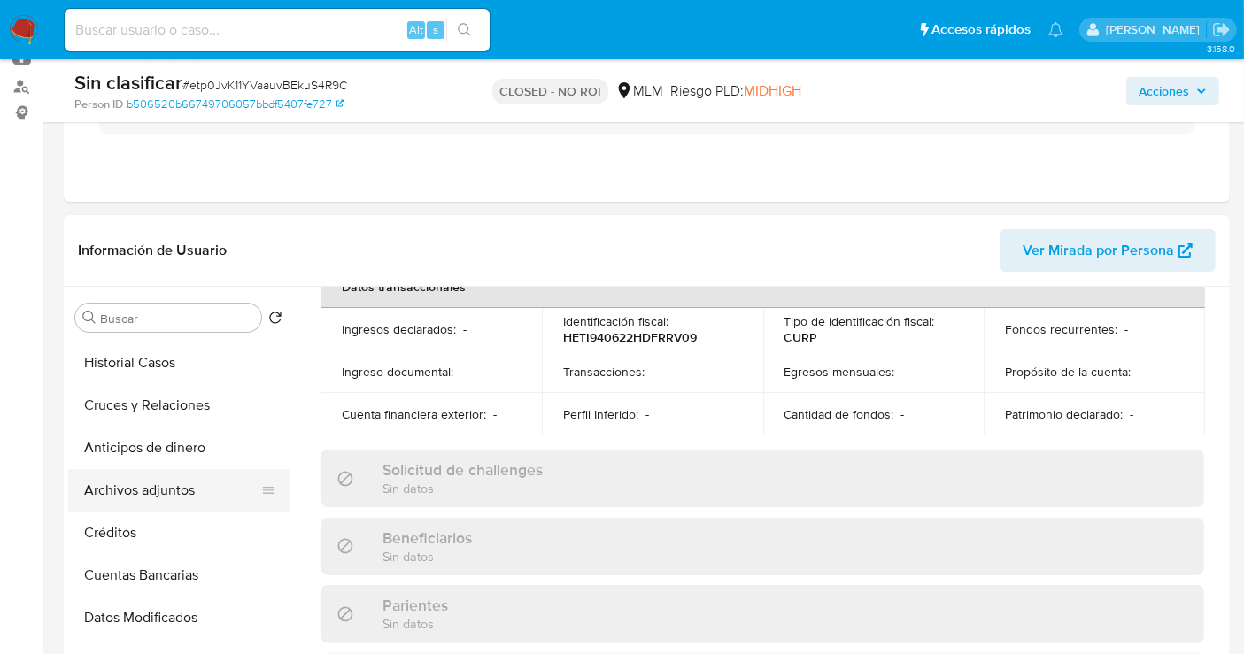
click at [163, 492] on button "Archivos adjuntos" at bounding box center [171, 490] width 207 height 43
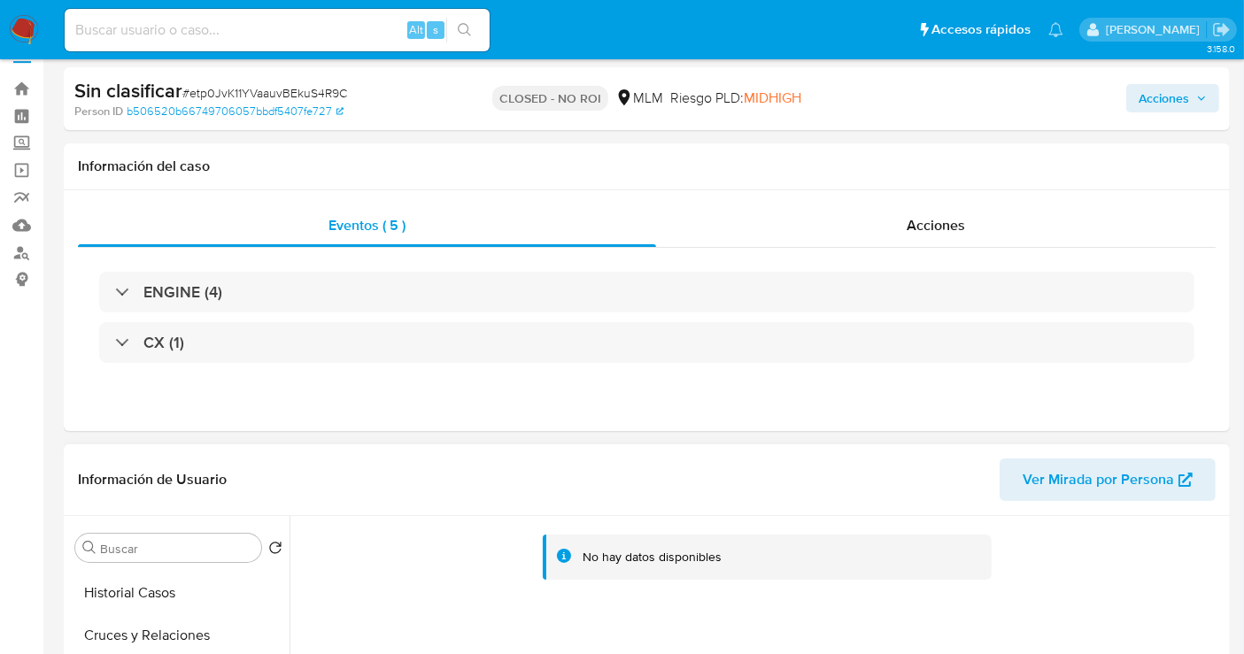
scroll to position [0, 0]
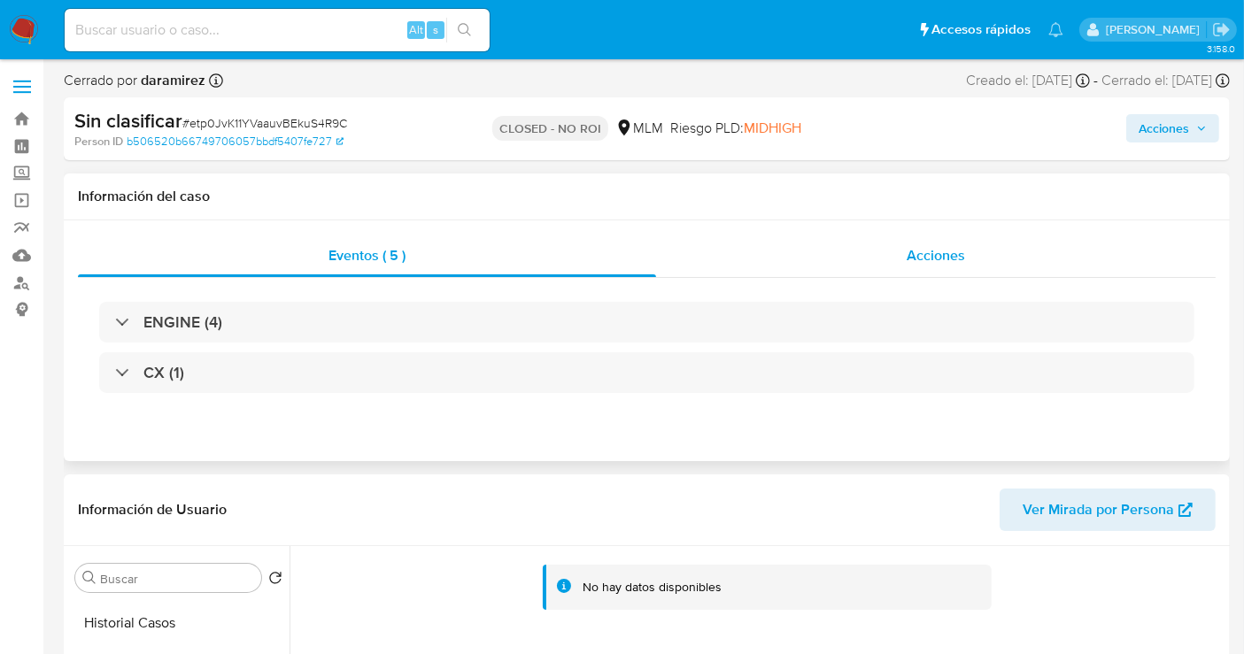
click at [911, 255] on span "Acciones" at bounding box center [936, 255] width 58 height 20
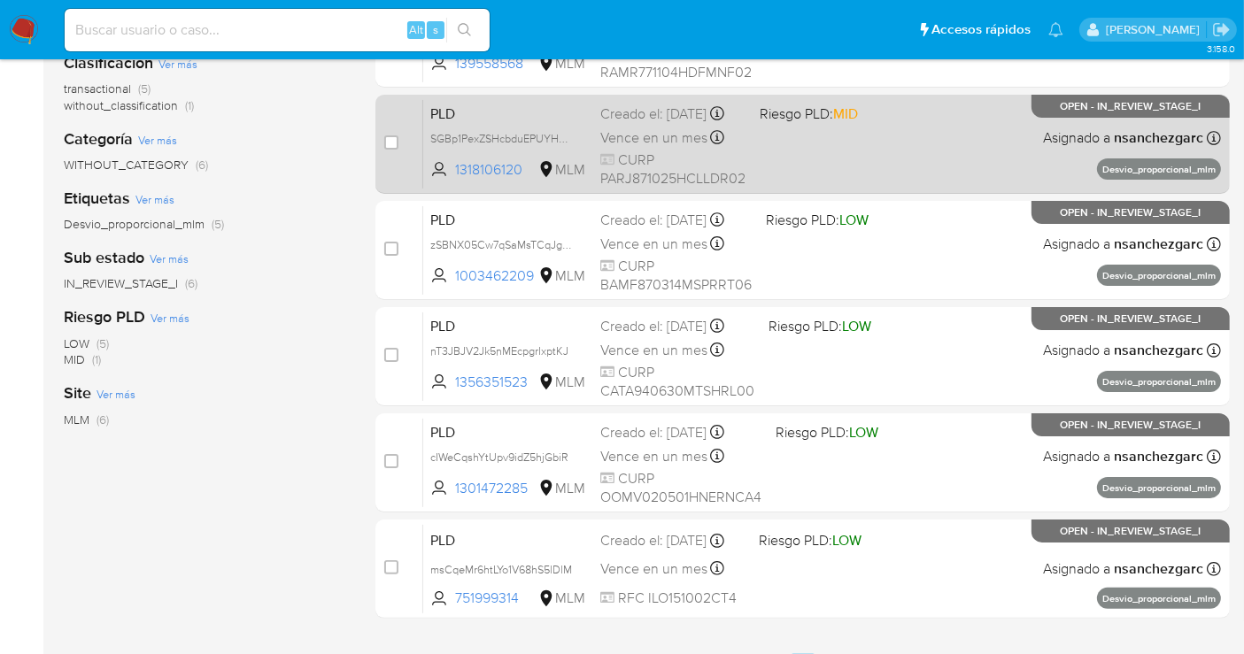
scroll to position [295, 0]
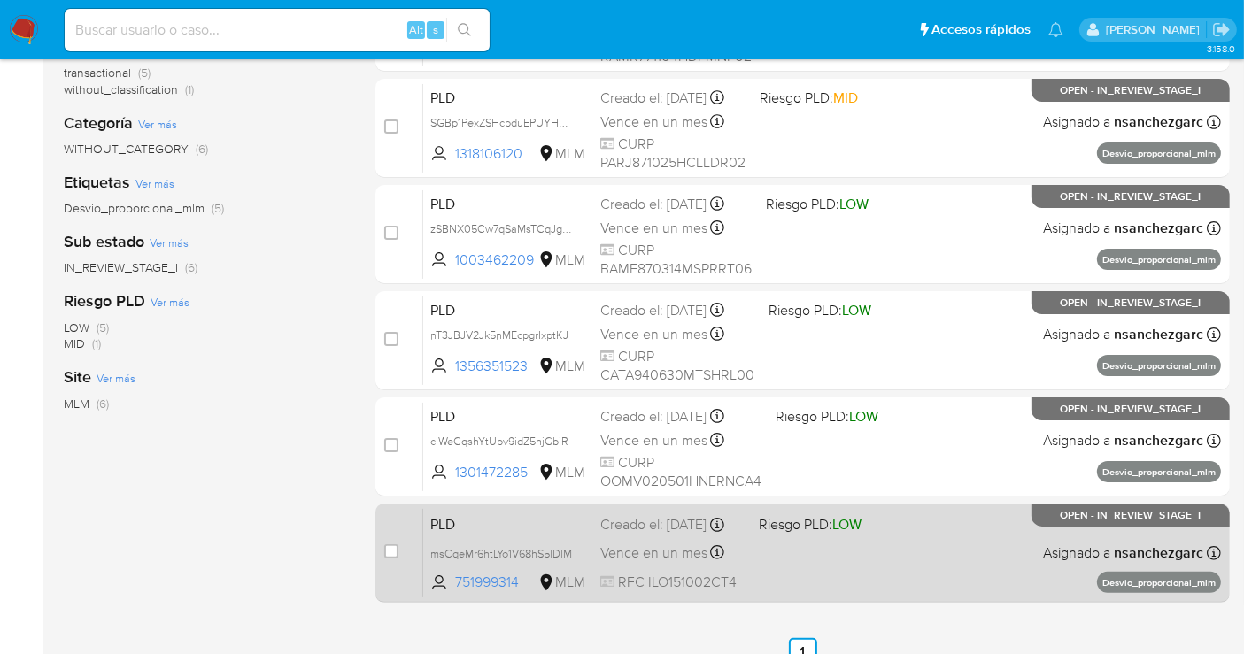
click at [657, 552] on span "Vence en un mes" at bounding box center [653, 553] width 107 height 19
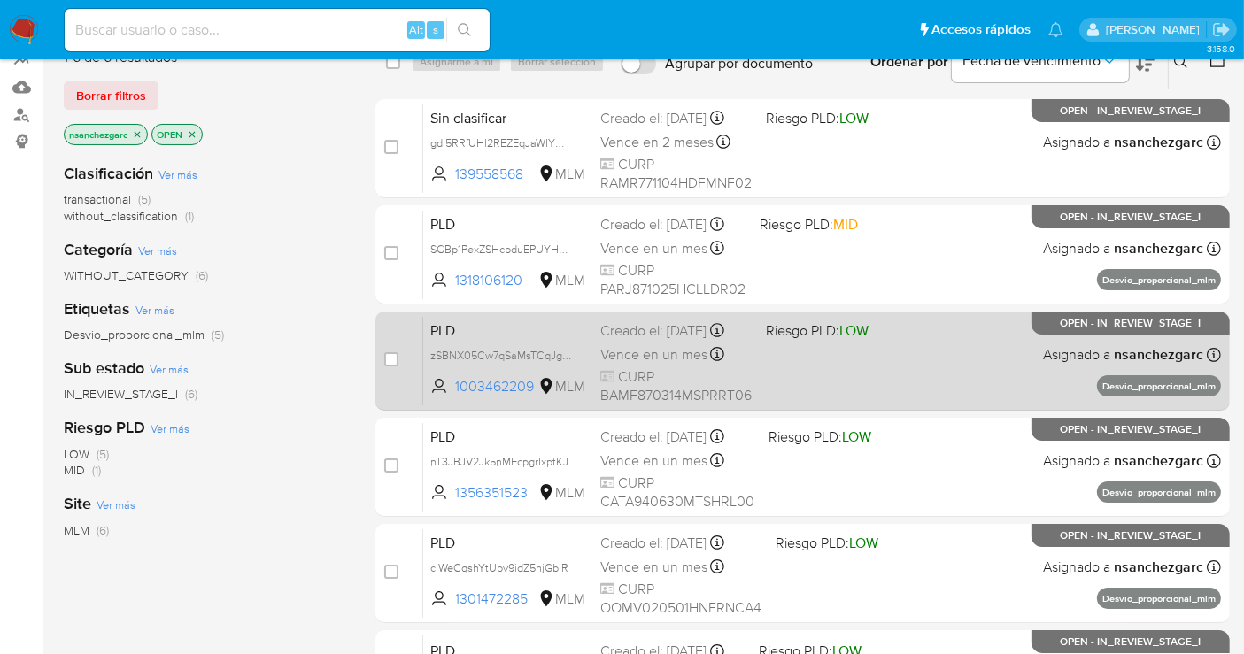
scroll to position [98, 0]
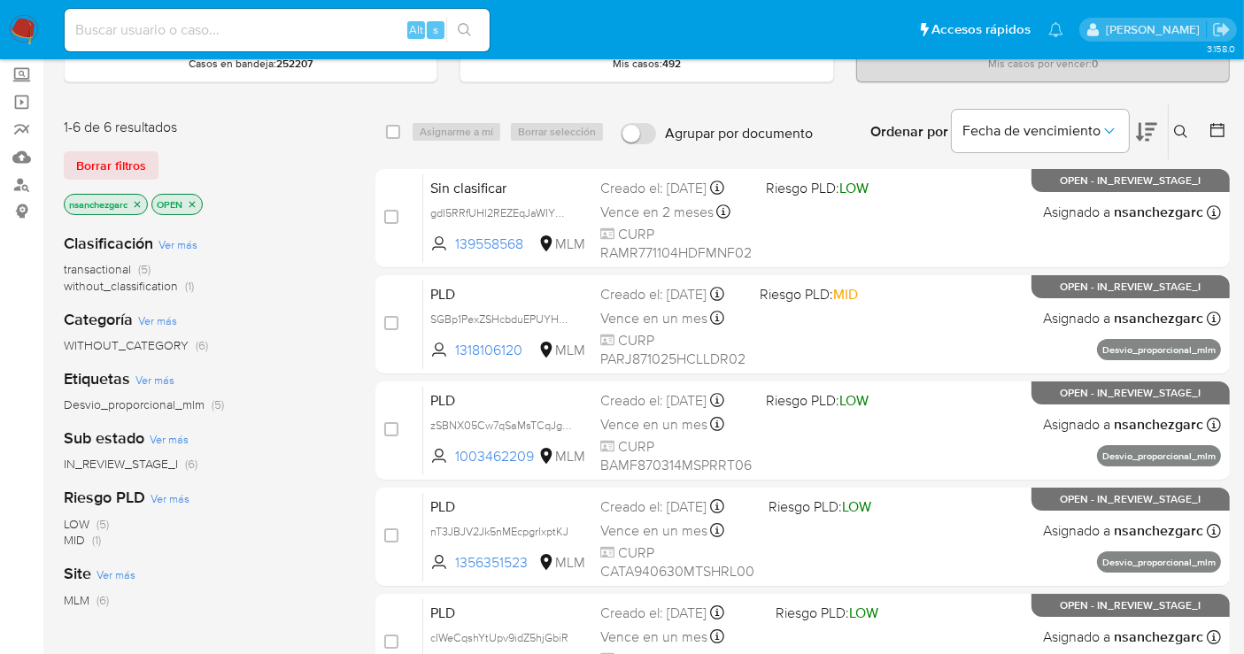
click at [19, 25] on img at bounding box center [24, 30] width 30 height 30
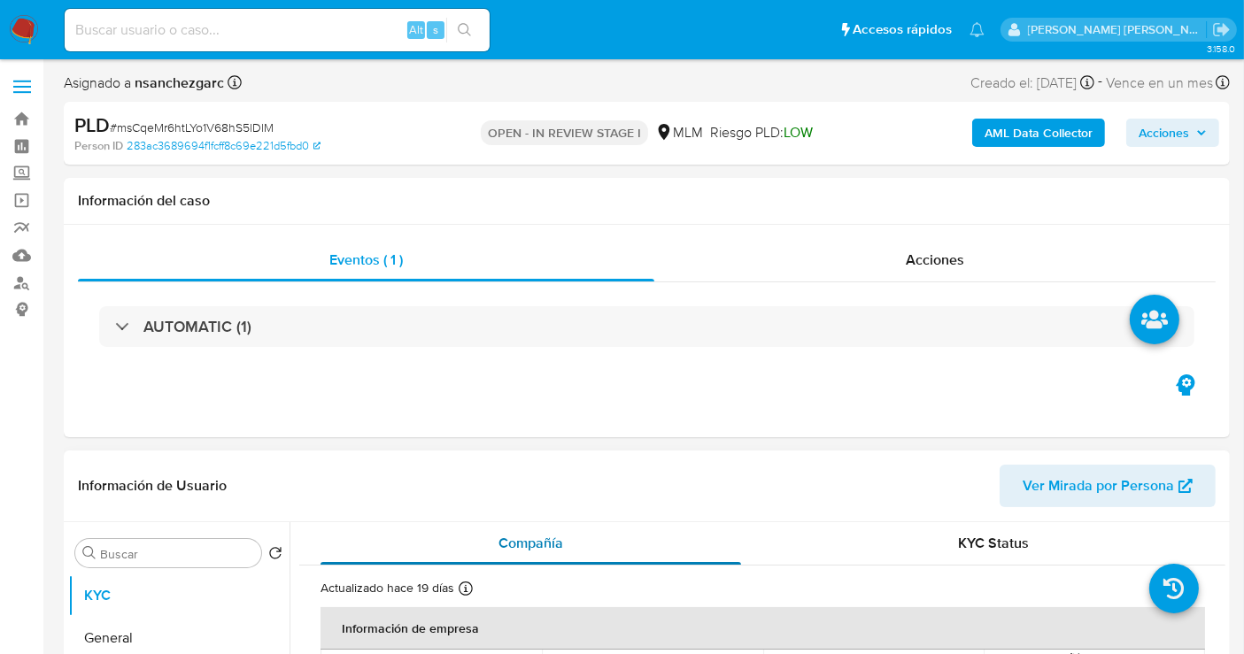
select select "10"
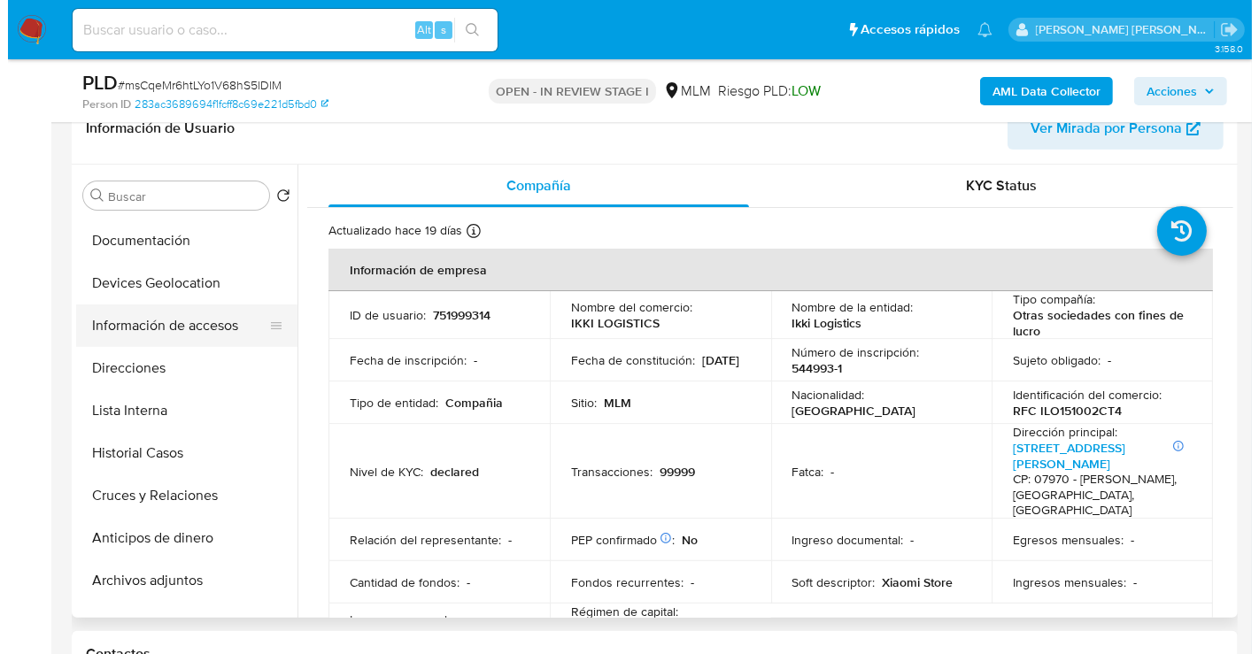
scroll to position [197, 0]
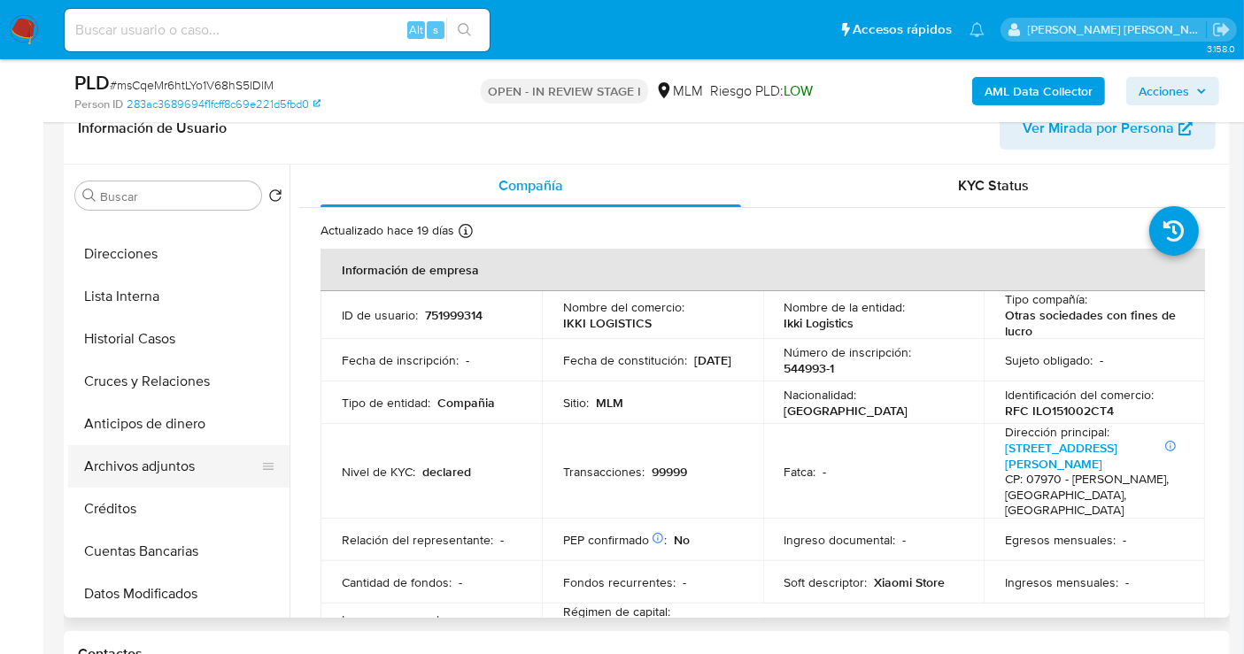
click at [136, 460] on button "Archivos adjuntos" at bounding box center [171, 466] width 207 height 43
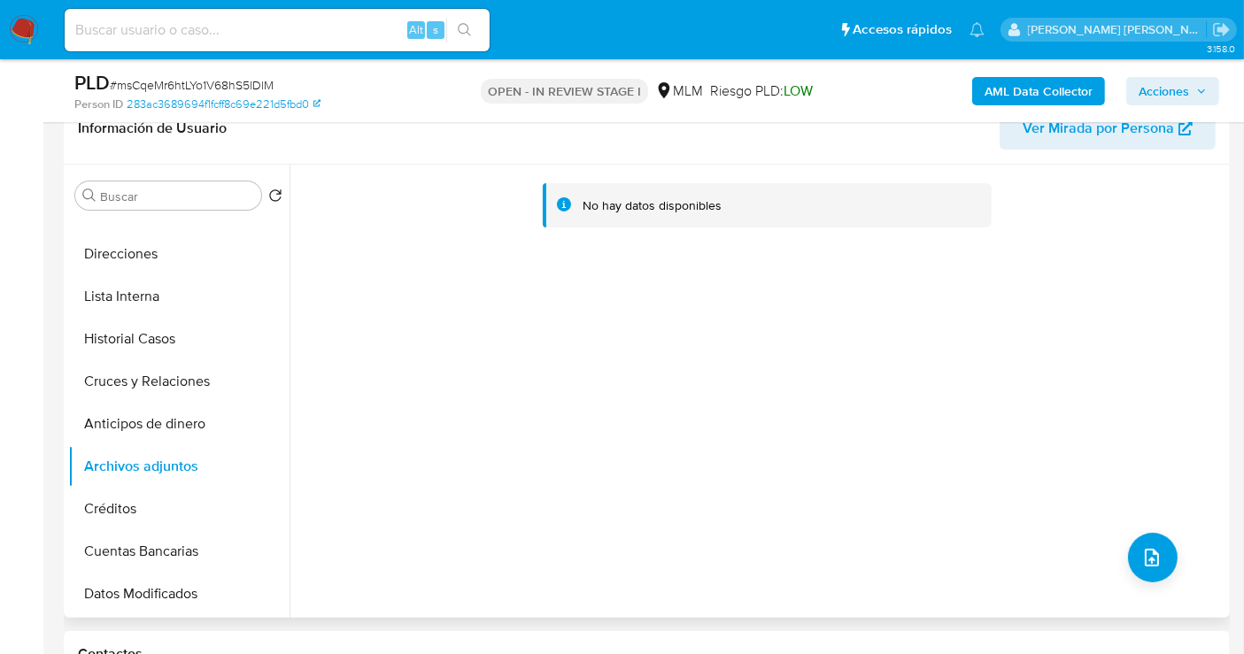
click at [349, 592] on div "No hay datos disponibles" at bounding box center [758, 391] width 936 height 453
click at [1147, 540] on button "upload-file" at bounding box center [1153, 558] width 50 height 50
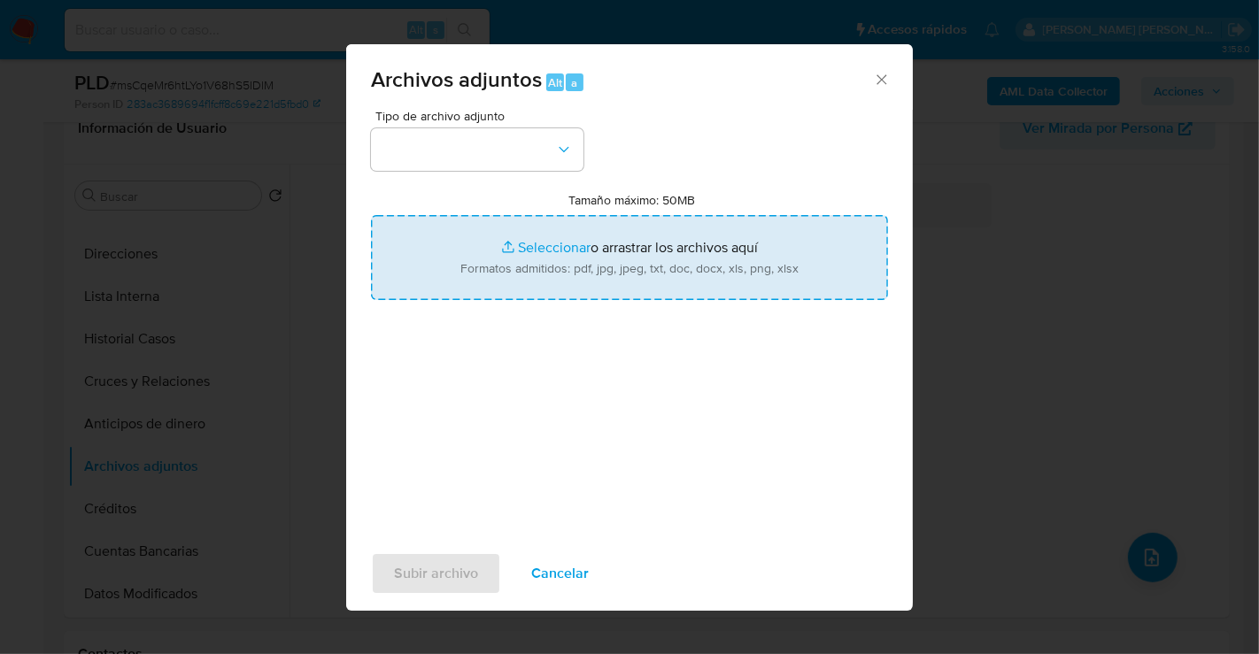
type input "C:\fakepath\751999314_IKKI LOGISTICS_AGO25.pdf"
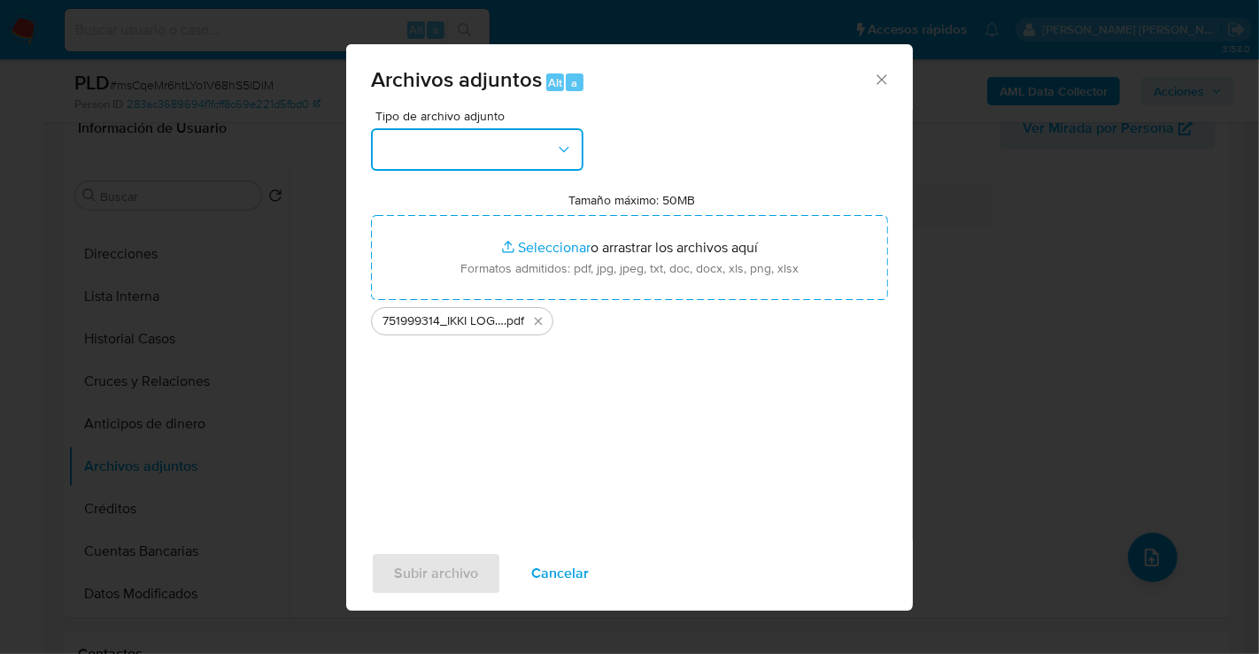
click at [455, 156] on button "button" at bounding box center [477, 149] width 213 height 43
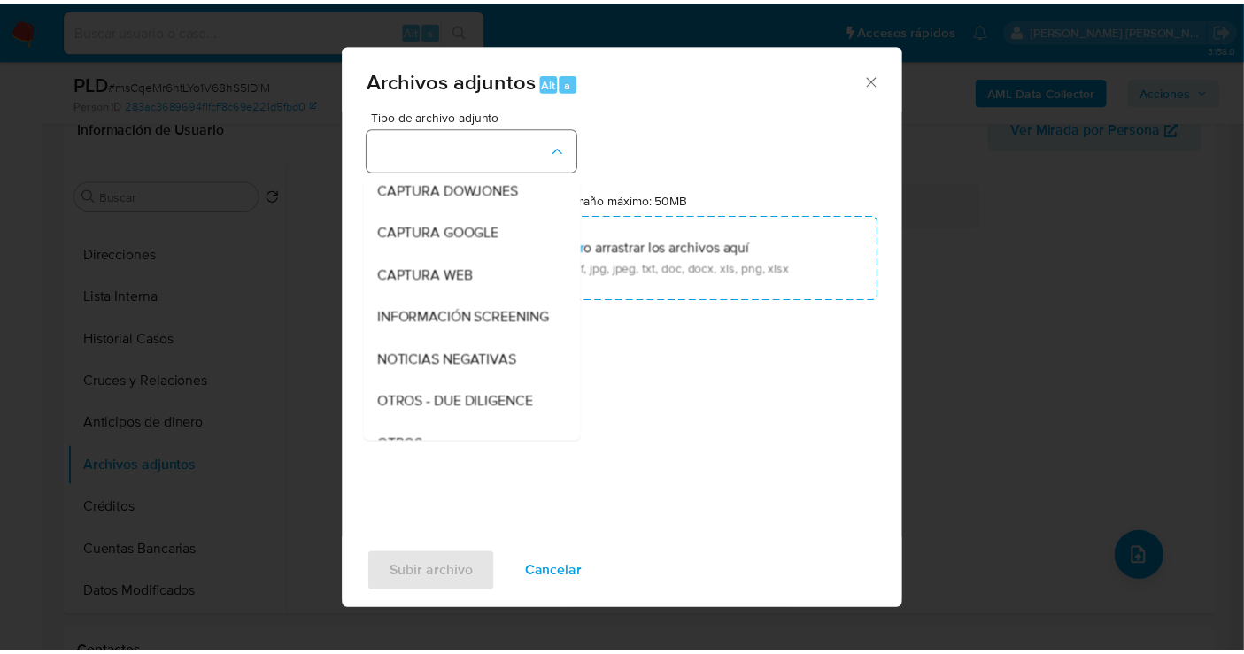
scroll to position [91, 0]
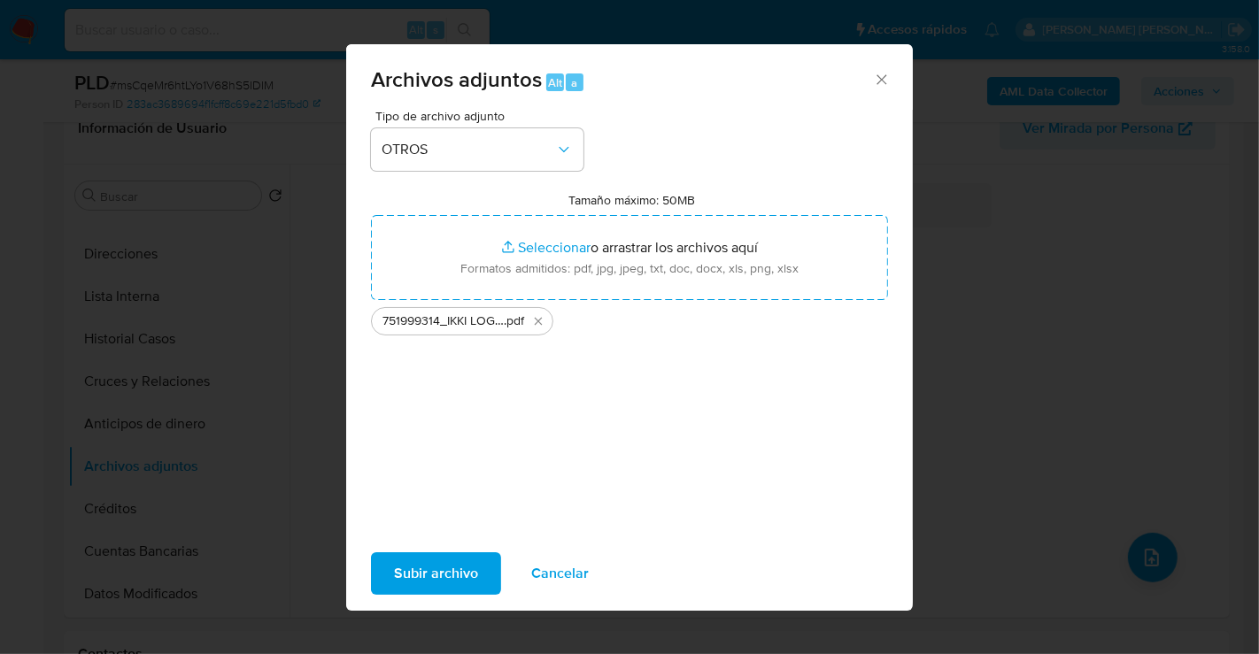
click at [433, 582] on span "Subir archivo" at bounding box center [436, 573] width 84 height 39
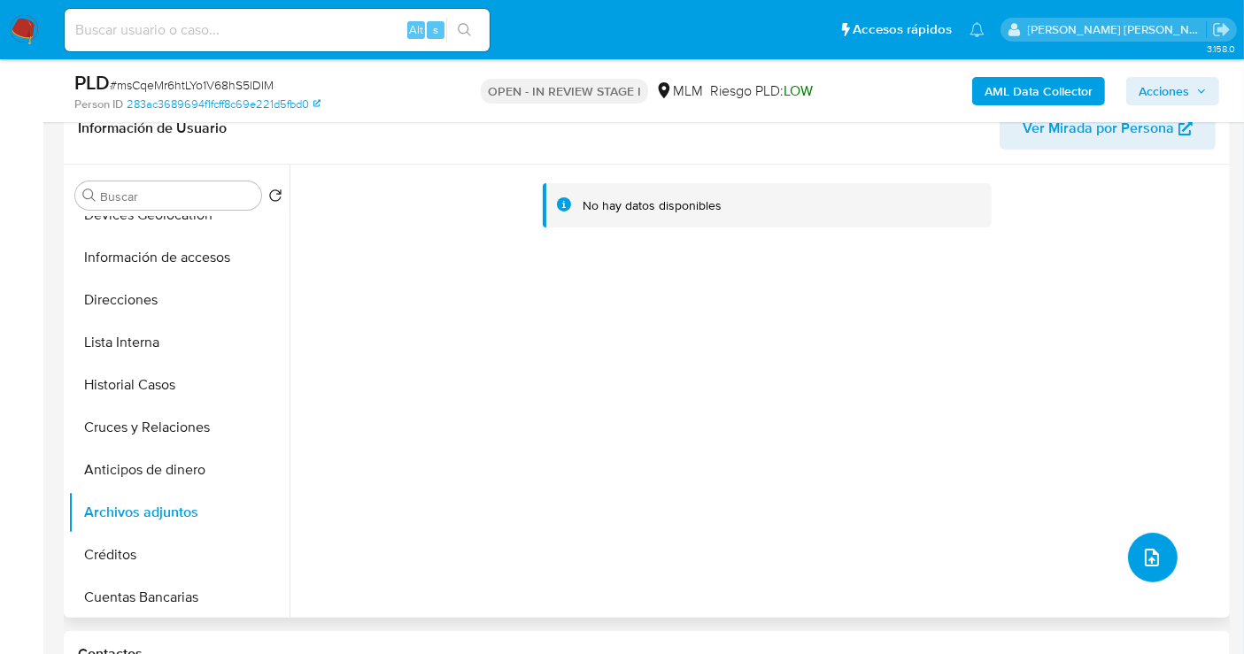
scroll to position [0, 0]
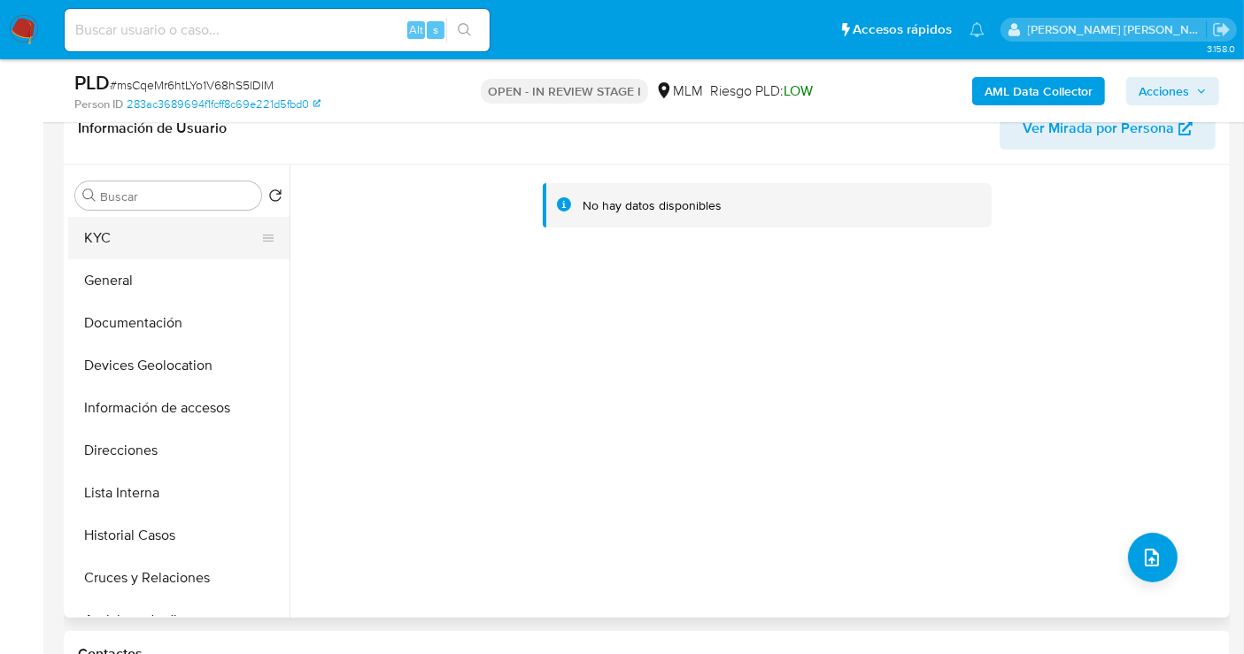
click at [112, 250] on button "KYC" at bounding box center [171, 238] width 207 height 43
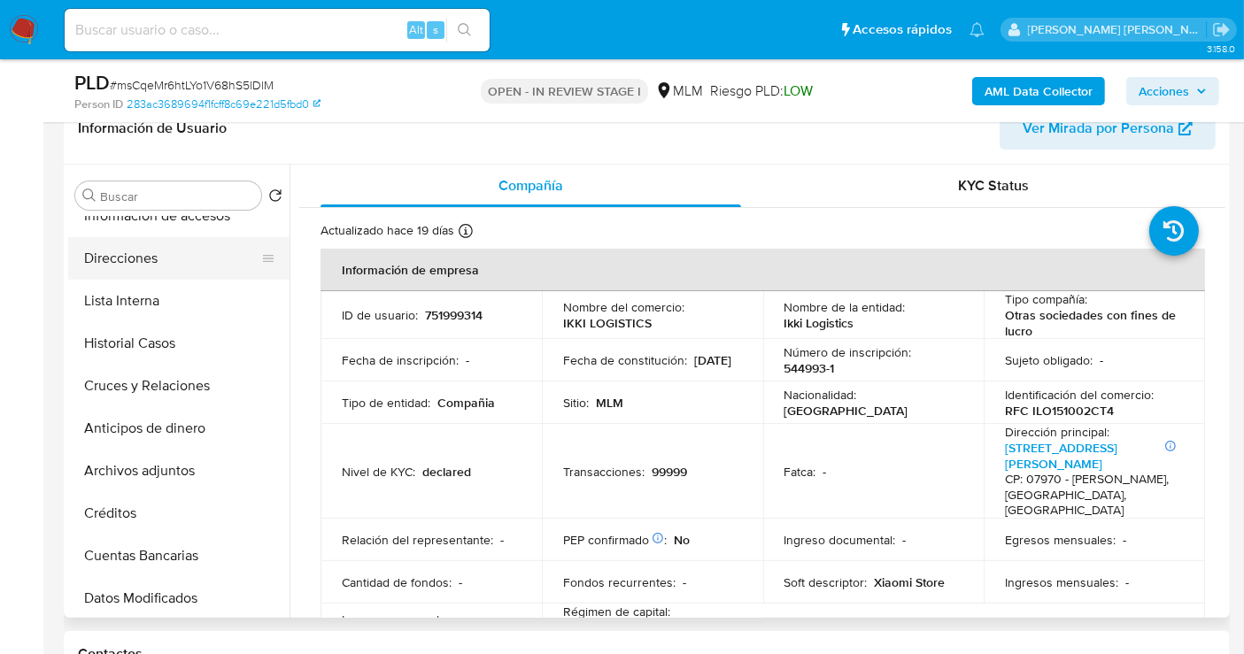
scroll to position [197, 0]
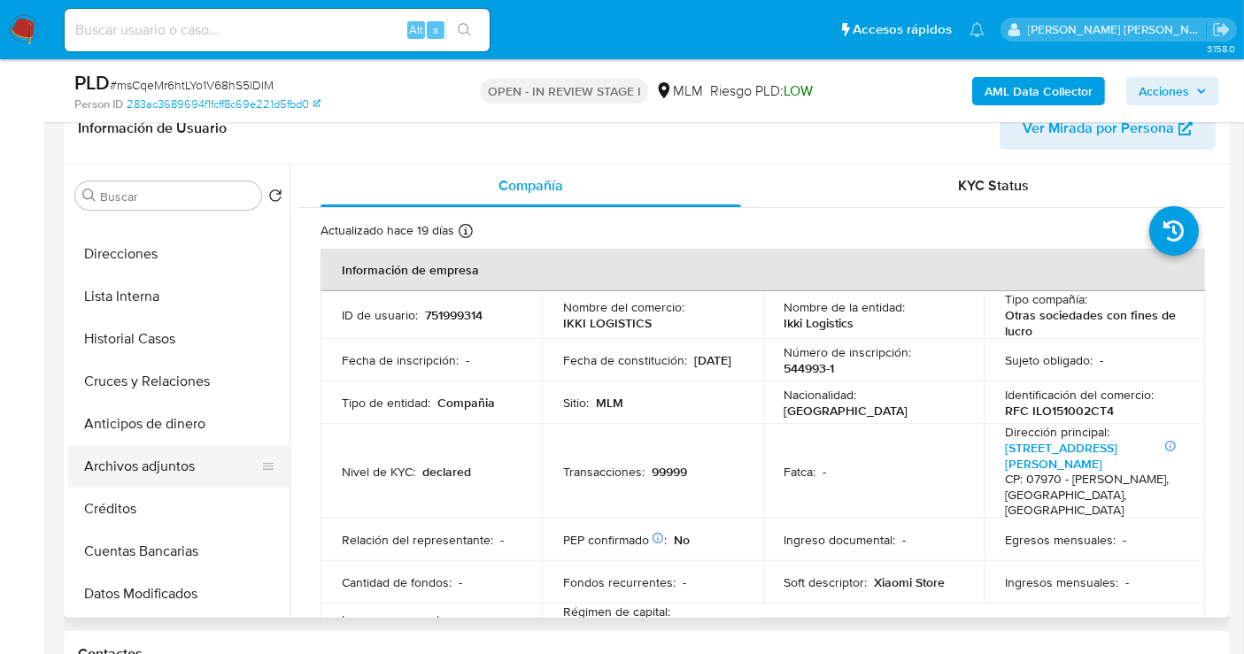
click at [161, 467] on button "Archivos adjuntos" at bounding box center [171, 466] width 207 height 43
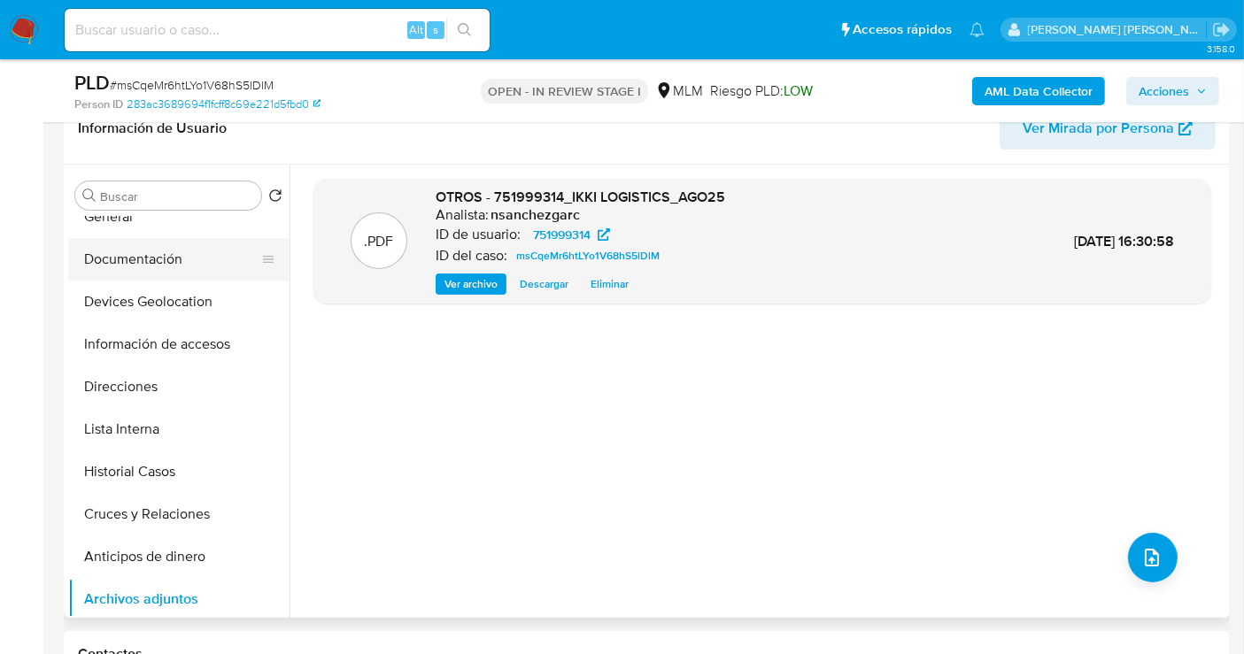
scroll to position [0, 0]
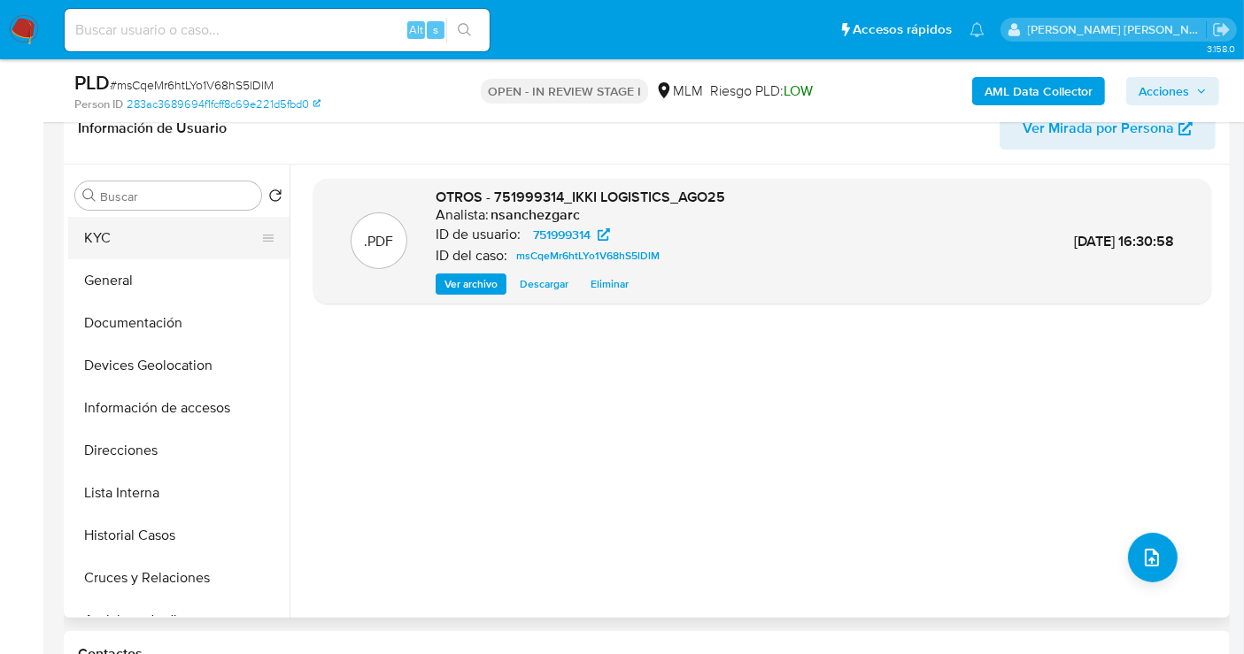
click at [121, 243] on button "KYC" at bounding box center [171, 238] width 207 height 43
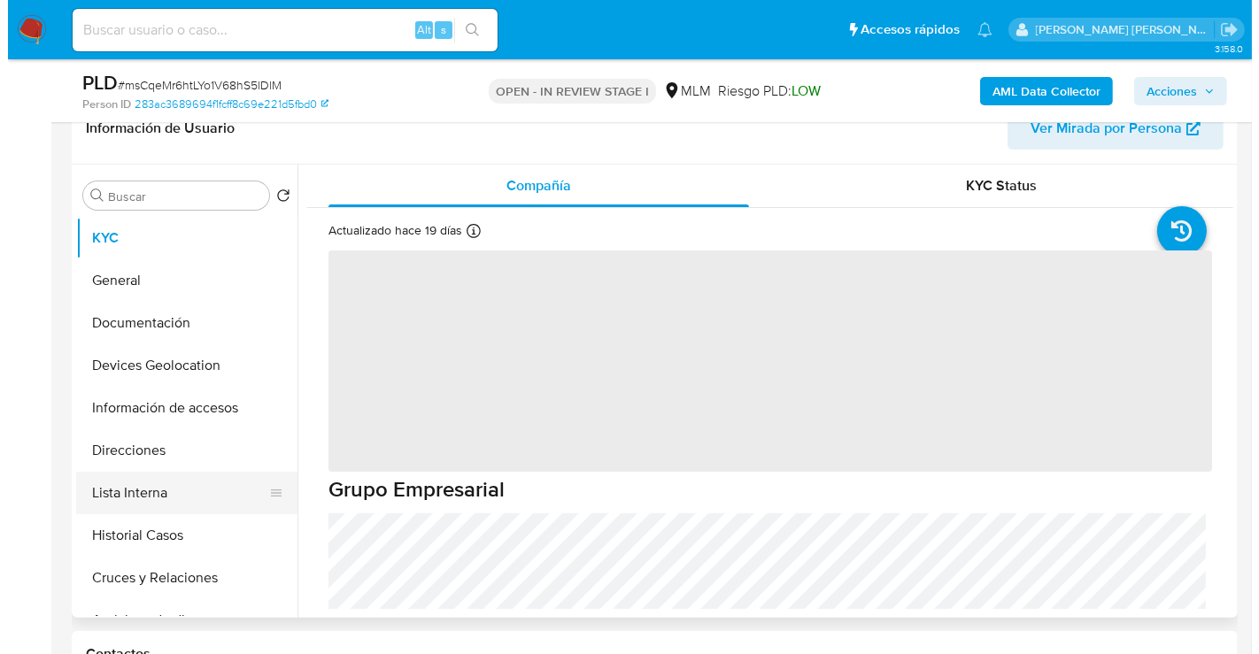
scroll to position [98, 0]
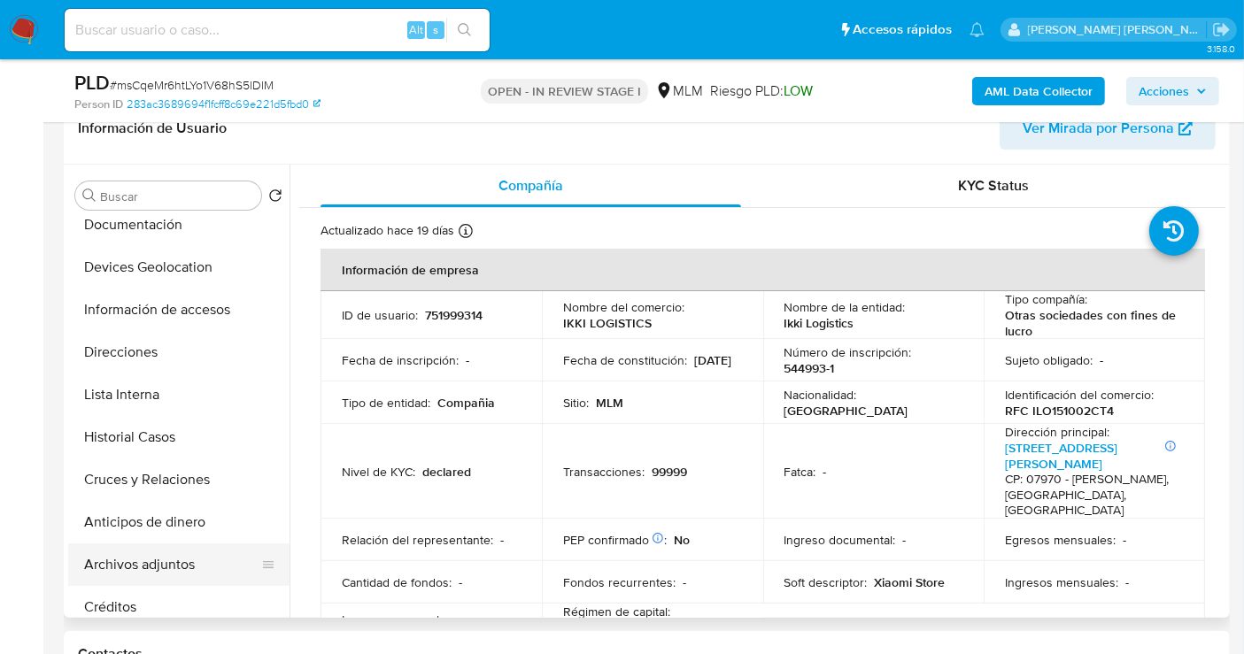
click at [143, 565] on button "Archivos adjuntos" at bounding box center [171, 565] width 207 height 43
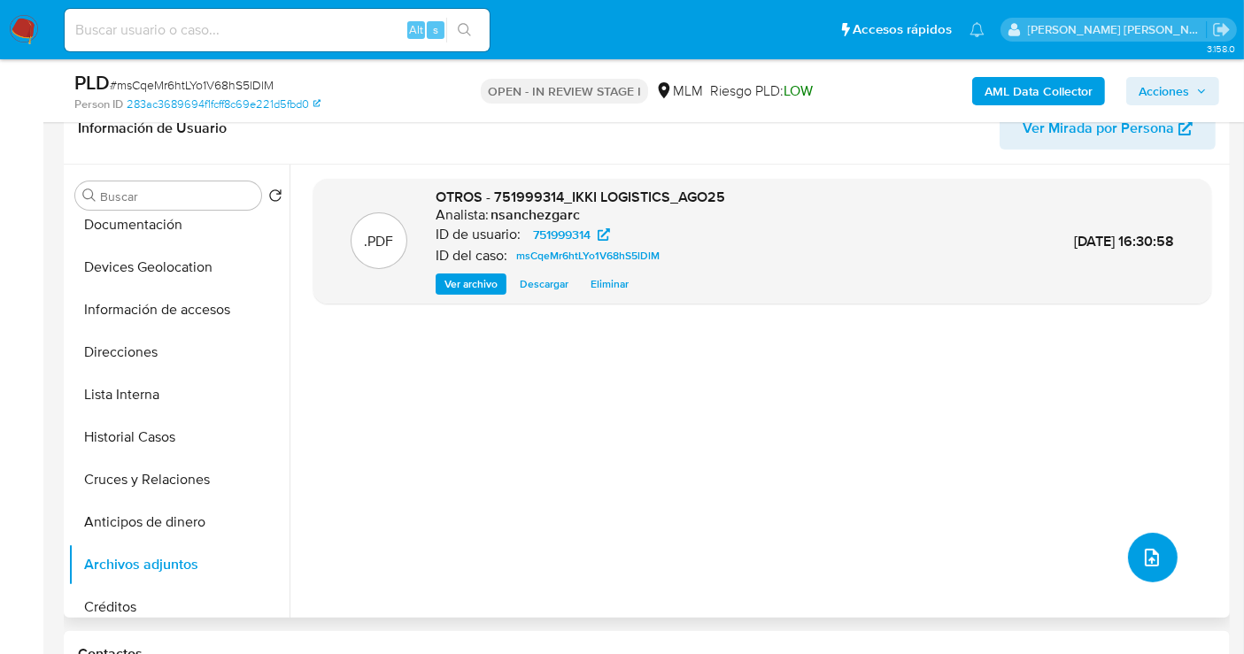
click at [1148, 555] on icon "upload-file" at bounding box center [1152, 557] width 21 height 21
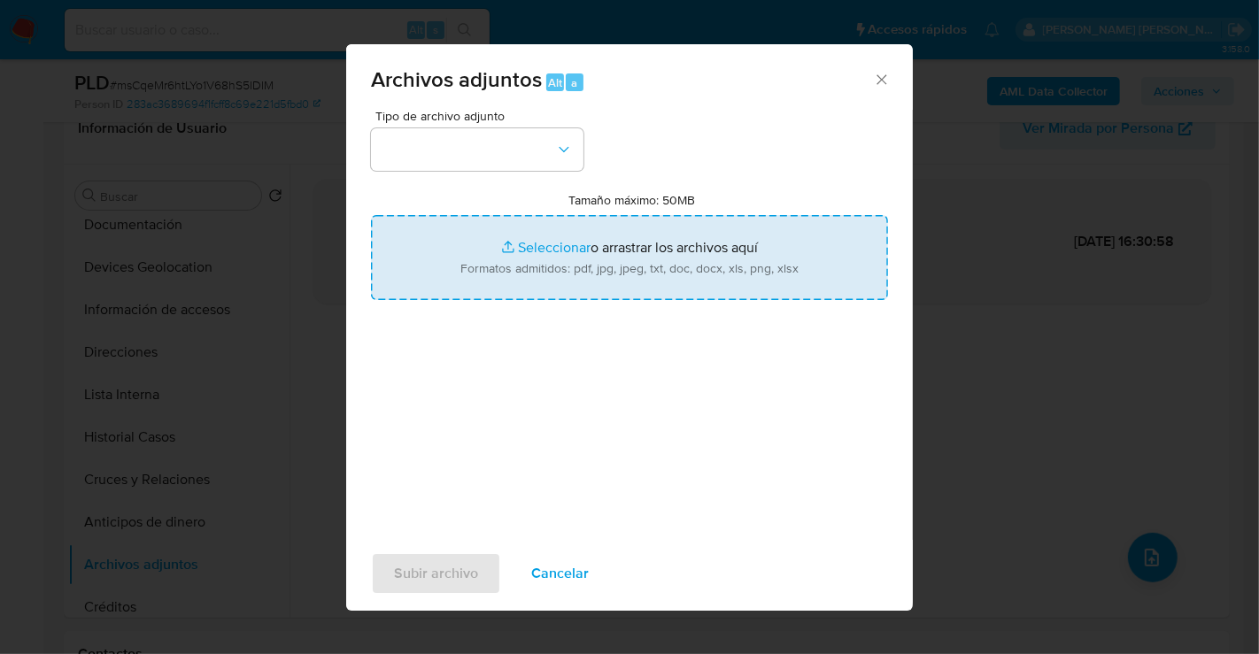
type input "C:\fakepath\751999314_IKKI LOGISTICS_AGO25.xlsx"
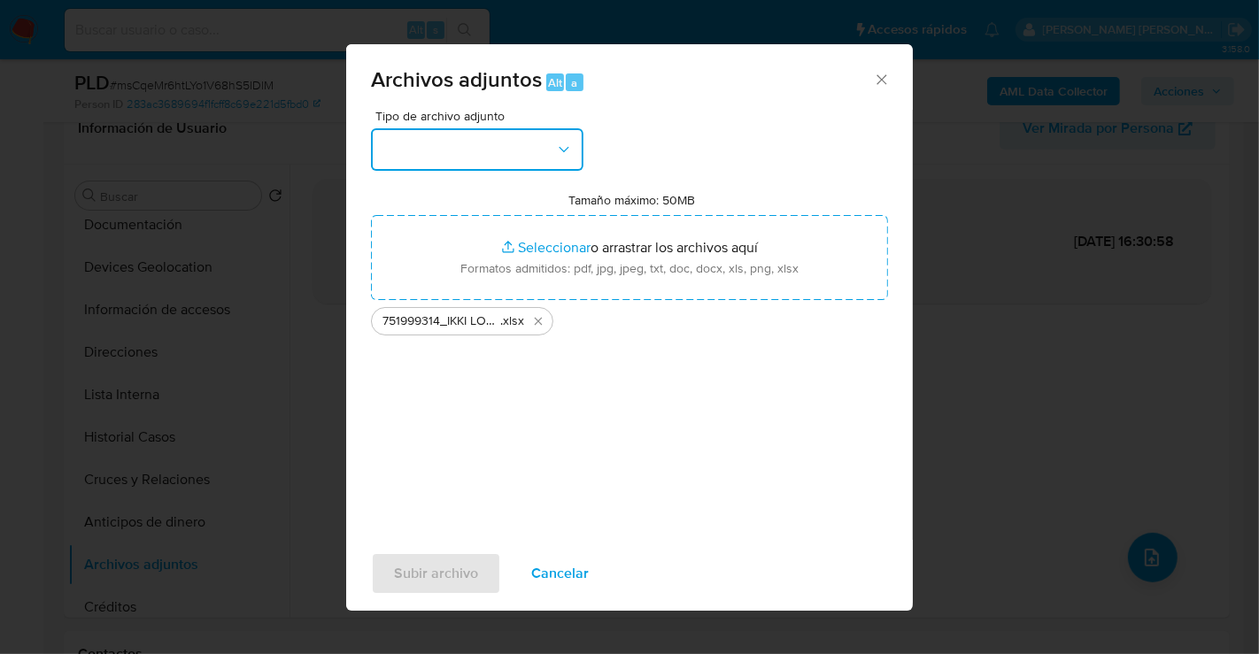
click at [536, 137] on button "button" at bounding box center [477, 149] width 213 height 43
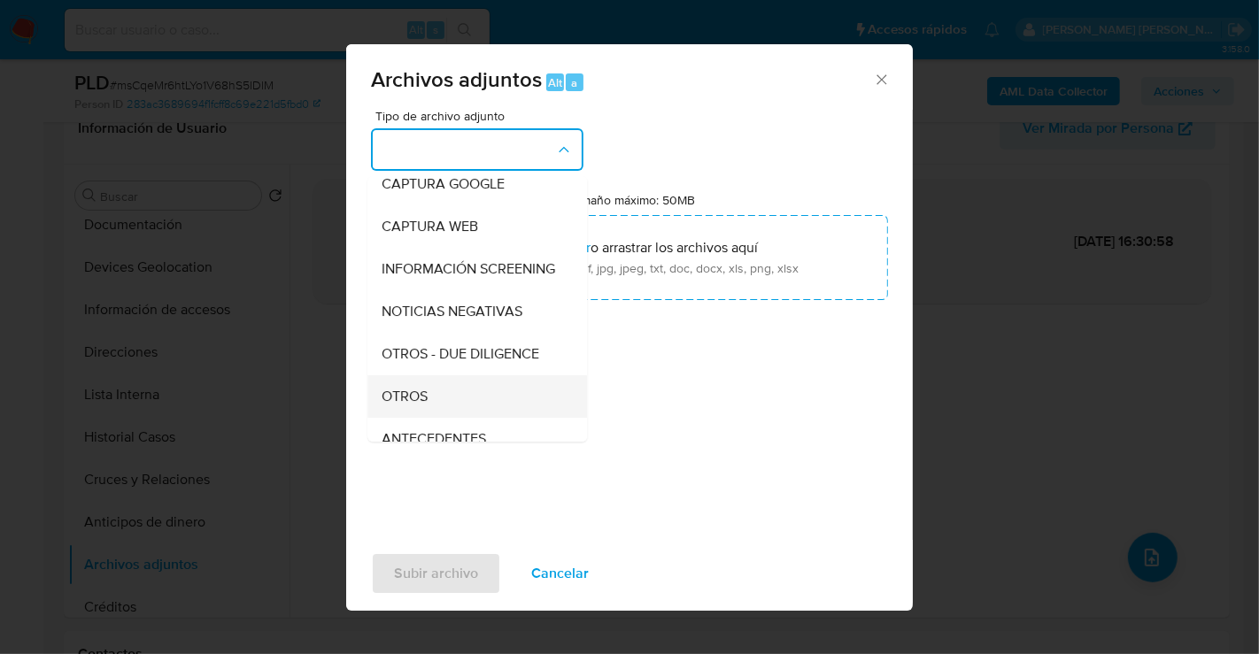
click at [443, 399] on div "OTROS" at bounding box center [472, 396] width 181 height 43
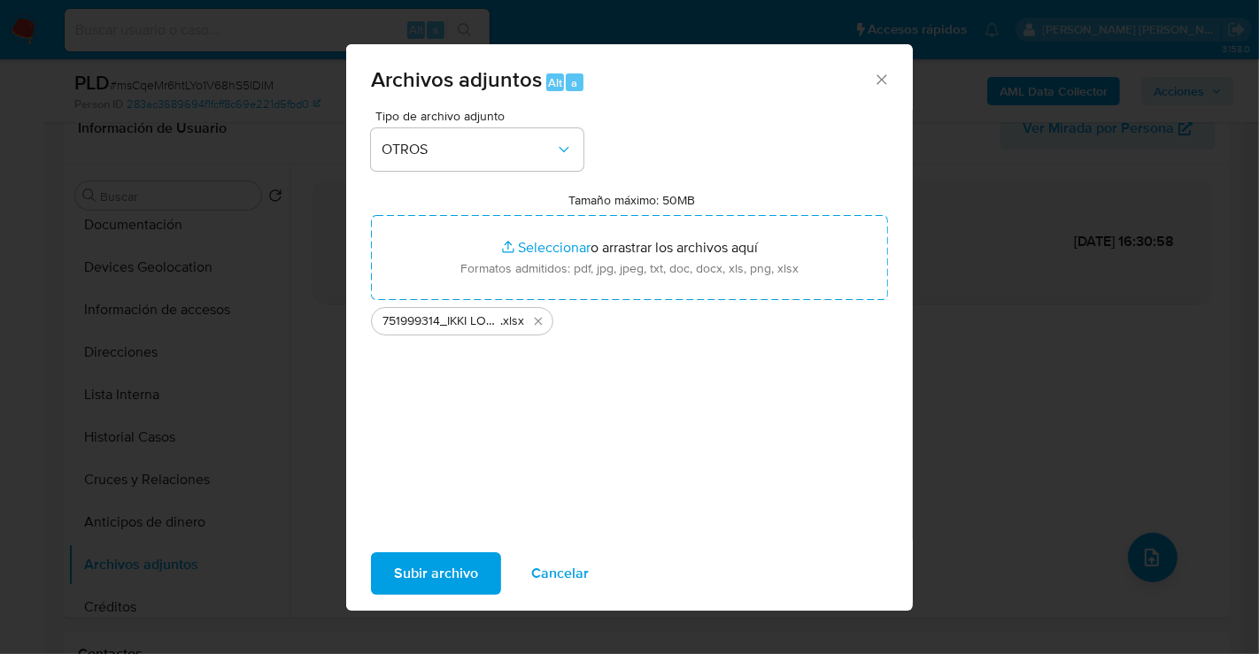
click at [446, 579] on span "Subir archivo" at bounding box center [436, 573] width 84 height 39
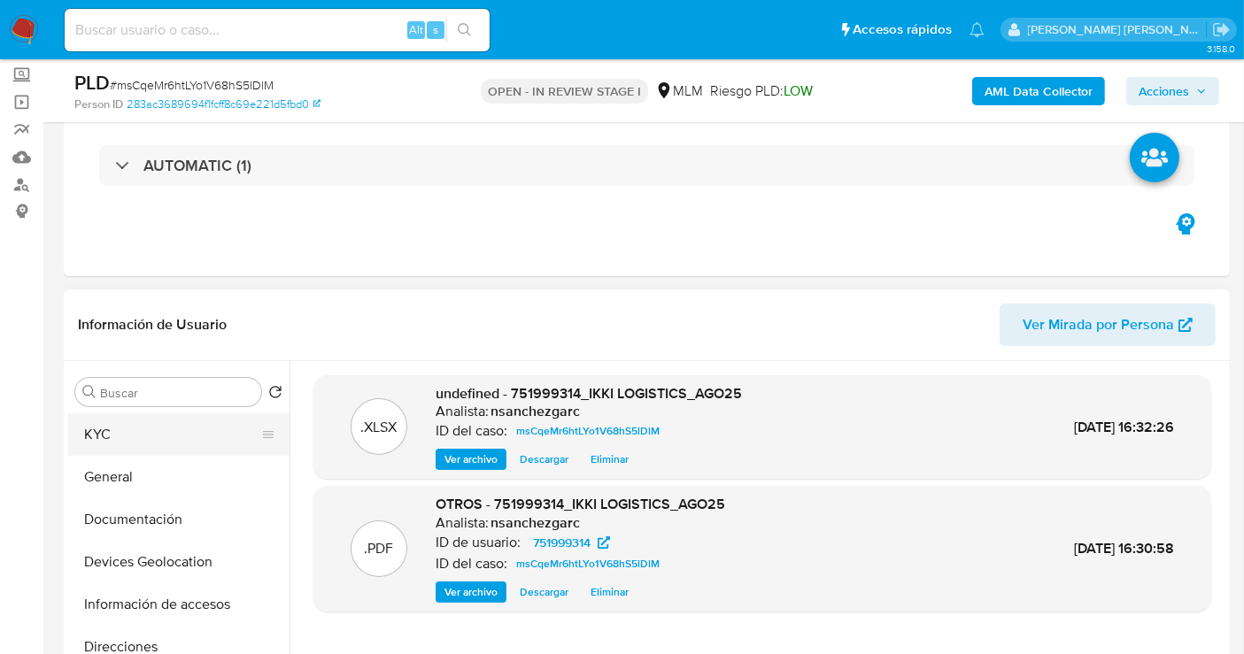
click at [114, 436] on button "KYC" at bounding box center [171, 435] width 207 height 43
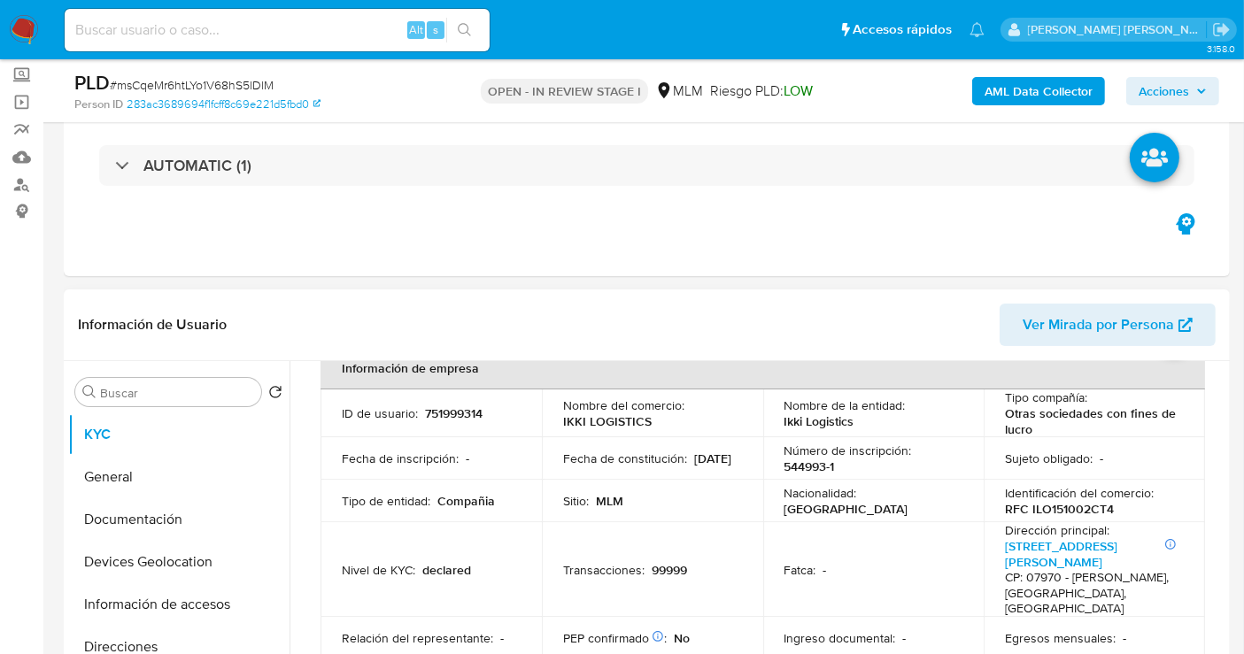
drag, startPoint x: 1168, startPoint y: 97, endPoint x: 1143, endPoint y: 102, distance: 25.2
click at [1166, 97] on span "Acciones" at bounding box center [1164, 91] width 50 height 28
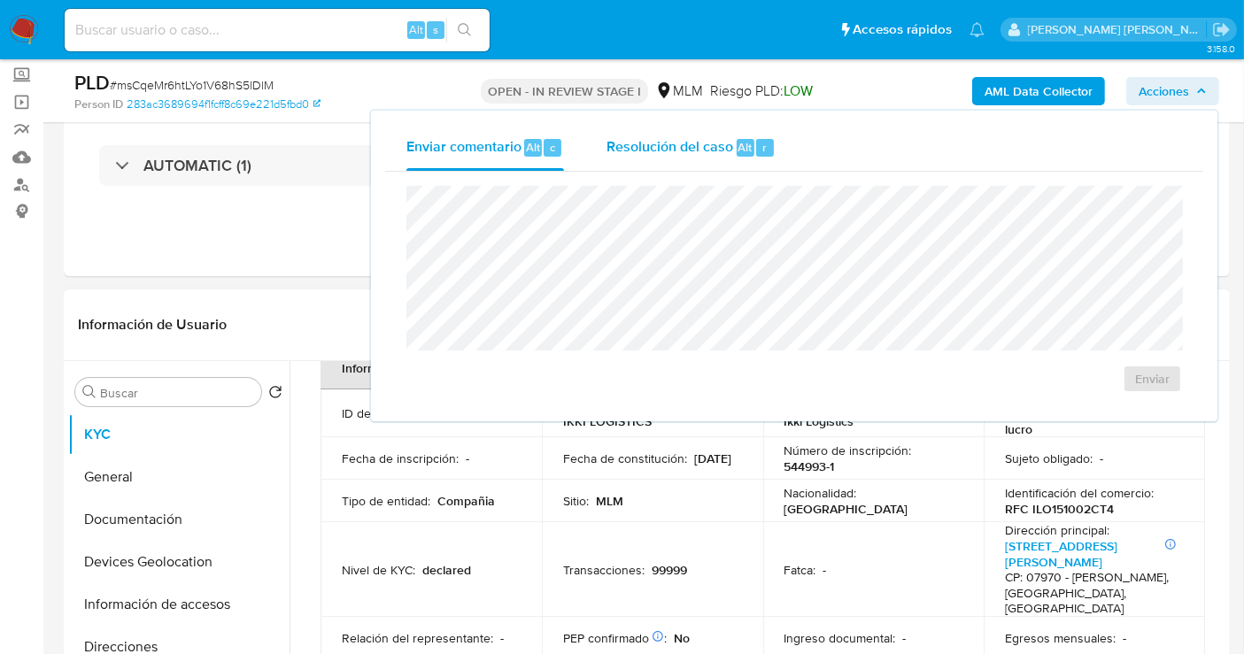
click at [717, 151] on span "Resolución del caso" at bounding box center [670, 146] width 127 height 20
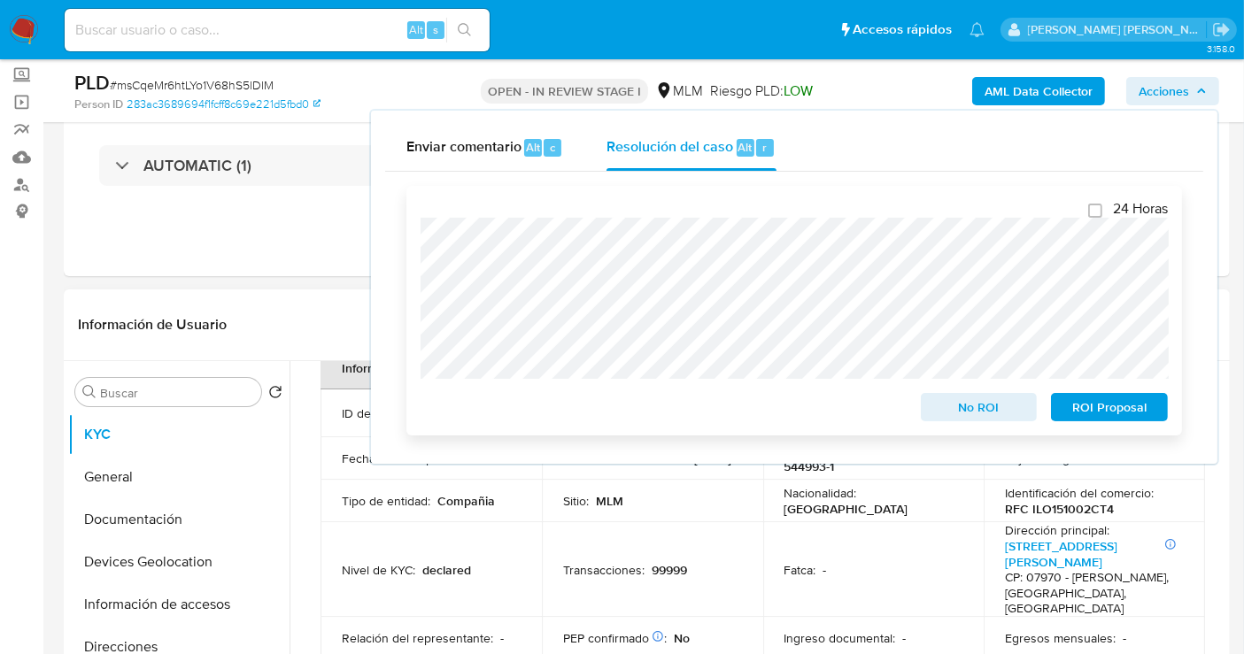
click at [987, 414] on span "No ROI" at bounding box center [979, 407] width 92 height 25
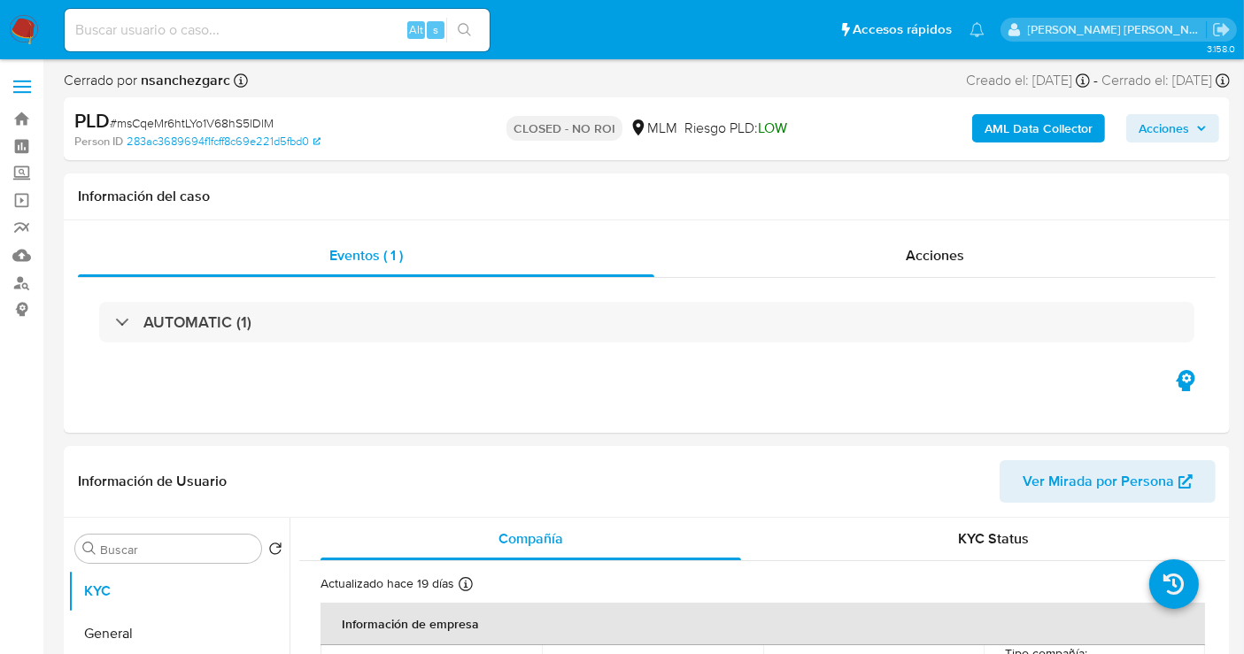
select select "10"
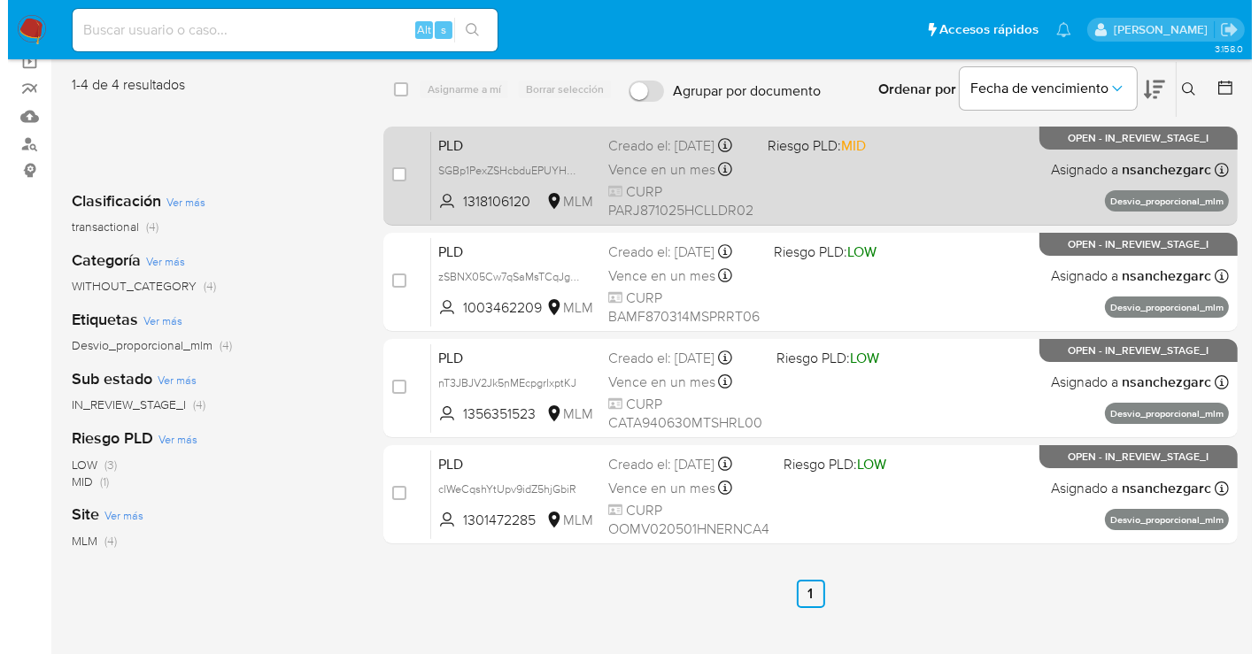
scroll to position [98, 0]
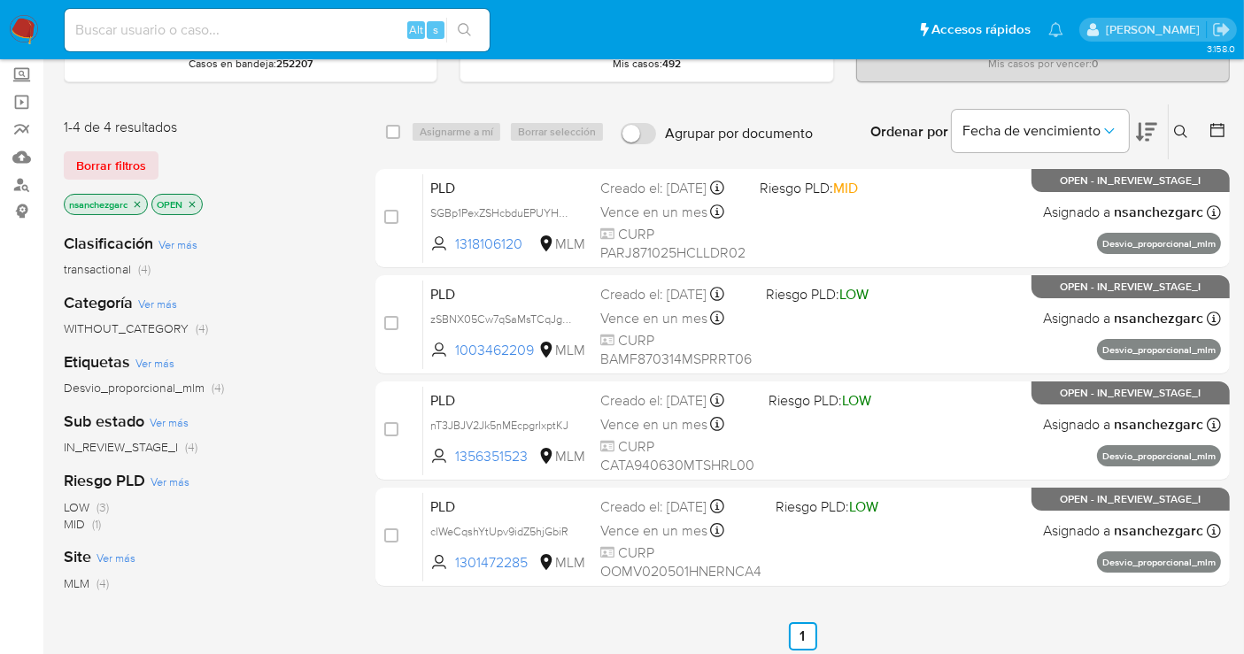
click at [1183, 121] on button at bounding box center [1183, 131] width 29 height 21
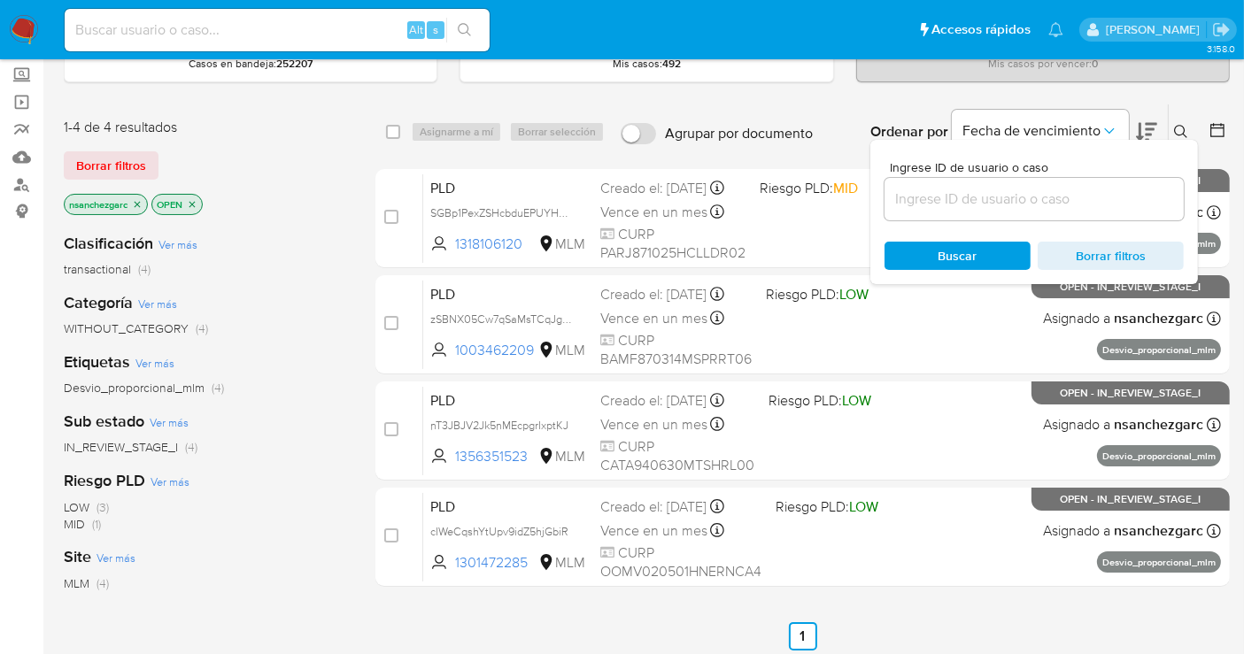
click at [934, 193] on input at bounding box center [1034, 199] width 299 height 23
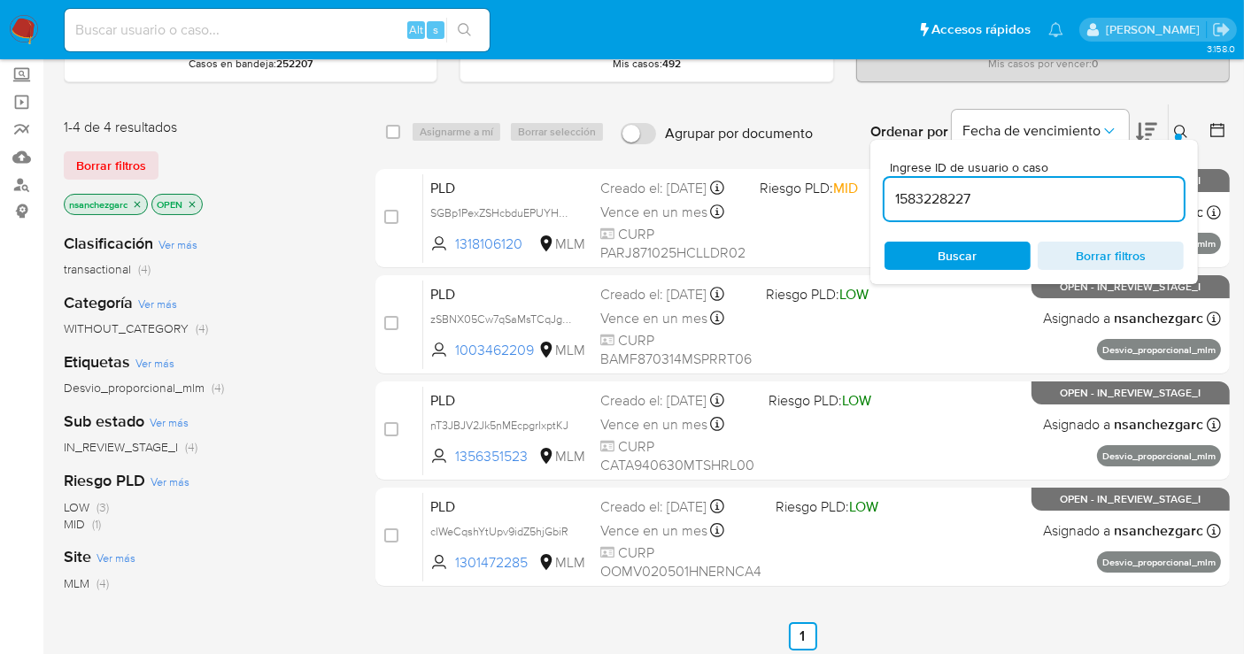
type input "1583228227"
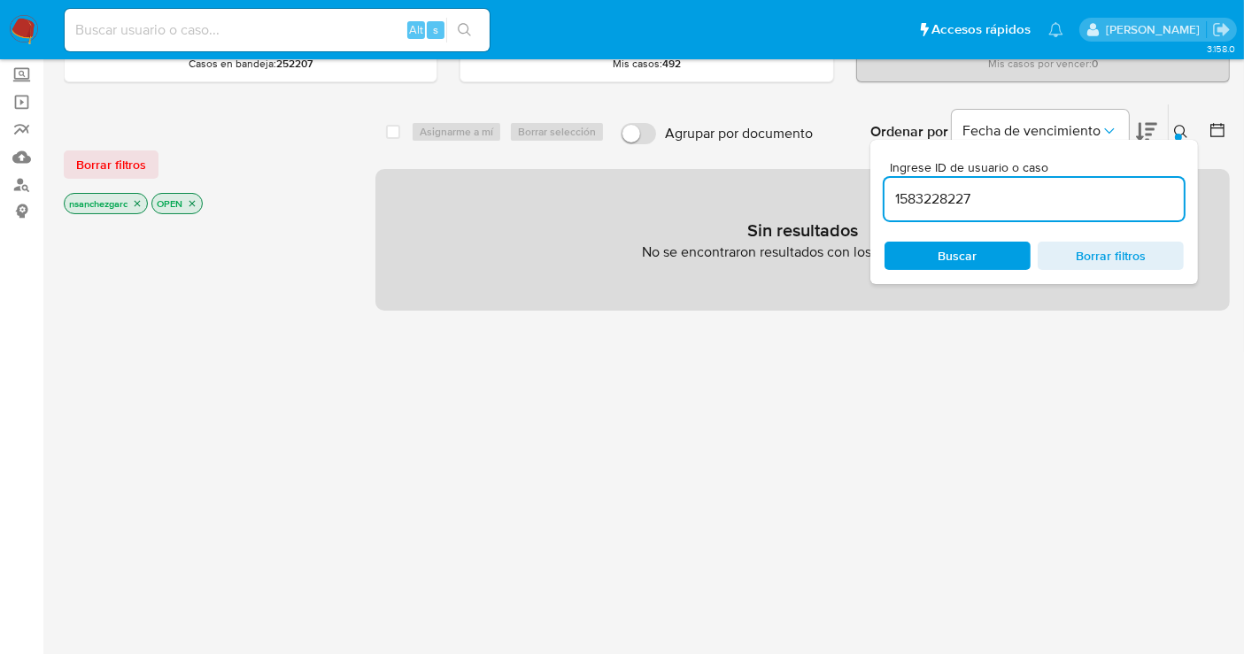
click at [142, 210] on p "nsanchezgarc" at bounding box center [106, 203] width 82 height 19
click at [136, 201] on icon "close-filter" at bounding box center [137, 203] width 11 height 11
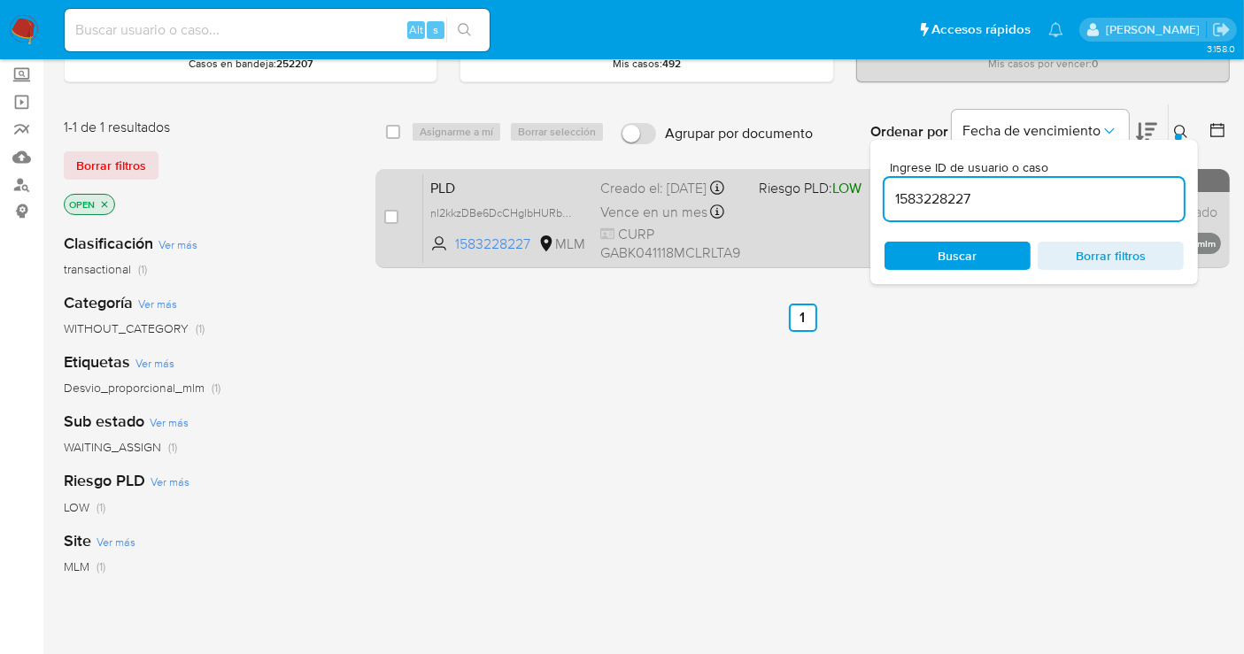
drag, startPoint x: 561, startPoint y: 223, endPoint x: 598, endPoint y: 246, distance: 43.0
click at [569, 221] on span "nl2kkzDBe6DcCHgIbHURbbWO" at bounding box center [508, 211] width 156 height 19
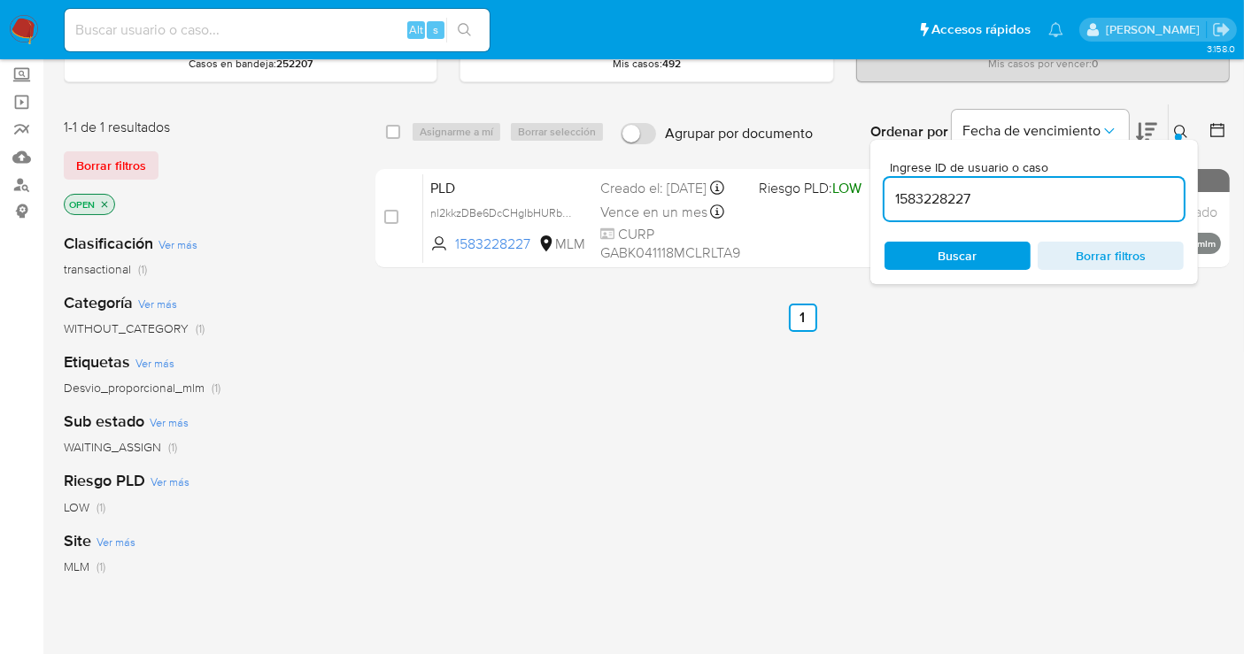
click at [1181, 128] on icon at bounding box center [1181, 132] width 14 height 14
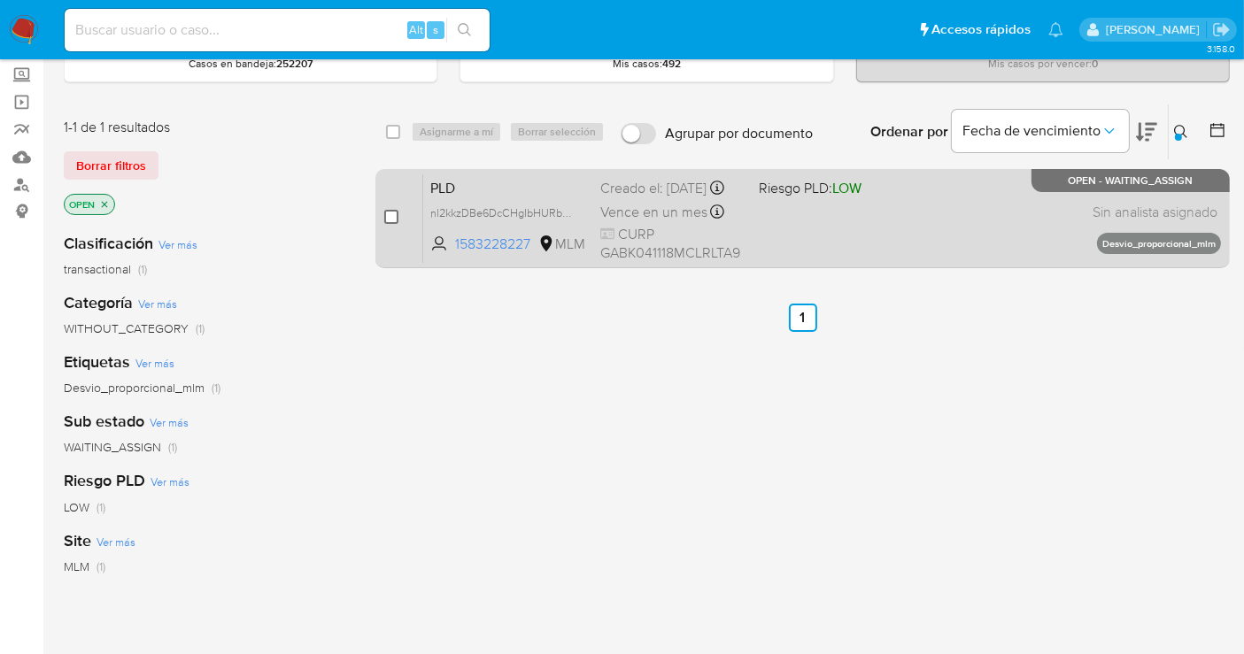
click at [394, 211] on input "checkbox" at bounding box center [391, 217] width 14 height 14
checkbox input "true"
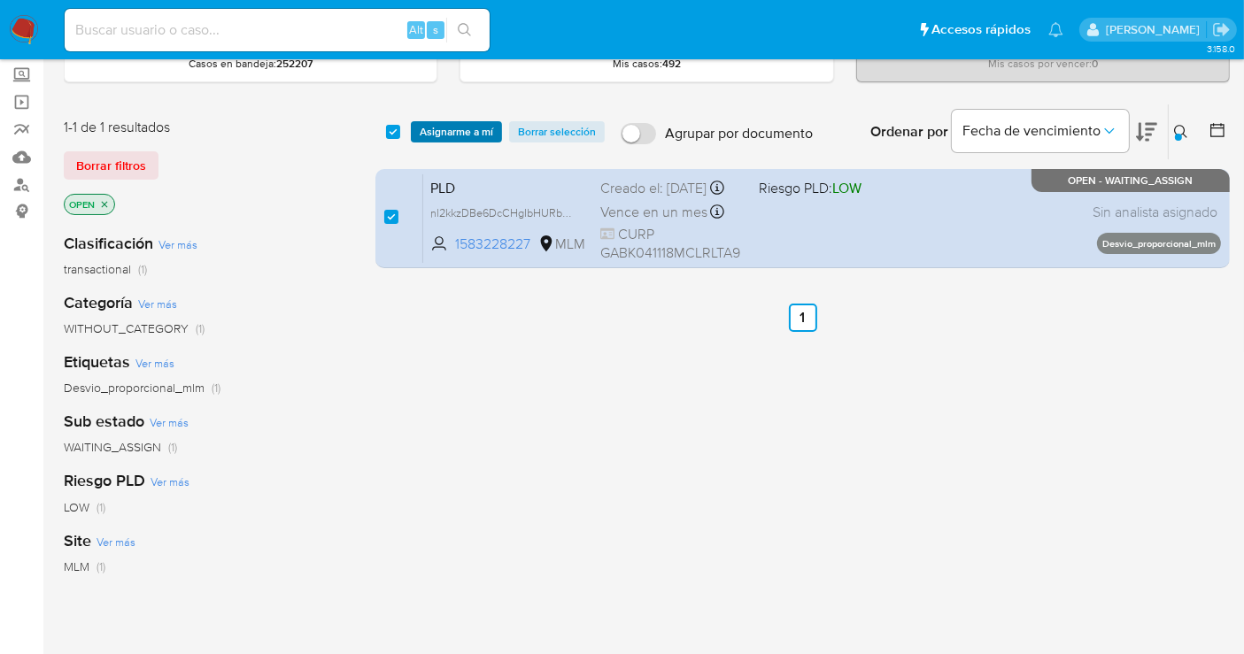
click at [461, 133] on span "Asignarme a mí" at bounding box center [457, 132] width 74 height 18
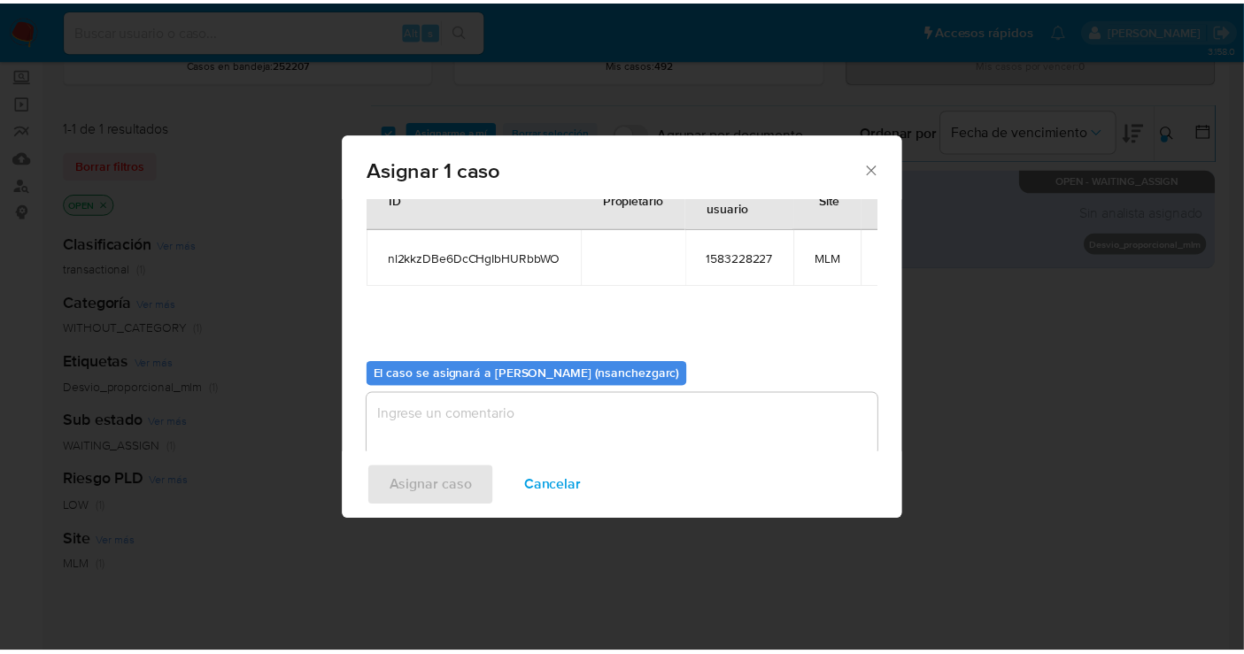
scroll to position [90, 0]
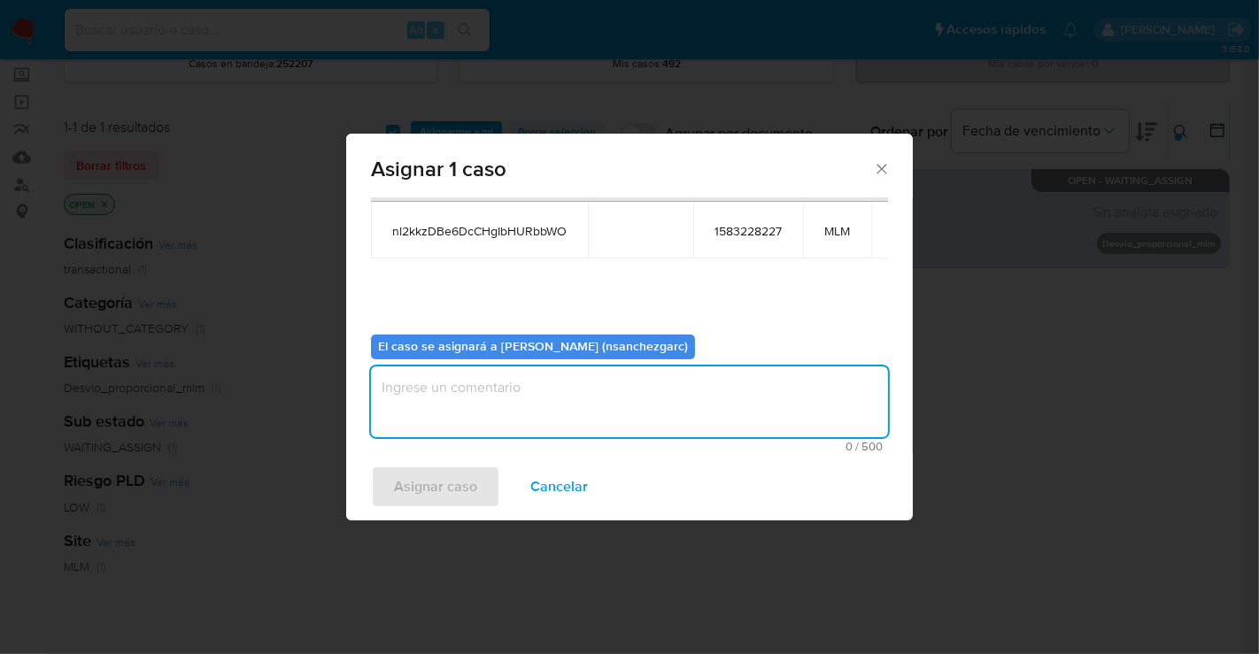
click at [458, 378] on textarea "assign-modal" at bounding box center [629, 402] width 517 height 71
type textarea "nesg"
click at [424, 481] on span "Asignar caso" at bounding box center [435, 487] width 83 height 39
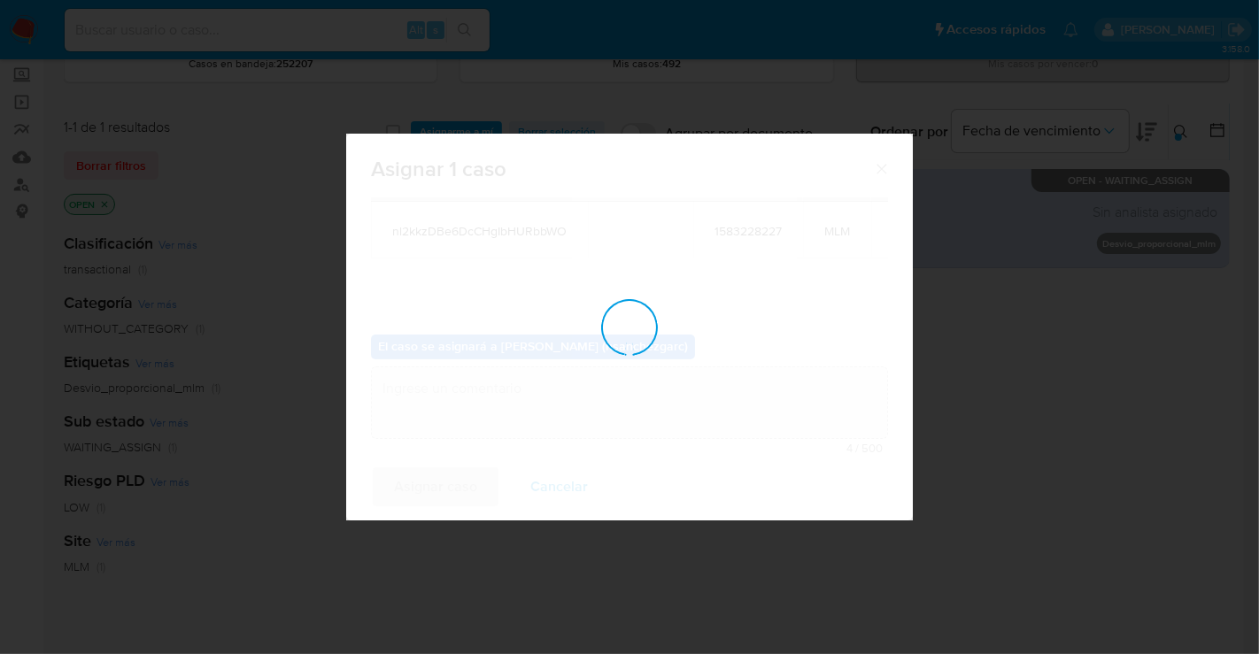
checkbox input "false"
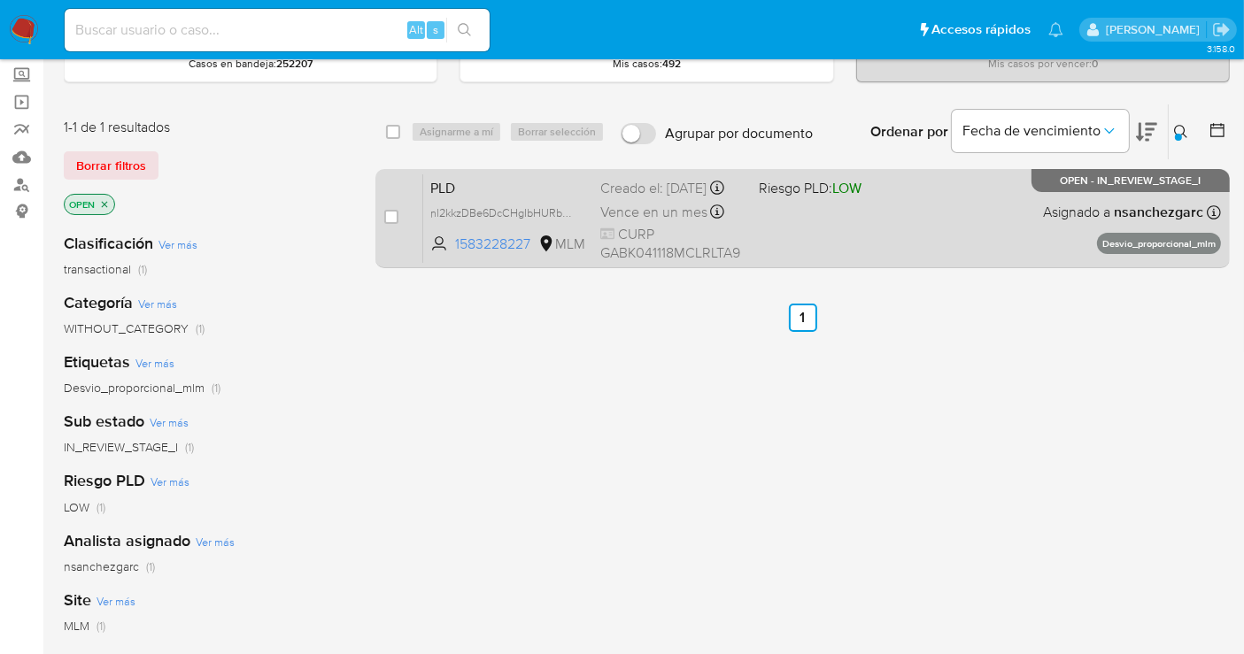
click at [631, 216] on span "Vence en un mes" at bounding box center [653, 212] width 107 height 19
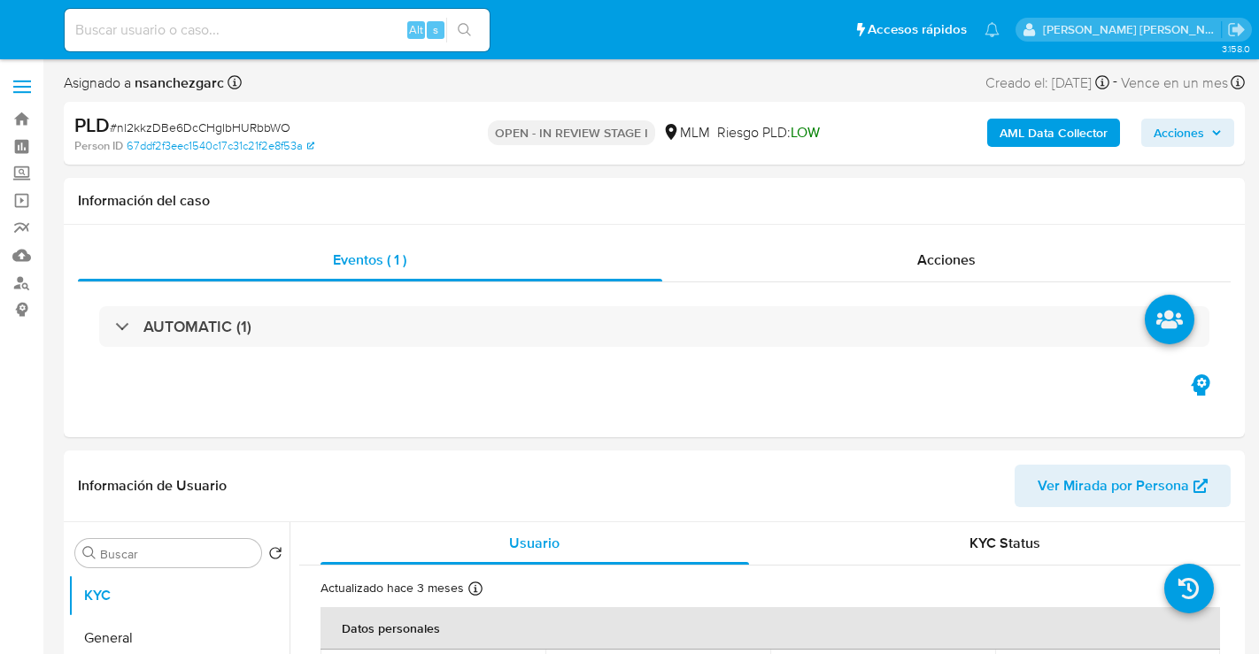
select select "10"
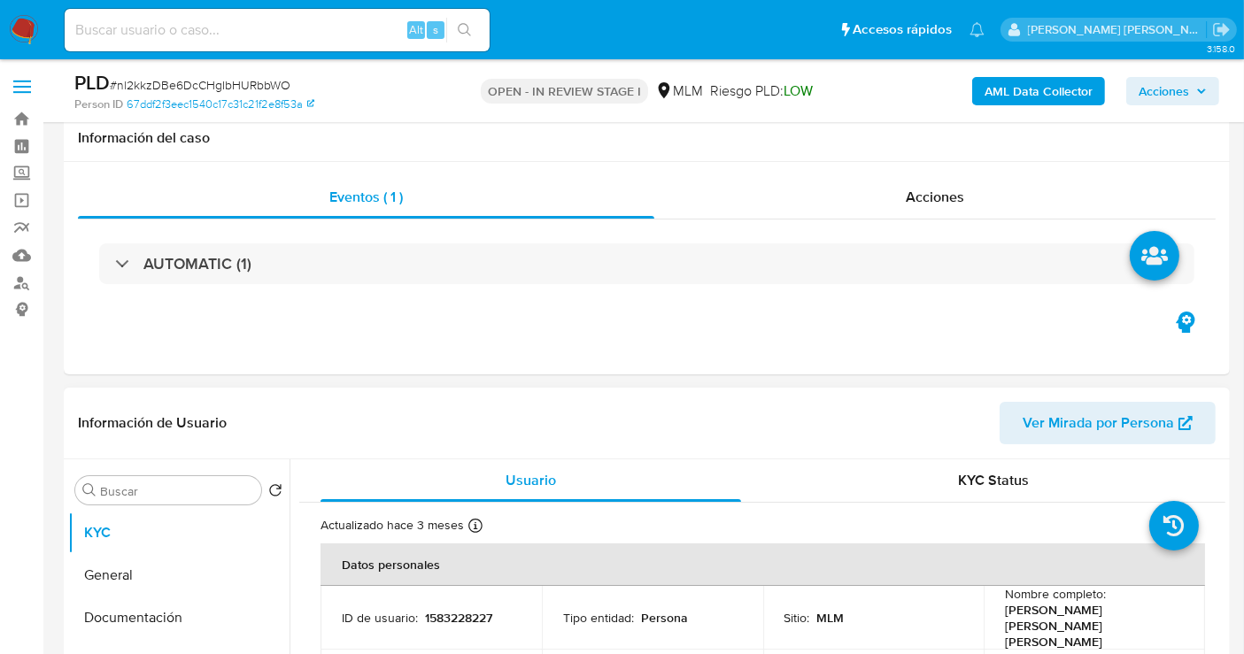
scroll to position [295, 0]
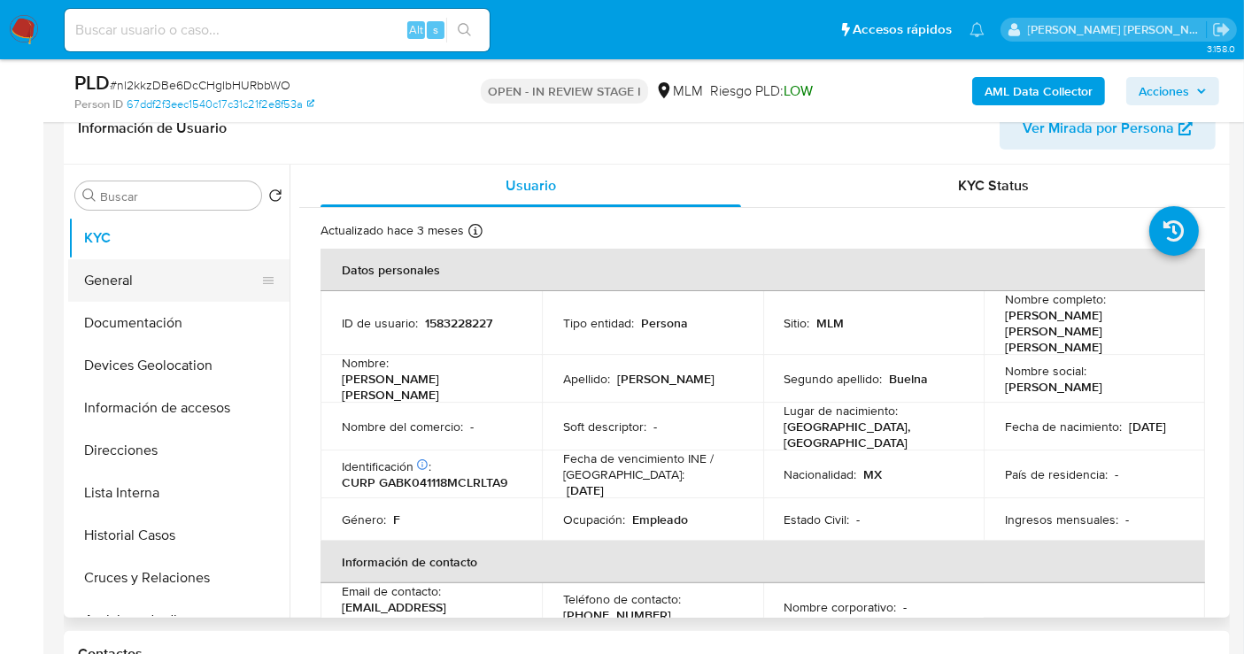
click at [122, 267] on button "General" at bounding box center [171, 280] width 207 height 43
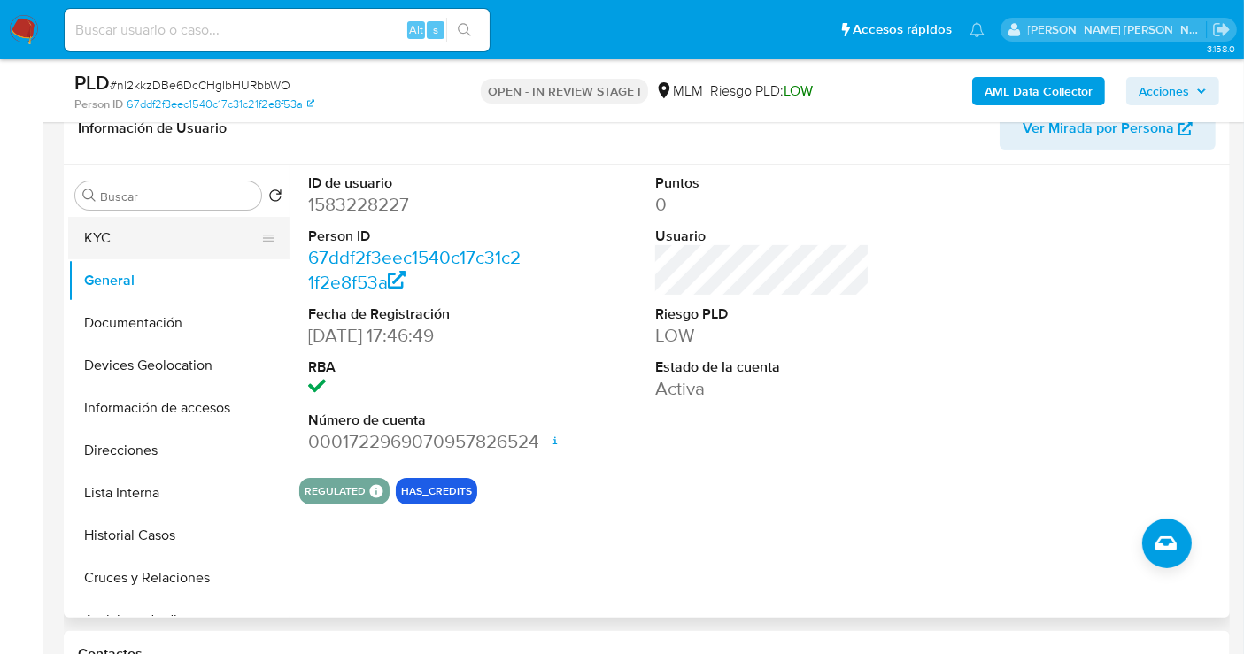
click at [134, 246] on button "KYC" at bounding box center [171, 238] width 207 height 43
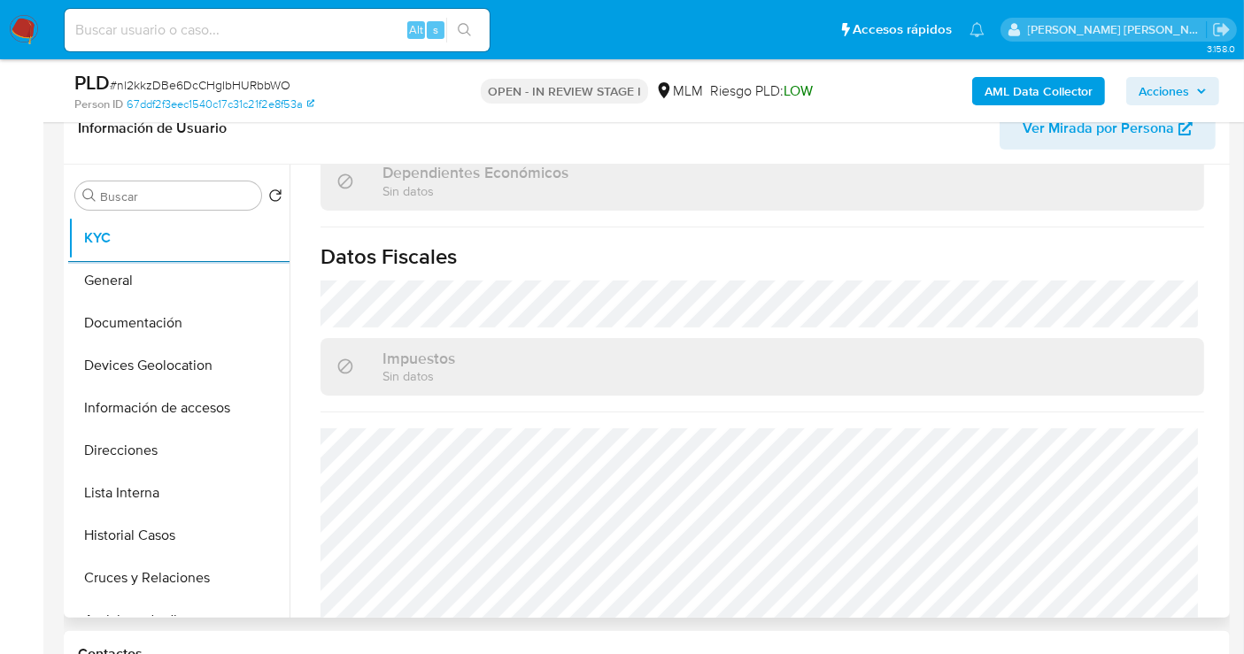
scroll to position [1118, 0]
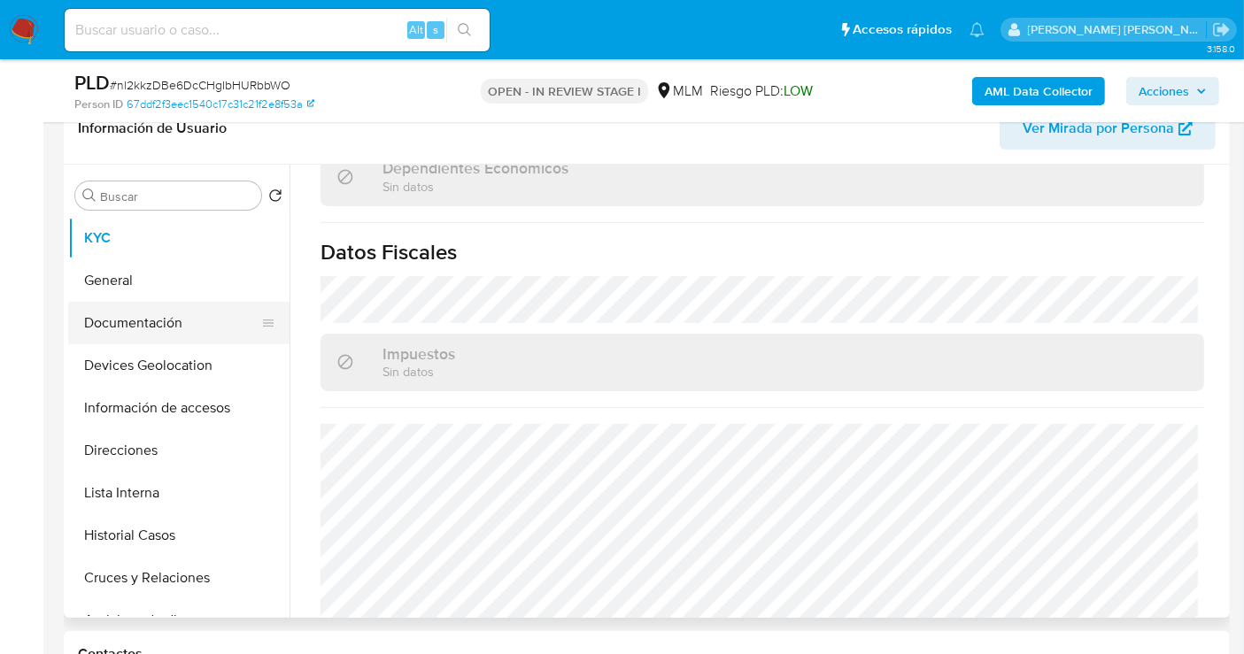
click at [124, 325] on button "Documentación" at bounding box center [171, 323] width 207 height 43
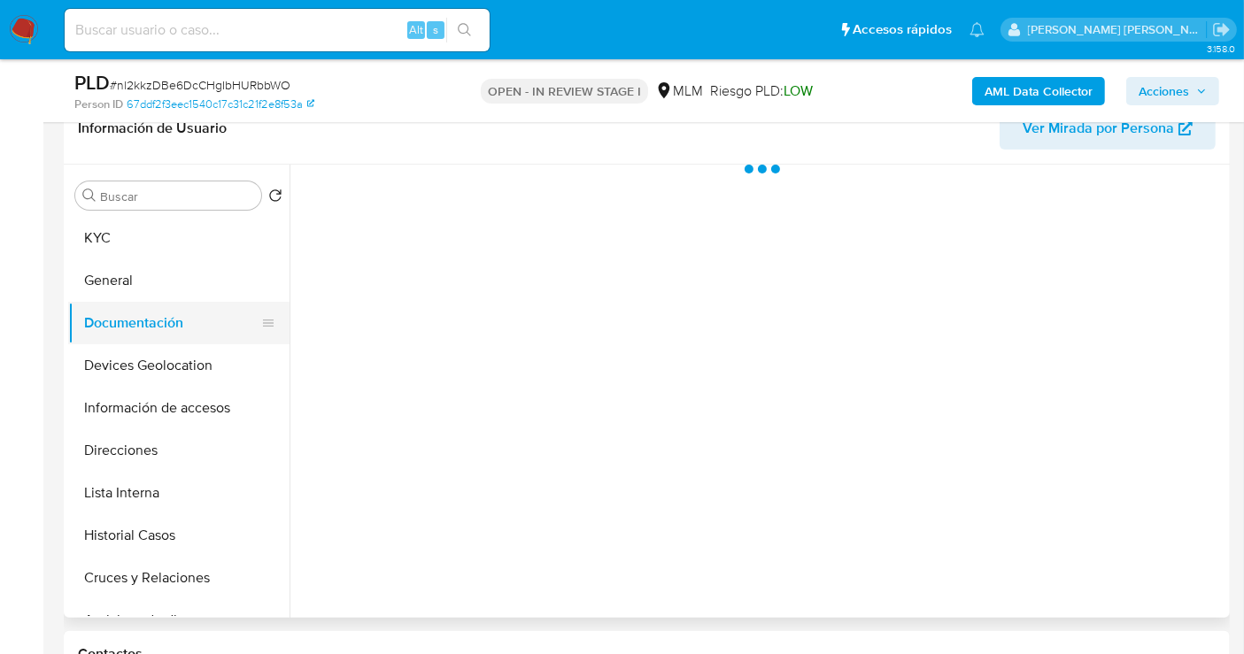
scroll to position [0, 0]
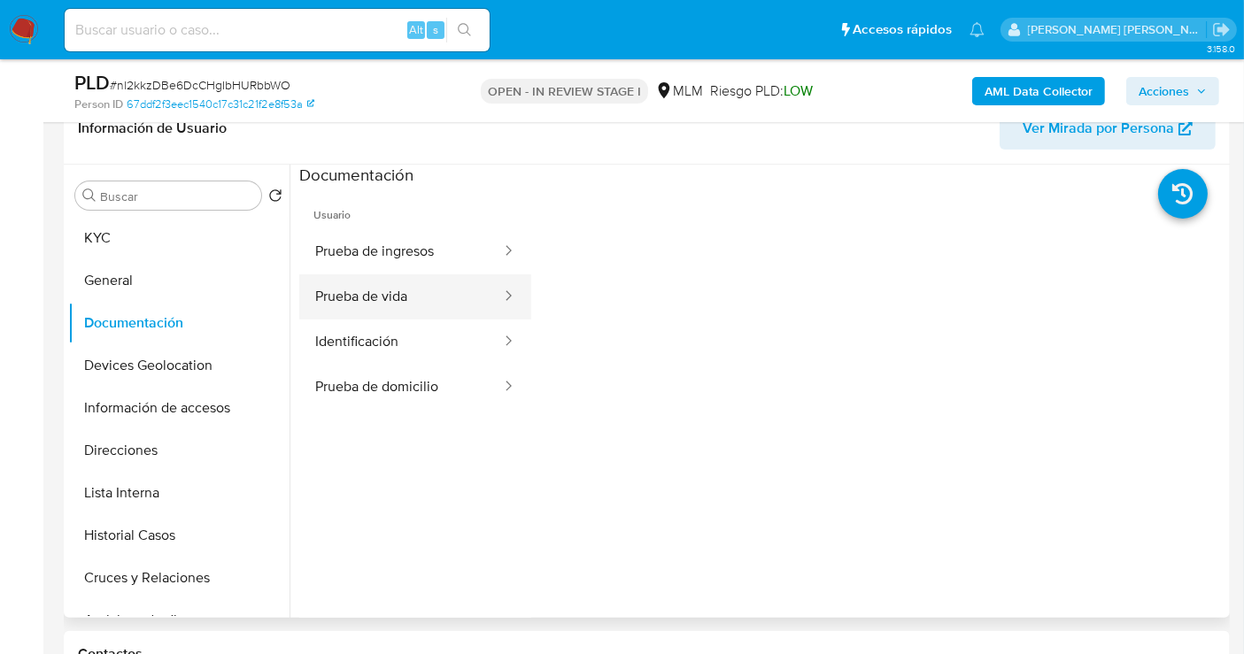
click at [387, 296] on button "Prueba de vida" at bounding box center [401, 297] width 204 height 45
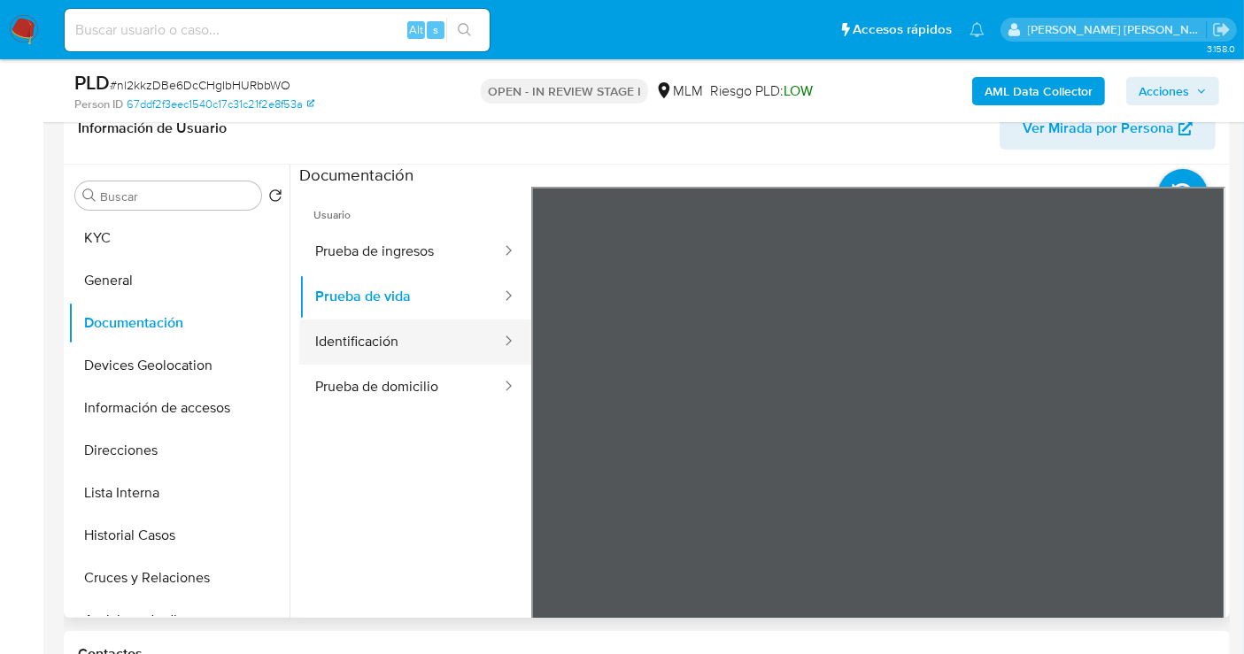
click at [360, 336] on button "Identificación" at bounding box center [401, 342] width 204 height 45
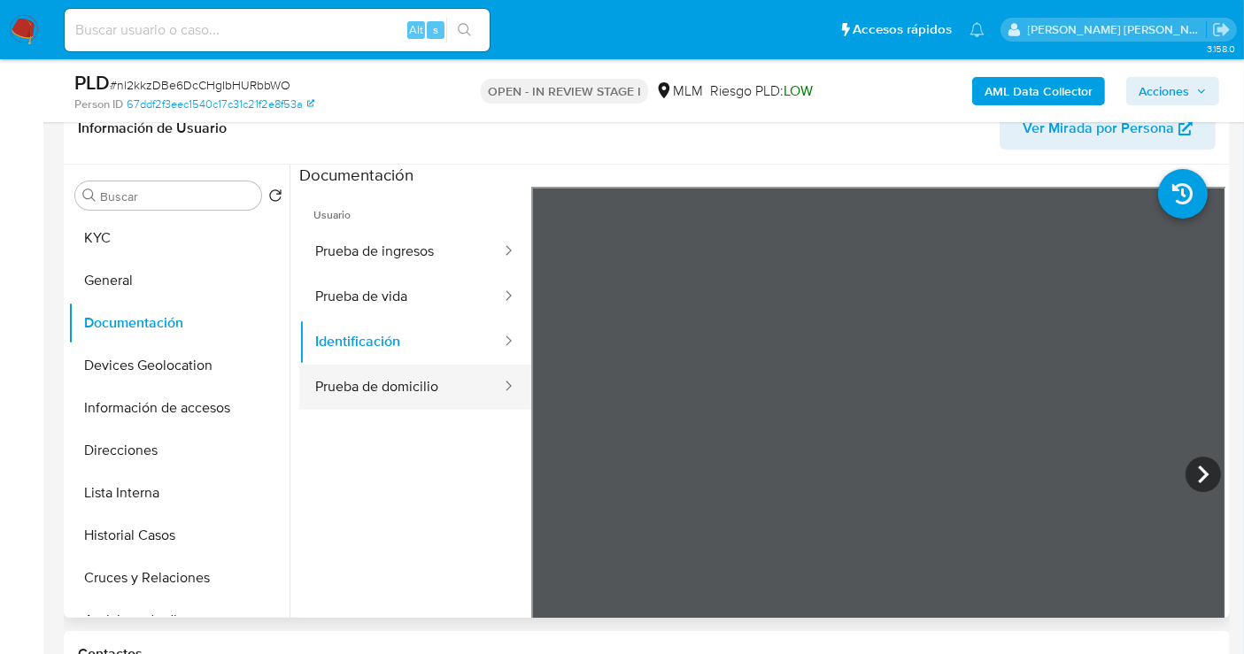
click at [375, 377] on button "Prueba de domicilio" at bounding box center [401, 387] width 204 height 45
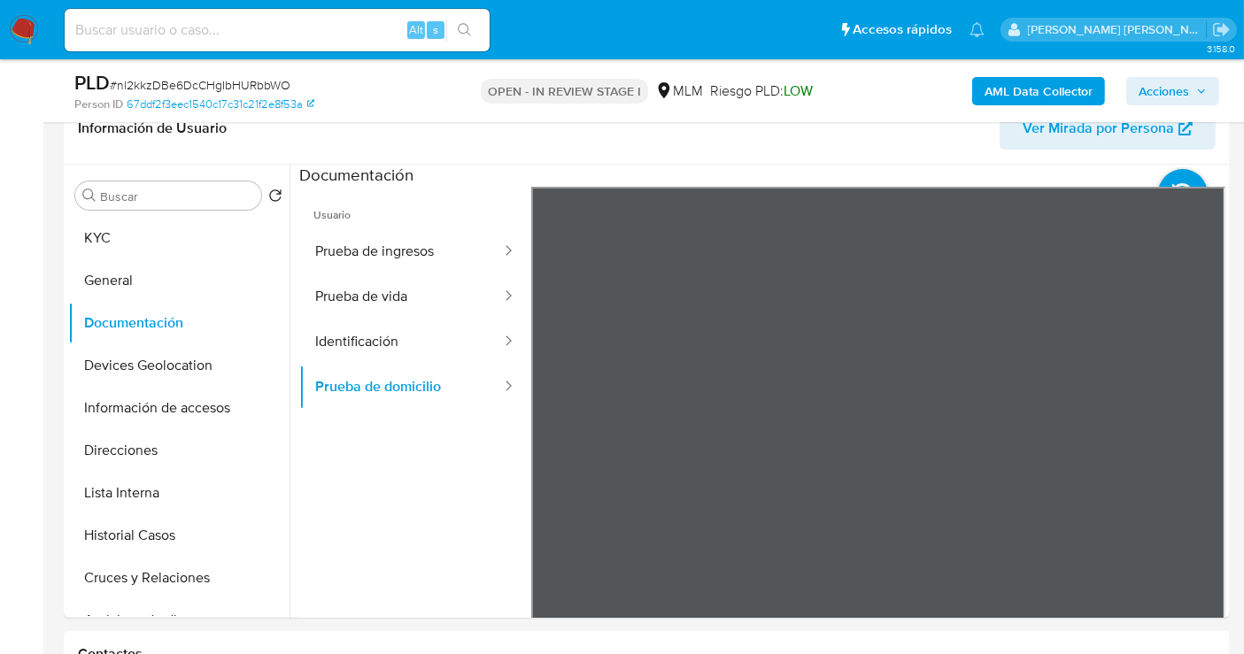
click at [401, 252] on button "Prueba de ingresos" at bounding box center [401, 251] width 204 height 45
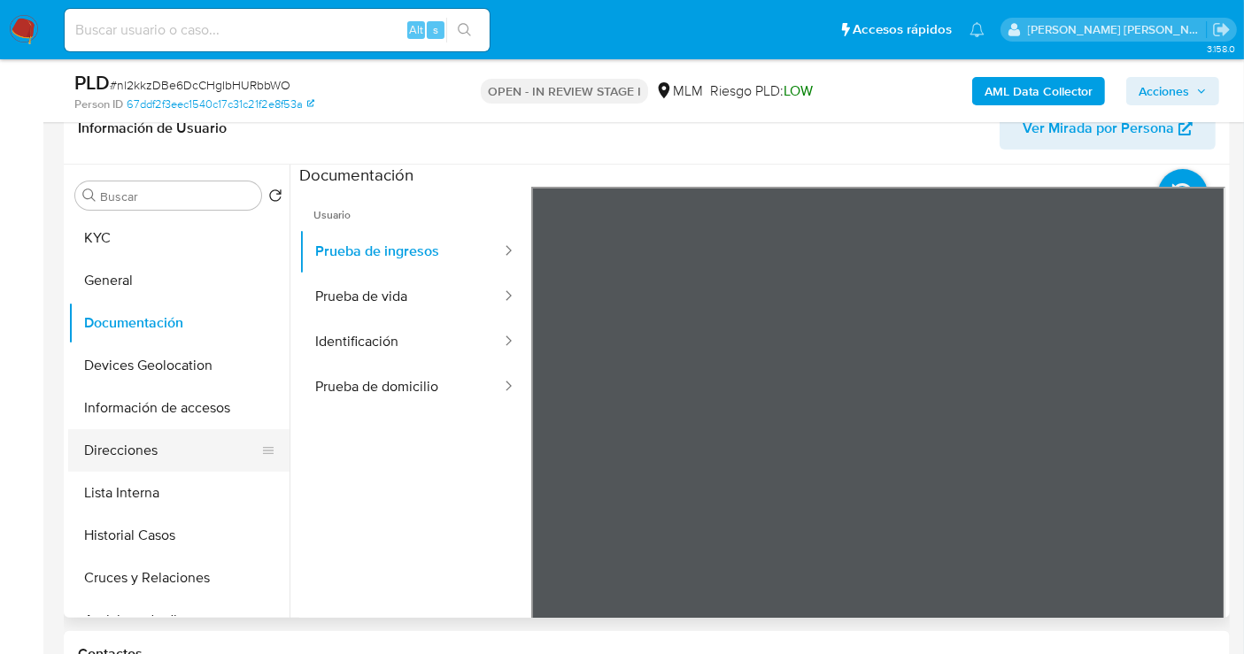
click at [143, 449] on button "Direcciones" at bounding box center [171, 451] width 207 height 43
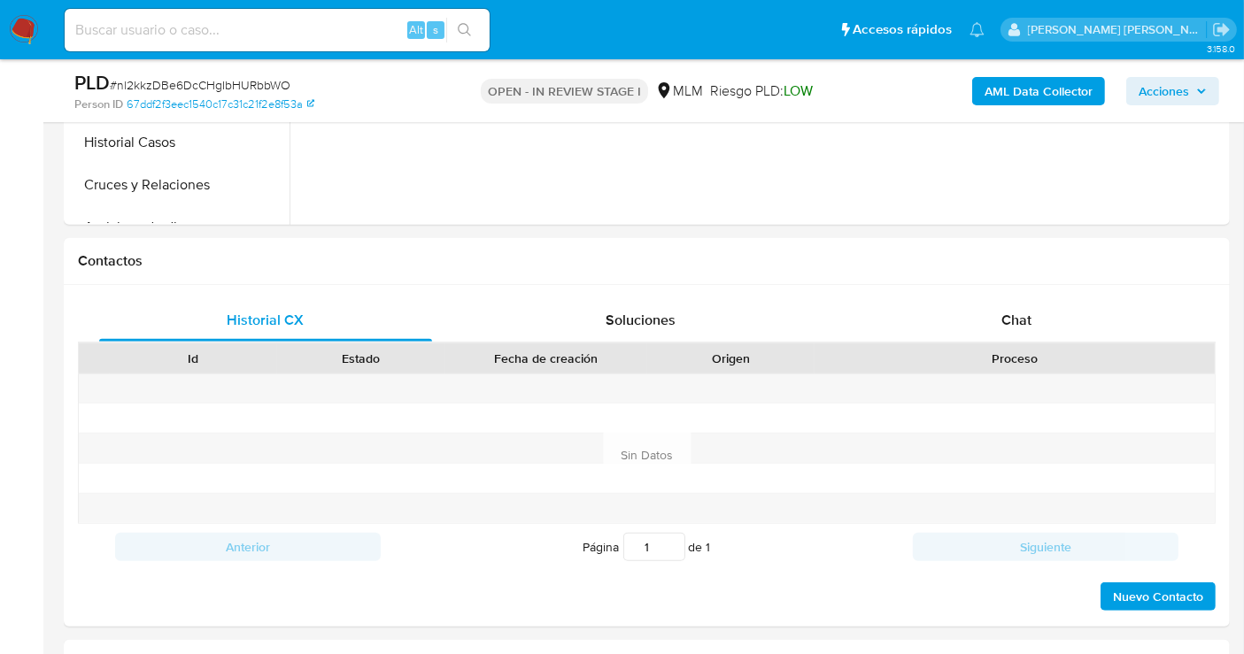
scroll to position [1180, 0]
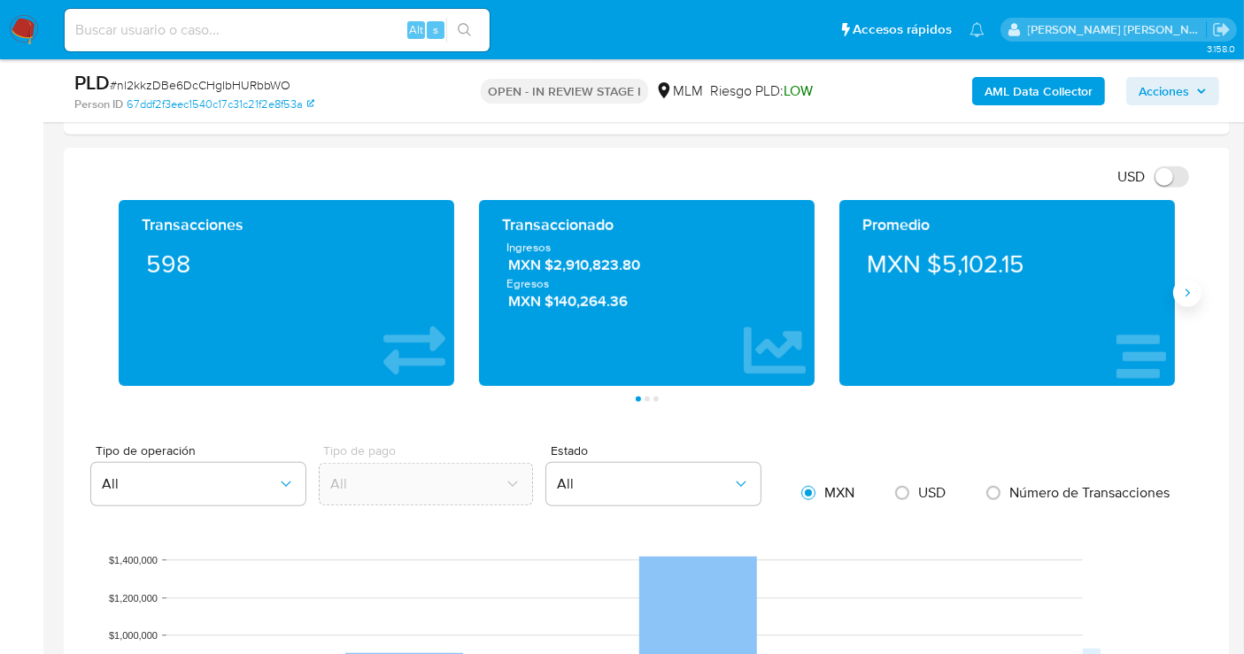
click at [1189, 281] on button "Siguiente" at bounding box center [1187, 293] width 28 height 28
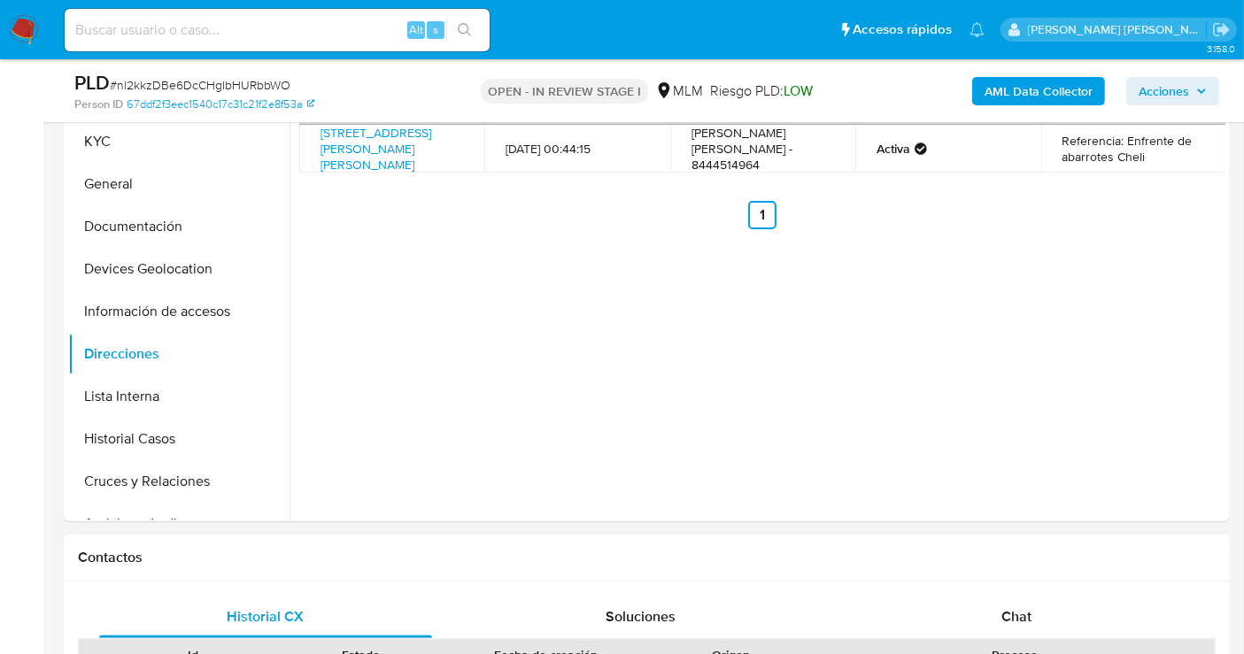
scroll to position [295, 0]
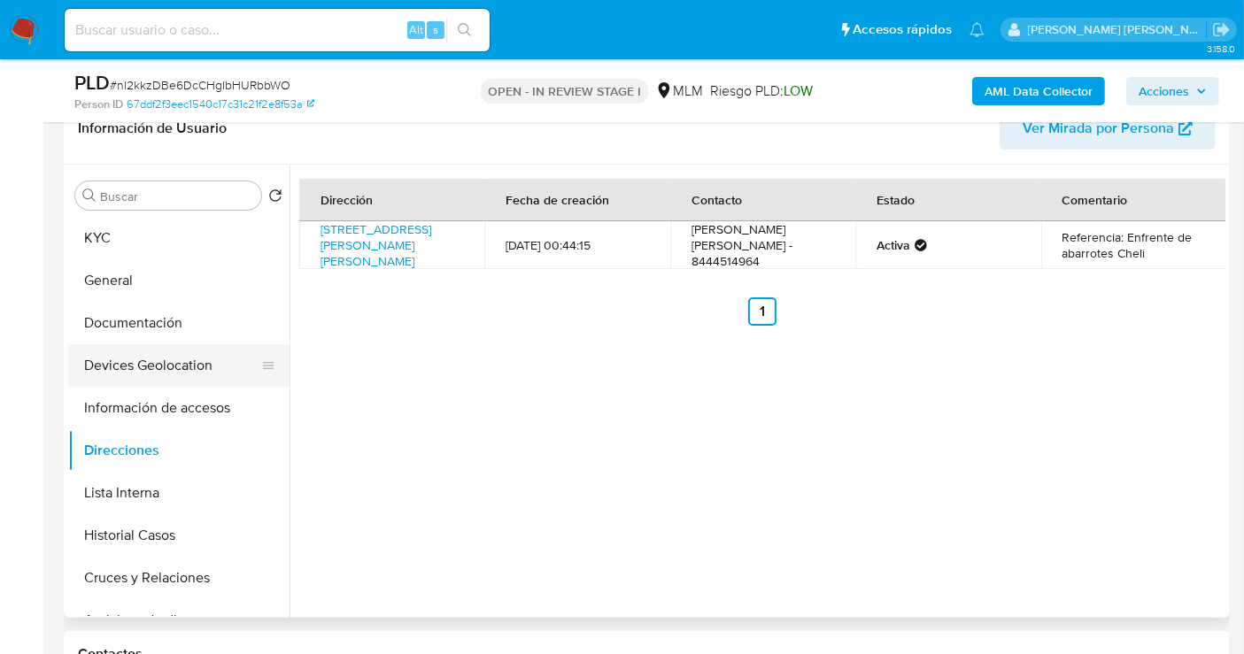
click at [139, 362] on button "Devices Geolocation" at bounding box center [171, 365] width 207 height 43
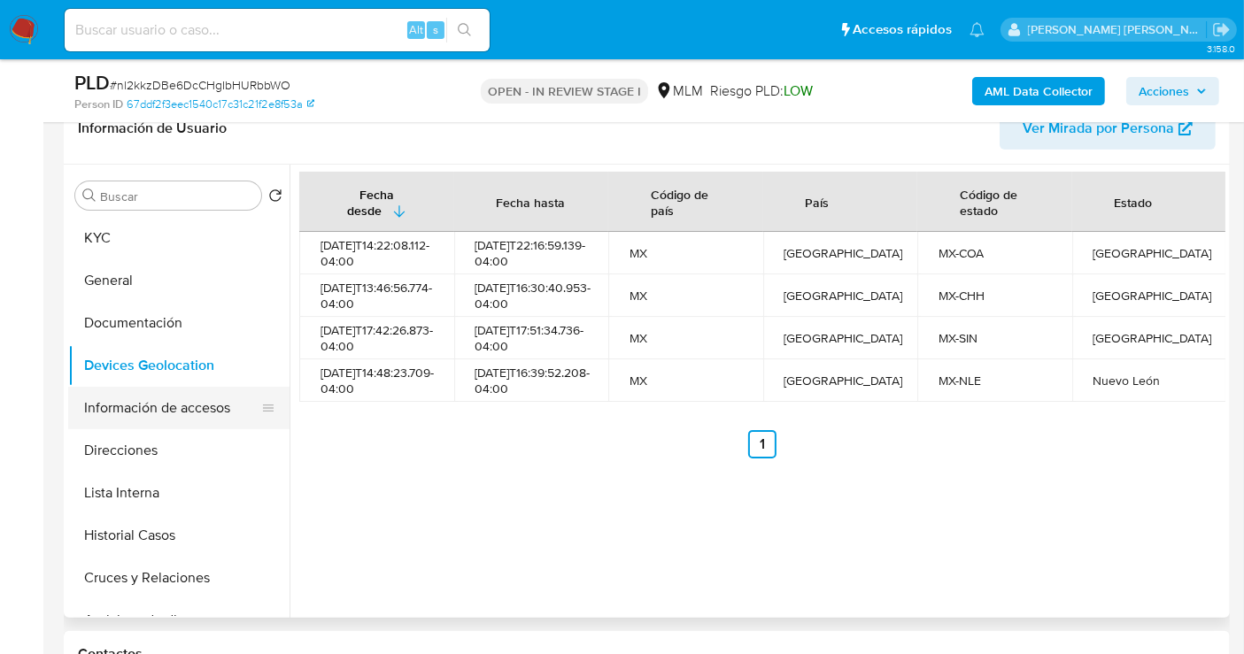
click at [142, 415] on button "Información de accesos" at bounding box center [171, 408] width 207 height 43
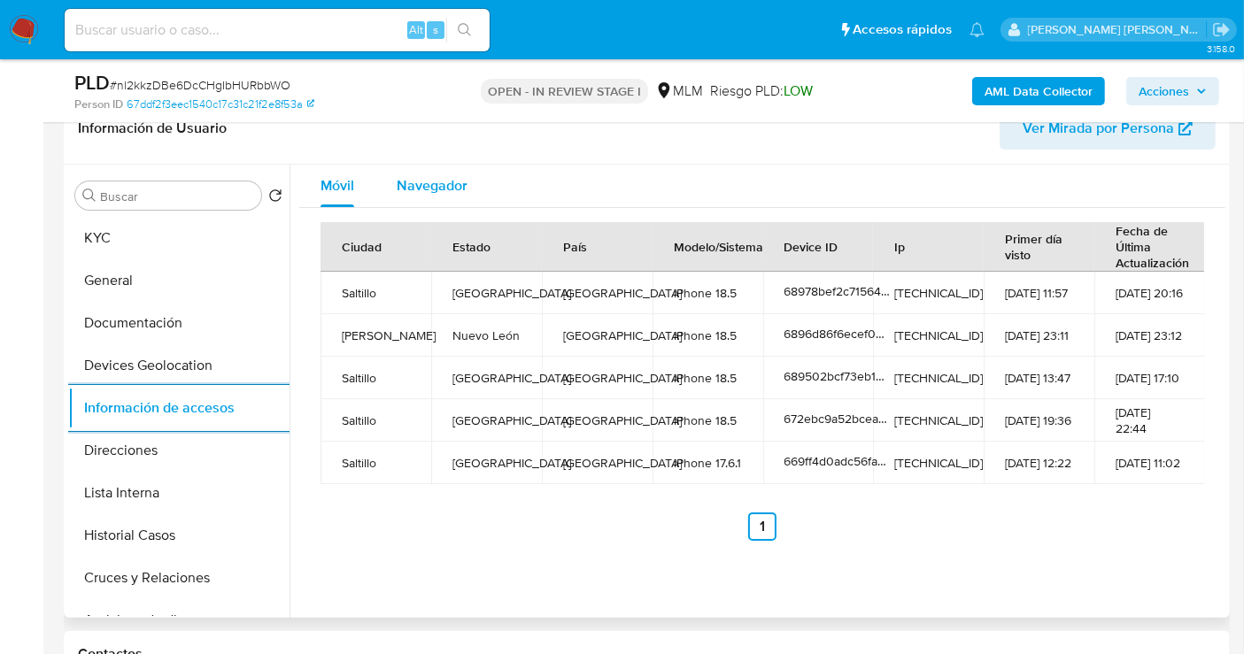
click at [411, 175] on span "Navegador" at bounding box center [432, 185] width 71 height 20
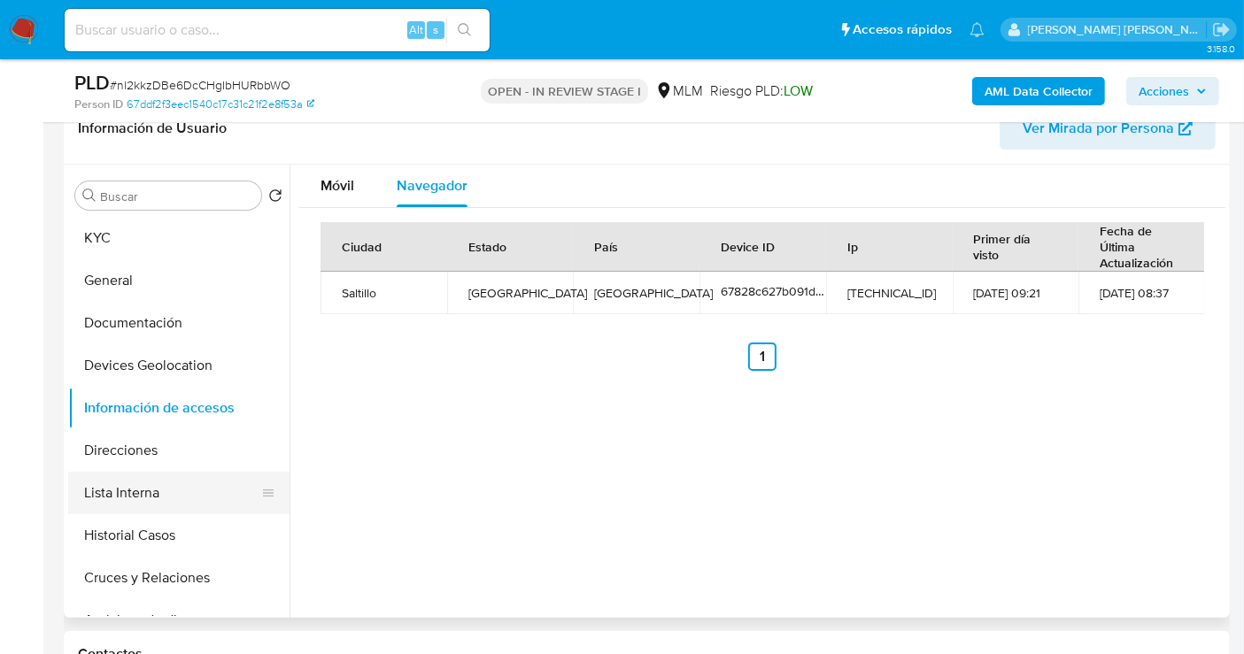
click at [119, 492] on button "Lista Interna" at bounding box center [171, 493] width 207 height 43
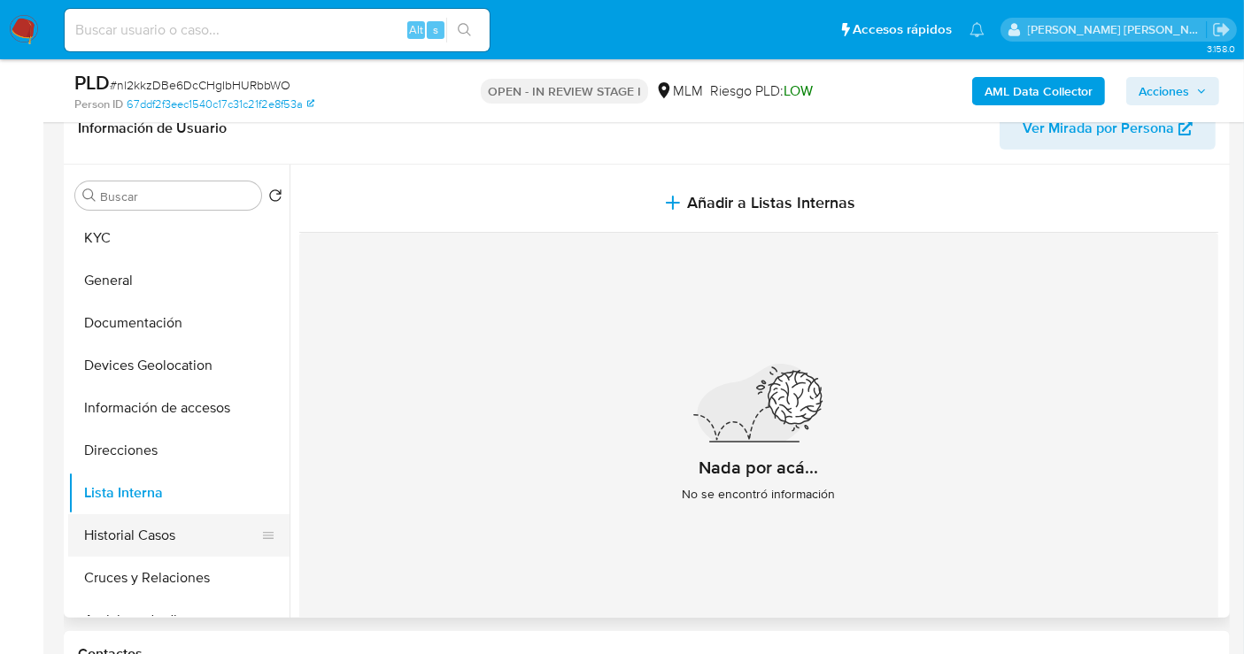
click at [164, 532] on button "Historial Casos" at bounding box center [171, 536] width 207 height 43
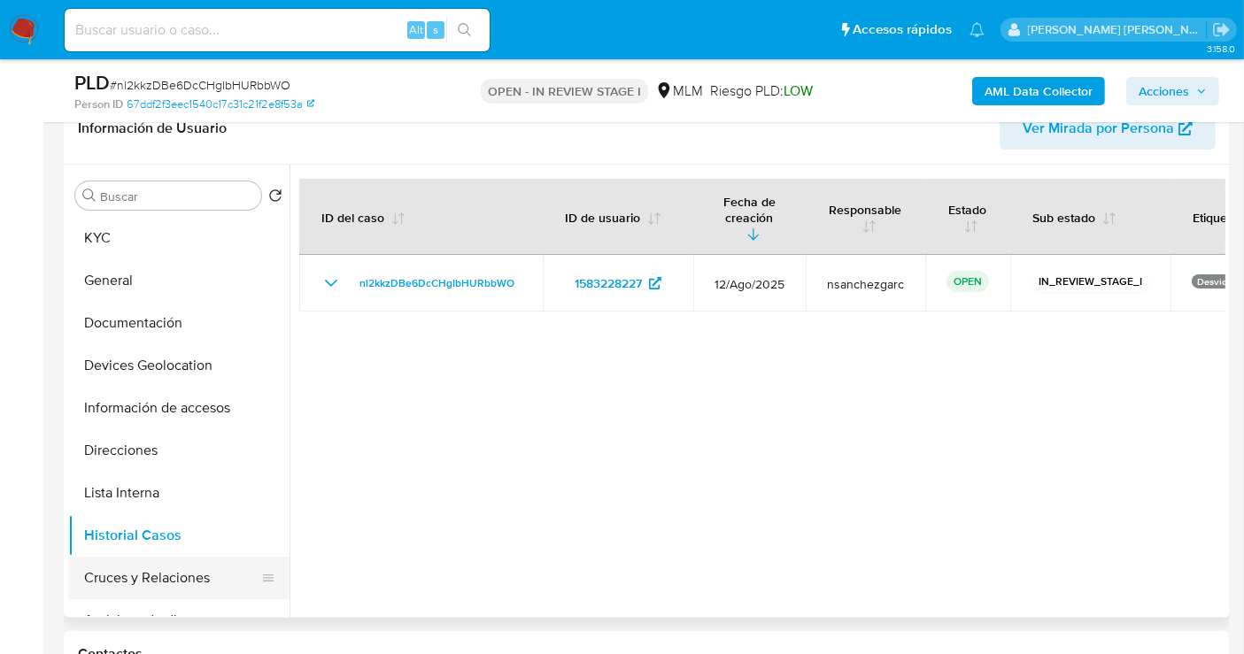
click at [135, 580] on button "Cruces y Relaciones" at bounding box center [171, 578] width 207 height 43
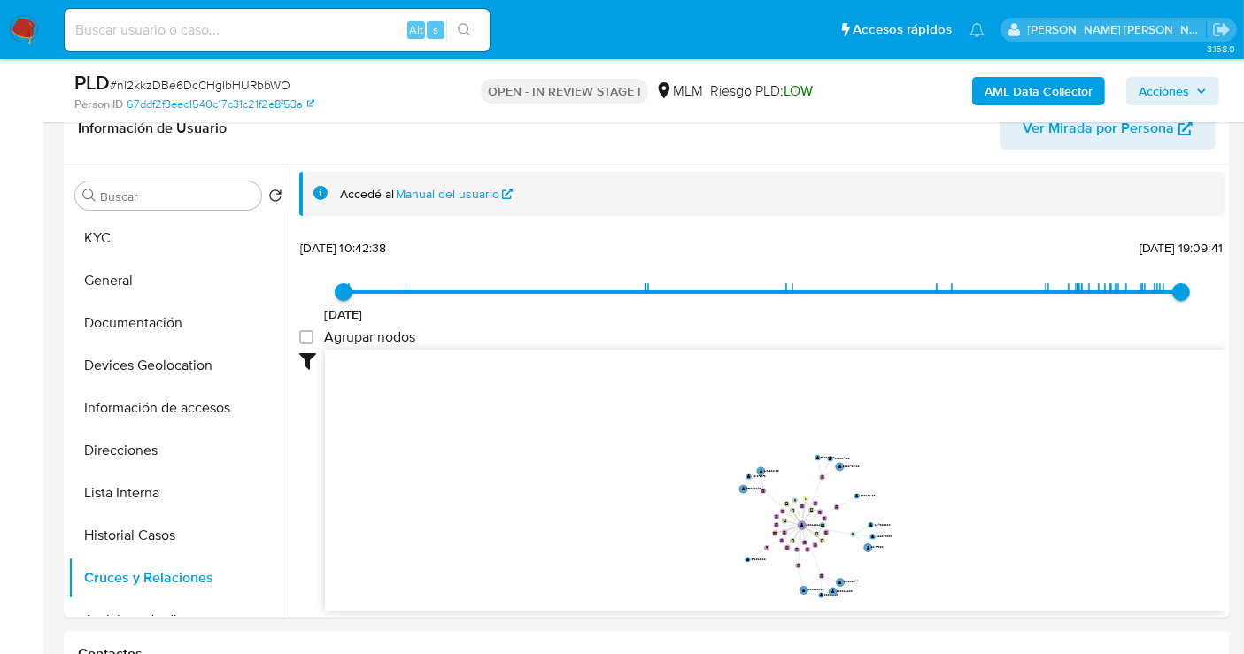
scroll to position [0, 0]
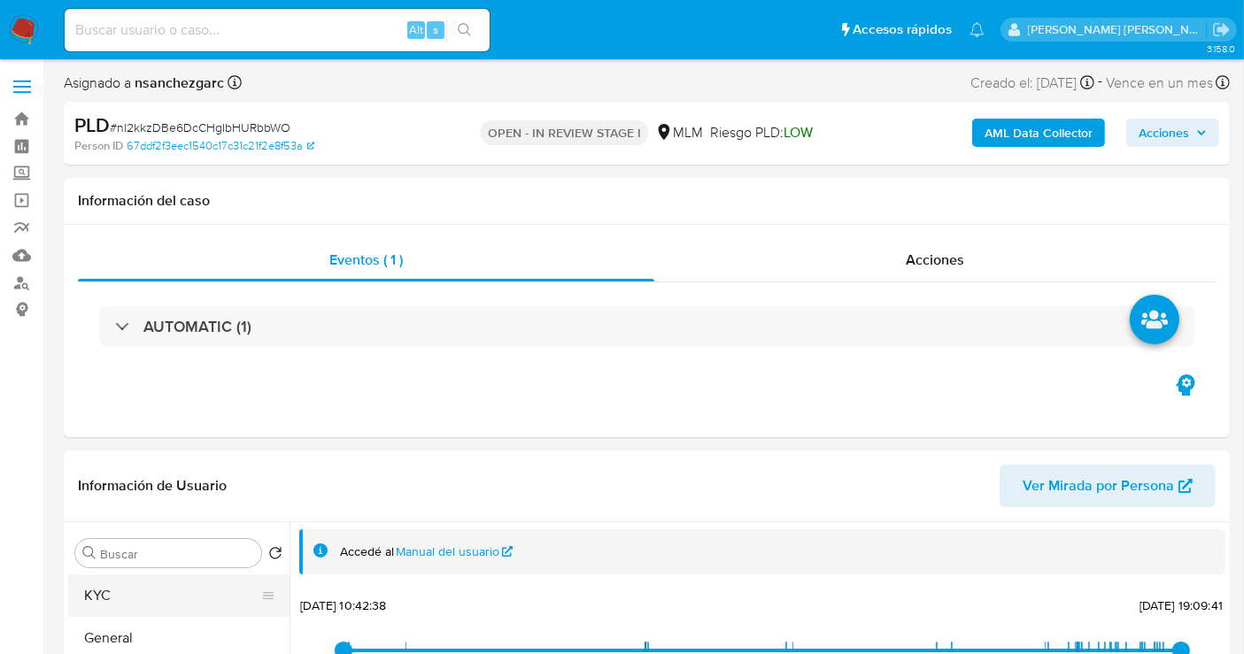
click at [118, 592] on button "KYC" at bounding box center [171, 596] width 207 height 43
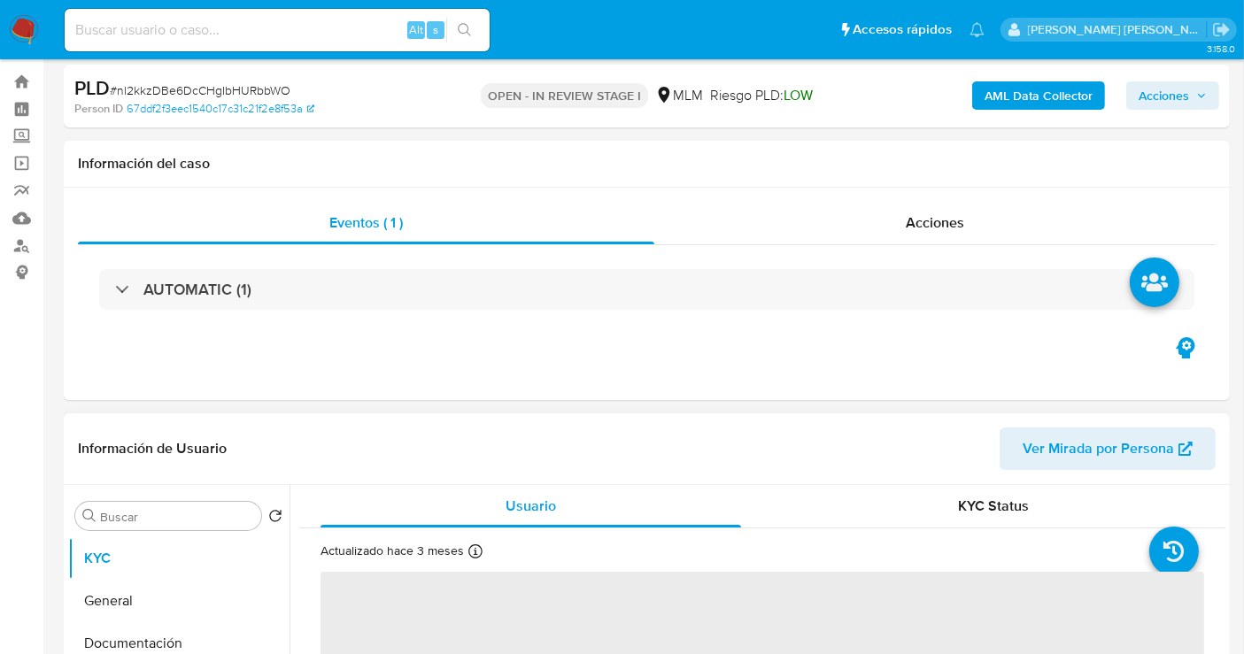
scroll to position [295, 0]
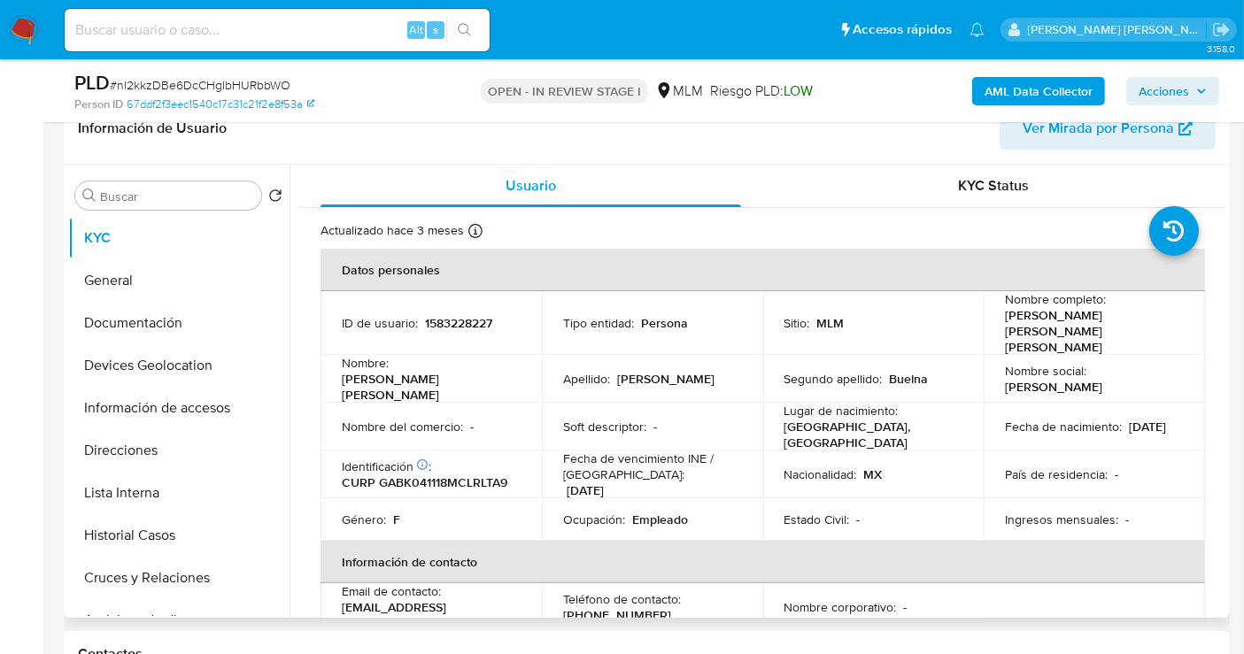
click at [432, 600] on p "[EMAIL_ADDRESS][DOMAIN_NAME]" at bounding box center [428, 616] width 172 height 32
drag, startPoint x: 469, startPoint y: 584, endPoint x: 337, endPoint y: 589, distance: 132.9
click at [337, 589] on td "Email de contacto : [EMAIL_ADDRESS][DOMAIN_NAME]" at bounding box center [431, 608] width 221 height 48
copy p "[EMAIL_ADDRESS][DOMAIN_NAME]"
drag, startPoint x: 648, startPoint y: 584, endPoint x: 563, endPoint y: 576, distance: 85.5
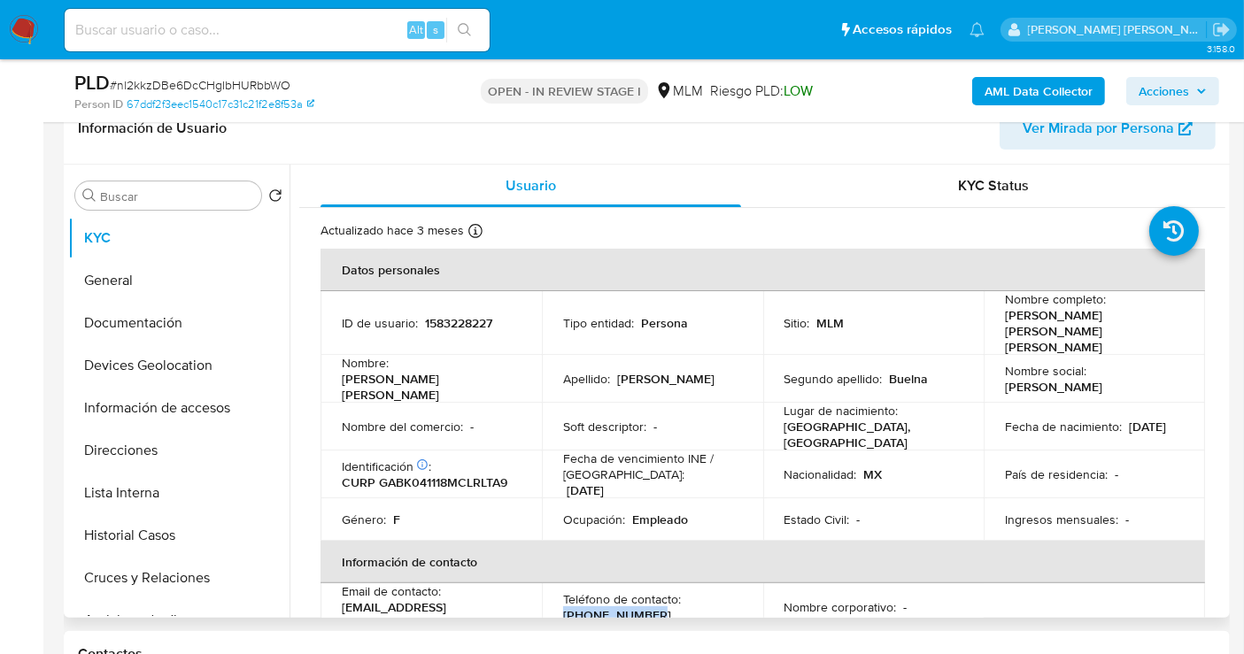
click at [551, 586] on td "Teléfono de contacto : [PHONE_NUMBER]" at bounding box center [652, 608] width 221 height 48
copy p "[PHONE_NUMBER]"
